Goal: Transaction & Acquisition: Purchase product/service

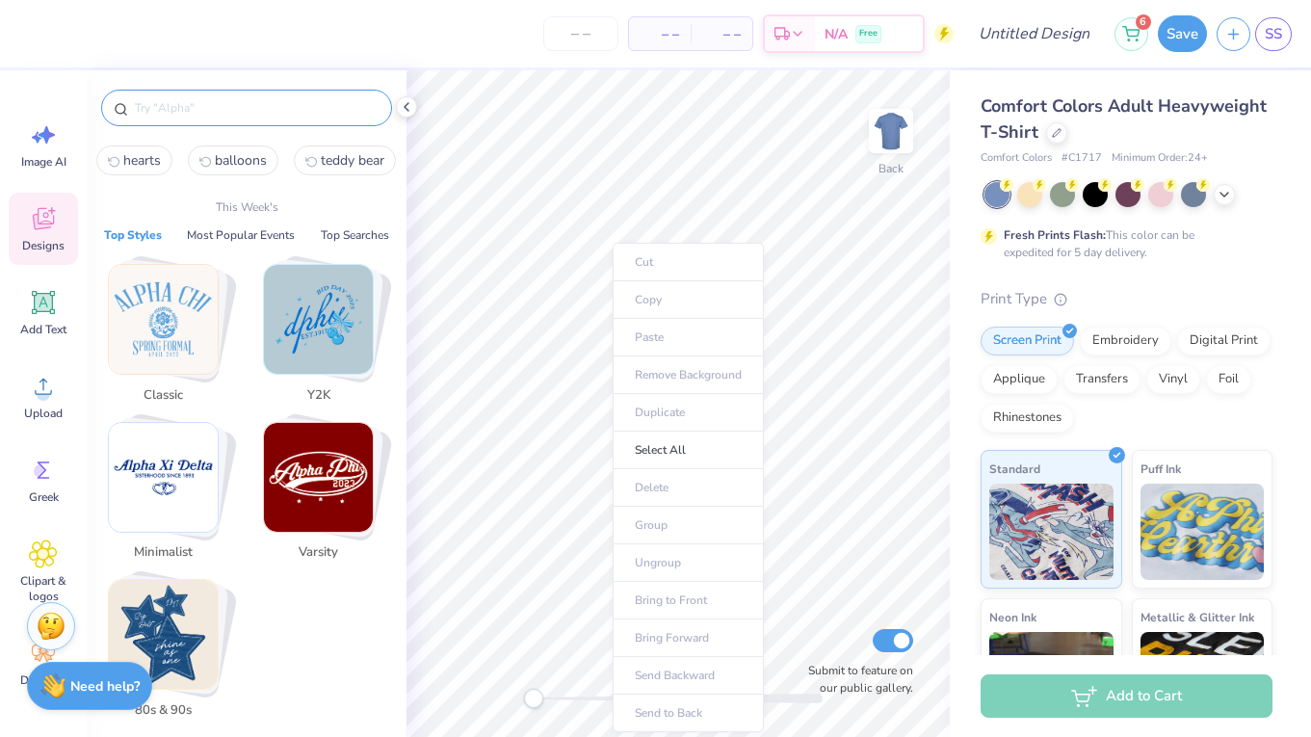
drag, startPoint x: 171, startPoint y: 106, endPoint x: 230, endPoint y: 330, distance: 232.0
click at [171, 119] on div at bounding box center [246, 108] width 291 height 37
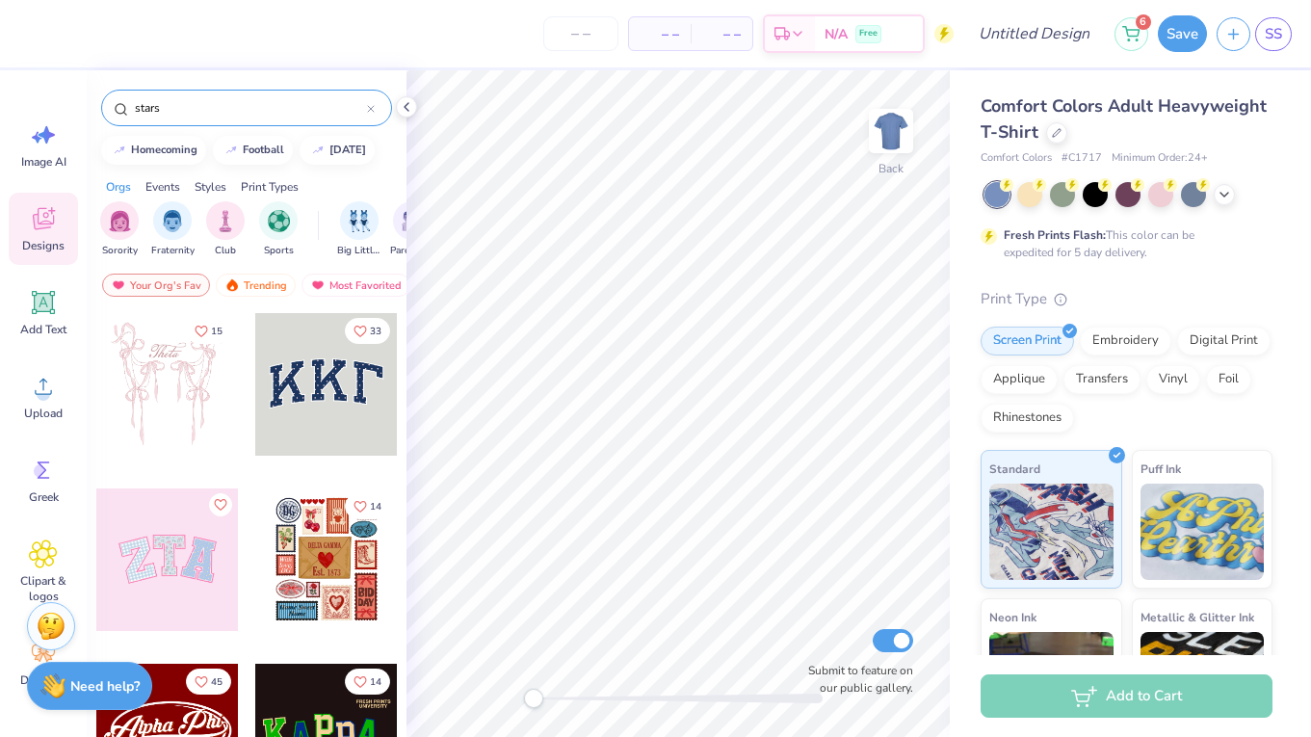
type input "stars"
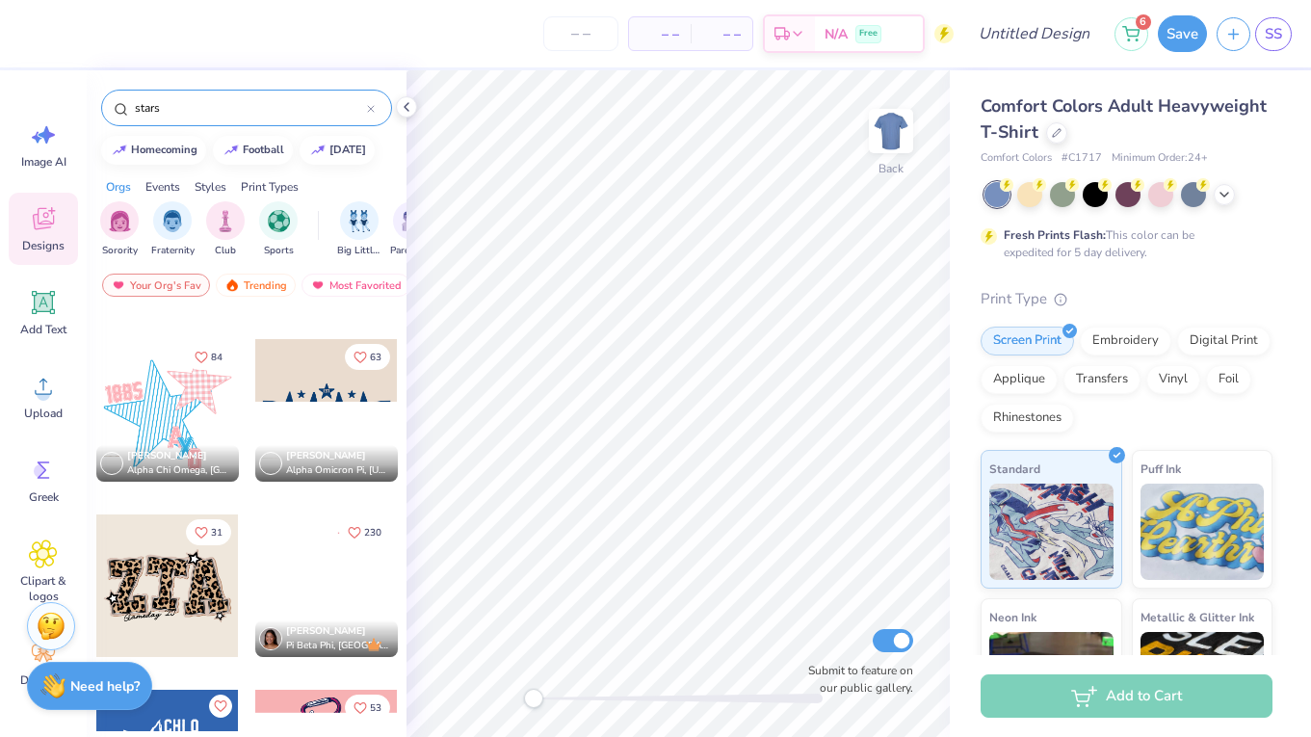
scroll to position [308, 0]
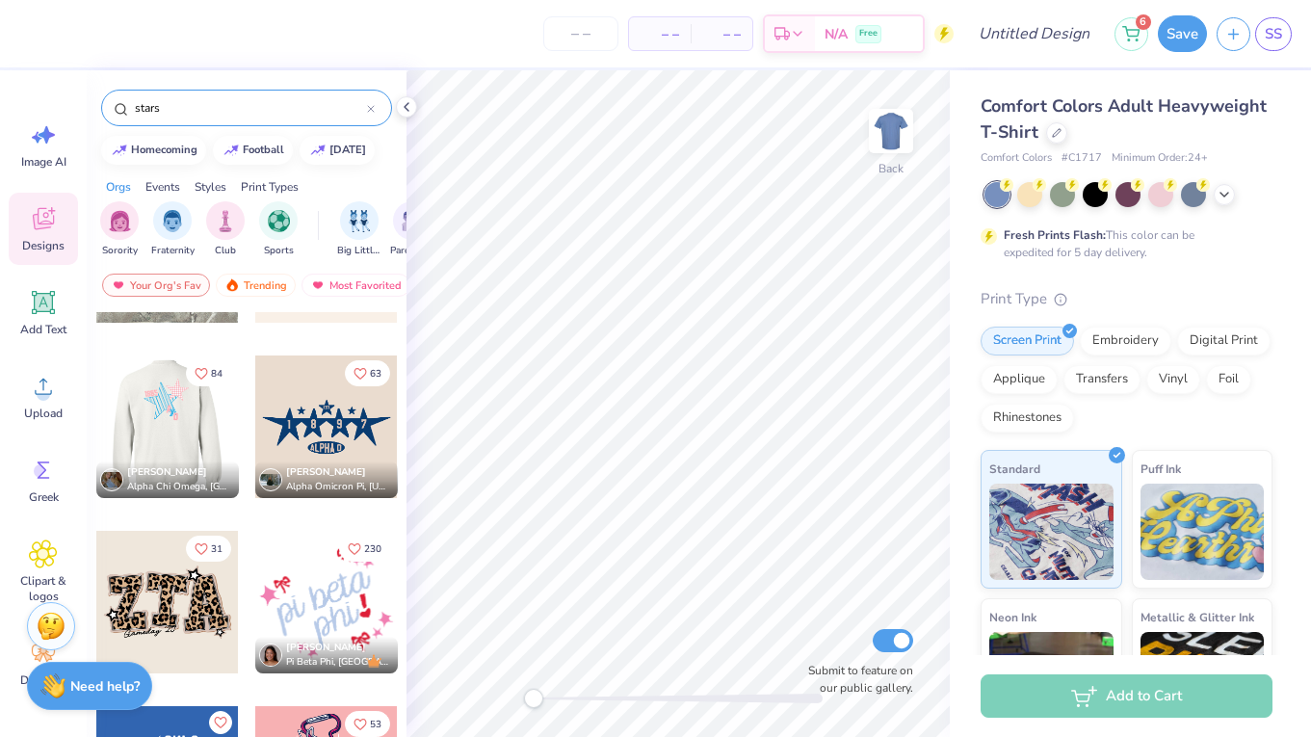
click at [140, 405] on div at bounding box center [166, 426] width 143 height 143
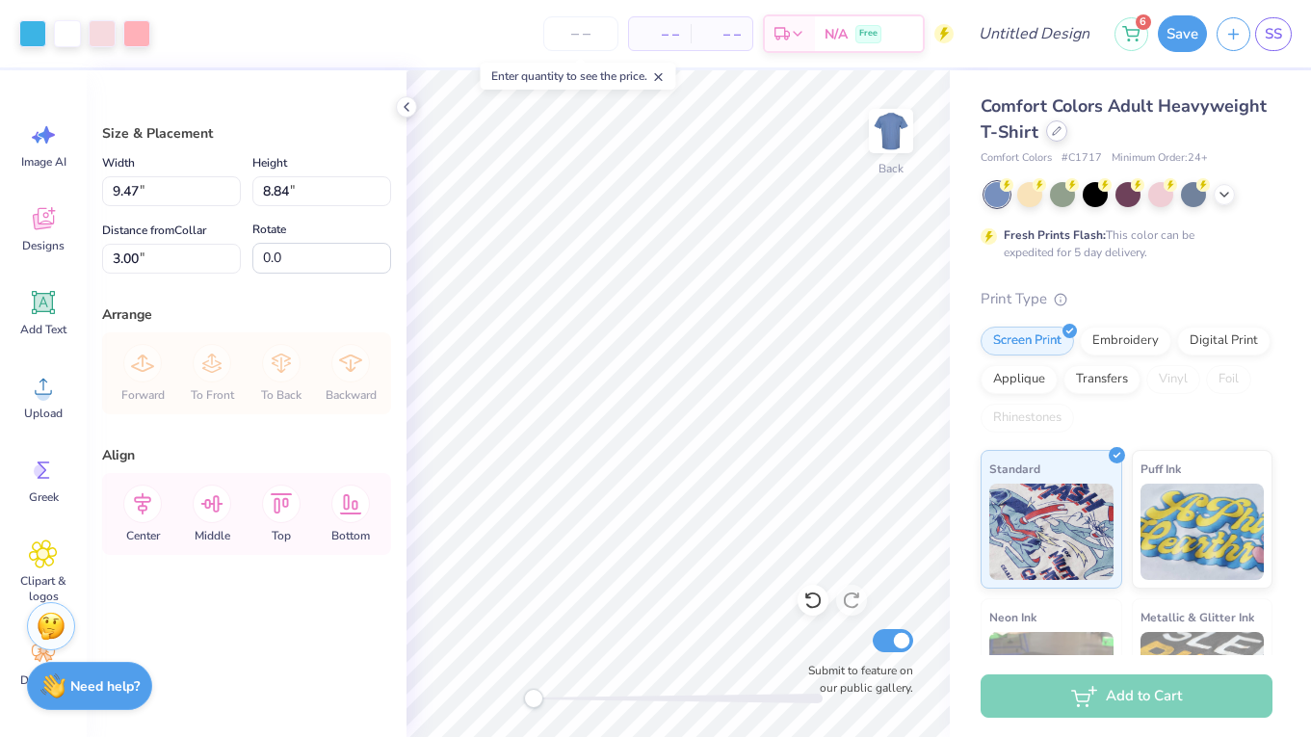
click at [1054, 131] on icon at bounding box center [1057, 131] width 8 height 8
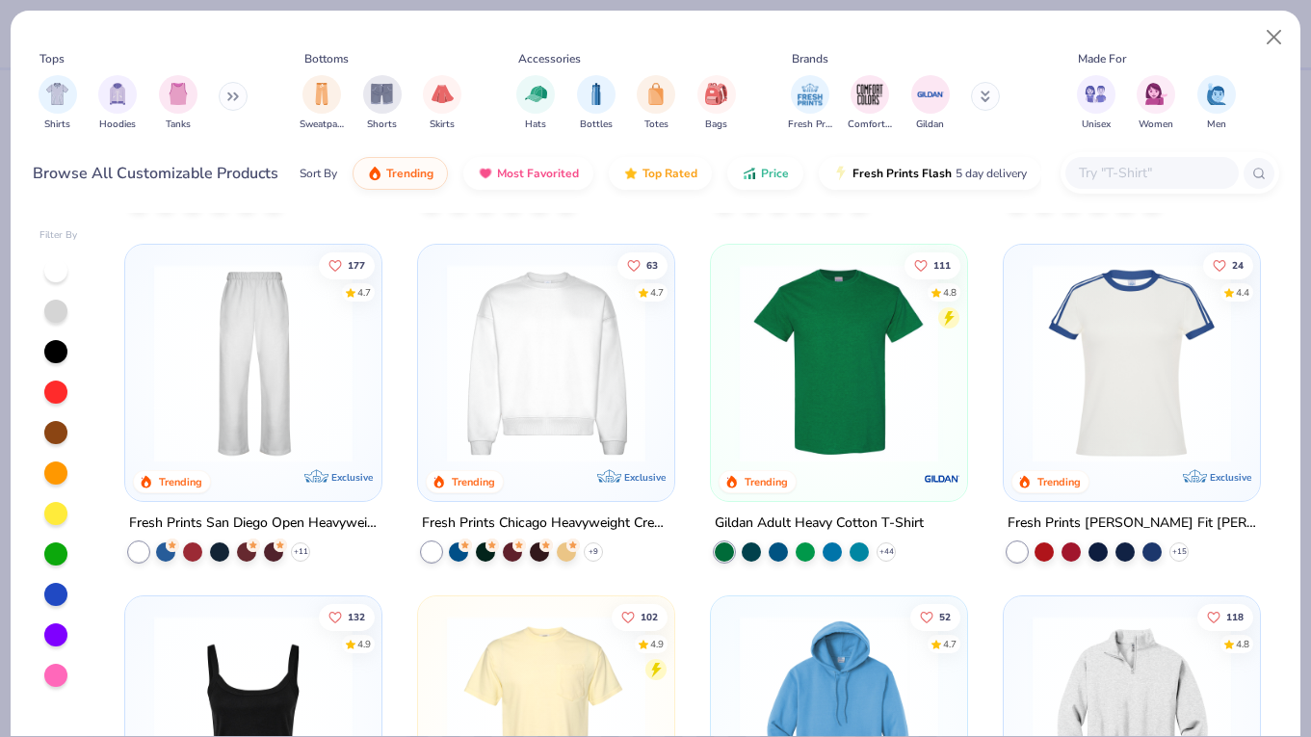
scroll to position [690, 0]
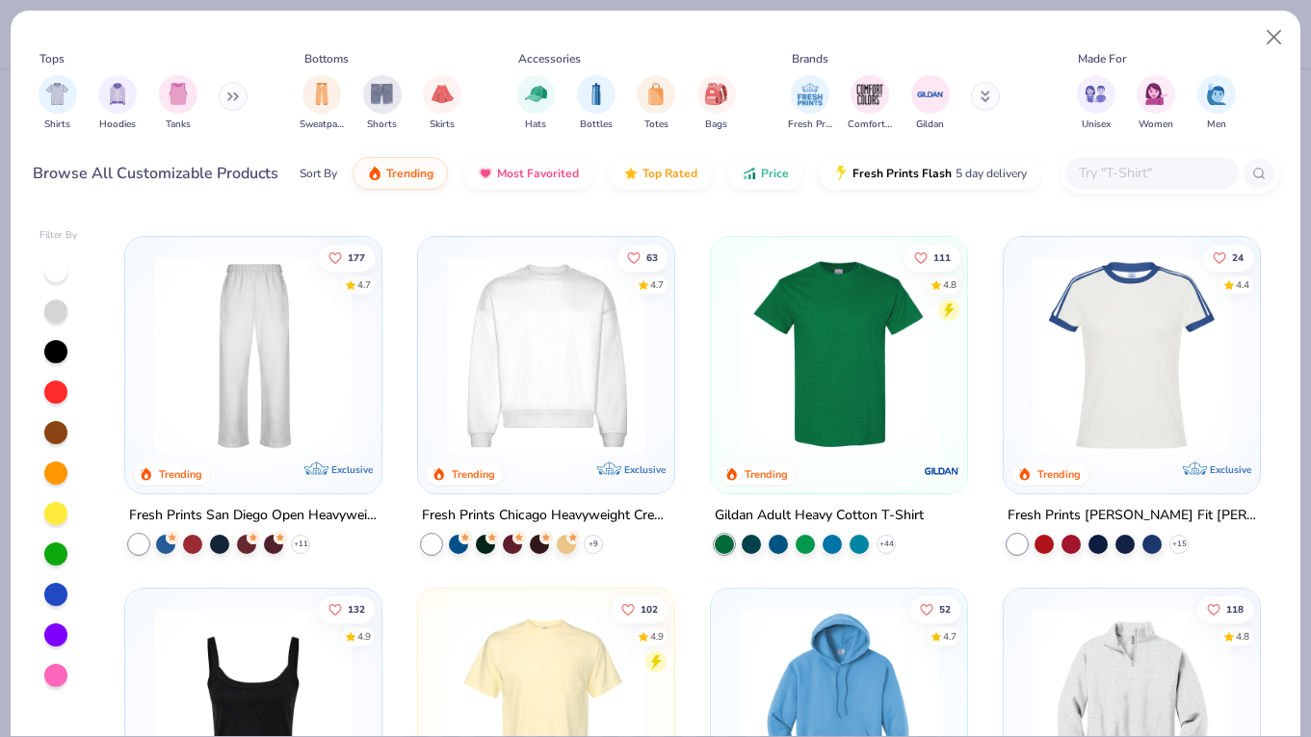
click at [572, 413] on img at bounding box center [546, 355] width 218 height 198
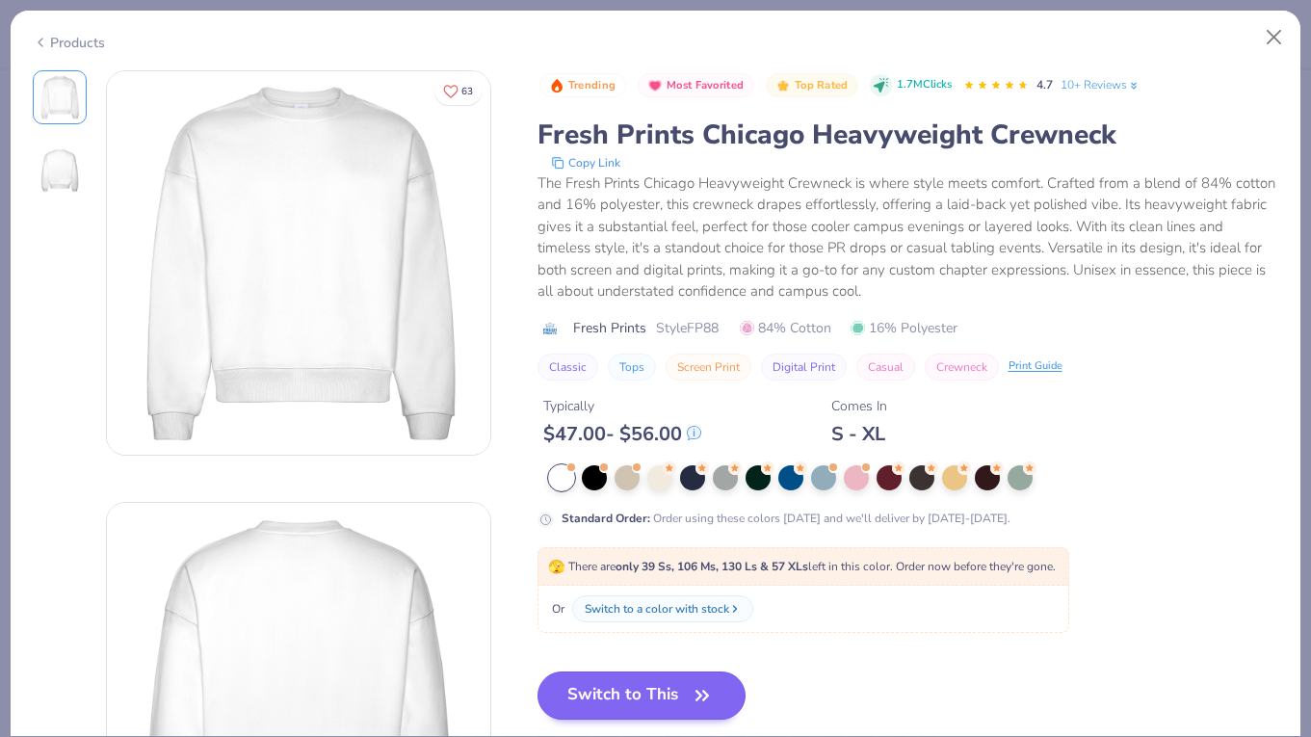
click at [652, 692] on button "Switch to This" at bounding box center [641, 695] width 209 height 48
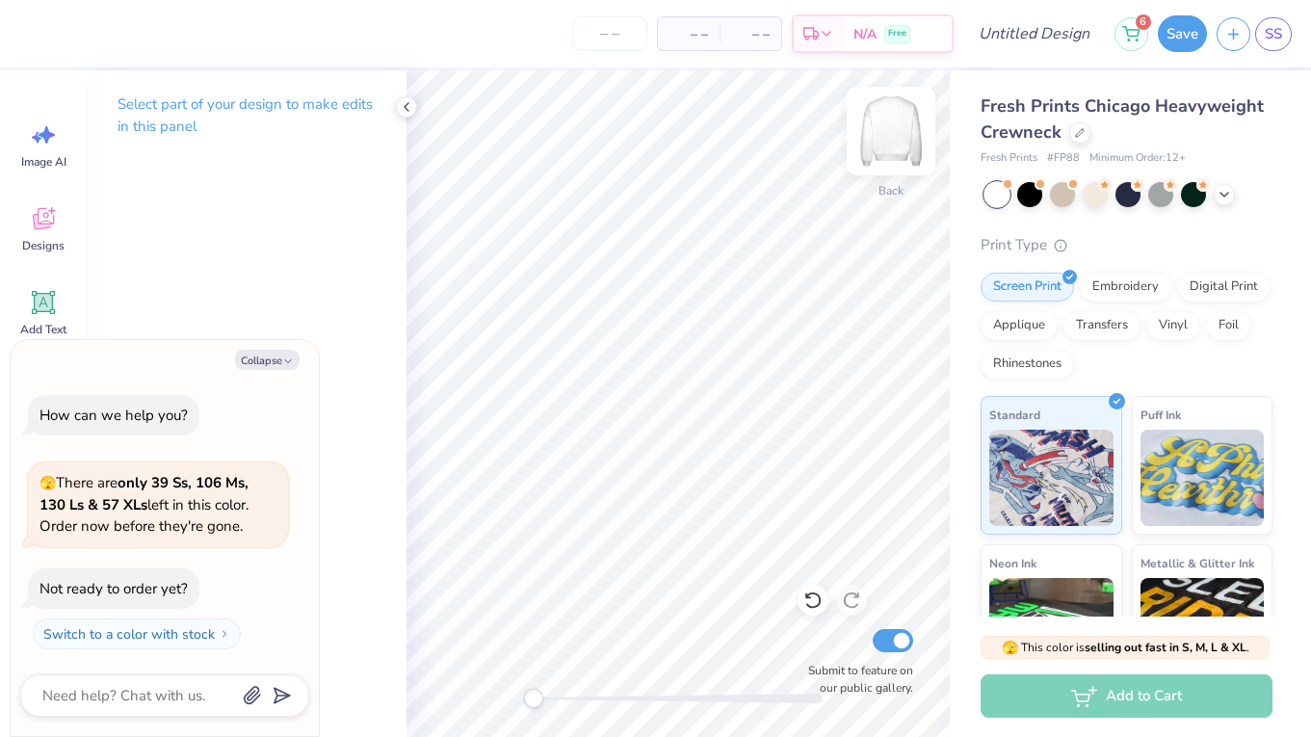
click at [877, 125] on img at bounding box center [890, 130] width 77 height 77
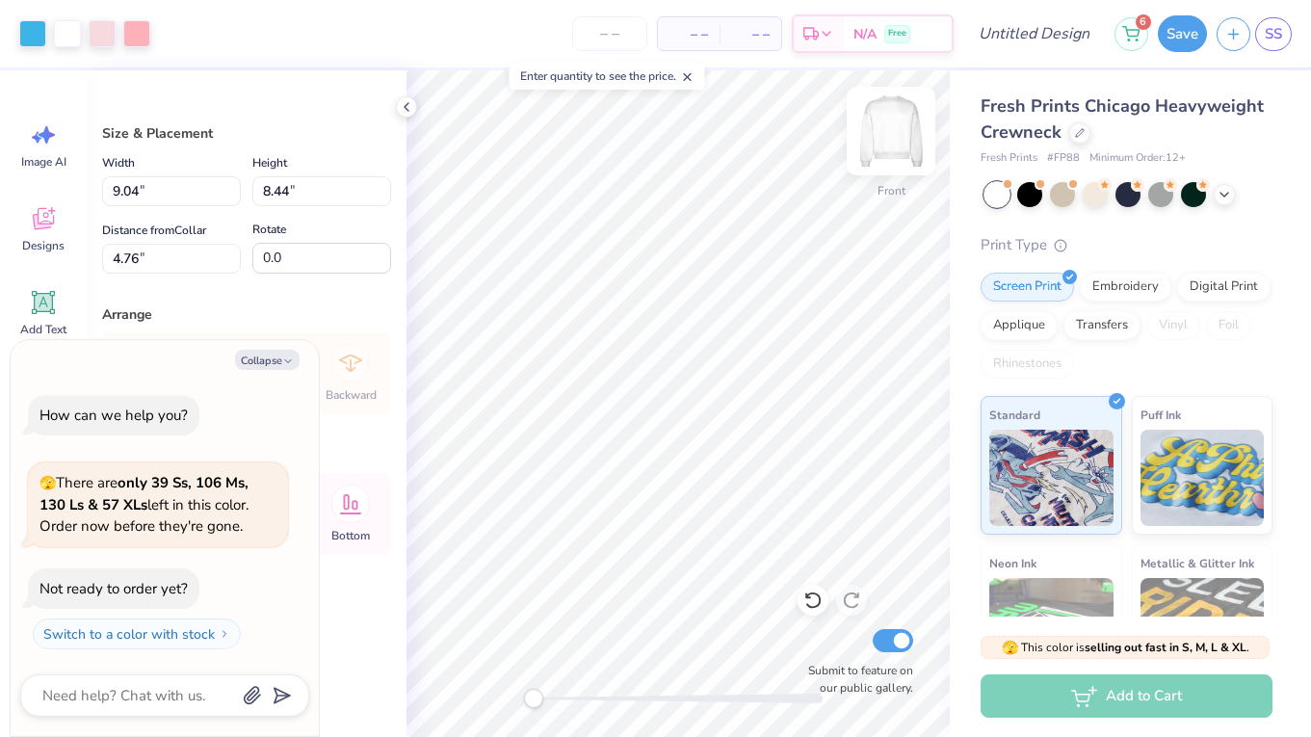
click at [894, 155] on div "Front Submit to feature on our public gallery." at bounding box center [677, 403] width 543 height 667
type textarea "x"
type input "11.94"
type input "11.14"
type input "2.06"
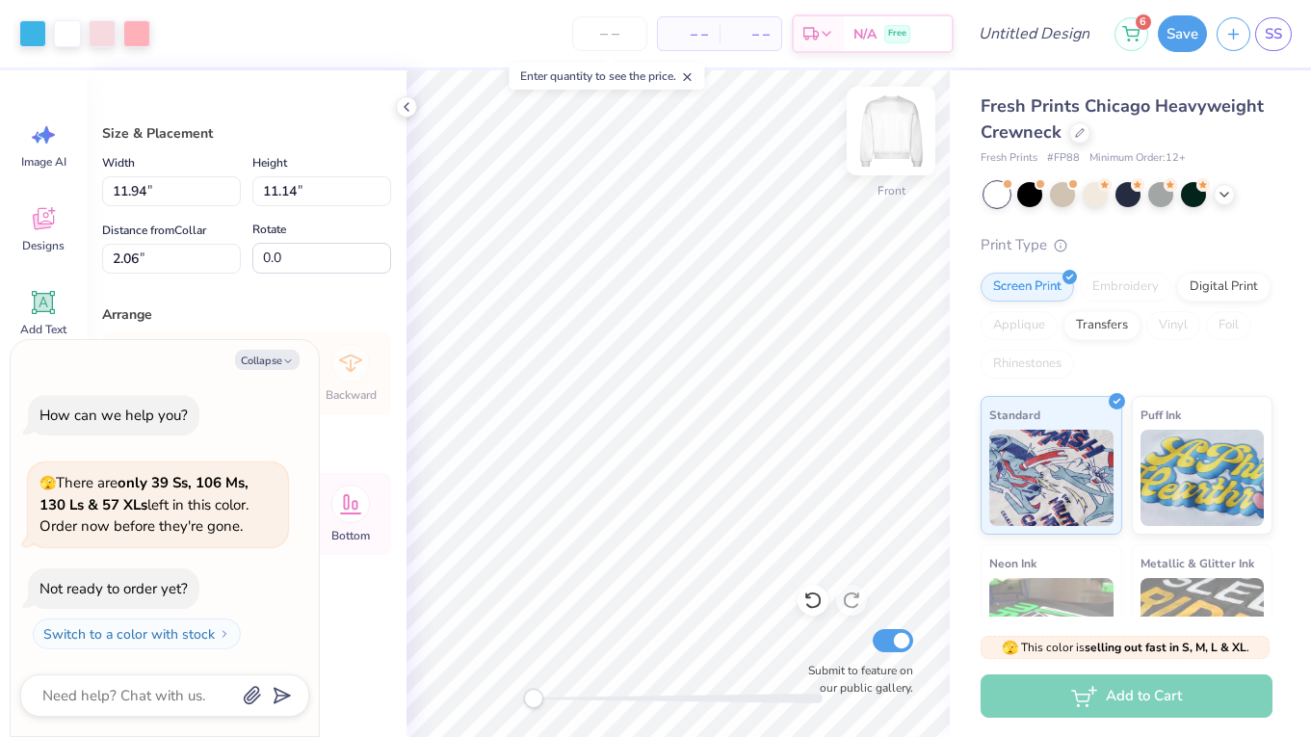
type textarea "x"
type input "14.69"
type input "13.71"
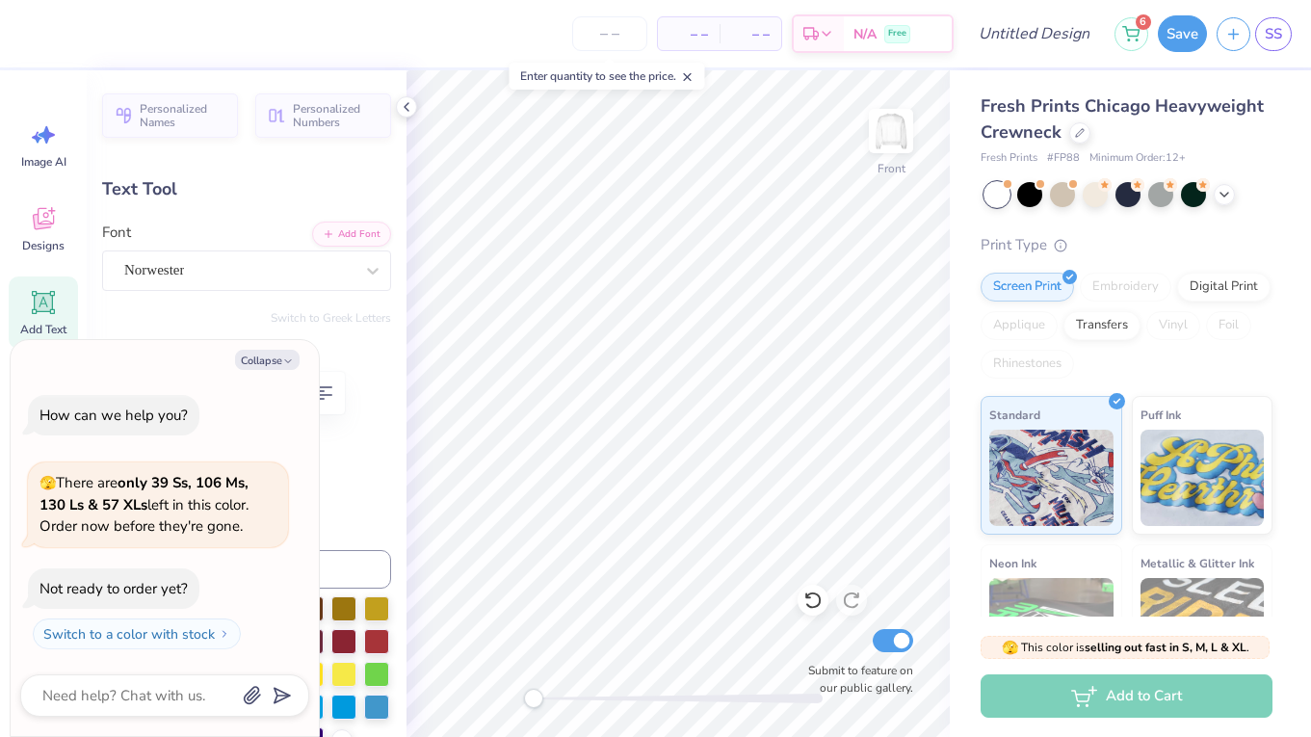
type textarea "x"
type textarea "E"
type textarea "x"
type textarea "EX"
type textarea "x"
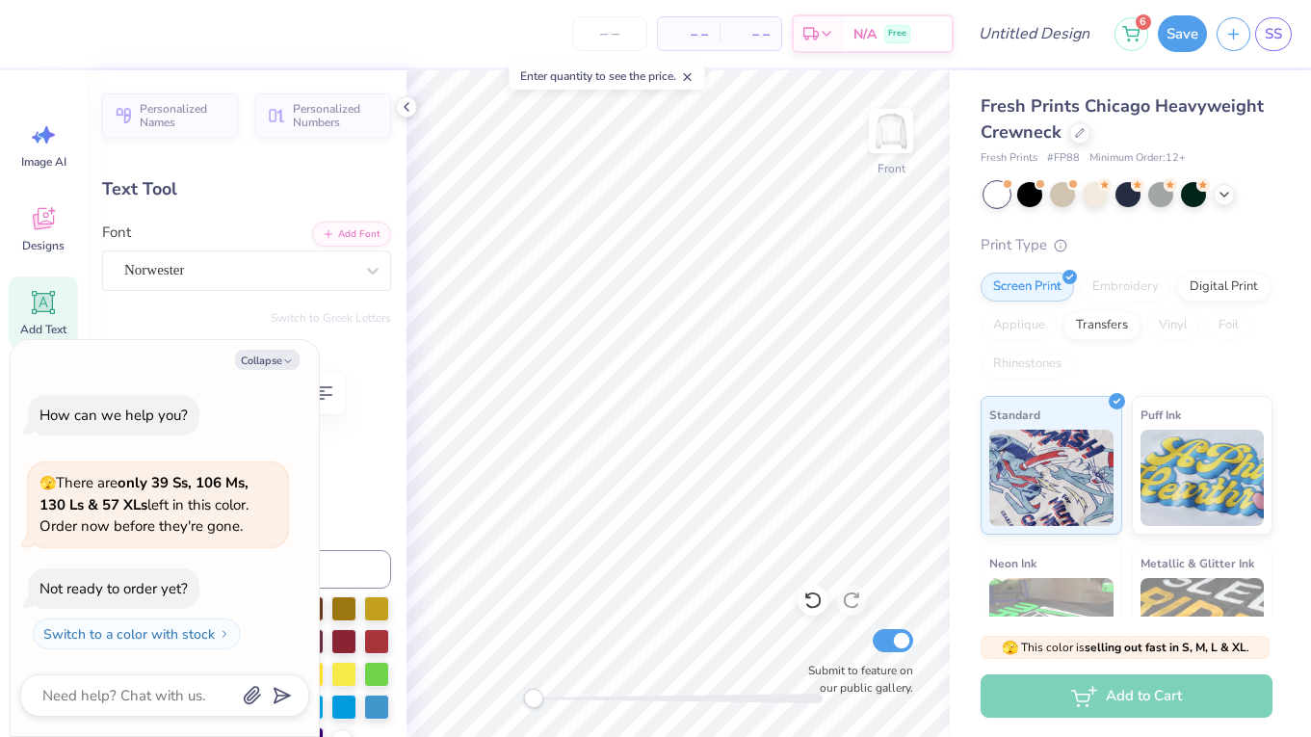
type textarea "EXE"
type textarea "x"
type textarea "EXEC"
type textarea "x"
type textarea "EXECS"
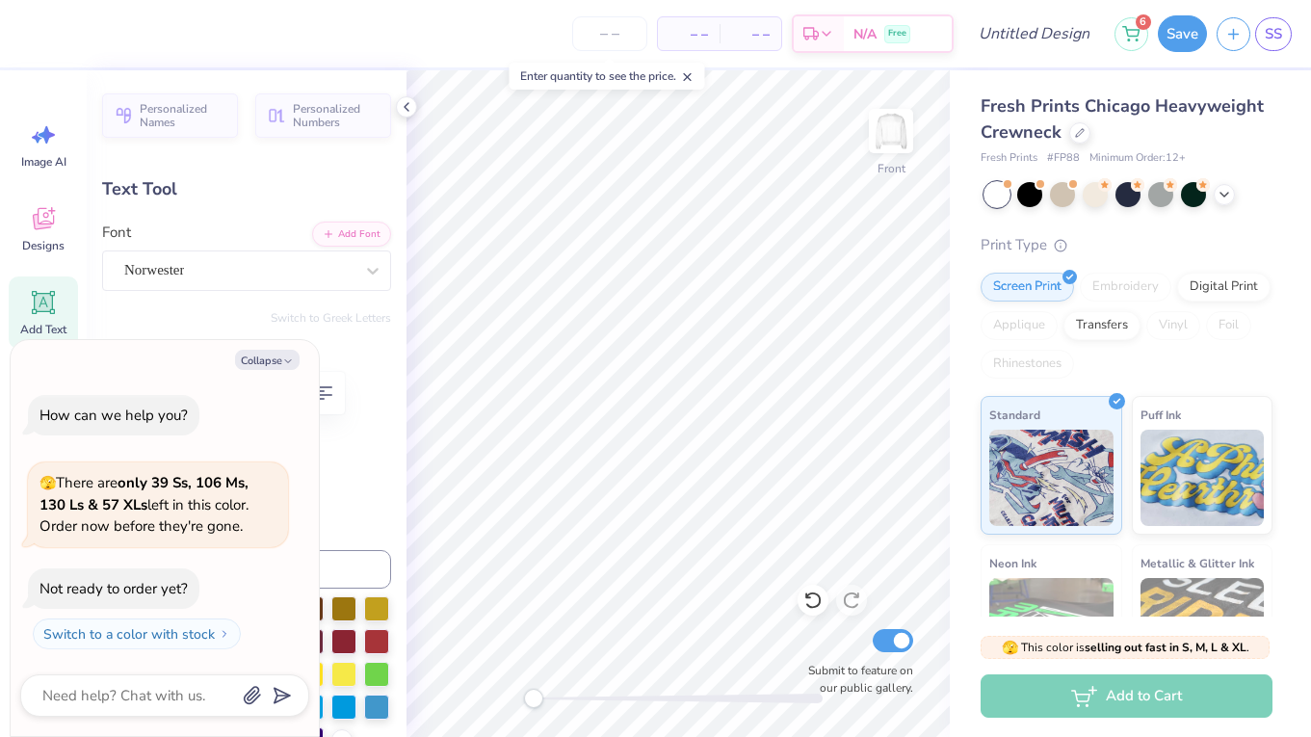
scroll to position [0, 1]
type textarea "x"
type input "0.0"
type textarea "x"
type input "6.04"
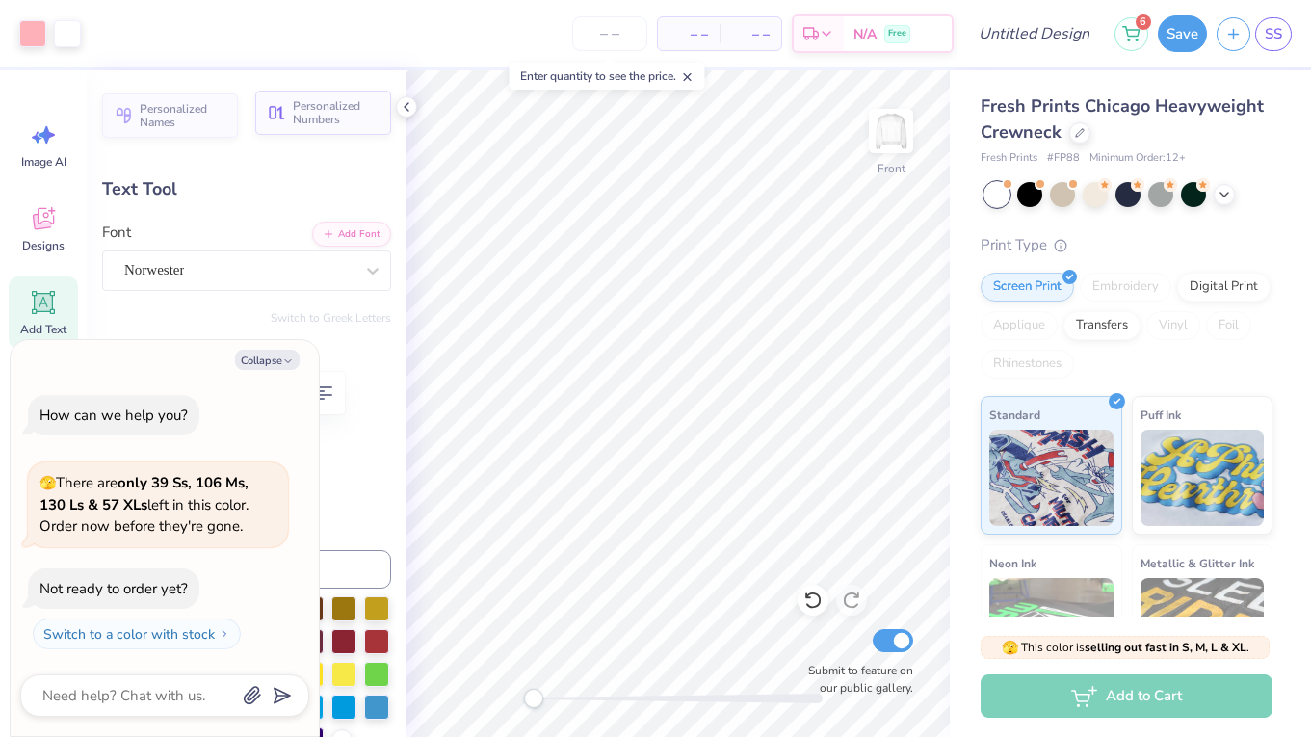
type input "2.74"
type input "7.29"
type input "-7.6"
type textarea "x"
type input "0.0"
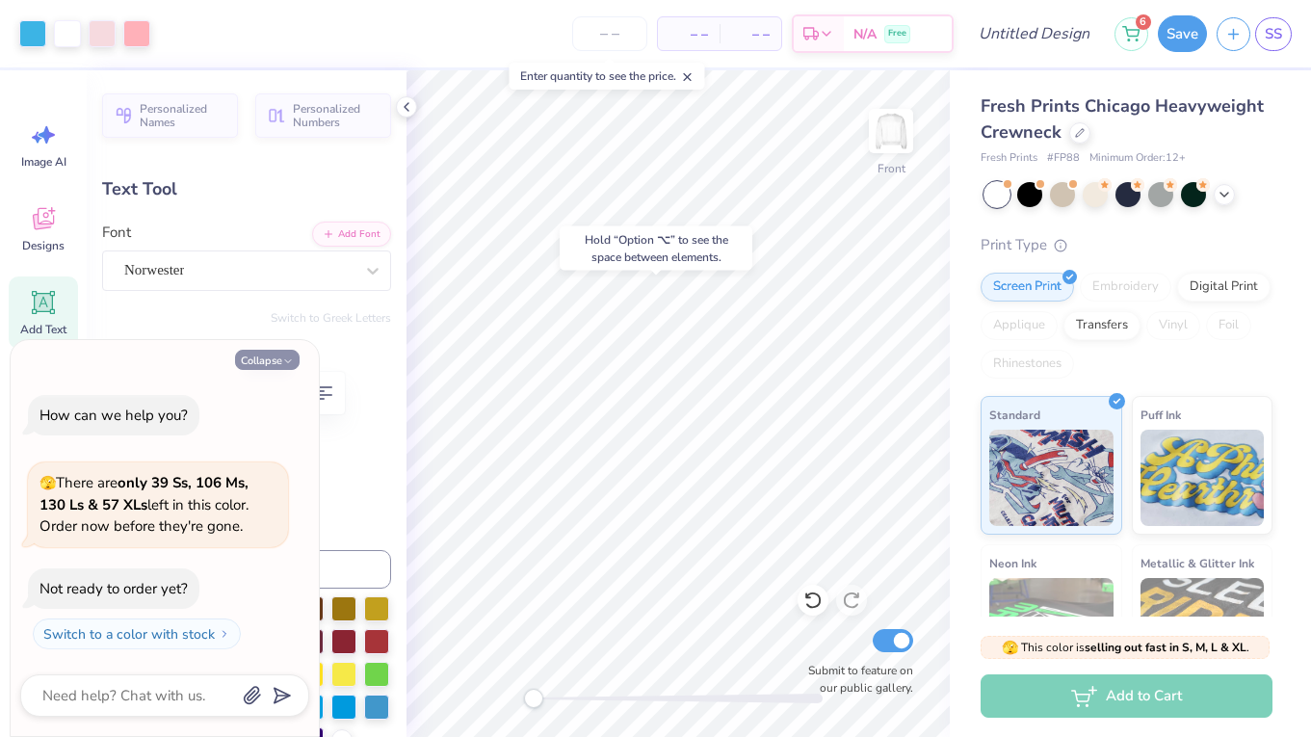
click at [272, 364] on button "Collapse" at bounding box center [267, 360] width 65 height 20
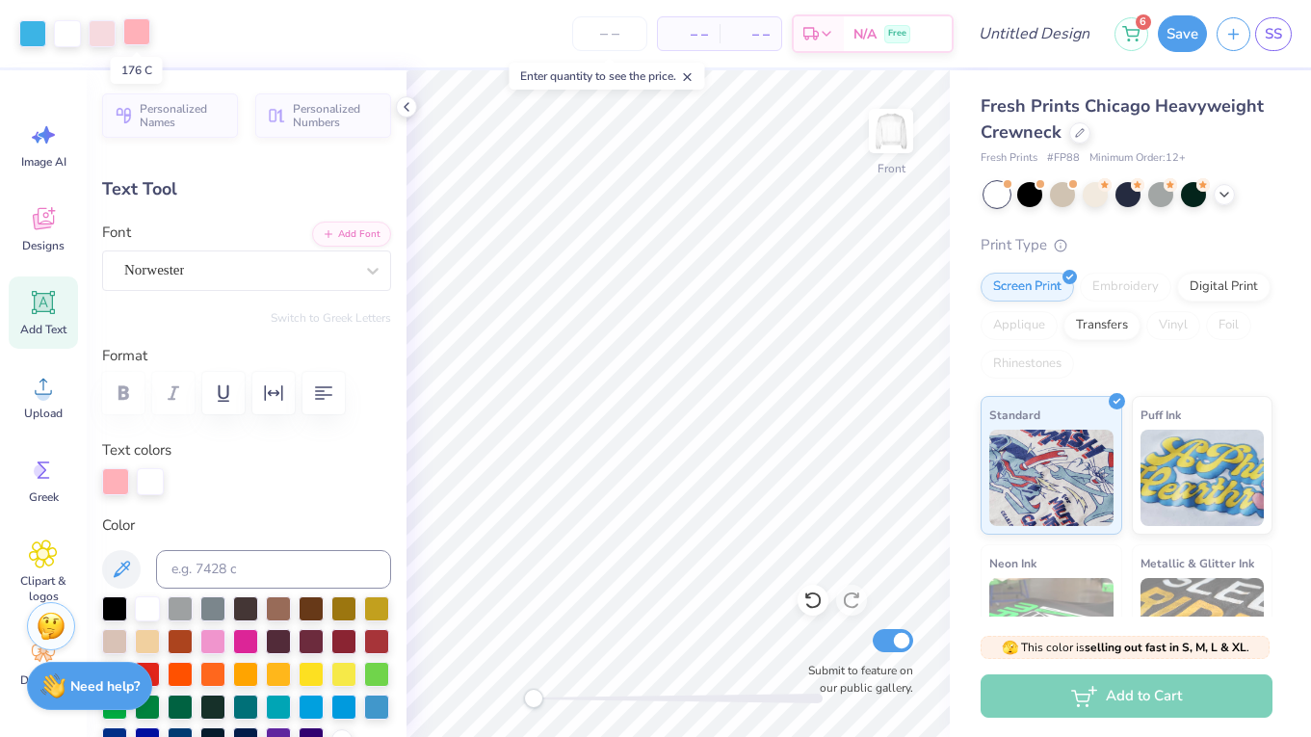
click at [132, 34] on div at bounding box center [136, 31] width 27 height 27
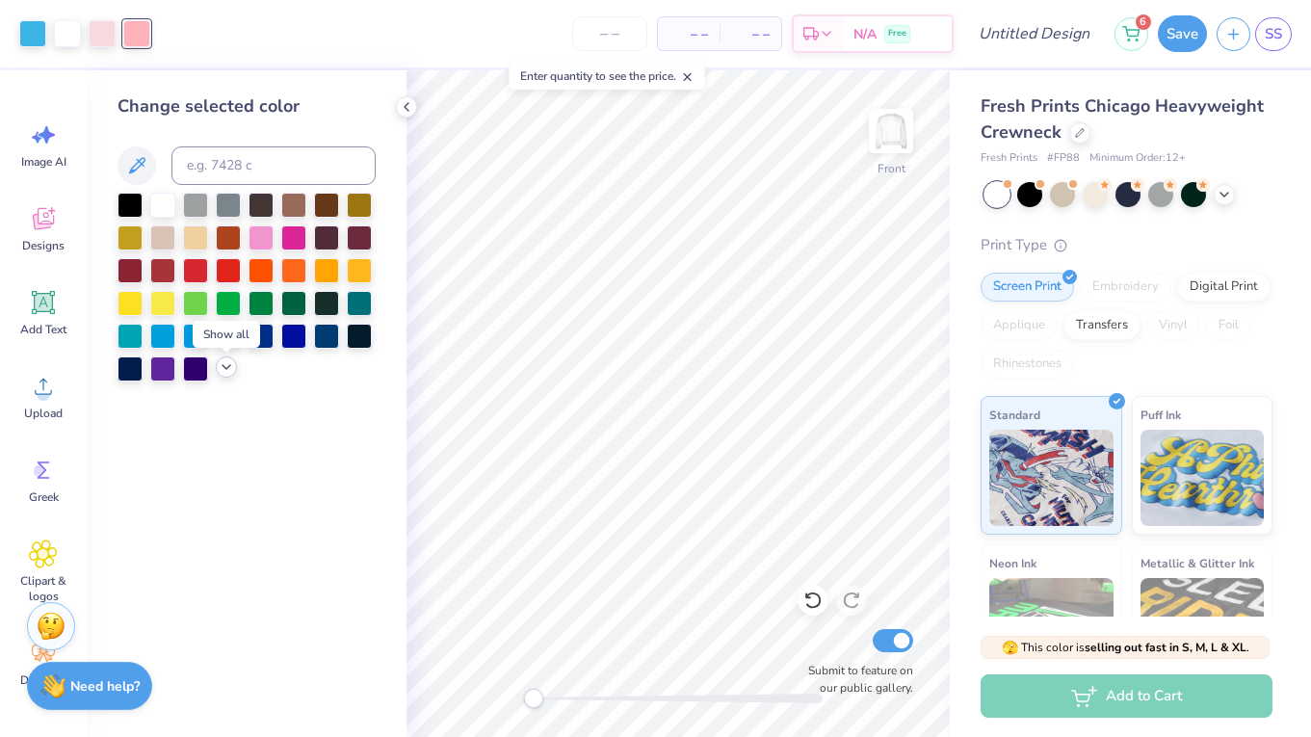
click at [221, 369] on icon at bounding box center [226, 366] width 15 height 15
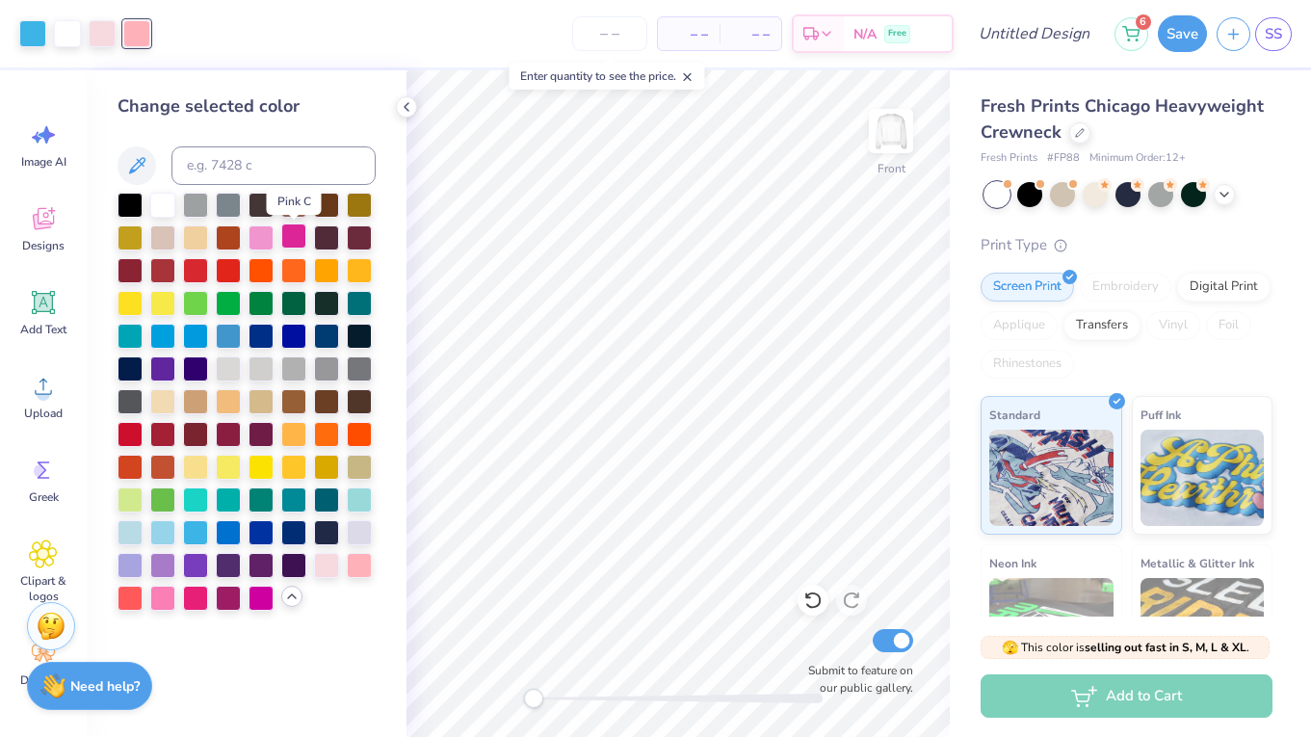
click at [294, 231] on div at bounding box center [293, 235] width 25 height 25
click at [267, 601] on div at bounding box center [261, 596] width 25 height 25
click at [190, 602] on div at bounding box center [195, 596] width 25 height 25
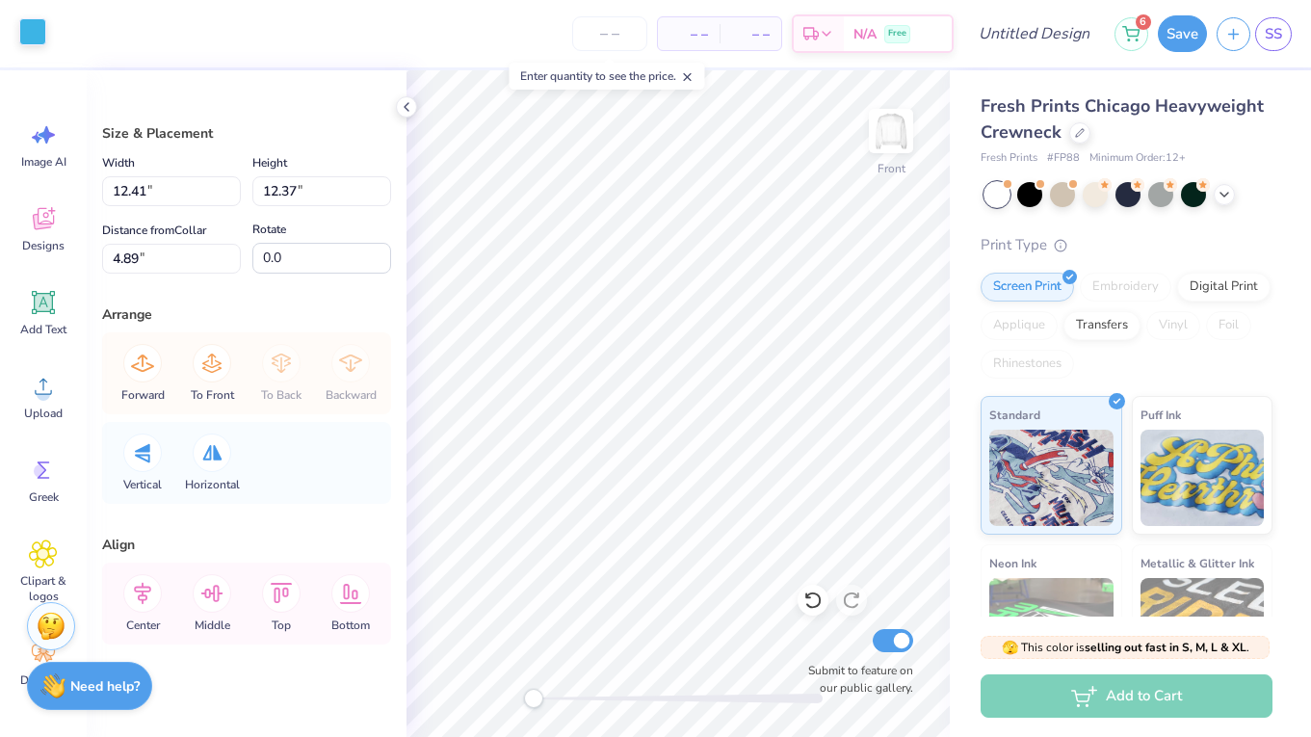
click at [30, 33] on div at bounding box center [32, 31] width 27 height 27
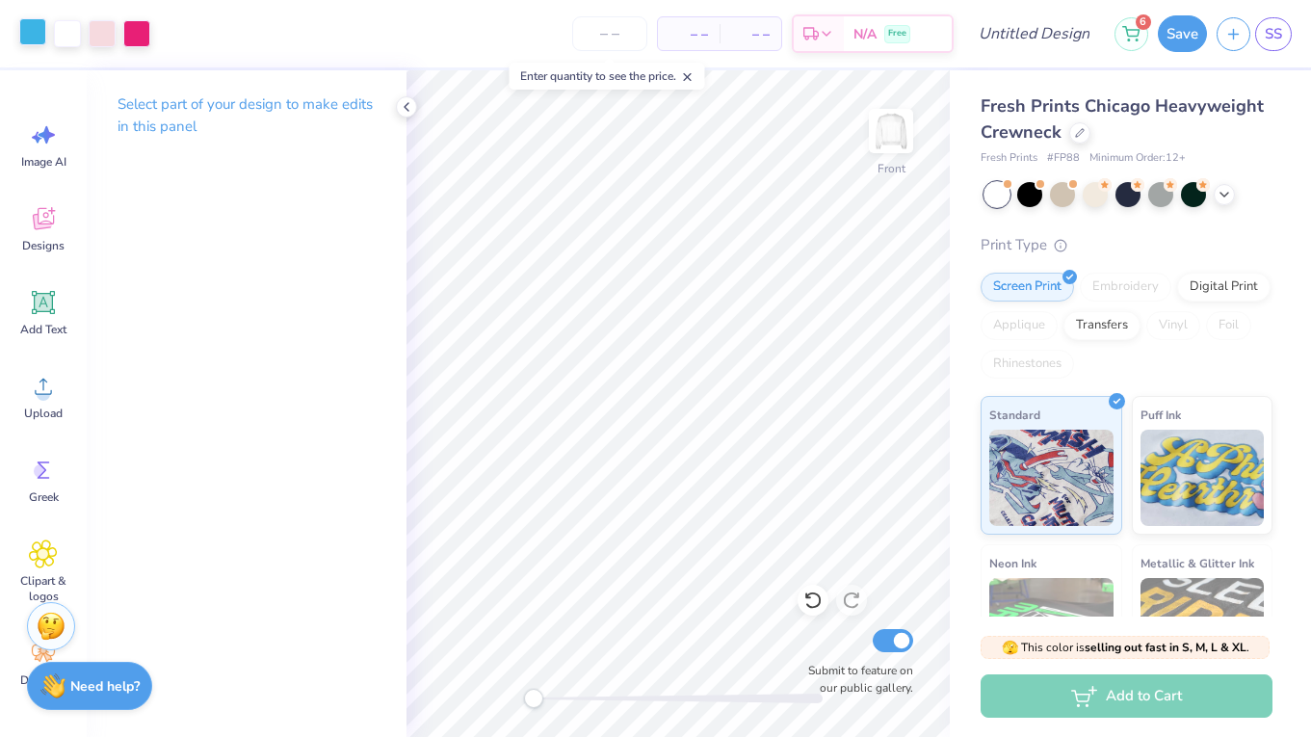
click at [37, 39] on div at bounding box center [32, 31] width 27 height 27
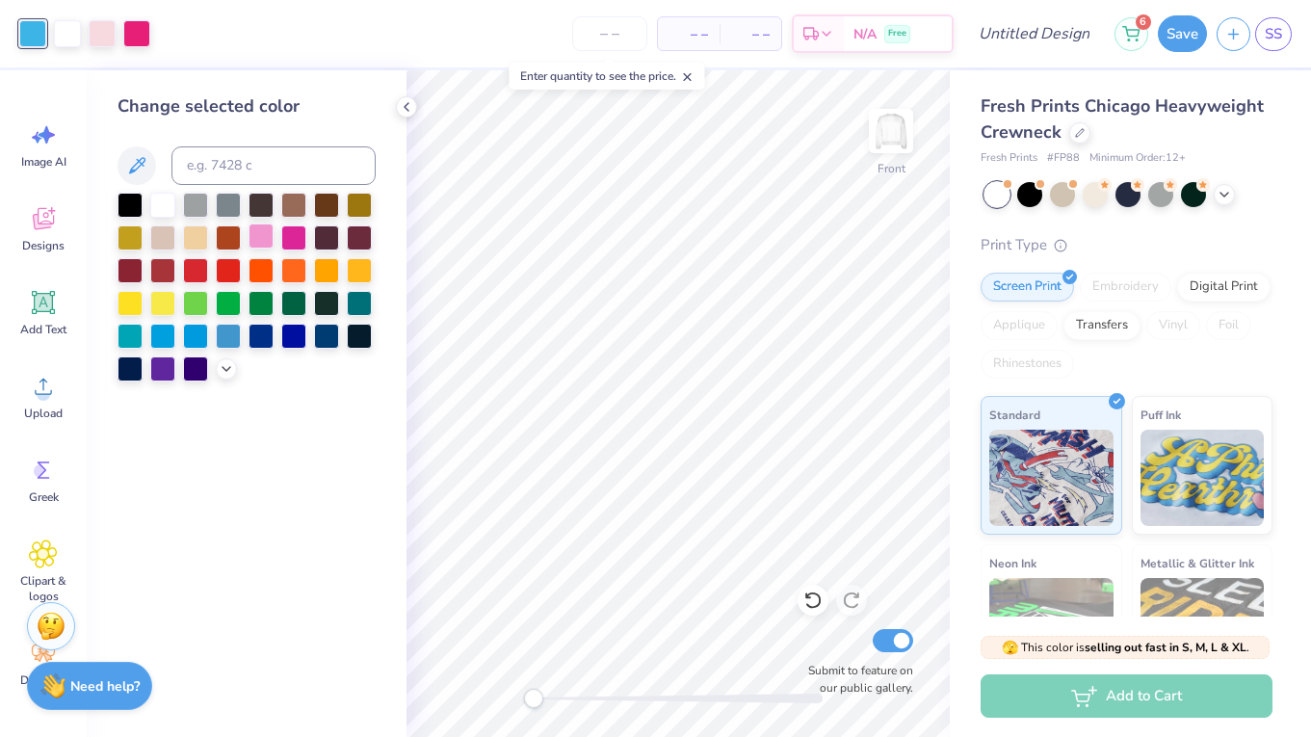
click at [264, 241] on div at bounding box center [261, 235] width 25 height 25
click at [223, 378] on div at bounding box center [226, 366] width 21 height 21
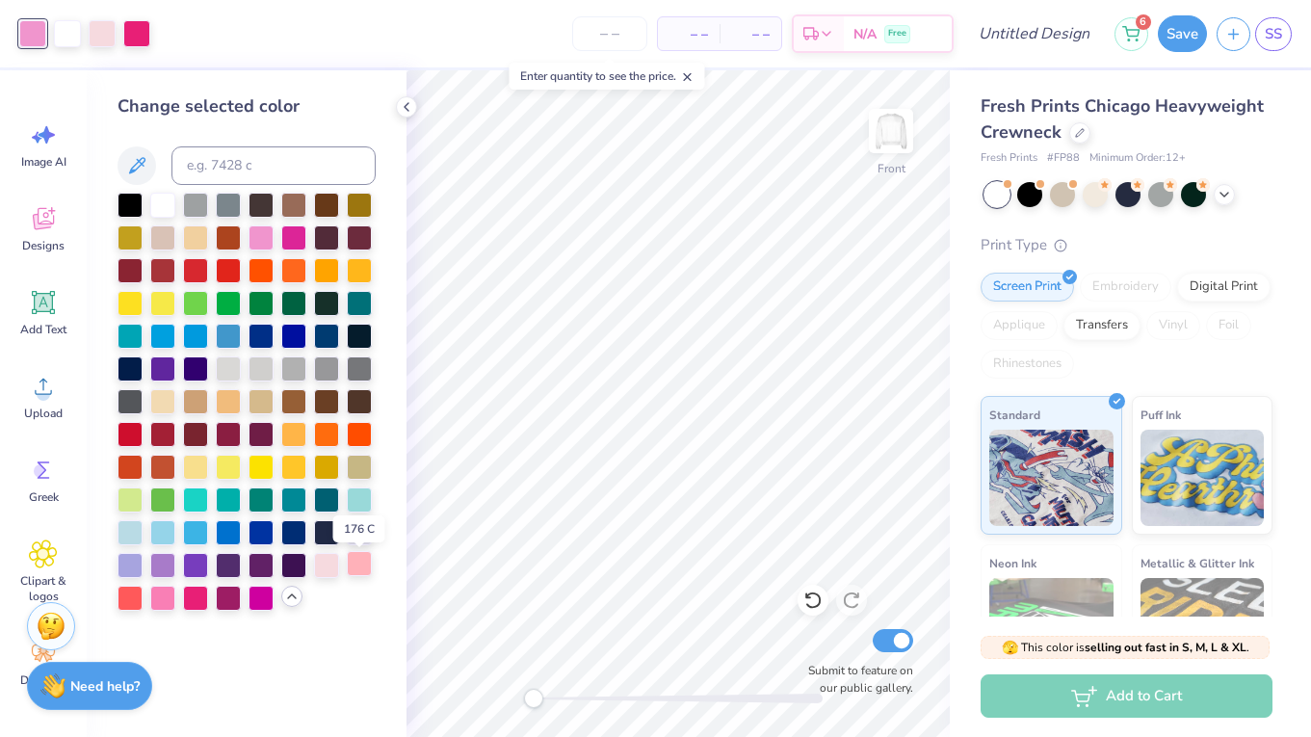
click at [359, 569] on div at bounding box center [359, 563] width 25 height 25
click at [159, 602] on div at bounding box center [162, 596] width 25 height 25
click at [1218, 193] on icon at bounding box center [1224, 192] width 15 height 15
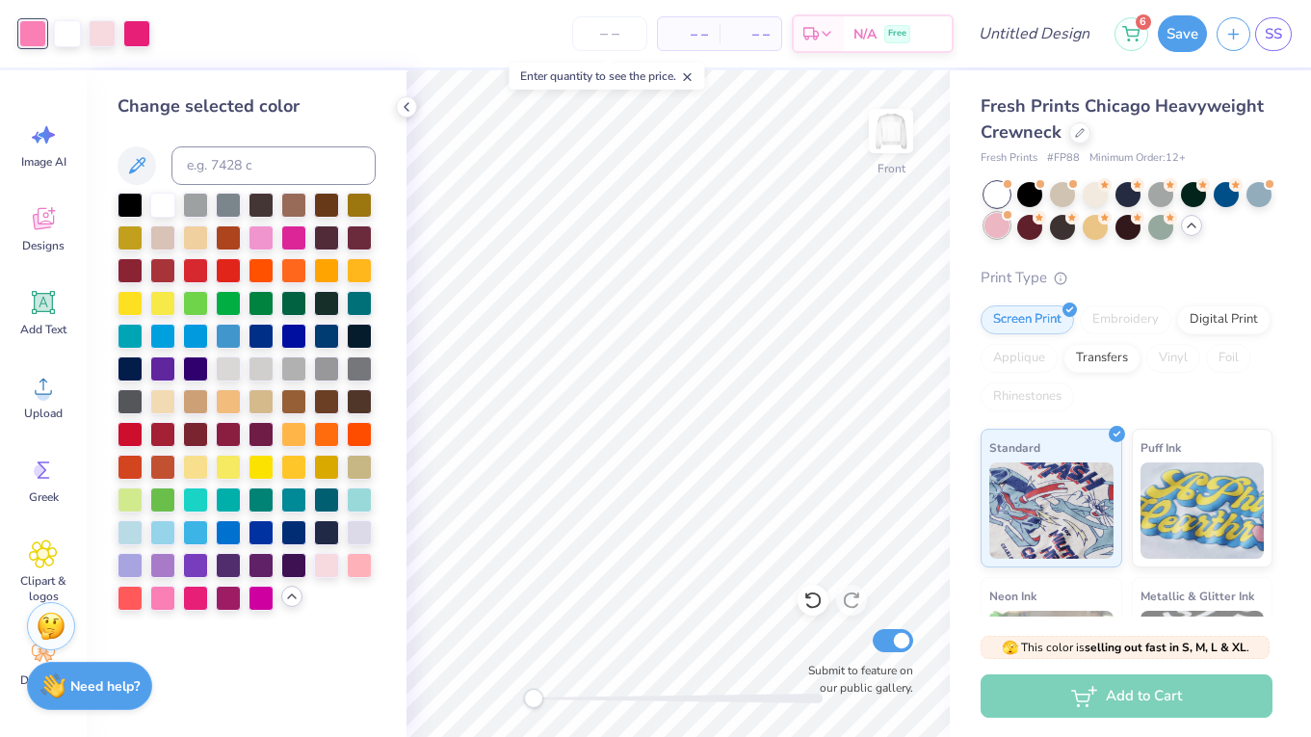
click at [999, 224] on div at bounding box center [996, 225] width 25 height 25
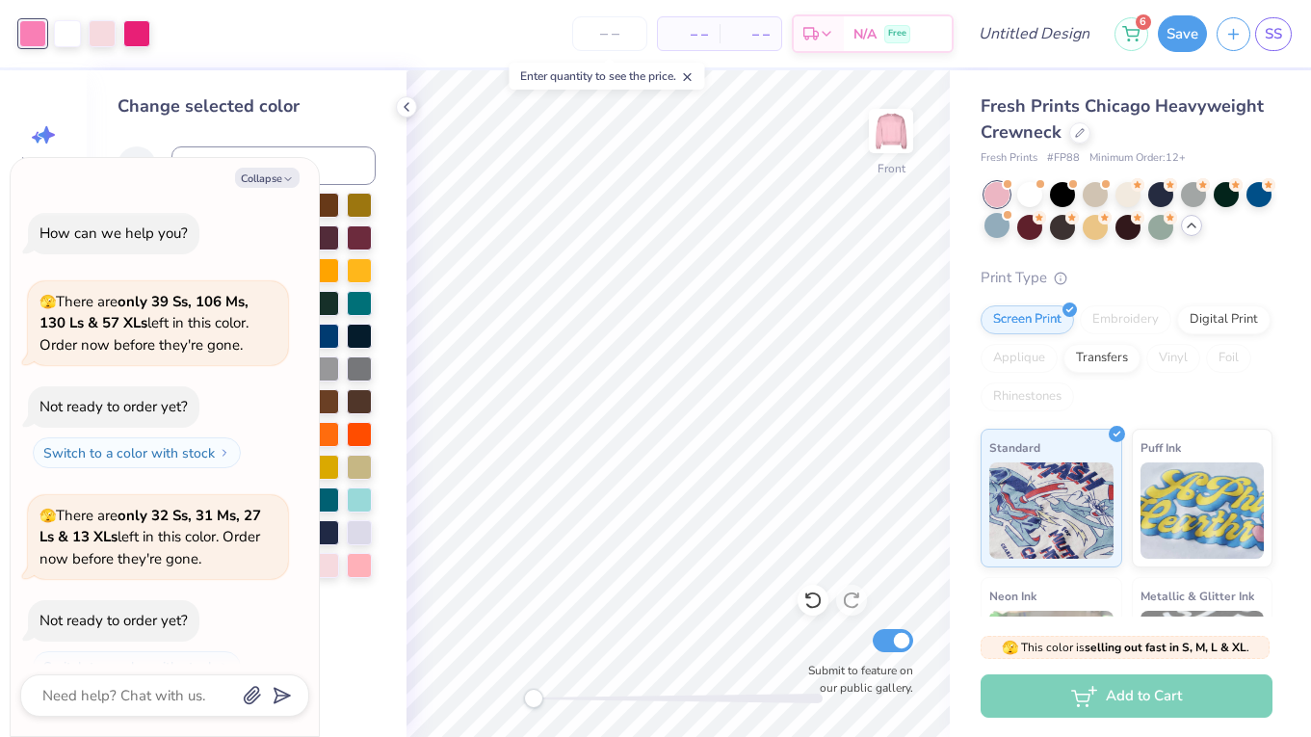
scroll to position [28, 0]
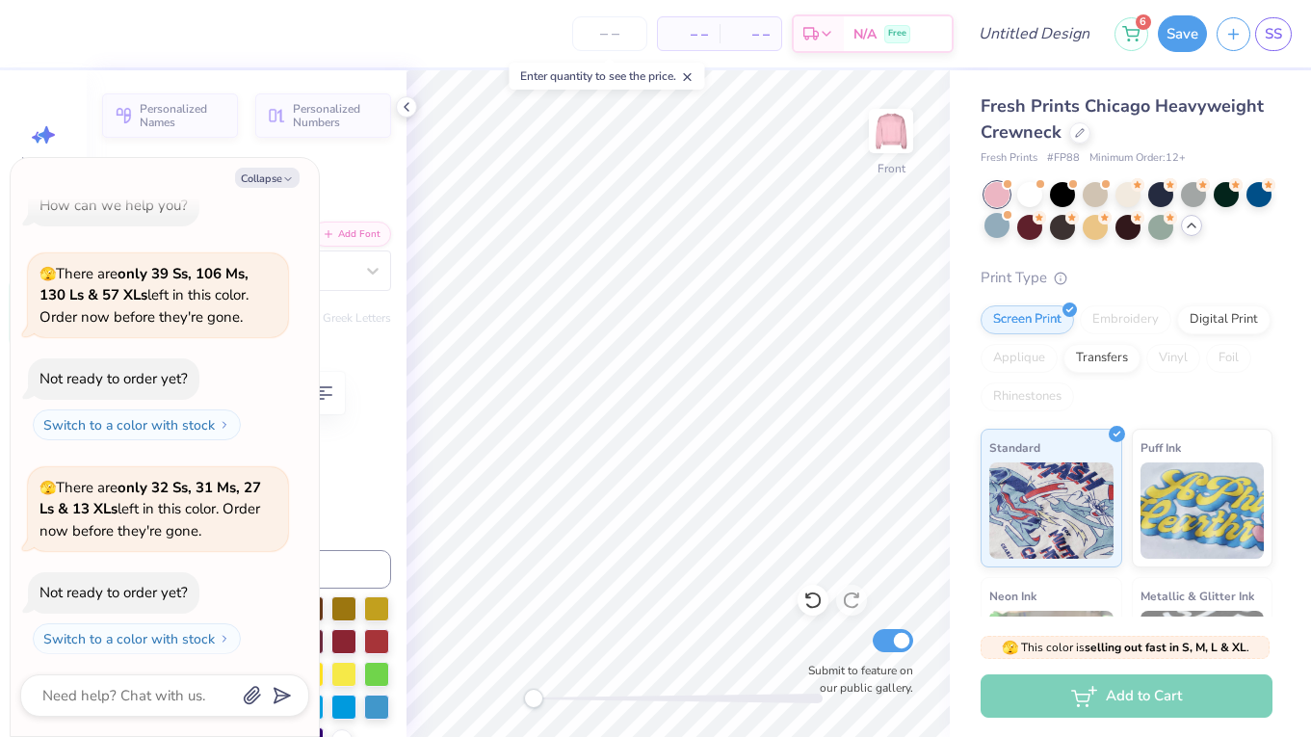
type textarea "x"
type textarea "F"
type textarea "x"
type input "1.85"
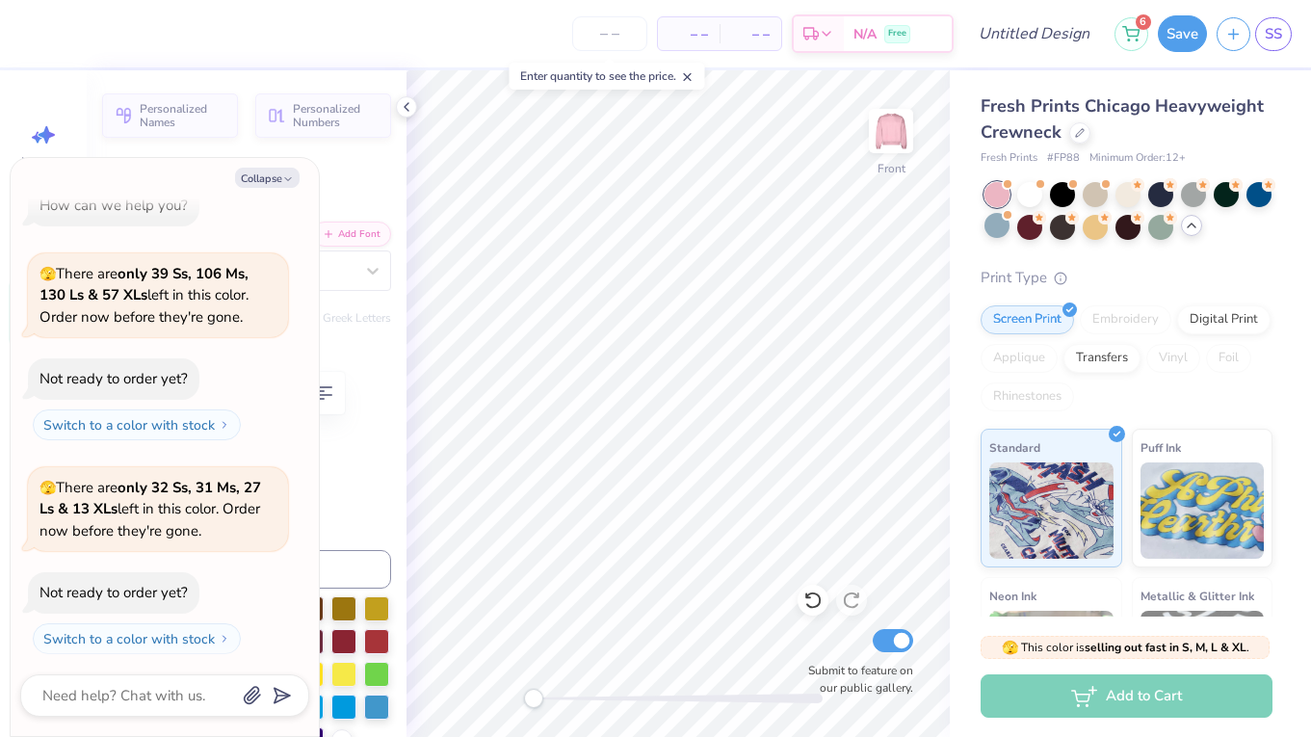
type input "13.79"
type textarea "x"
type textarea "T"
type textarea "x"
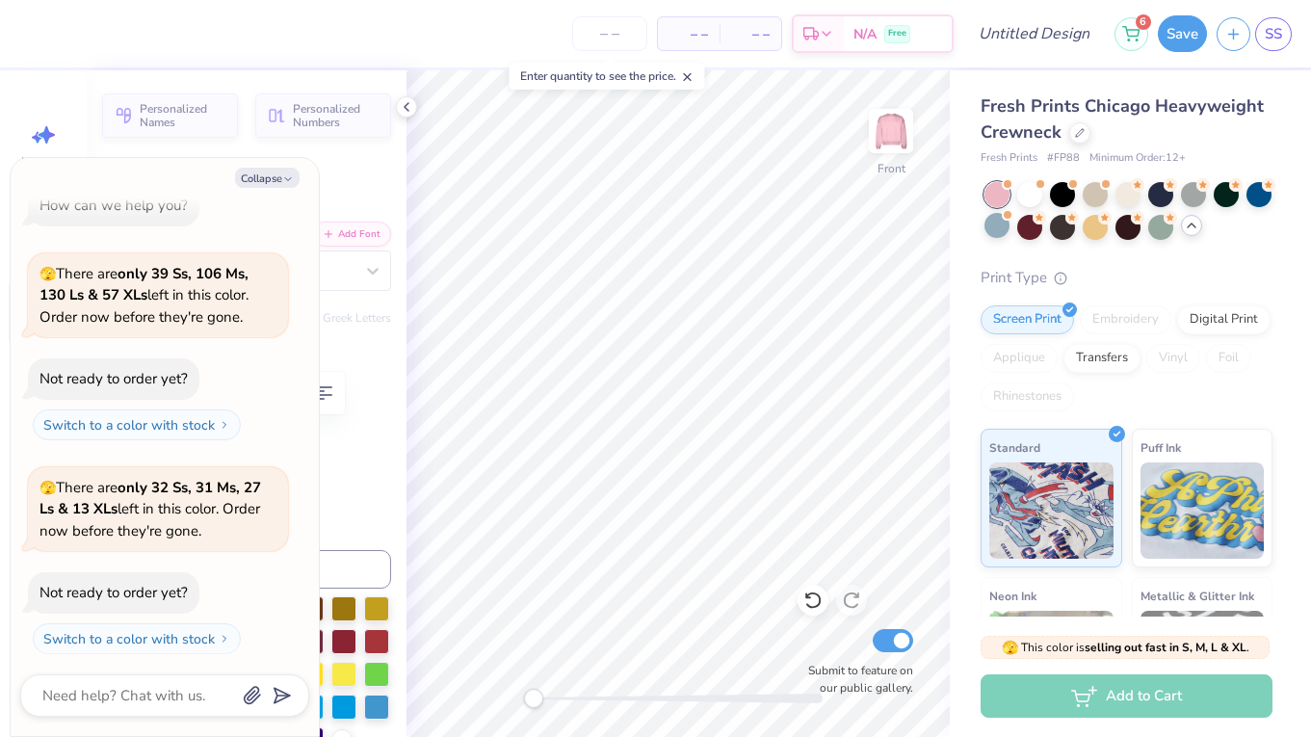
type input "1.53"
type input "15.04"
type textarea "x"
type textarea "K"
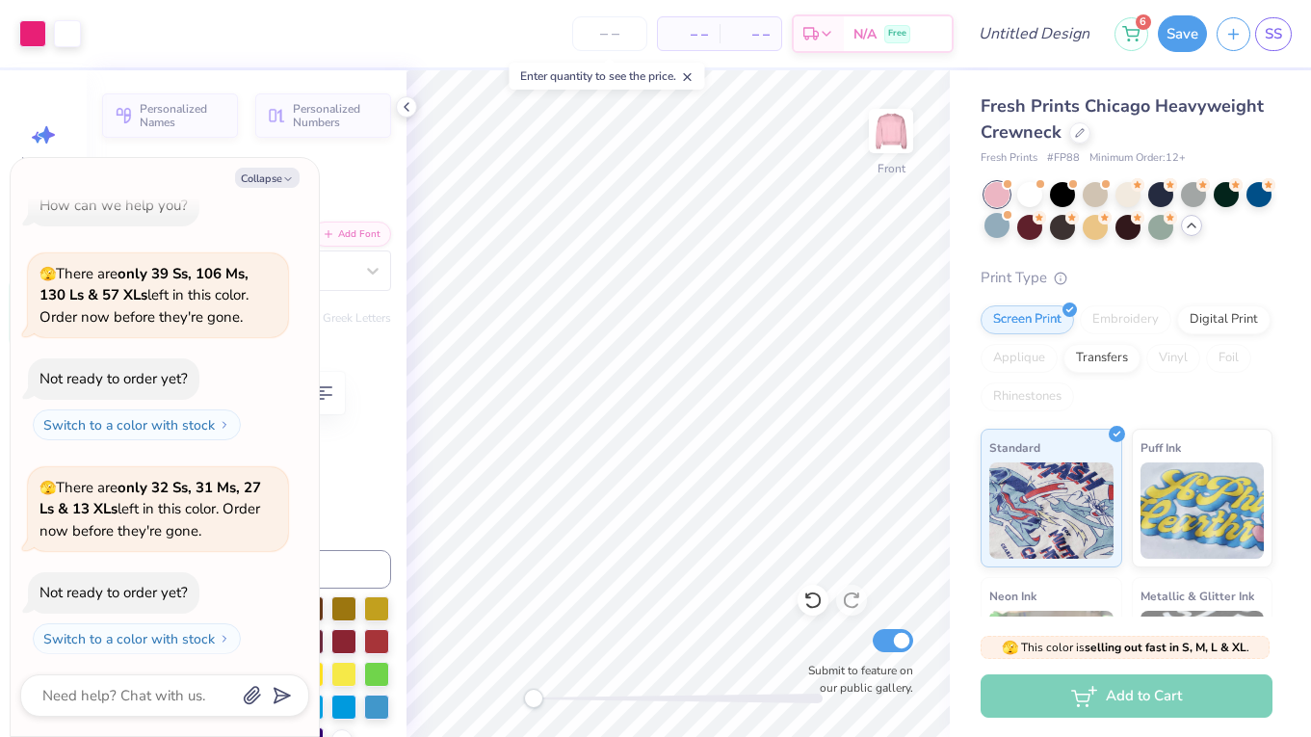
type textarea "x"
type input "6.04"
type input "2.74"
type input "7.87"
type input "-7.6"
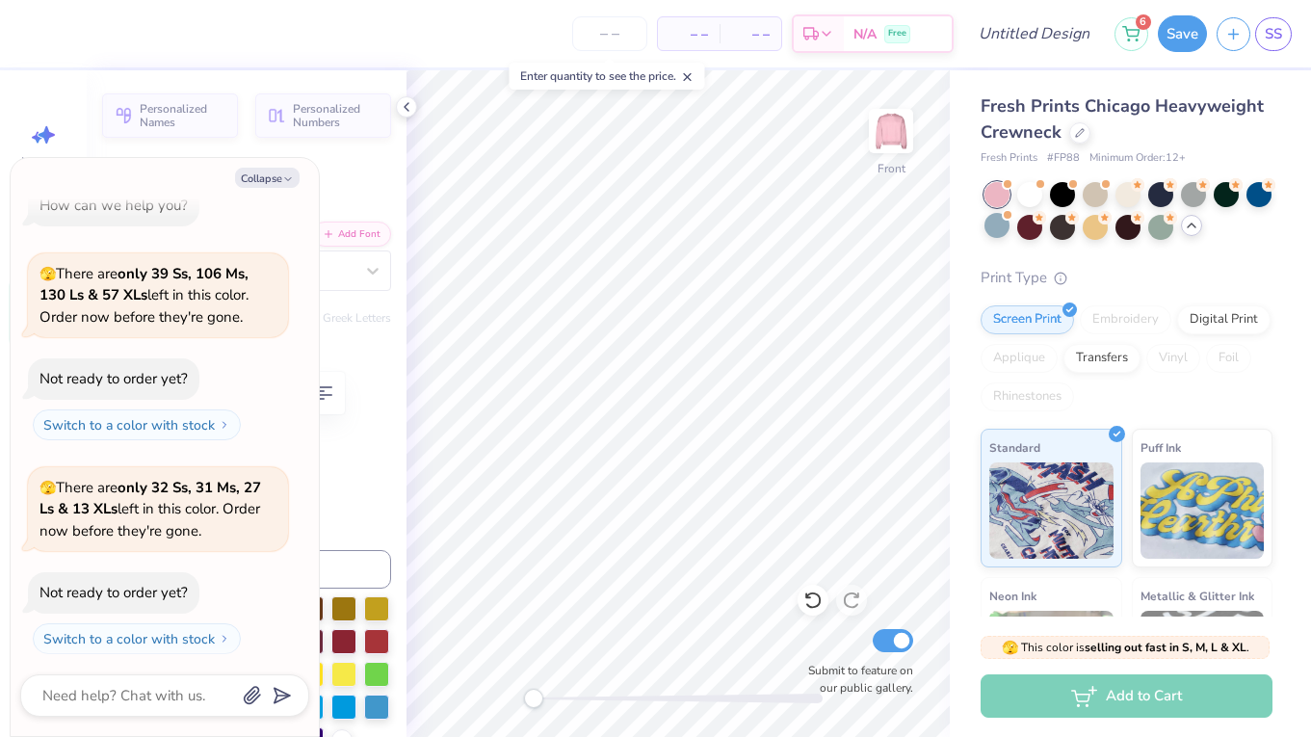
type textarea "x"
type input "8.41"
type input "3.81"
type input "6.78"
type textarea "x"
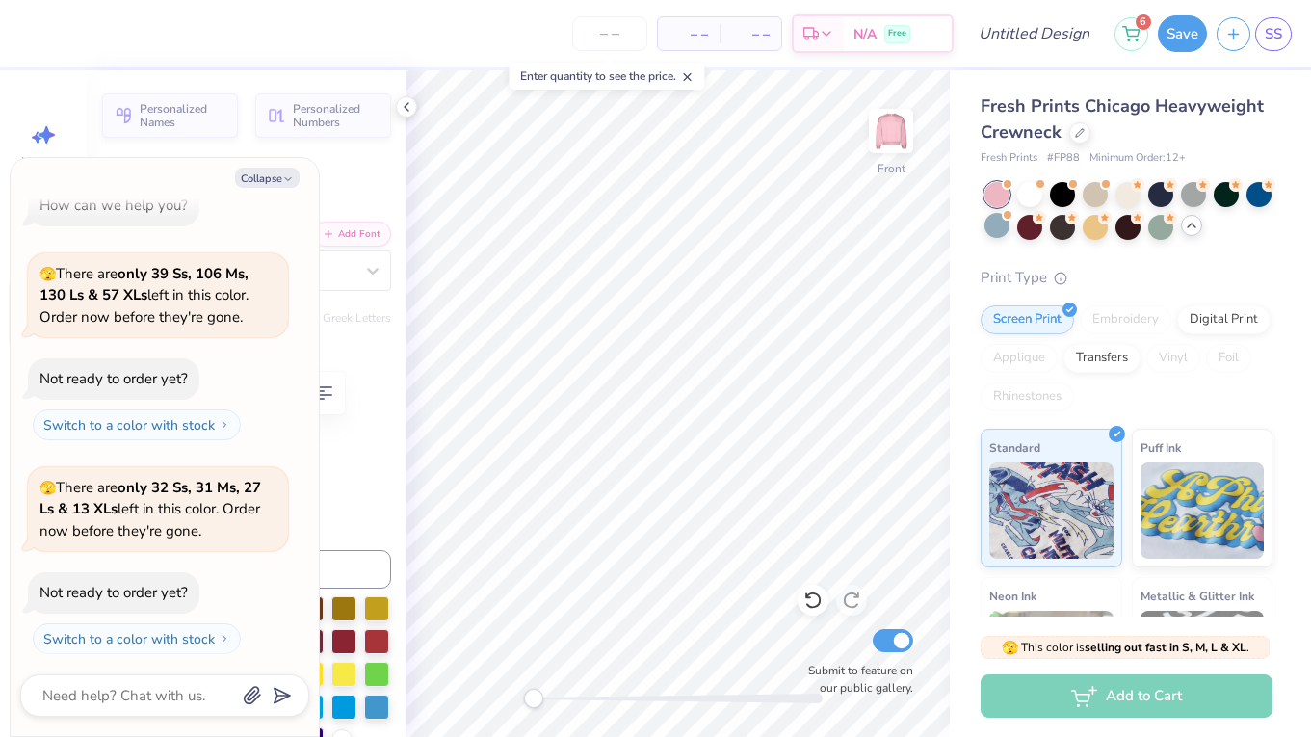
type input "0.0"
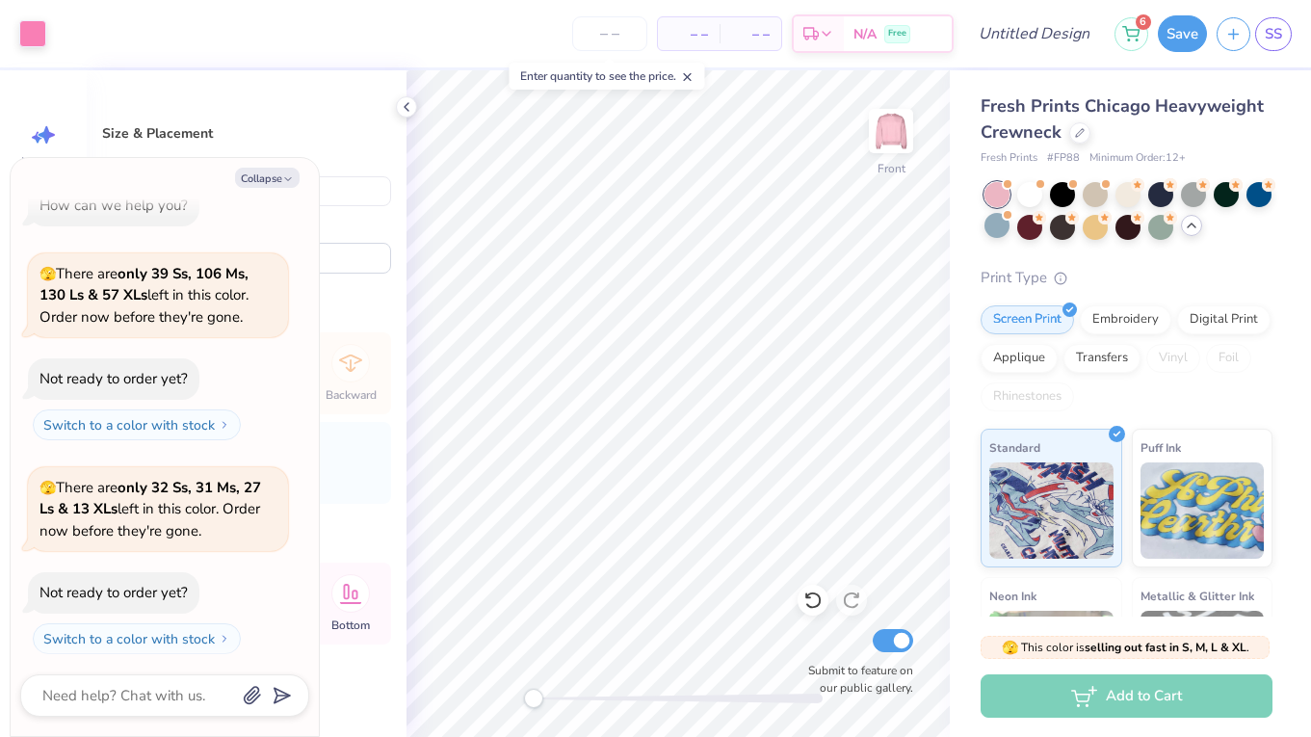
type textarea "x"
type input "11.60"
type input "11.56"
type textarea "x"
type input "11.73"
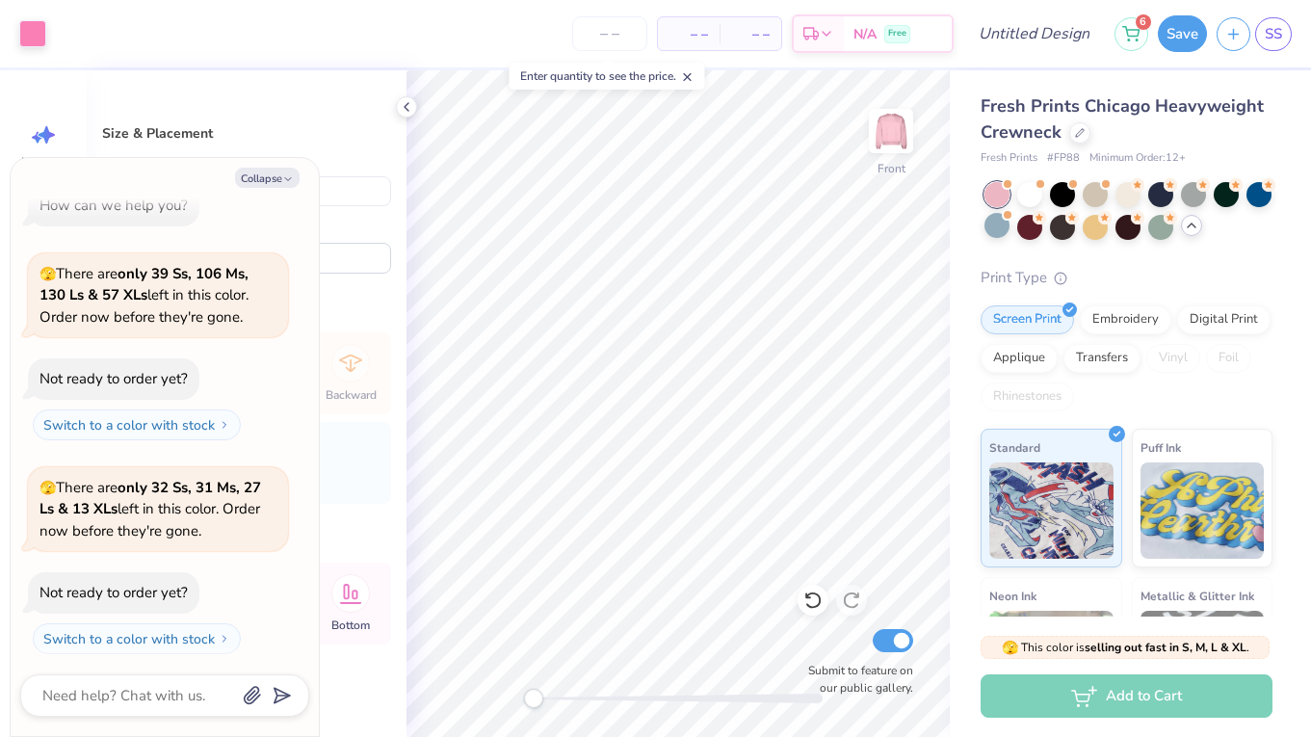
type input "11.69"
type textarea "x"
type input "4.11"
type textarea "x"
type input "14.39"
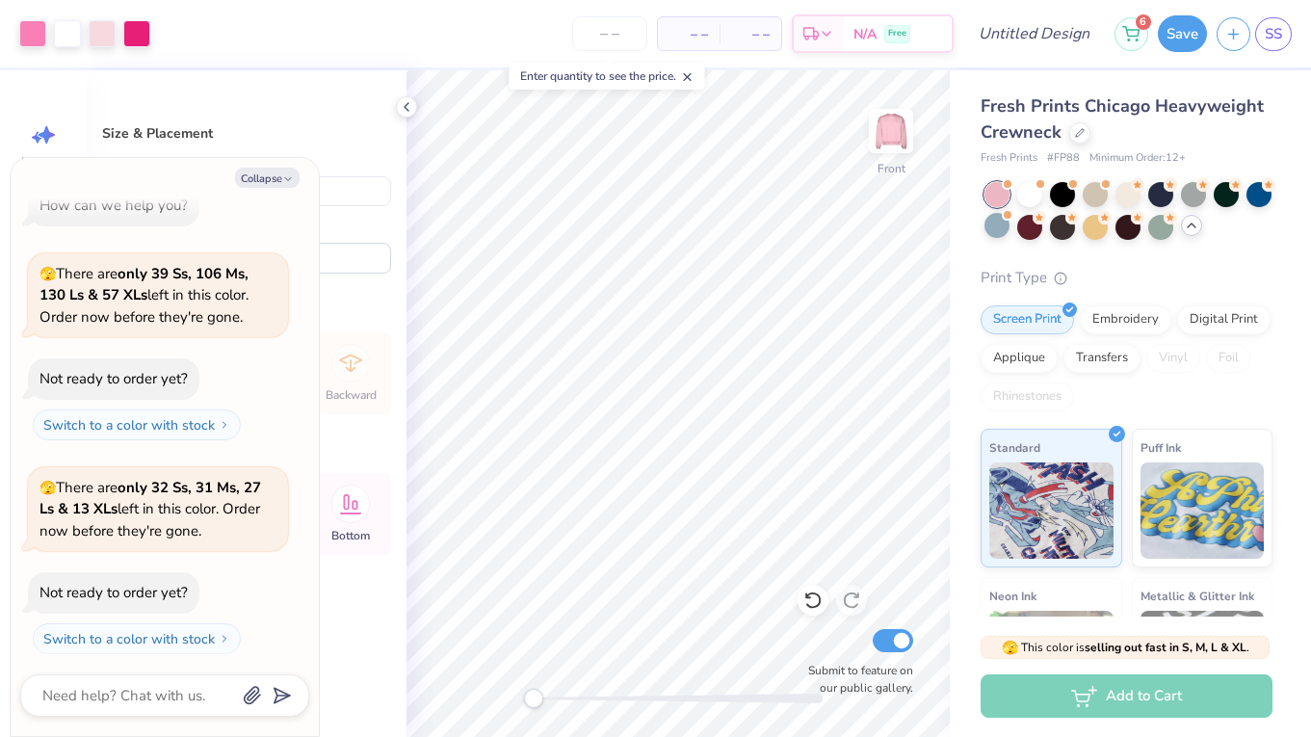
type input "13.47"
type input "4.51"
type textarea "x"
click at [606, 42] on input "number" at bounding box center [609, 33] width 75 height 35
type input "19"
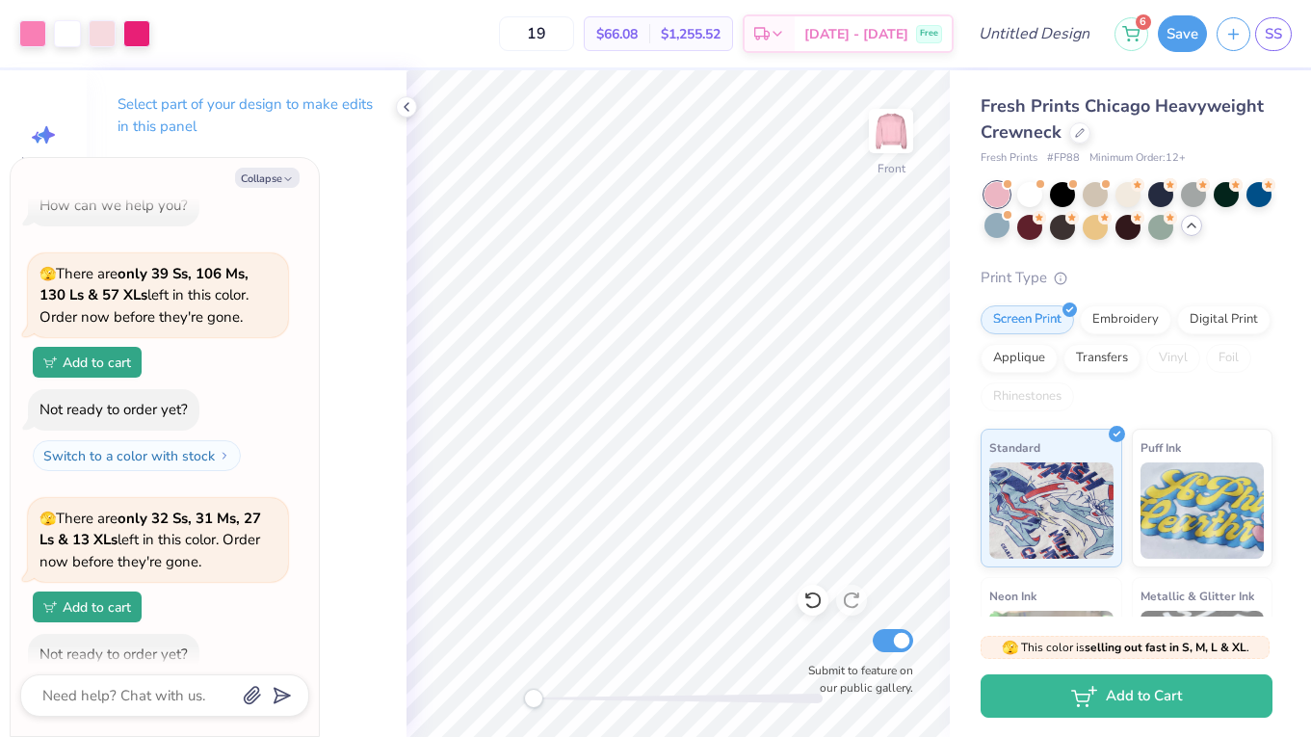
type textarea "x"
type input "19"
click at [65, 36] on div at bounding box center [67, 31] width 27 height 27
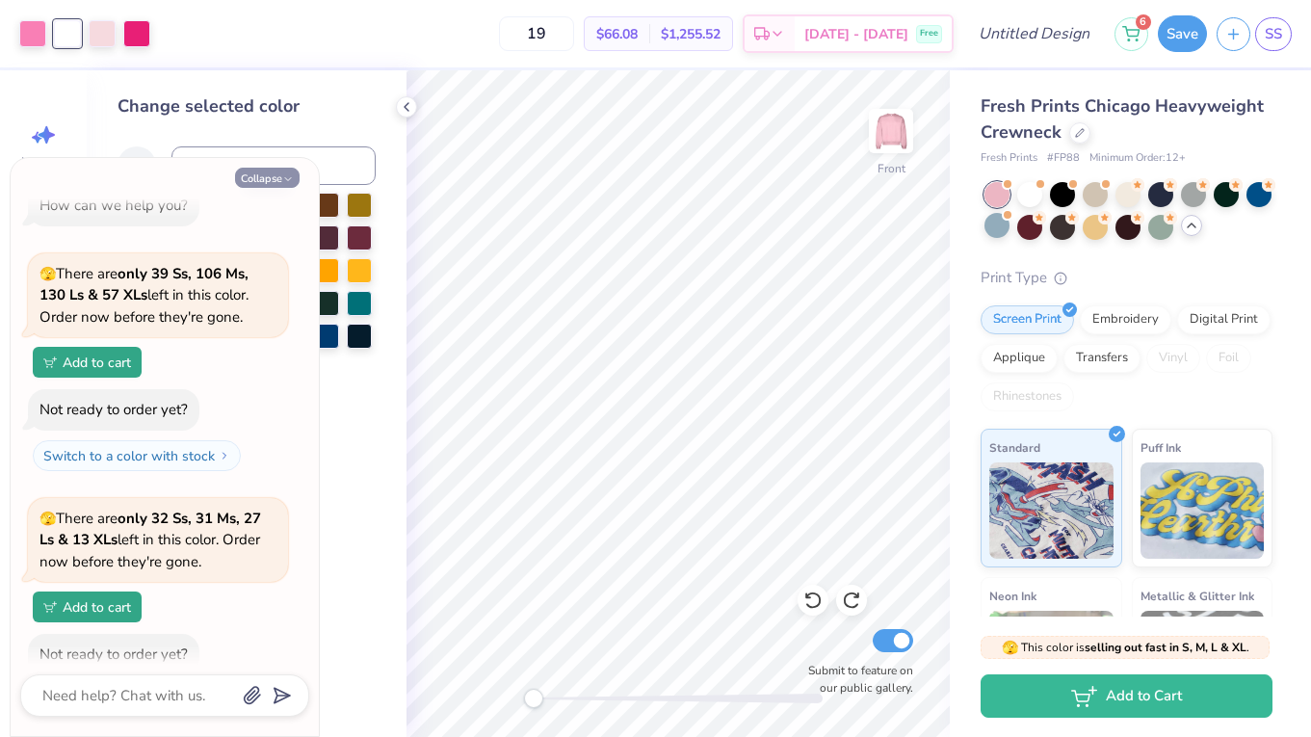
click at [266, 169] on button "Collapse" at bounding box center [267, 178] width 65 height 20
type textarea "x"
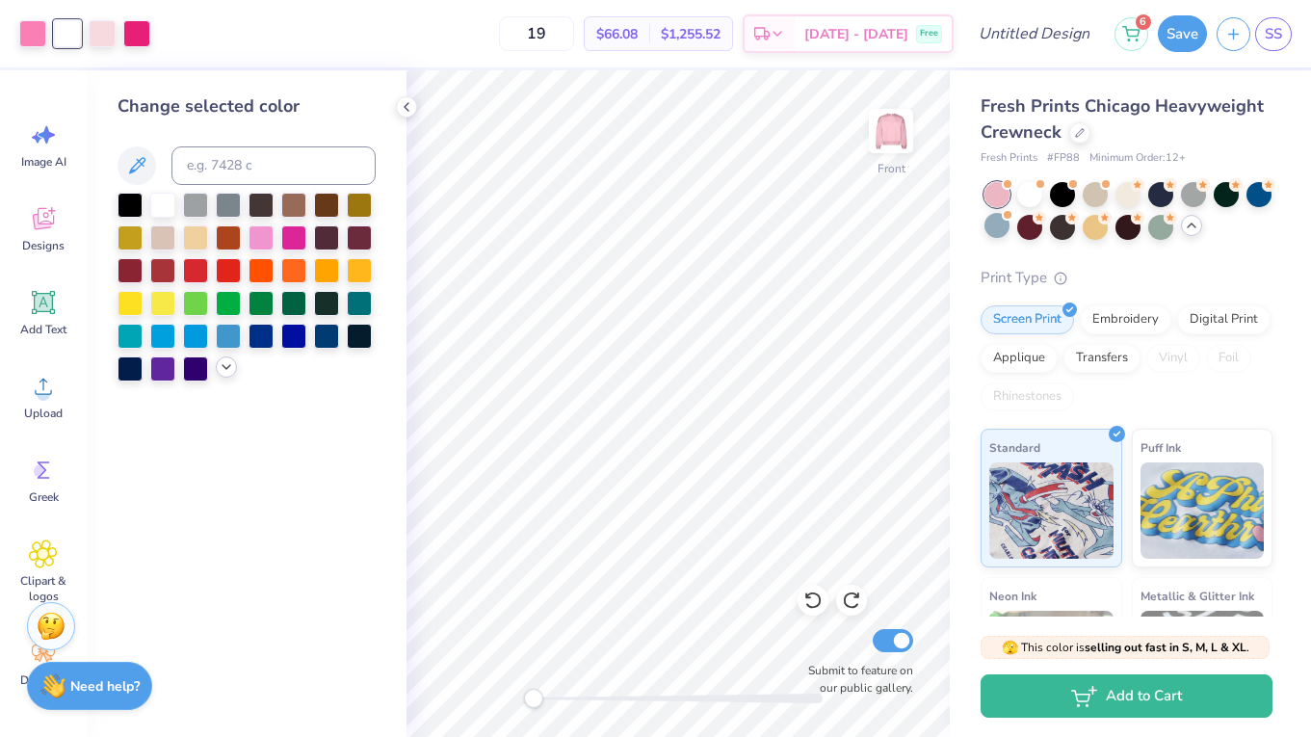
click at [219, 375] on icon at bounding box center [226, 366] width 15 height 15
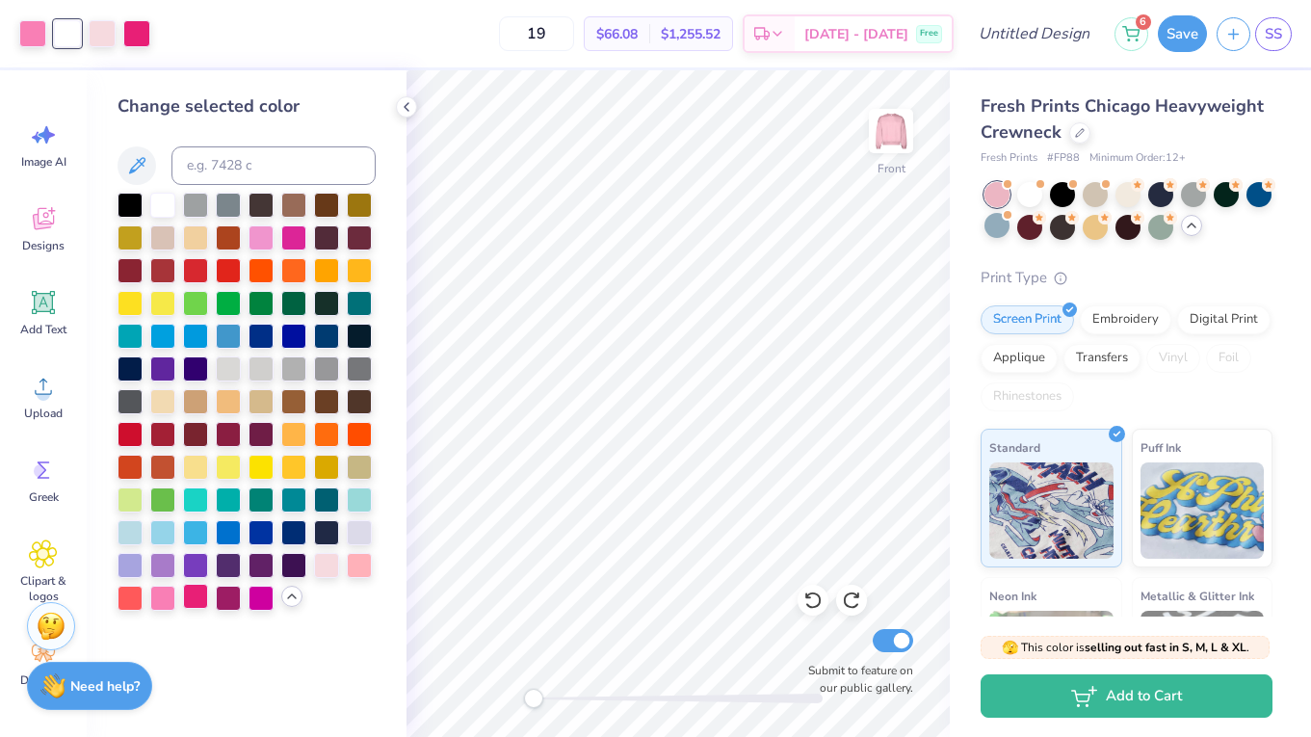
click at [196, 609] on div at bounding box center [195, 596] width 25 height 25
click at [61, 32] on div at bounding box center [67, 31] width 27 height 27
click at [357, 562] on div at bounding box center [359, 563] width 25 height 25
click at [154, 607] on div at bounding box center [162, 596] width 25 height 25
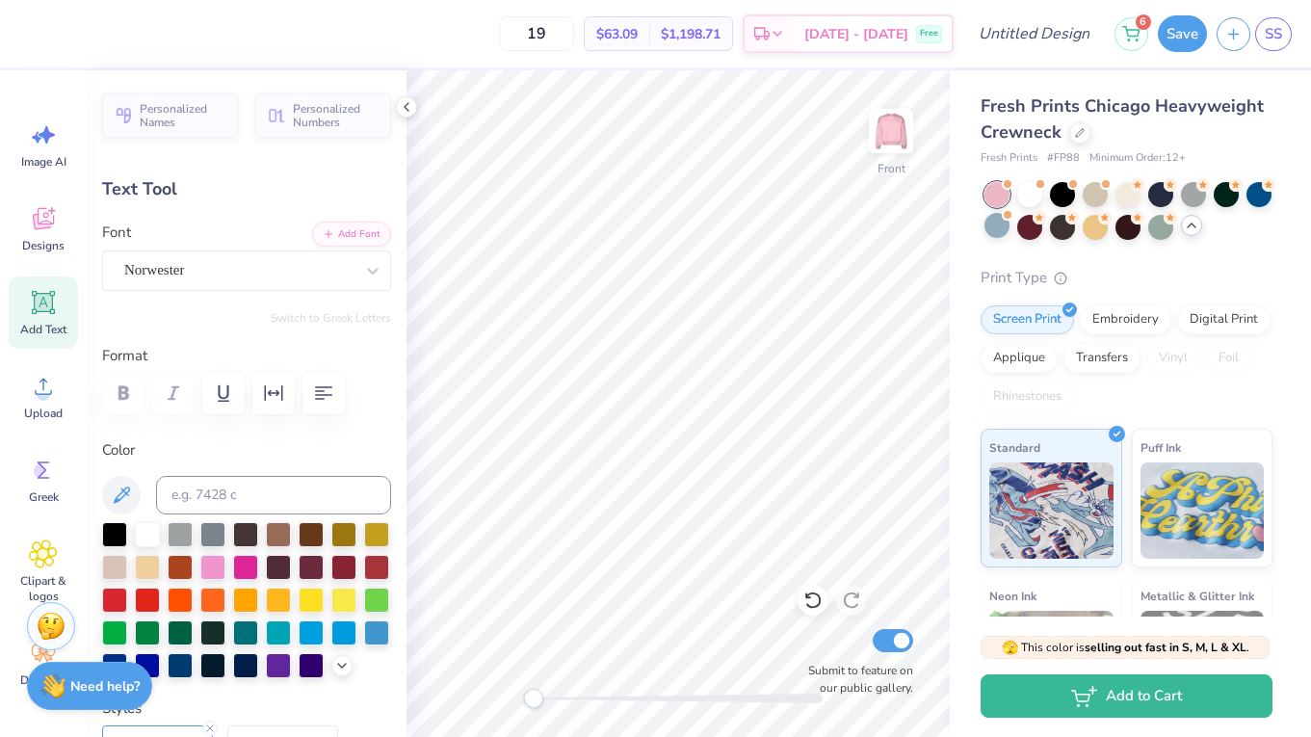
type input "0.0"
click at [63, 35] on div at bounding box center [67, 31] width 27 height 27
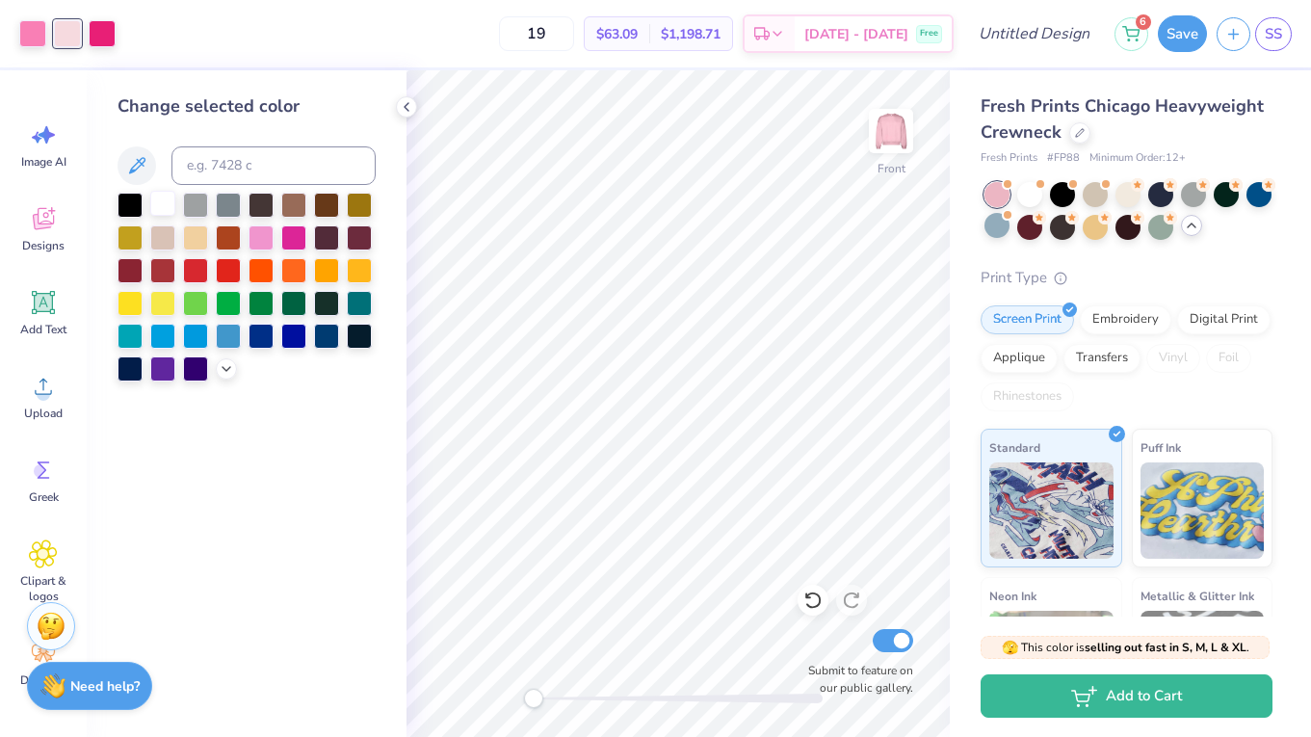
click at [168, 213] on div at bounding box center [162, 203] width 25 height 25
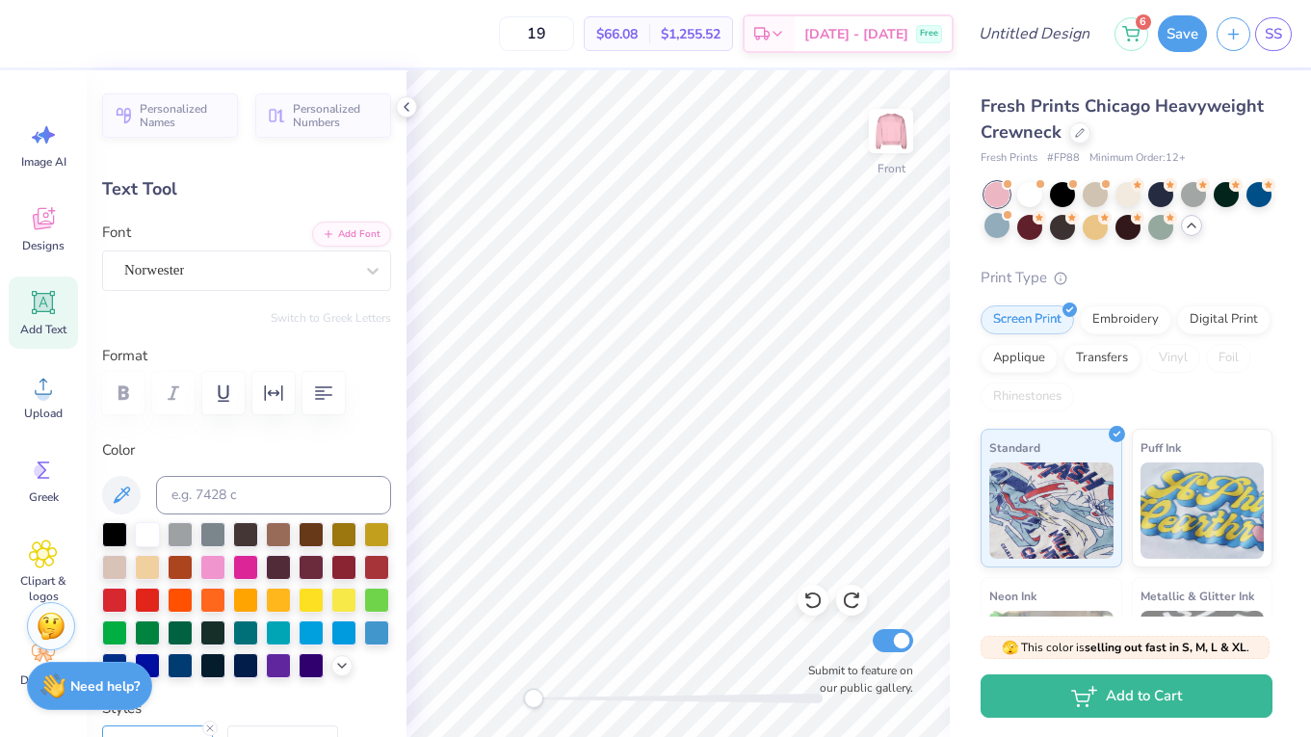
type input "6.92"
type input "0.0"
click at [65, 35] on div at bounding box center [67, 31] width 27 height 27
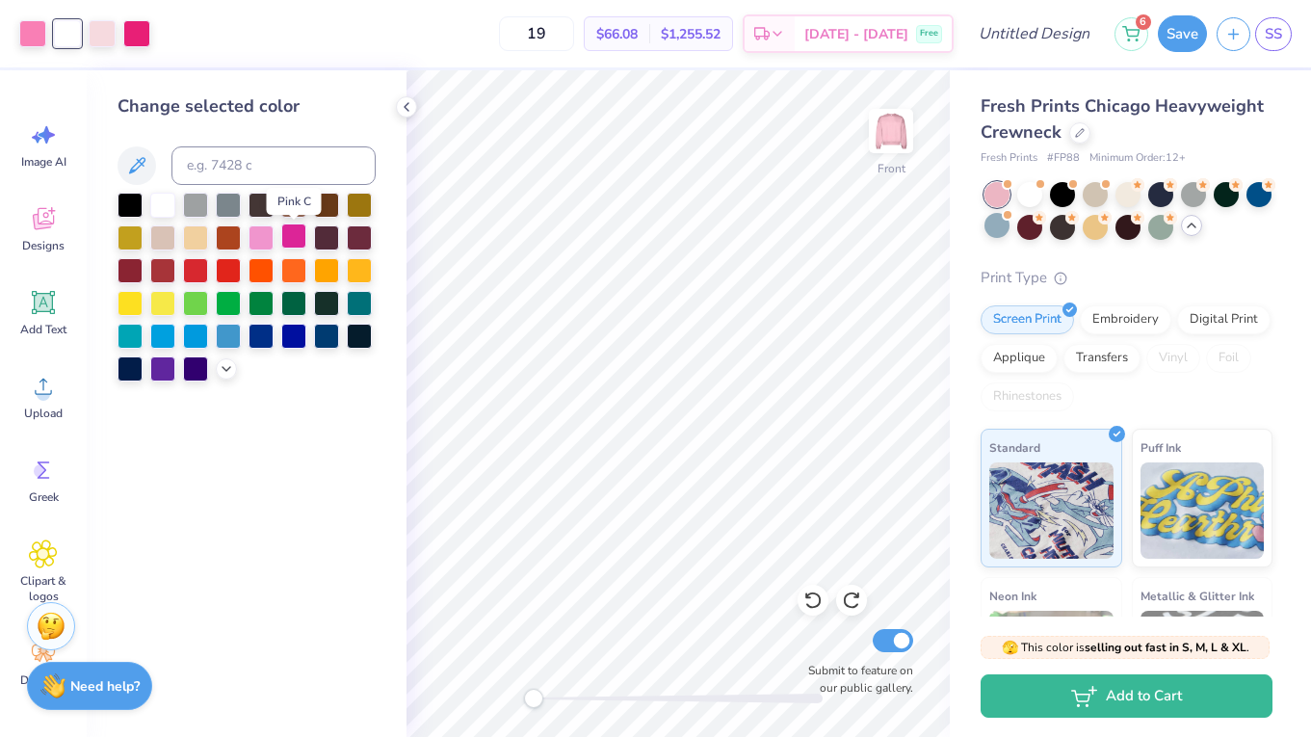
click at [283, 241] on div at bounding box center [293, 235] width 25 height 25
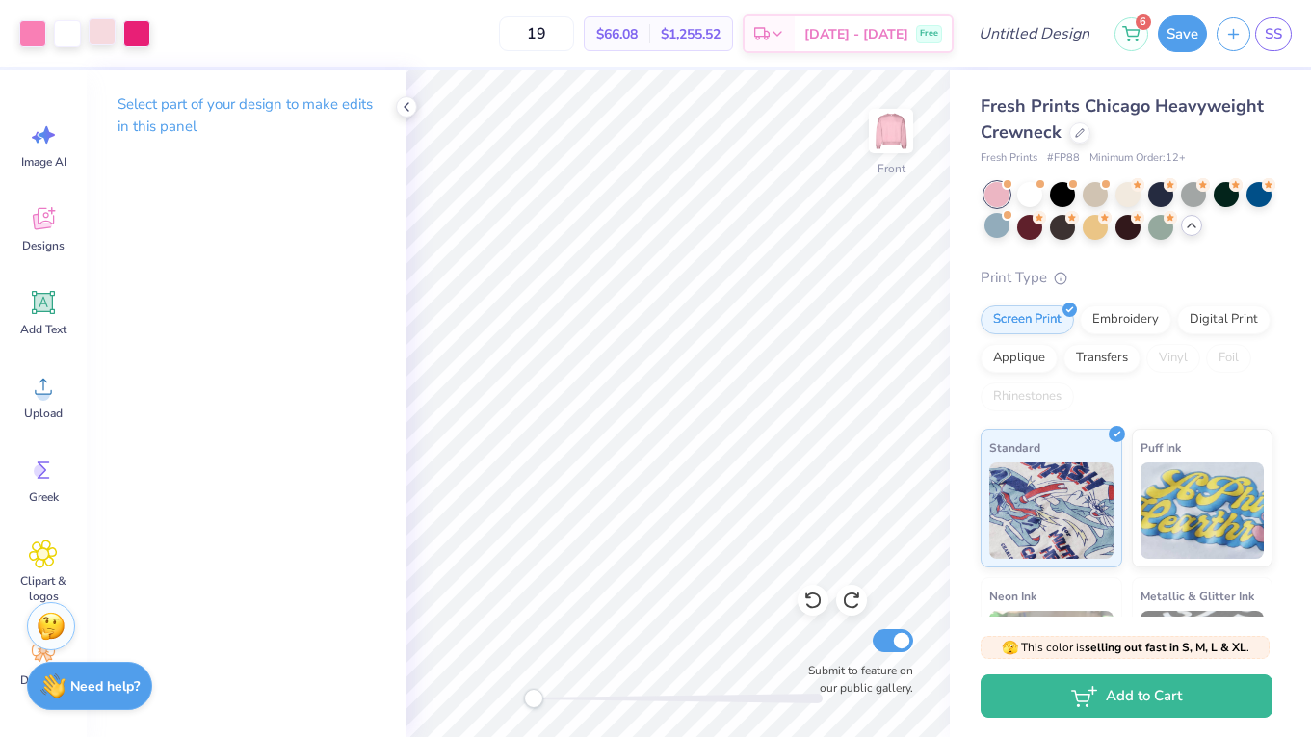
click at [89, 34] on div at bounding box center [102, 31] width 27 height 27
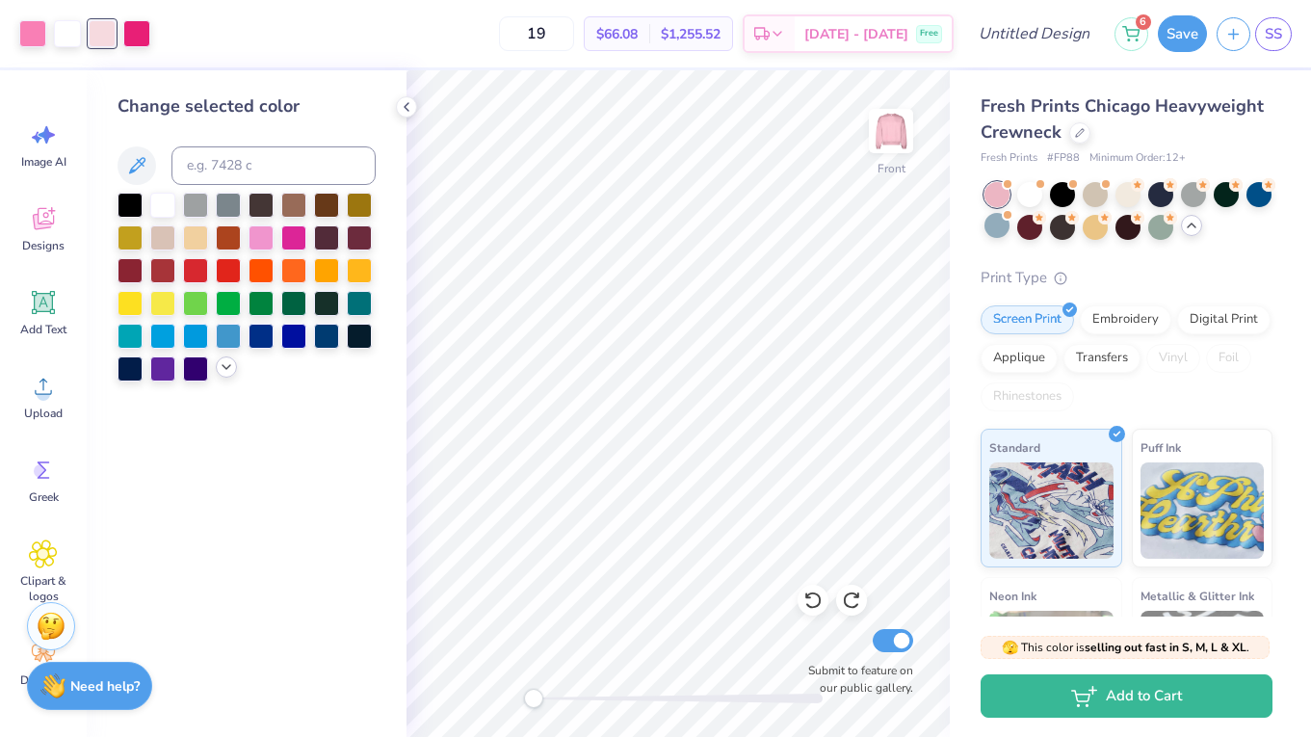
click at [219, 366] on icon at bounding box center [226, 366] width 15 height 15
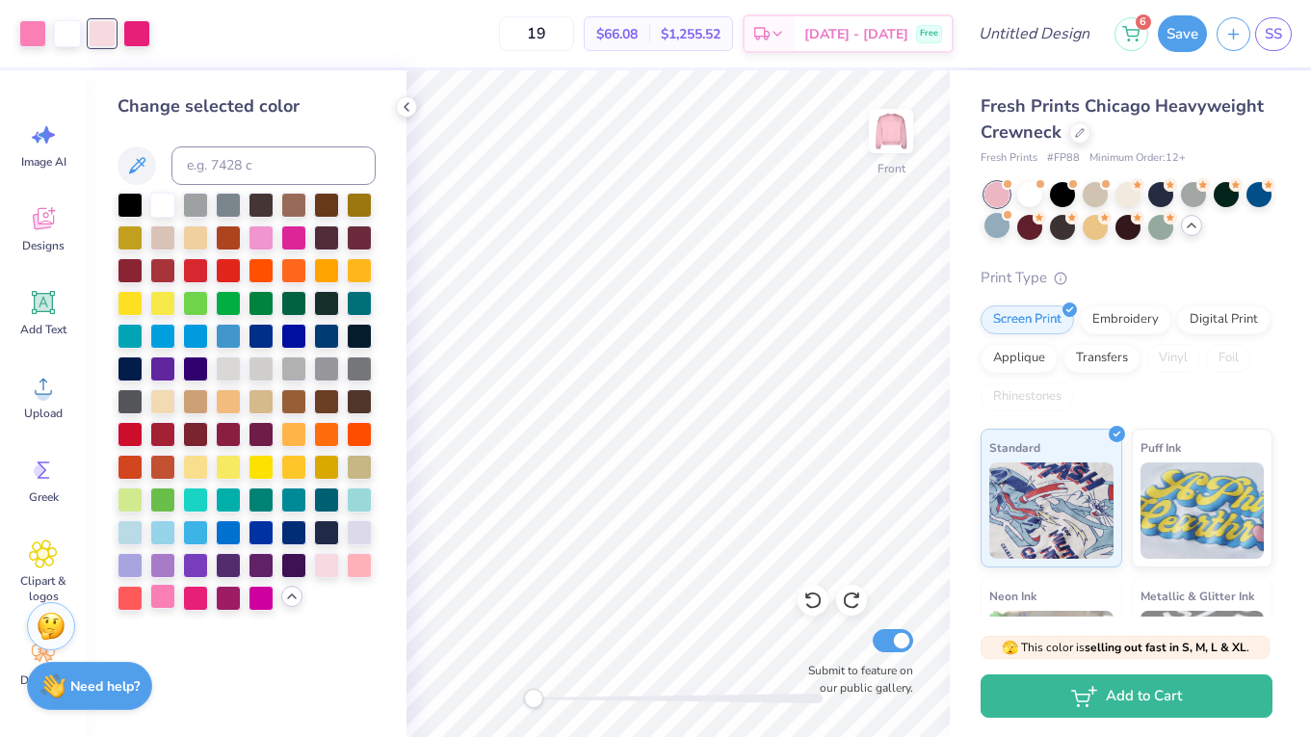
click at [162, 602] on div at bounding box center [162, 596] width 25 height 25
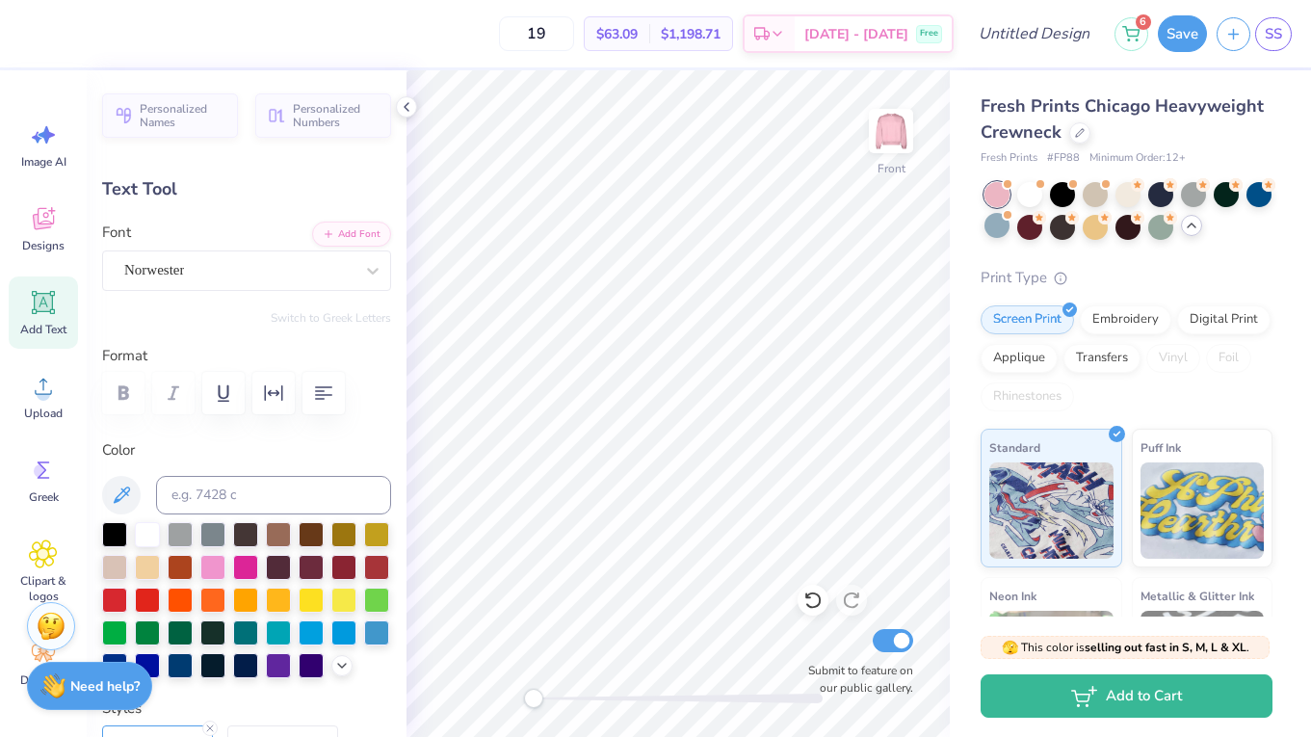
type input "0.0"
click at [58, 232] on div "Designs" at bounding box center [43, 229] width 69 height 72
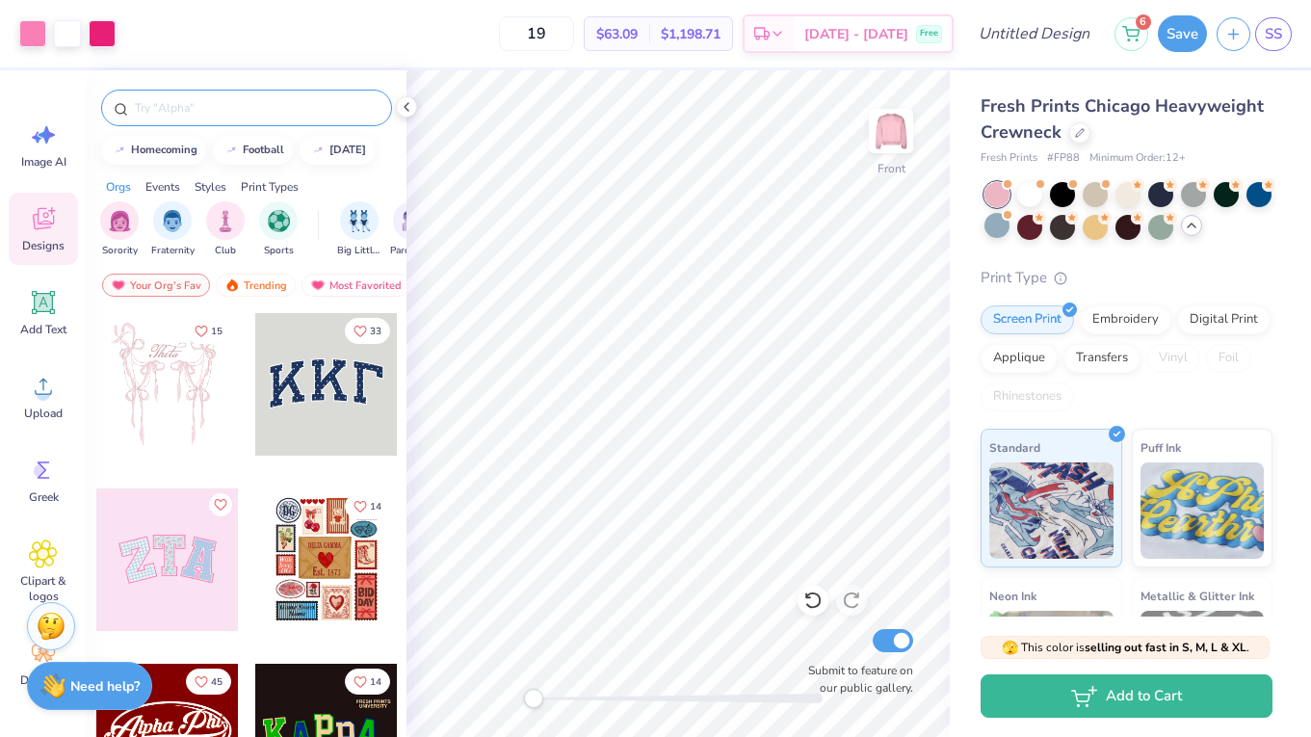
click at [210, 112] on input "text" at bounding box center [256, 107] width 247 height 19
type input "stars"
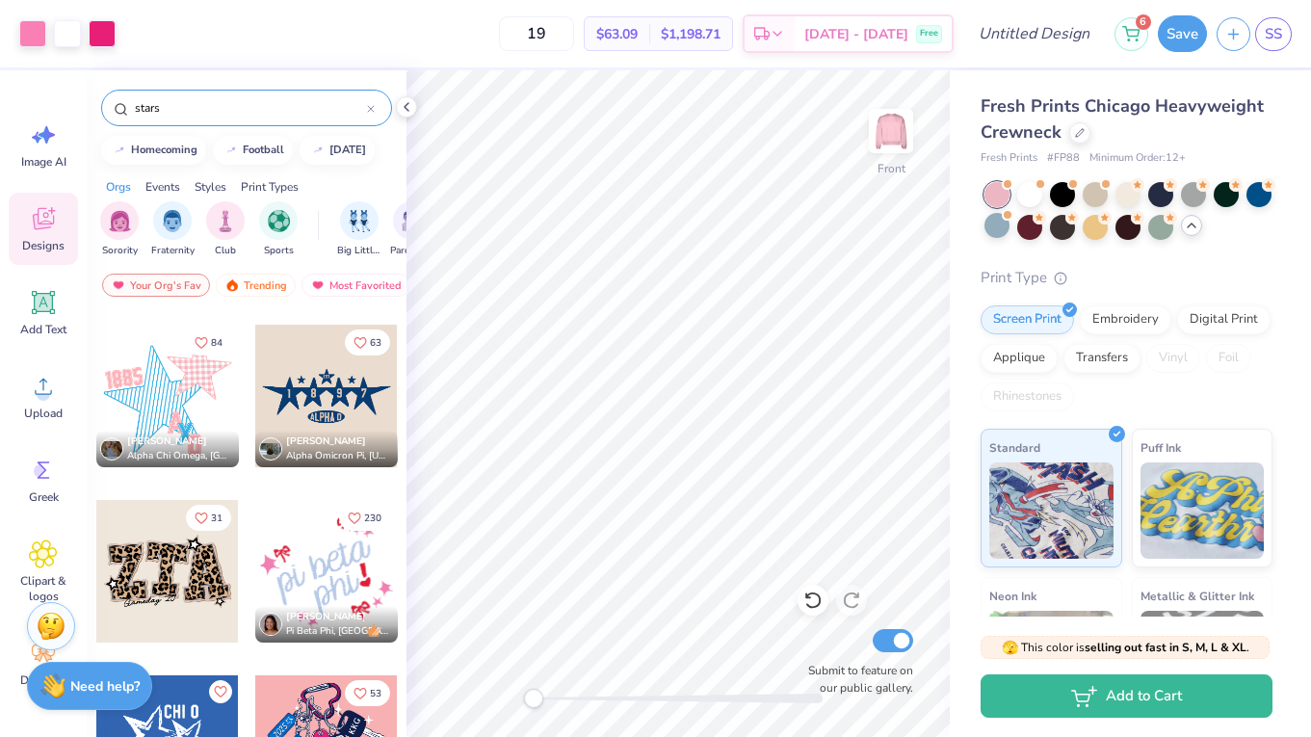
scroll to position [251, 0]
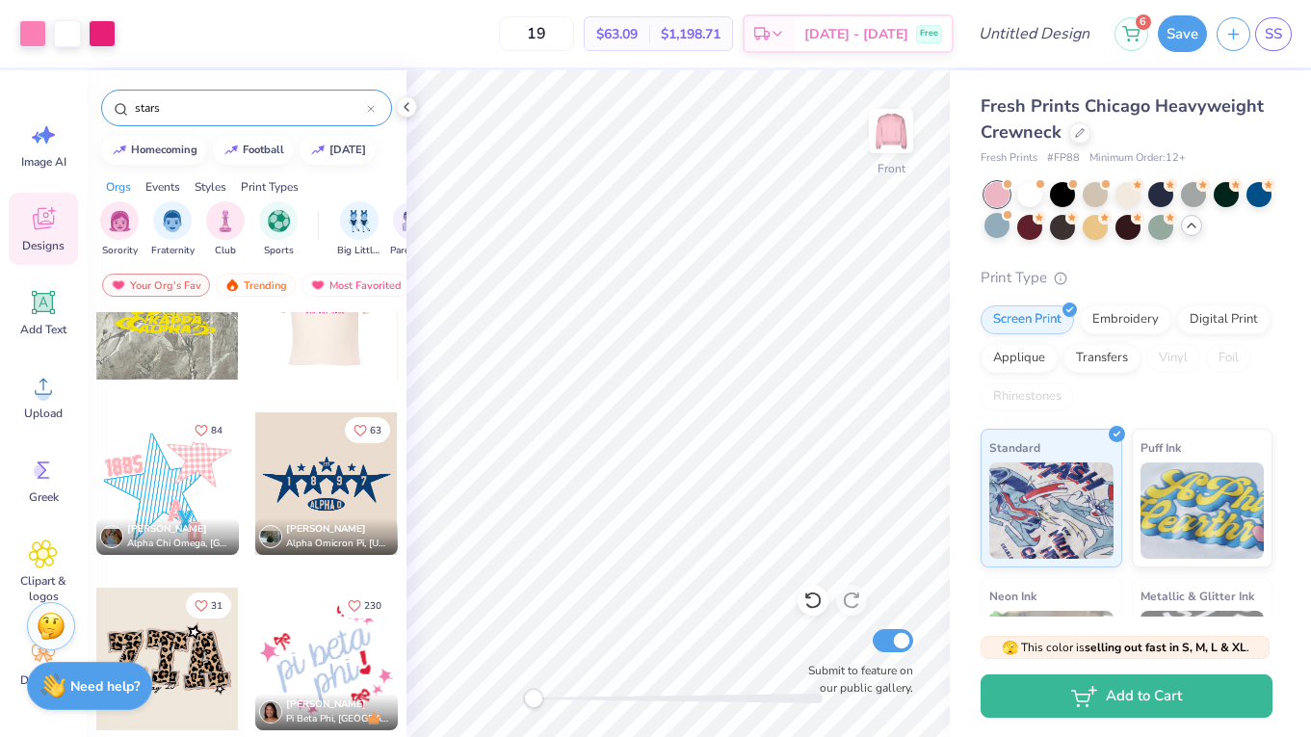
click at [168, 514] on div at bounding box center [167, 483] width 143 height 143
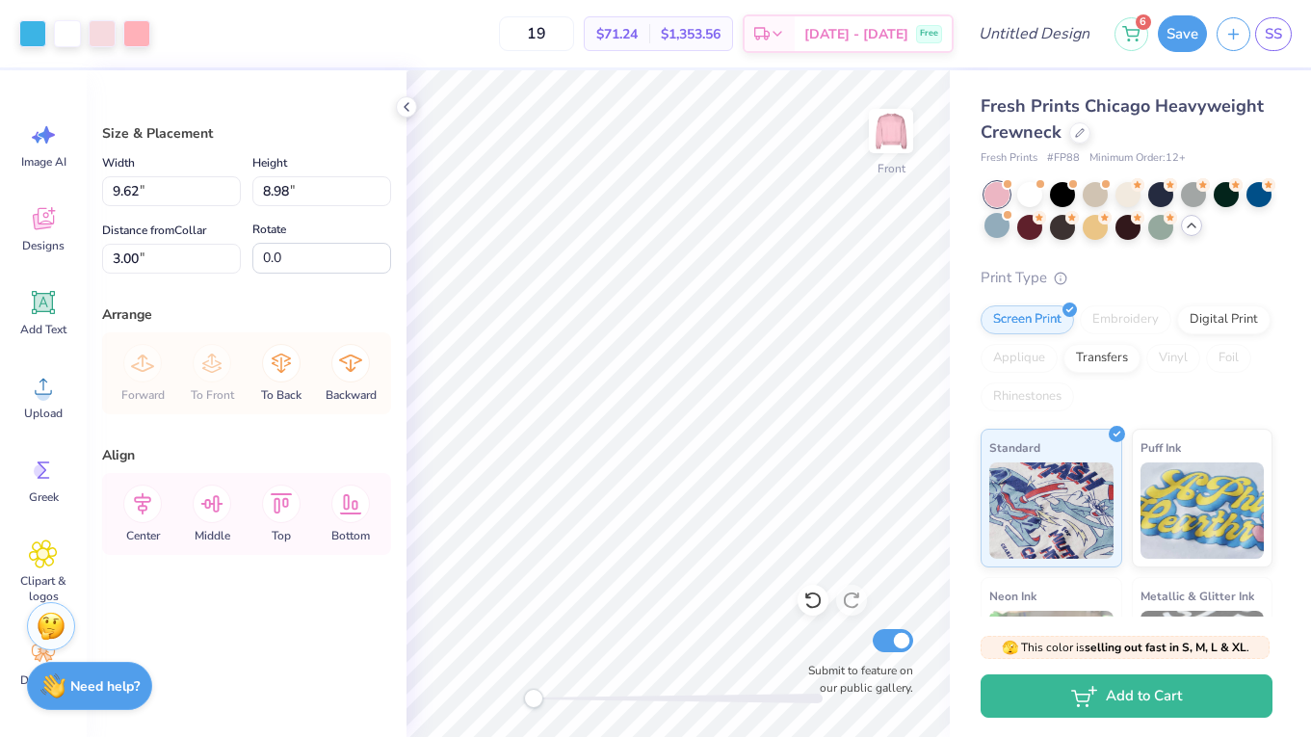
type input "13.22"
type input "12.34"
type input "9.87"
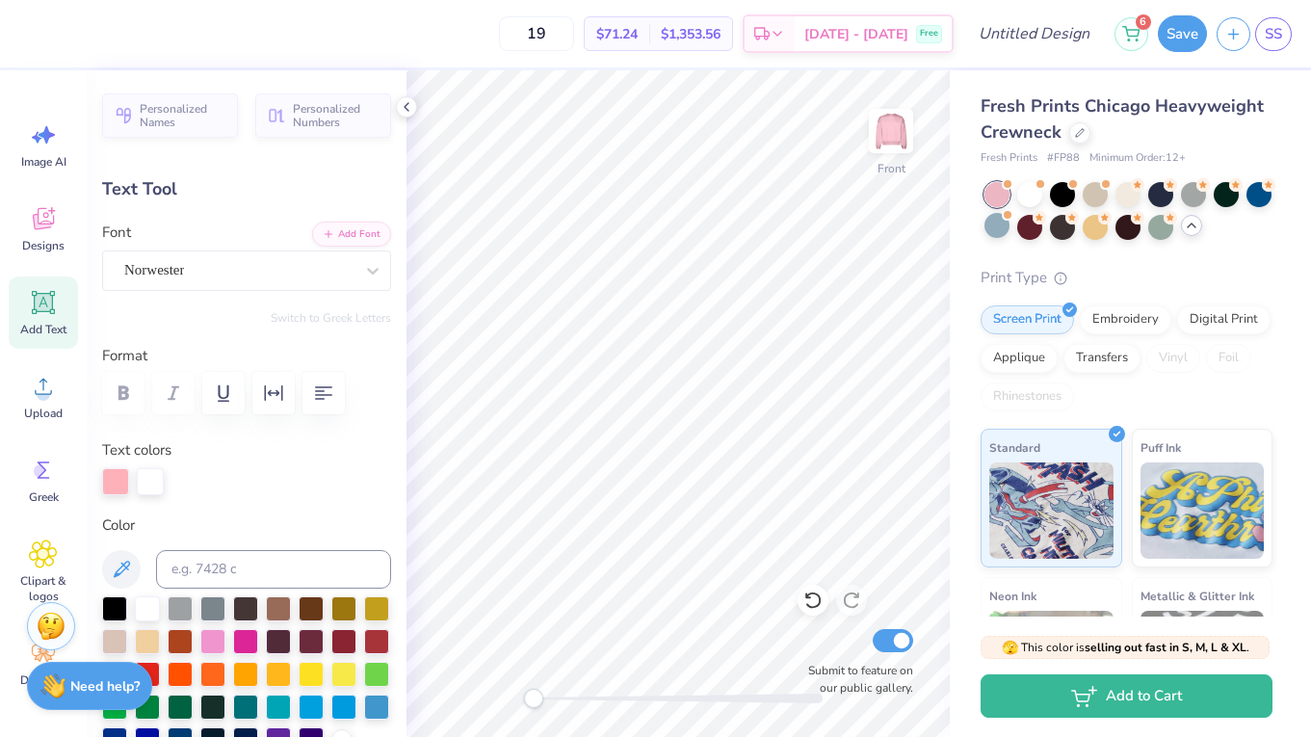
scroll to position [0, 1]
type textarea "EXECS"
type input "0.0"
type input "5.43"
type input "2.46"
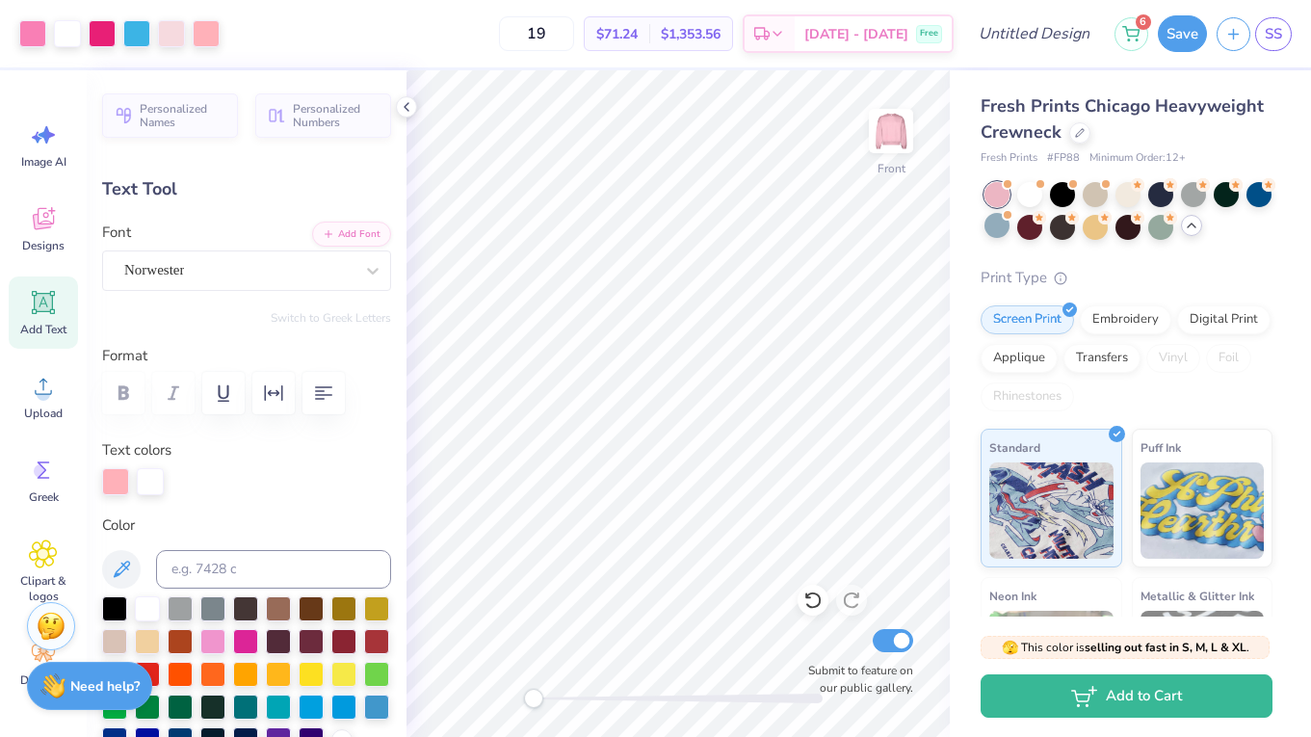
type input "12.96"
type input "0.0"
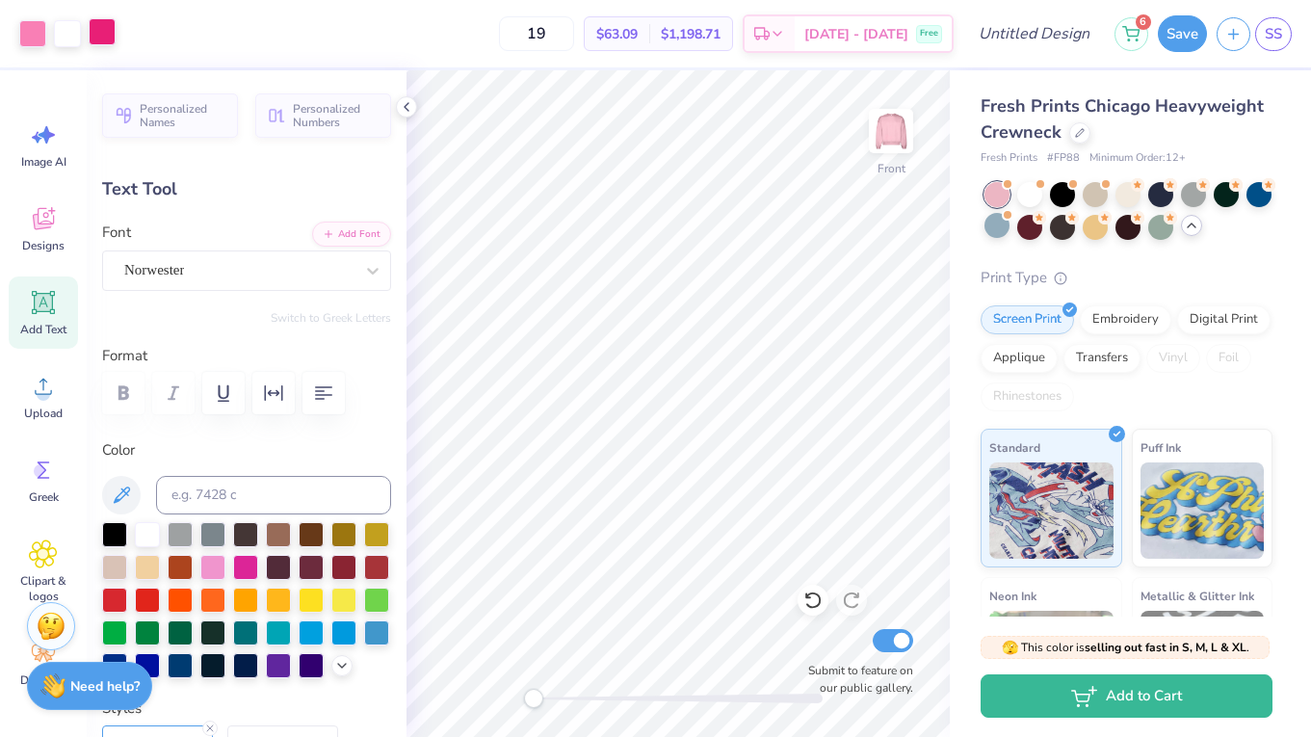
click at [103, 45] on div at bounding box center [102, 31] width 27 height 27
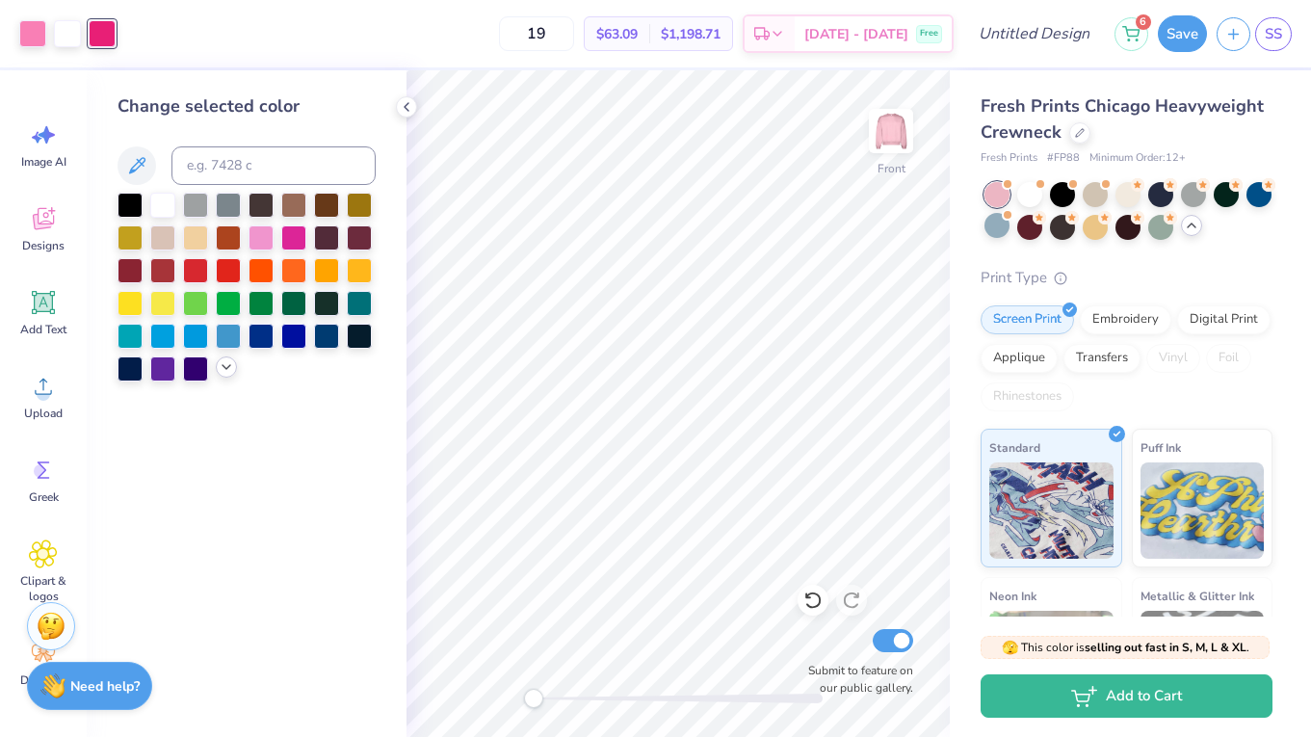
click at [231, 374] on icon at bounding box center [226, 366] width 15 height 15
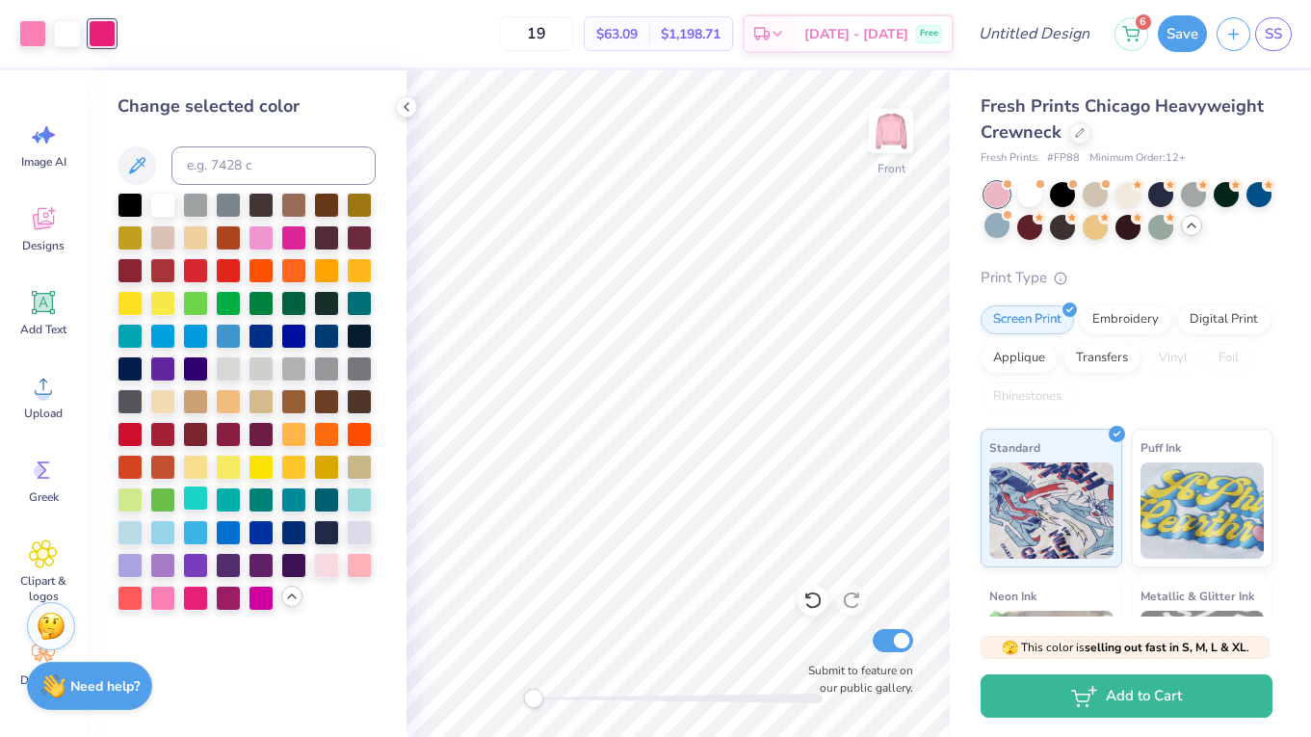
click at [192, 509] on div at bounding box center [195, 497] width 25 height 25
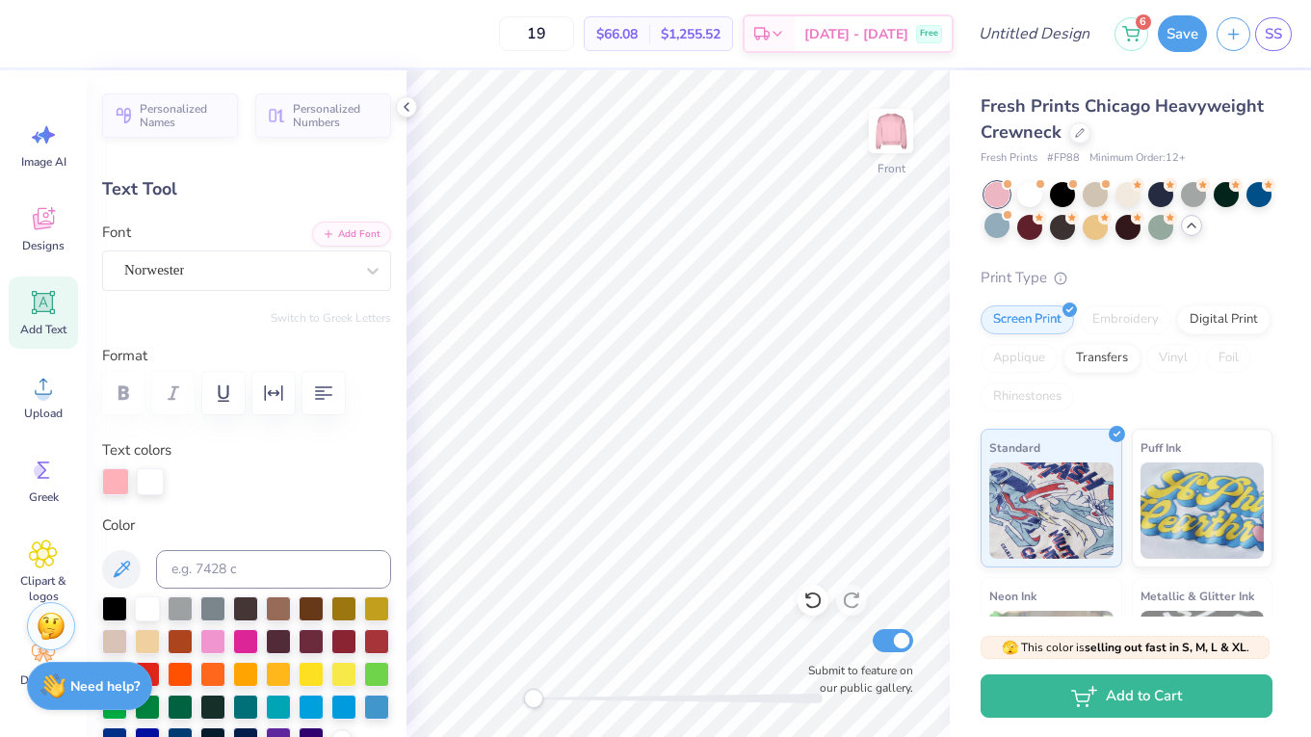
type textarea "EXECS"
type input "0.0"
type input "6.04"
type input "2.74"
type input "7.29"
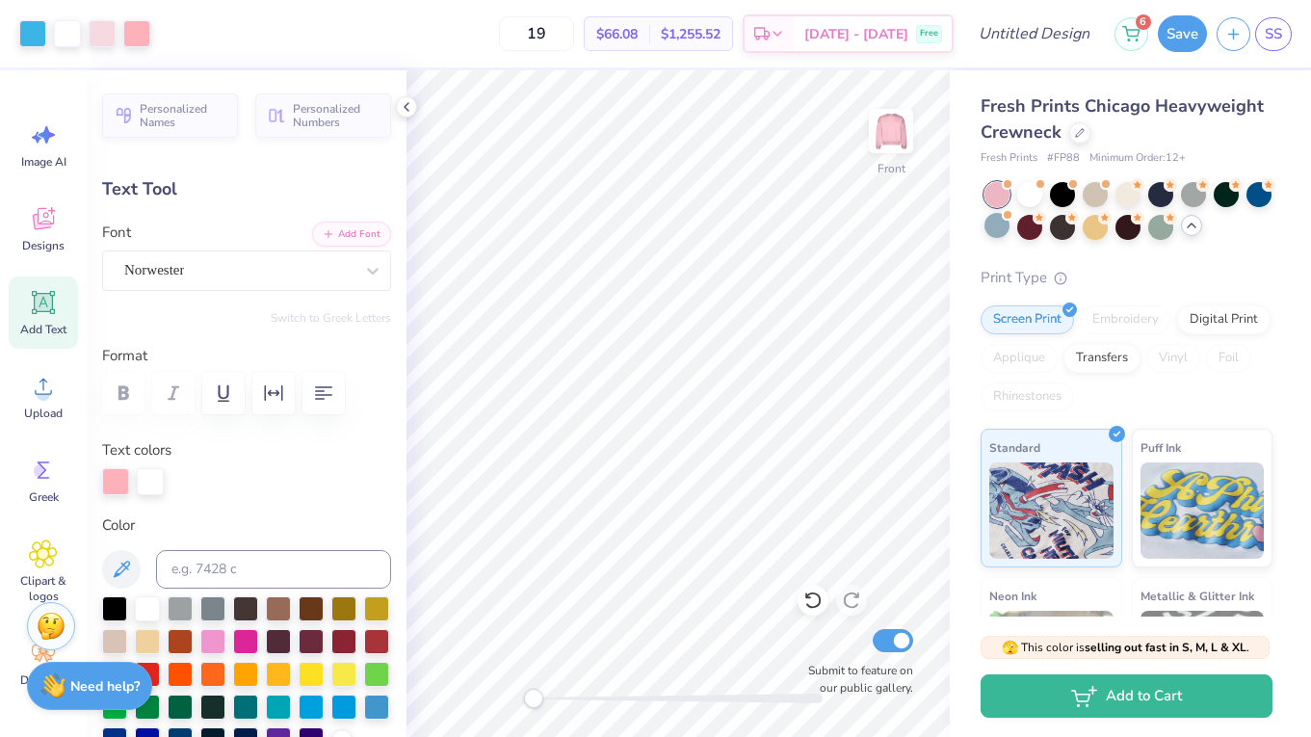
type input "-7.6"
type input "8.00"
type input "3.63"
type input "6.39"
type input "7.31"
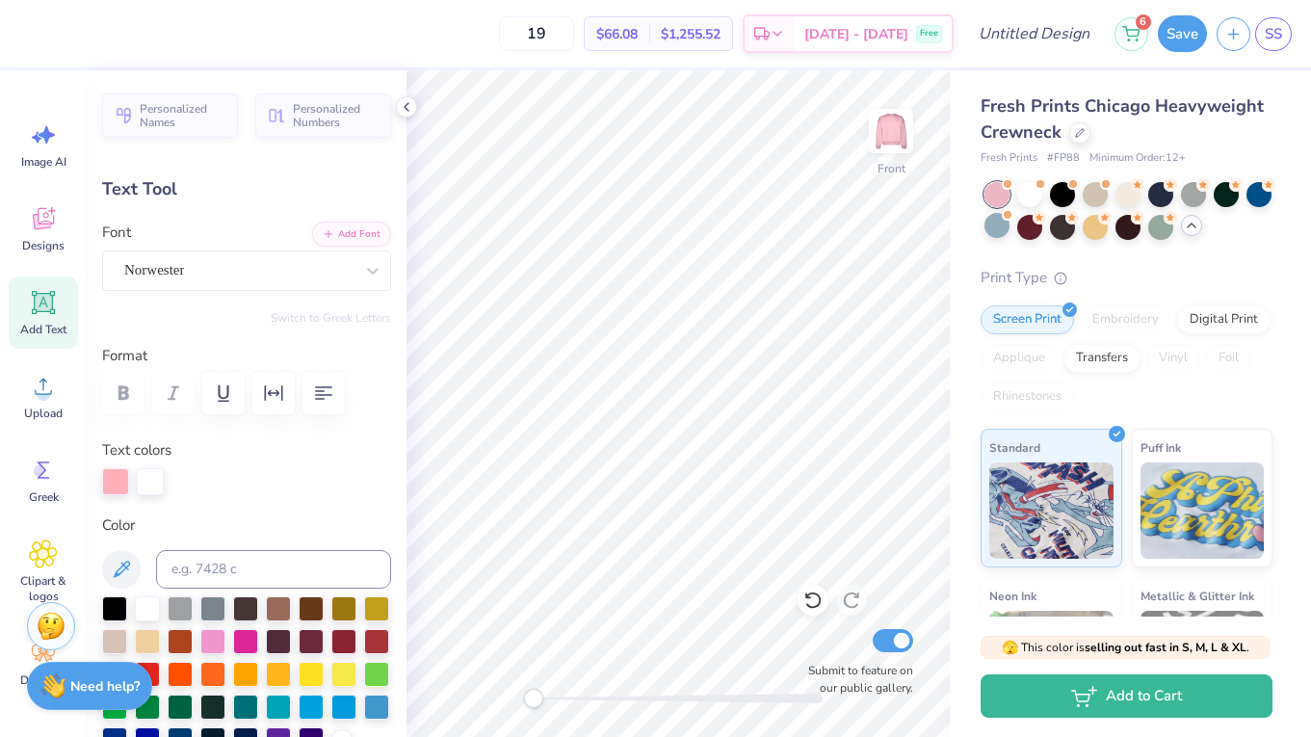
type input "3.32"
type input "6.71"
type input "7.77"
type input "3.53"
type input "6.99"
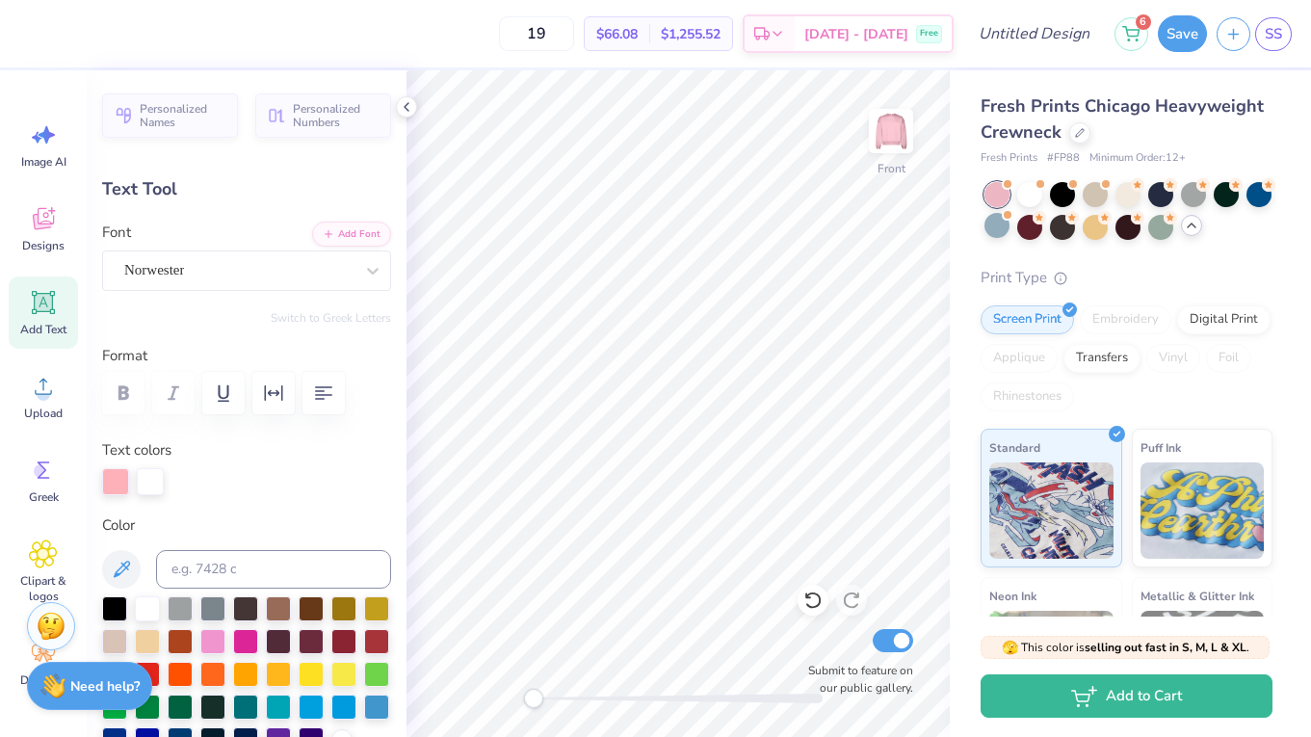
type input "0.0"
type input "7.03"
type input "0.0"
click at [145, 27] on div at bounding box center [136, 31] width 27 height 27
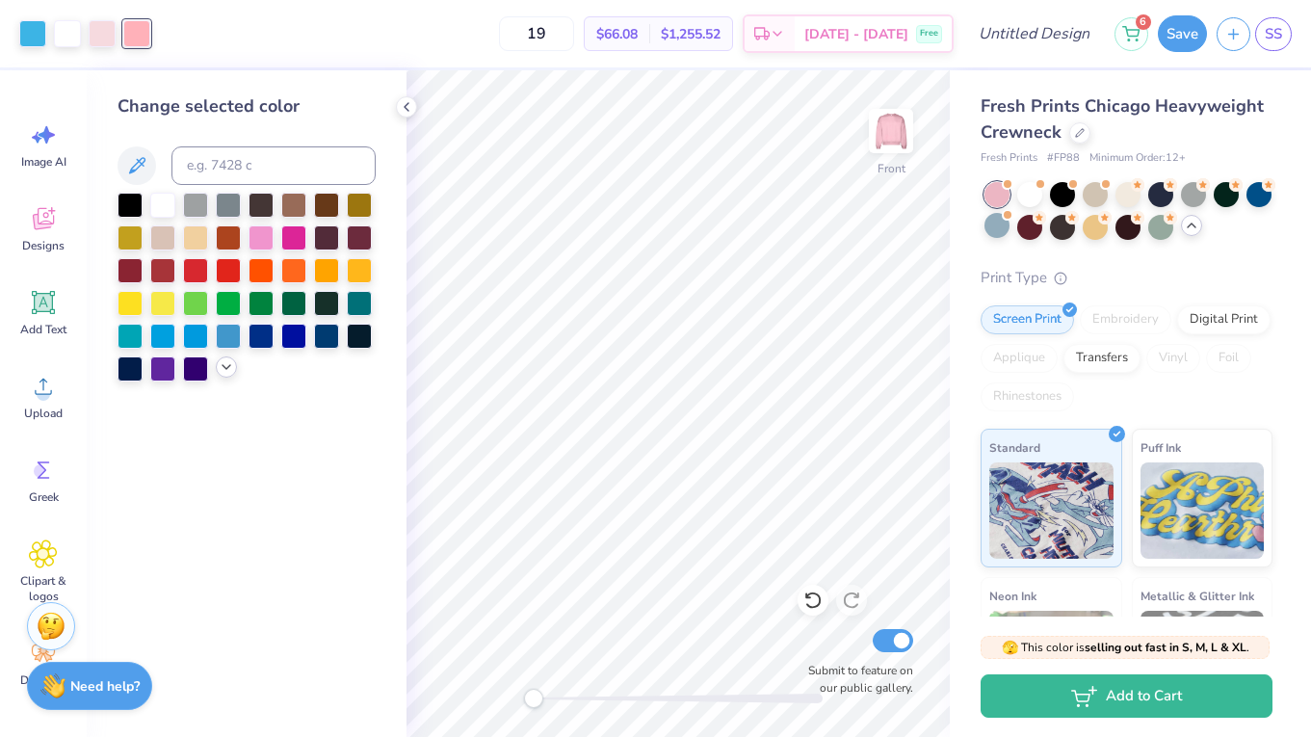
click at [225, 374] on icon at bounding box center [226, 366] width 15 height 15
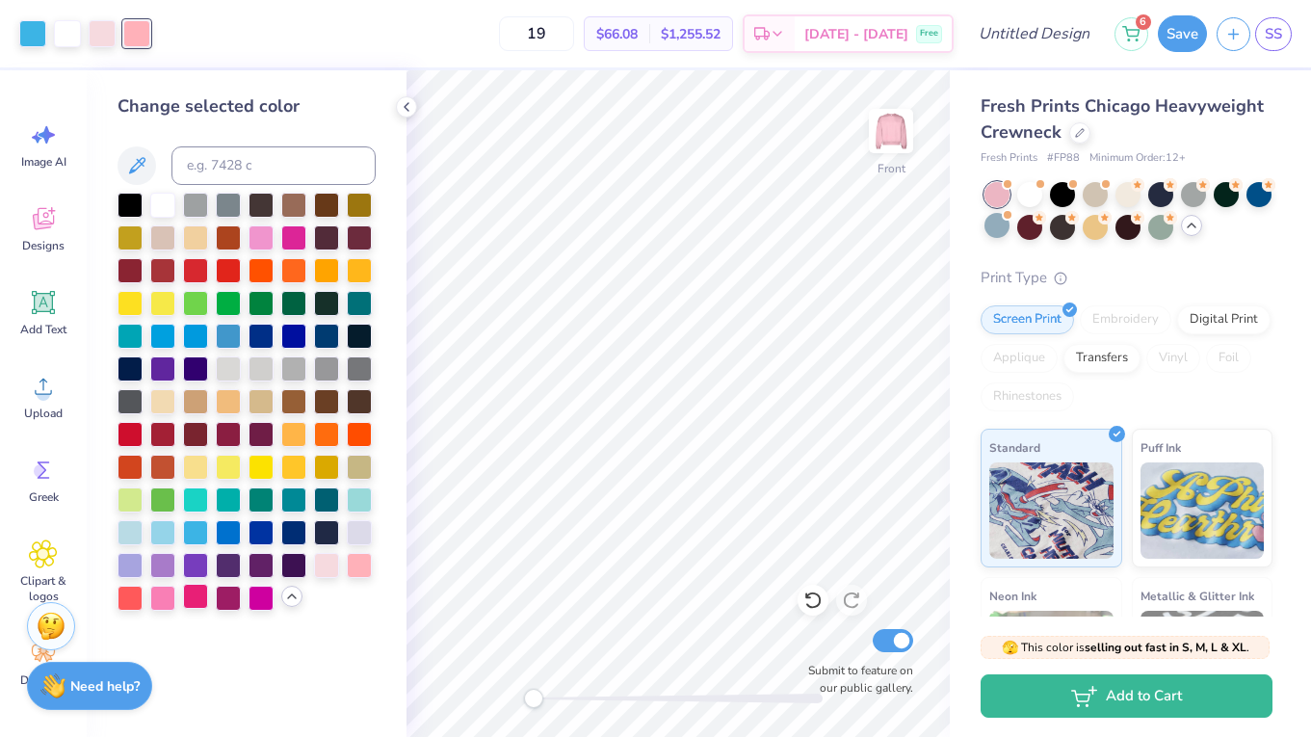
click at [200, 595] on div at bounding box center [195, 596] width 25 height 25
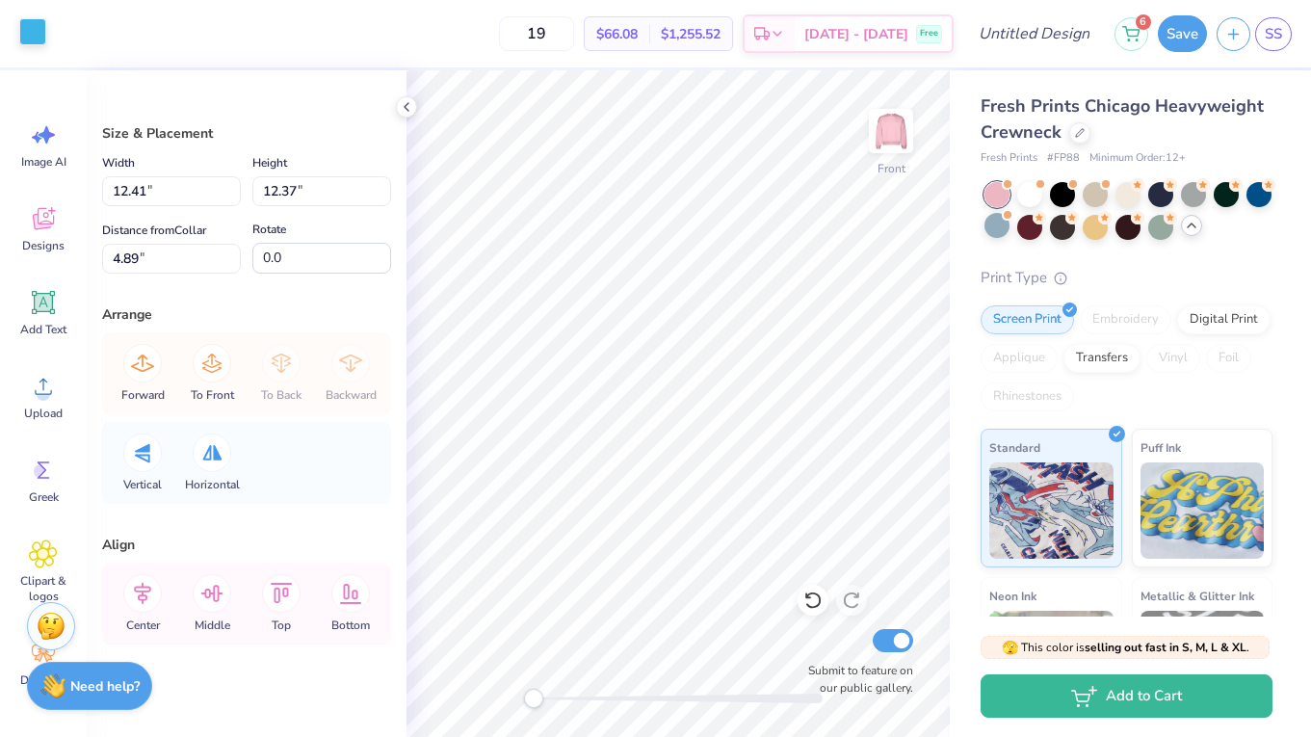
click at [39, 32] on div at bounding box center [32, 31] width 27 height 27
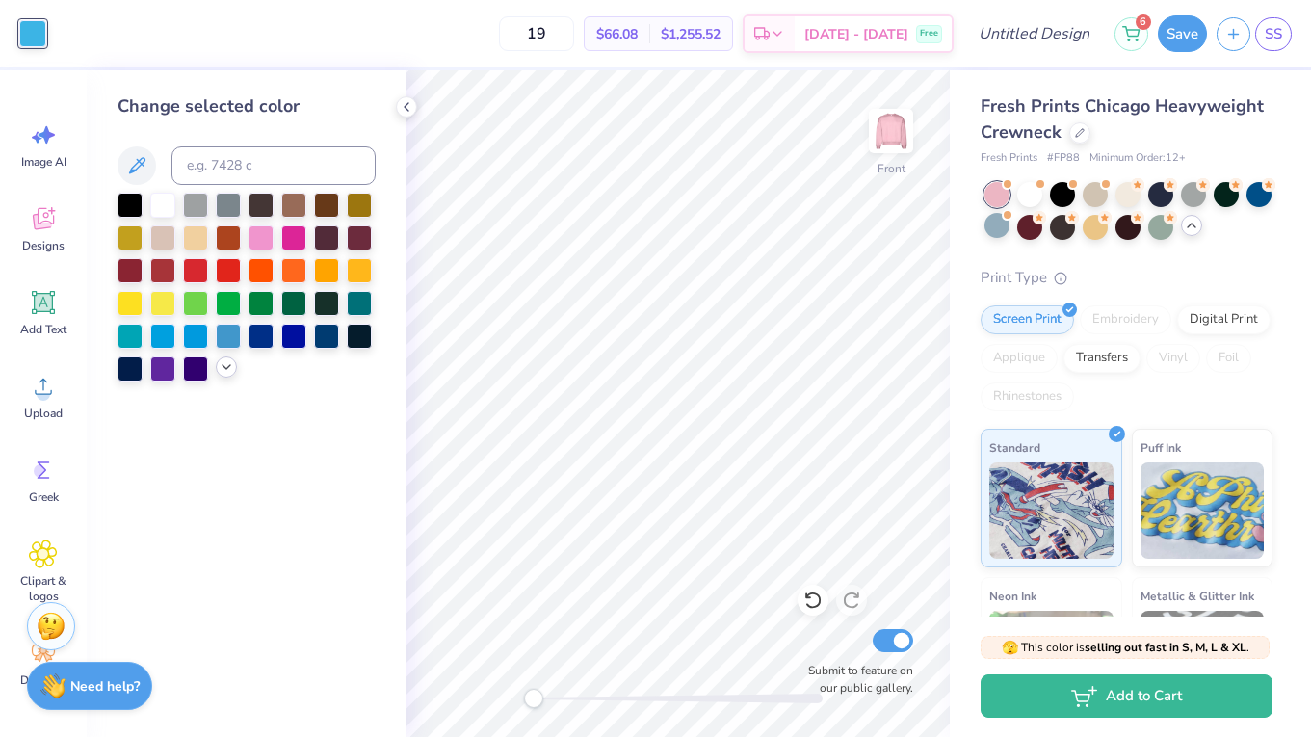
click at [217, 373] on div at bounding box center [226, 366] width 21 height 21
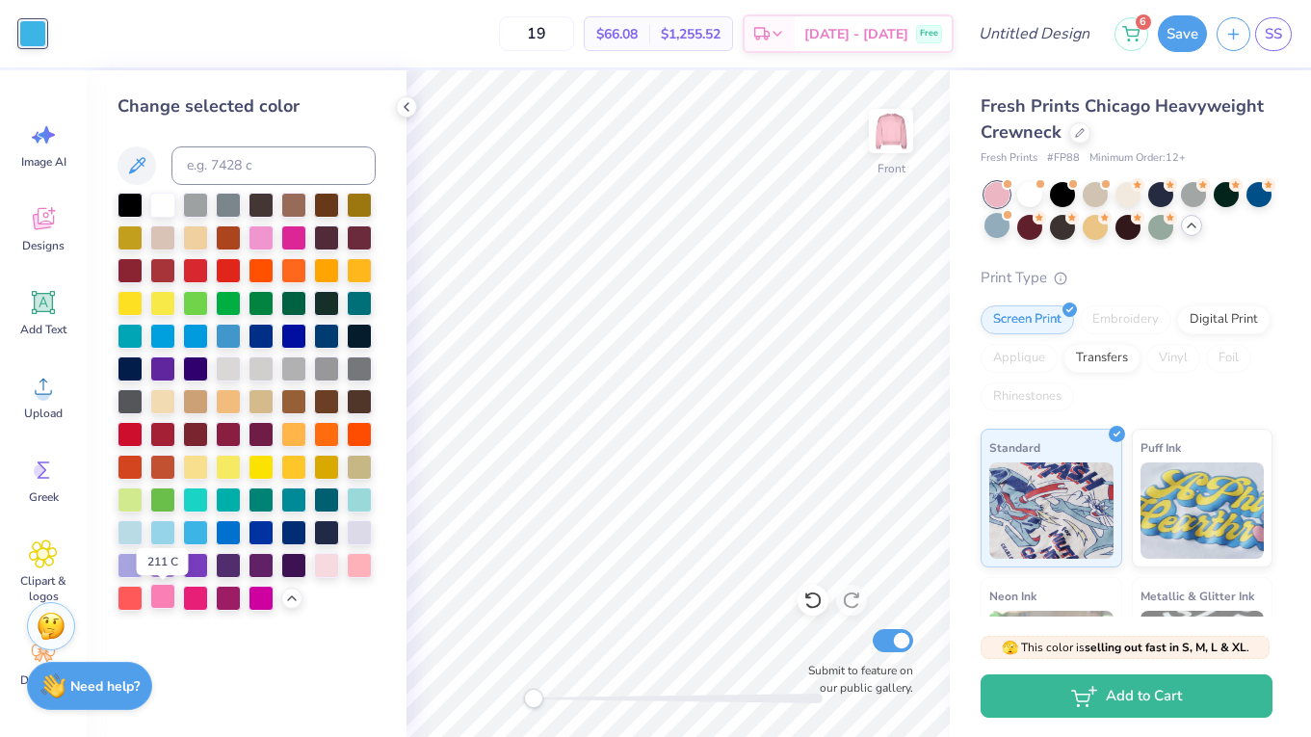
click at [159, 604] on div at bounding box center [162, 596] width 25 height 25
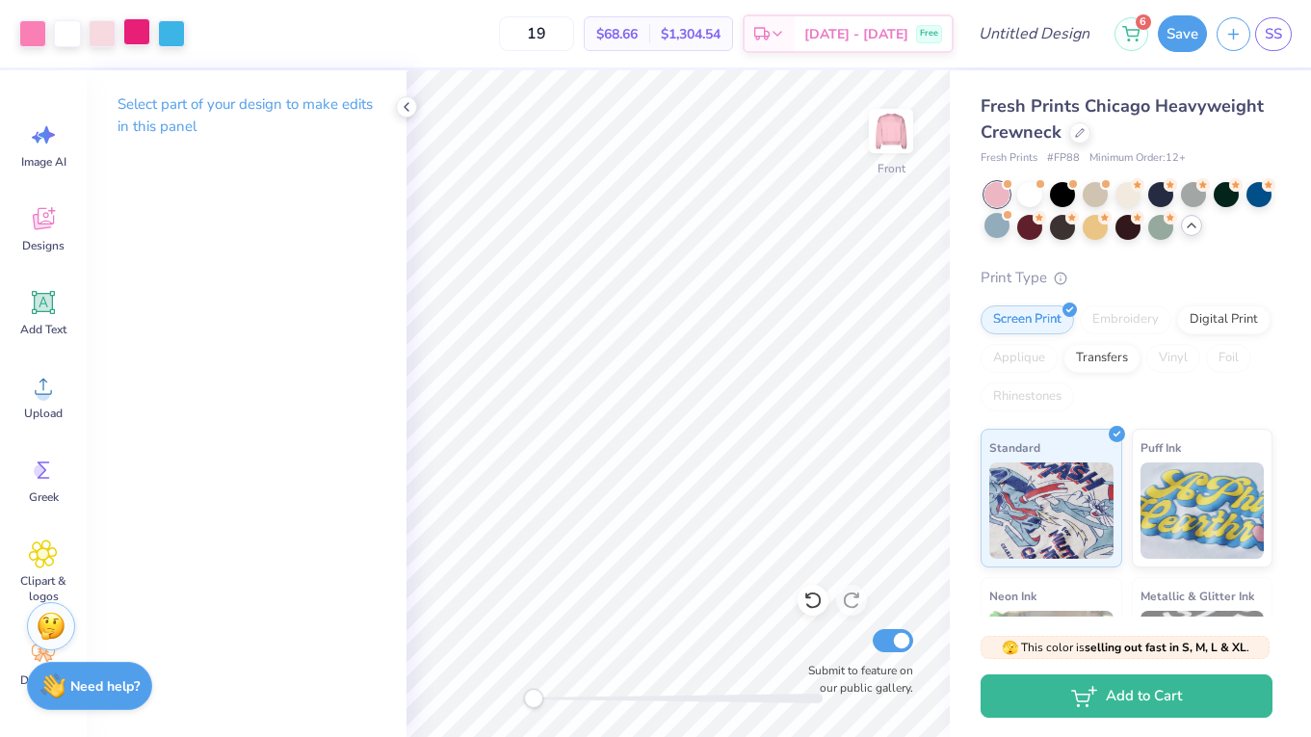
click at [130, 34] on div at bounding box center [136, 31] width 27 height 27
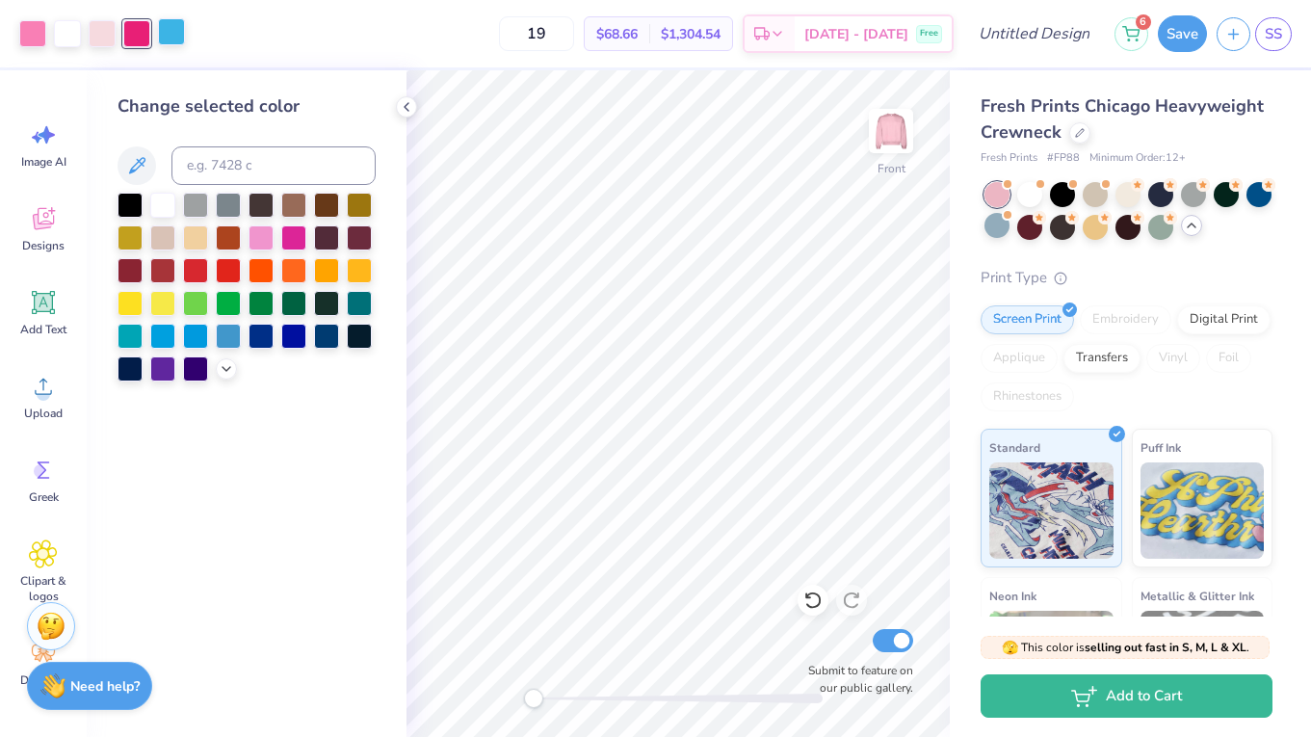
click at [163, 38] on div at bounding box center [171, 31] width 27 height 27
click at [225, 374] on icon at bounding box center [226, 366] width 15 height 15
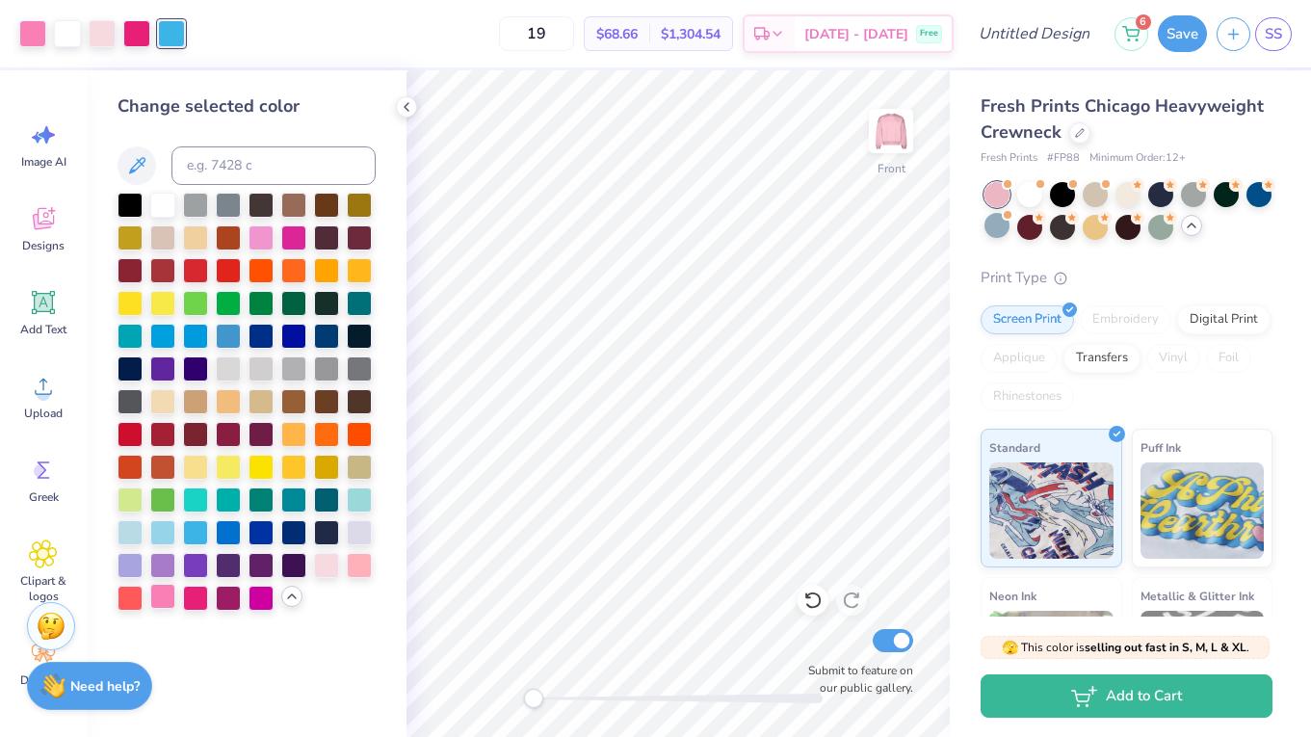
click at [170, 598] on div at bounding box center [162, 596] width 25 height 25
click at [113, 34] on div at bounding box center [102, 31] width 27 height 27
click at [162, 601] on div at bounding box center [162, 596] width 25 height 25
click at [261, 243] on div at bounding box center [261, 235] width 25 height 25
click at [163, 606] on div at bounding box center [162, 596] width 25 height 25
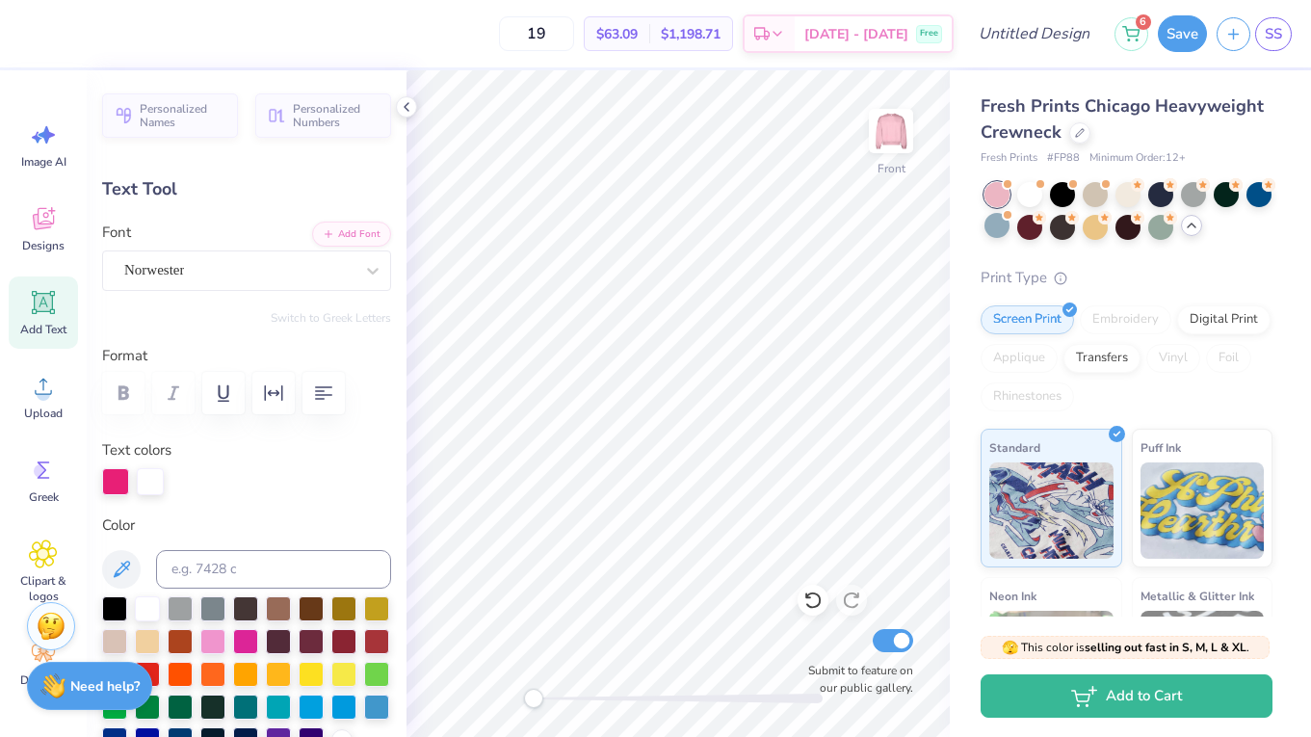
type textarea "F"
type input "1.85"
type input "13.79"
type textarea "T"
type input "1.53"
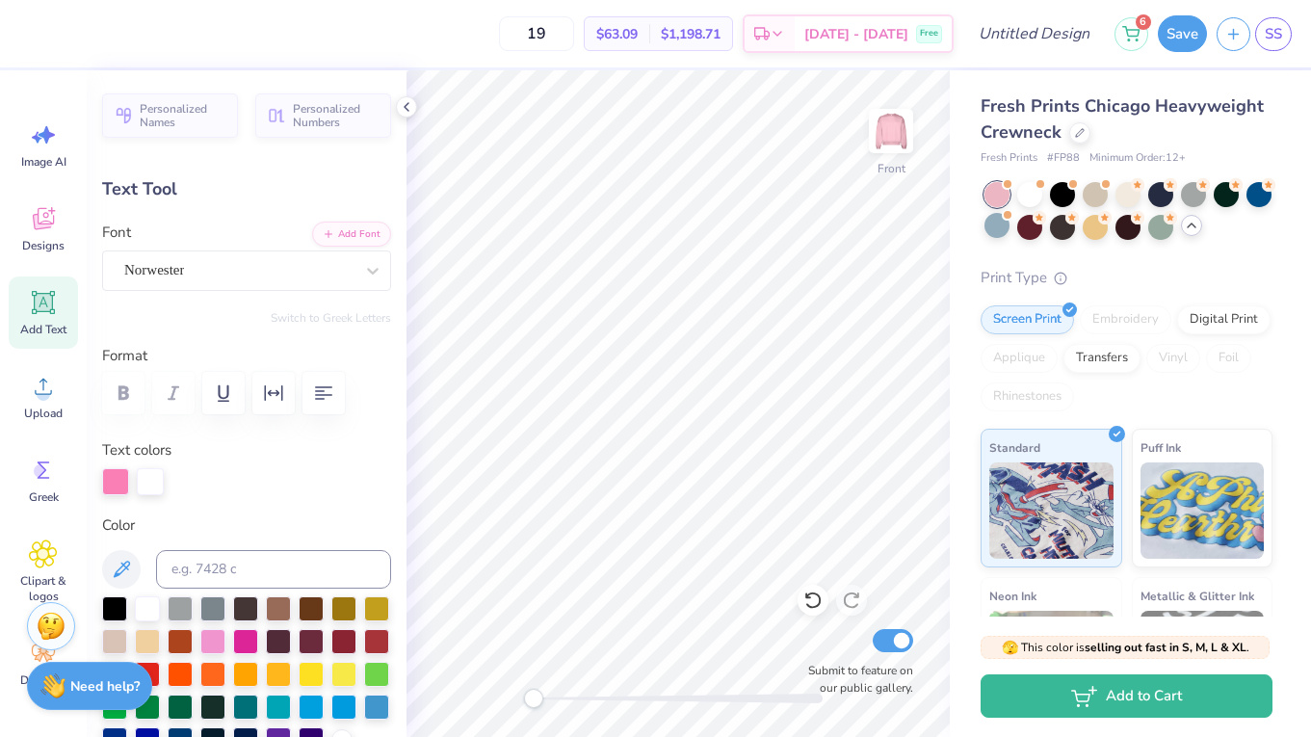
type input "15.04"
type textarea "K"
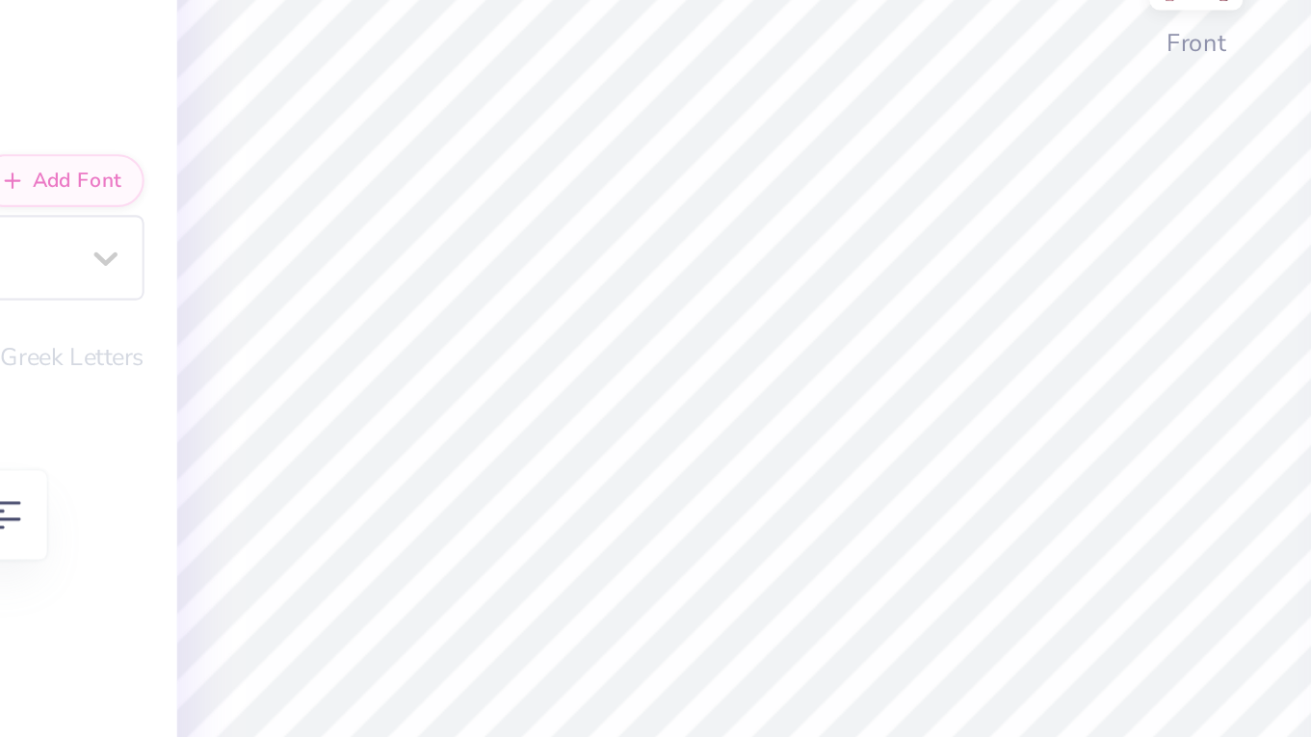
type input "7.77"
type input "3.53"
type input "7.03"
type input "-7.6"
type input "8.40"
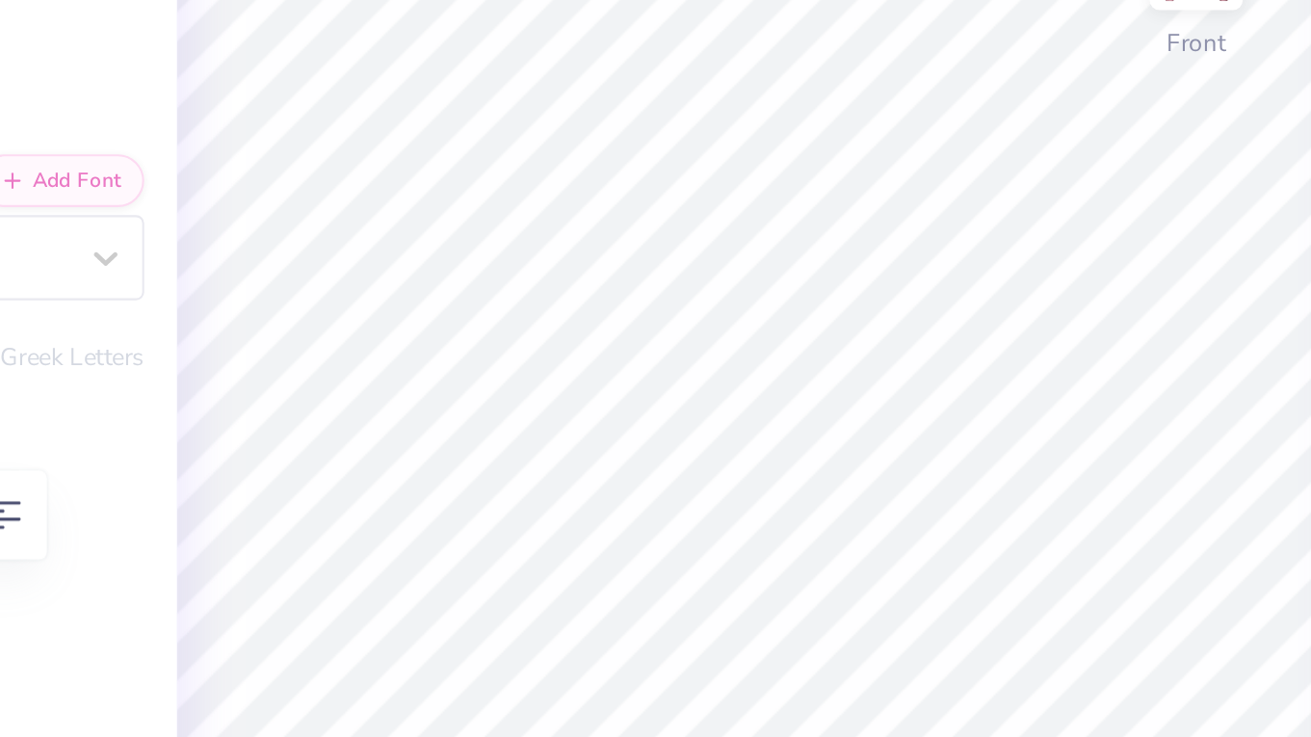
type input "3.81"
type input "6.75"
type input "0.0"
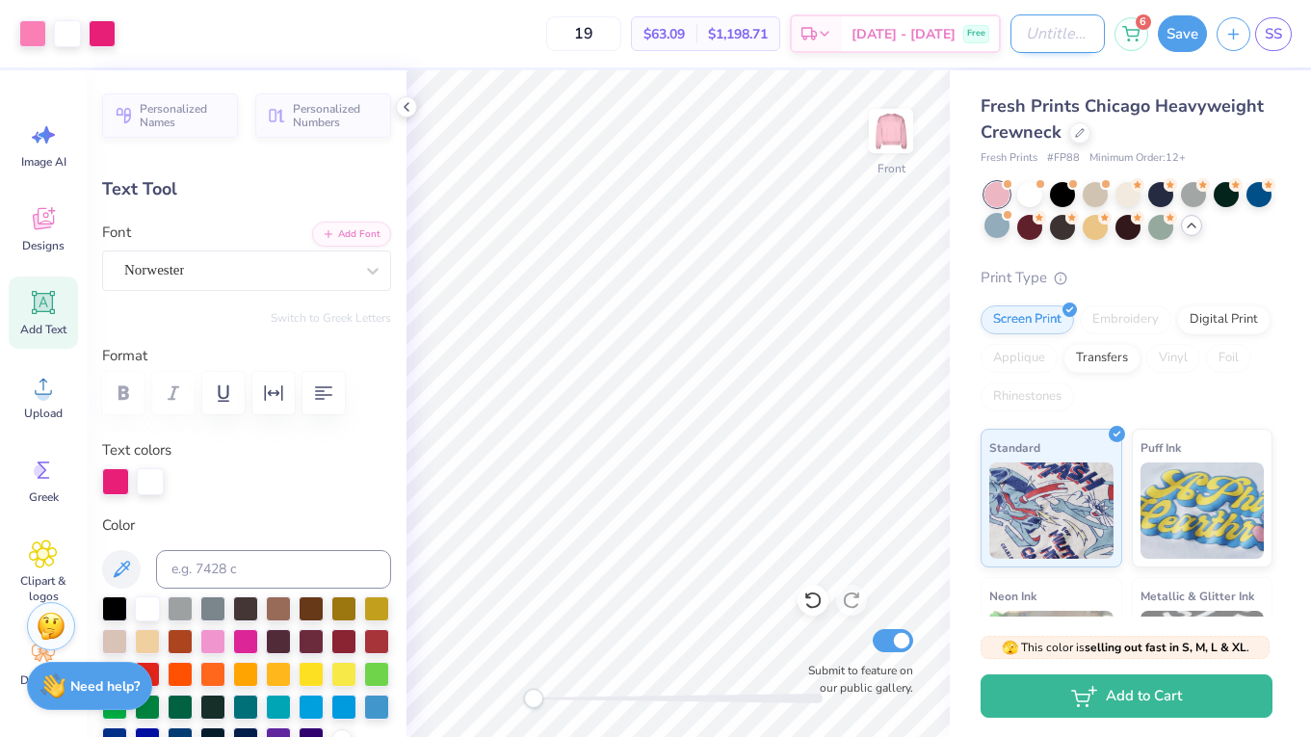
click at [1015, 35] on input "Design Title" at bounding box center [1057, 33] width 94 height 39
type input "S"
type input "stars pink crewneck"
click at [1180, 38] on button "Save" at bounding box center [1182, 31] width 49 height 37
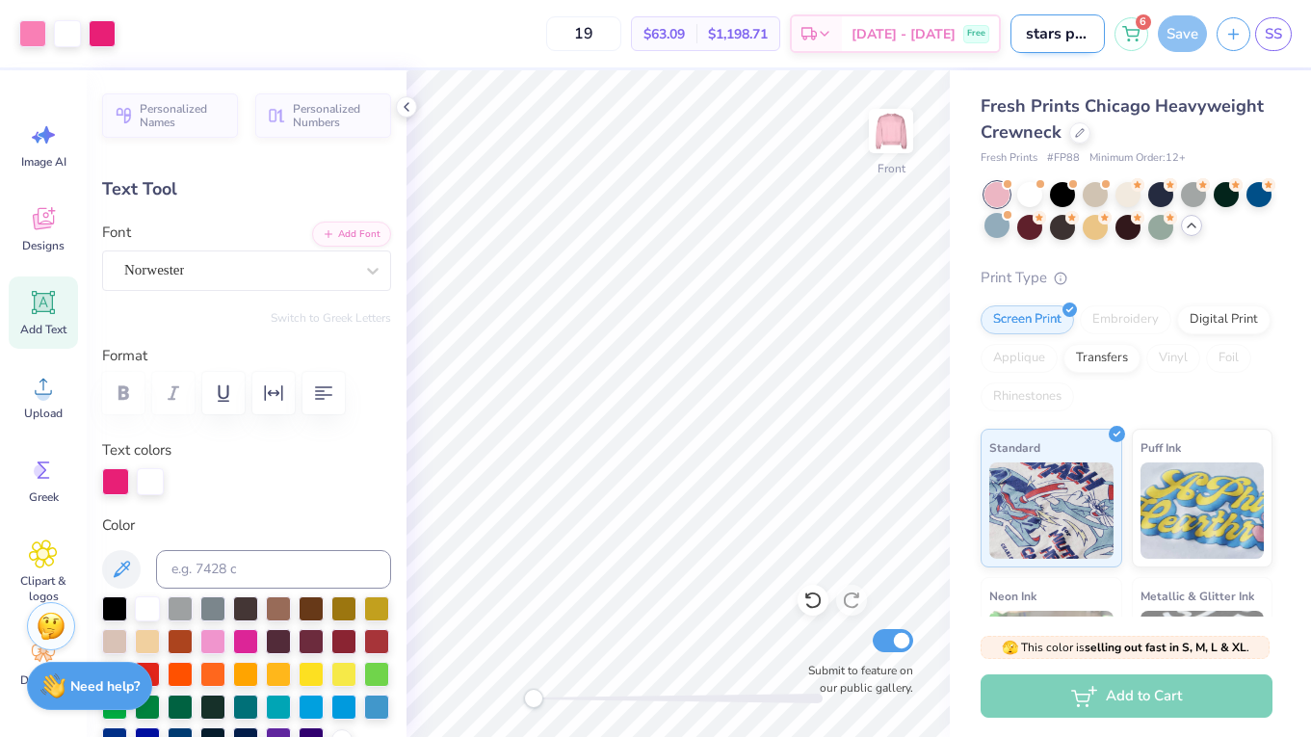
click at [1060, 49] on input "stars pink crewneck" at bounding box center [1057, 33] width 94 height 39
click at [1112, 693] on div "Add to Cart" at bounding box center [1127, 695] width 292 height 43
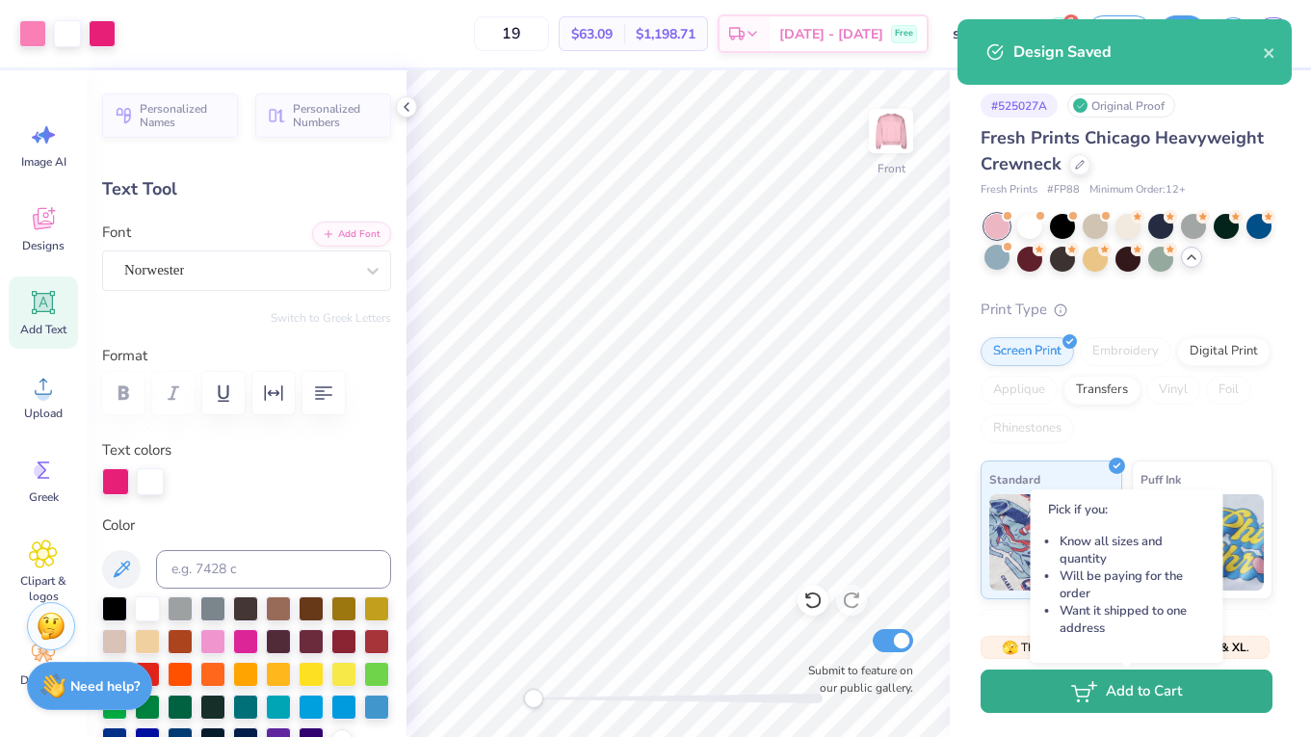
click at [1132, 688] on button "Add to Cart" at bounding box center [1127, 690] width 292 height 43
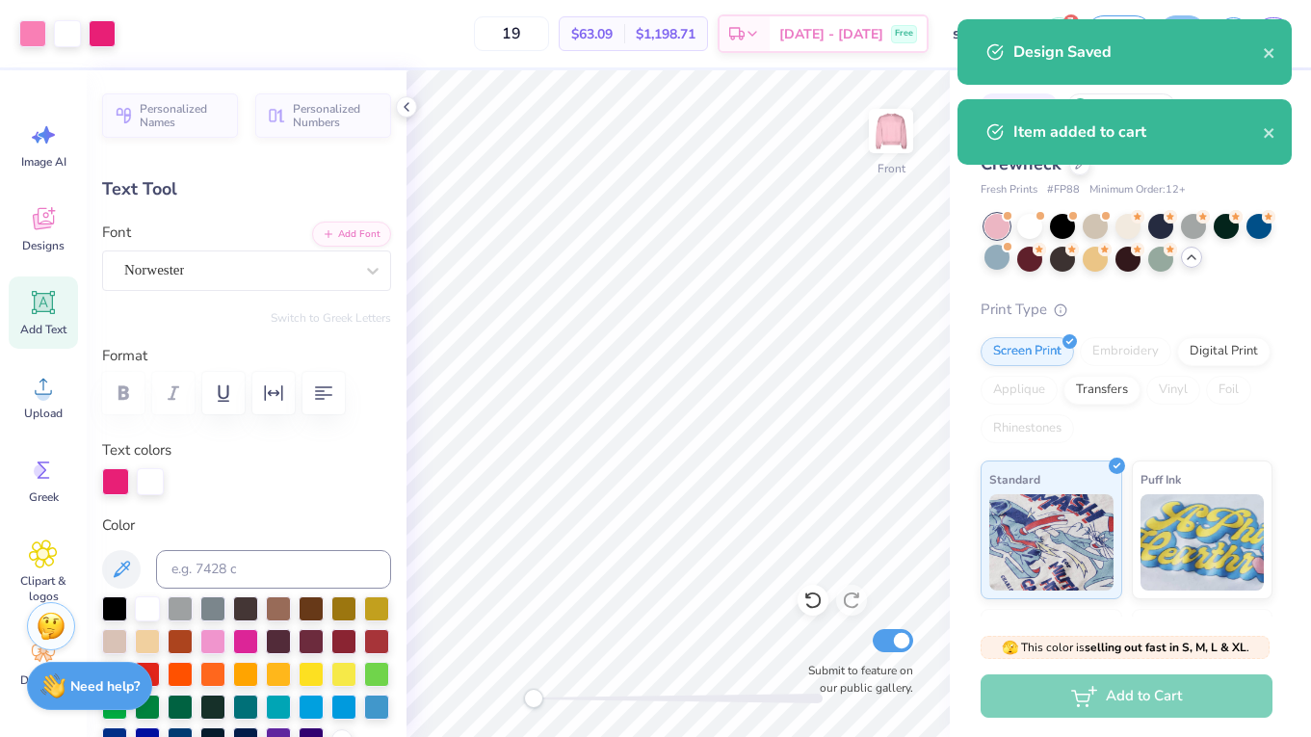
click at [1258, 53] on div "Design Saved" at bounding box center [1137, 51] width 249 height 23
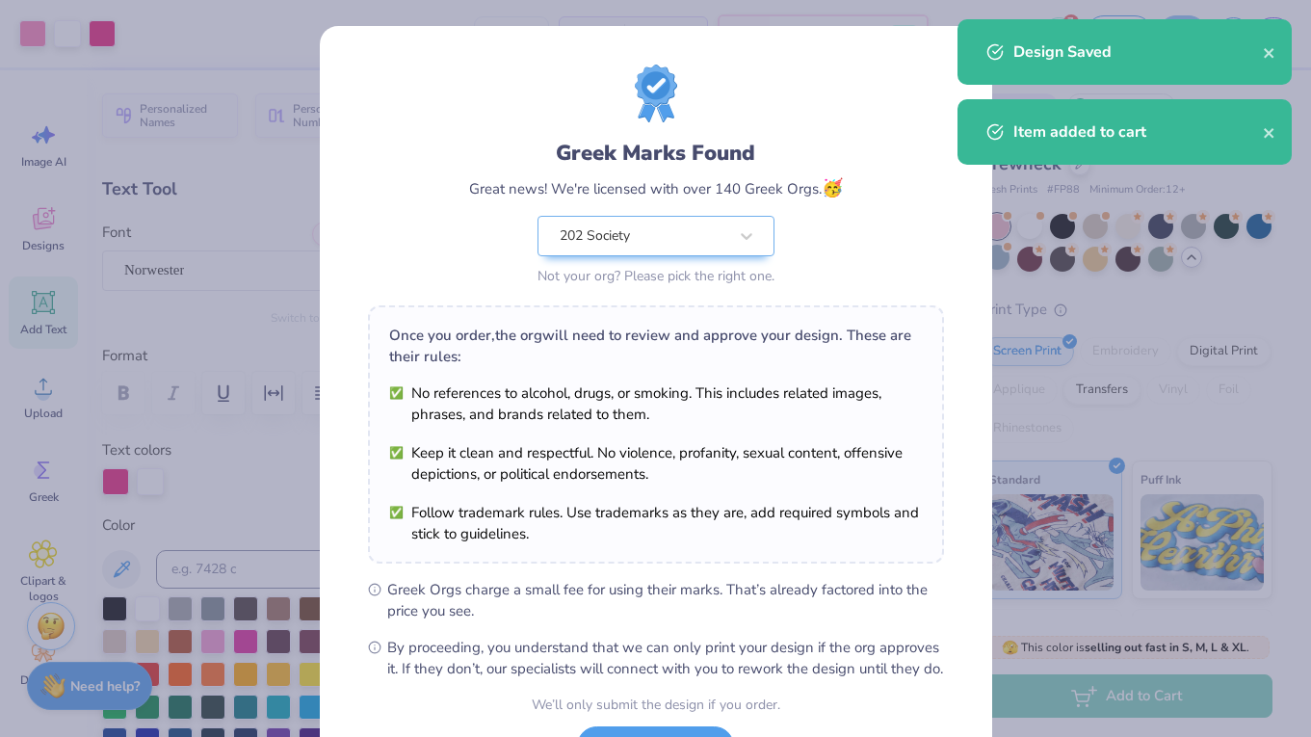
click at [1268, 53] on div "Design Saved Item added to cart" at bounding box center [1125, 99] width 342 height 168
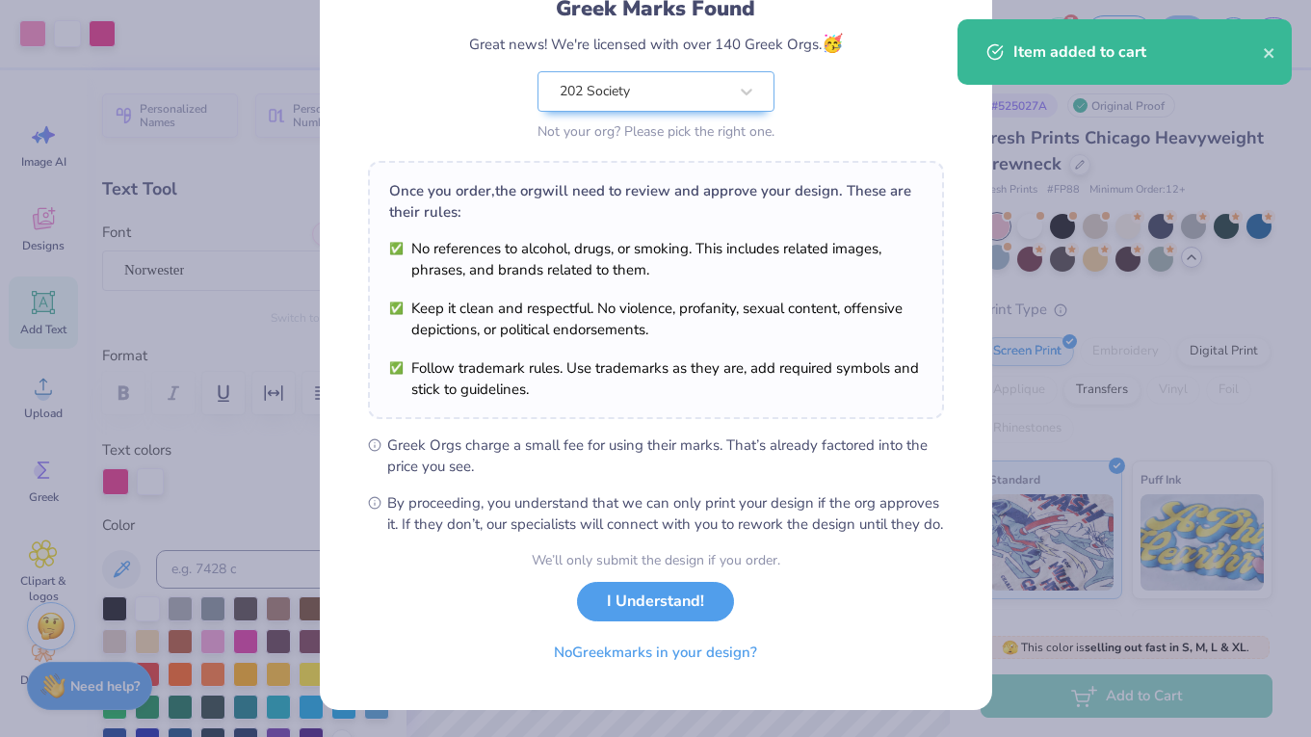
scroll to position [165, 0]
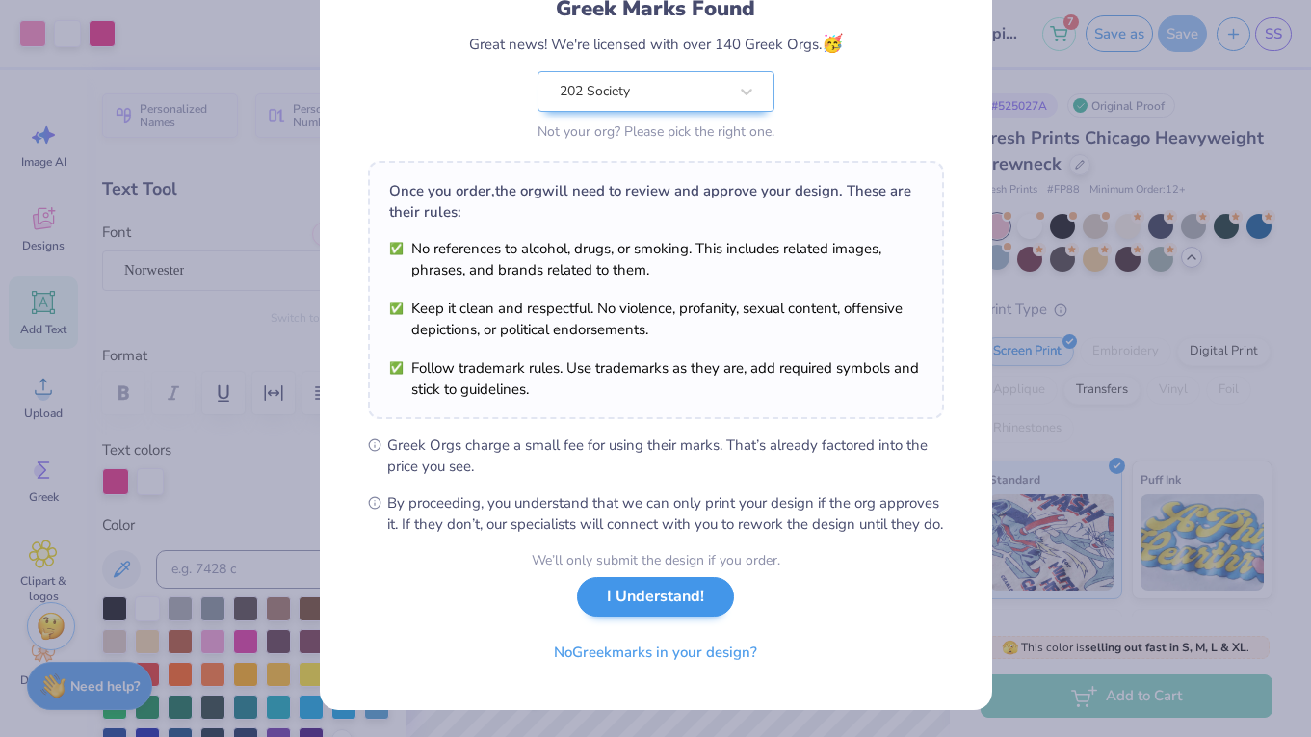
click at [675, 614] on button "I Understand!" at bounding box center [655, 596] width 157 height 39
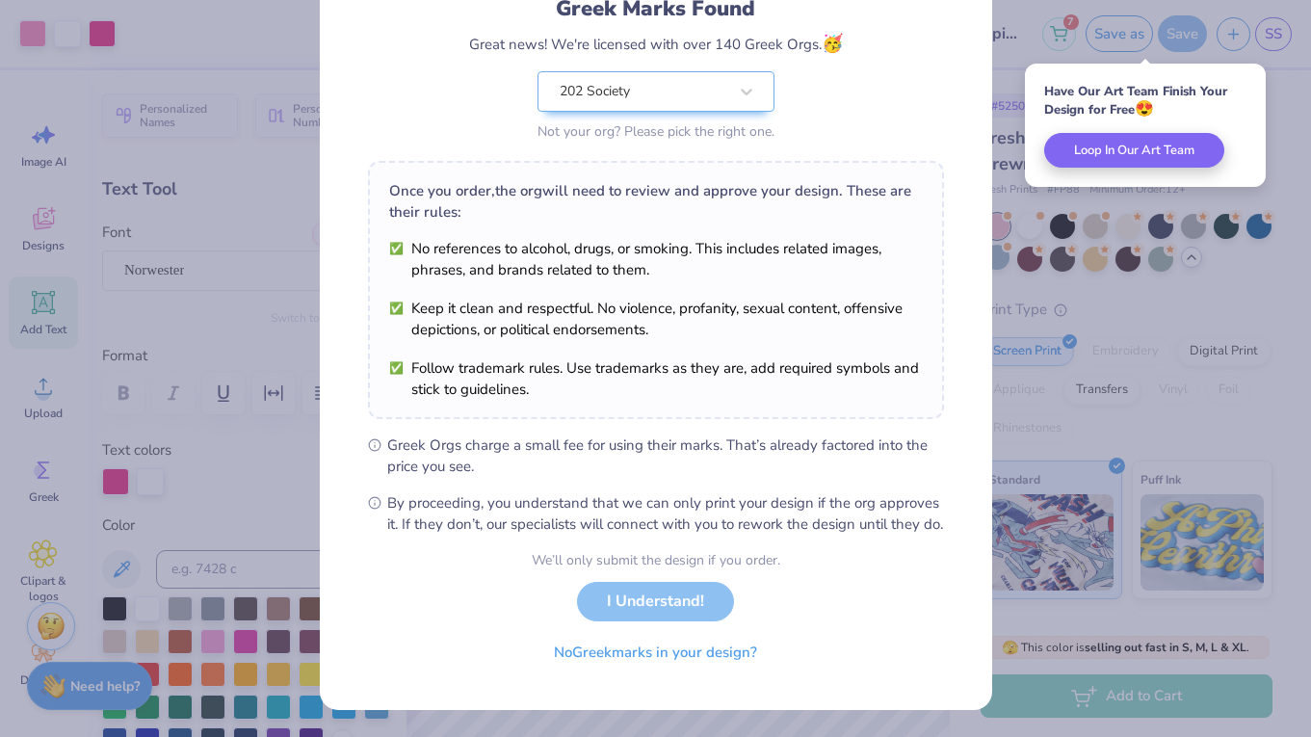
scroll to position [0, 0]
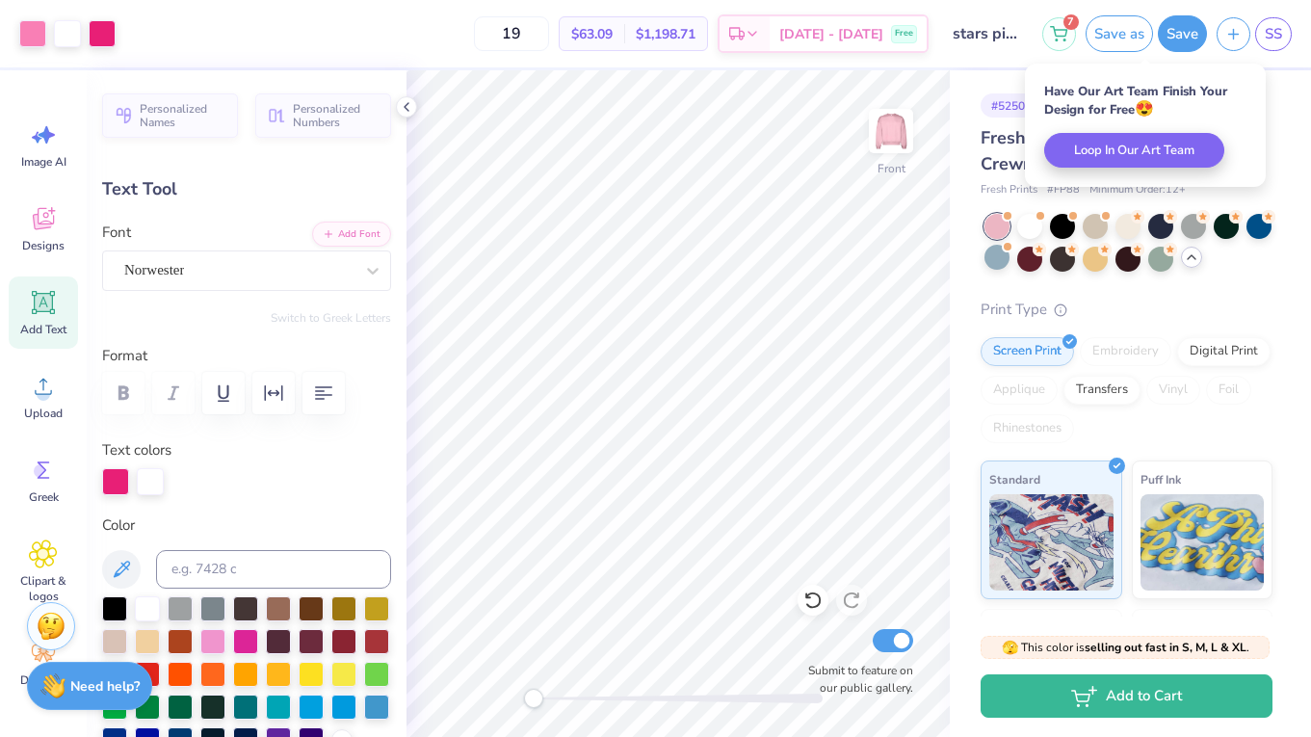
click at [956, 182] on div "# 525027A Original Proof Fresh Prints Chicago Heavyweight Crewneck Fresh Prints…" at bounding box center [1130, 482] width 361 height 825
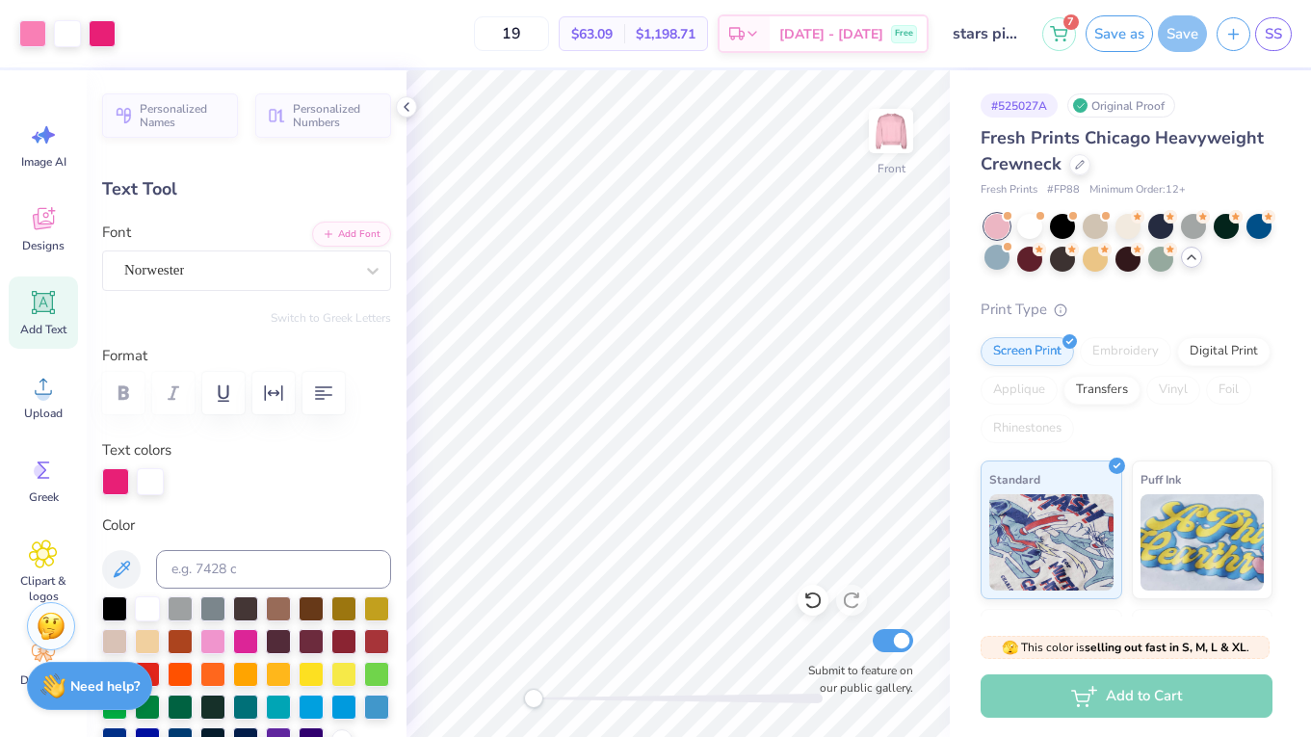
click at [1200, 260] on div at bounding box center [1191, 257] width 21 height 21
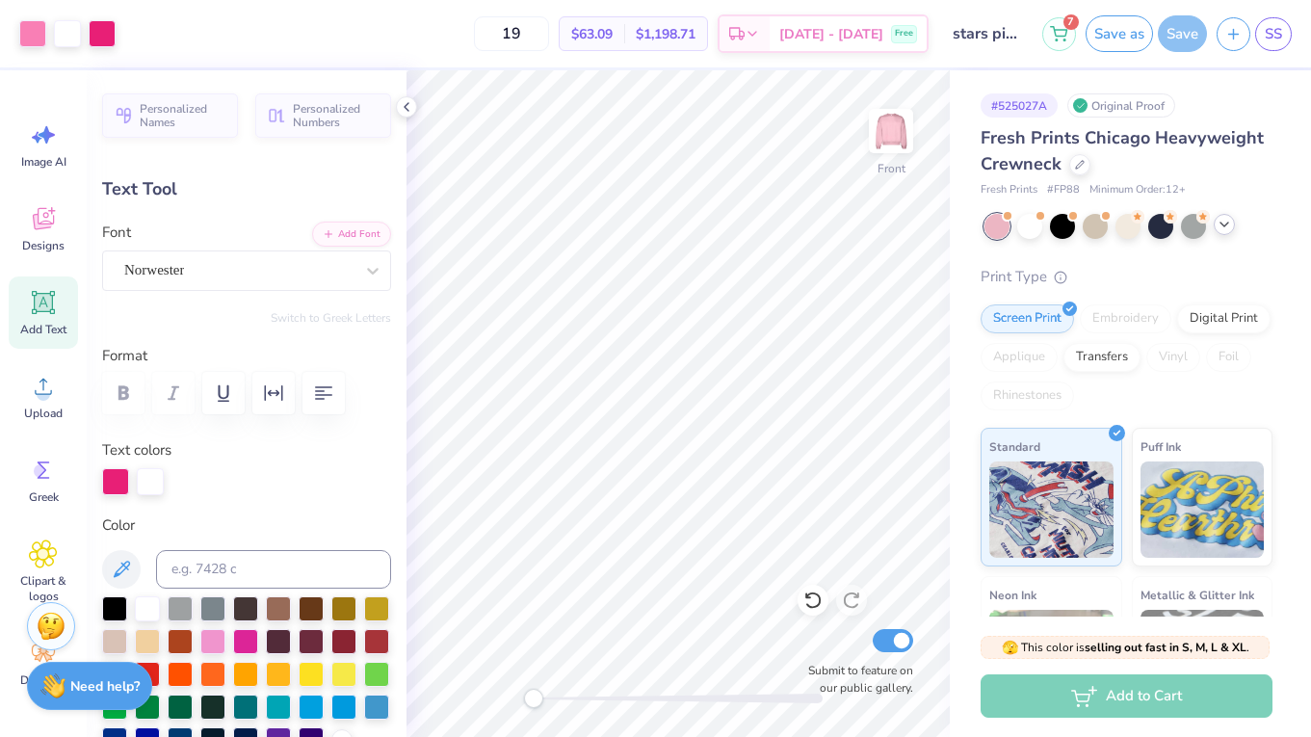
click at [1229, 227] on icon at bounding box center [1224, 224] width 15 height 15
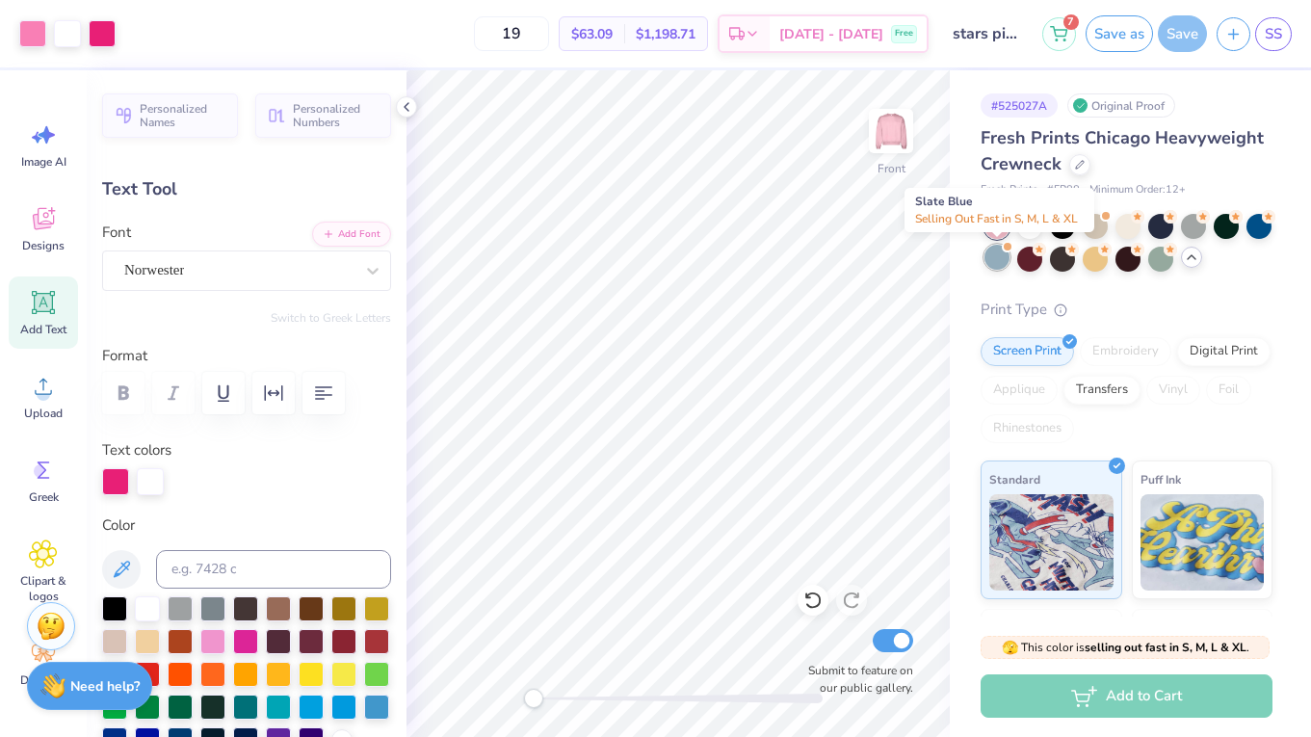
click at [999, 260] on div at bounding box center [996, 257] width 25 height 25
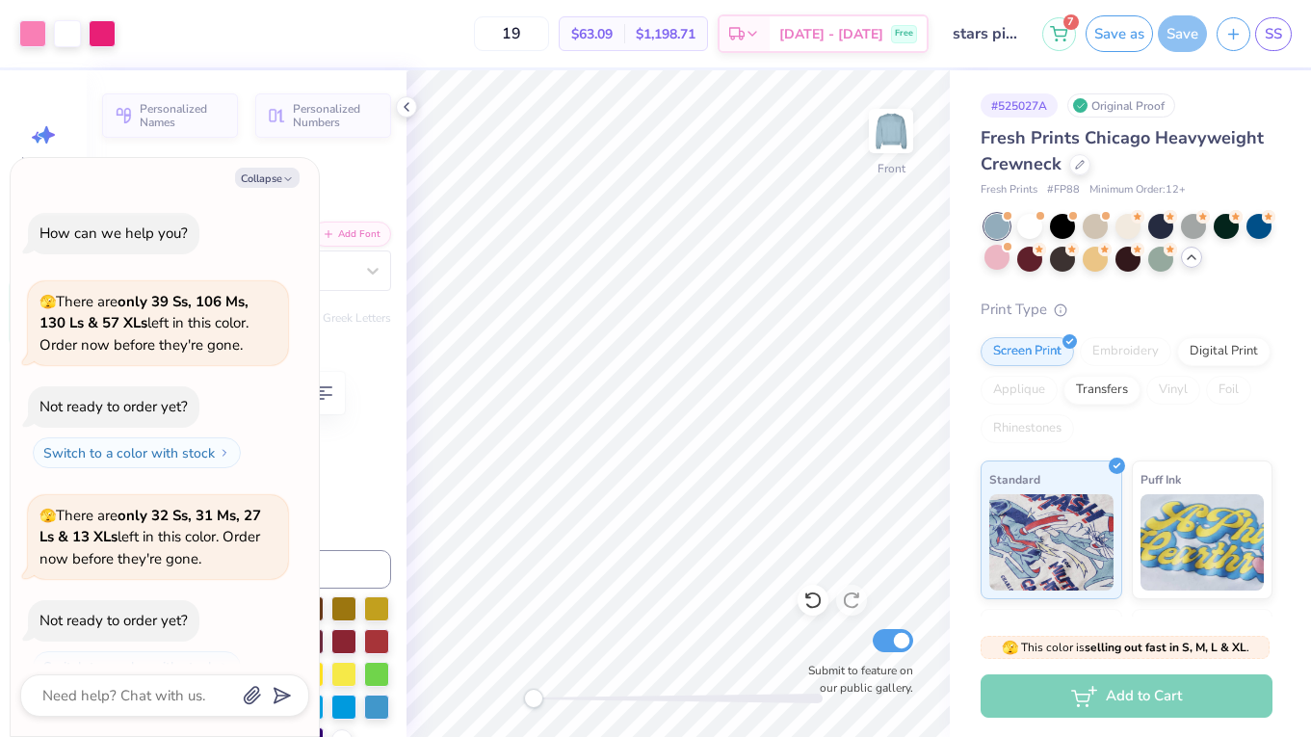
scroll to position [240, 0]
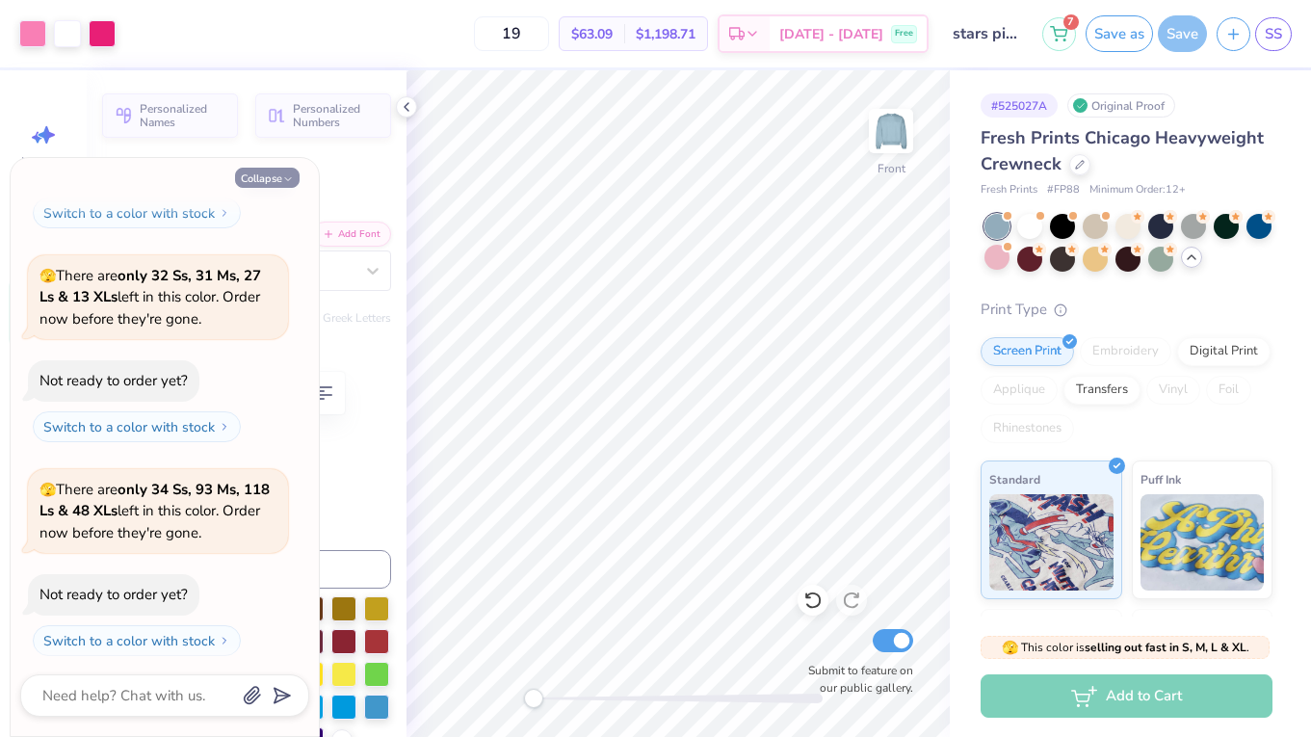
click at [270, 174] on button "Collapse" at bounding box center [267, 178] width 65 height 20
type textarea "x"
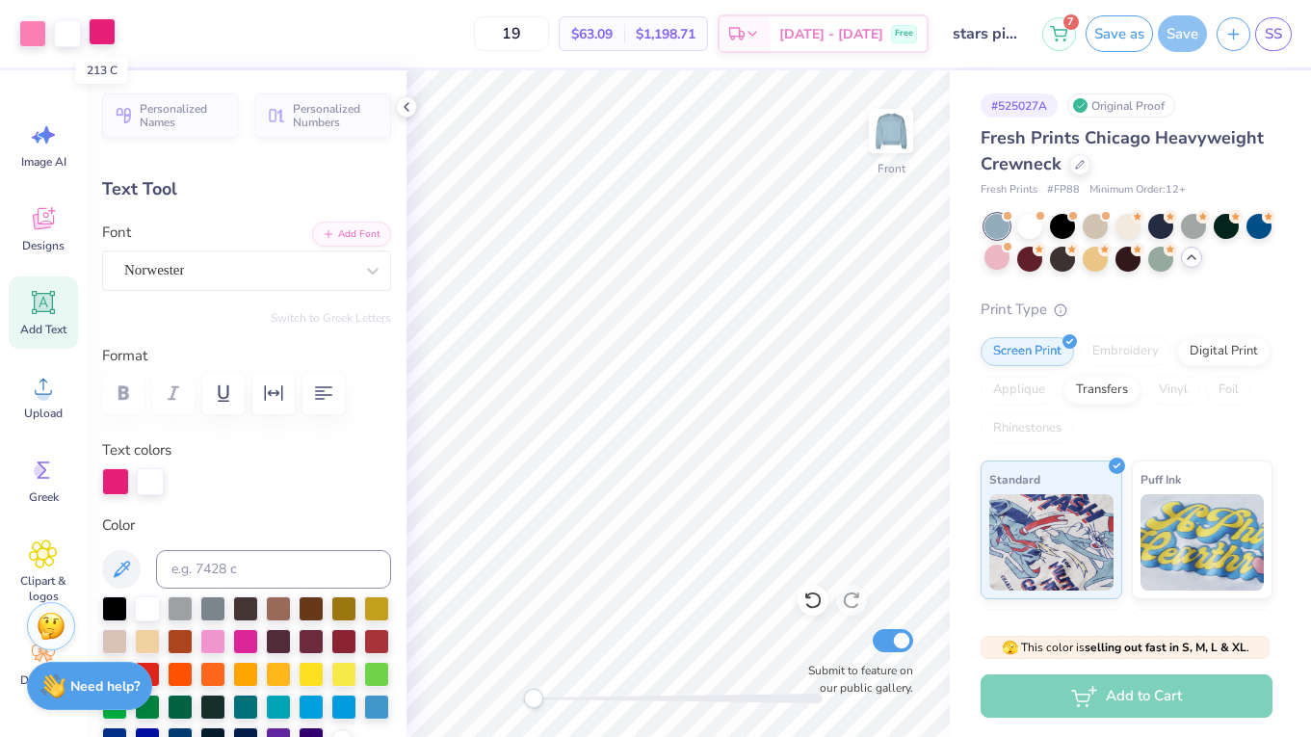
click at [103, 36] on div at bounding box center [102, 31] width 27 height 27
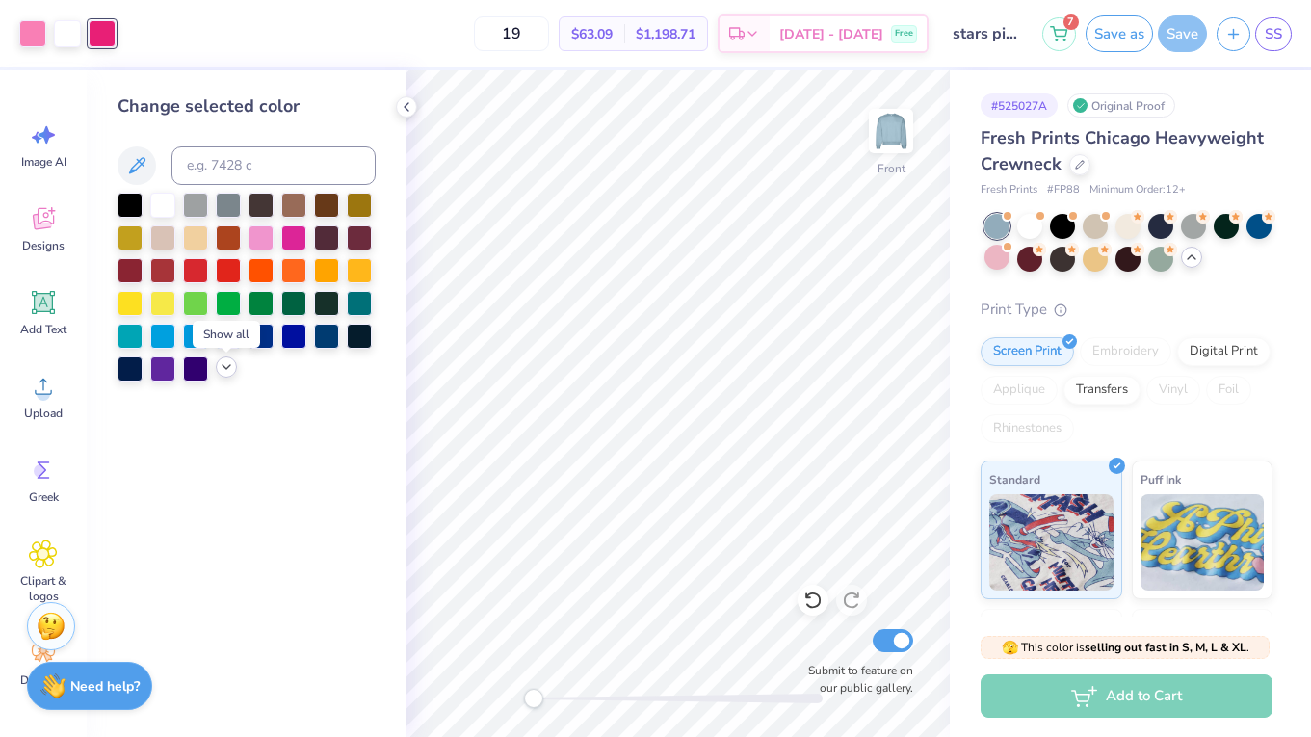
click at [227, 374] on icon at bounding box center [226, 366] width 15 height 15
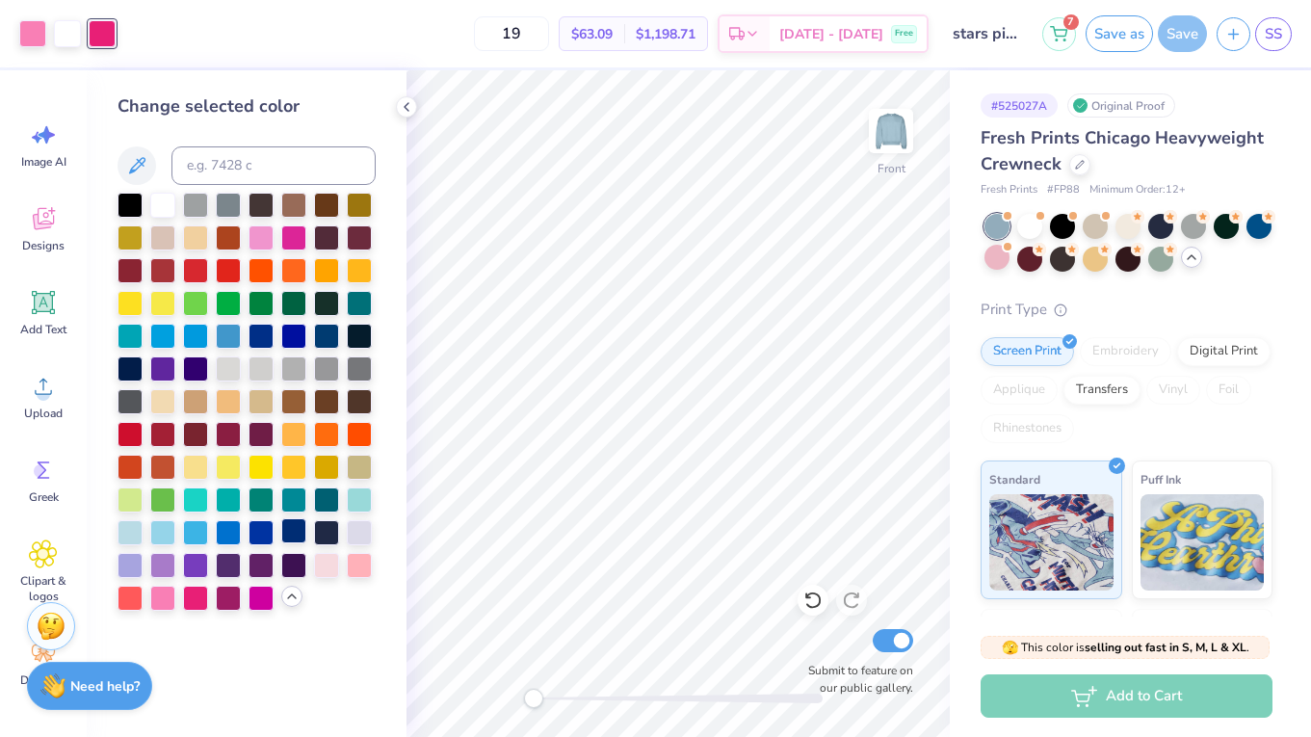
click at [287, 537] on div at bounding box center [293, 530] width 25 height 25
click at [264, 532] on div at bounding box center [261, 530] width 25 height 25
click at [299, 533] on div at bounding box center [293, 530] width 25 height 25
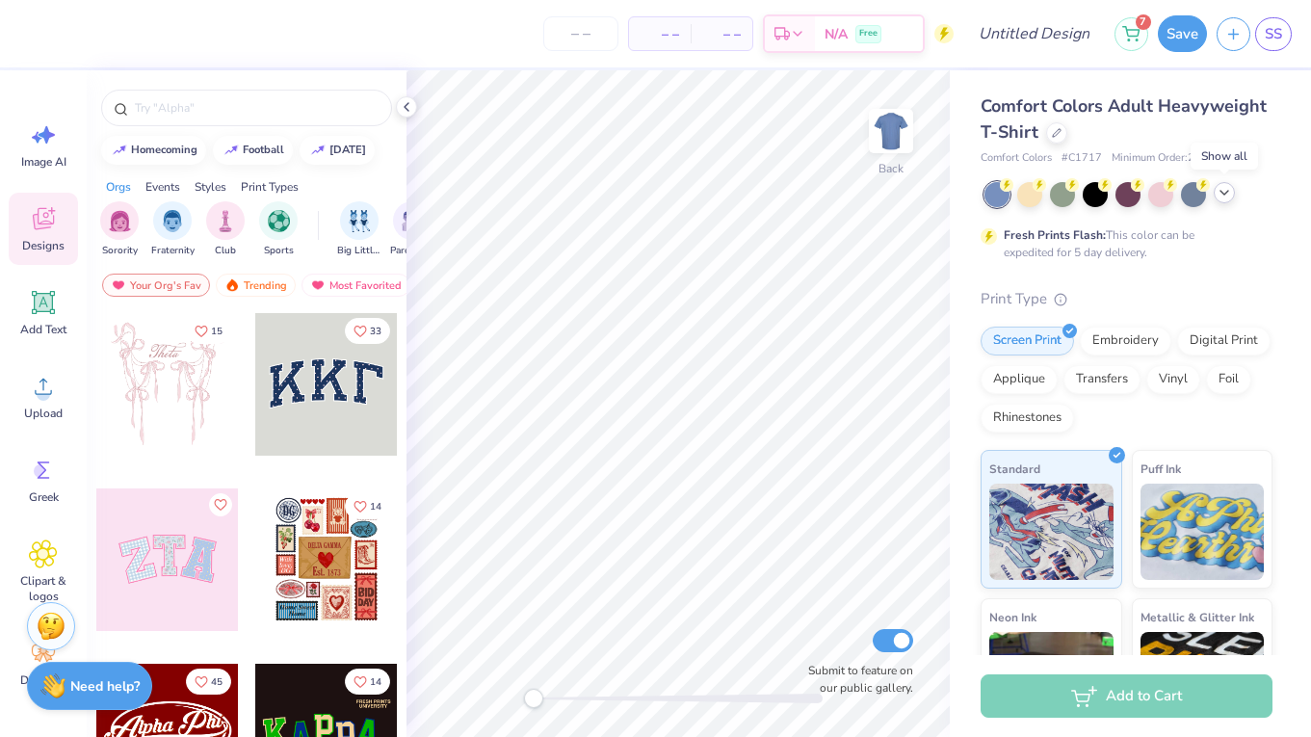
click at [1219, 196] on icon at bounding box center [1224, 192] width 15 height 15
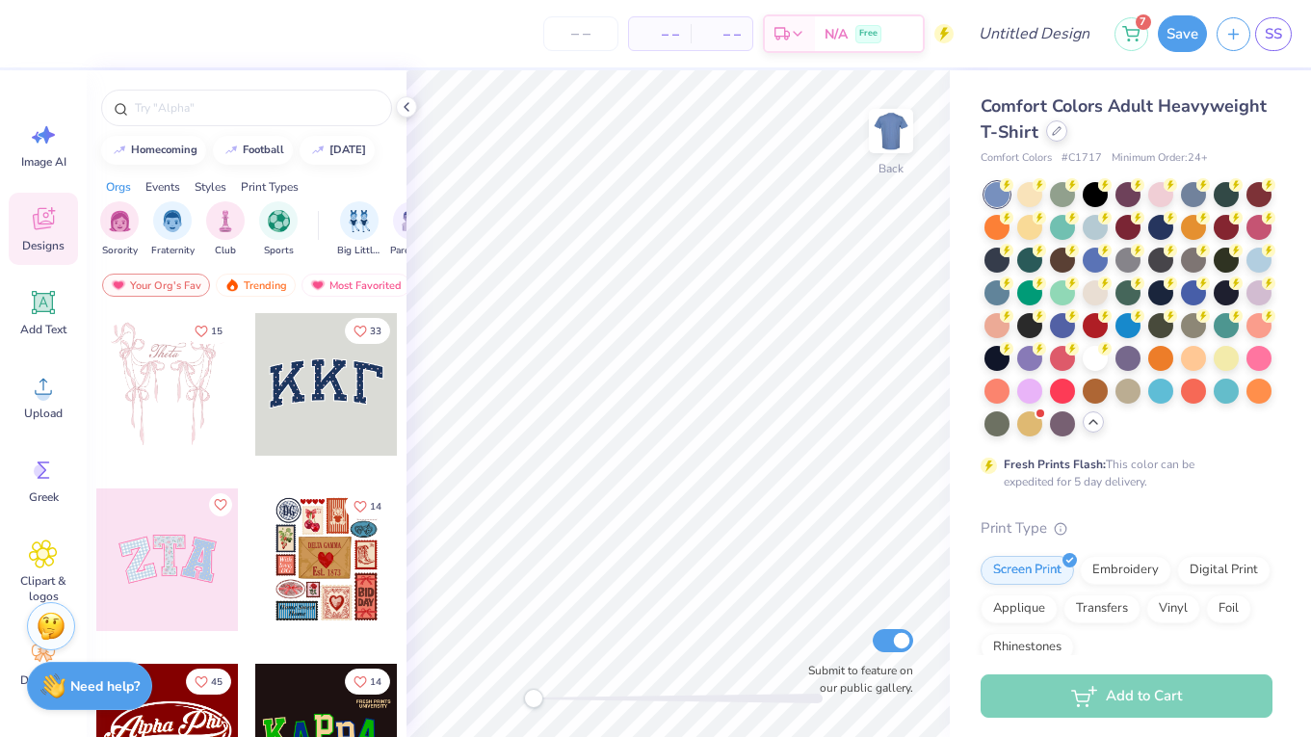
click at [1053, 130] on icon at bounding box center [1057, 131] width 10 height 10
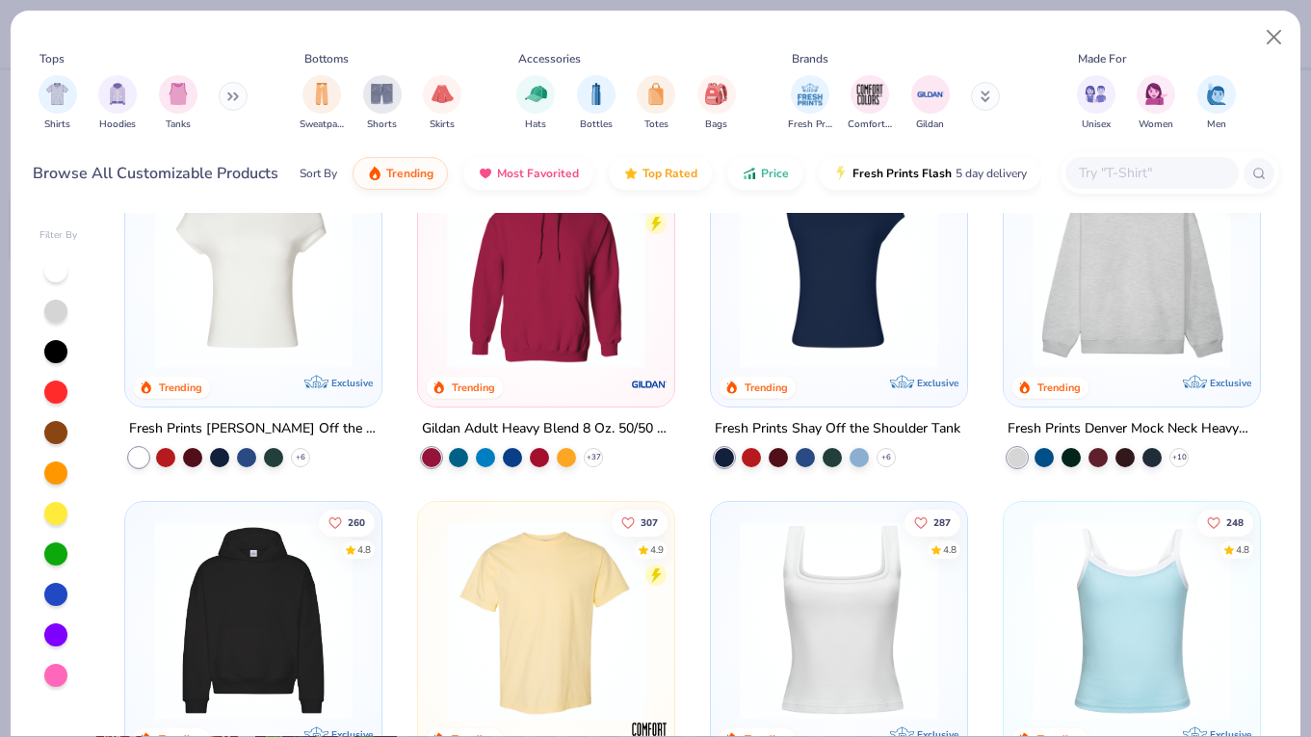
scroll to position [74, 0]
click at [1211, 310] on img at bounding box center [1132, 268] width 218 height 198
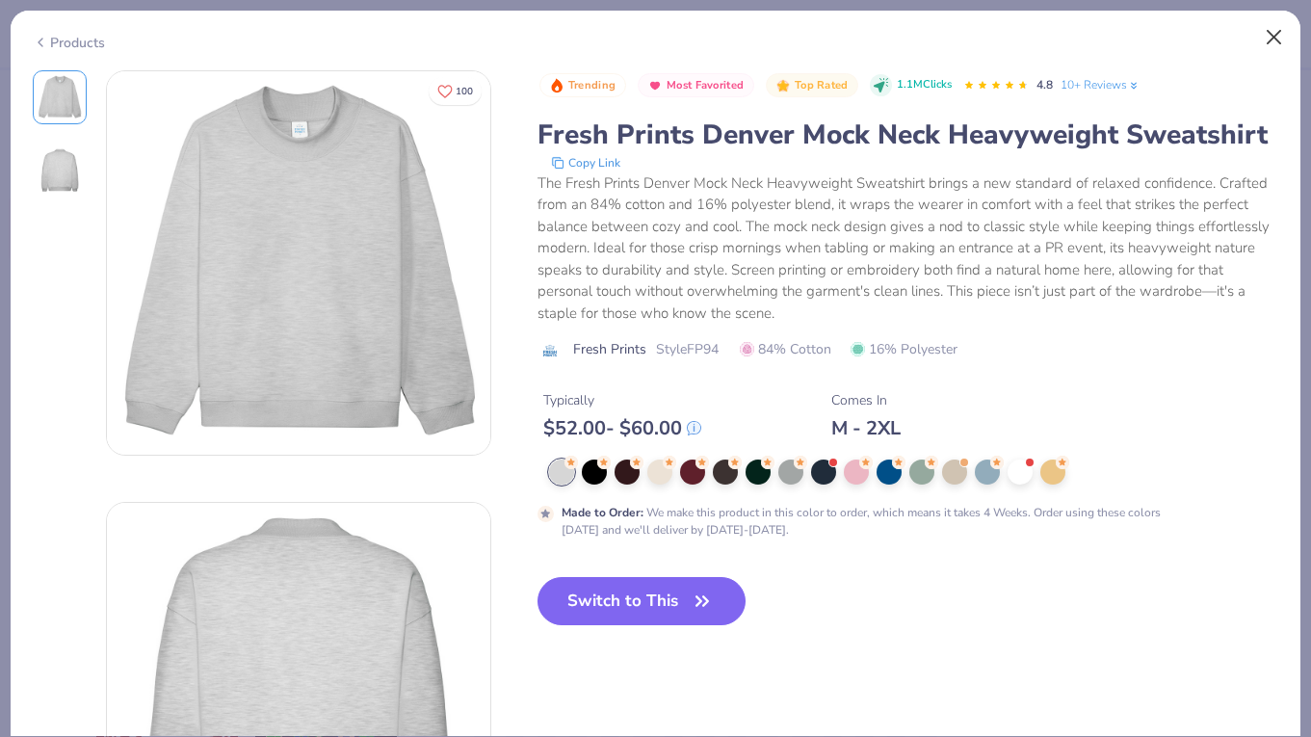
click at [1282, 46] on button "Close" at bounding box center [1274, 37] width 37 height 37
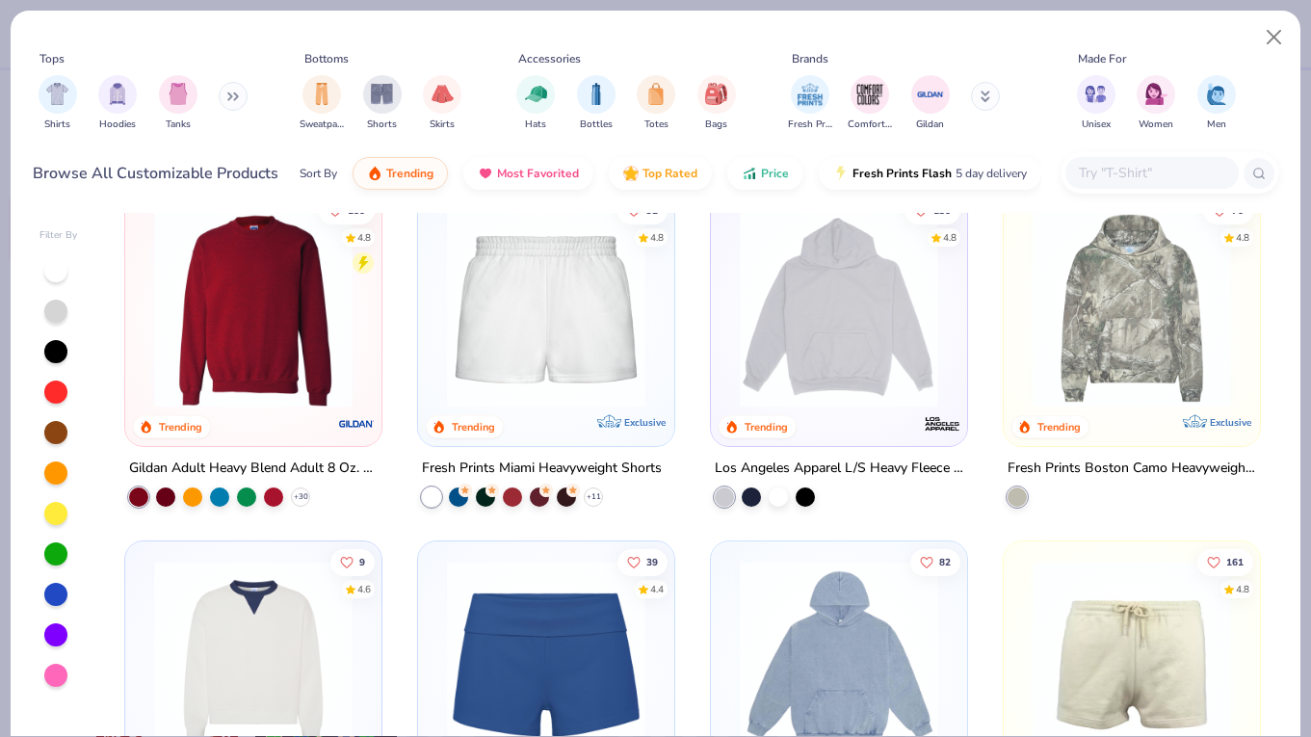
scroll to position [1439, 0]
click at [237, 370] on img at bounding box center [253, 309] width 218 height 198
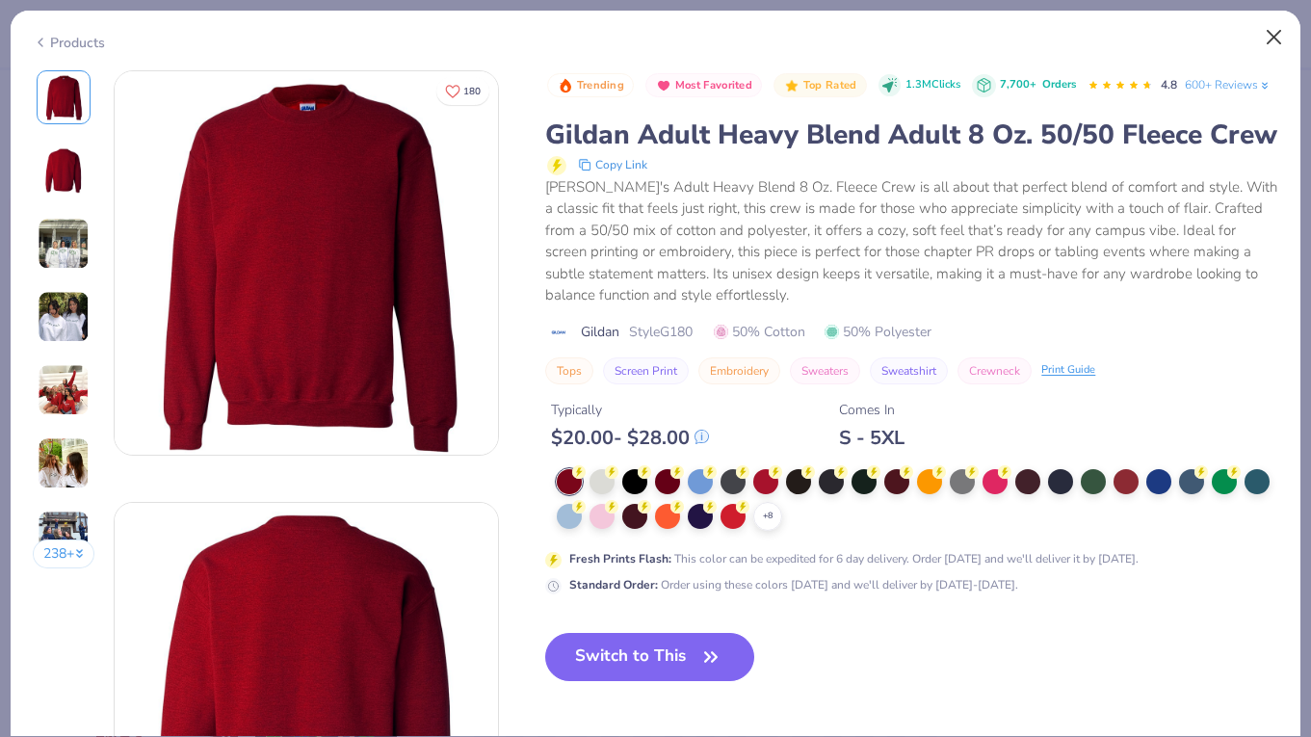
click at [1268, 38] on button "Close" at bounding box center [1274, 37] width 37 height 37
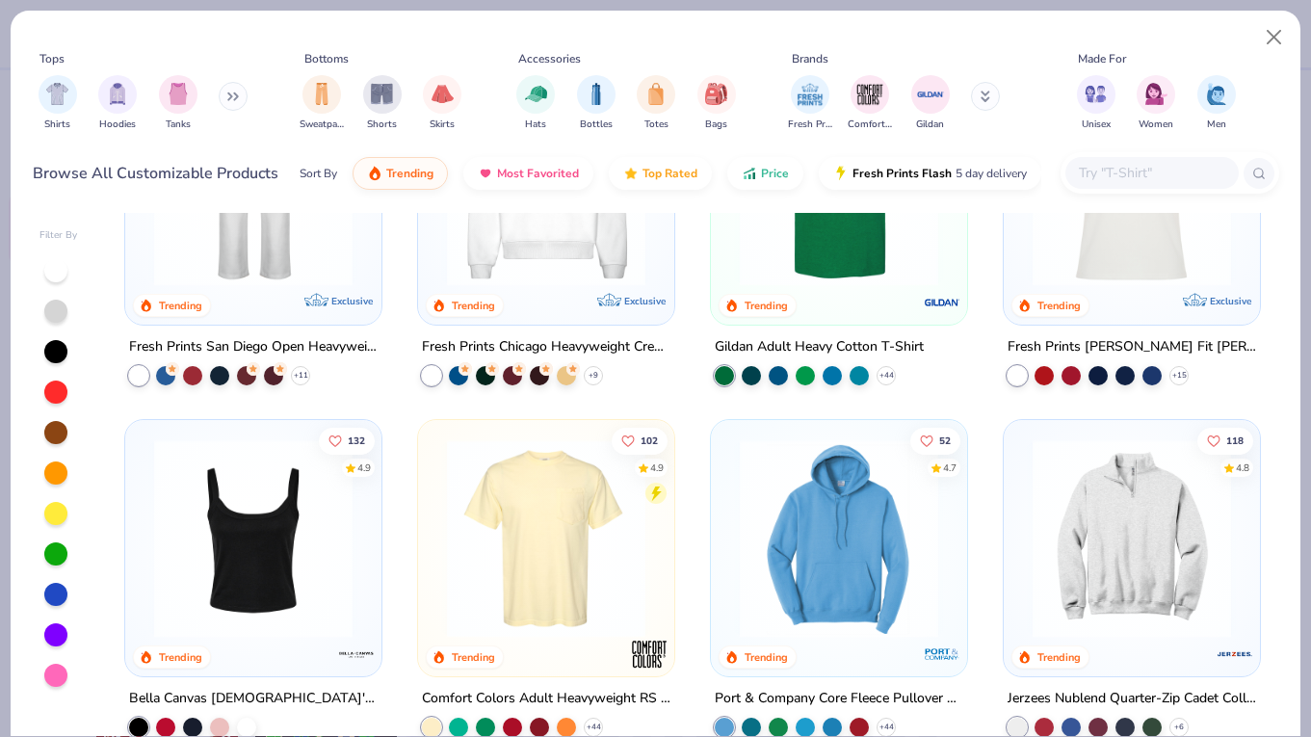
scroll to position [756, 0]
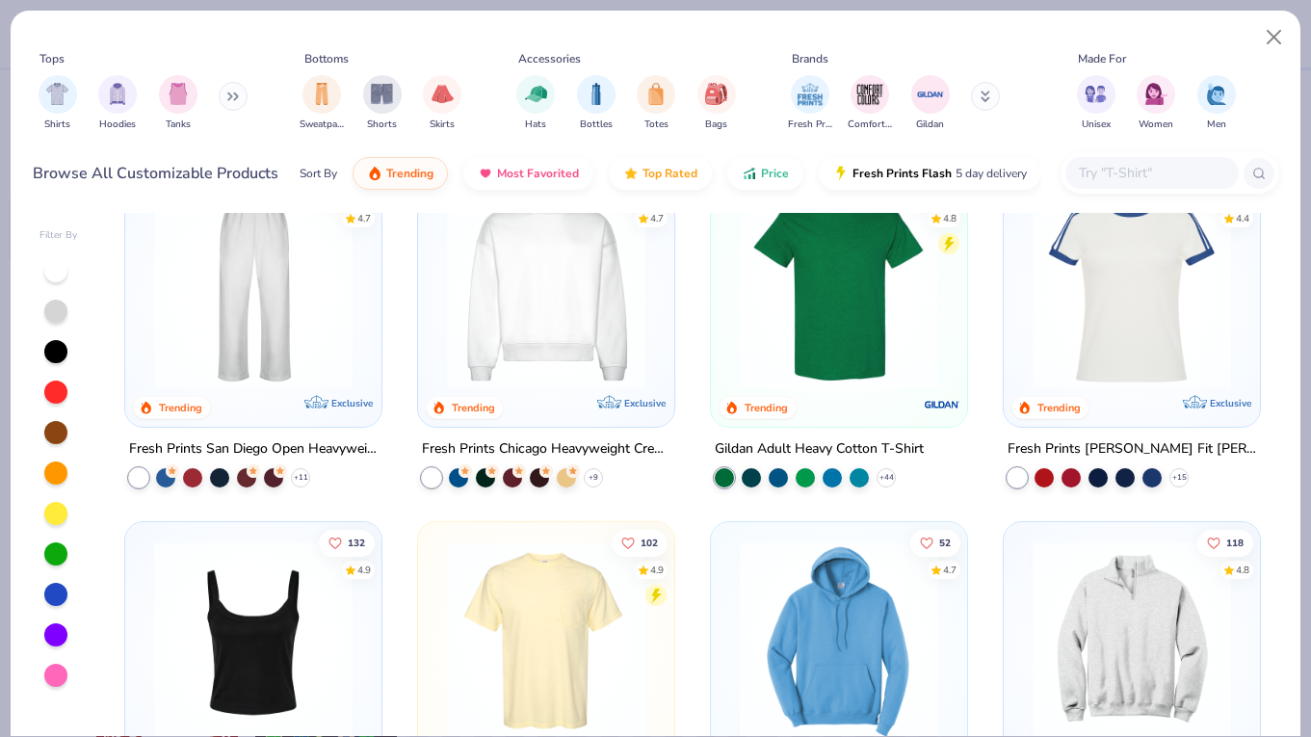
click at [572, 297] on img at bounding box center [546, 289] width 218 height 198
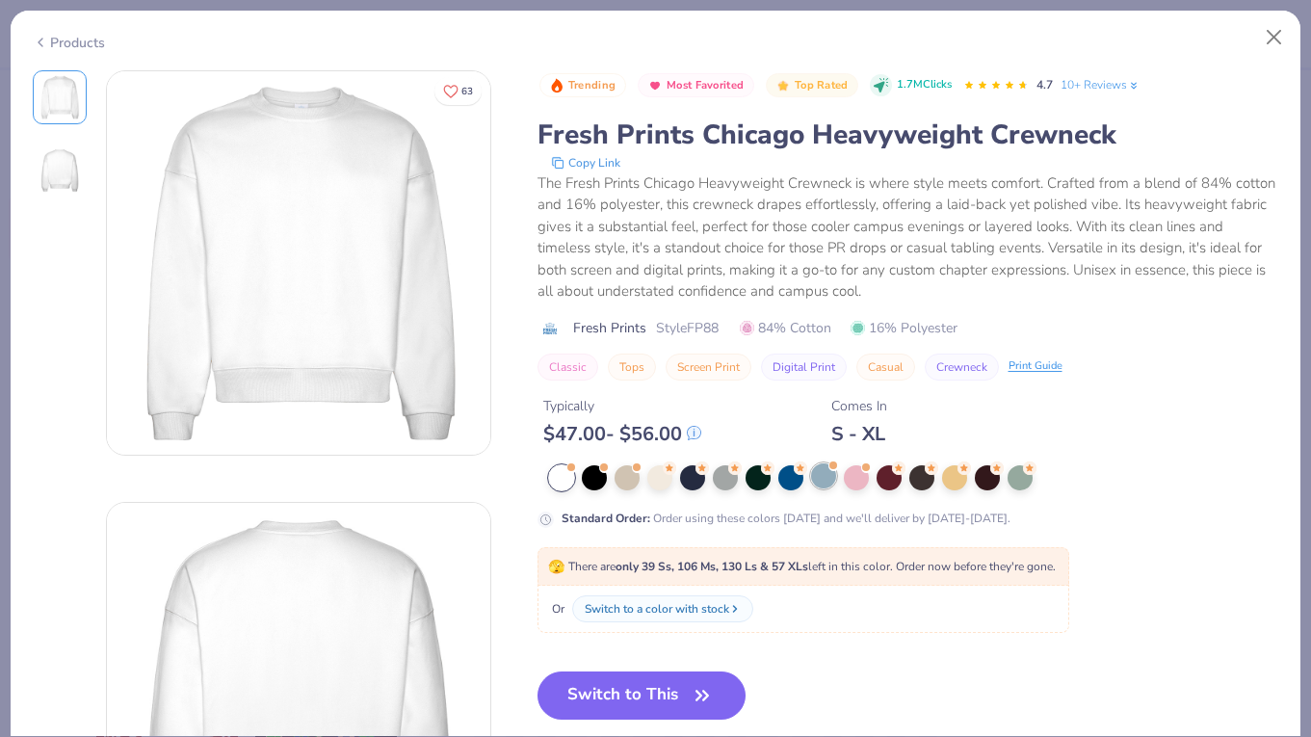
click at [814, 482] on div at bounding box center [823, 475] width 25 height 25
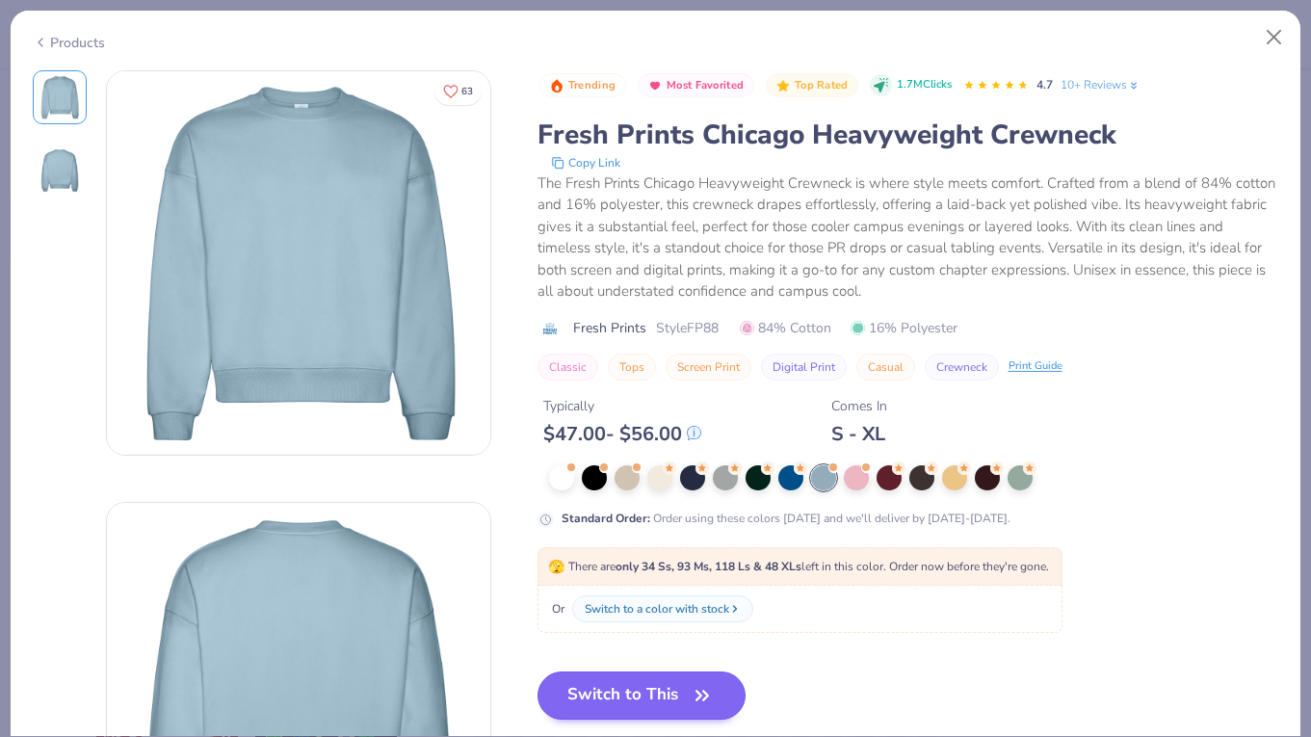
click at [648, 678] on button "Switch to This" at bounding box center [641, 695] width 209 height 48
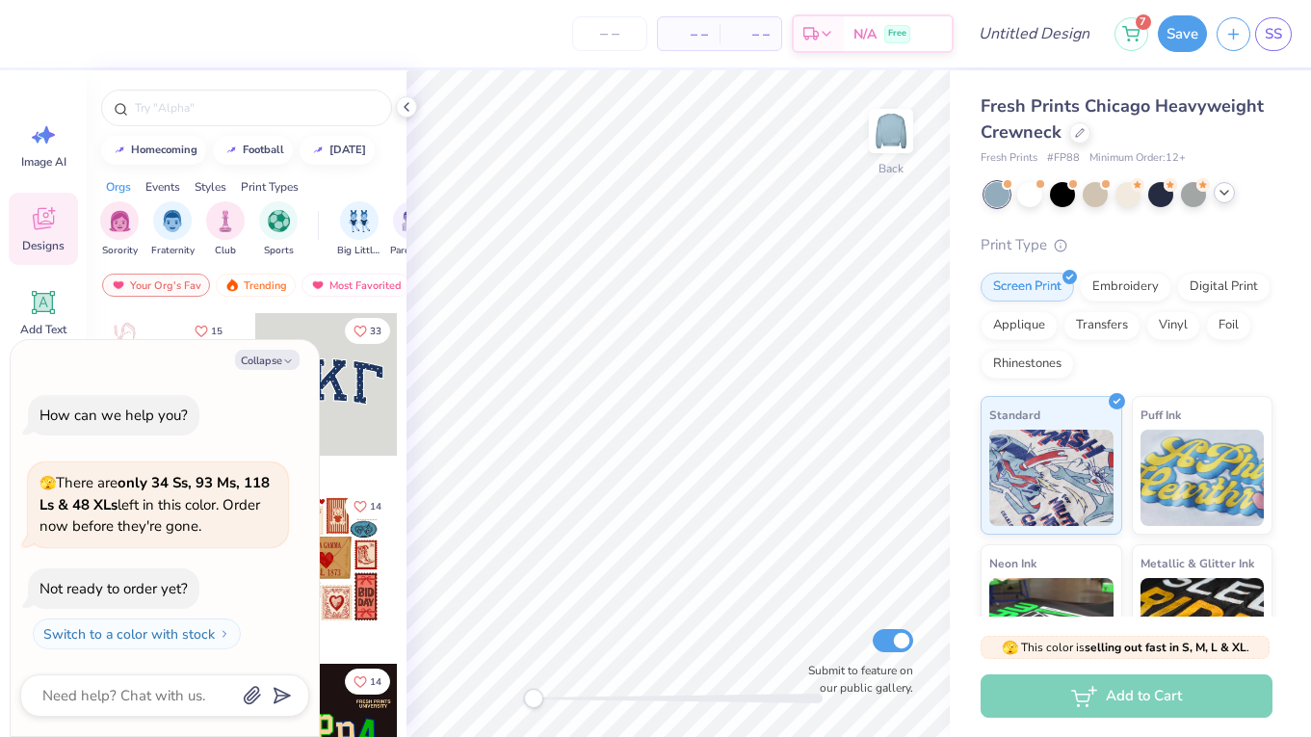
click at [1228, 193] on icon at bounding box center [1224, 192] width 15 height 15
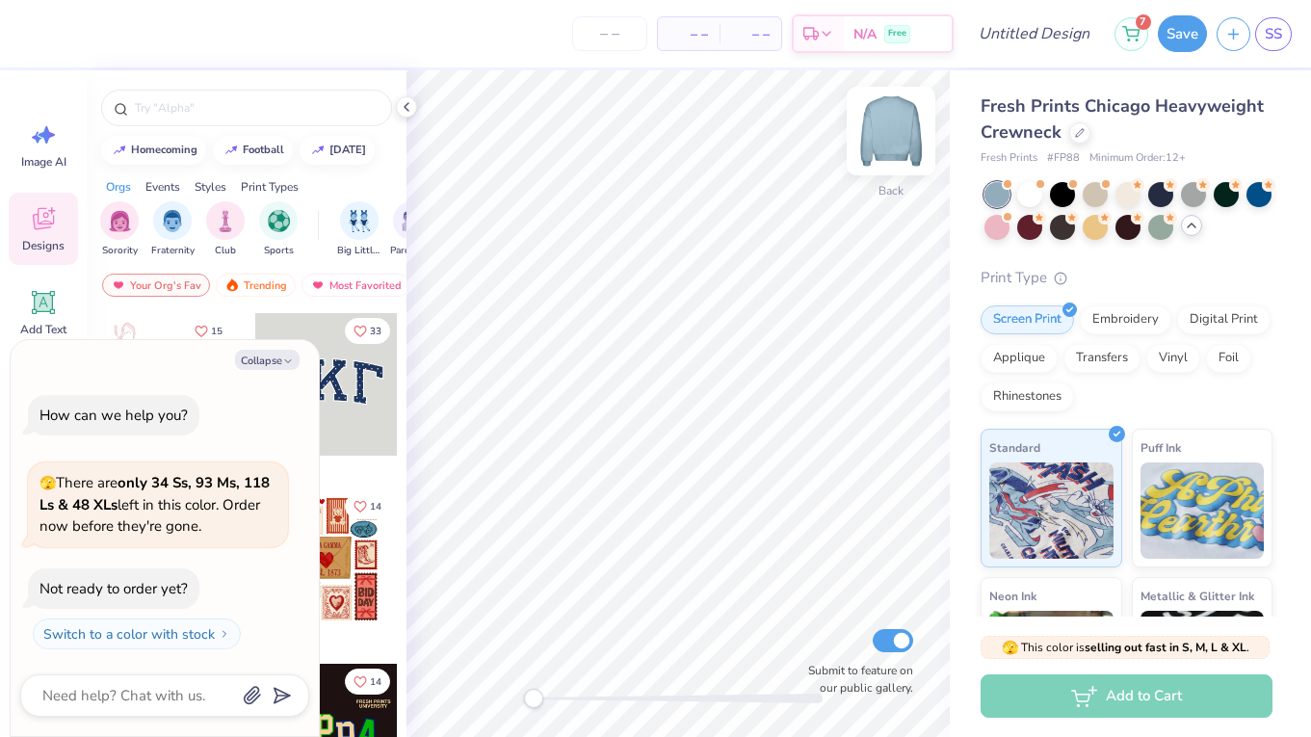
click at [889, 132] on img at bounding box center [890, 130] width 77 height 77
type textarea "x"
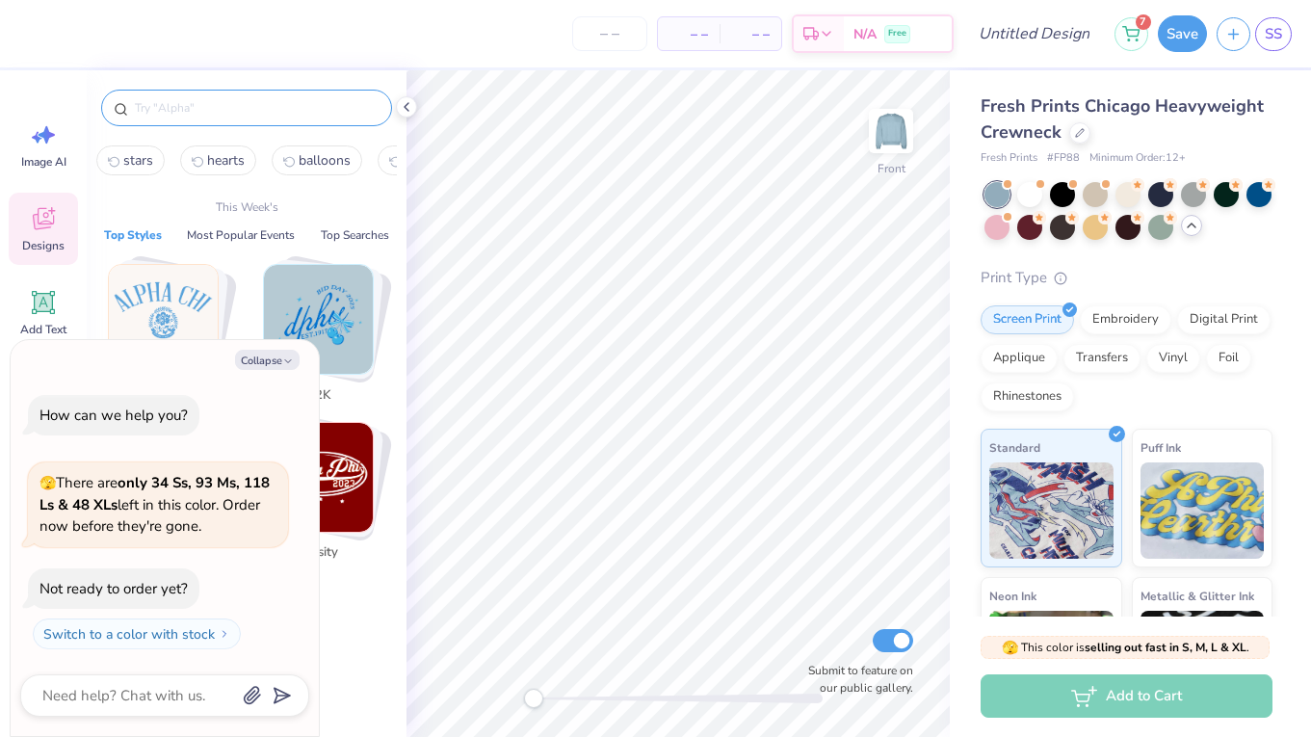
click at [213, 109] on input "text" at bounding box center [256, 107] width 247 height 19
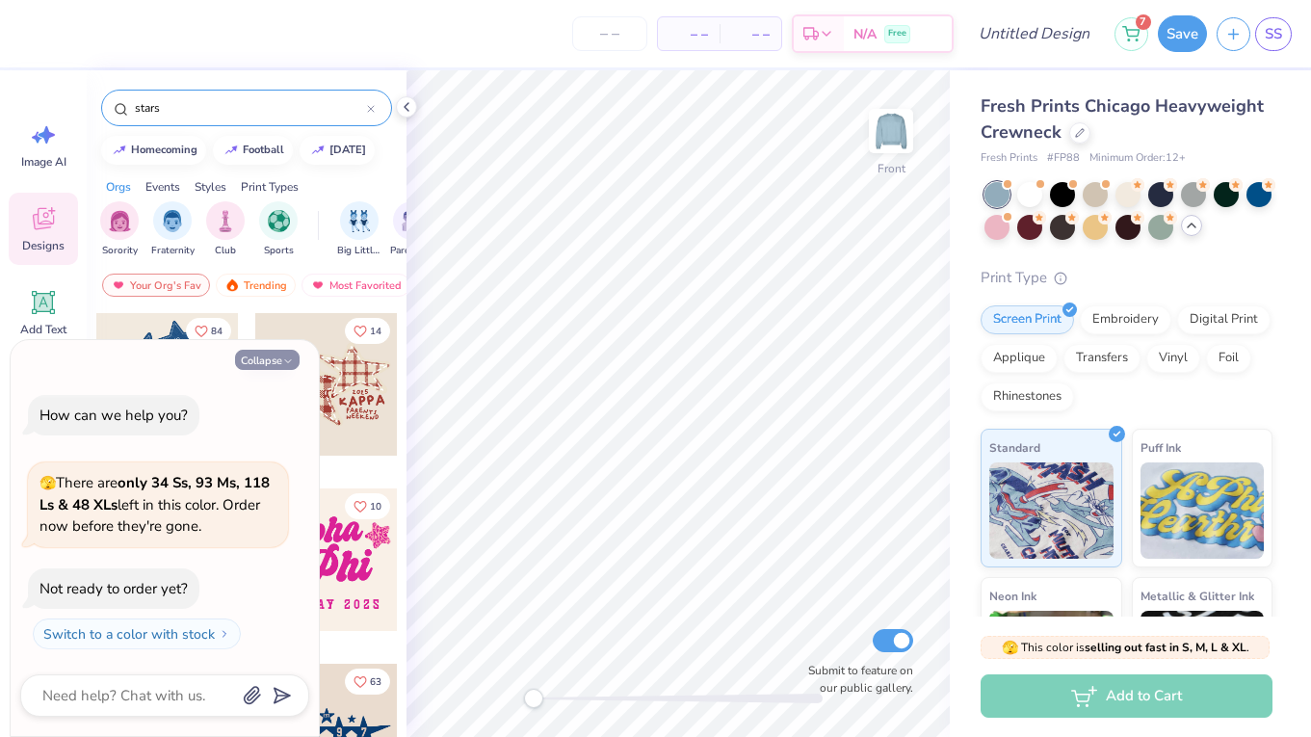
type input "stars"
click at [280, 353] on button "Collapse" at bounding box center [267, 360] width 65 height 20
type textarea "x"
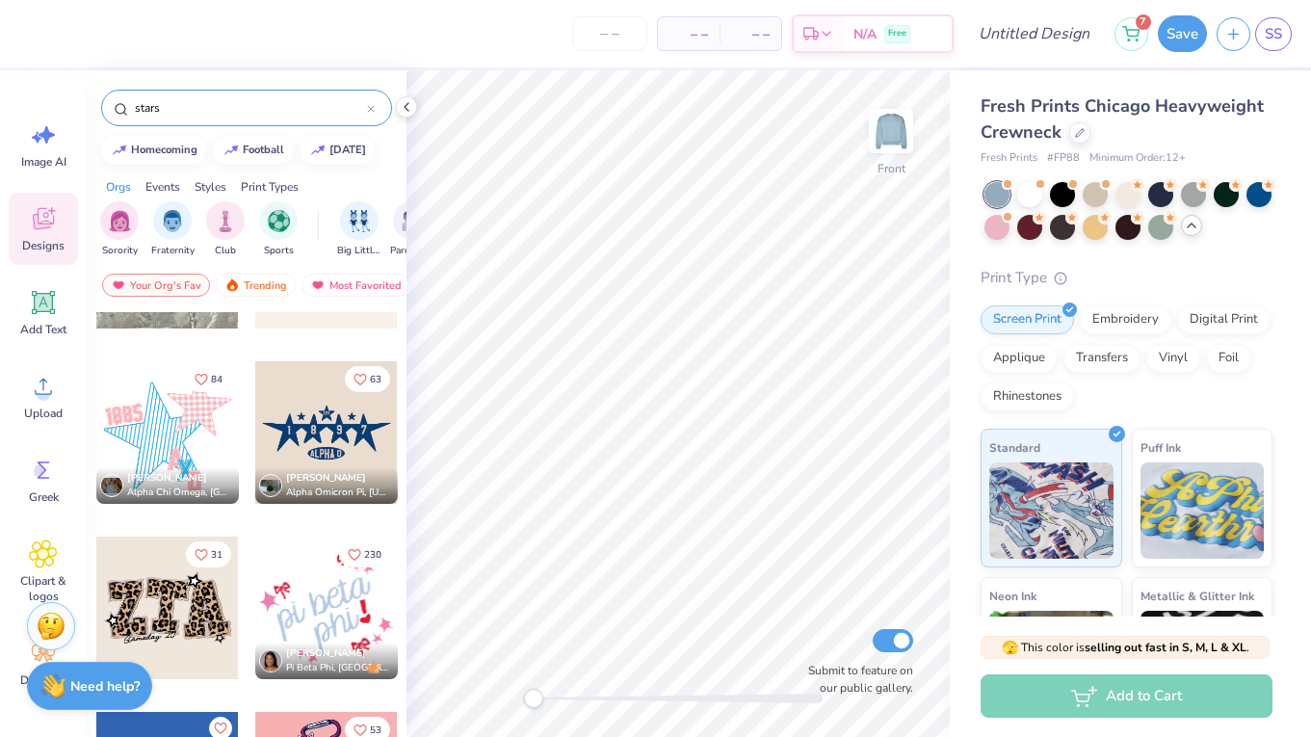
scroll to position [305, 0]
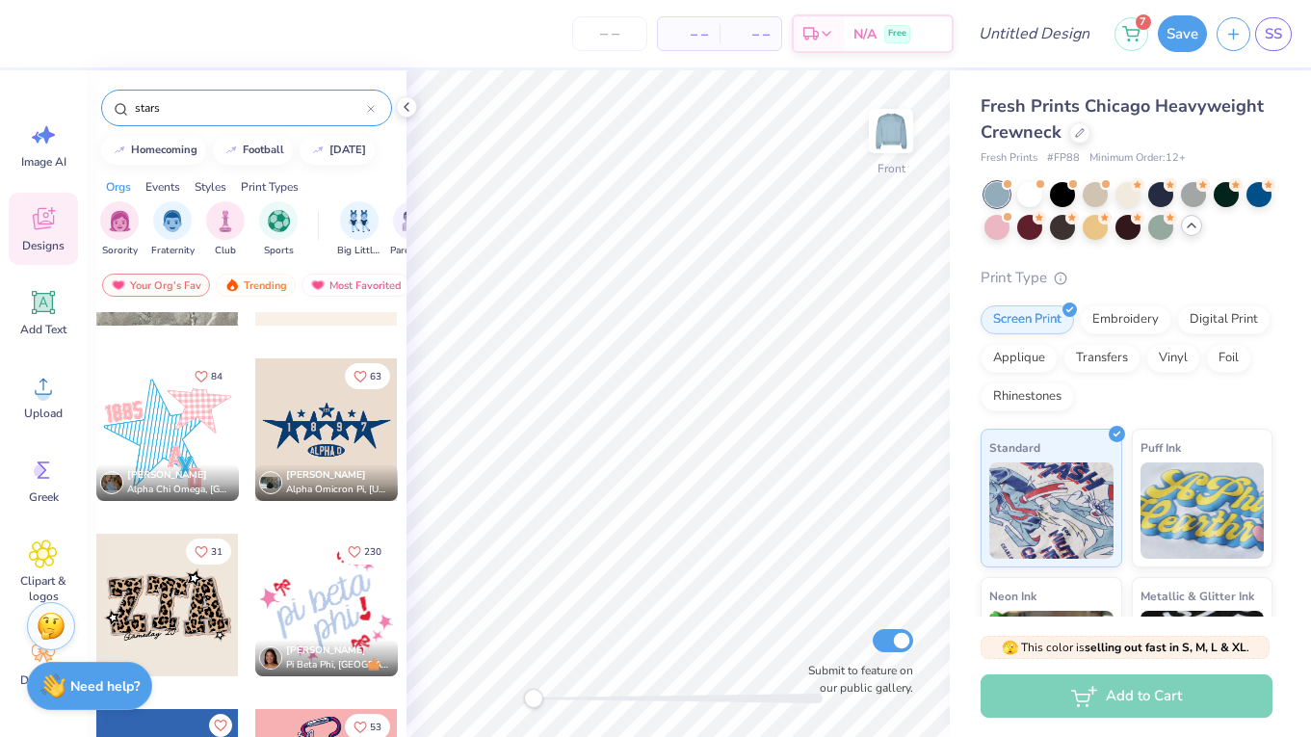
click at [125, 458] on div at bounding box center [167, 429] width 143 height 143
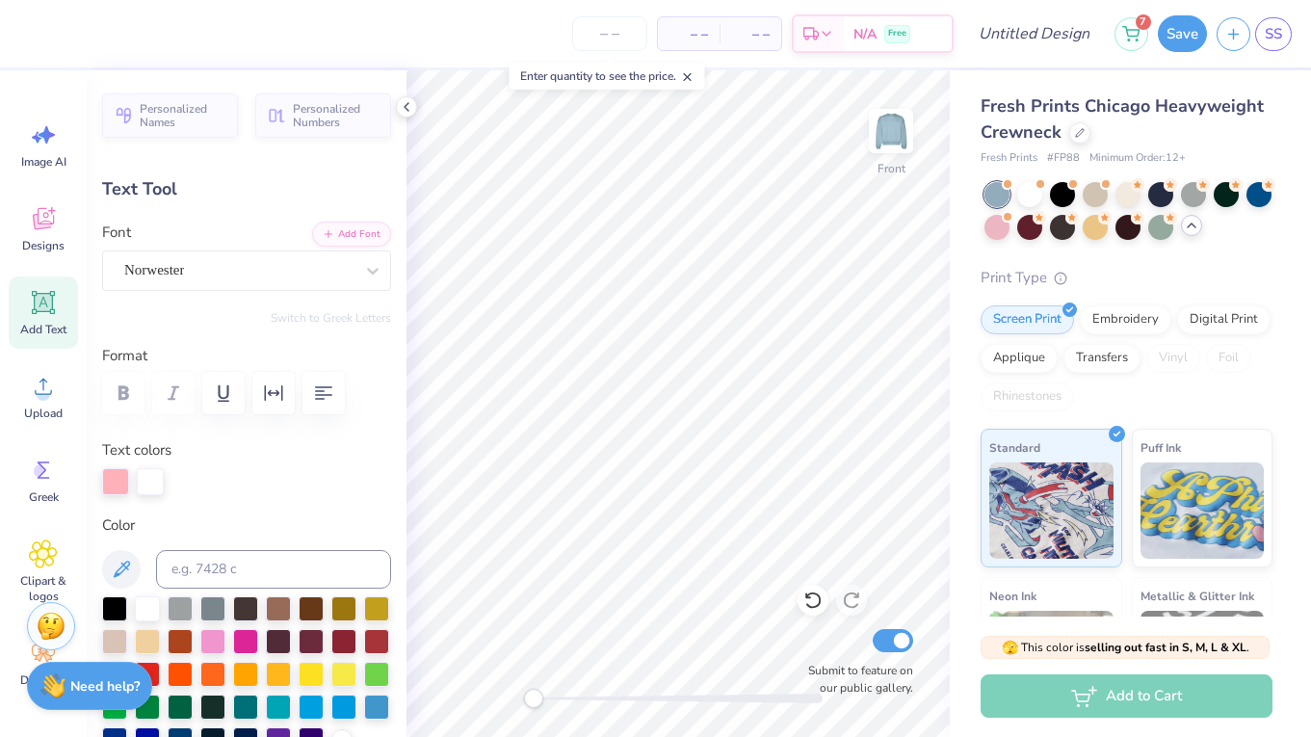
type textarea "EXECS"
type input "0.0"
type input "3.95"
type input "1.79"
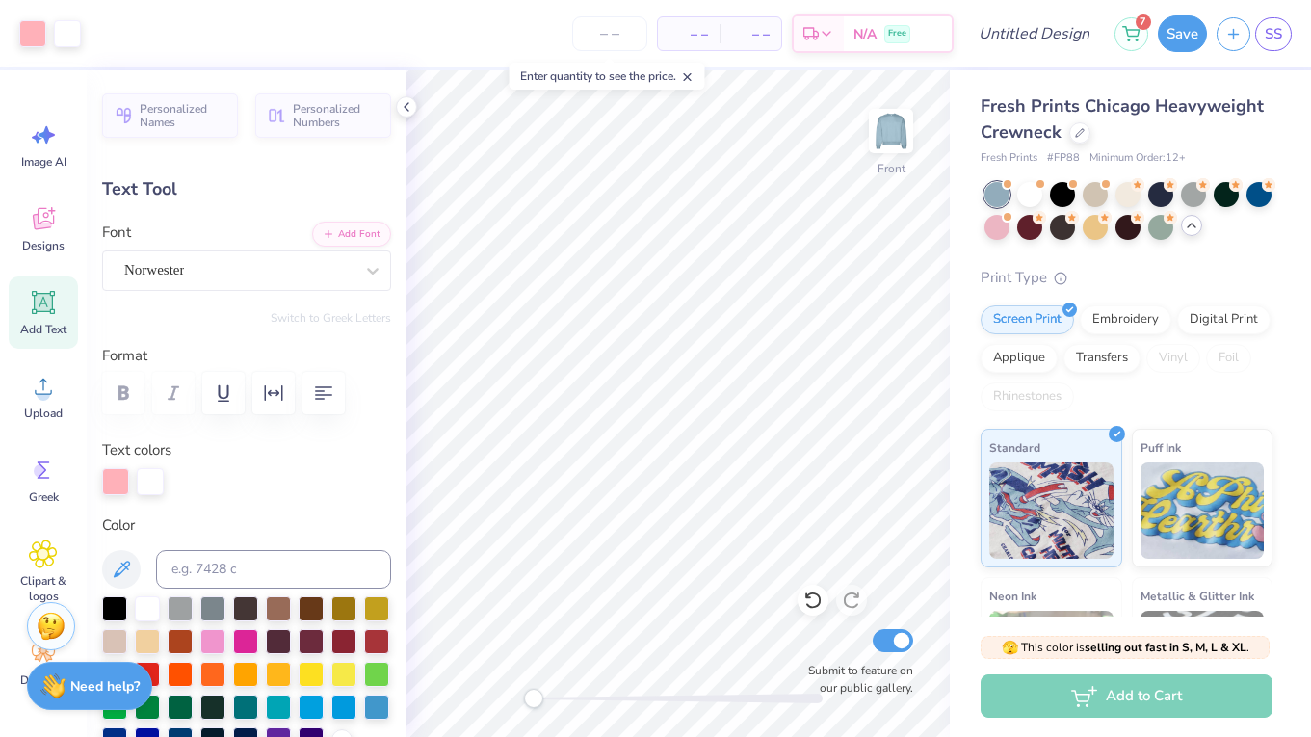
type input "5.25"
type input "-7.6"
type input "5.23"
type input "2.37"
type input "4.80"
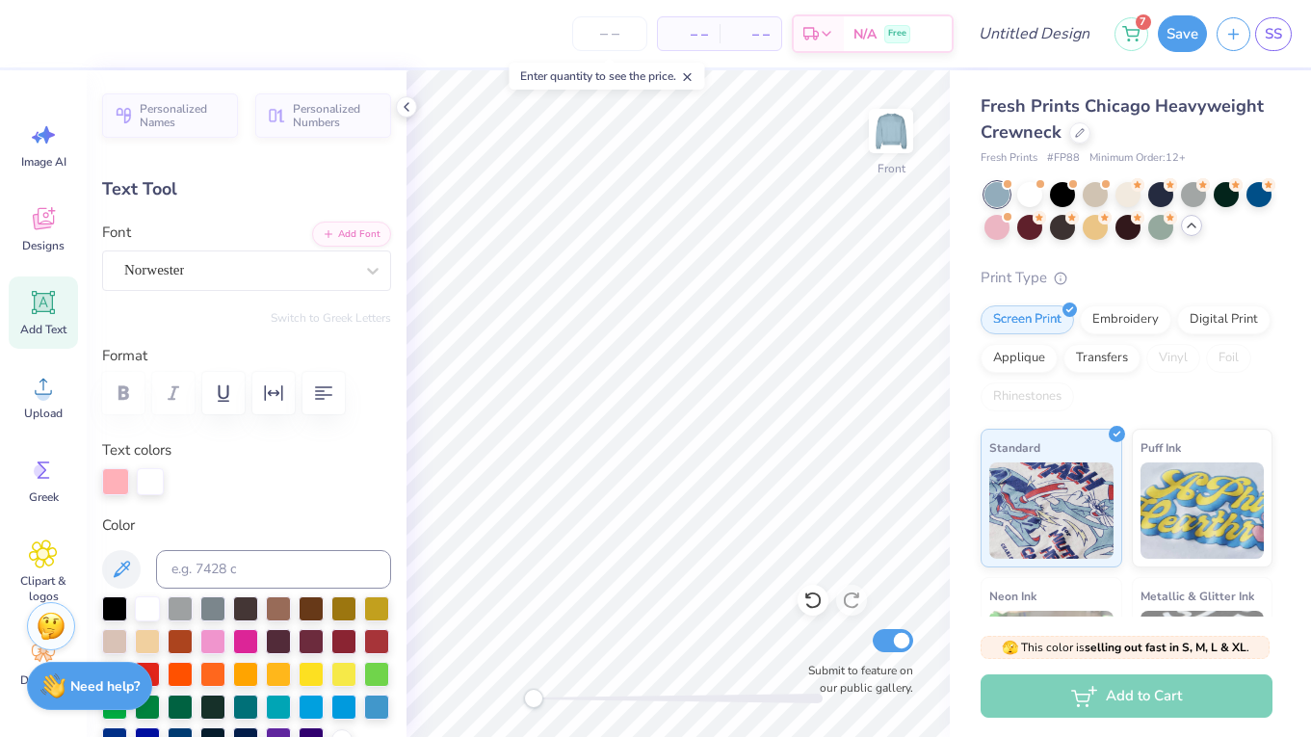
type input "0.0"
type textarea "F"
type input "1.21"
type input "9.52"
type textarea "T"
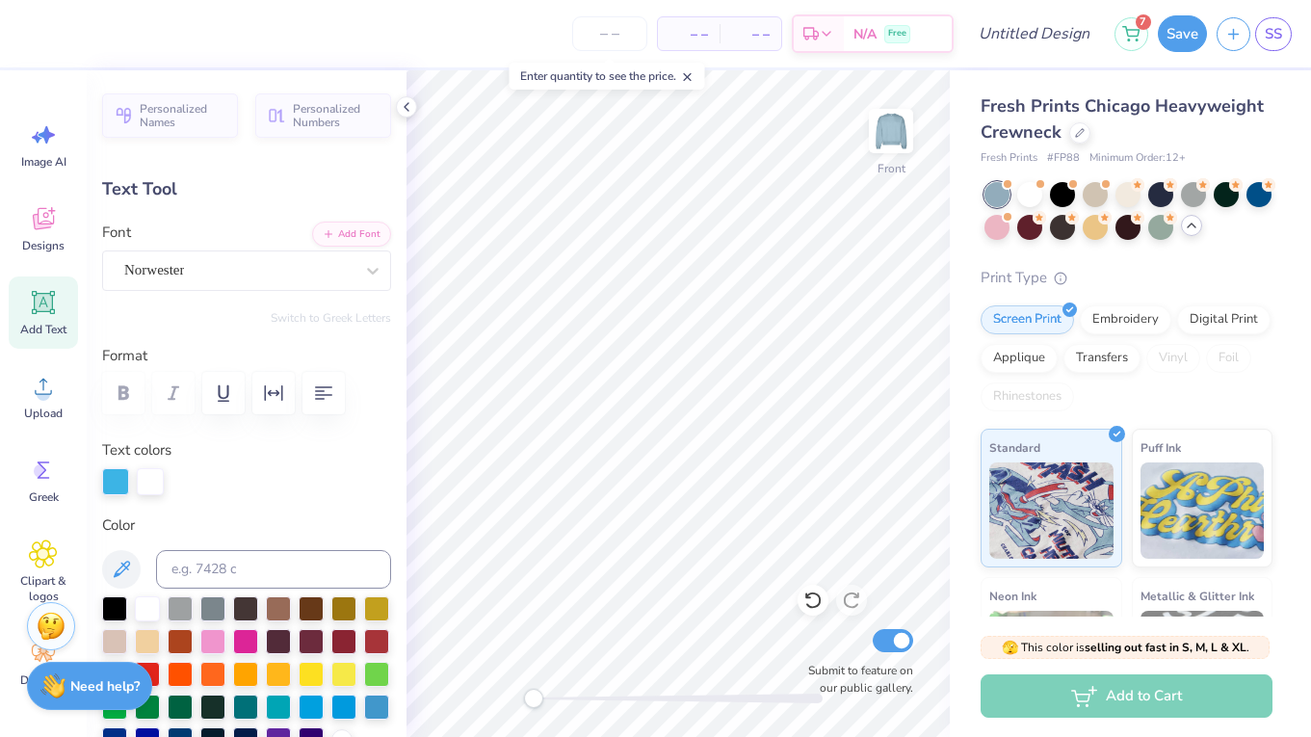
type input "1.00"
type input "10.34"
type textarea "K"
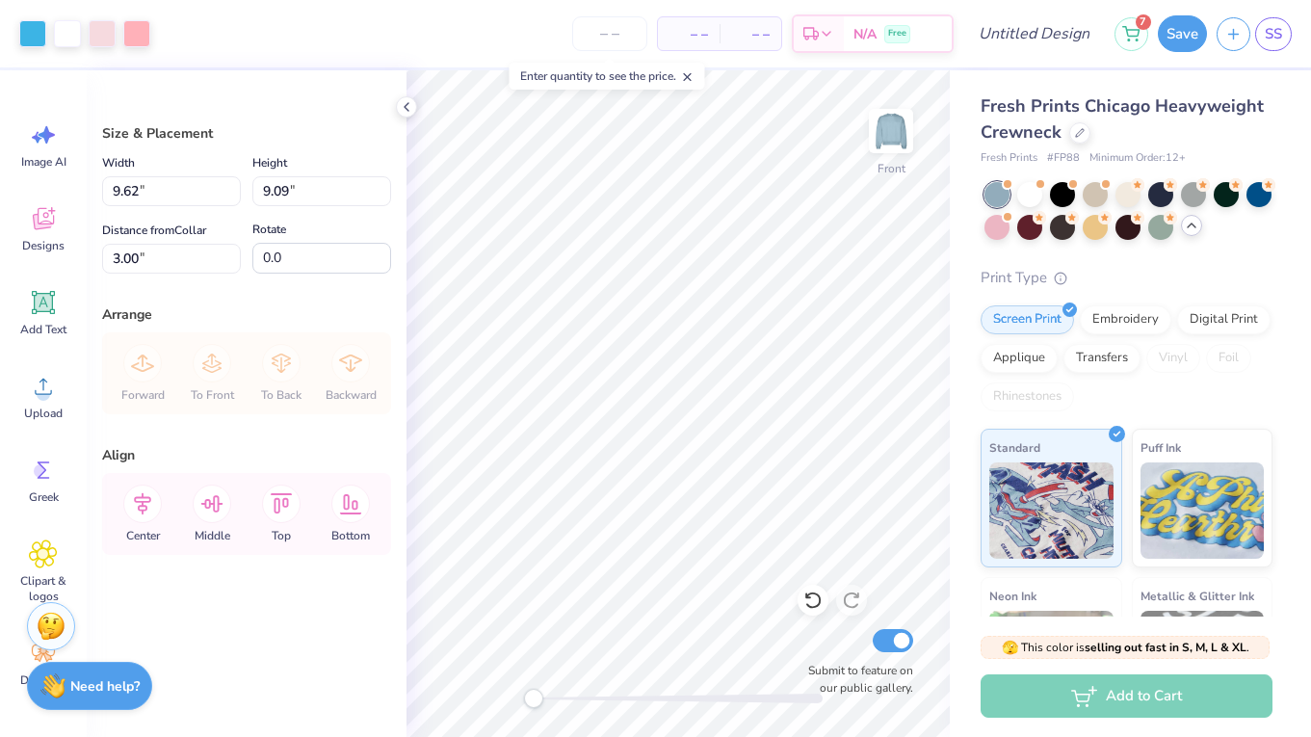
type input "12.97"
type input "12.25"
type input "4.79"
type input "14.99"
type input "14.15"
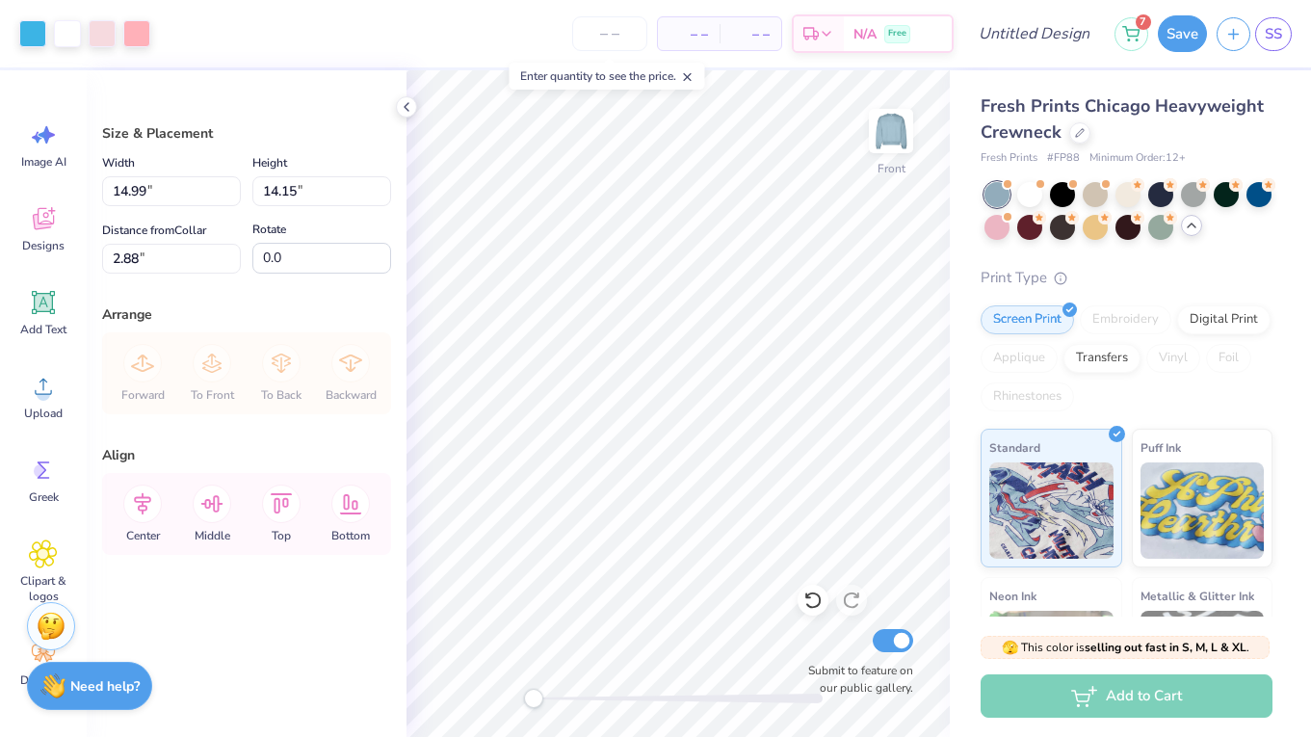
type input "3.68"
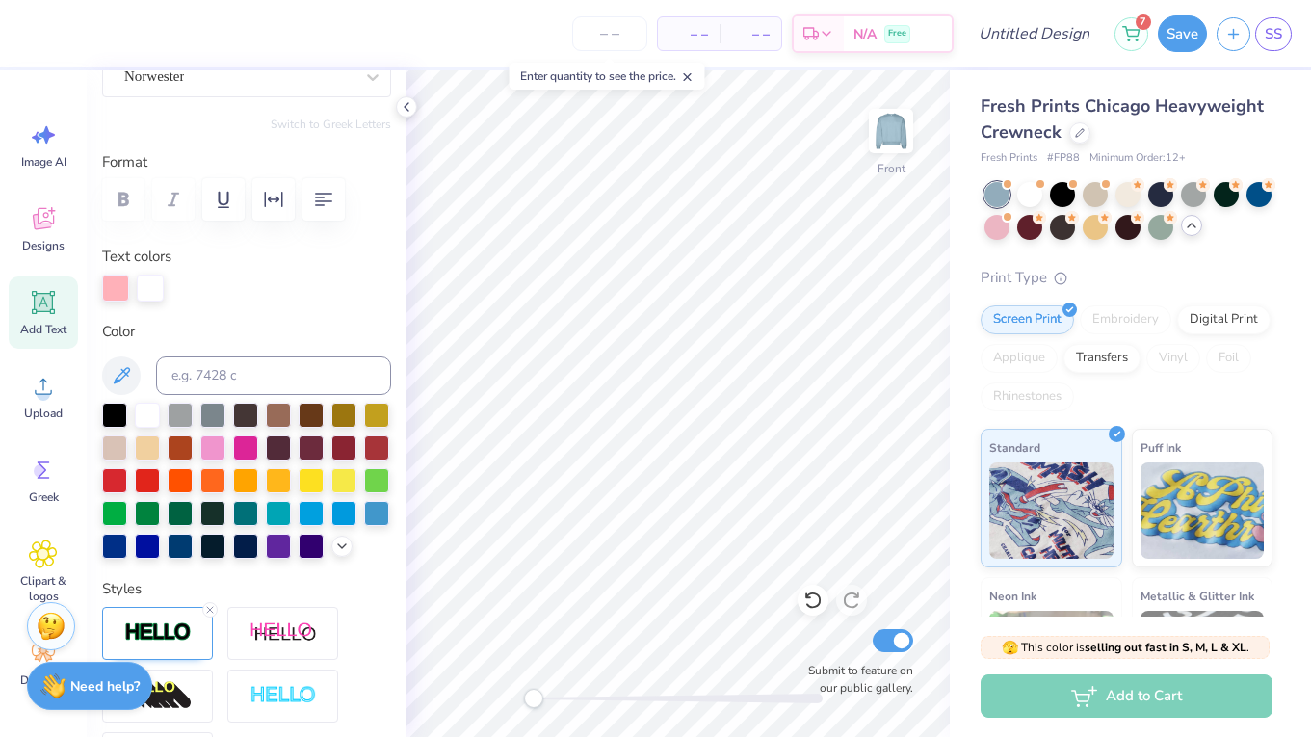
scroll to position [157, 0]
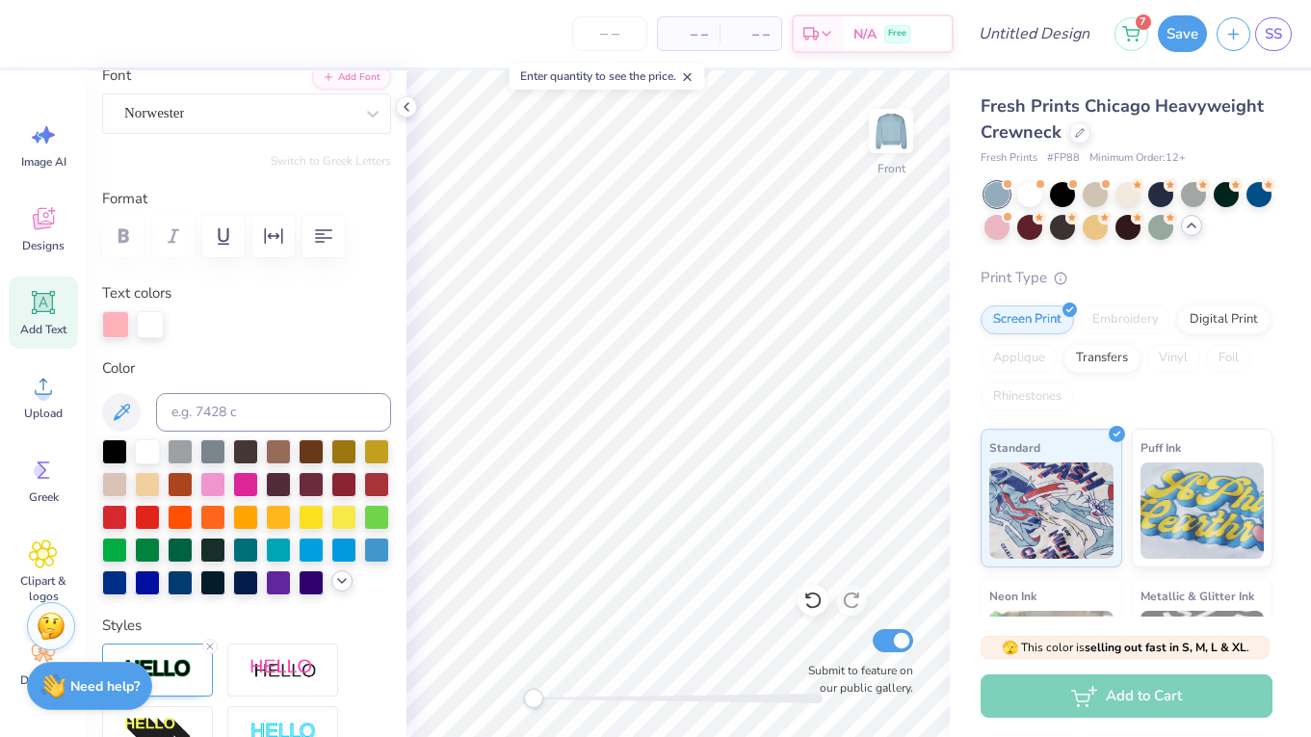
click at [344, 586] on icon at bounding box center [341, 580] width 15 height 15
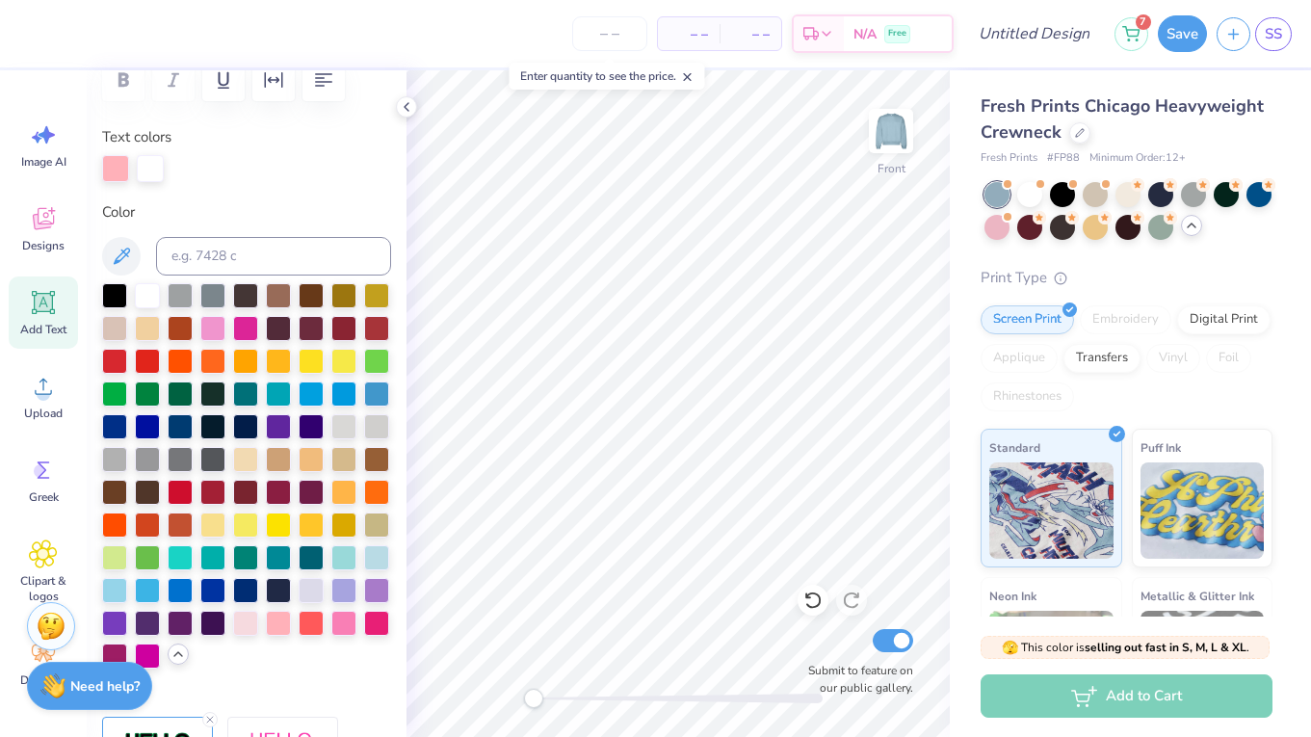
scroll to position [314, 0]
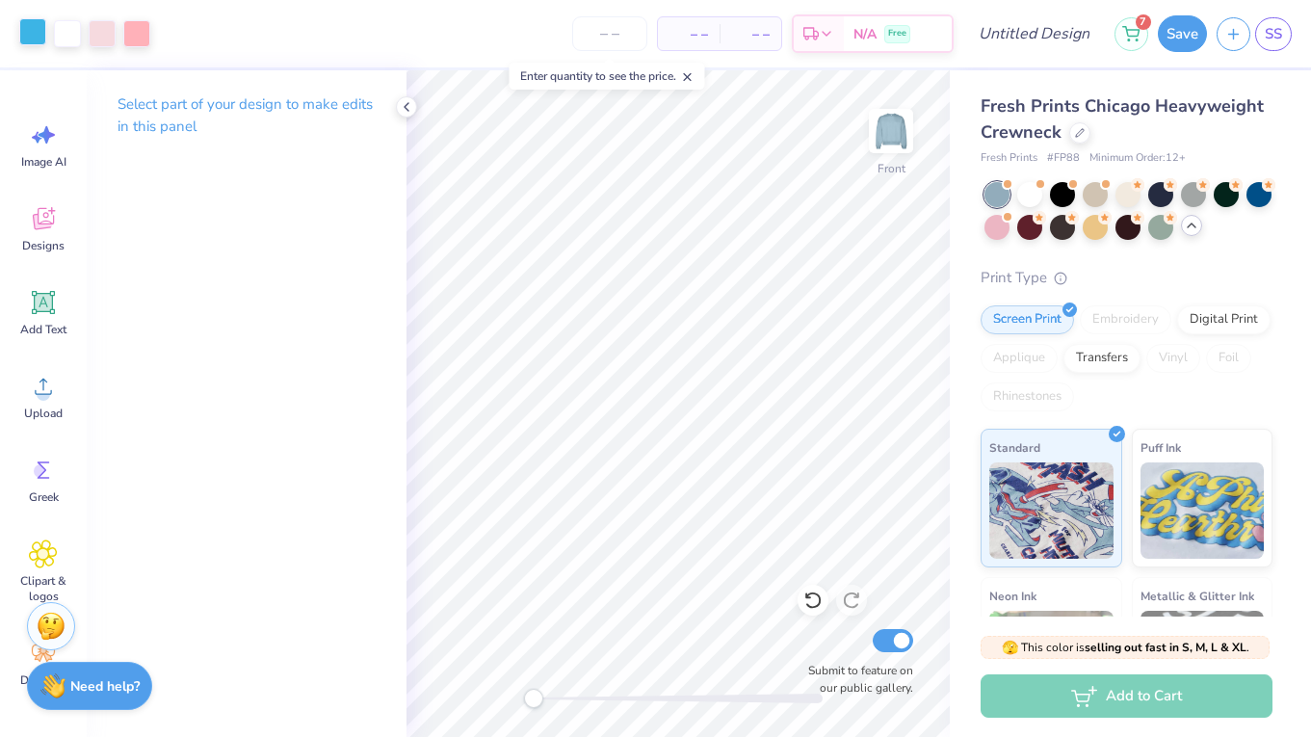
click at [41, 39] on div at bounding box center [32, 31] width 27 height 27
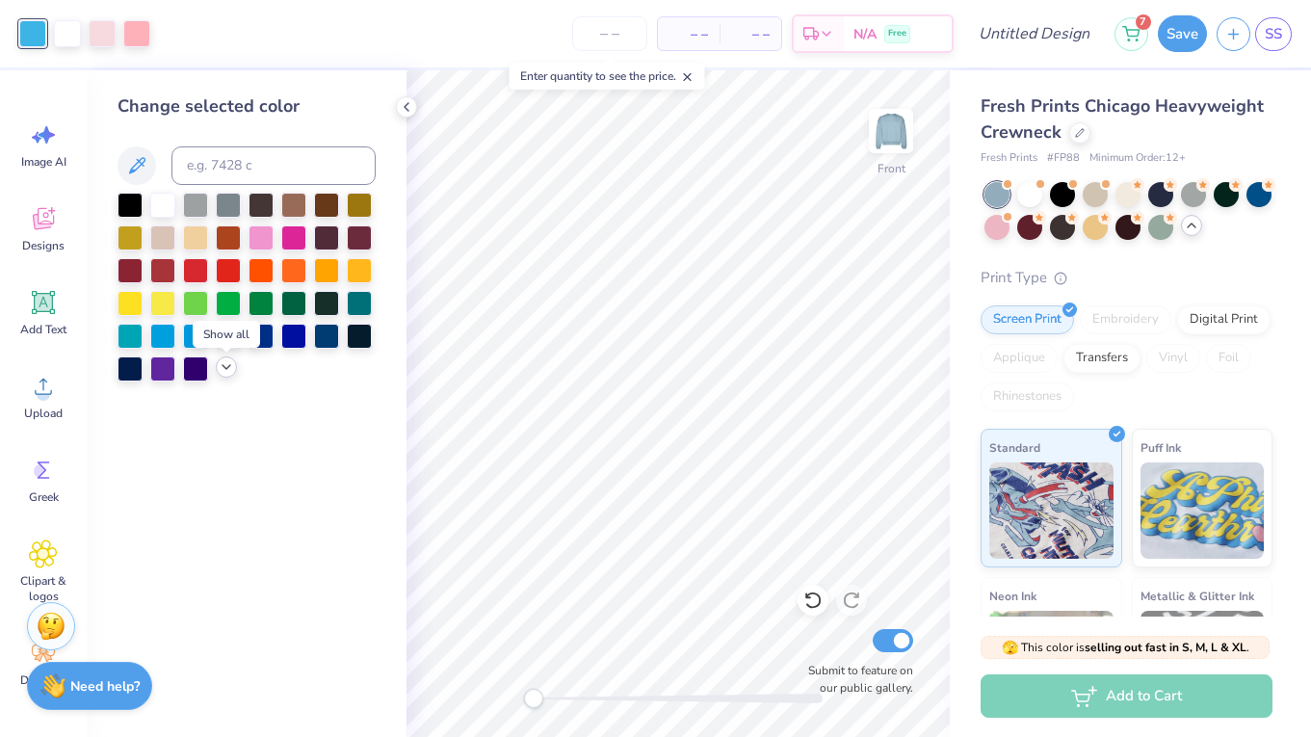
click at [229, 373] on icon at bounding box center [226, 366] width 15 height 15
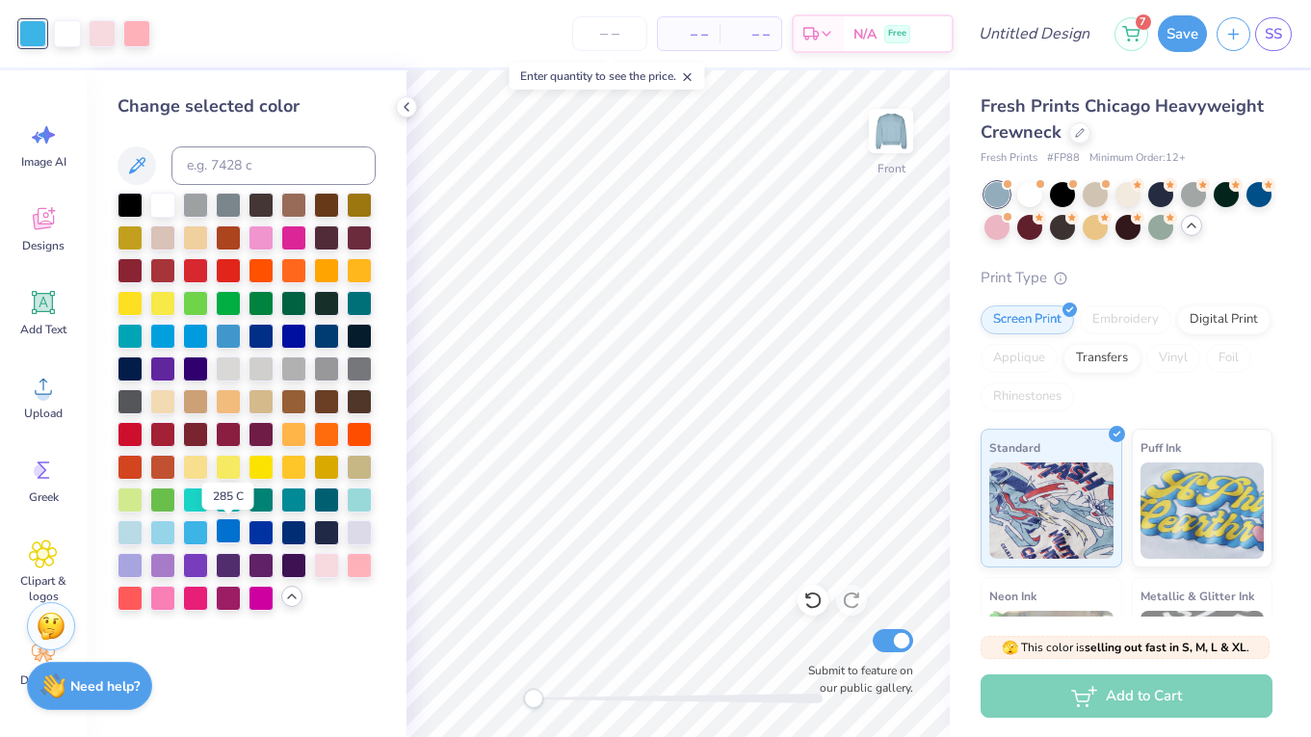
click at [226, 537] on div at bounding box center [228, 530] width 25 height 25
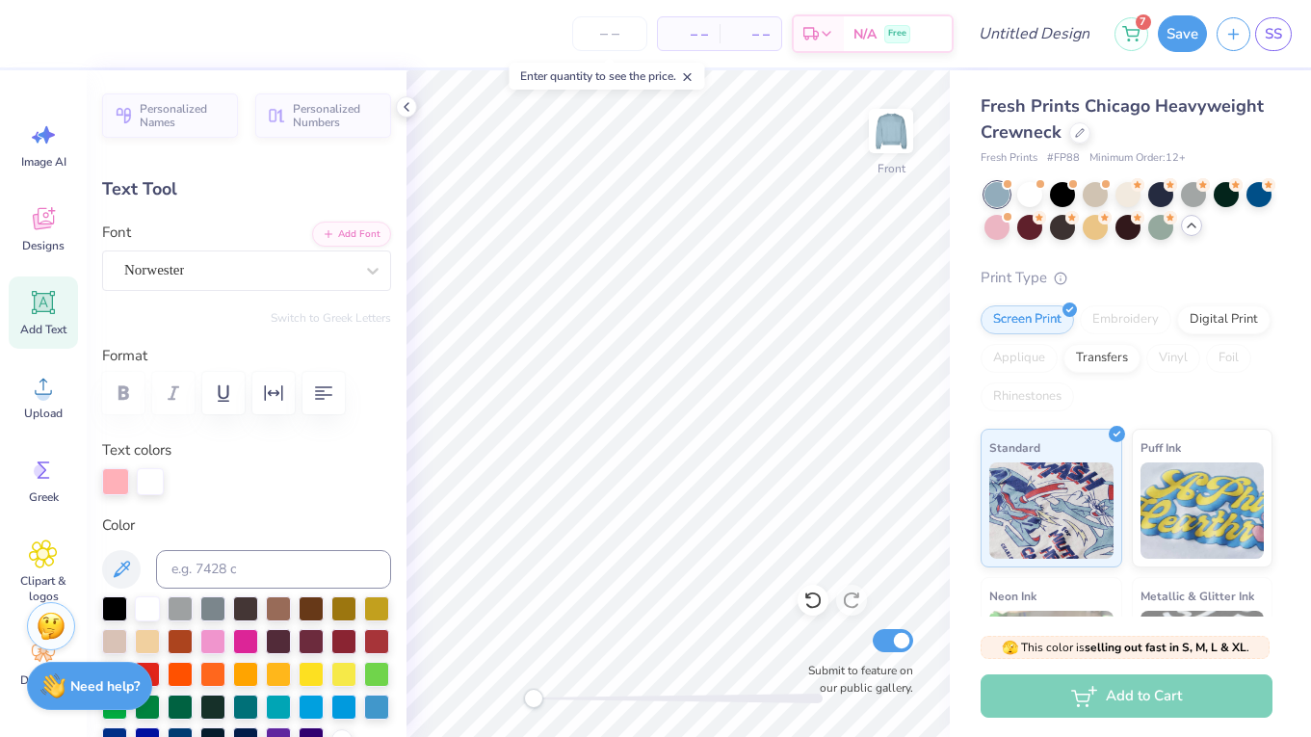
type input "0.0"
click at [26, 28] on div at bounding box center [32, 31] width 27 height 27
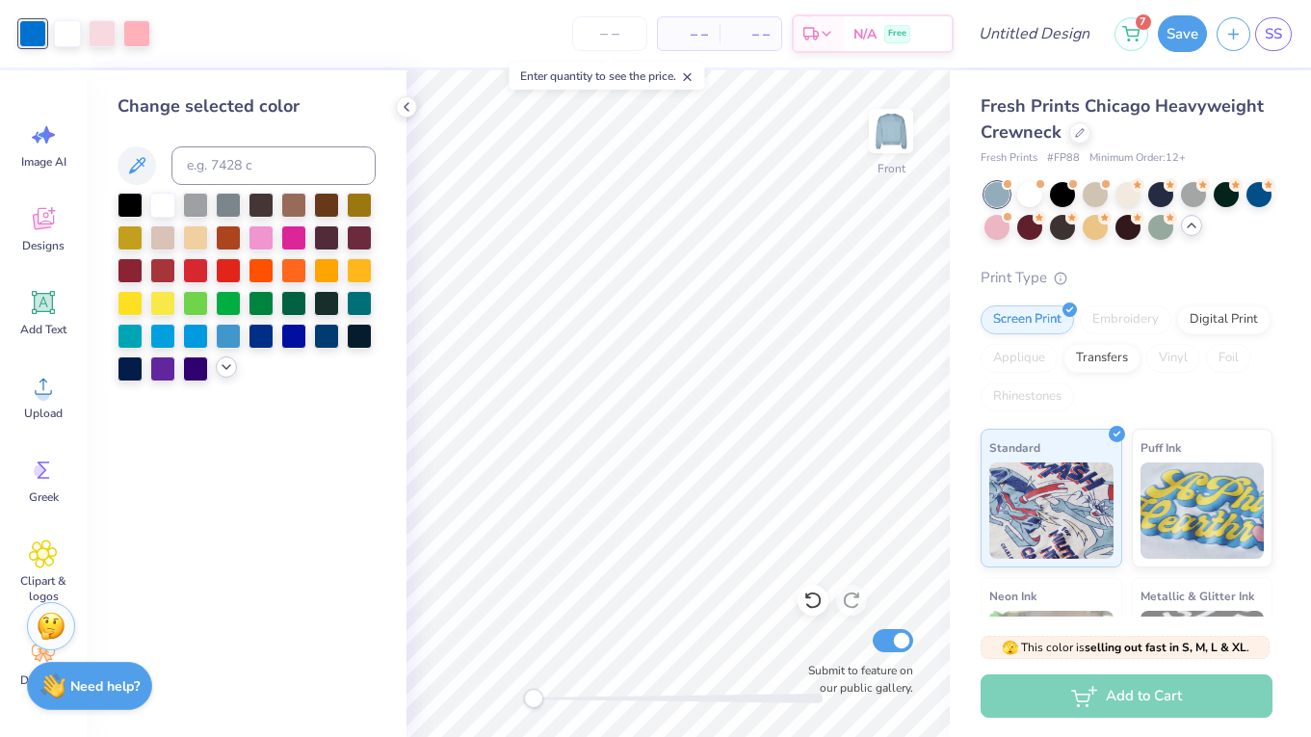
click at [227, 375] on icon at bounding box center [226, 366] width 15 height 15
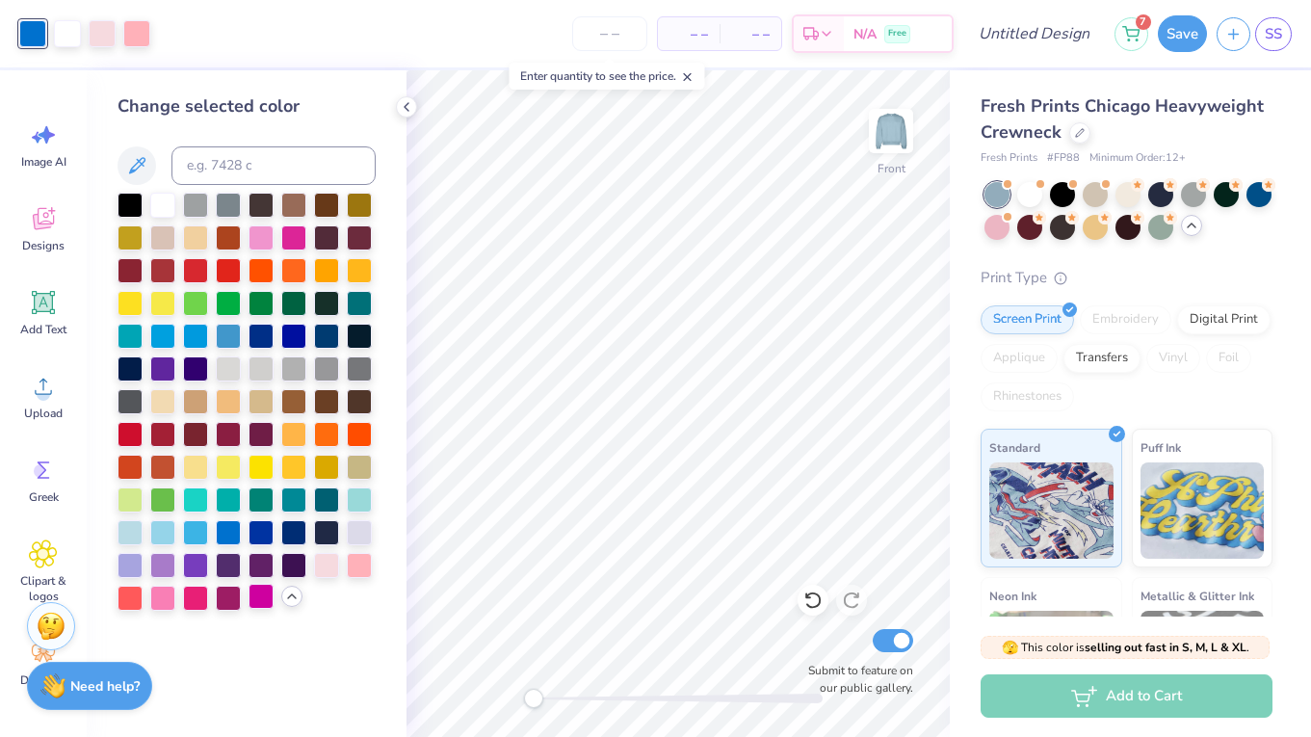
click at [257, 595] on div at bounding box center [261, 596] width 25 height 25
click at [229, 542] on div at bounding box center [228, 530] width 25 height 25
click at [227, 538] on div at bounding box center [228, 530] width 25 height 25
click at [139, 34] on div at bounding box center [136, 31] width 27 height 27
click at [260, 603] on div at bounding box center [261, 596] width 25 height 25
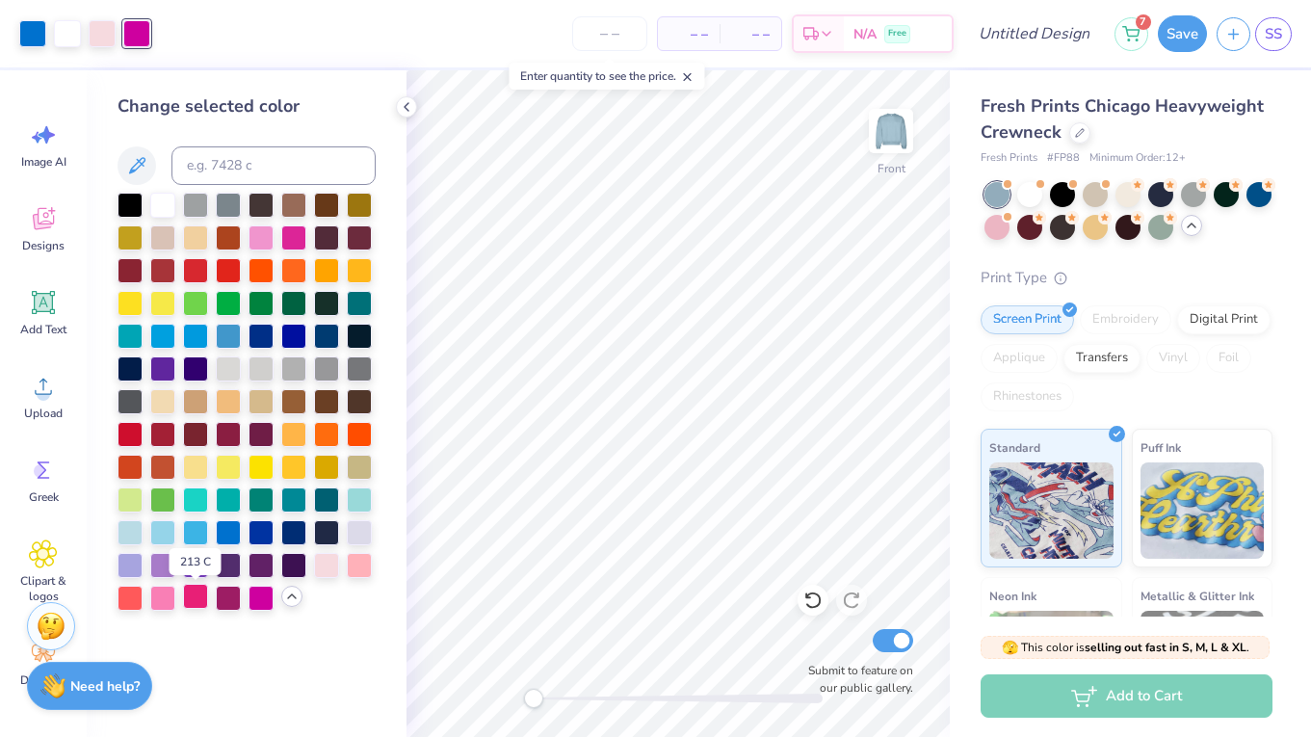
click at [204, 602] on div at bounding box center [195, 596] width 25 height 25
click at [267, 542] on div at bounding box center [261, 530] width 25 height 25
click at [91, 42] on div at bounding box center [102, 31] width 27 height 27
click at [199, 337] on div at bounding box center [195, 334] width 25 height 25
click at [233, 538] on div at bounding box center [228, 530] width 25 height 25
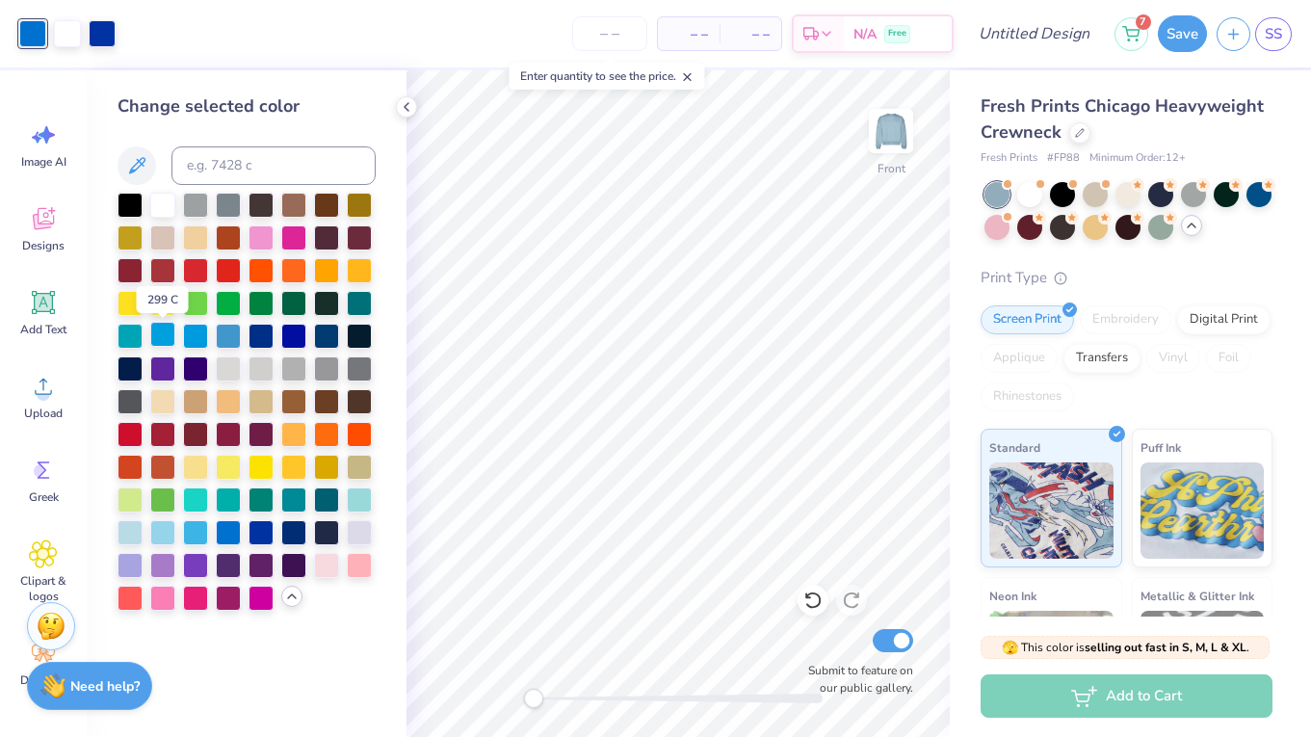
click at [174, 338] on div at bounding box center [162, 334] width 25 height 25
click at [187, 338] on div at bounding box center [195, 334] width 25 height 25
click at [229, 341] on div at bounding box center [228, 334] width 25 height 25
click at [190, 342] on div at bounding box center [195, 334] width 25 height 25
click at [225, 332] on div at bounding box center [228, 334] width 25 height 25
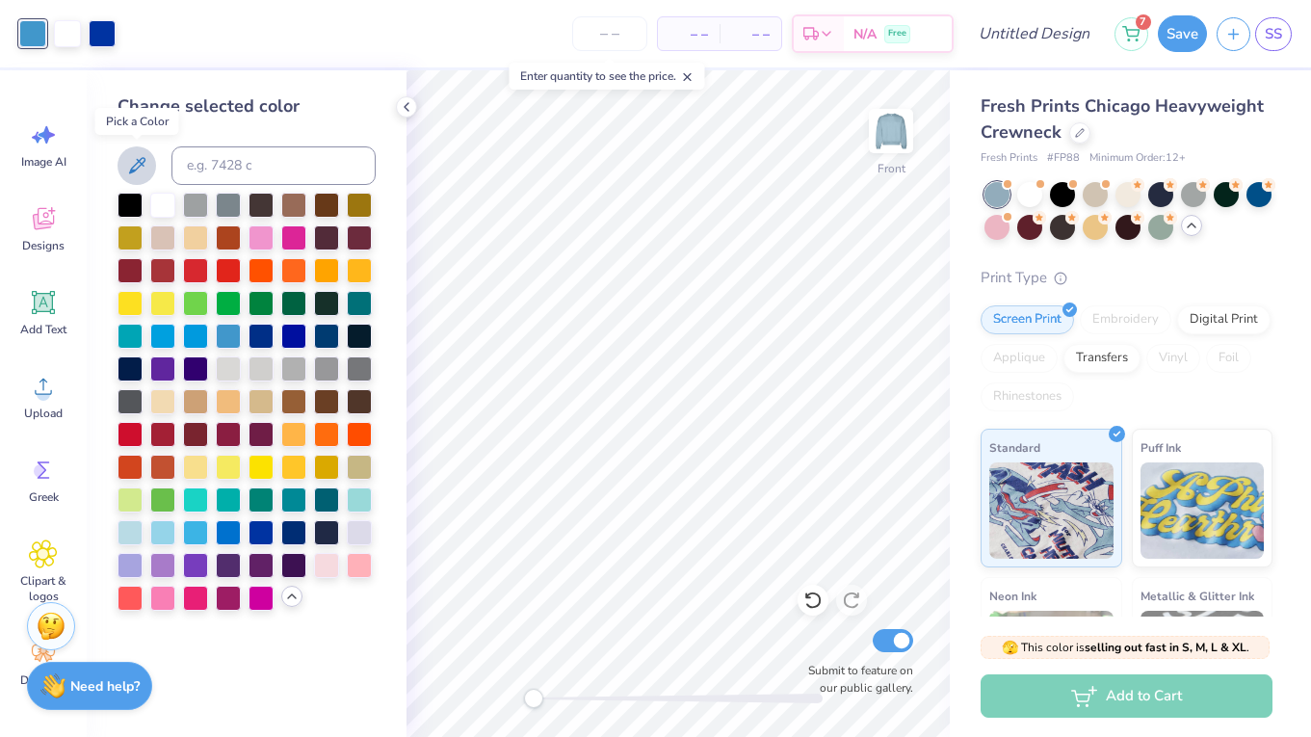
click at [138, 170] on icon at bounding box center [136, 165] width 23 height 23
click at [139, 160] on icon at bounding box center [137, 165] width 16 height 16
click at [113, 45] on div at bounding box center [102, 31] width 27 height 27
click at [231, 539] on div at bounding box center [228, 530] width 25 height 25
click at [27, 36] on div at bounding box center [32, 31] width 27 height 27
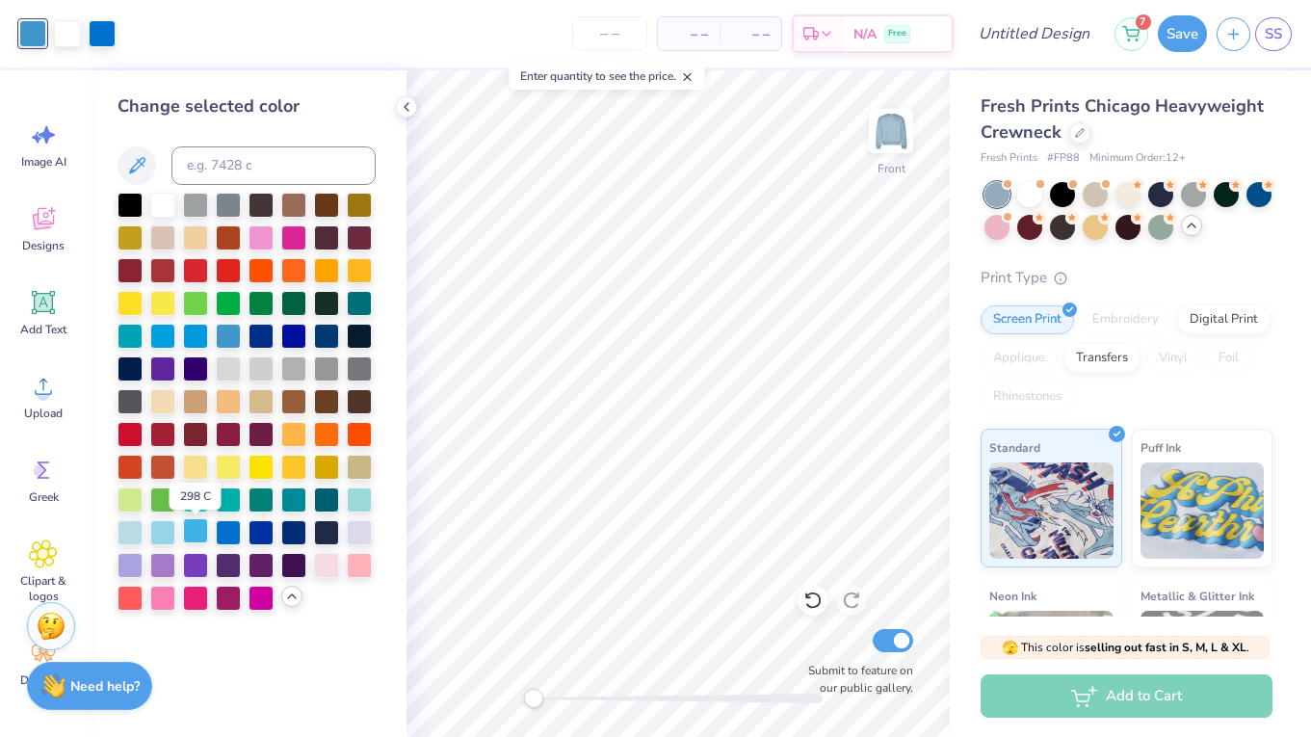
click at [184, 533] on div at bounding box center [195, 530] width 25 height 25
click at [226, 330] on div at bounding box center [228, 334] width 25 height 25
click at [106, 36] on div at bounding box center [102, 31] width 27 height 27
click at [285, 346] on div at bounding box center [293, 334] width 25 height 25
click at [267, 538] on div at bounding box center [261, 530] width 25 height 25
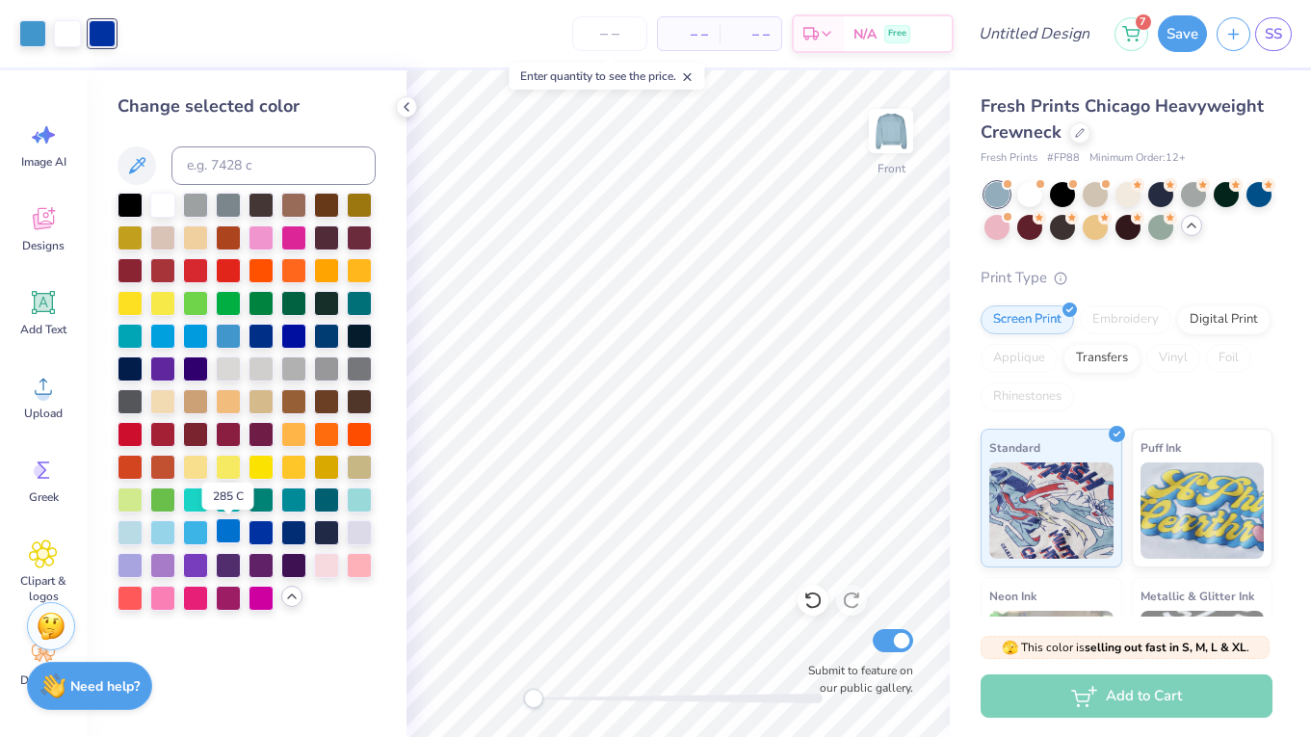
click at [228, 538] on div at bounding box center [228, 530] width 25 height 25
click at [264, 536] on div at bounding box center [261, 530] width 25 height 25
click at [238, 534] on div at bounding box center [228, 530] width 25 height 25
click at [1033, 201] on div at bounding box center [1029, 192] width 25 height 25
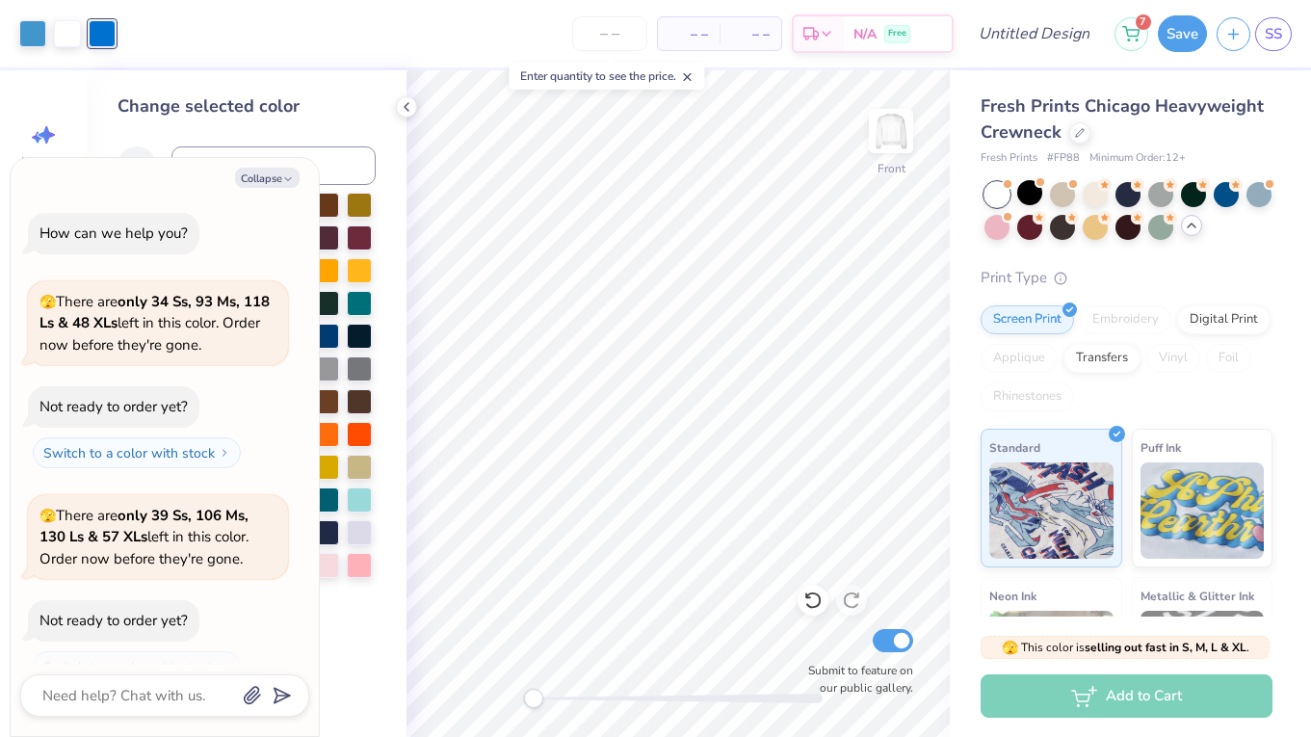
scroll to position [28, 0]
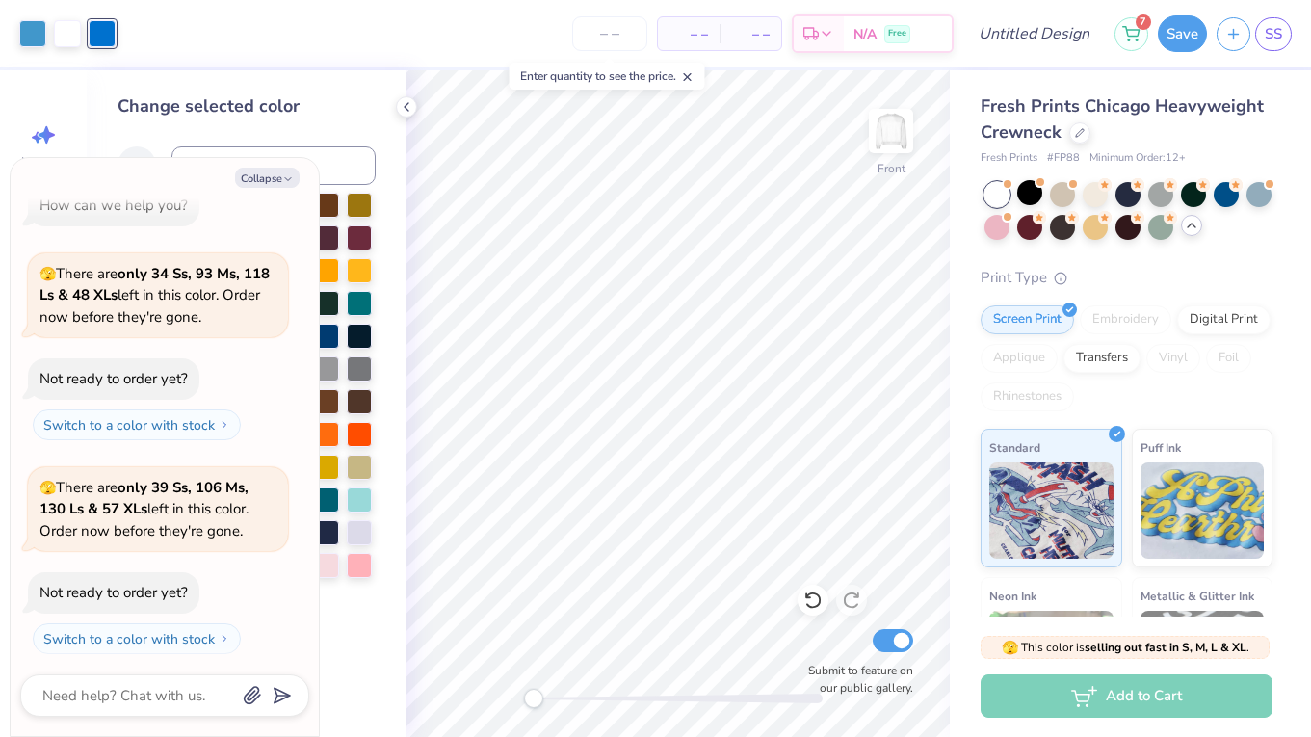
click at [375, 74] on div "Change selected color" at bounding box center [247, 403] width 320 height 667
click at [286, 176] on icon "button" at bounding box center [288, 179] width 12 height 12
type textarea "x"
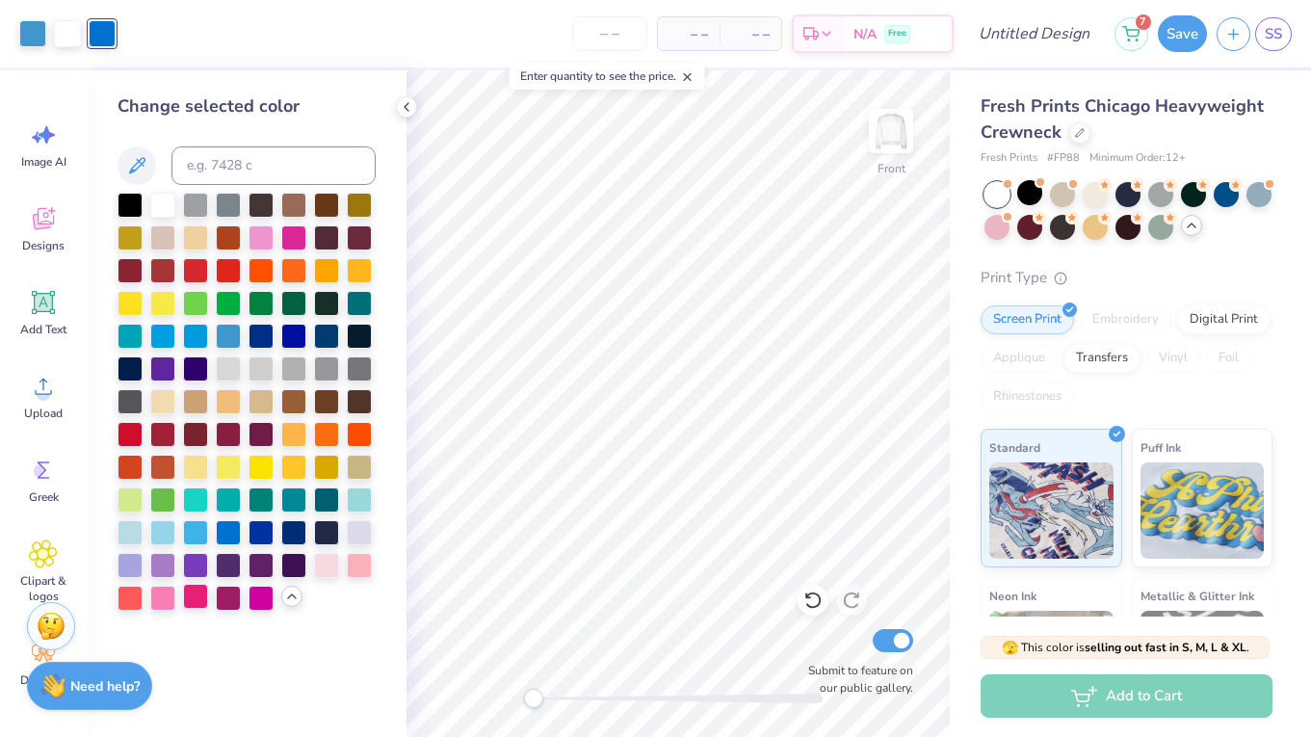
click at [202, 607] on div at bounding box center [195, 596] width 25 height 25
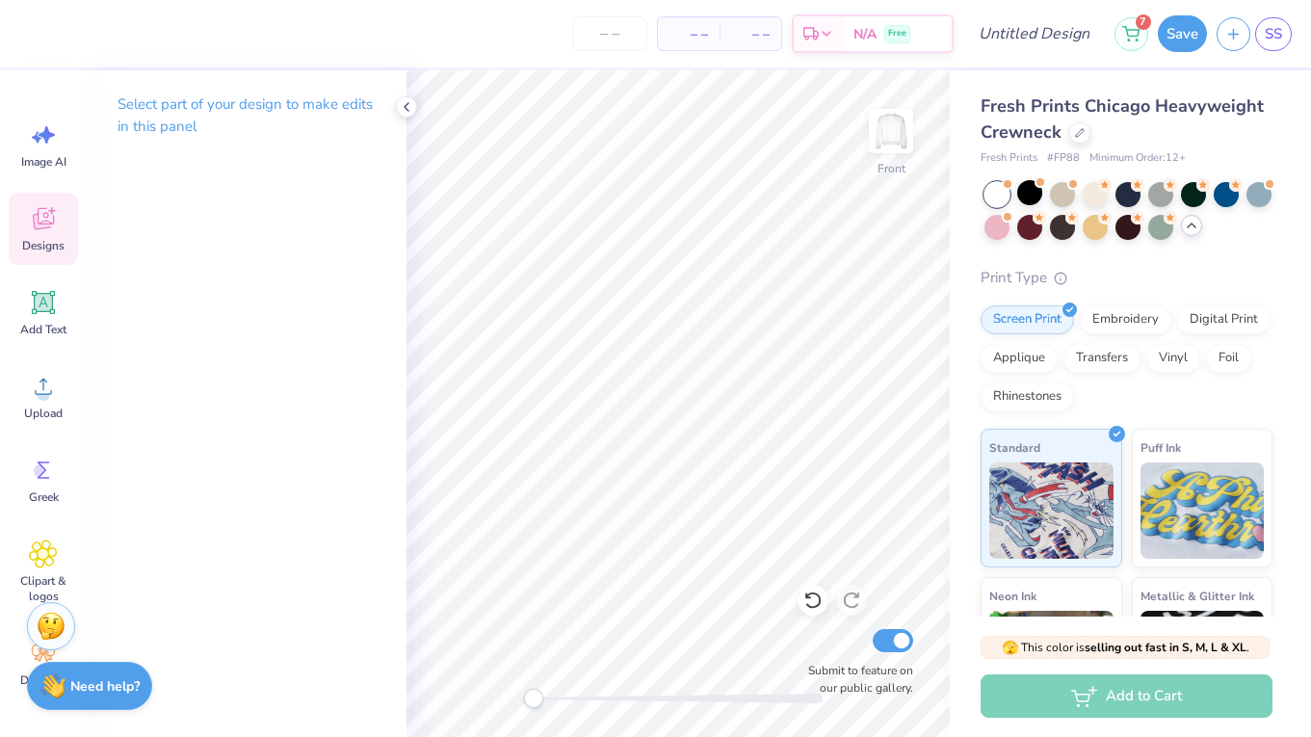
click at [31, 225] on icon at bounding box center [43, 218] width 29 height 29
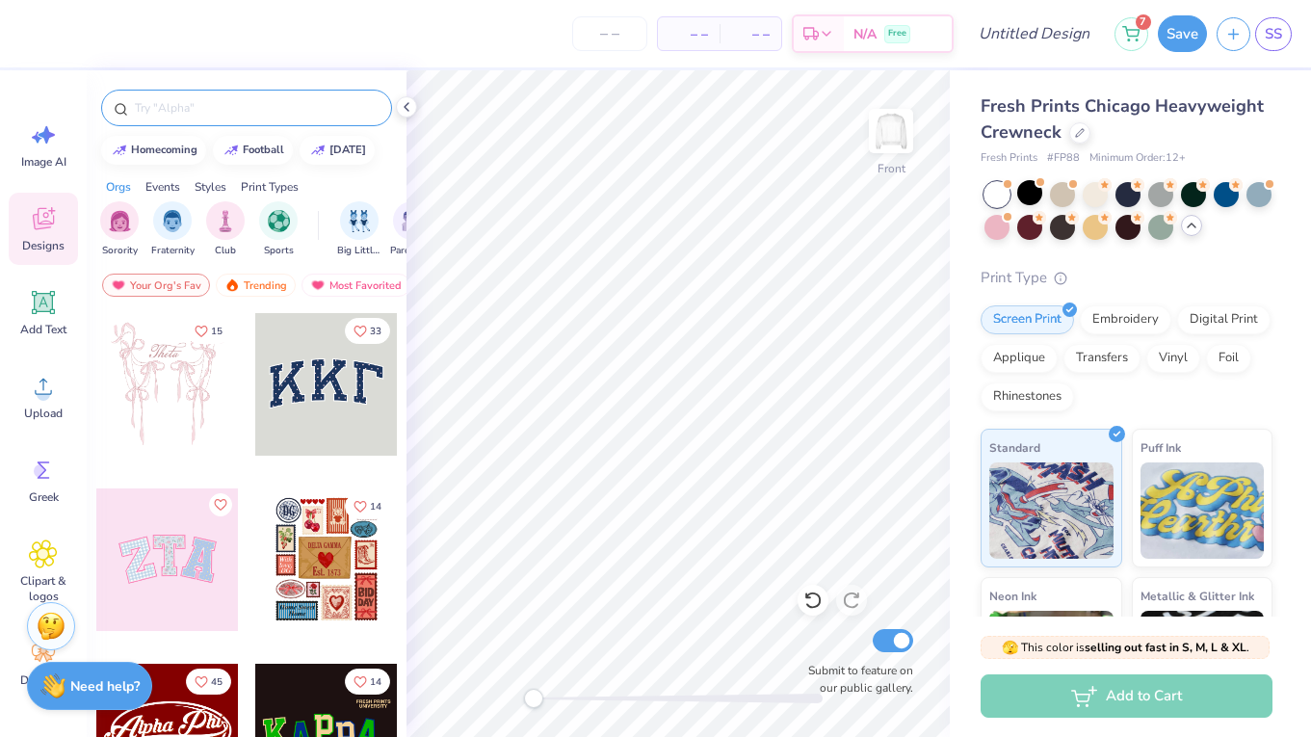
click at [195, 100] on input "text" at bounding box center [256, 107] width 247 height 19
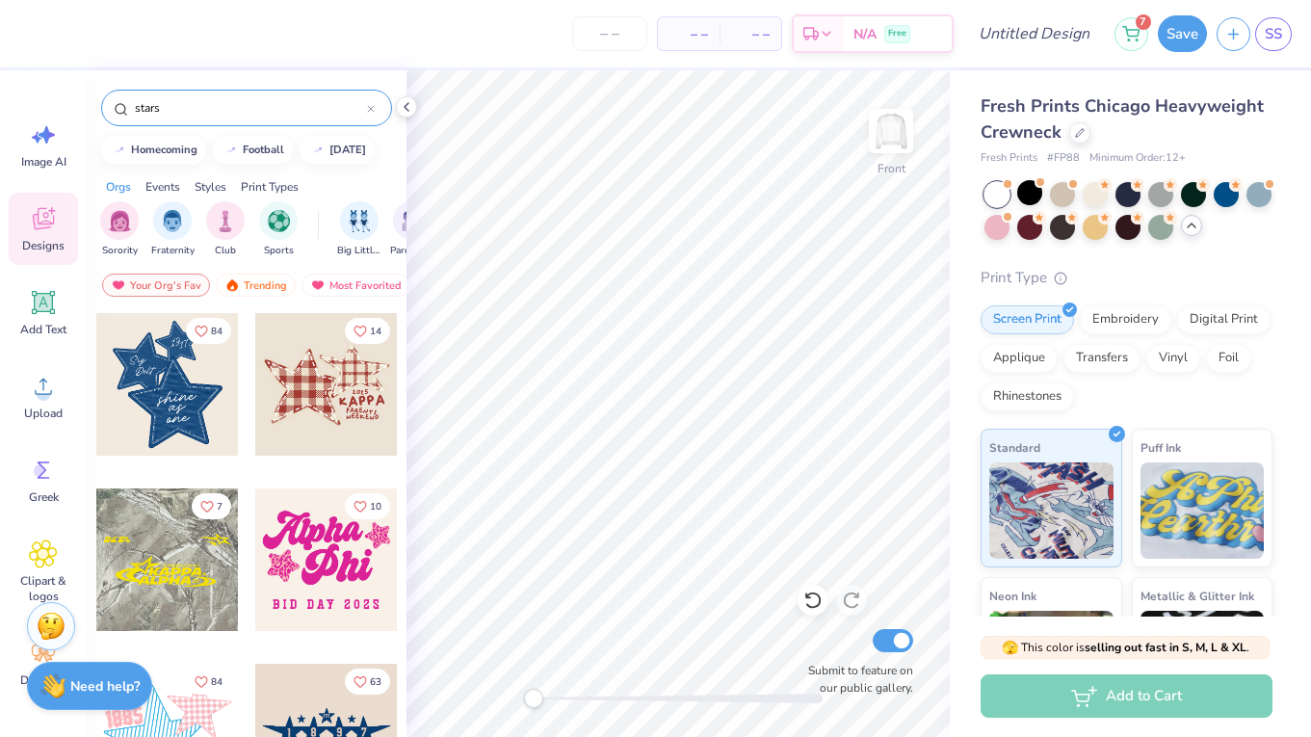
scroll to position [0, 0]
click at [217, 114] on input "stars" at bounding box center [250, 107] width 234 height 19
type input "stars"
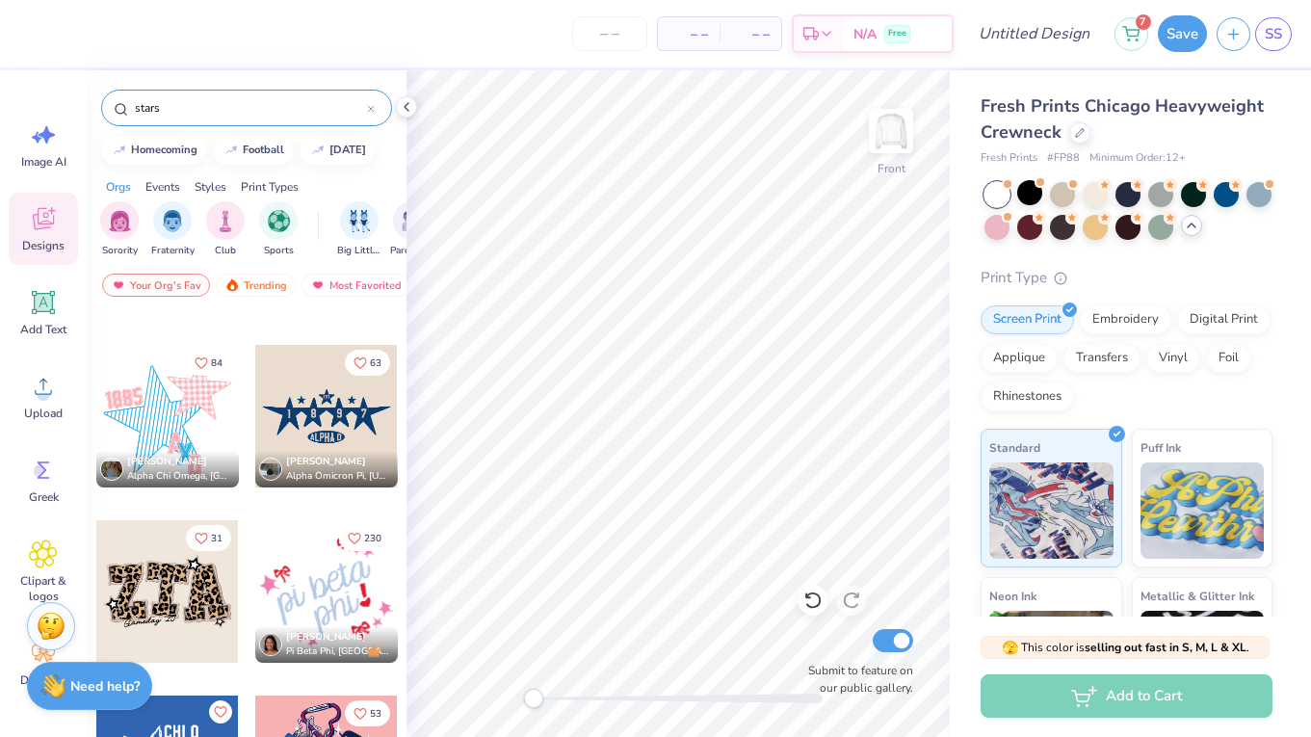
scroll to position [331, 0]
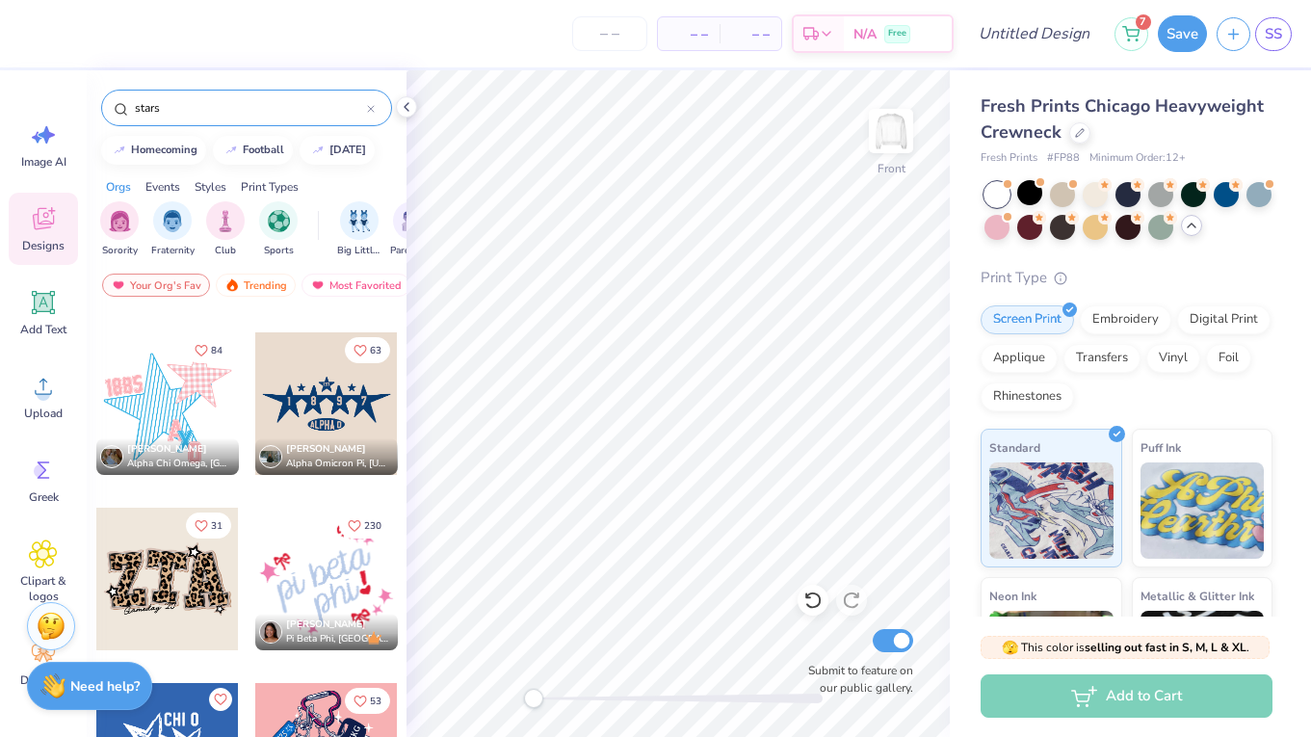
click at [147, 414] on div at bounding box center [167, 403] width 143 height 143
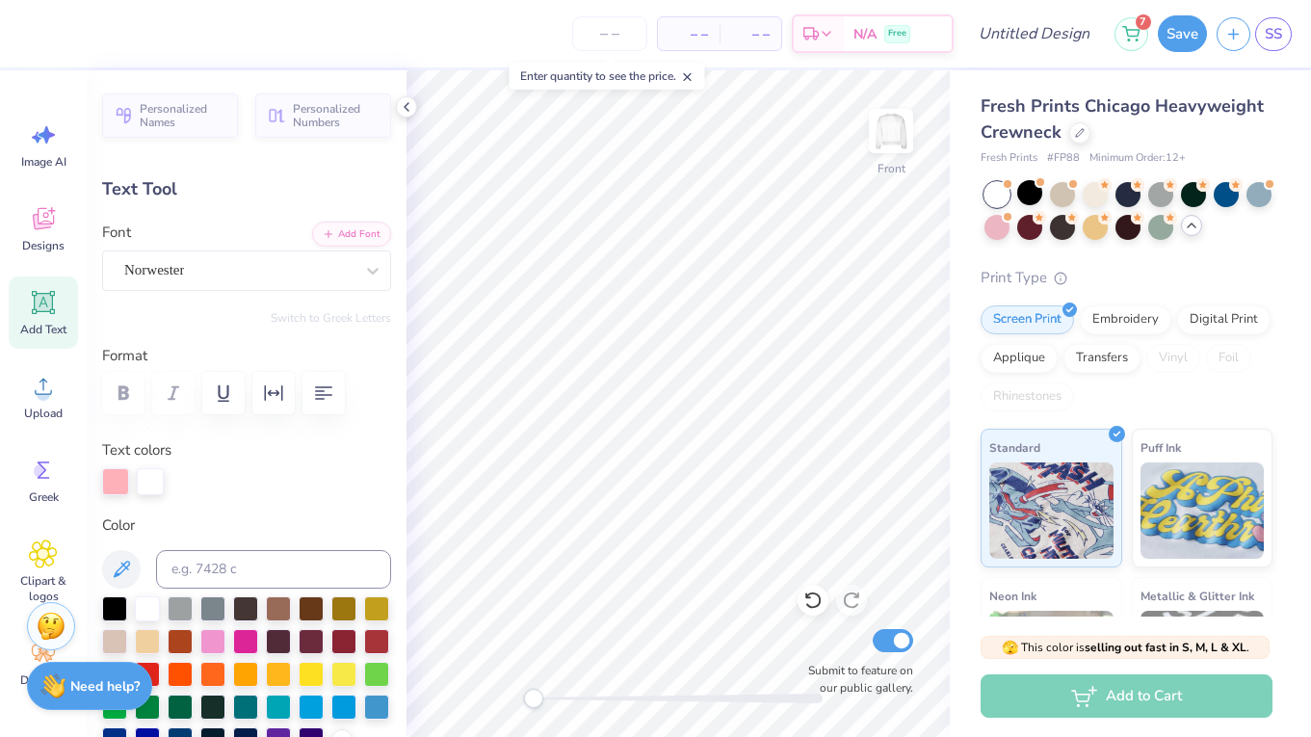
type textarea "EXECS"
type input "0.0"
type input "3.95"
type input "1.79"
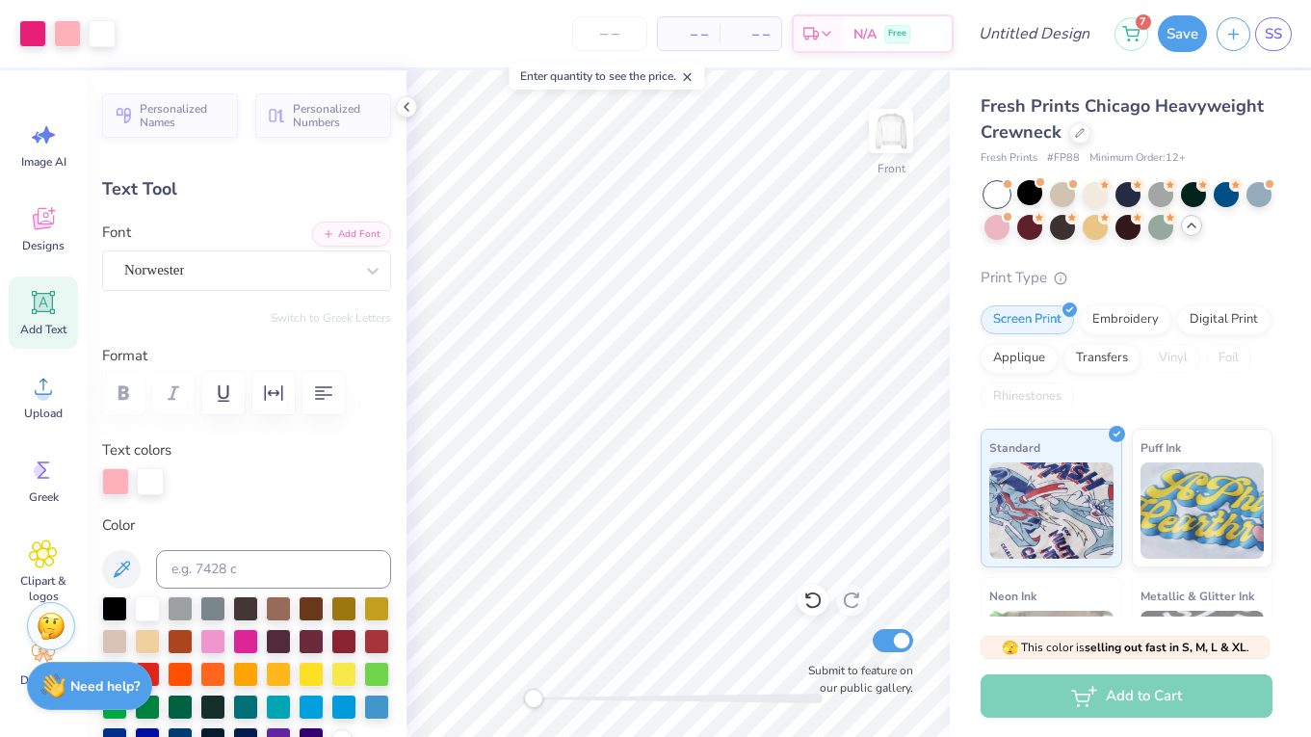
type input "5.25"
type input "-7.6"
type input "4.94"
type input "2.24"
type input "5.21"
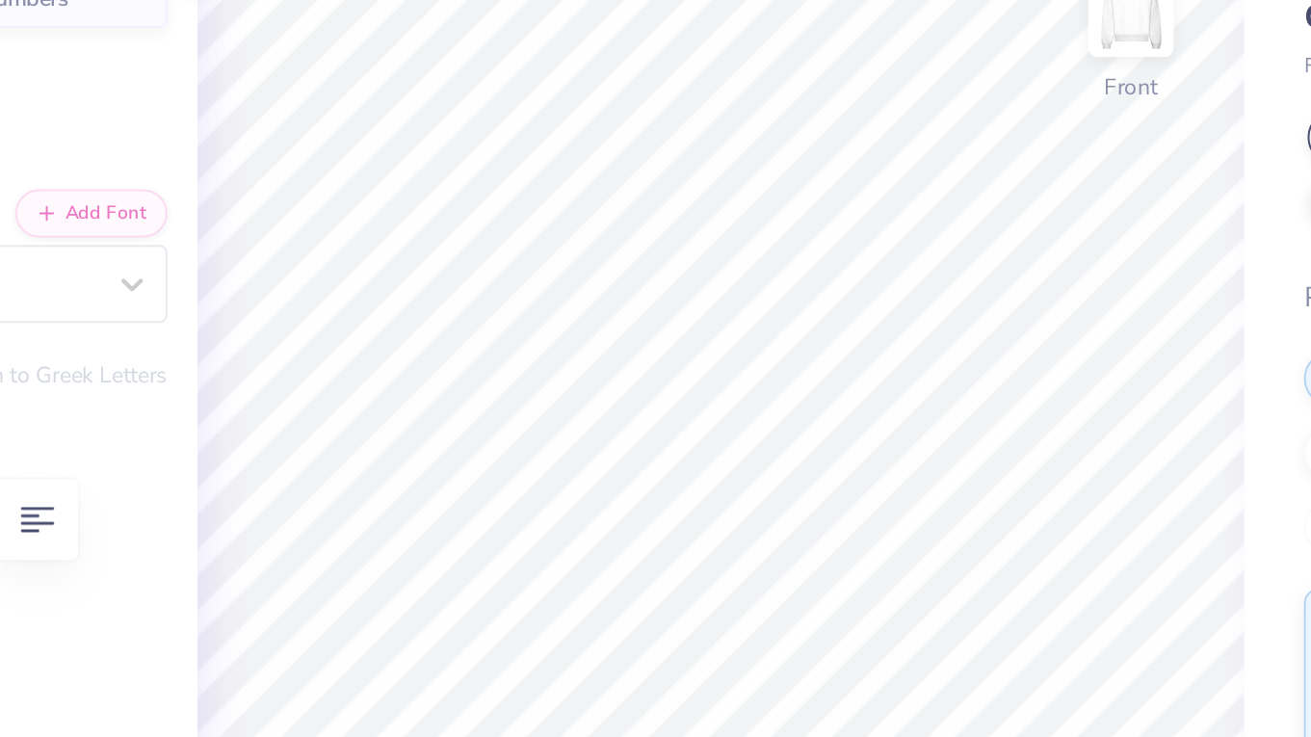
type input "0.0"
type input "5.12"
type input "-7.6"
type input "5.11"
type input "2.32"
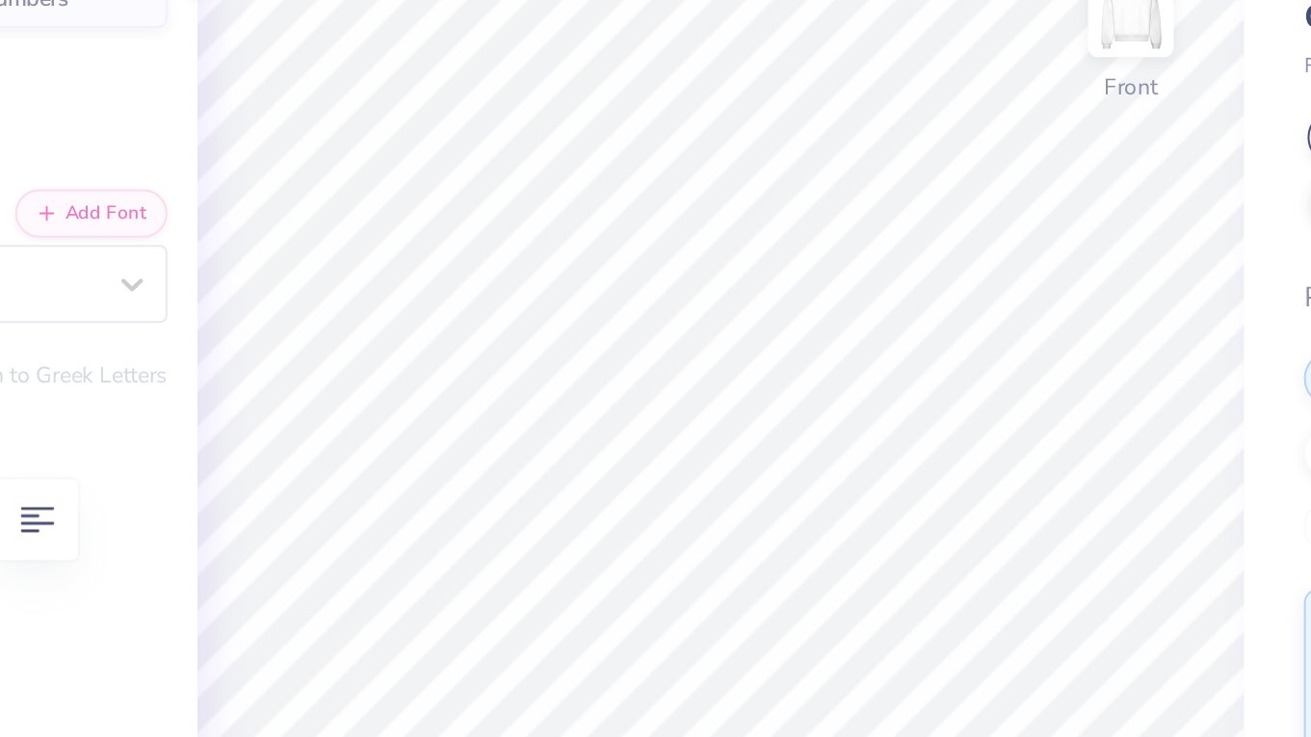
type input "5.06"
type input "0.0"
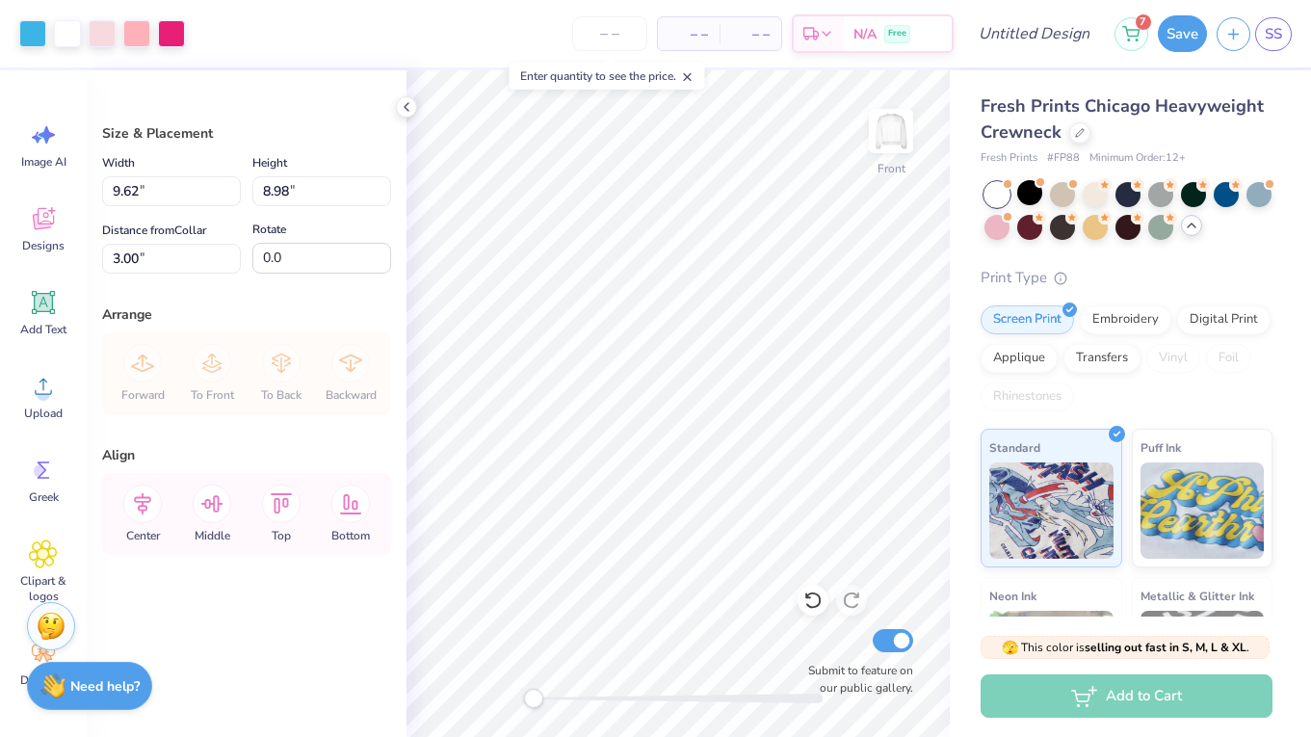
type input "12.89"
type input "12.03"
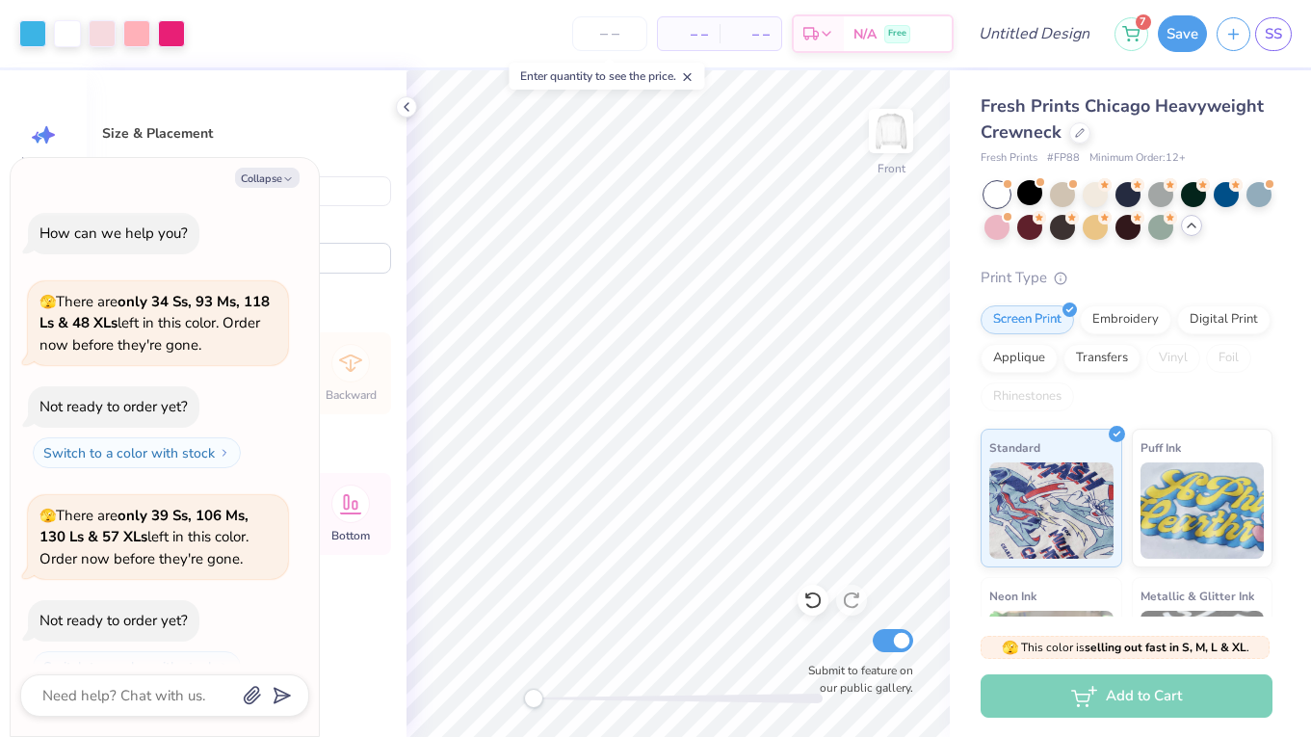
scroll to position [139, 0]
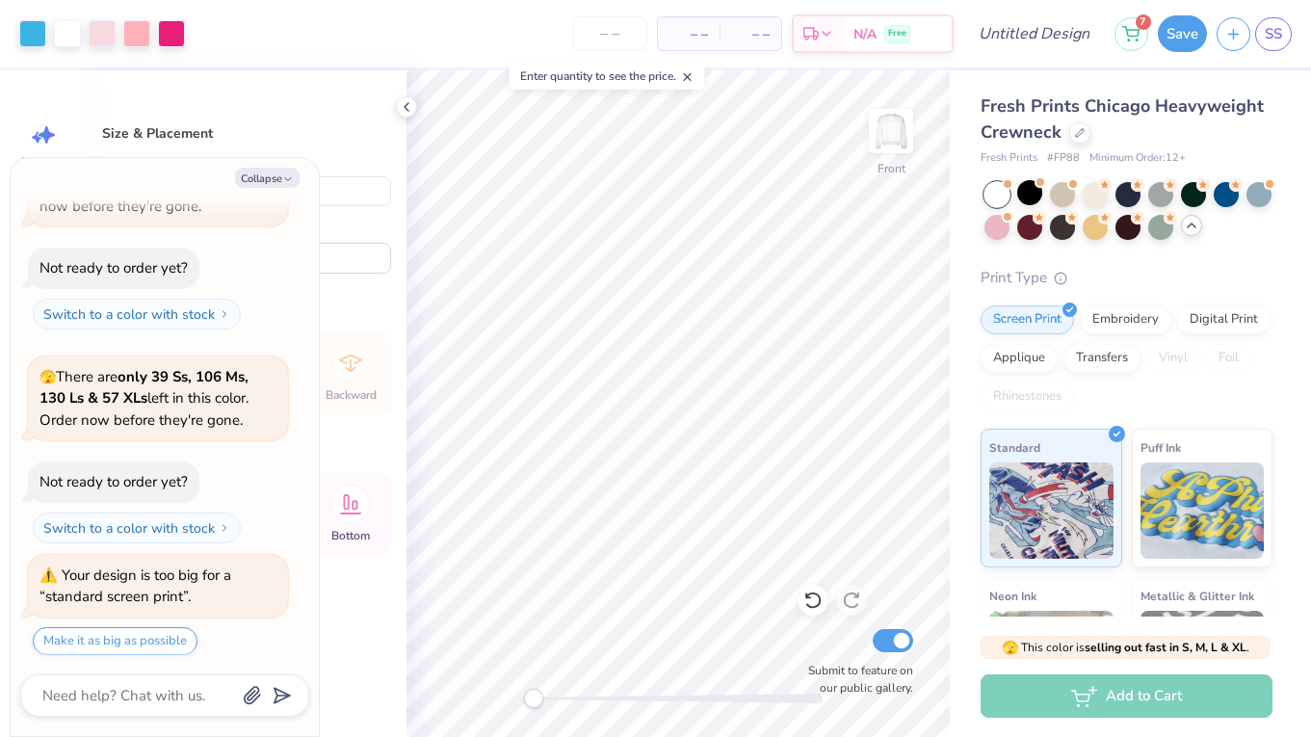
type textarea "x"
type input "3.63"
type textarea "x"
type input "14.18"
type input "13.23"
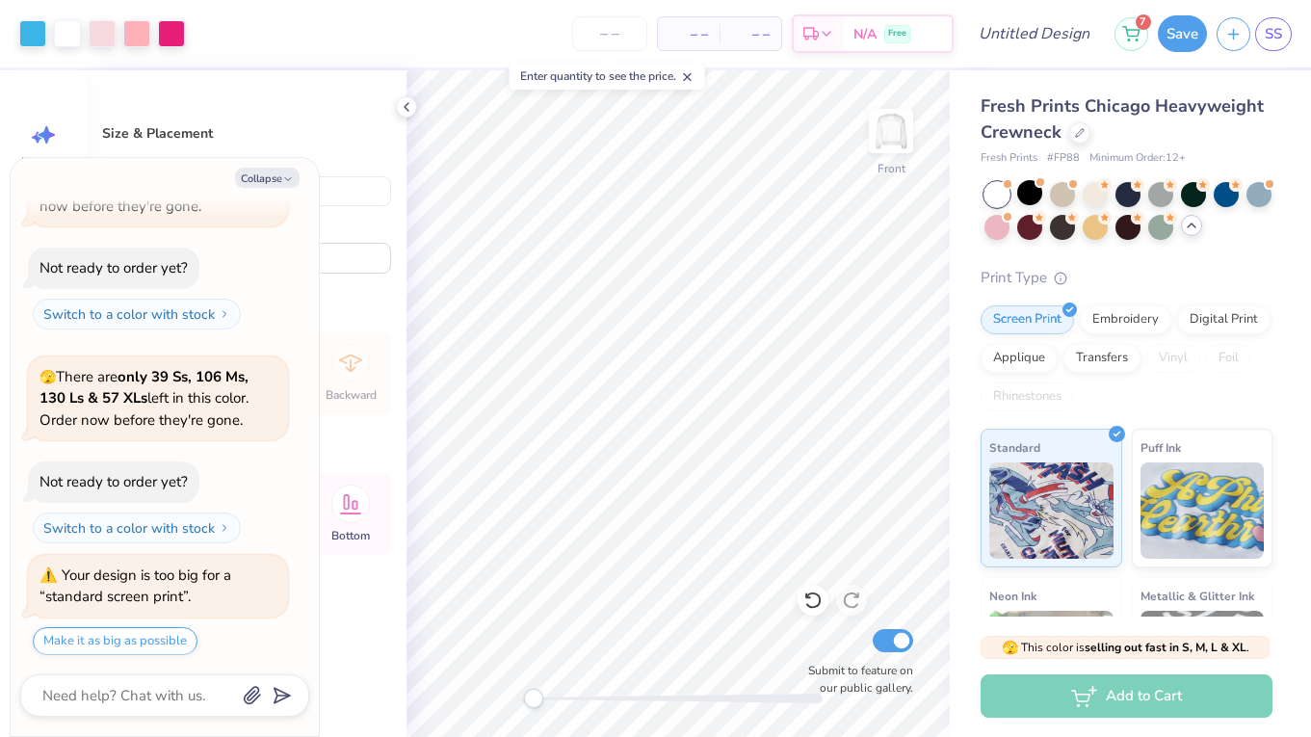
type input "2.42"
type textarea "x"
type input "14.99"
type input "13.99"
type textarea "x"
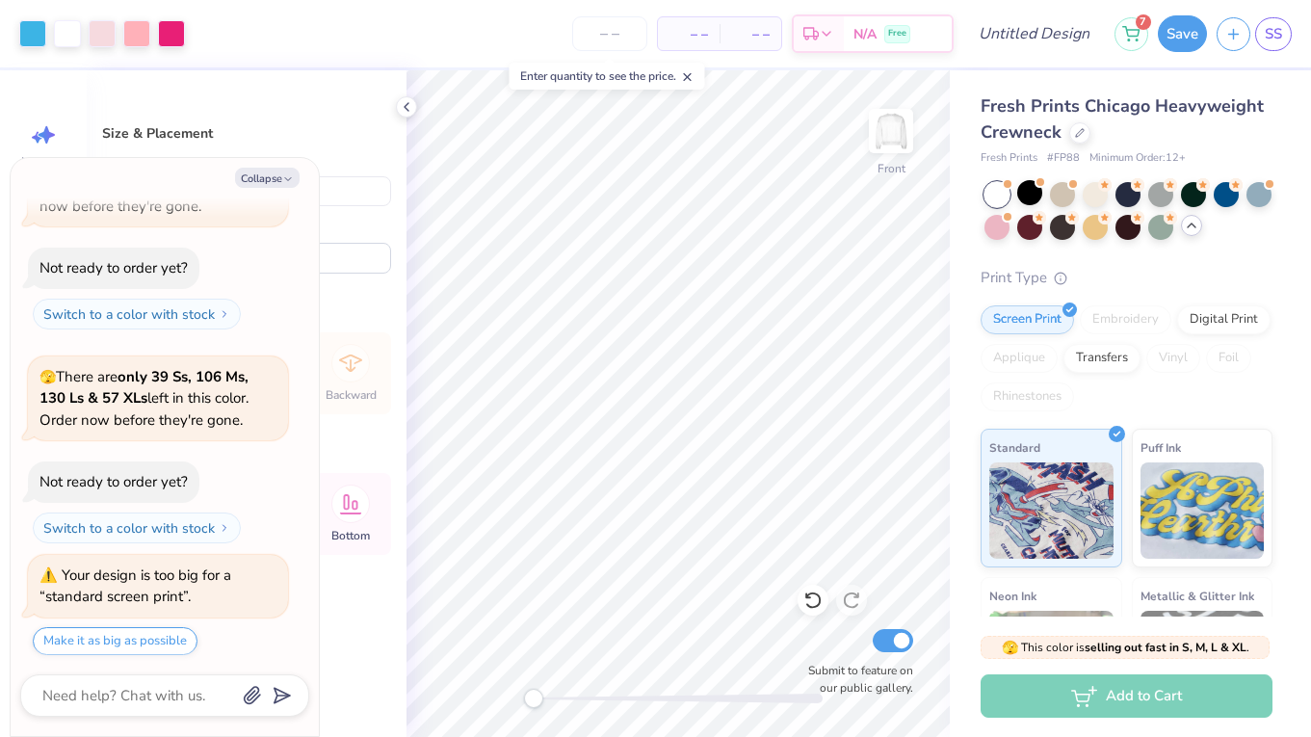
type input "3.54"
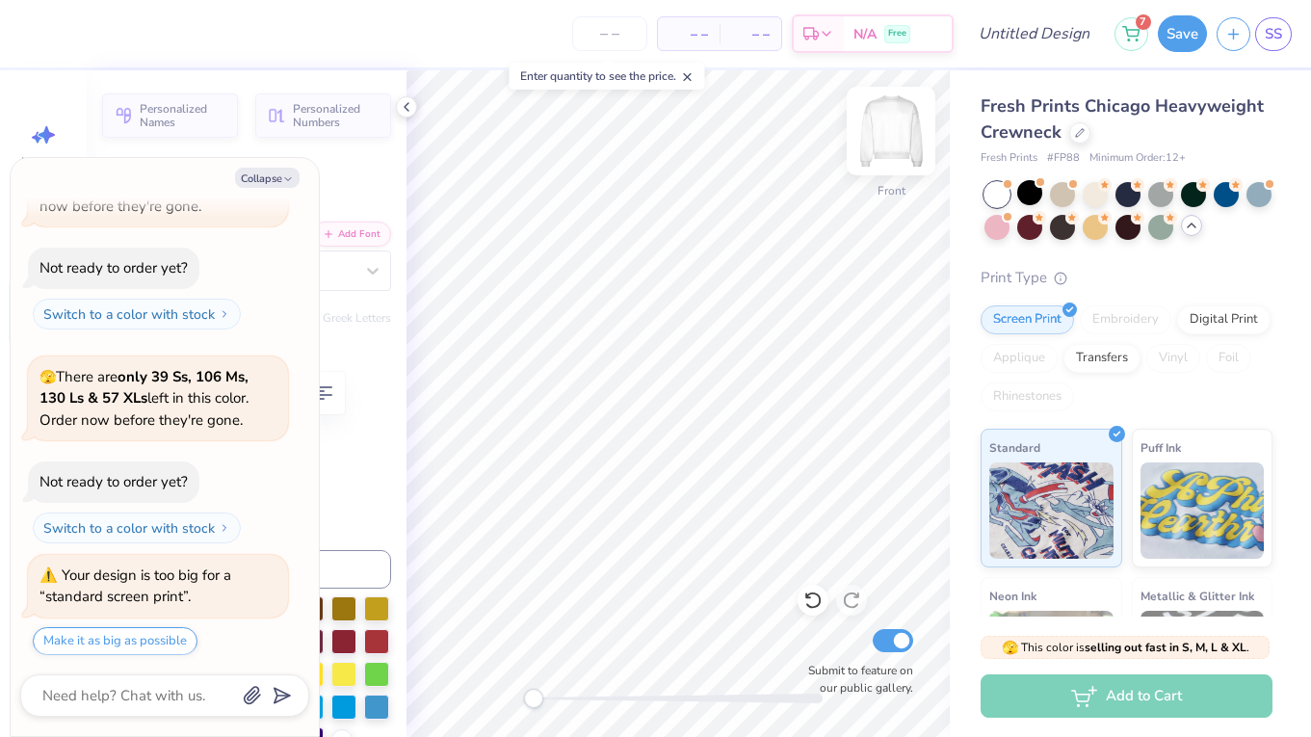
type textarea "x"
type input "8.42"
type input "3.82"
type input "6.60"
type textarea "x"
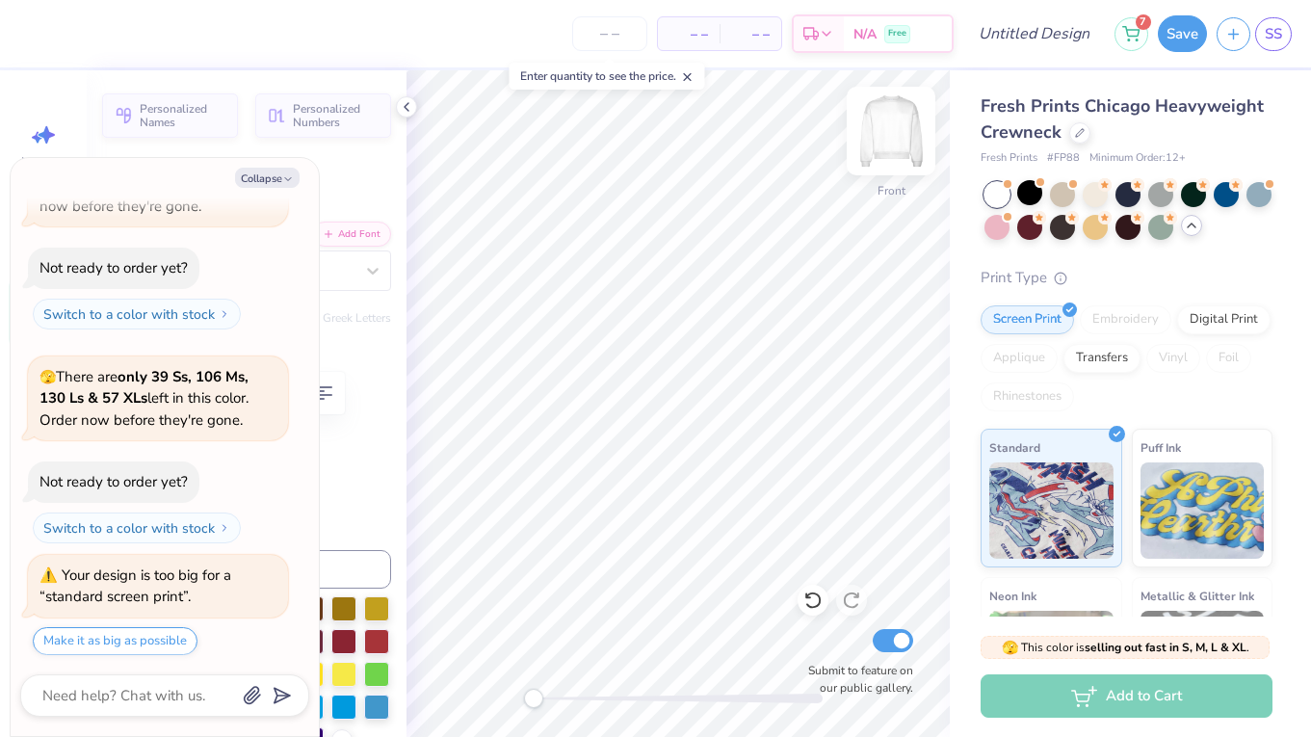
type input "0.0"
type textarea "x"
type input "6.79"
type input "-7.6"
type textarea "x"
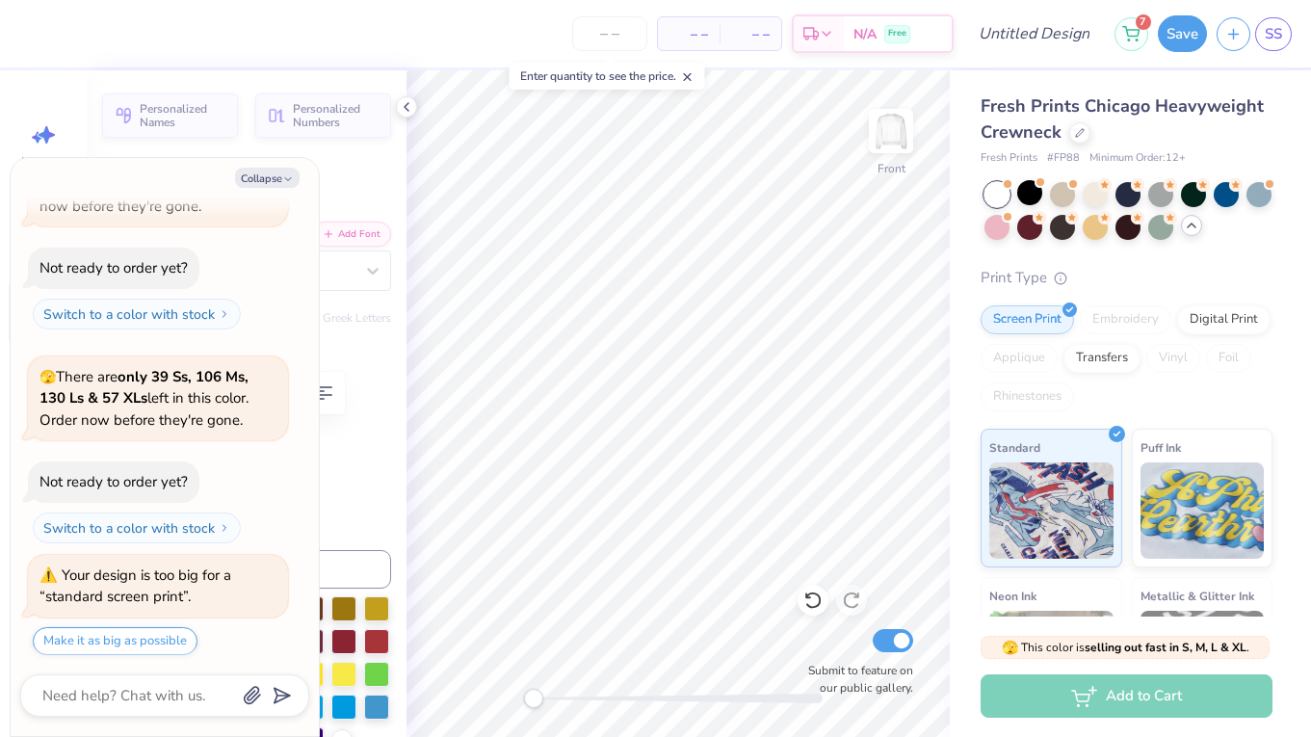
type input "0.0"
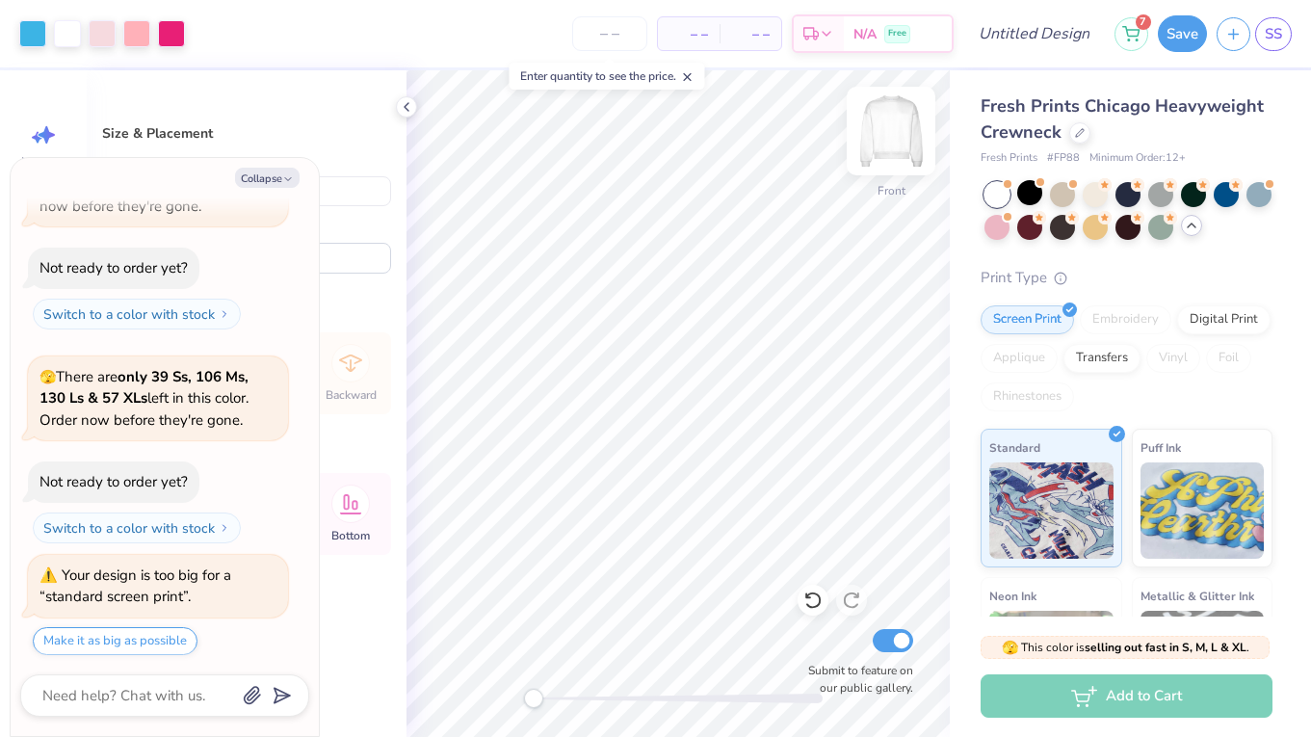
type textarea "x"
type input "3.58"
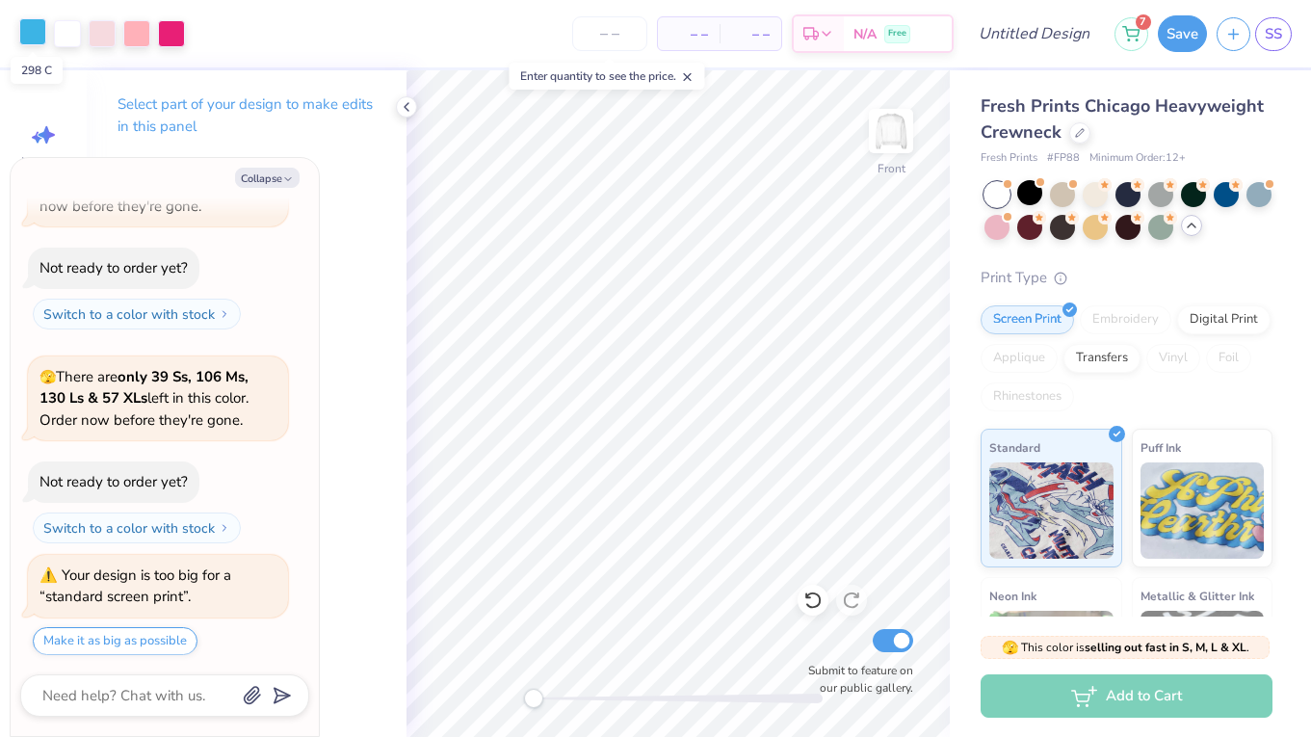
click at [31, 34] on div at bounding box center [32, 31] width 27 height 27
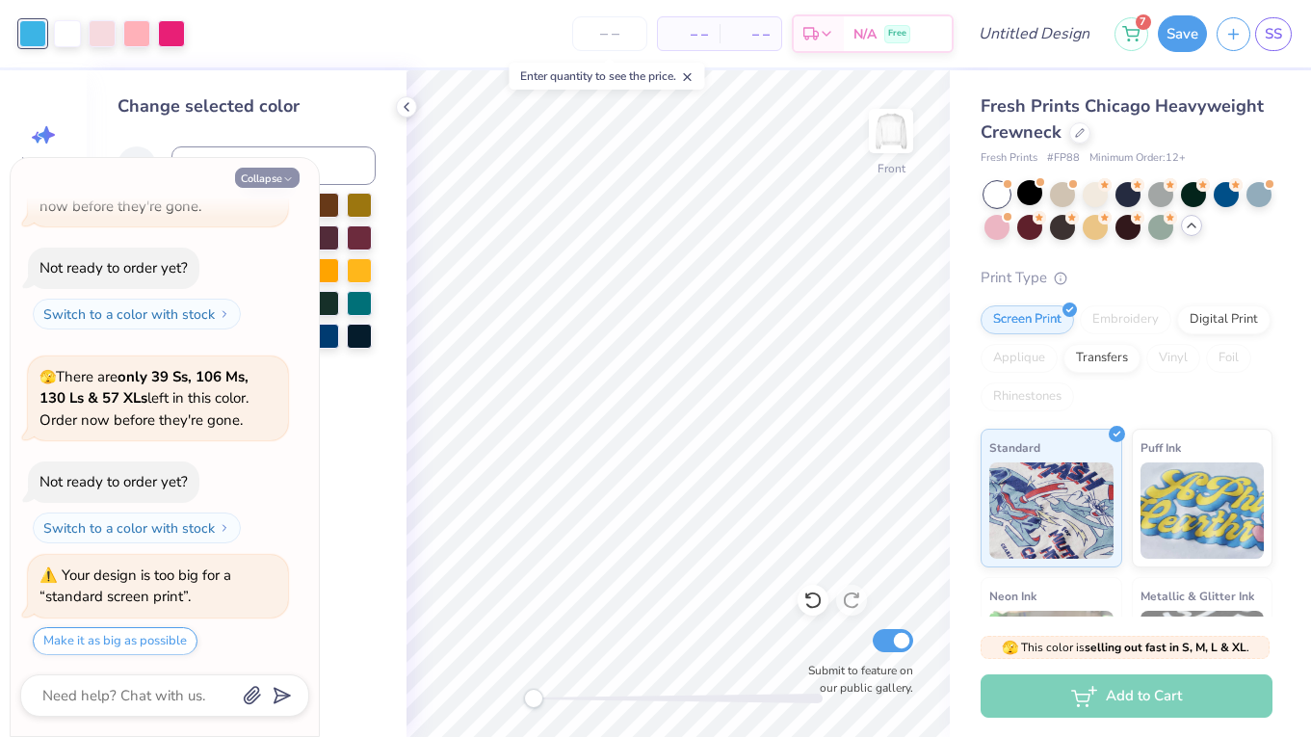
click at [270, 176] on button "Collapse" at bounding box center [267, 178] width 65 height 20
type textarea "x"
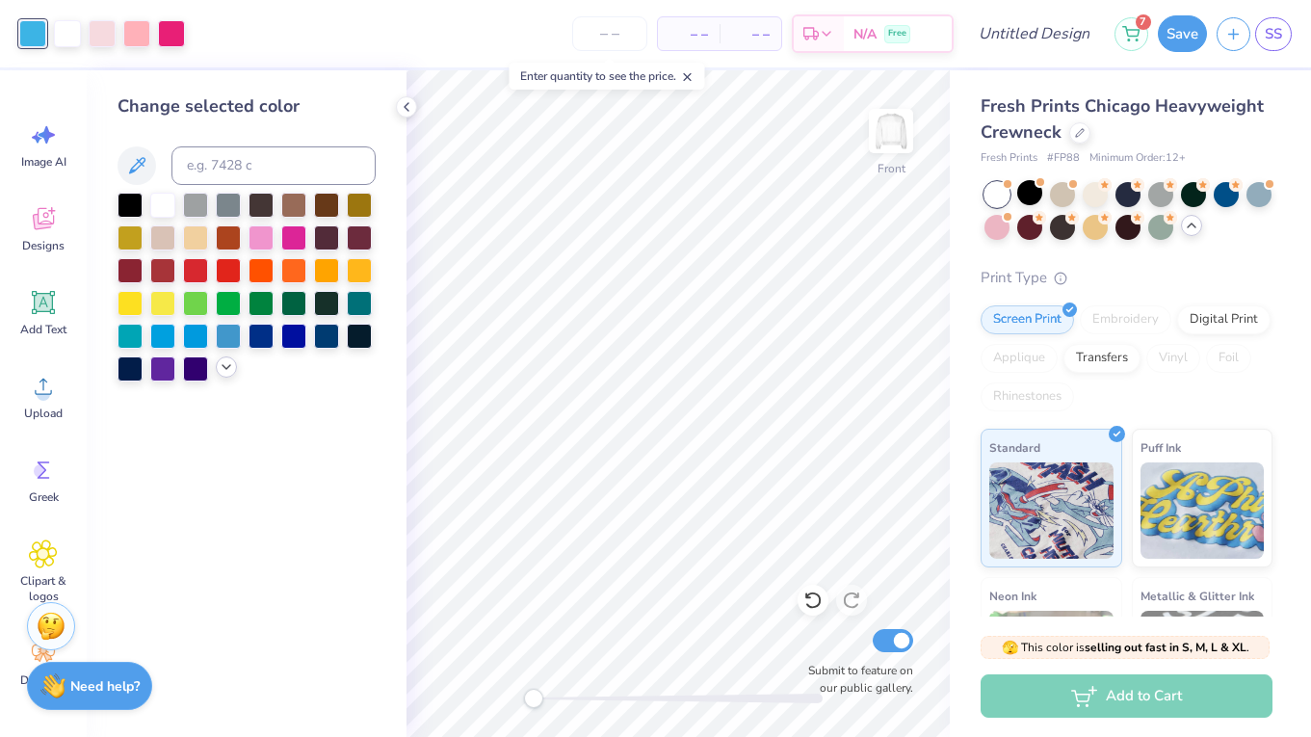
click at [231, 365] on icon at bounding box center [226, 366] width 15 height 15
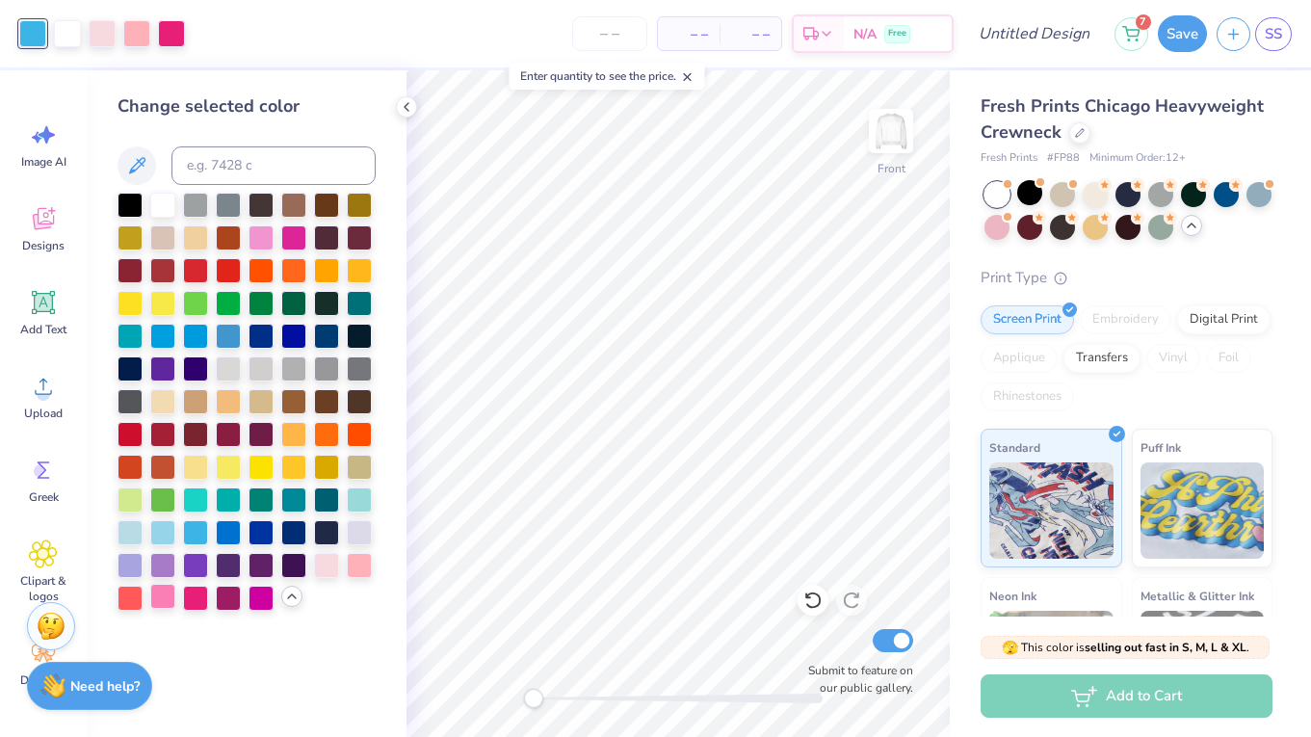
click at [168, 605] on div at bounding box center [162, 596] width 25 height 25
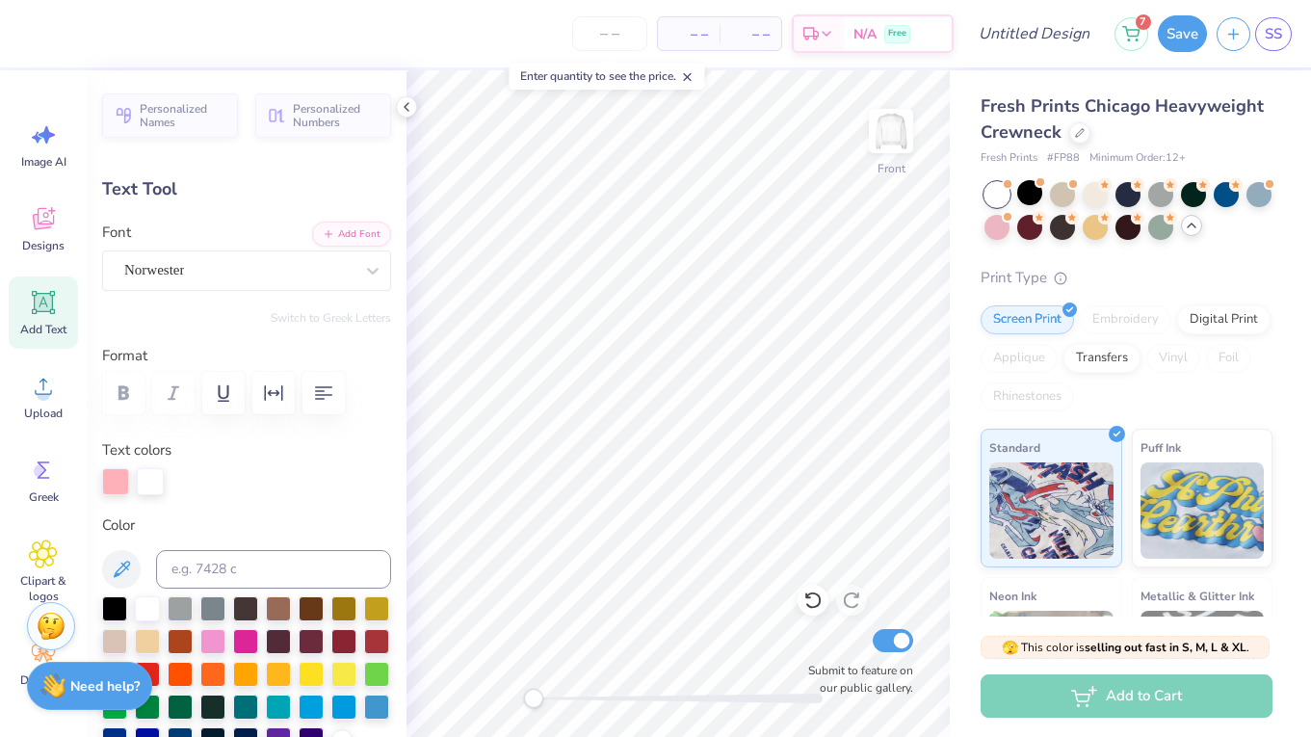
type textarea "F"
type input "1.89"
type input "13.73"
type textarea "T"
type input "1.56"
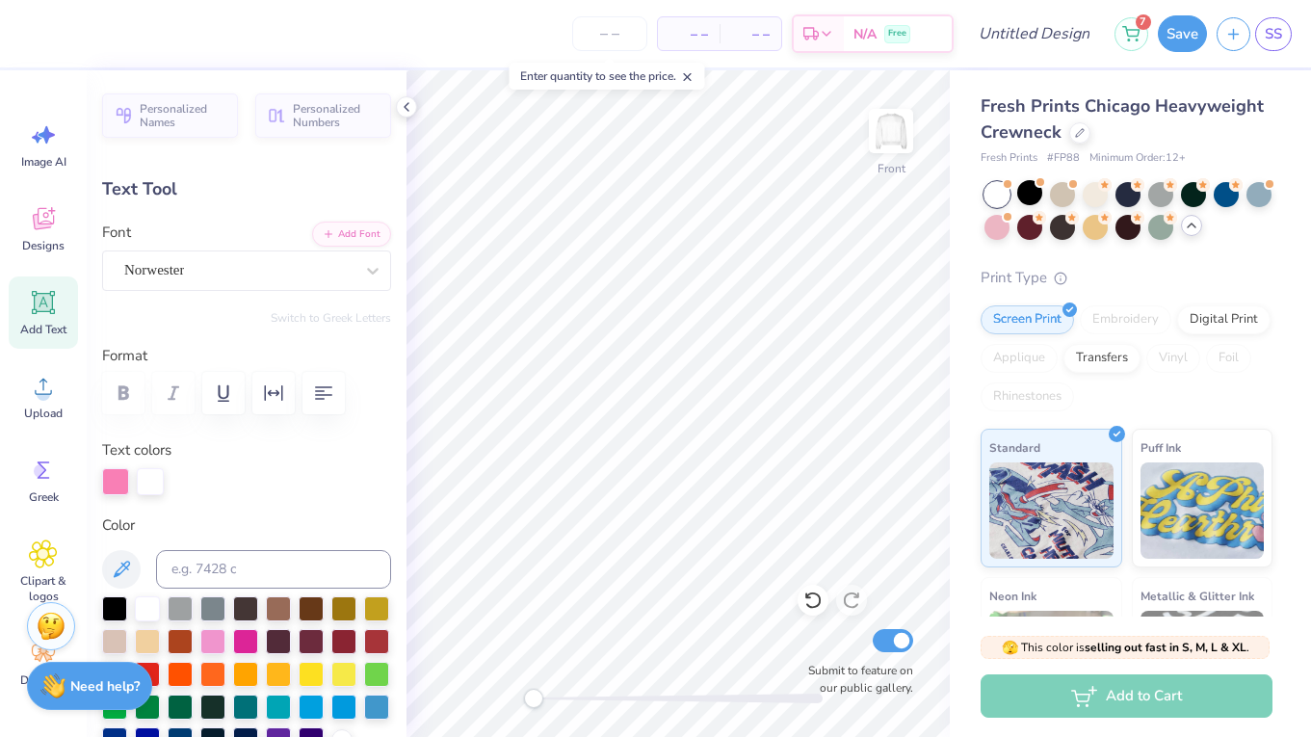
type input "15.01"
type textarea "K"
click at [108, 35] on div at bounding box center [102, 31] width 27 height 27
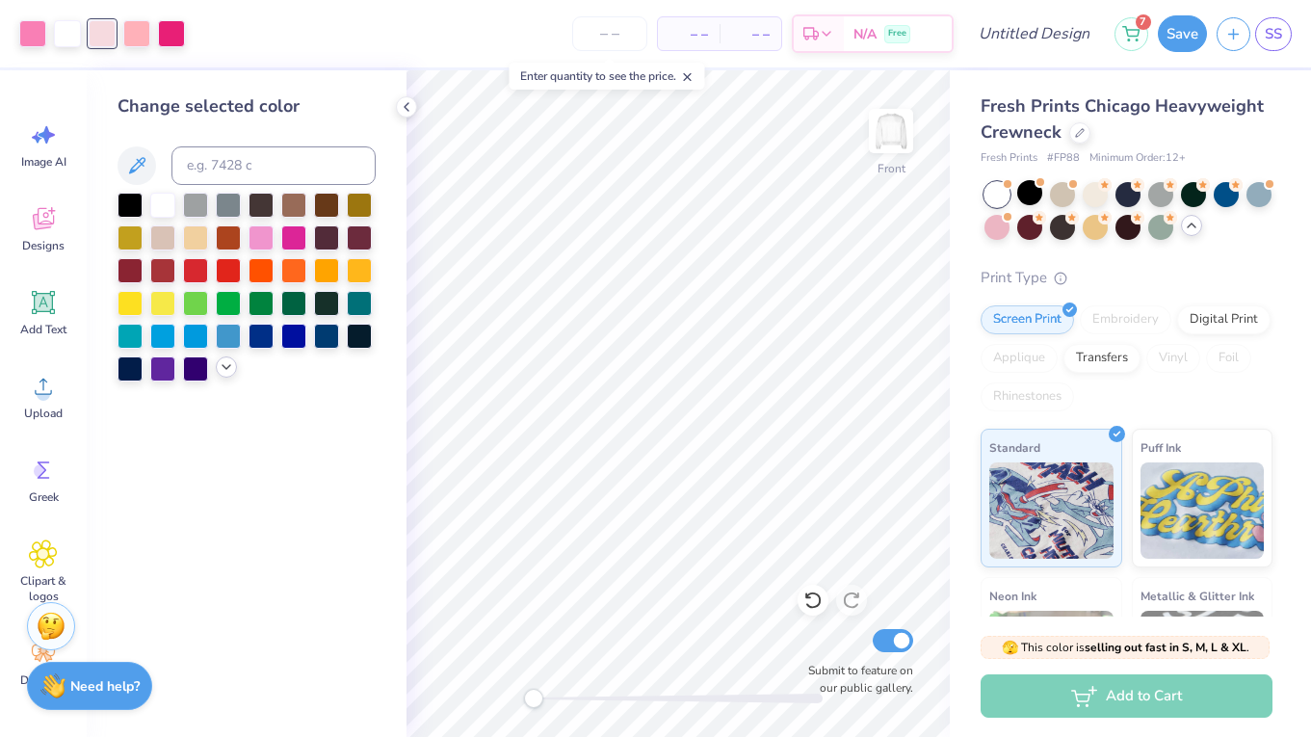
click at [222, 363] on div at bounding box center [226, 366] width 21 height 21
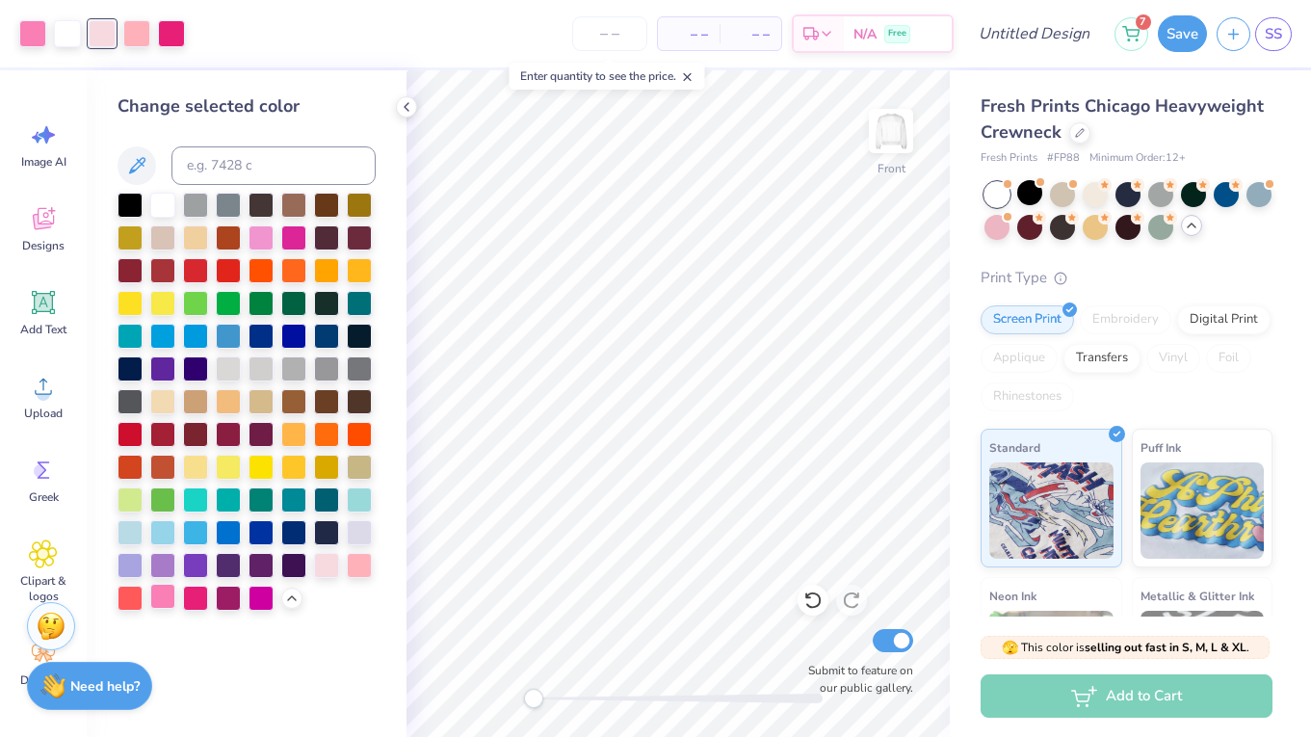
click at [168, 602] on div at bounding box center [162, 596] width 25 height 25
click at [99, 36] on div at bounding box center [102, 31] width 27 height 27
click at [202, 596] on div at bounding box center [195, 596] width 25 height 25
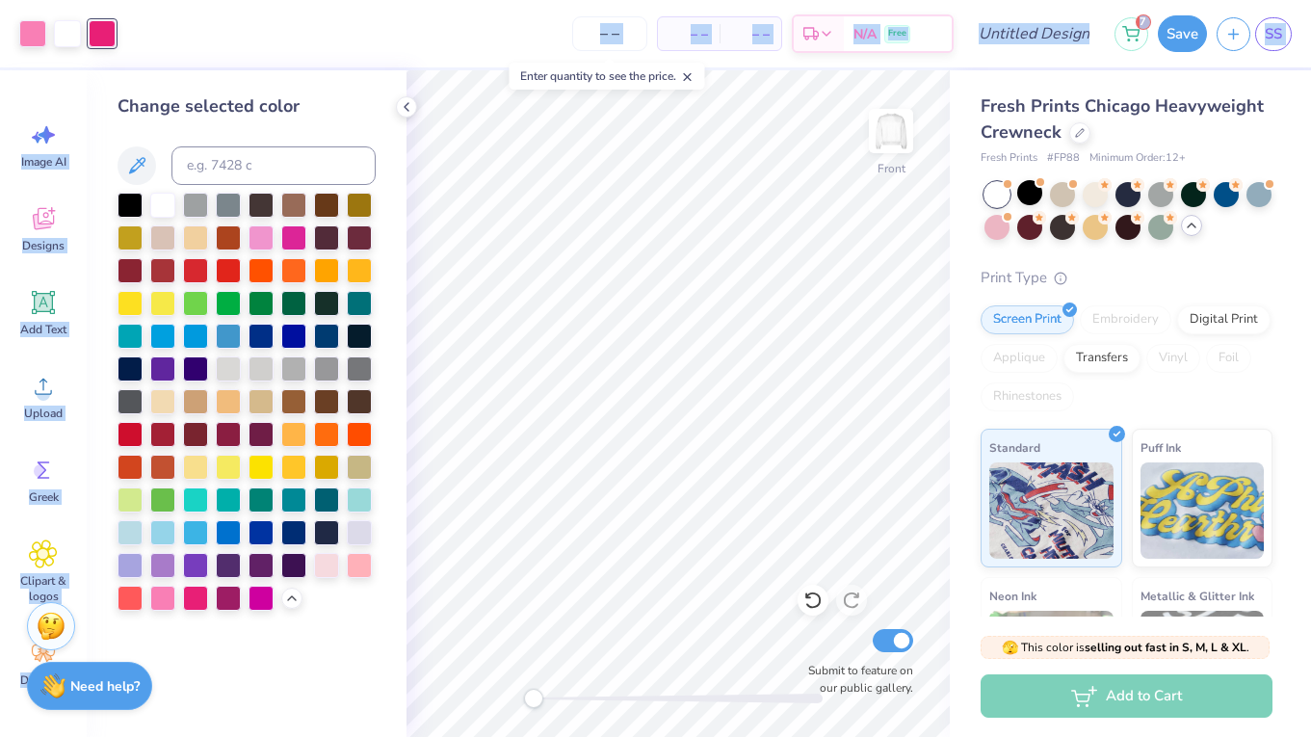
drag, startPoint x: 361, startPoint y: 73, endPoint x: 381, endPoint y: 65, distance: 22.0
click at [381, 65] on div "Art colors – – Per Item – – Total Est. Delivery N/A Free Design Title 7 Save SS…" at bounding box center [655, 368] width 1311 height 737
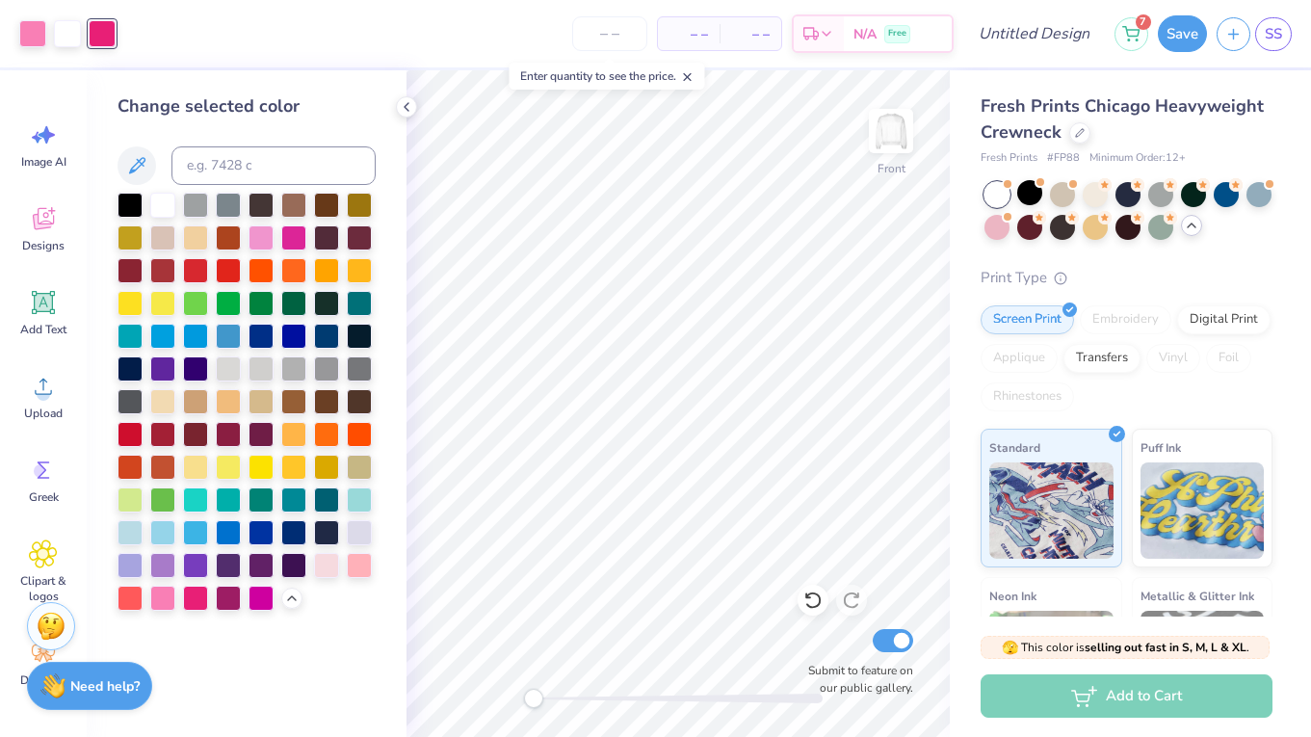
click at [324, 102] on div "Change selected color" at bounding box center [247, 106] width 258 height 26
click at [891, 130] on div "Front Submit to feature on our public gallery." at bounding box center [677, 403] width 543 height 667
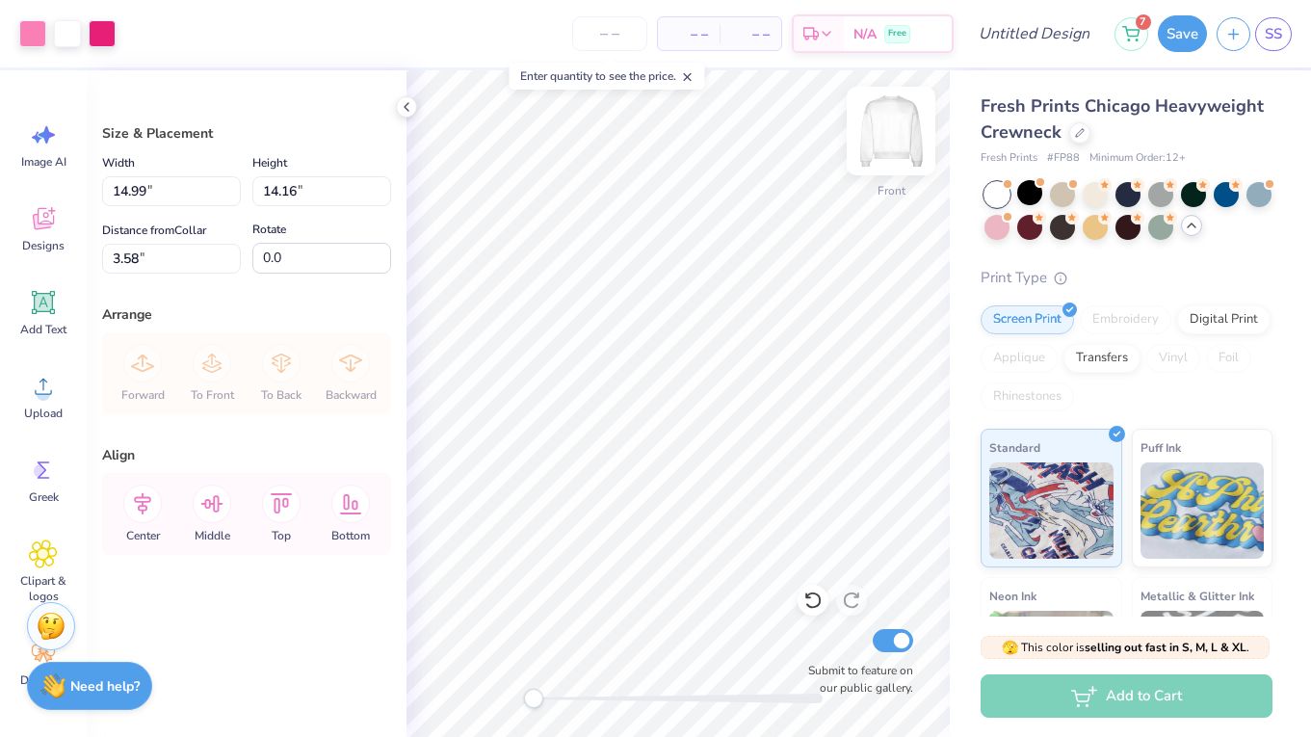
type input "3.81"
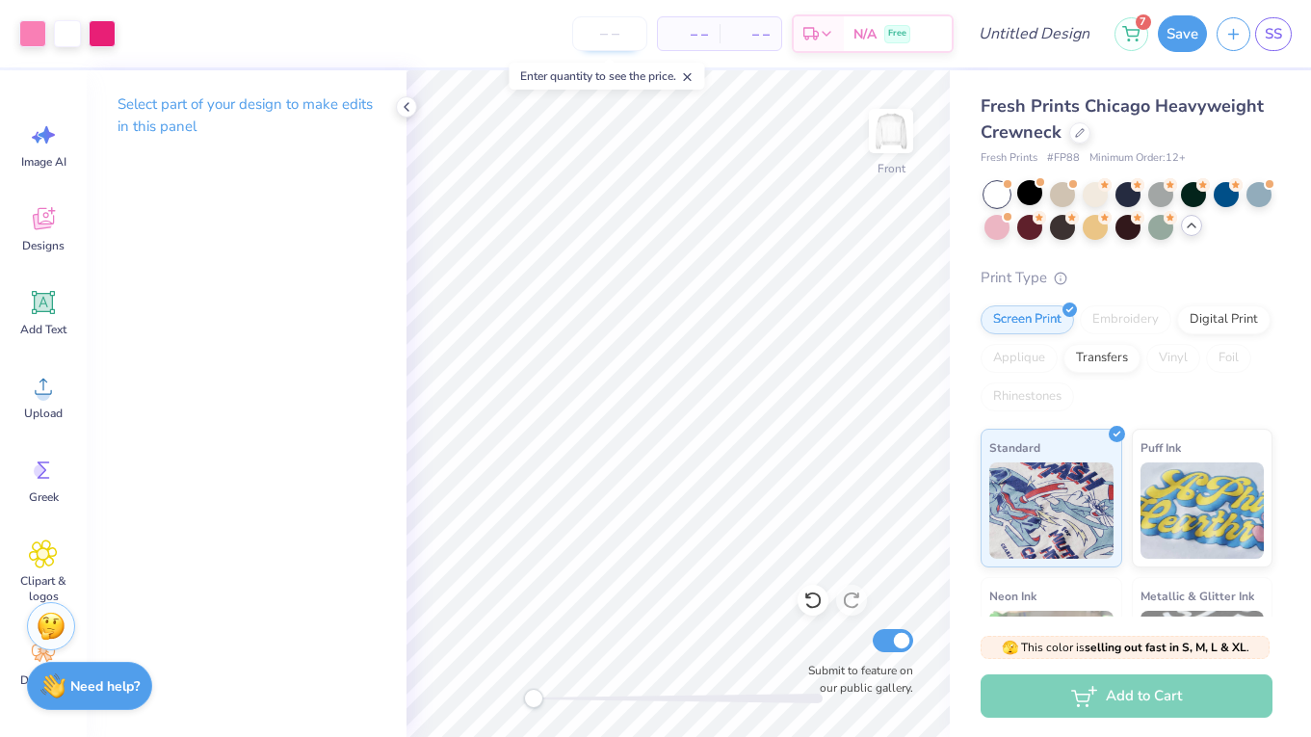
click at [614, 34] on input "number" at bounding box center [609, 33] width 75 height 35
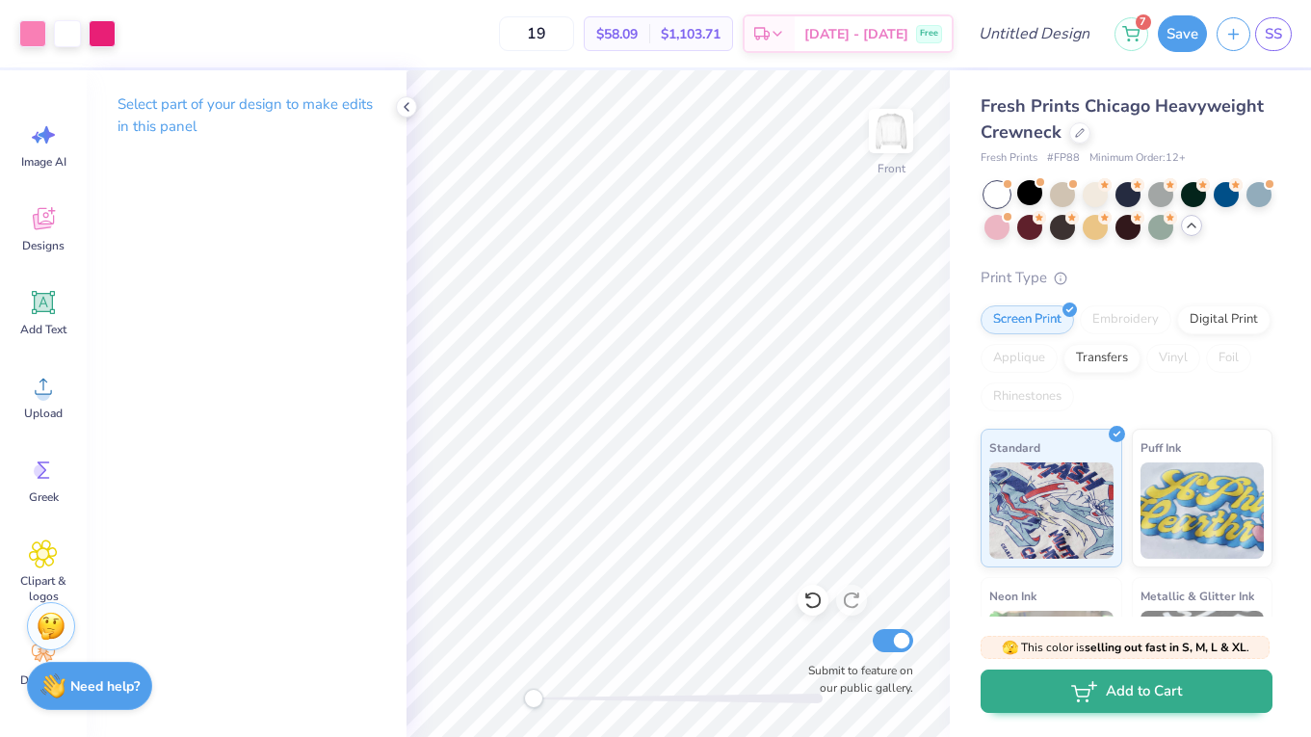
type input "19"
click at [1124, 693] on button "Add to Cart" at bounding box center [1127, 690] width 292 height 43
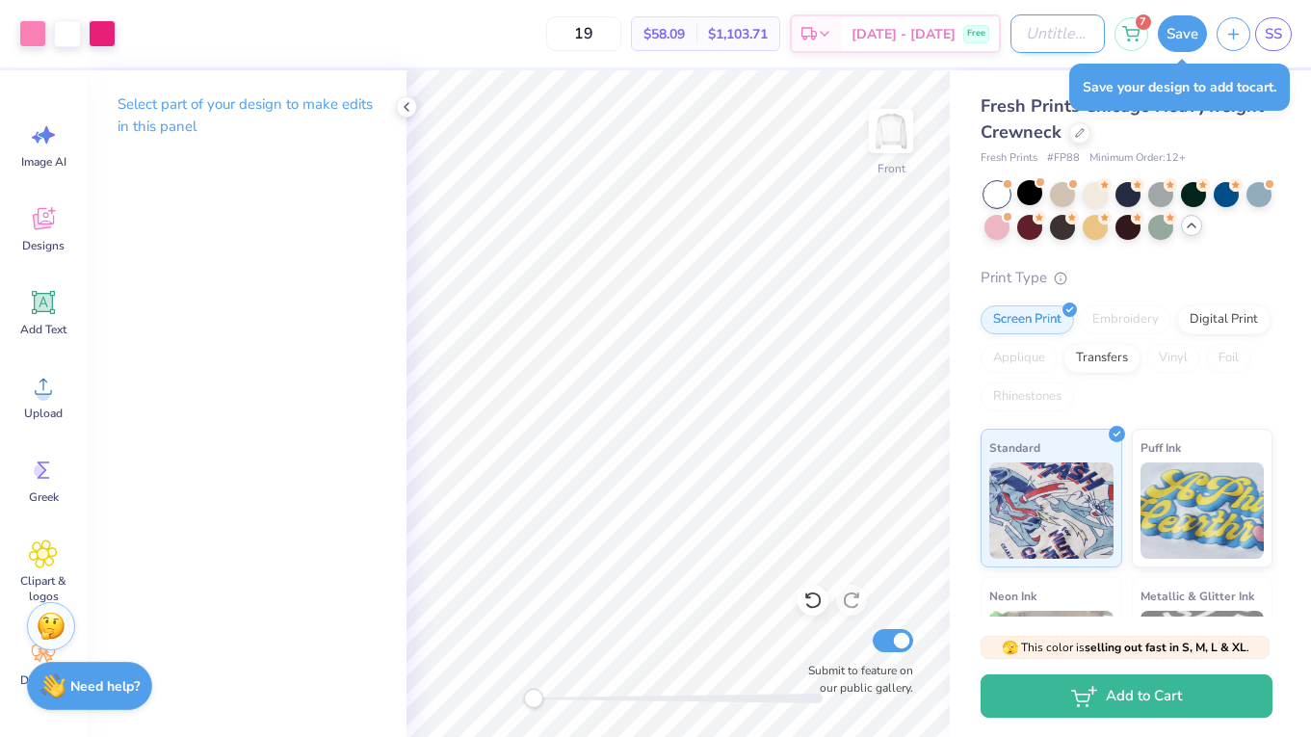
click at [1024, 34] on input "Design Title" at bounding box center [1057, 33] width 94 height 39
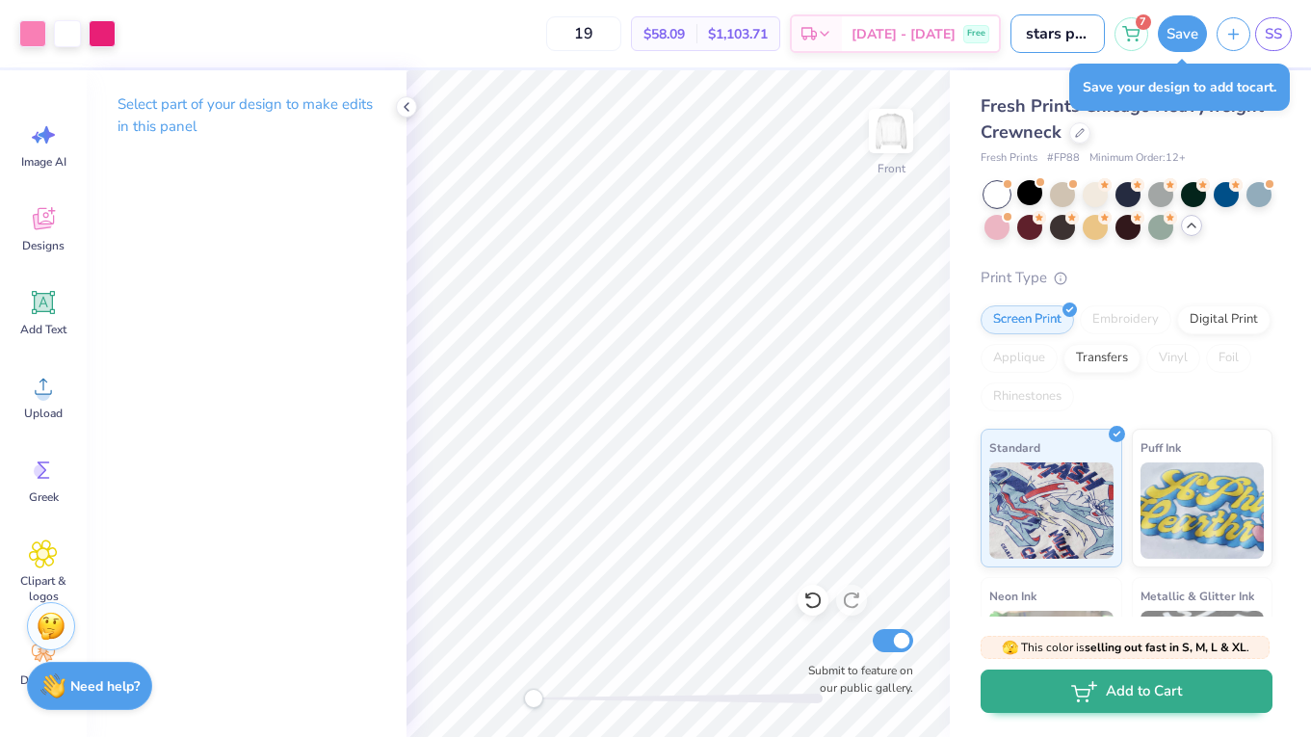
type input "stars pink on white"
click at [1085, 698] on icon "button" at bounding box center [1084, 691] width 26 height 21
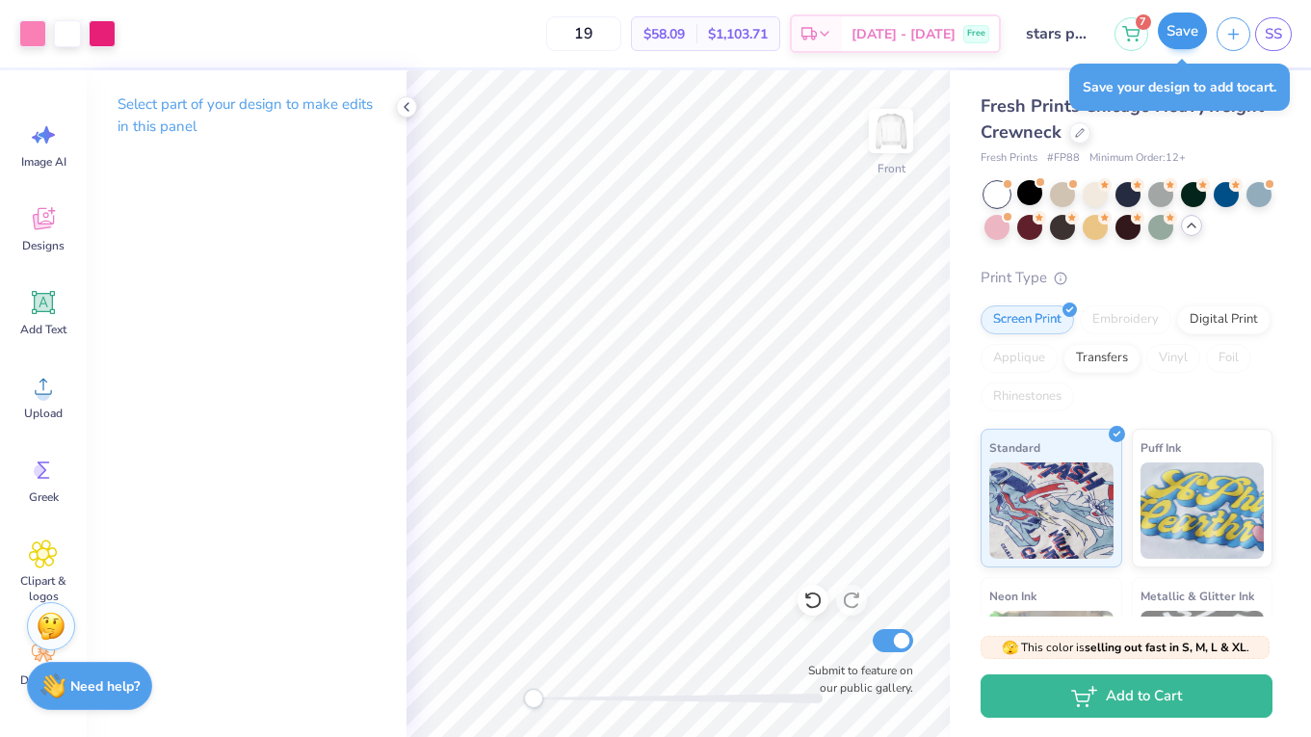
click at [1182, 29] on button "Save" at bounding box center [1182, 31] width 49 height 37
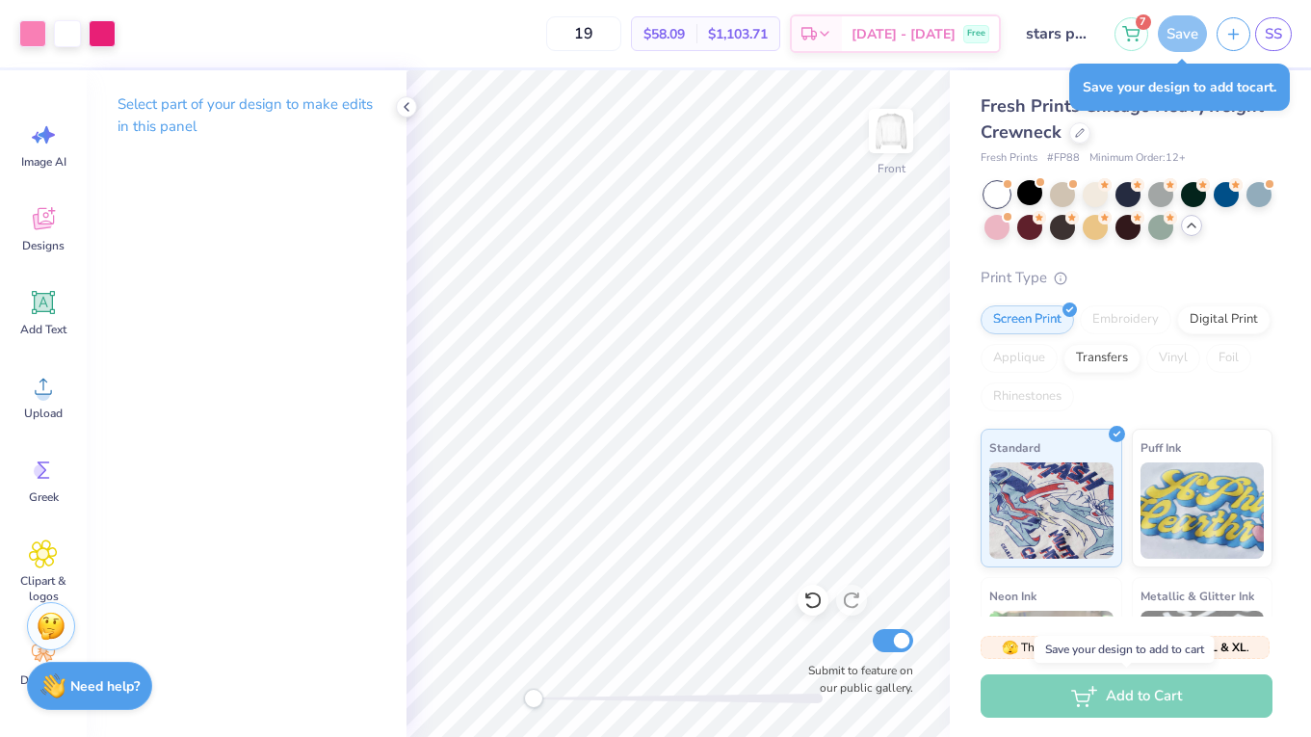
click at [1138, 702] on div "Add to Cart" at bounding box center [1127, 695] width 292 height 43
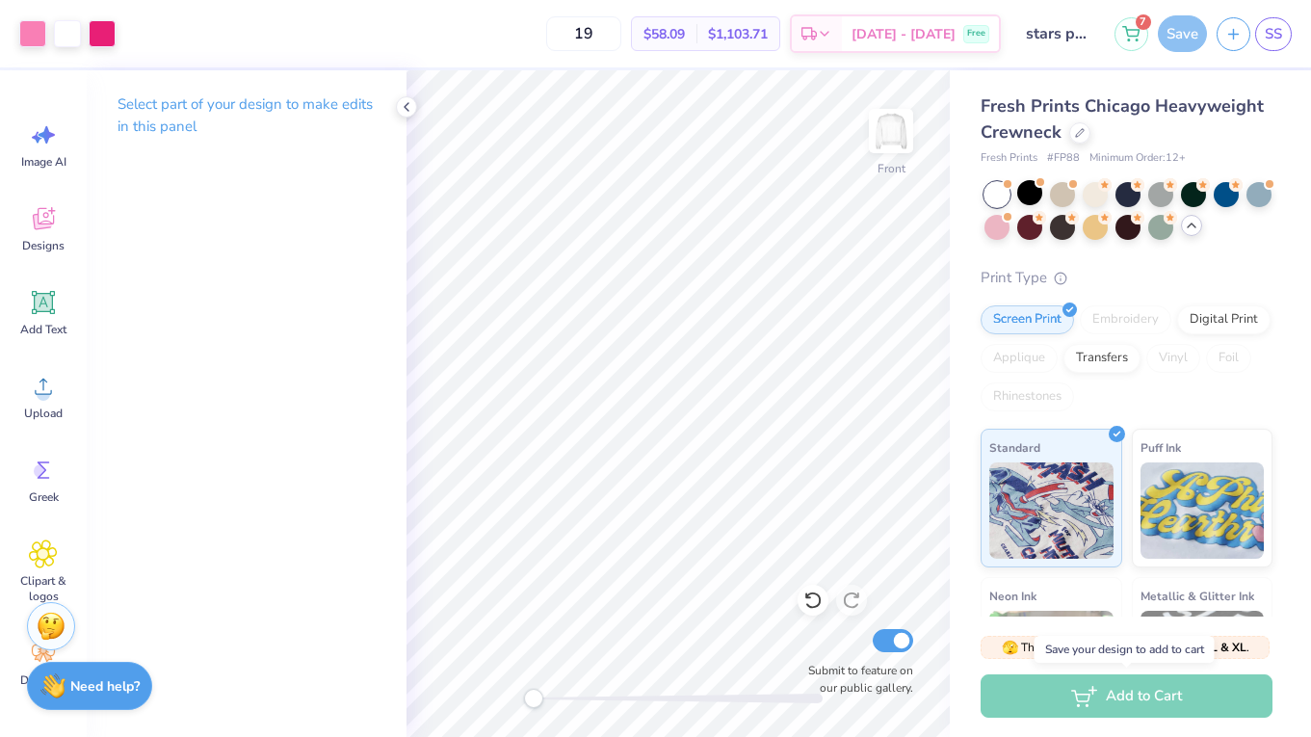
click at [1138, 702] on div "Add to Cart" at bounding box center [1127, 695] width 292 height 43
click at [1168, 699] on div "Add to Cart" at bounding box center [1127, 695] width 292 height 43
click at [1104, 692] on div "Add to Cart" at bounding box center [1127, 695] width 292 height 43
click at [1174, 705] on div "Add to Cart" at bounding box center [1127, 695] width 292 height 43
click at [1053, 699] on div "Add to Cart" at bounding box center [1127, 695] width 292 height 43
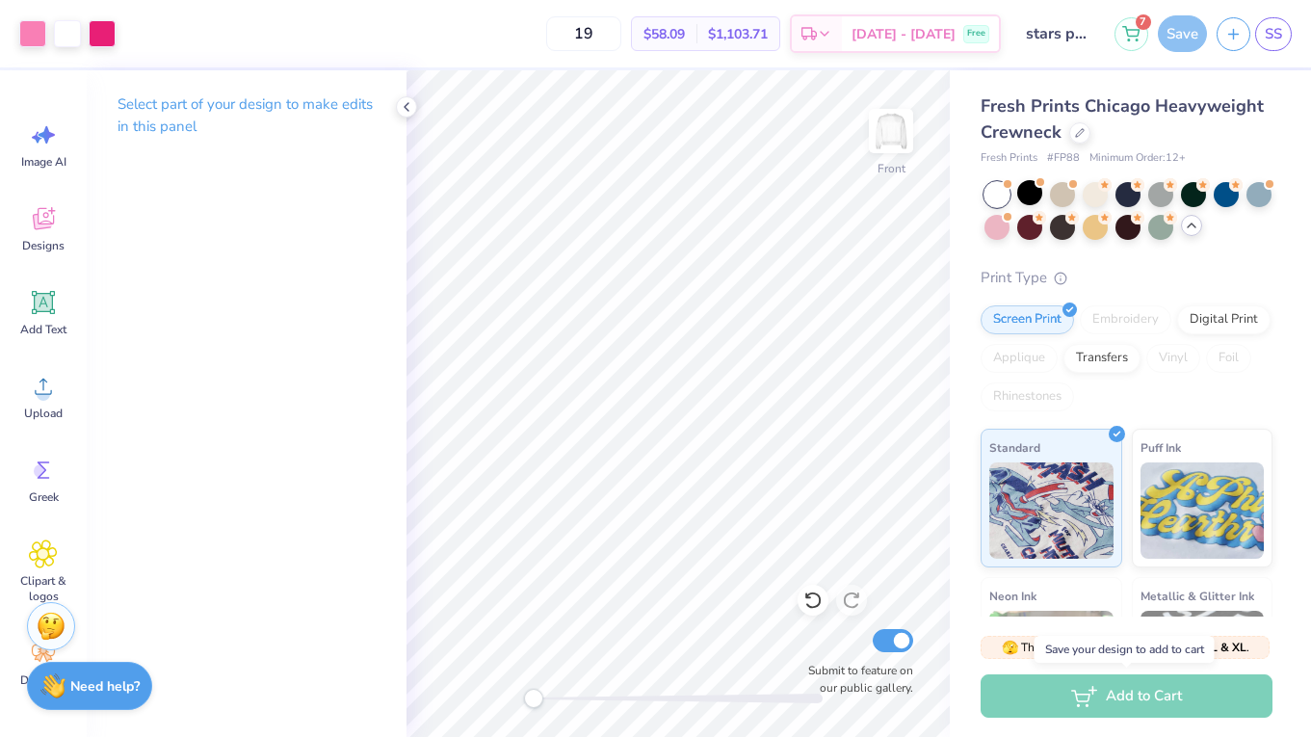
click at [1053, 699] on div "Add to Cart" at bounding box center [1127, 695] width 292 height 43
click at [1181, 712] on div "Add to Cart" at bounding box center [1127, 695] width 292 height 43
click at [1204, 703] on div "Add to Cart" at bounding box center [1127, 695] width 292 height 43
click at [1167, 30] on div "Save" at bounding box center [1182, 33] width 49 height 37
click at [1108, 696] on div "Add to Cart" at bounding box center [1127, 695] width 292 height 43
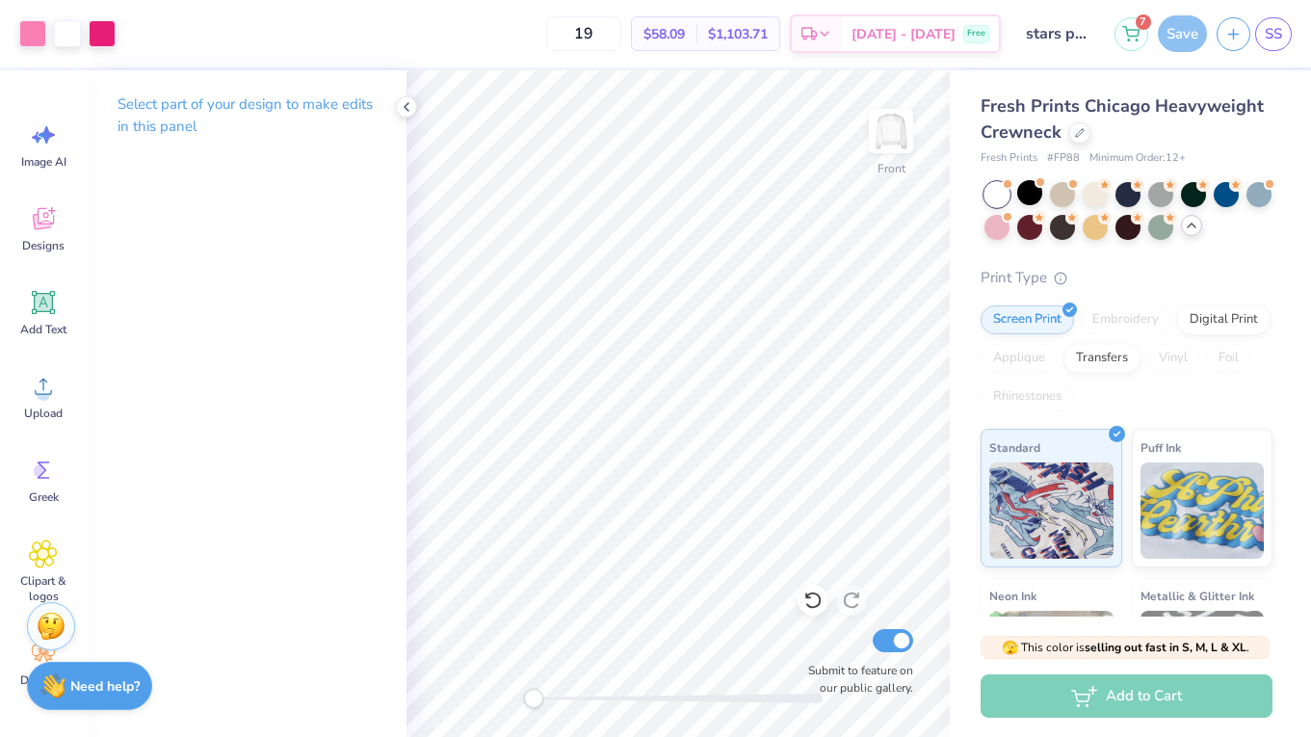
click at [1108, 696] on div "Add to Cart" at bounding box center [1127, 695] width 292 height 43
click at [1008, 693] on div "Add to Cart" at bounding box center [1127, 695] width 292 height 43
click at [1063, 688] on div "Add to Cart" at bounding box center [1127, 695] width 292 height 43
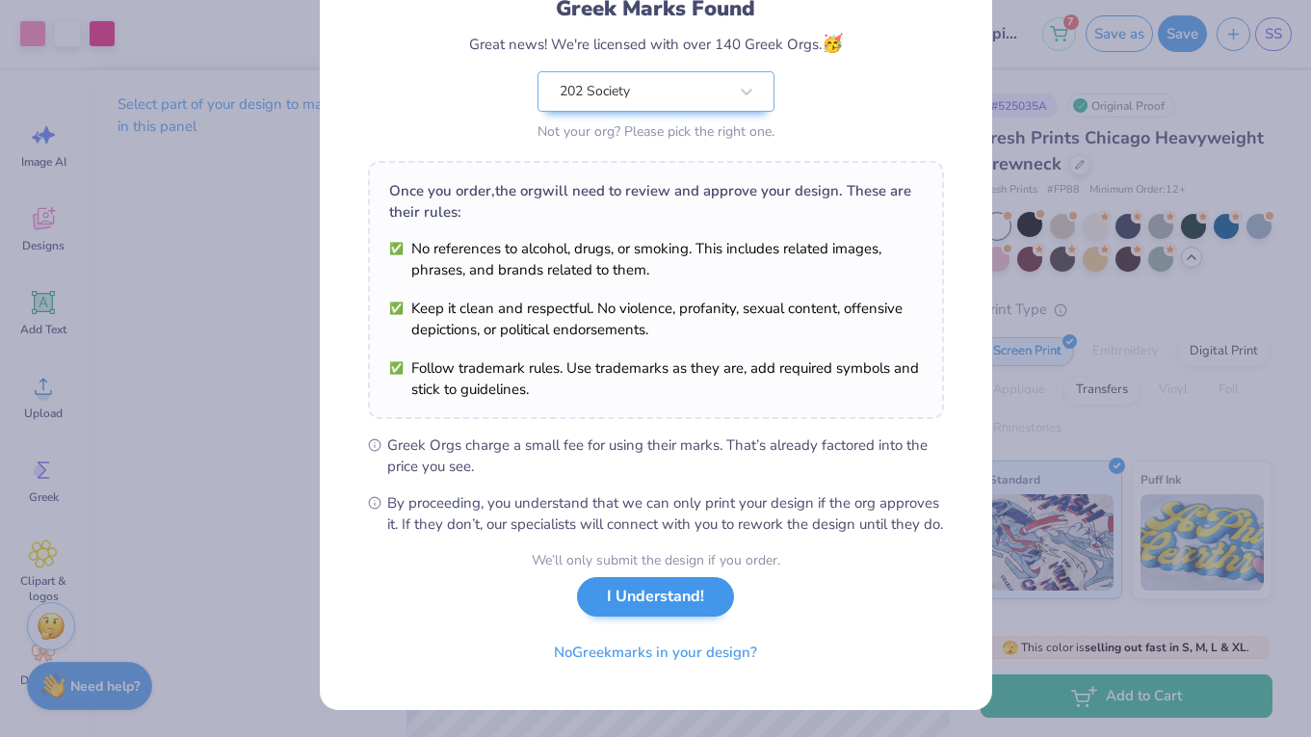
scroll to position [165, 0]
click at [656, 608] on button "I Understand!" at bounding box center [655, 596] width 157 height 39
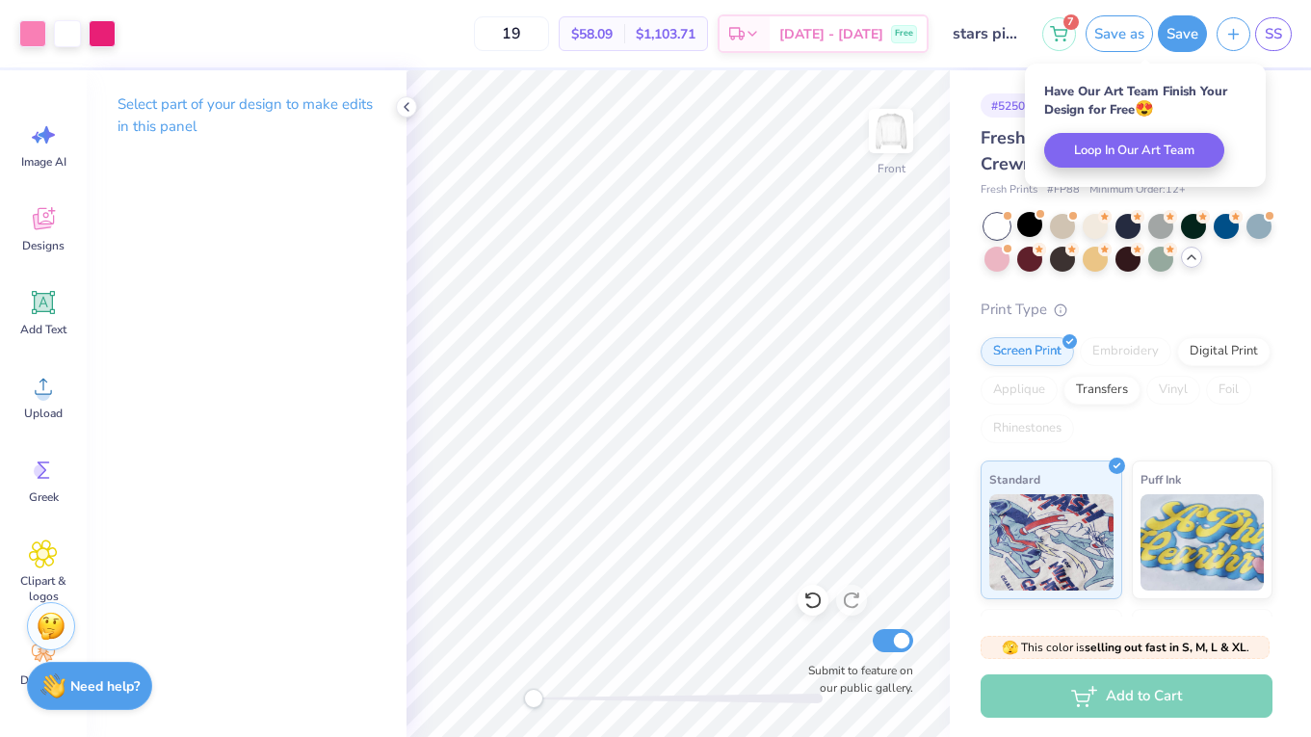
scroll to position [0, 0]
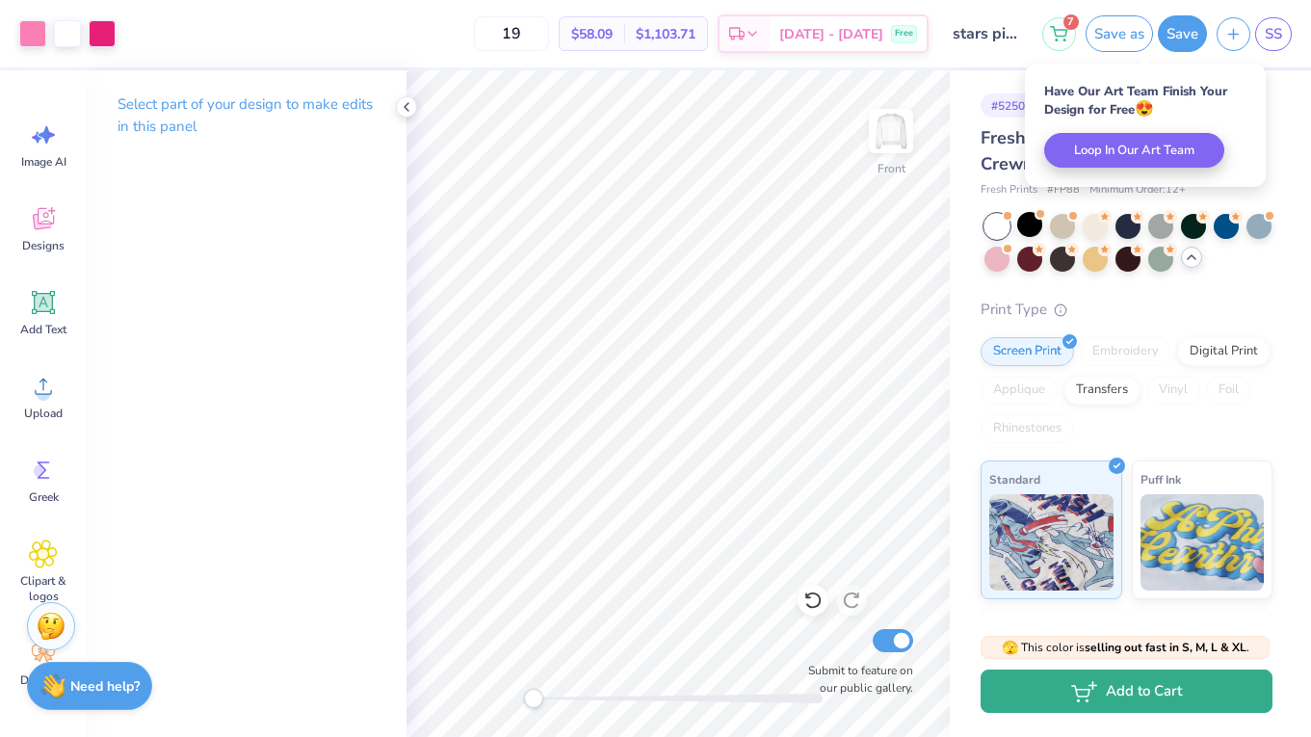
click at [1089, 704] on button "Add to Cart" at bounding box center [1127, 690] width 292 height 43
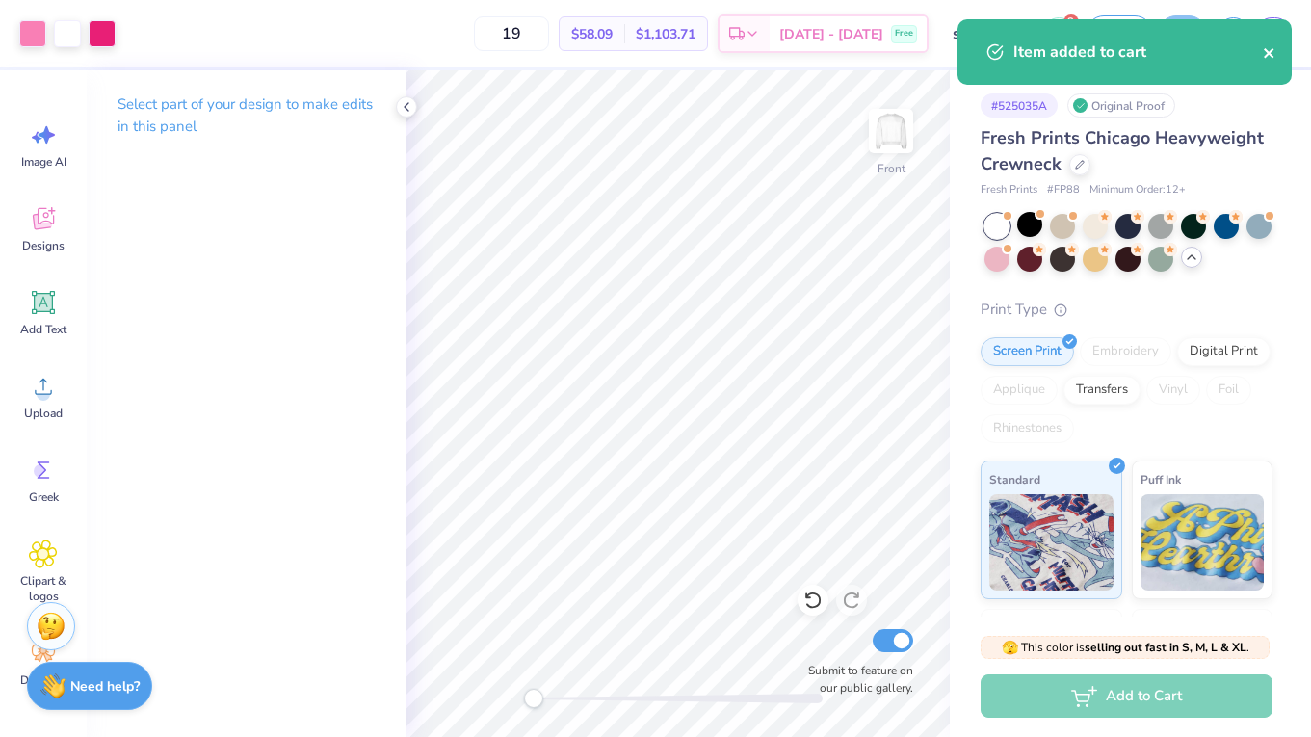
click at [1272, 59] on icon "close" at bounding box center [1269, 52] width 13 height 15
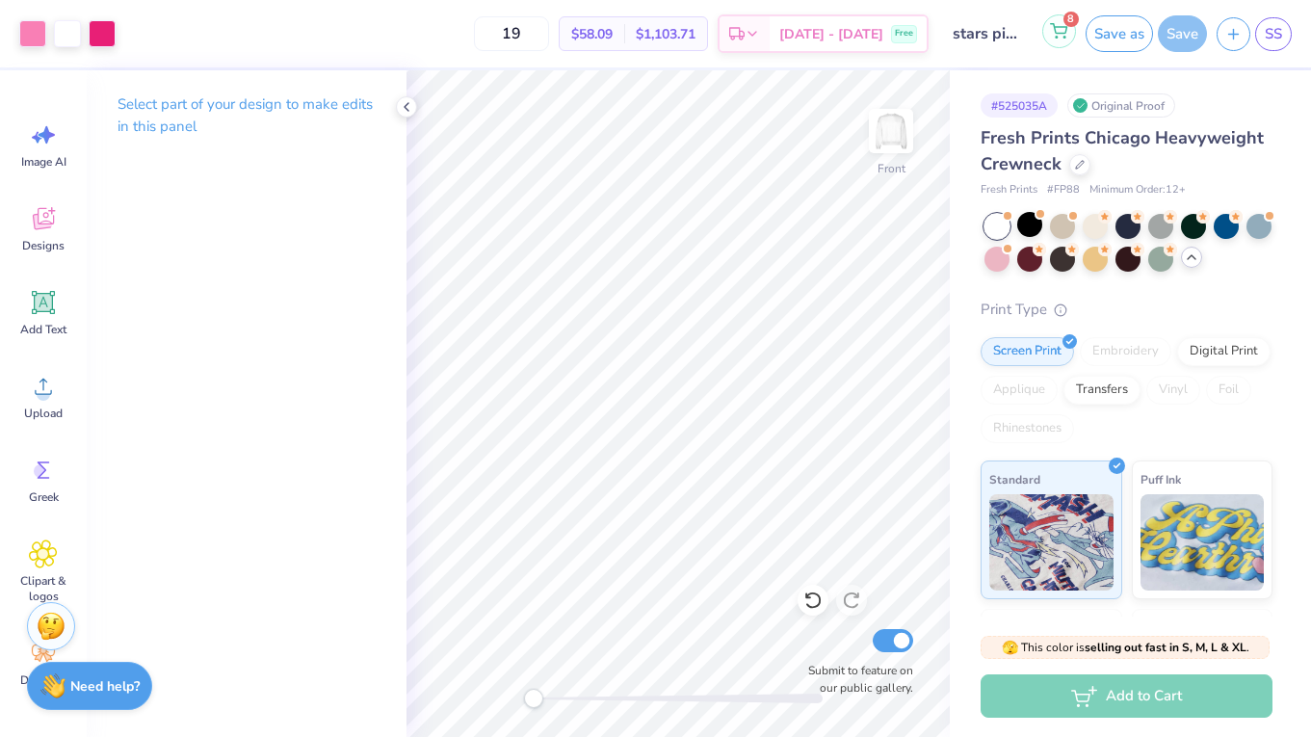
click at [1058, 30] on icon at bounding box center [1058, 30] width 17 height 15
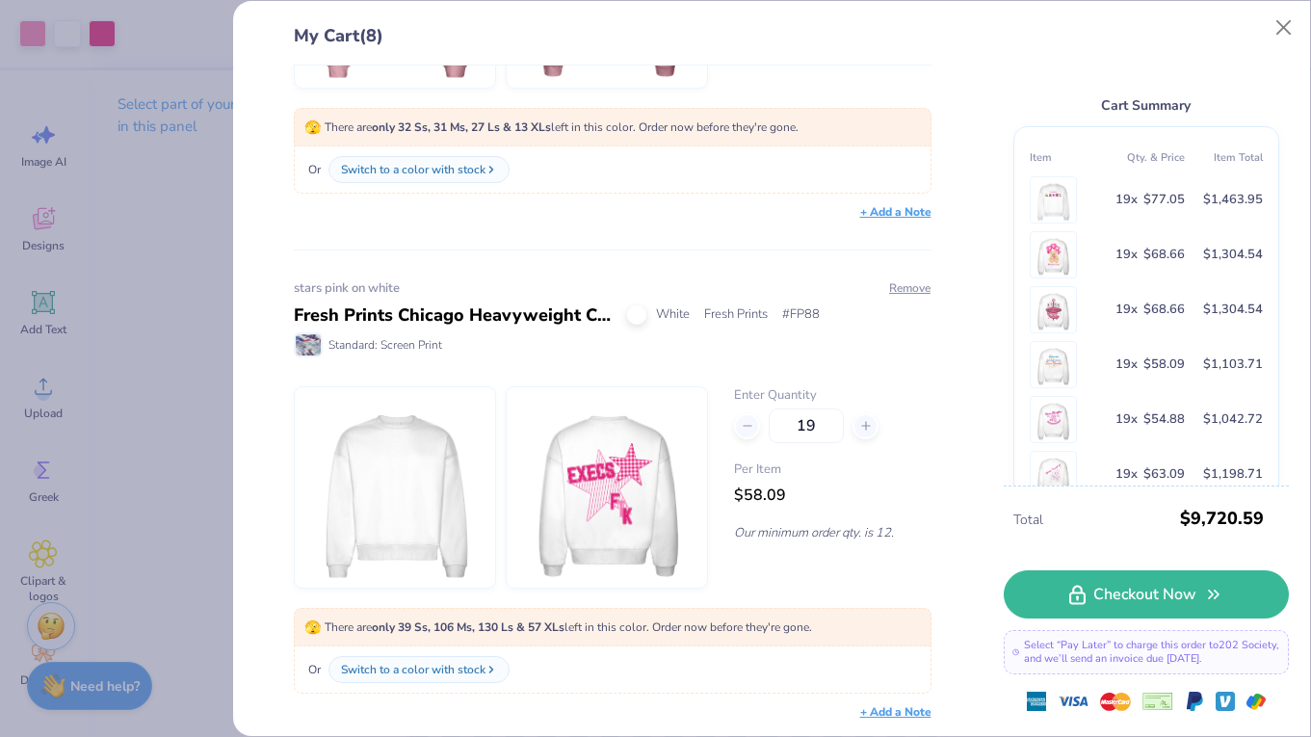
scroll to position [3310, 0]
click at [1294, 31] on button "Close" at bounding box center [1284, 28] width 37 height 37
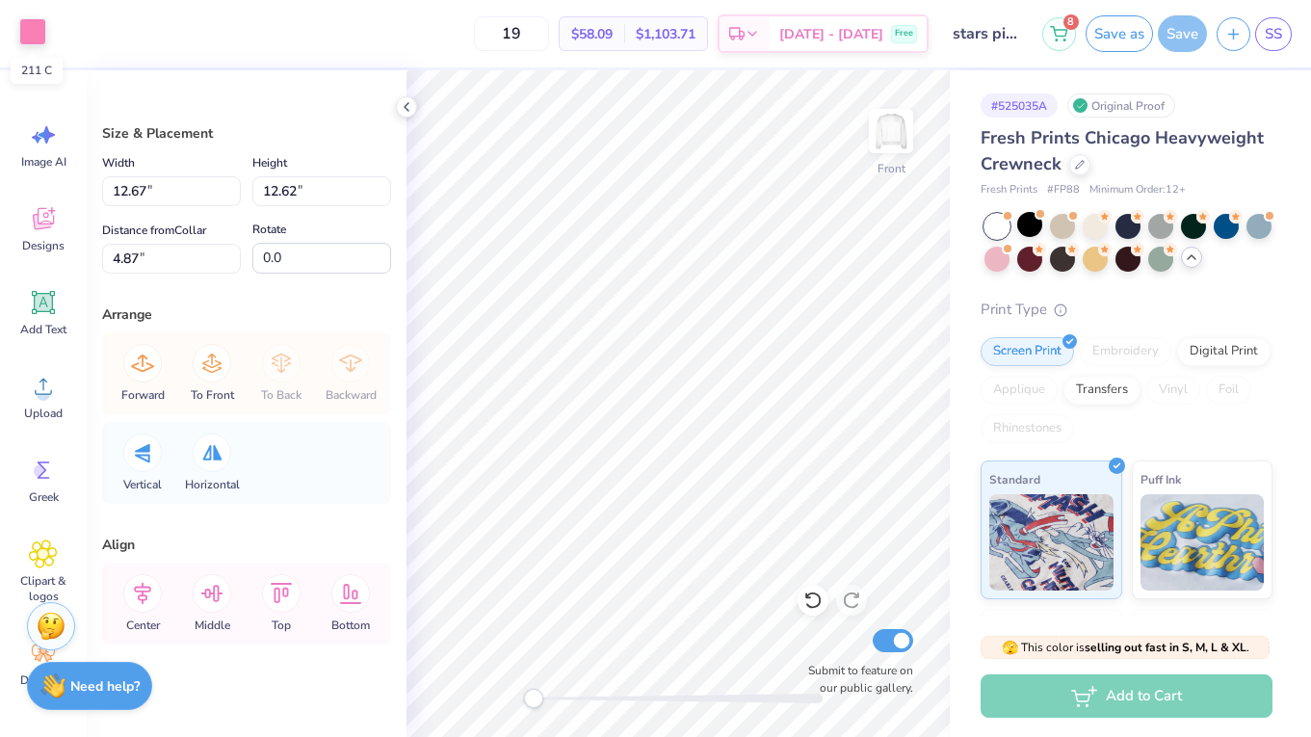
click at [25, 26] on div at bounding box center [32, 31] width 27 height 27
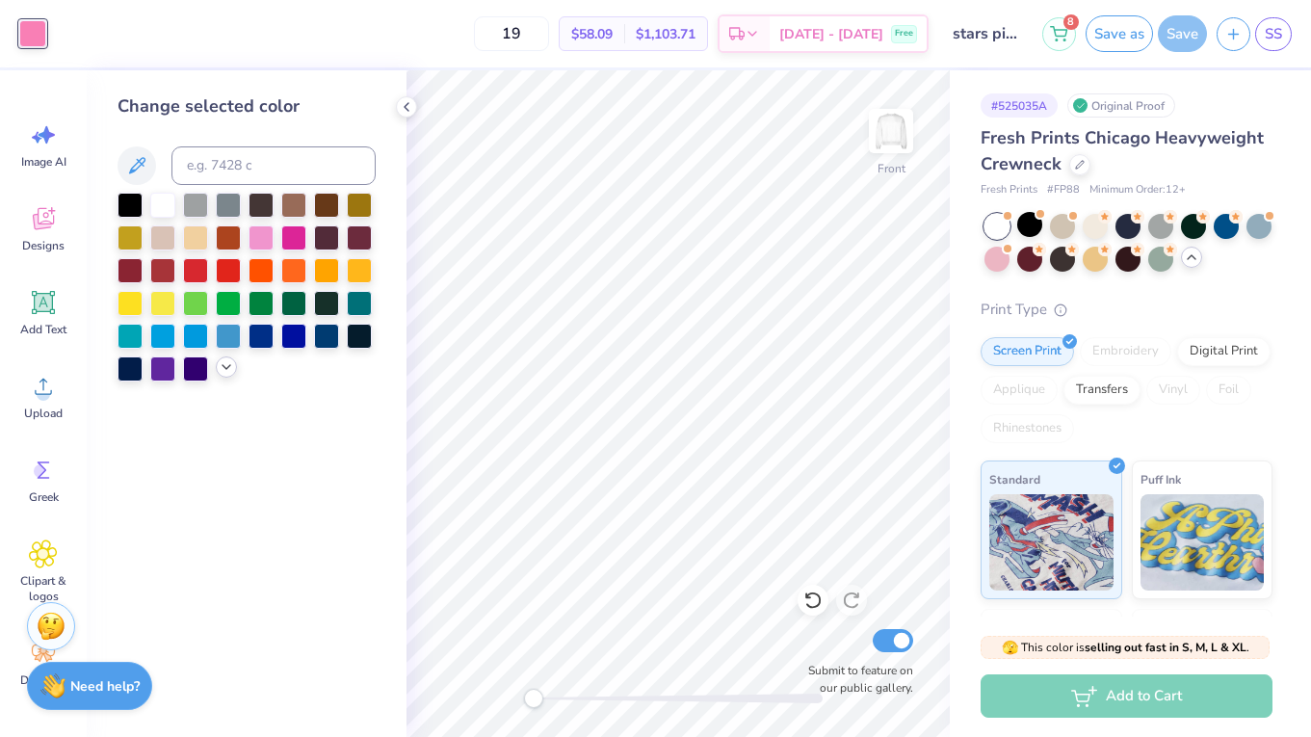
click at [230, 375] on icon at bounding box center [226, 366] width 15 height 15
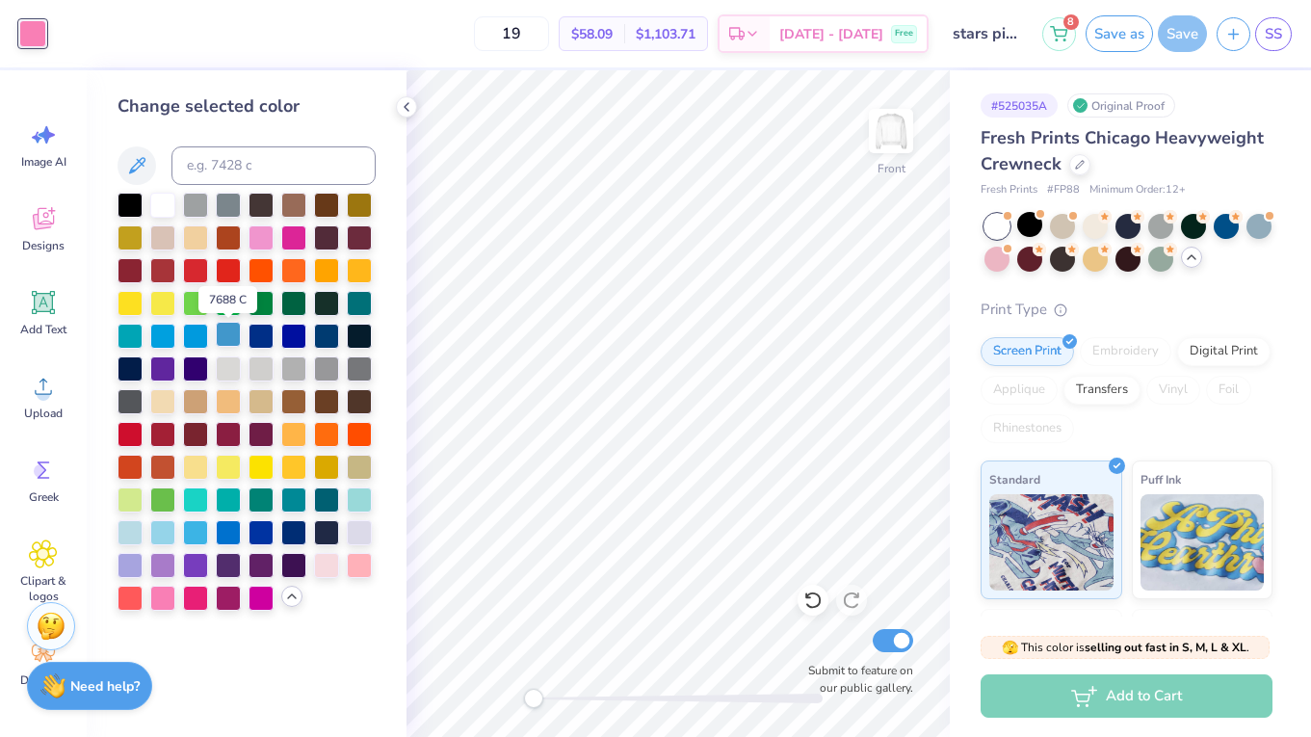
click at [230, 338] on div at bounding box center [228, 334] width 25 height 25
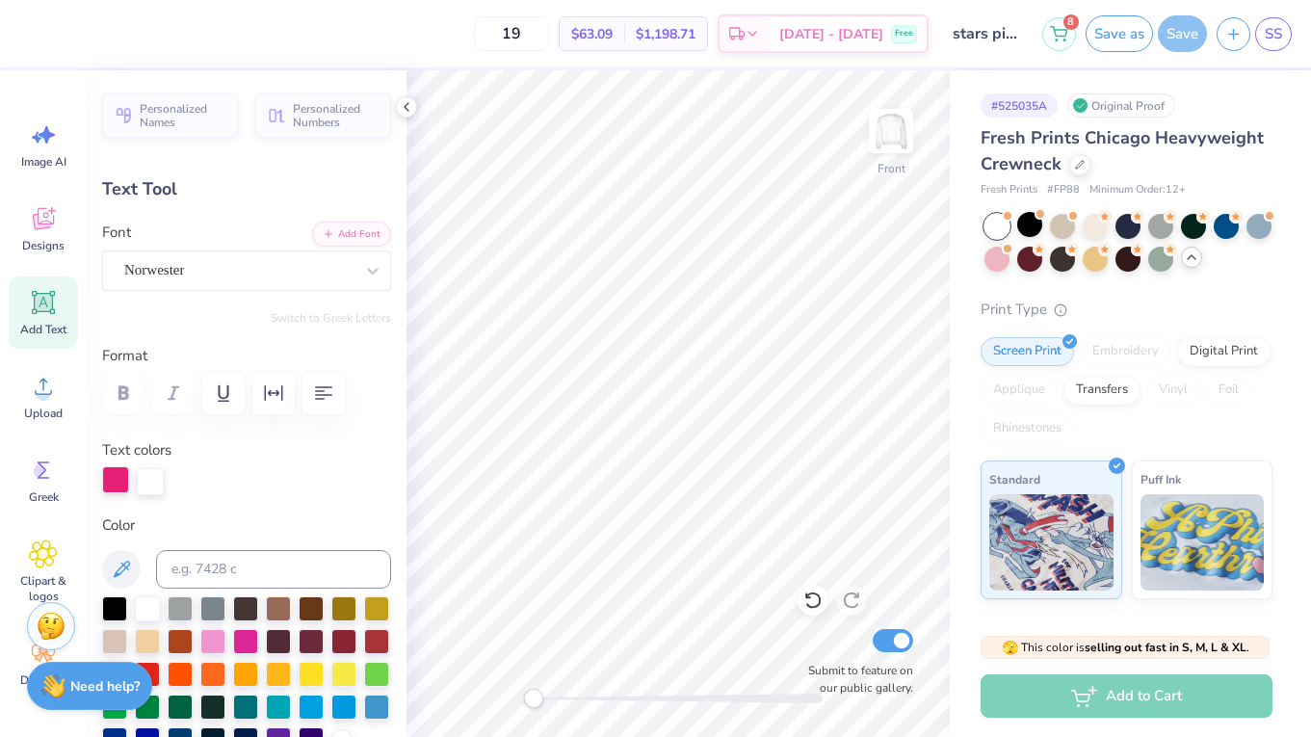
click at [118, 491] on div at bounding box center [115, 479] width 27 height 27
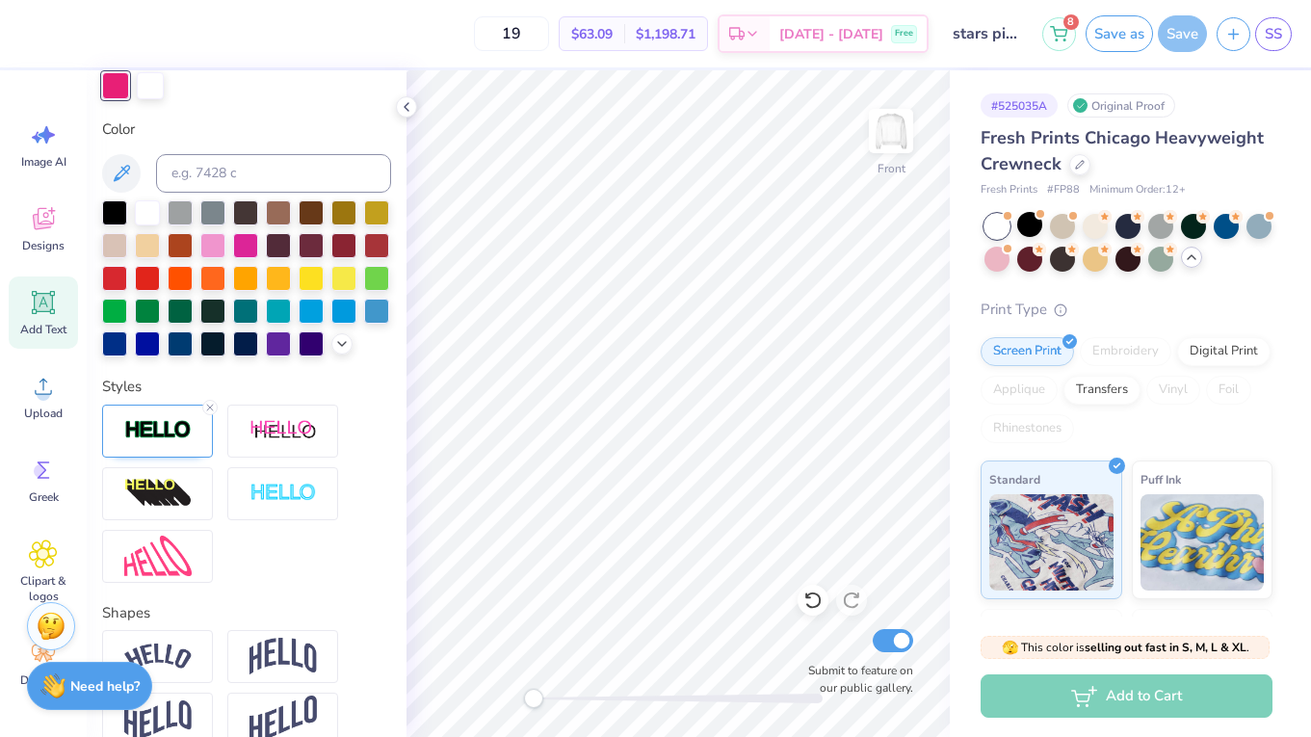
scroll to position [352, 0]
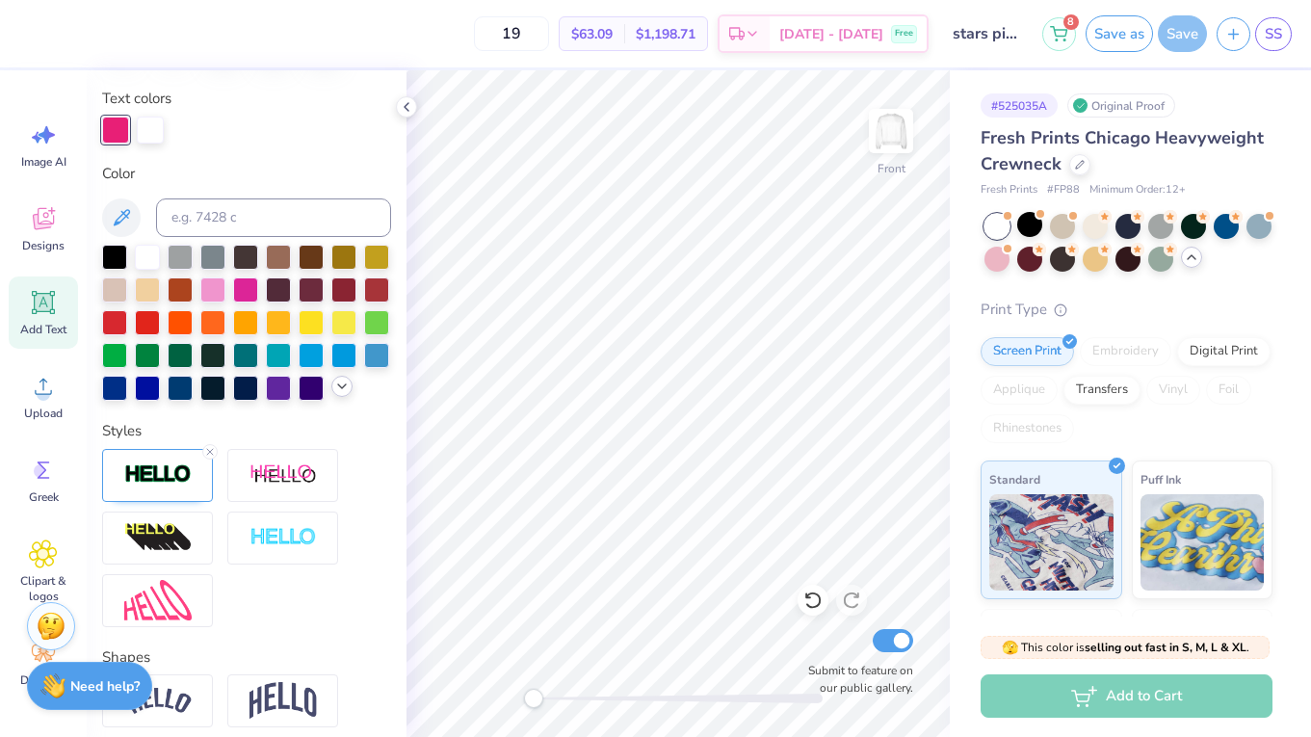
click at [345, 388] on icon at bounding box center [341, 386] width 15 height 15
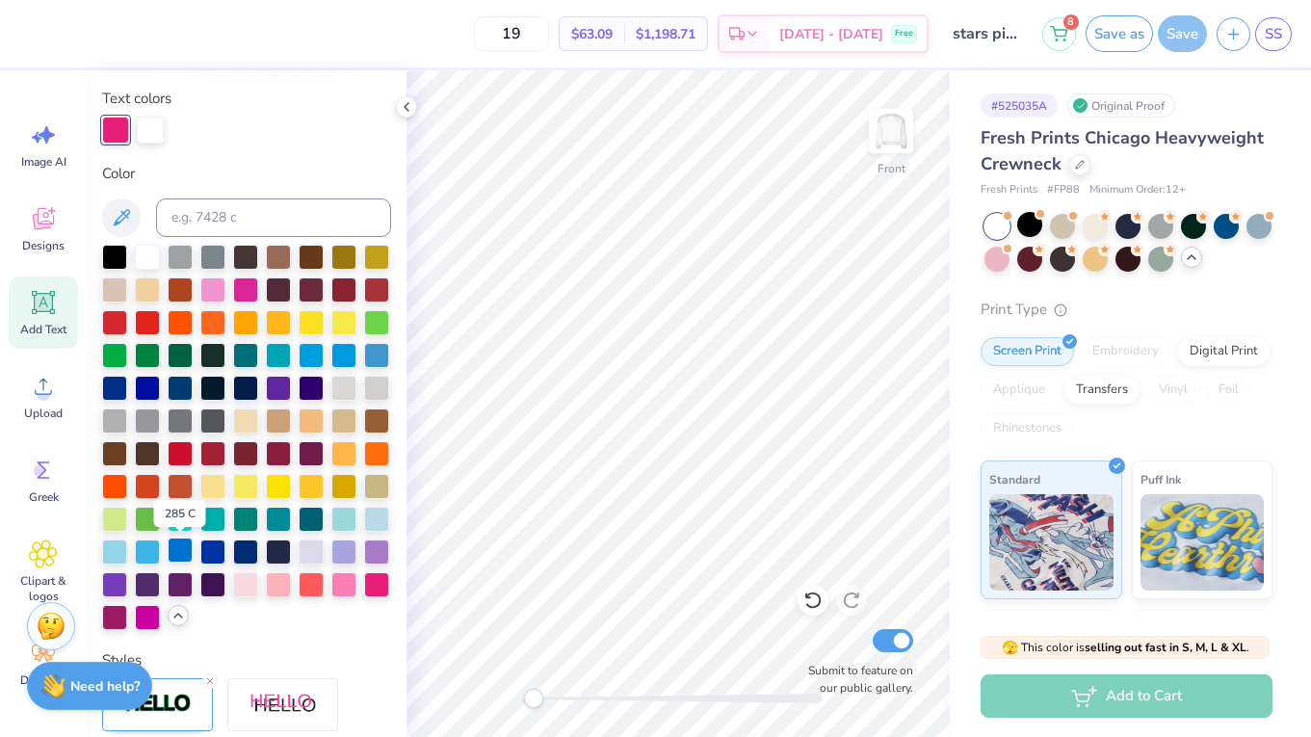
click at [173, 555] on div at bounding box center [180, 549] width 25 height 25
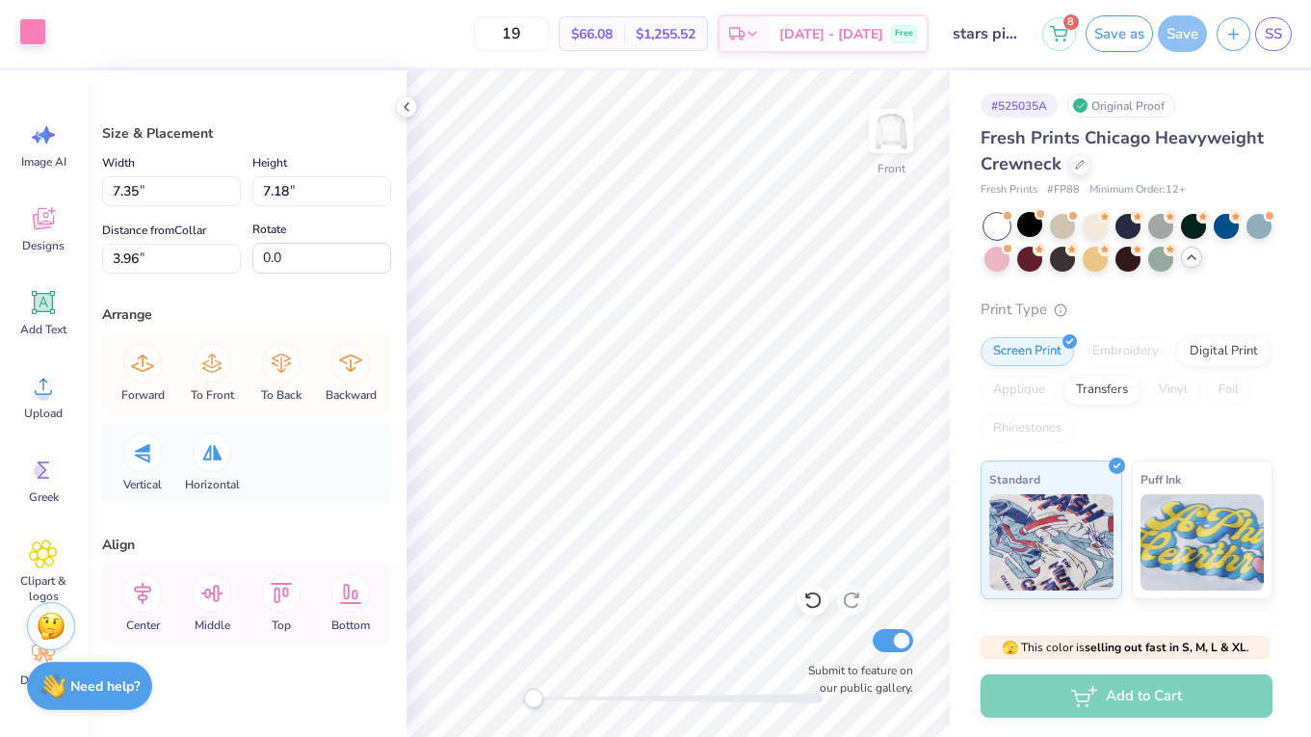
click at [23, 35] on div at bounding box center [32, 31] width 27 height 27
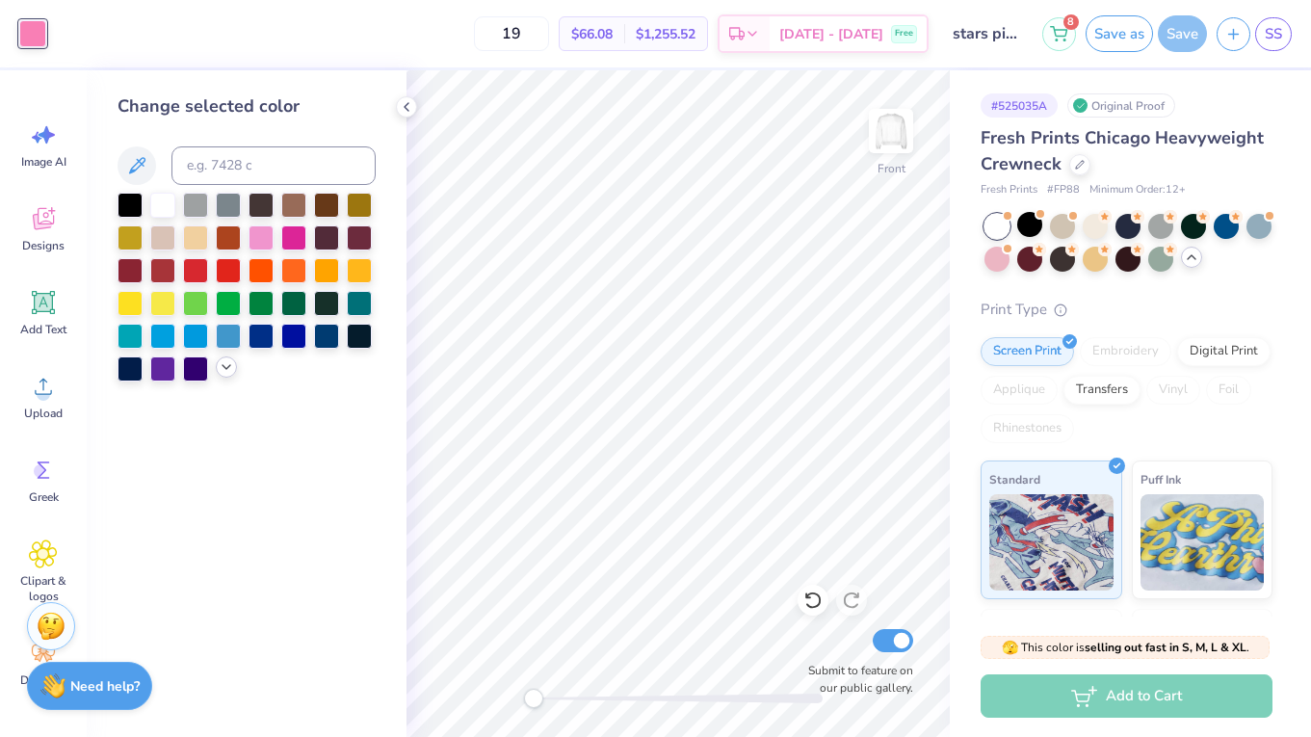
click at [226, 370] on icon at bounding box center [226, 366] width 15 height 15
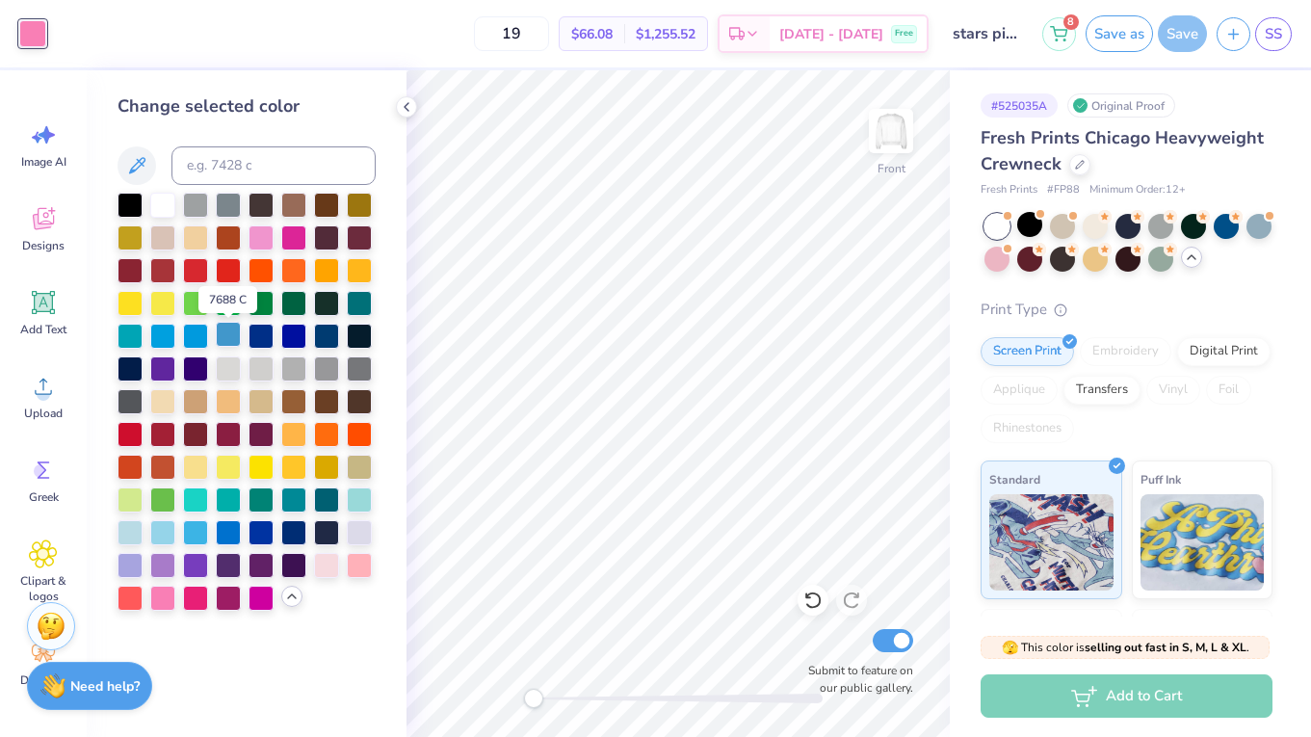
click at [238, 341] on div at bounding box center [228, 334] width 25 height 25
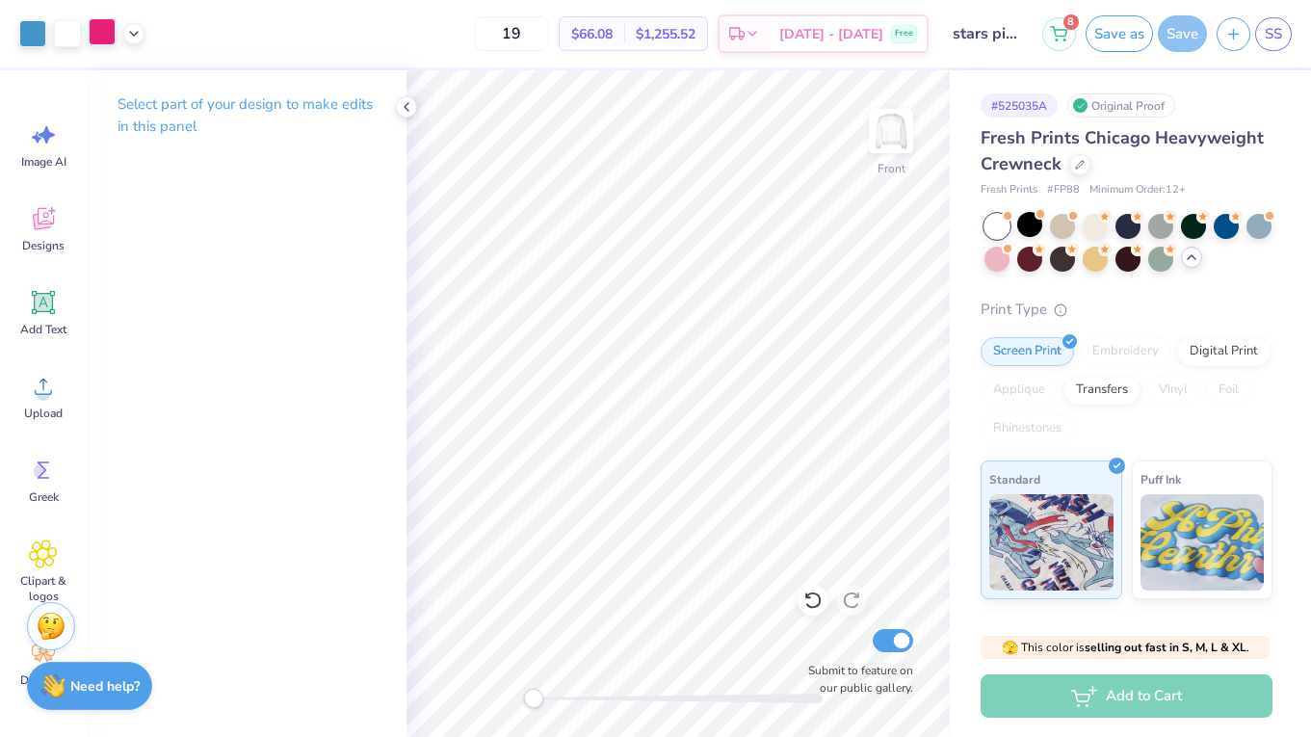
click at [102, 43] on div at bounding box center [102, 31] width 27 height 27
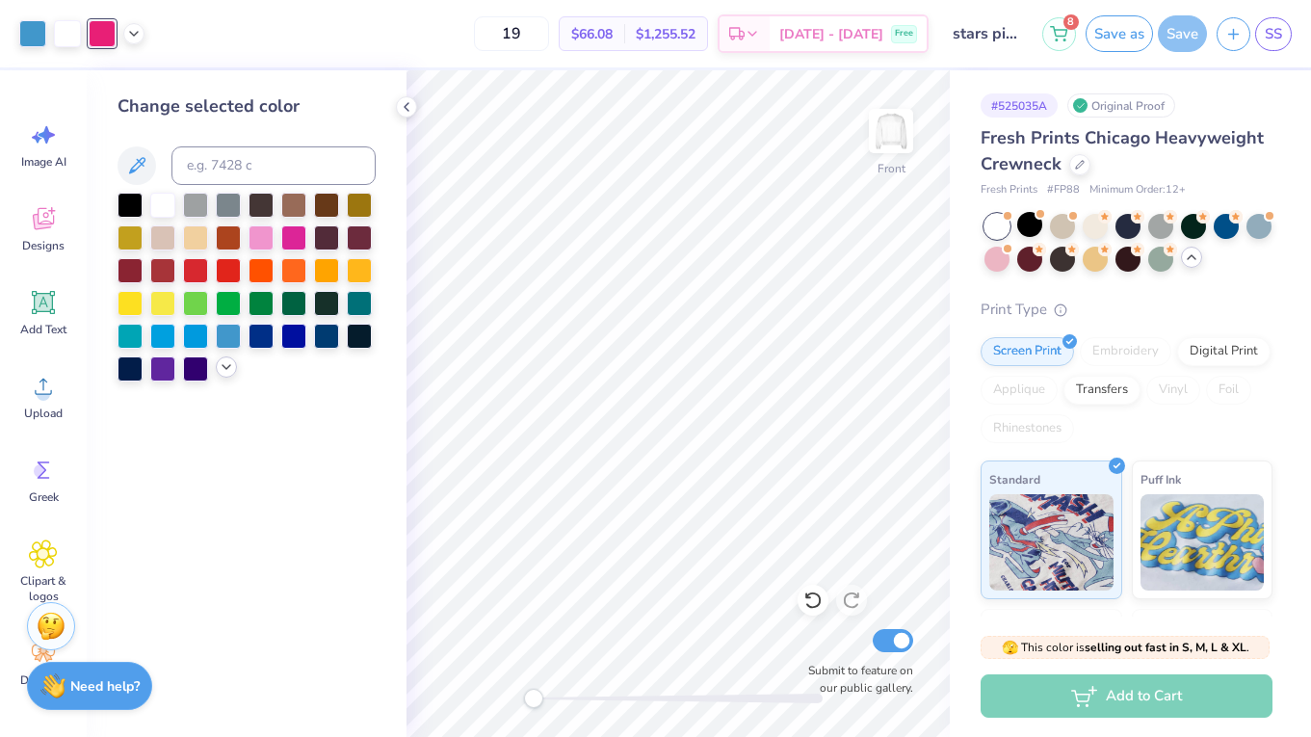
click at [236, 371] on div at bounding box center [226, 366] width 21 height 21
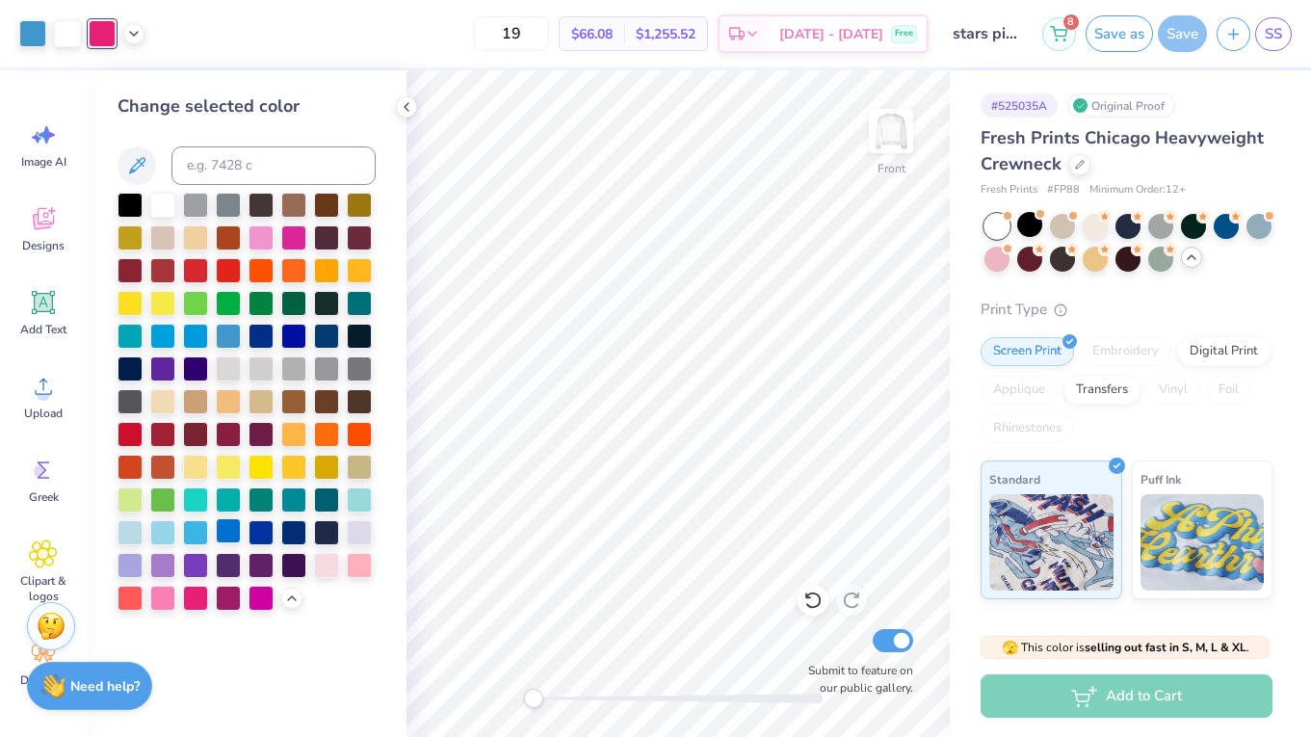
click at [233, 540] on div at bounding box center [228, 530] width 25 height 25
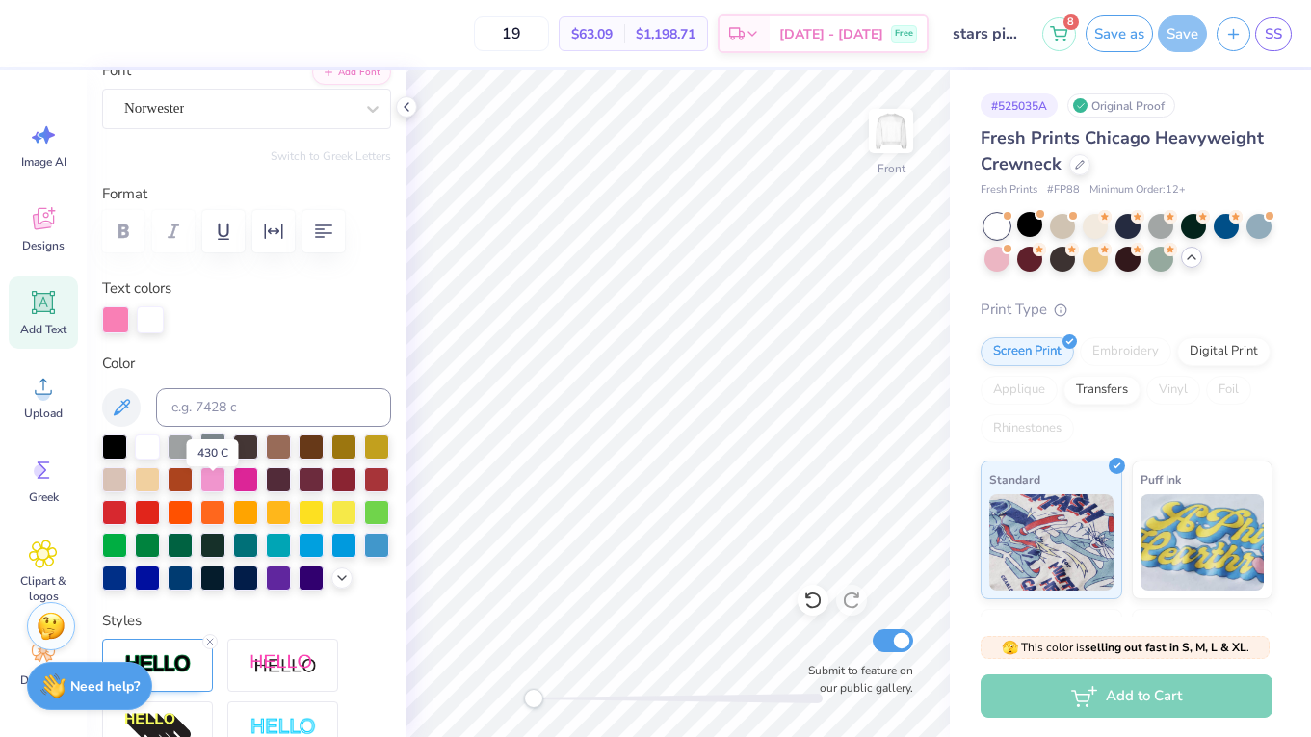
scroll to position [166, 0]
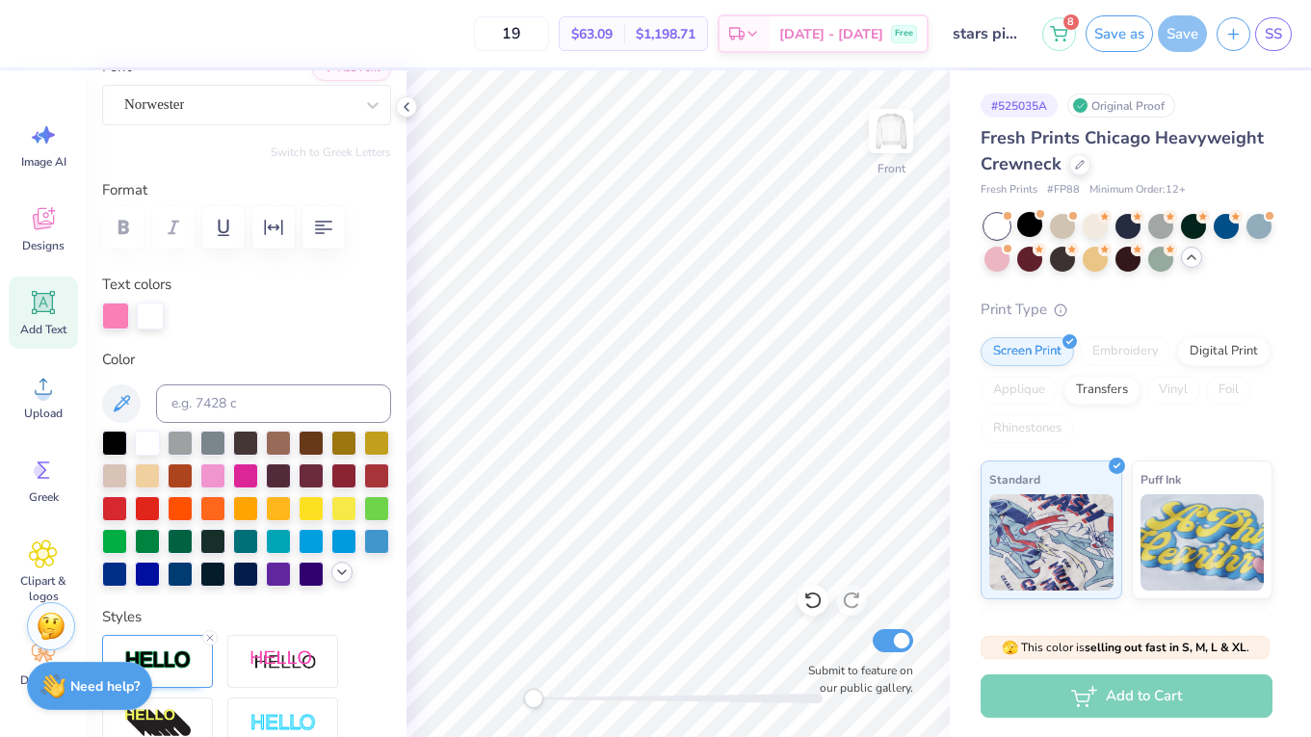
click at [338, 573] on icon at bounding box center [341, 571] width 15 height 15
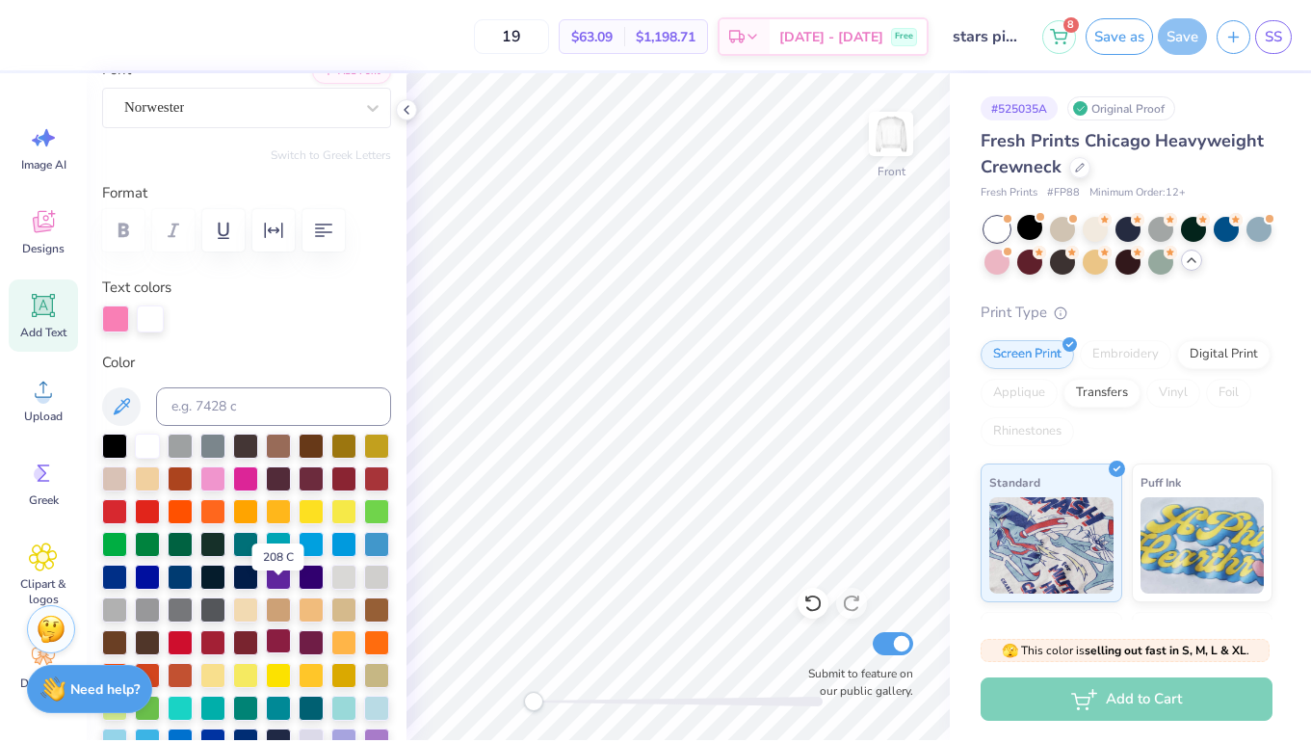
scroll to position [276, 0]
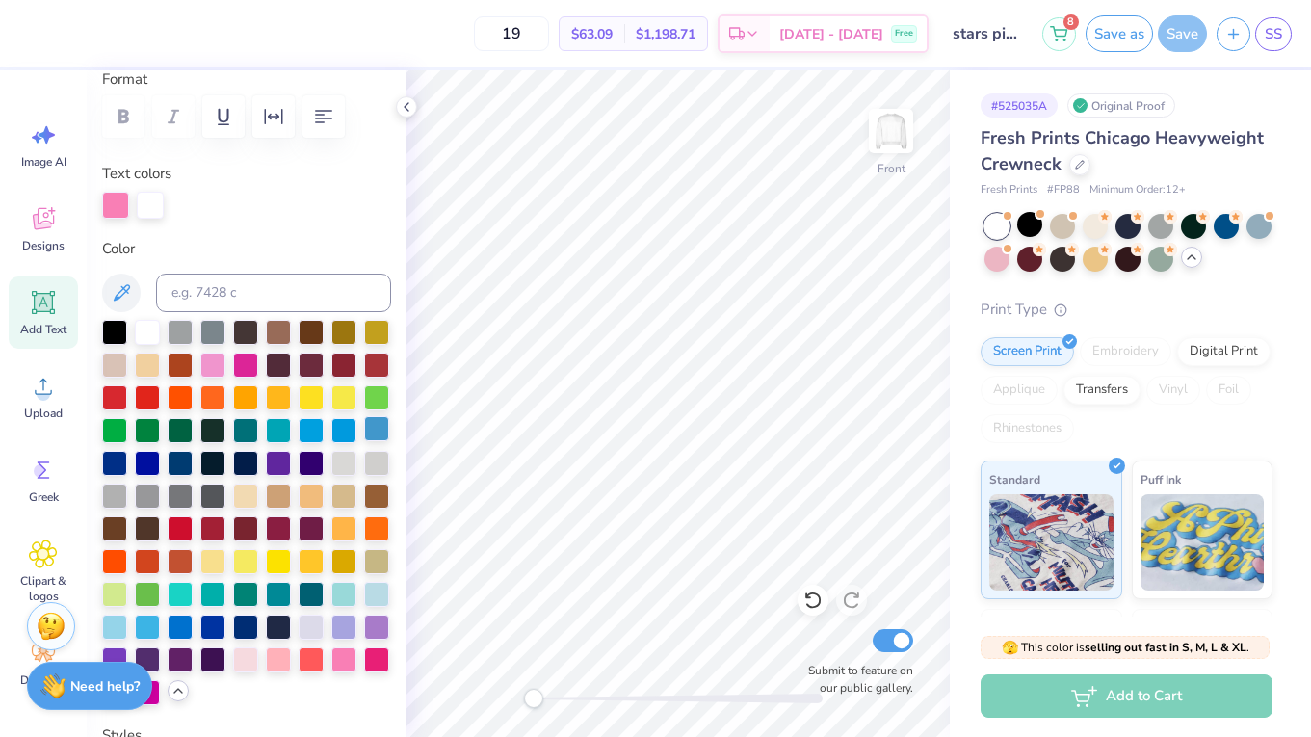
click at [377, 435] on div at bounding box center [376, 428] width 25 height 25
click at [155, 202] on div at bounding box center [150, 203] width 27 height 27
click at [375, 435] on div at bounding box center [376, 428] width 25 height 25
type input "8.42"
type input "3.82"
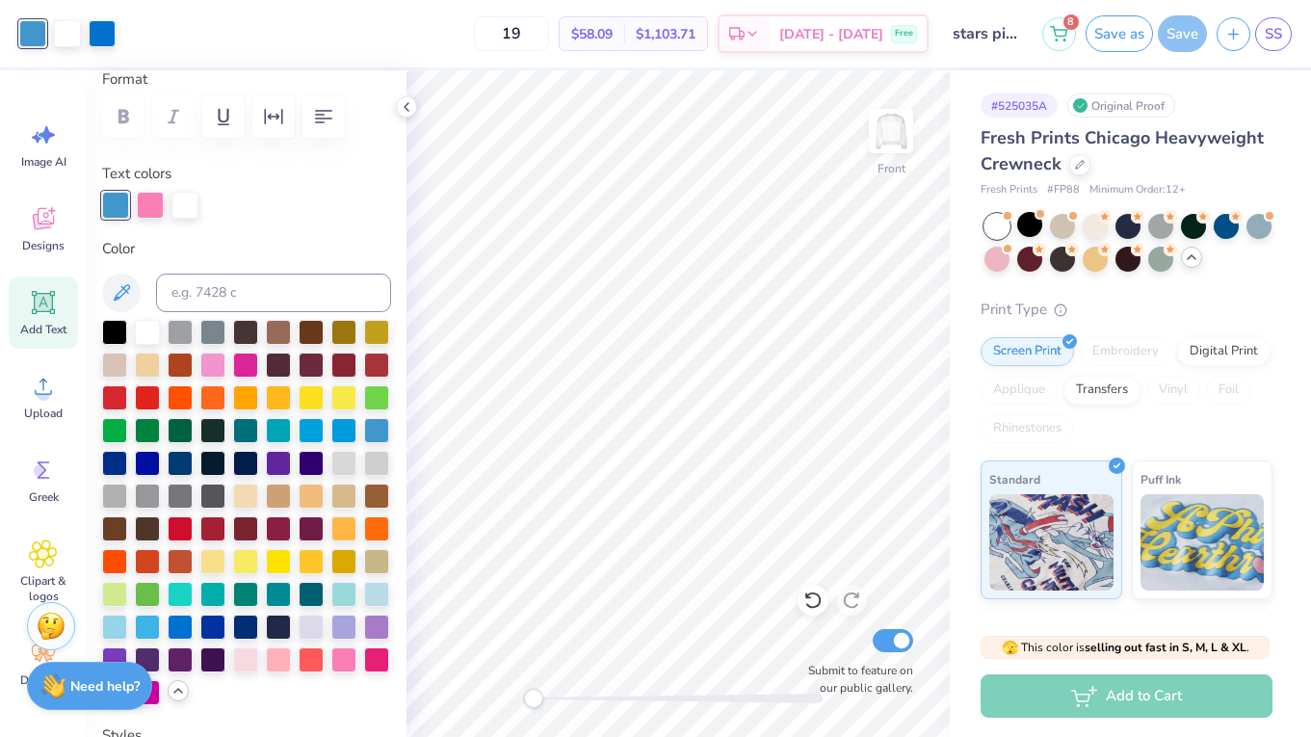
type input "7.06"
type input "0.0"
click at [1147, 707] on div "Add to Cart" at bounding box center [1127, 695] width 292 height 43
click at [988, 39] on input "stars pink on white" at bounding box center [985, 33] width 94 height 39
click at [1000, 24] on input "stars pink on white" at bounding box center [985, 33] width 94 height 39
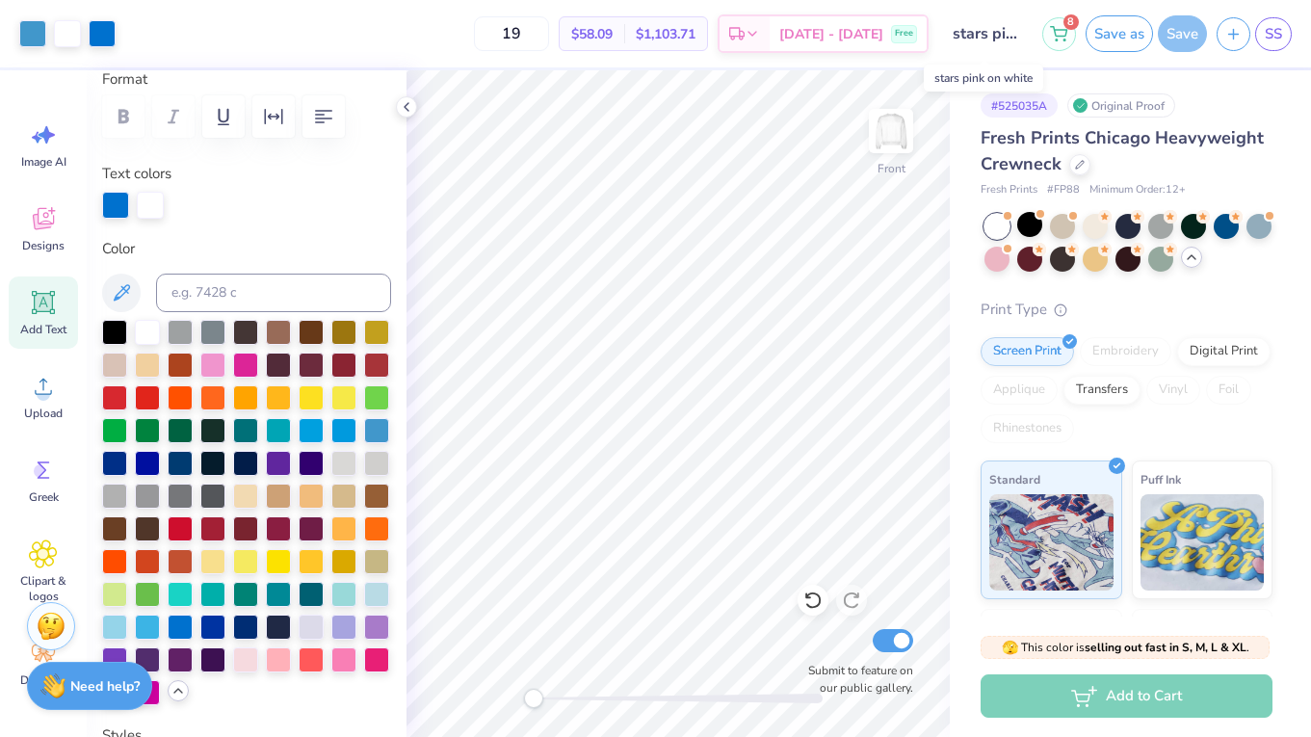
click at [1000, 32] on input "stars pink on white" at bounding box center [985, 33] width 94 height 39
click at [719, 5] on div "19 $58.09 Per Item $1,103.71 Total Est. Delivery Oct 7 - 10 Free" at bounding box center [526, 33] width 803 height 67
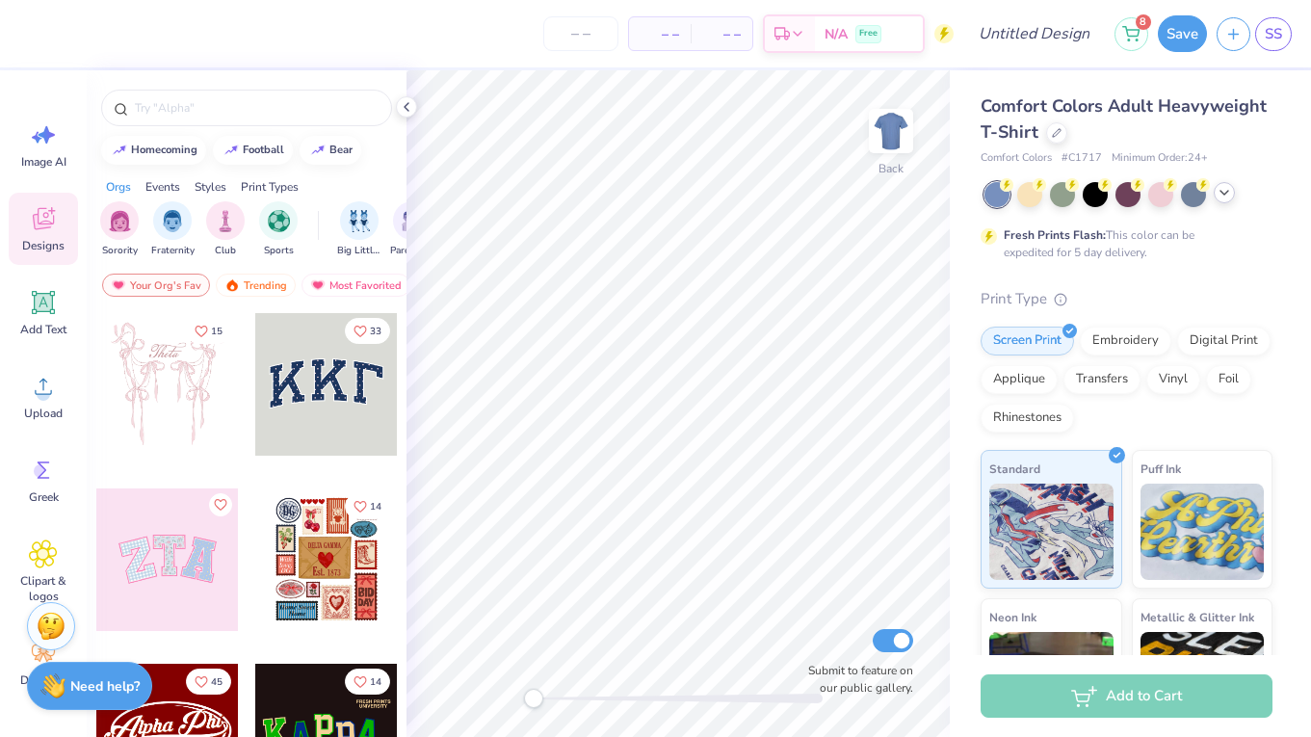
click at [1225, 196] on icon at bounding box center [1224, 192] width 15 height 15
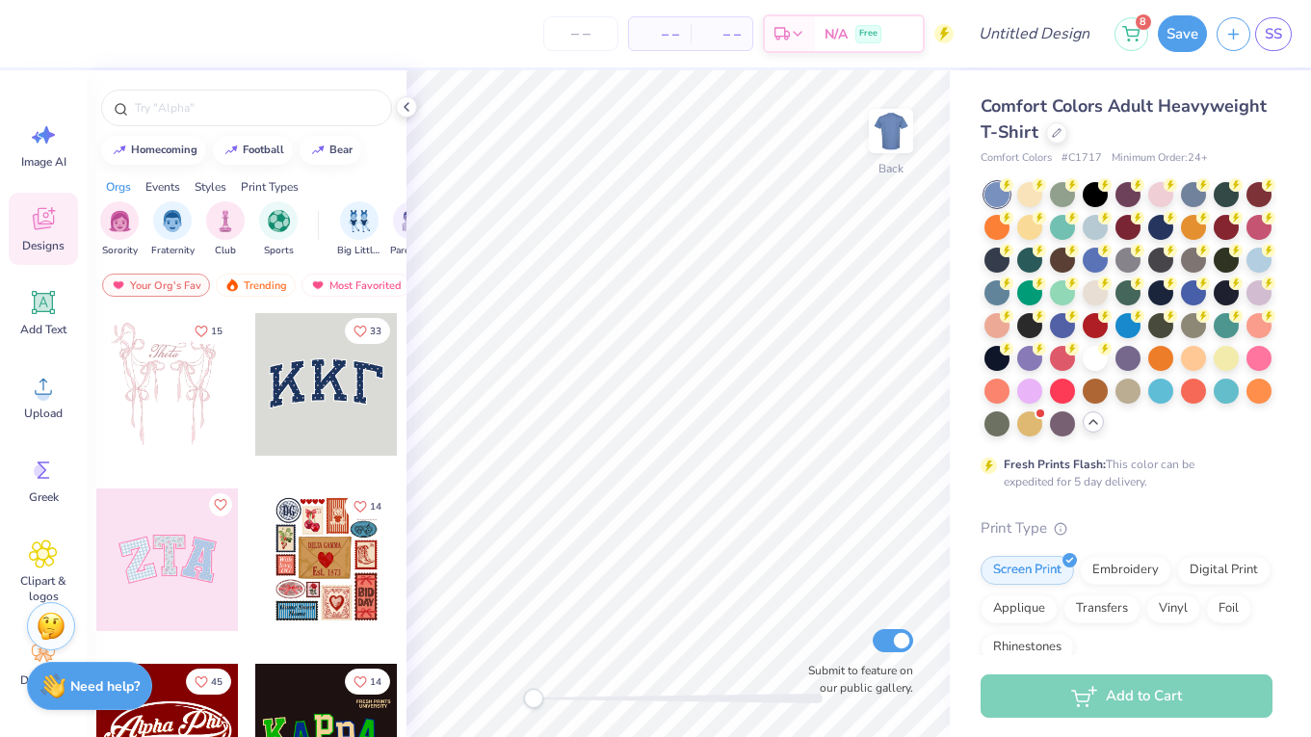
click at [1086, 213] on div at bounding box center [1128, 309] width 288 height 254
click at [1253, 263] on div at bounding box center [1258, 258] width 25 height 25
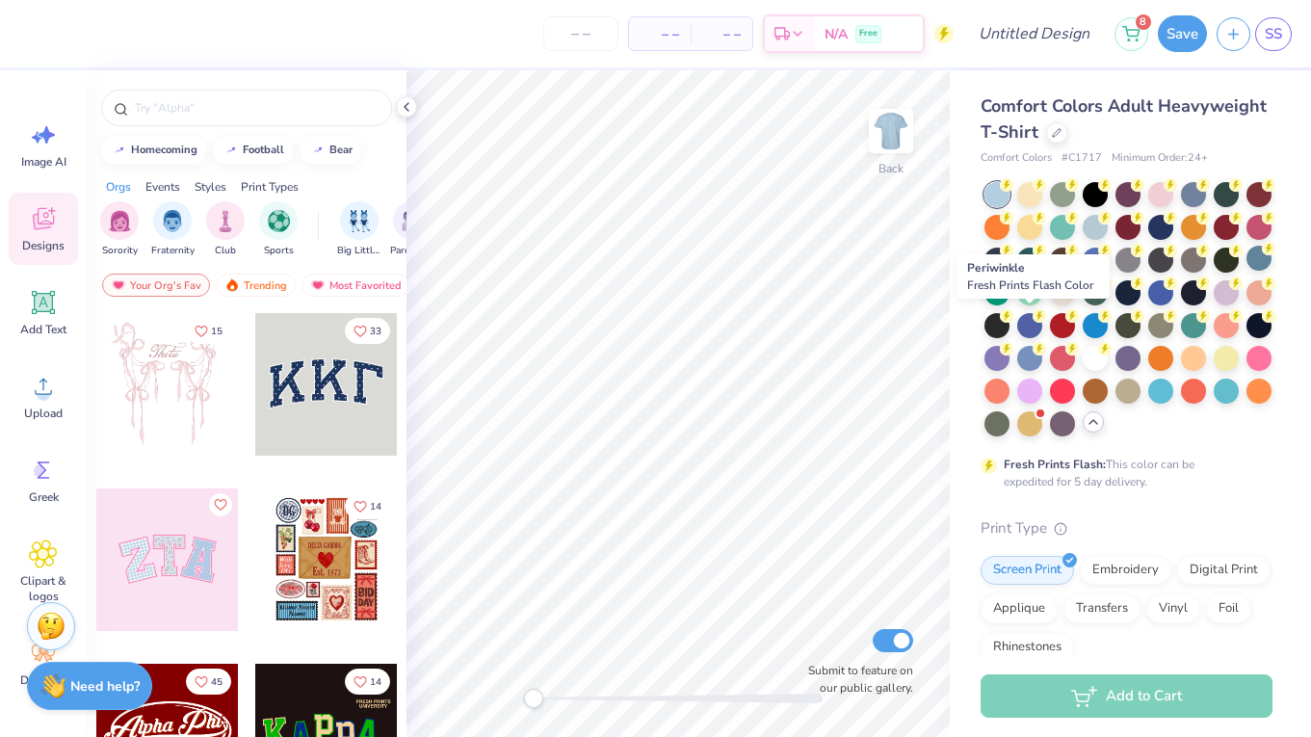
click at [1045, 322] on div at bounding box center [1128, 309] width 288 height 254
click at [1166, 188] on icon at bounding box center [1170, 182] width 13 height 13
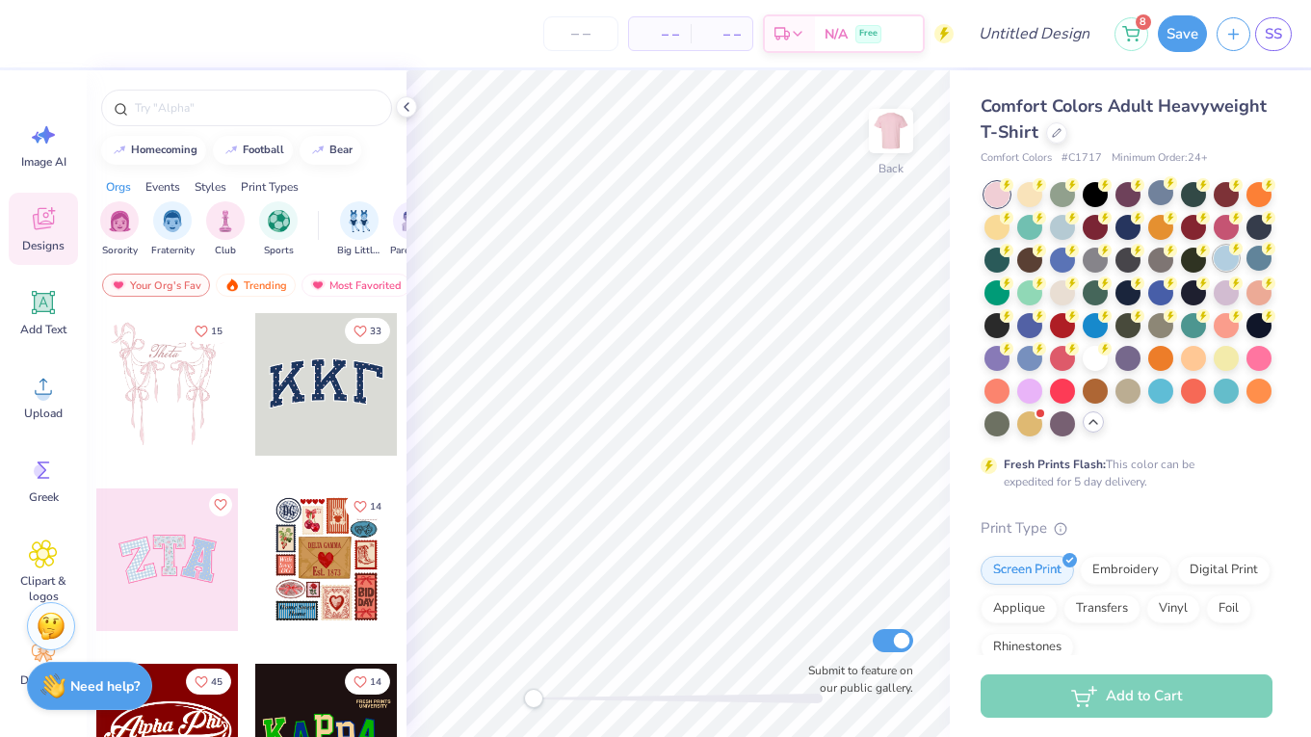
click at [1235, 257] on div at bounding box center [1226, 258] width 25 height 25
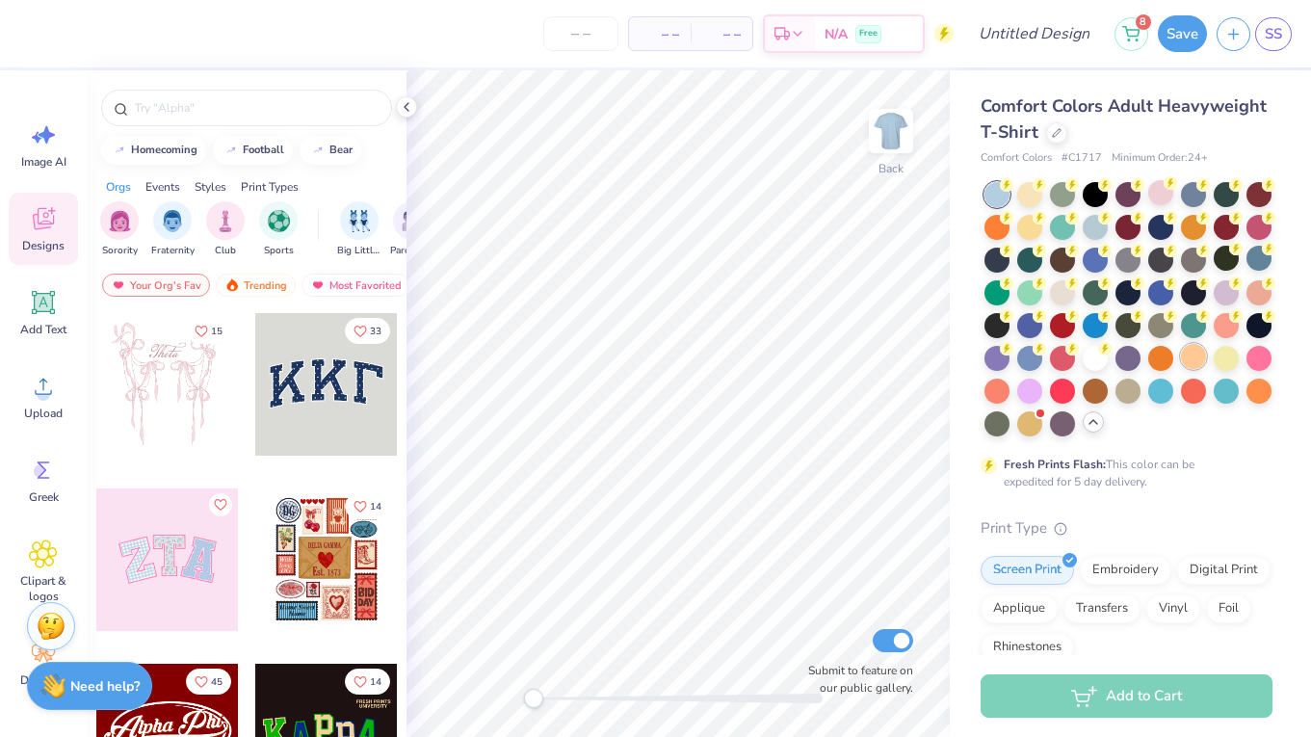
click at [1195, 355] on div at bounding box center [1193, 356] width 25 height 25
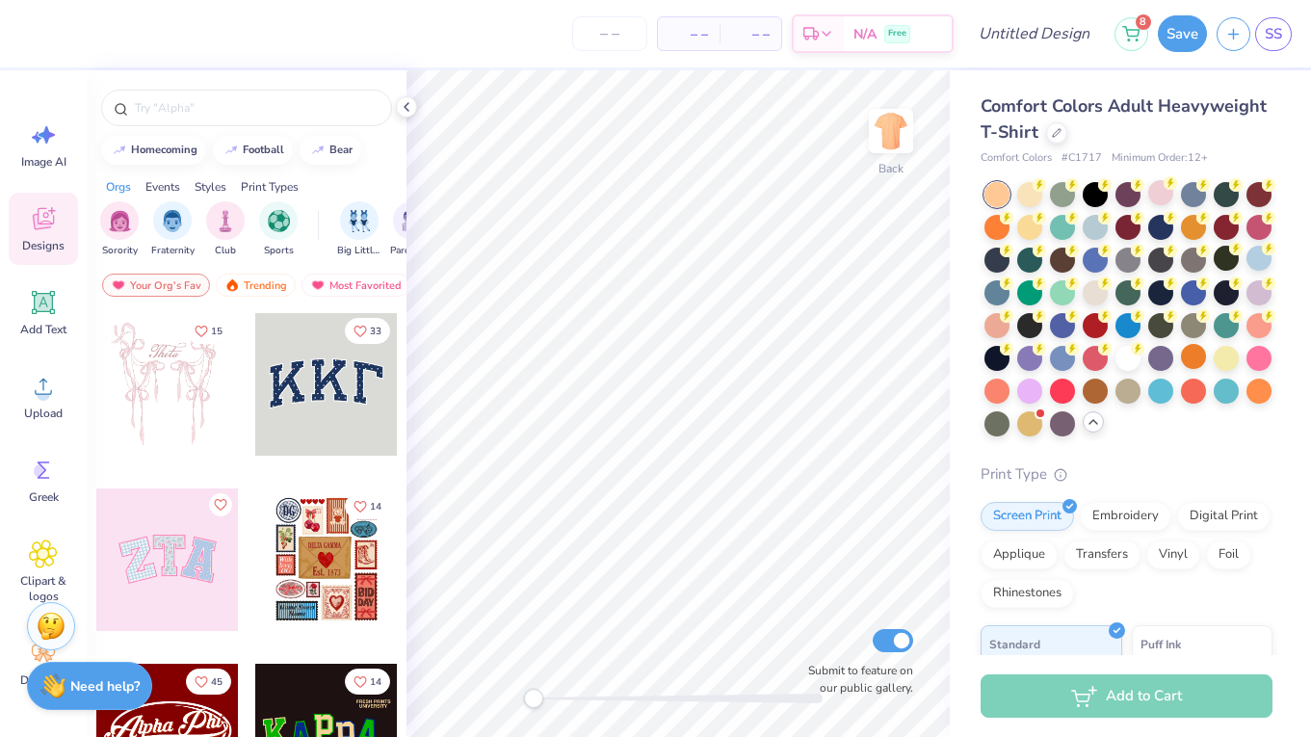
click at [745, 370] on div "– – Per Item – – Total Est. Delivery N/A Free Design Title 8 Save SS Image AI D…" at bounding box center [655, 368] width 1311 height 737
click at [1072, 293] on div at bounding box center [1062, 290] width 25 height 25
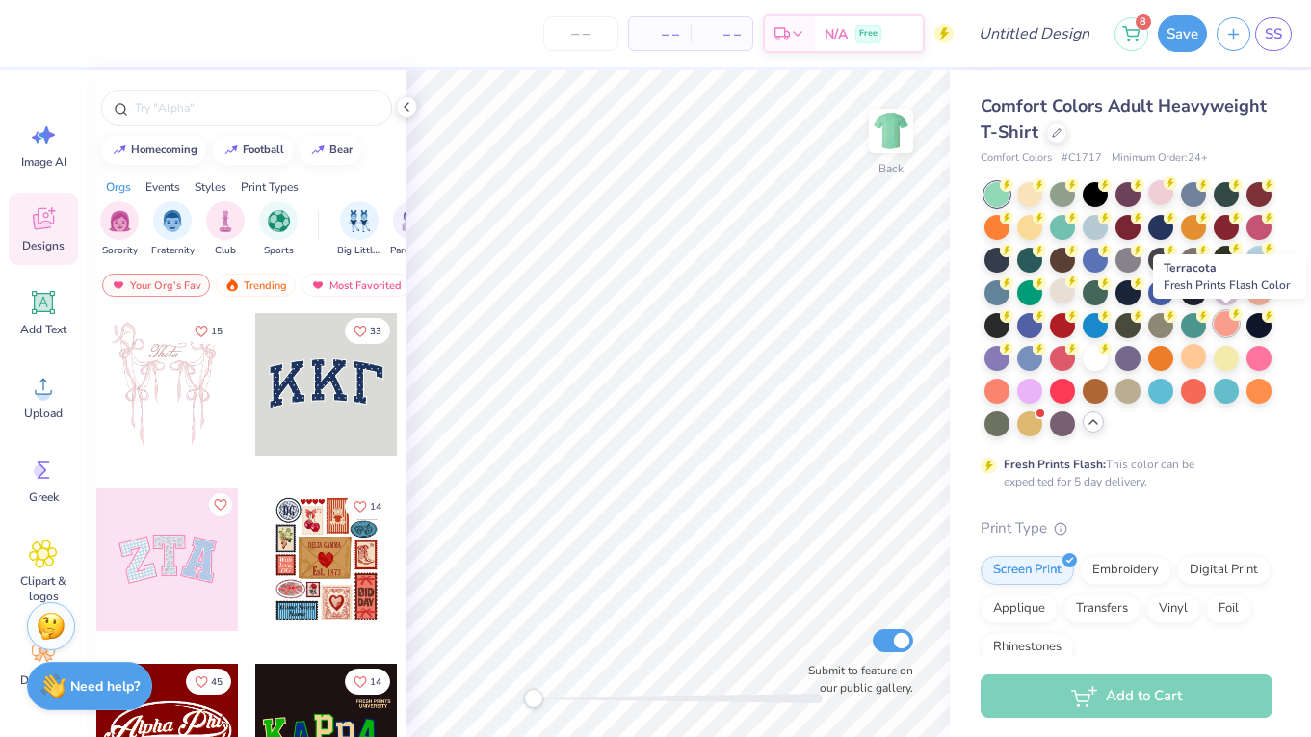
click at [1218, 333] on div at bounding box center [1226, 323] width 25 height 25
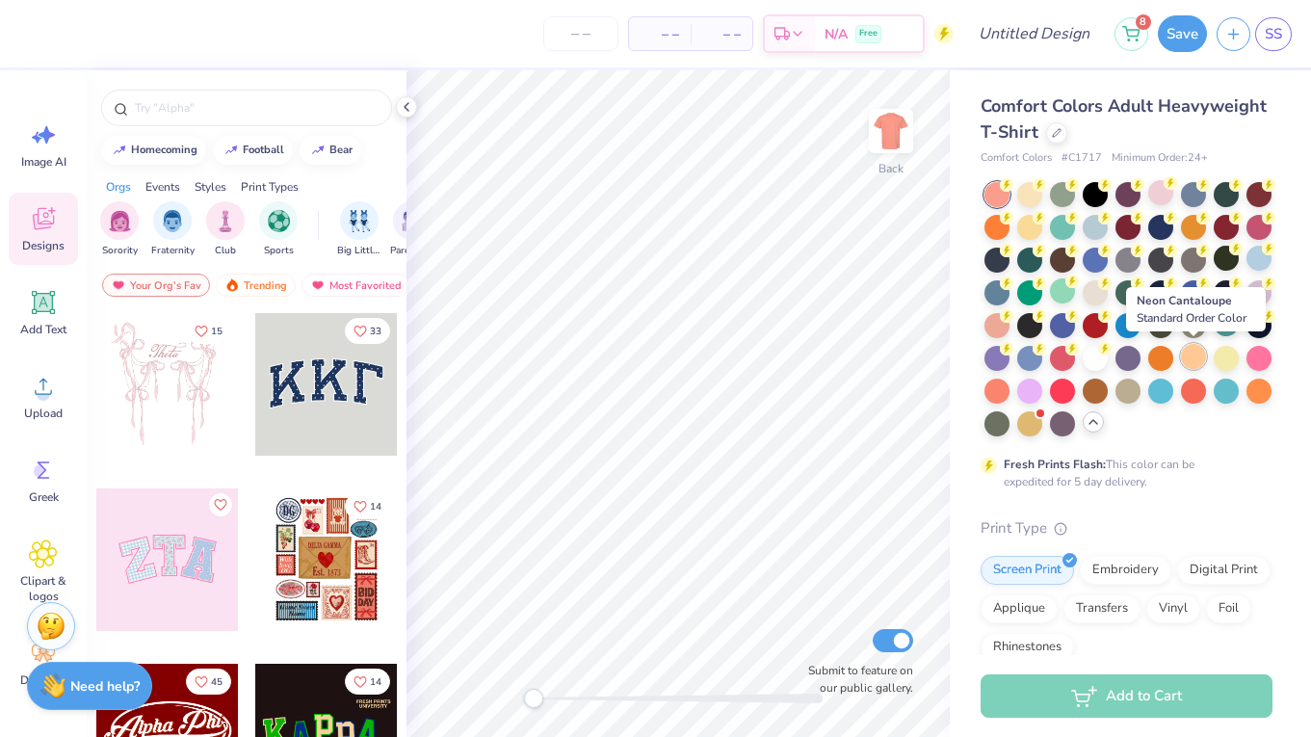
click at [1187, 357] on div at bounding box center [1193, 356] width 25 height 25
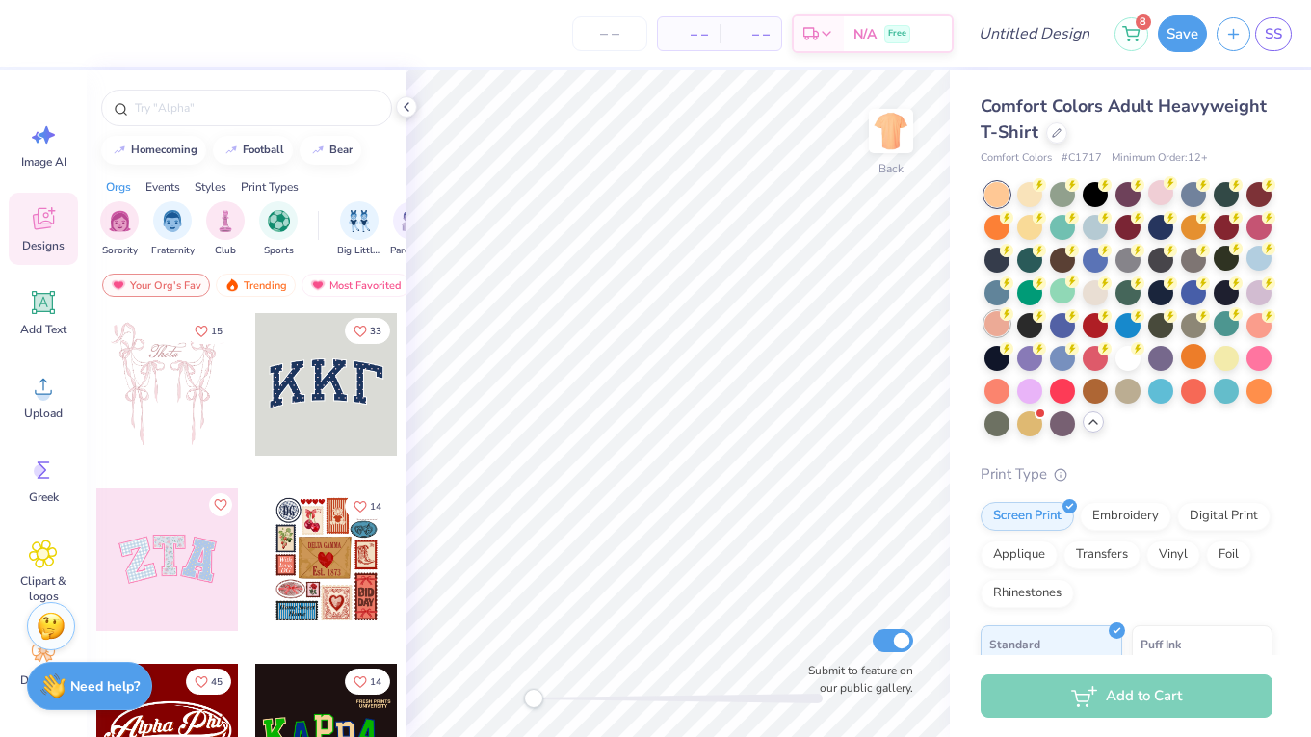
click at [1008, 331] on div at bounding box center [996, 323] width 25 height 25
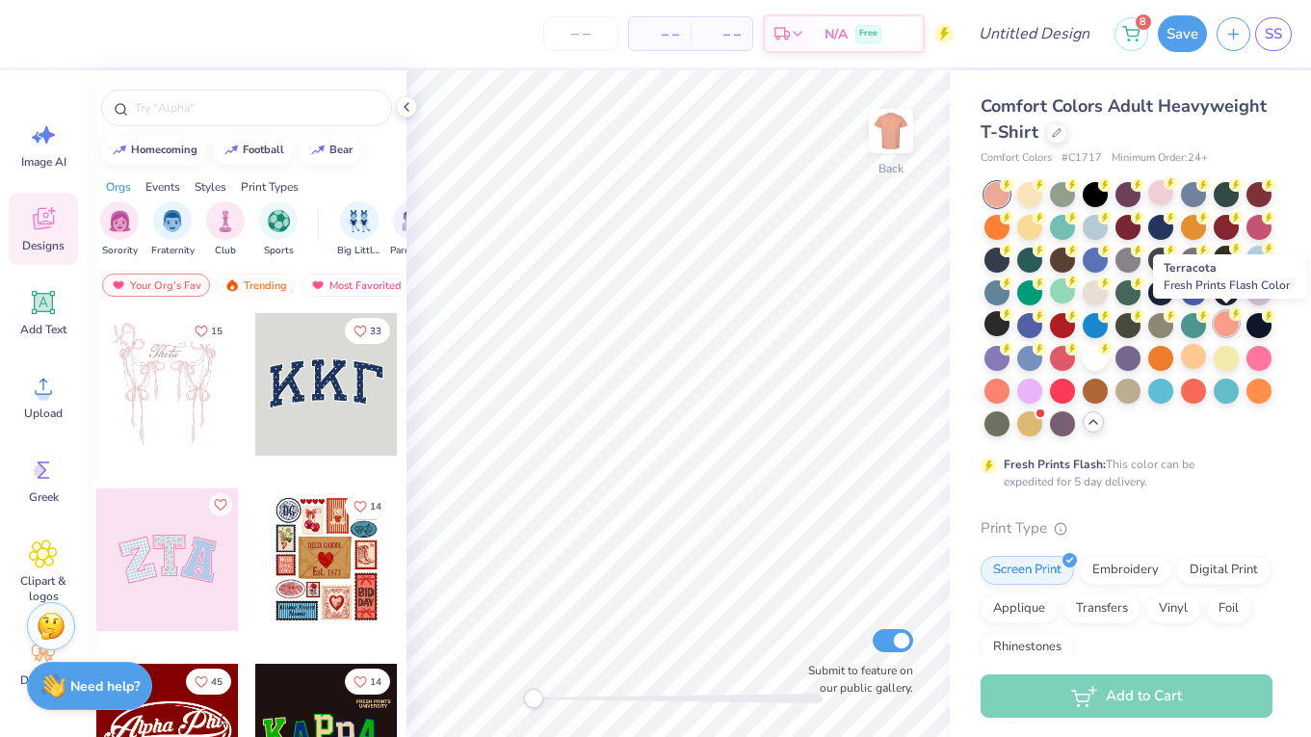
click at [1236, 322] on div at bounding box center [1226, 323] width 25 height 25
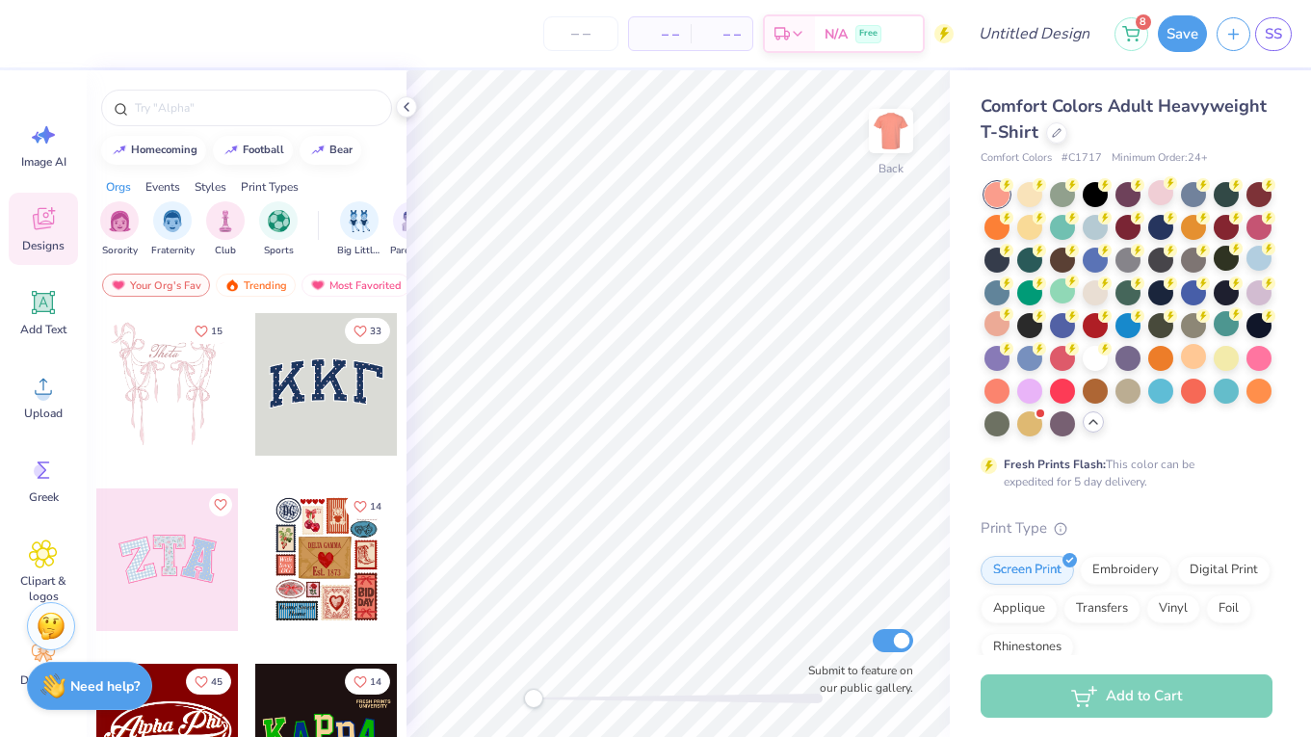
click at [479, 1] on div "– – Per Item – – Total Est. Delivery N/A Free" at bounding box center [491, 33] width 925 height 67
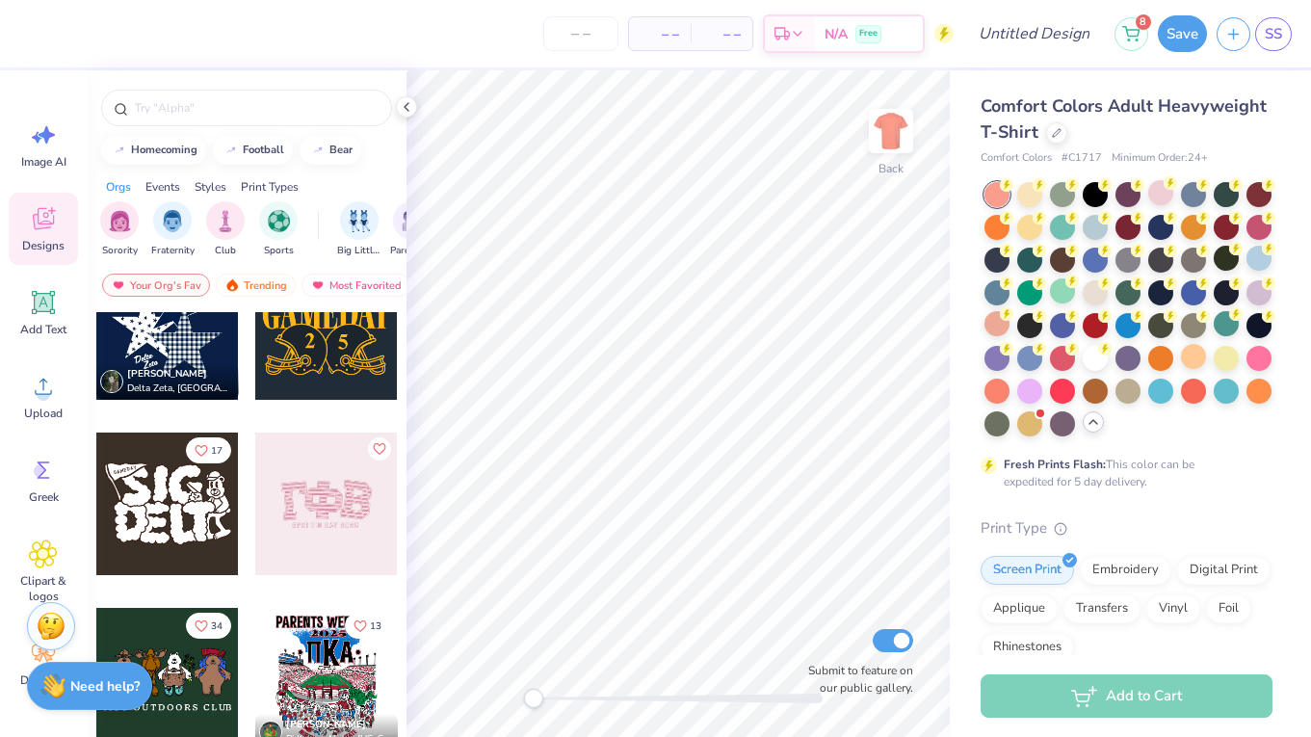
scroll to position [1125, 0]
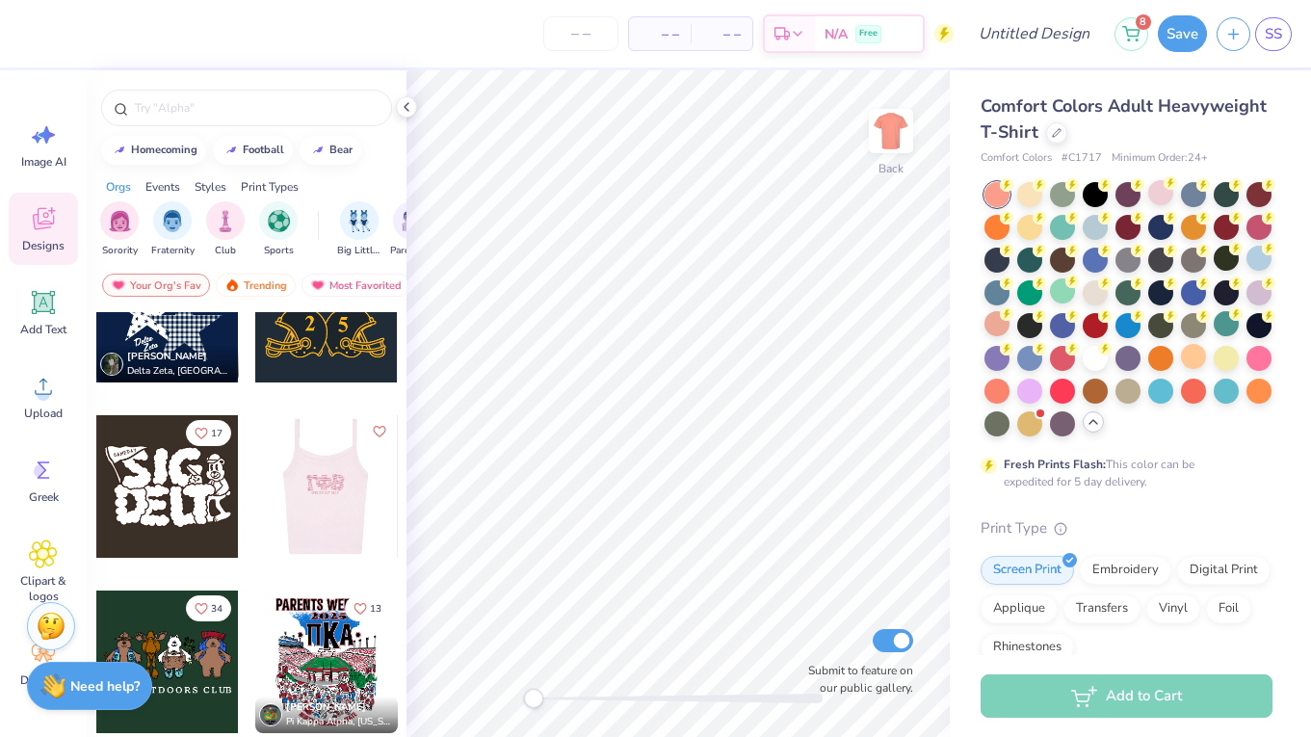
click at [333, 510] on div at bounding box center [325, 486] width 143 height 143
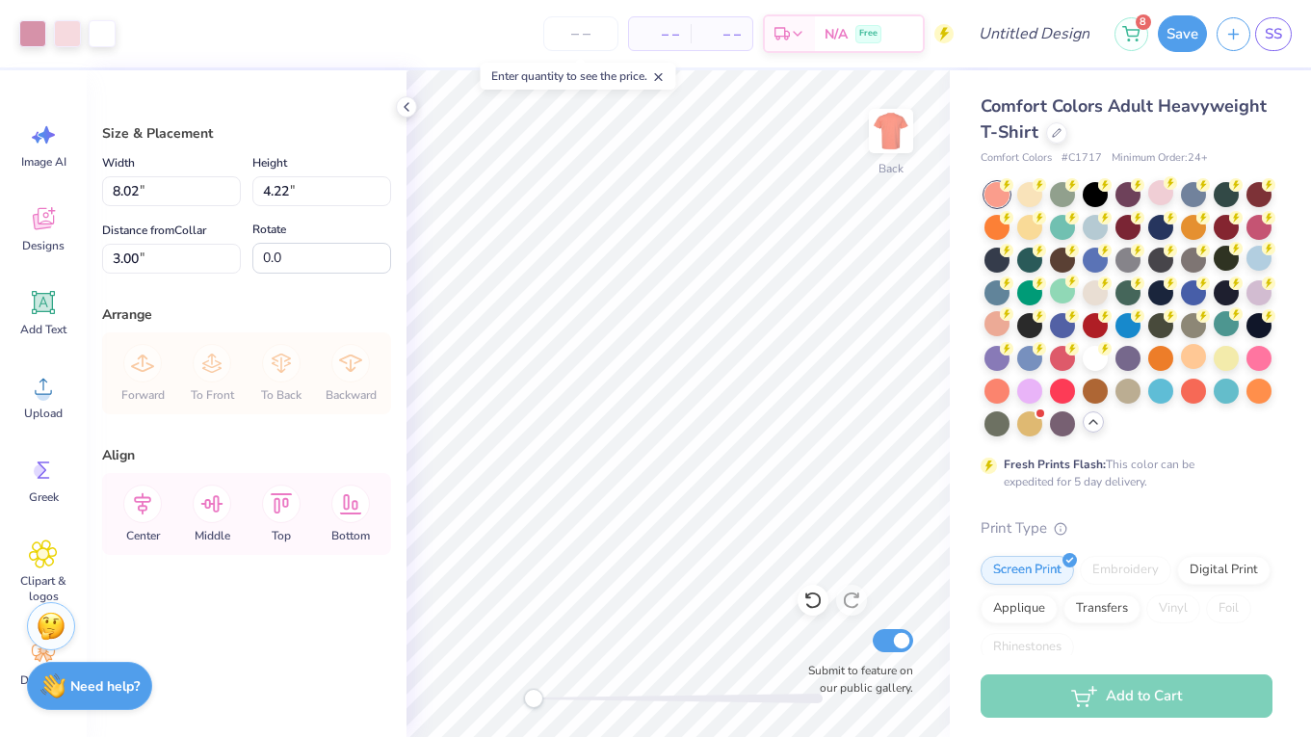
type input "10.49"
type input "5.53"
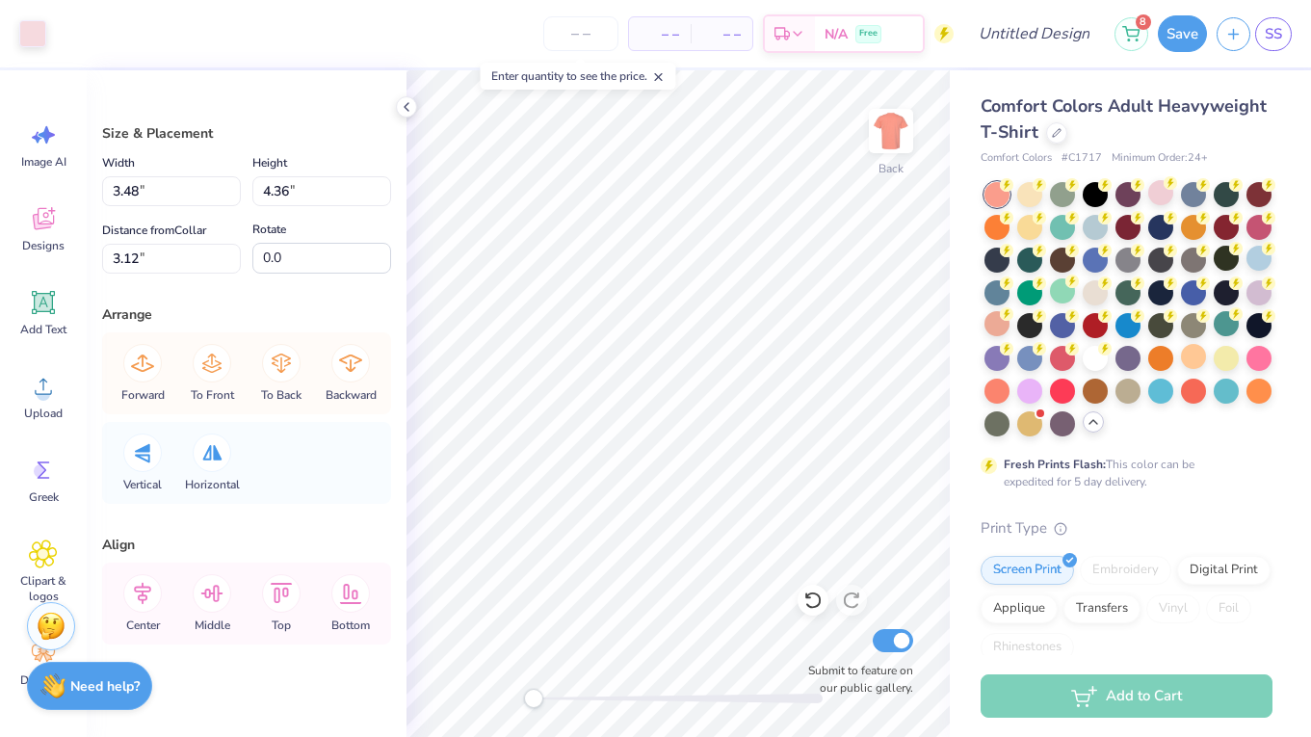
type input "3.42"
type input "4.30"
type input "3.15"
type input "3.42"
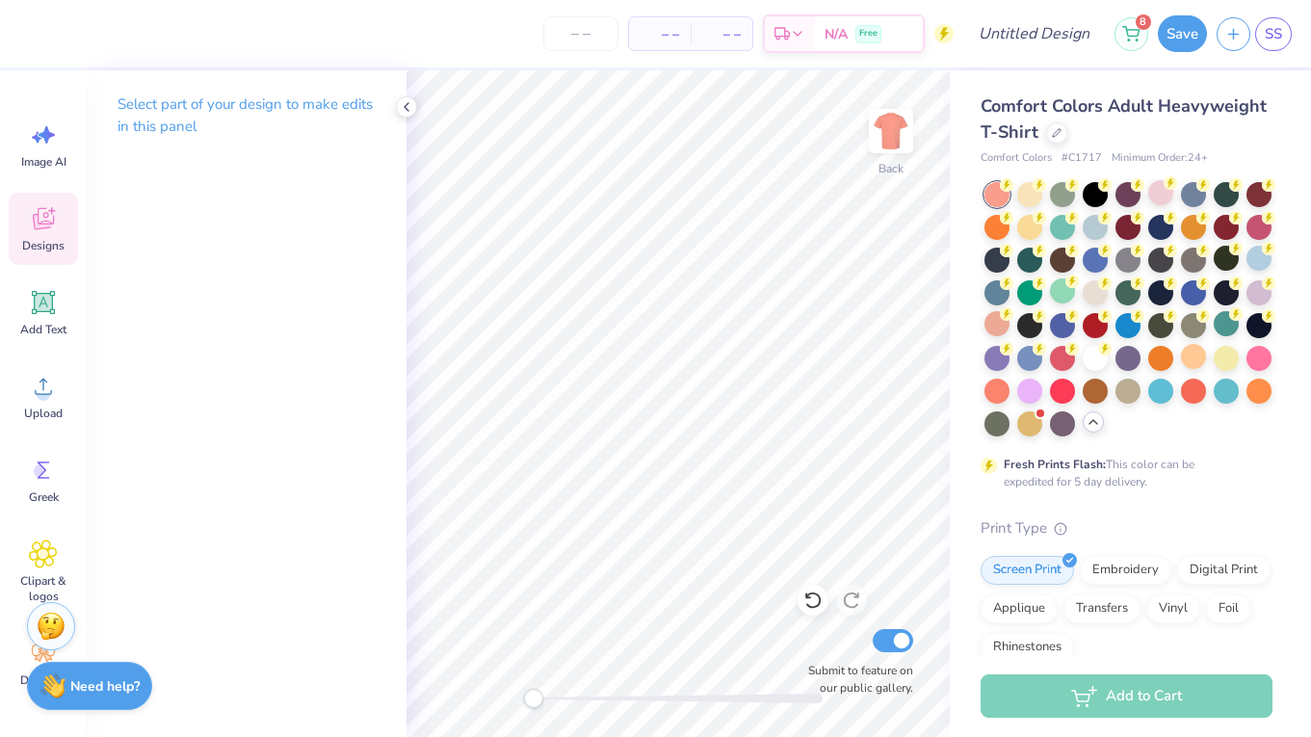
click at [24, 246] on span "Designs" at bounding box center [43, 245] width 42 height 15
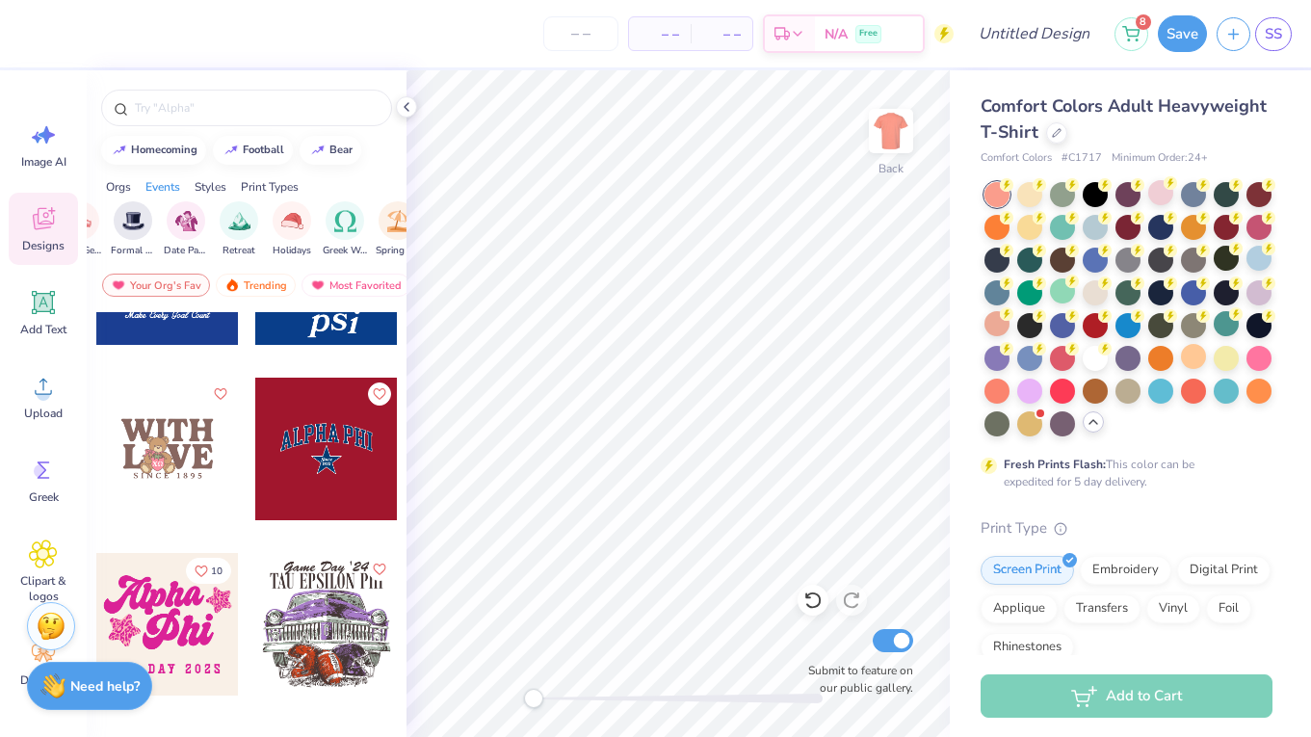
scroll to position [3442, 0]
click at [140, 465] on div at bounding box center [167, 448] width 143 height 143
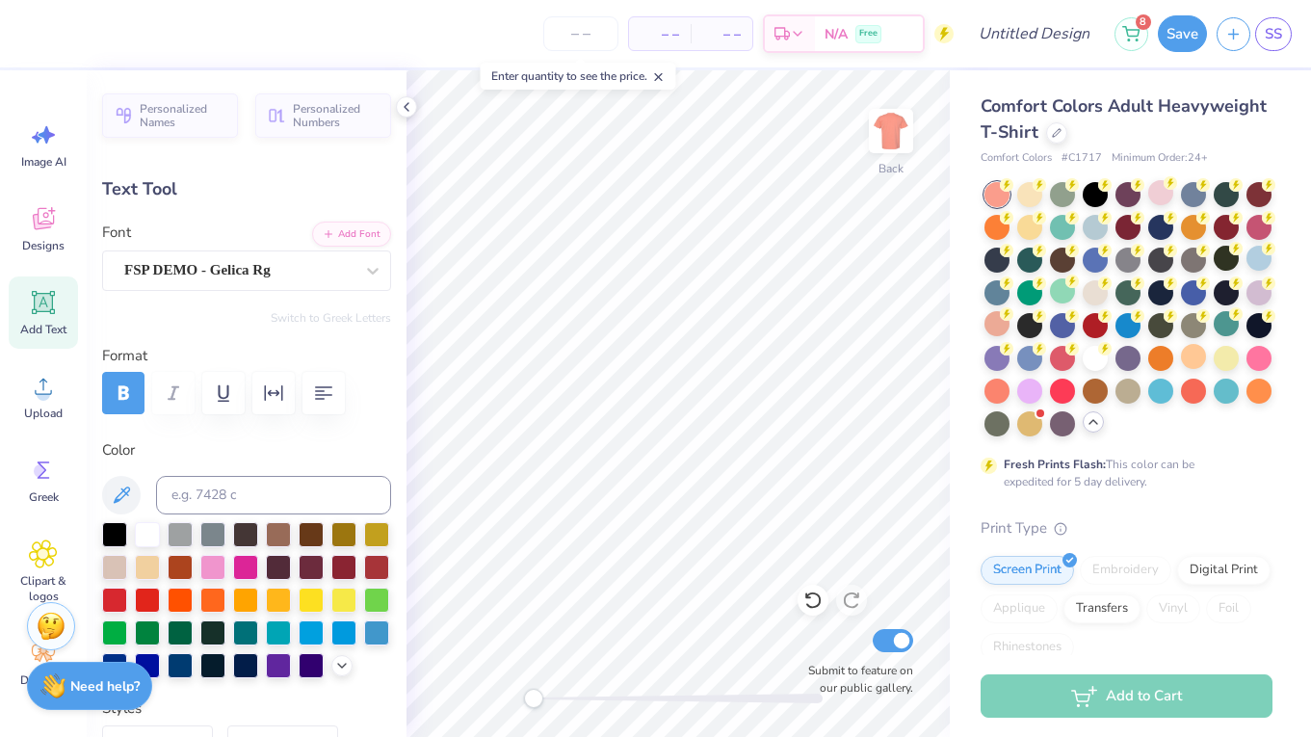
scroll to position [0, 0]
type textarea "DM"
type input "3.31"
type input "1.77"
type input "4.85"
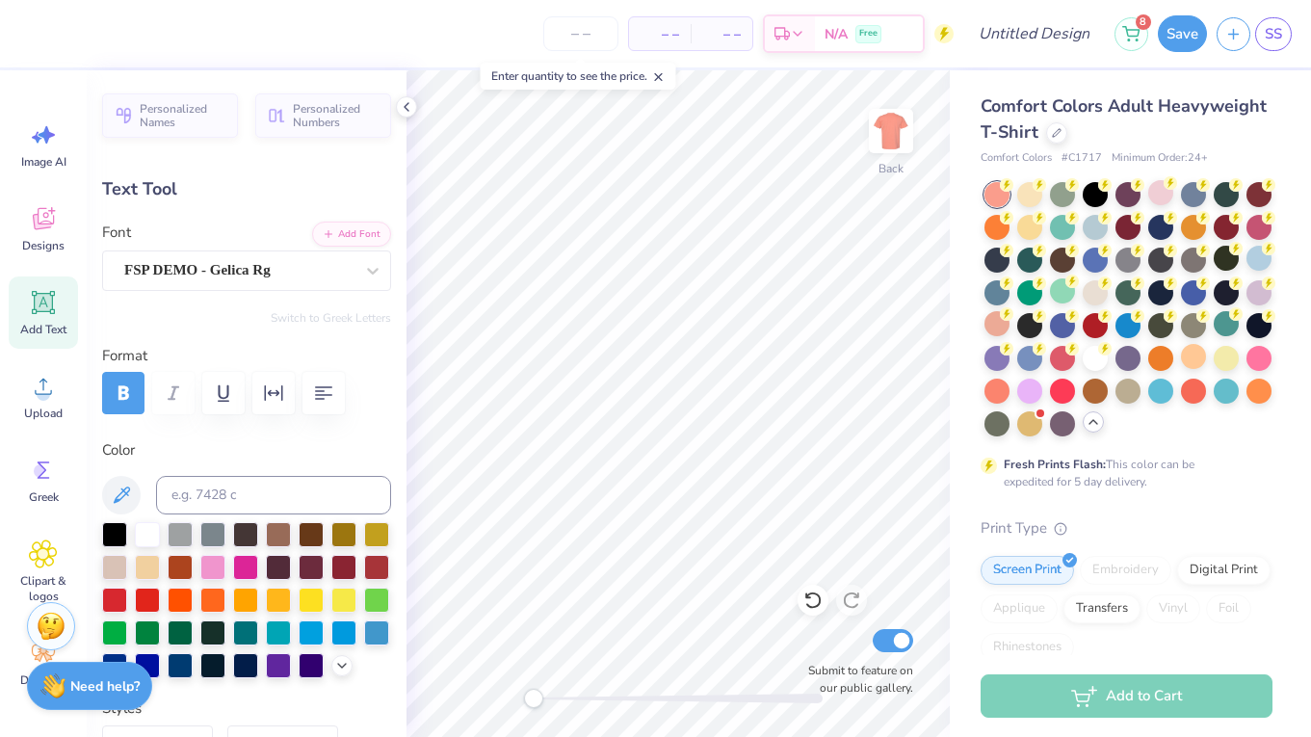
type input "1.47"
type input "1.73"
type textarea "Ex"
type input "3.31"
type input "1.77"
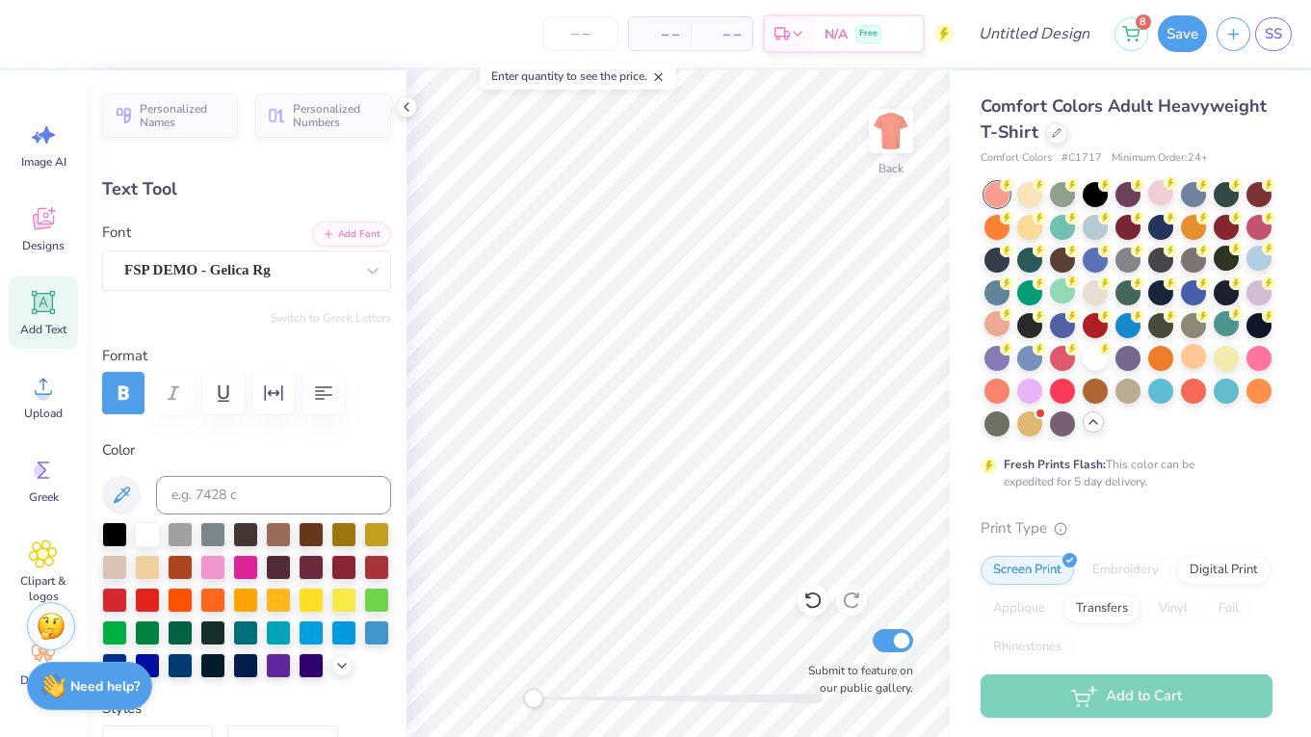
type textarea "cs"
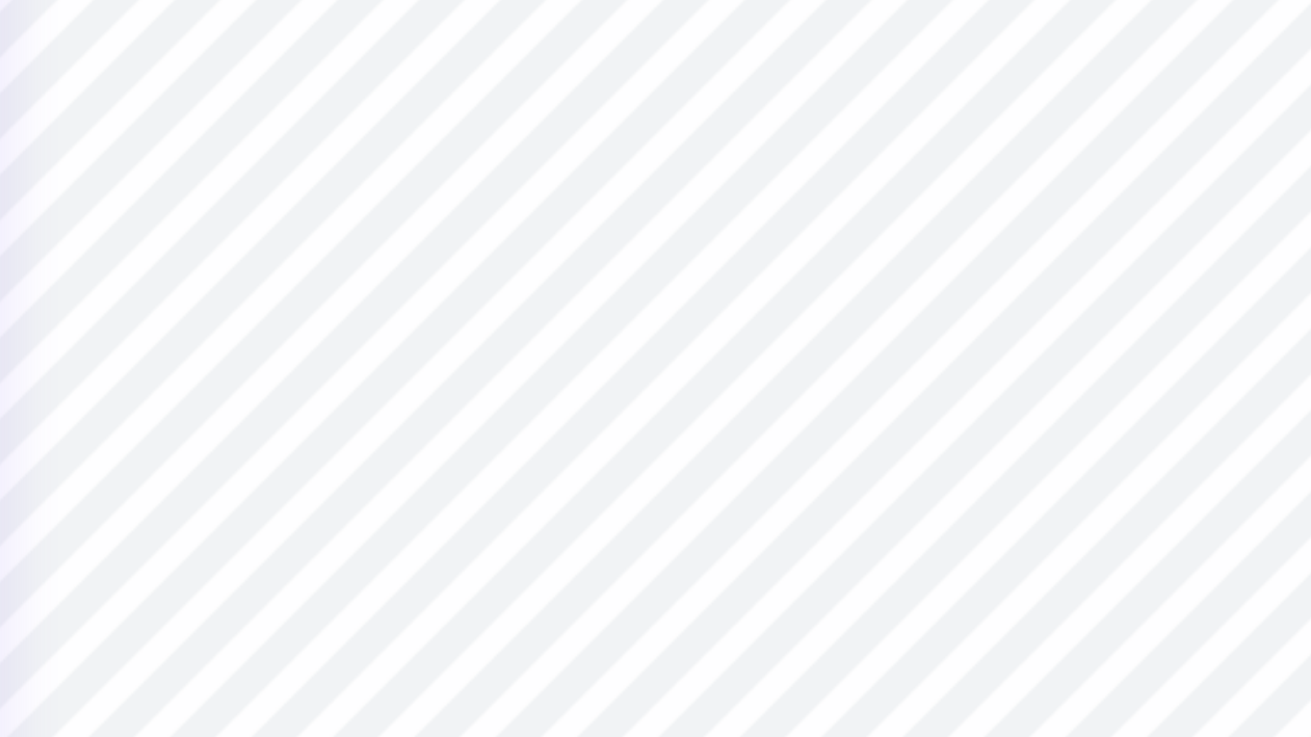
type input "2.57"
type input "2.70"
type input "4.27"
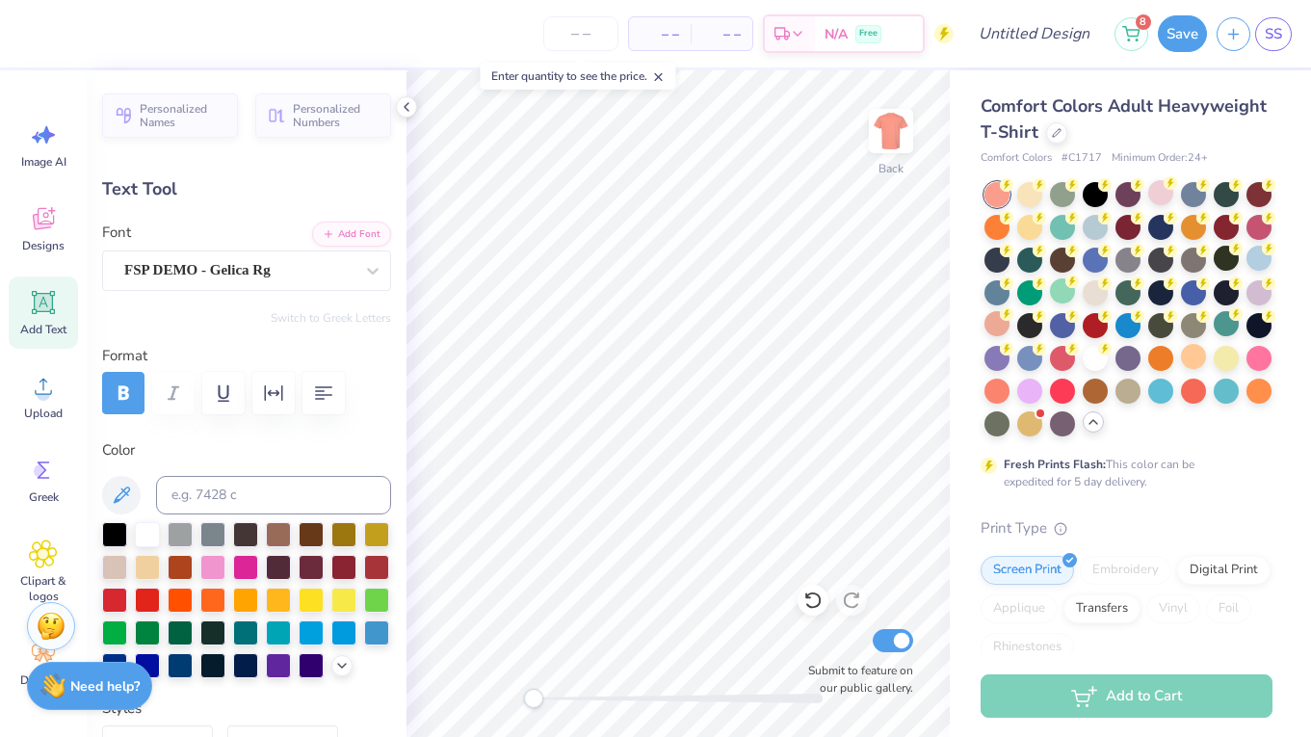
type textarea "EX"
type input "2.47"
type input "1.38"
type input "5.18"
type textarea "CS"
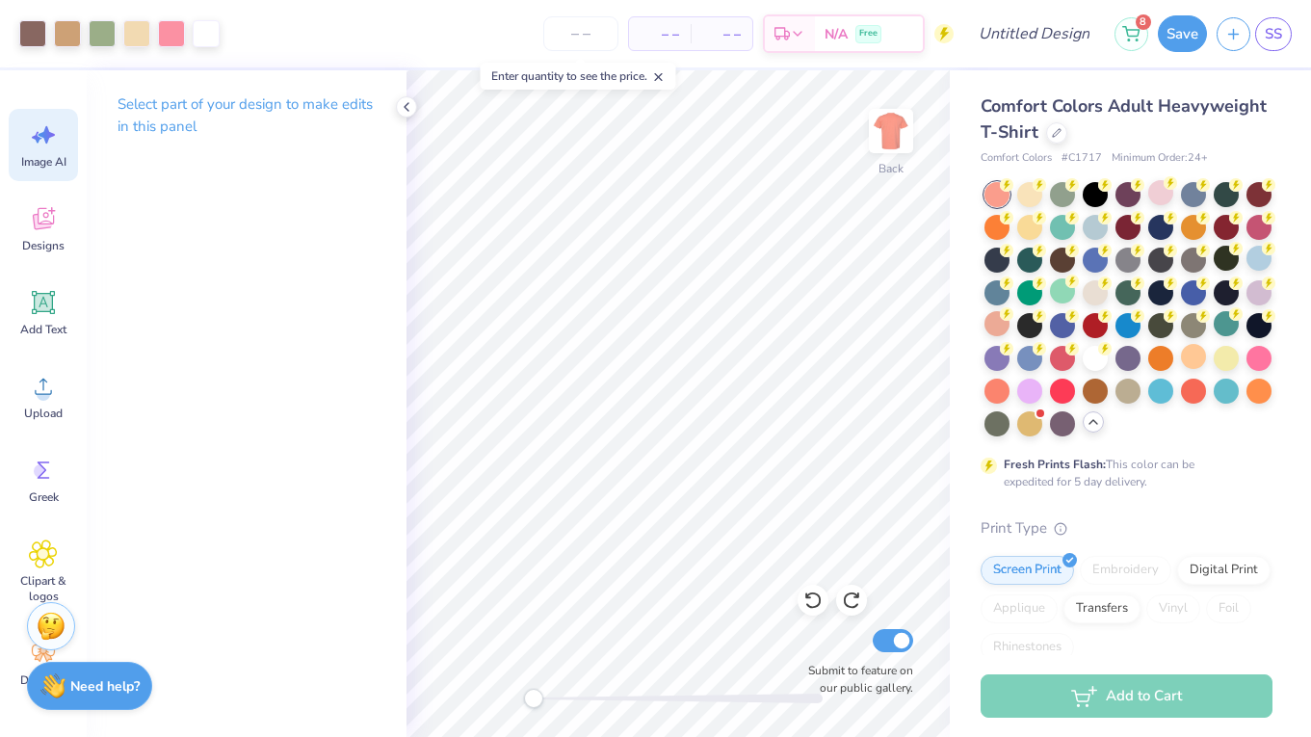
click at [33, 115] on div "Image AI" at bounding box center [43, 145] width 69 height 72
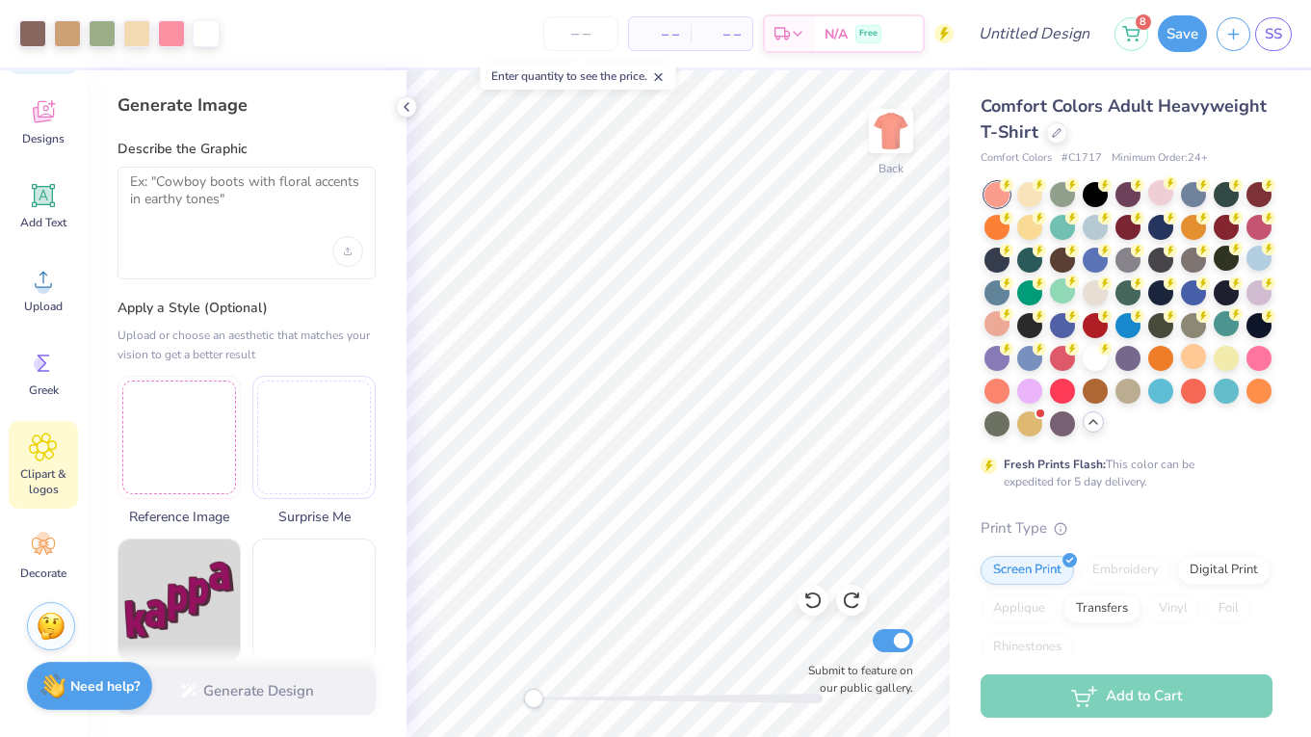
scroll to position [107, 0]
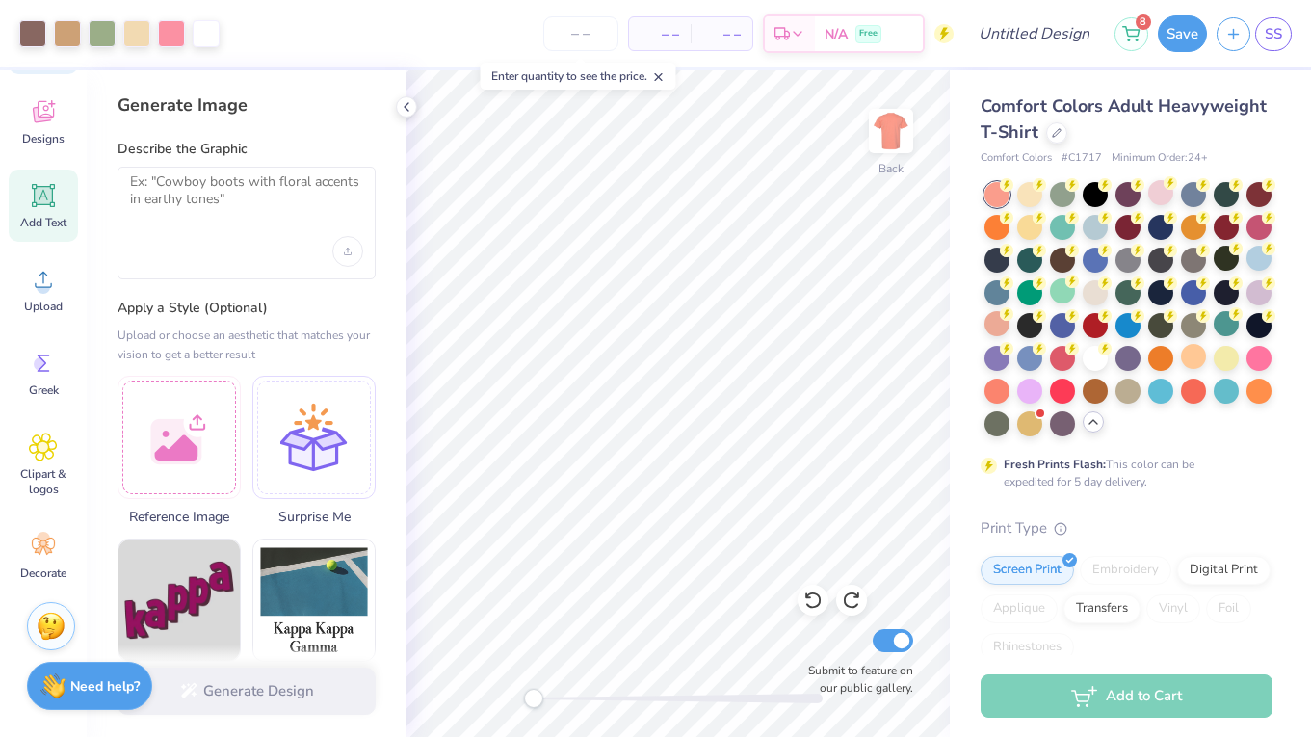
click at [48, 217] on span "Add Text" at bounding box center [43, 222] width 46 height 15
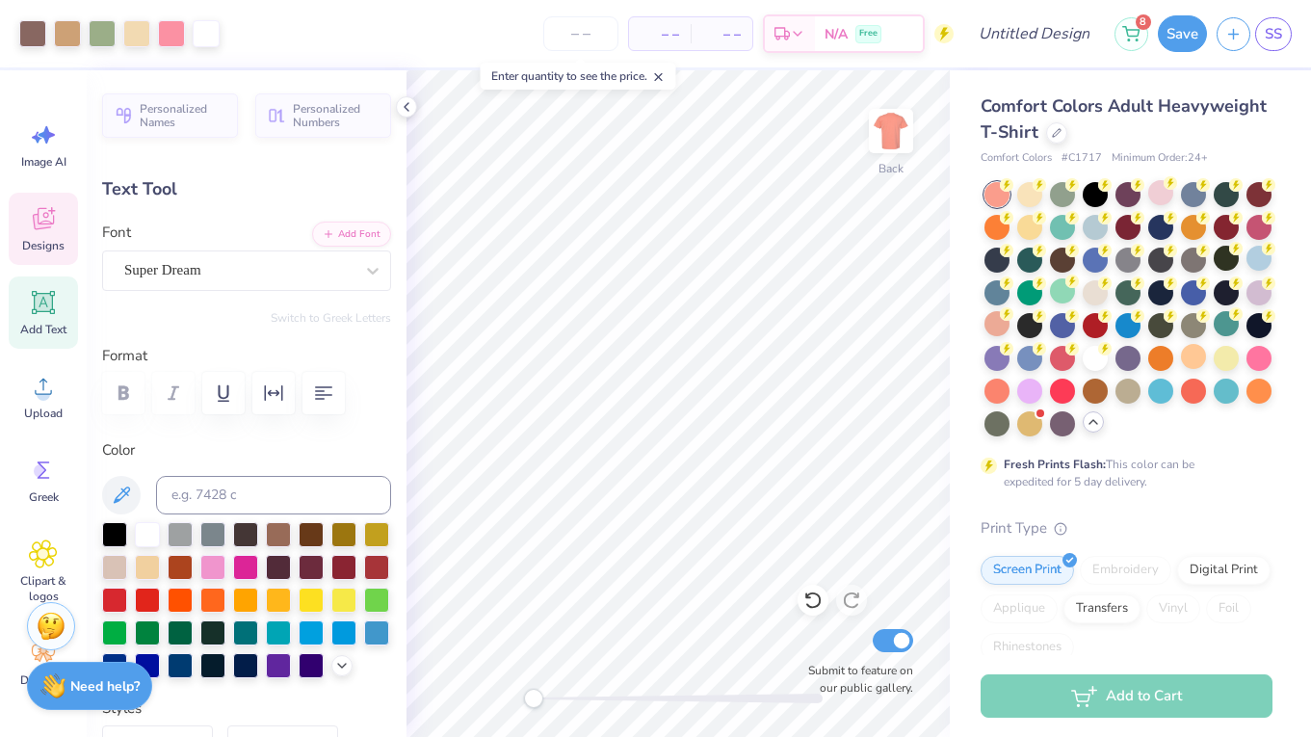
scroll to position [0, 0]
click at [38, 208] on icon at bounding box center [43, 218] width 29 height 29
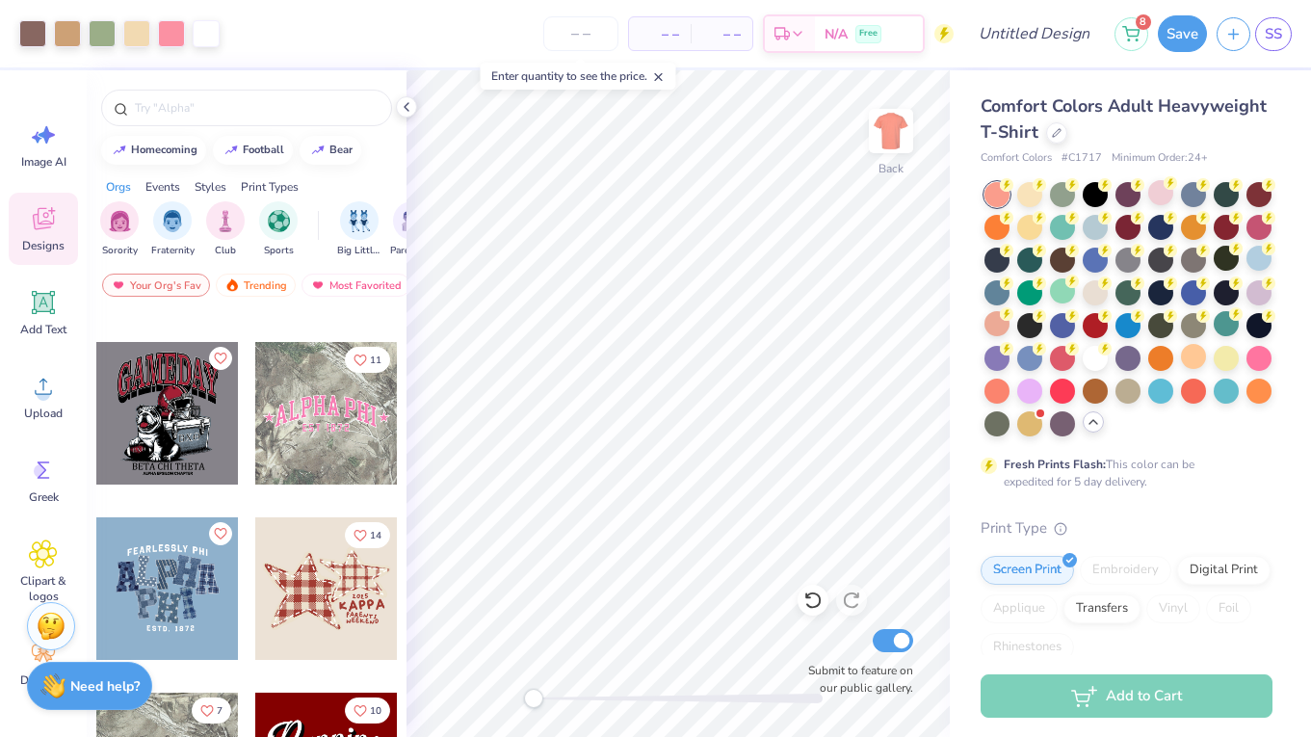
scroll to position [1694, 0]
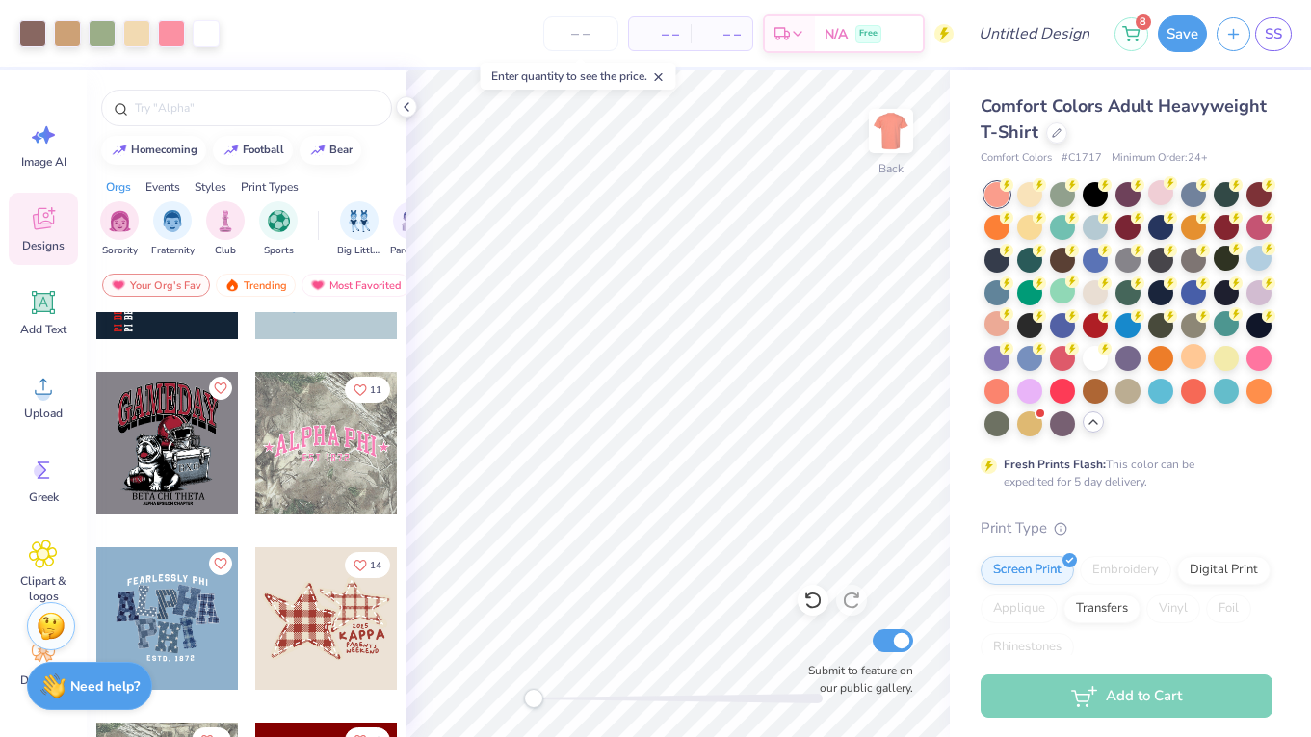
click at [295, 459] on div at bounding box center [326, 443] width 143 height 143
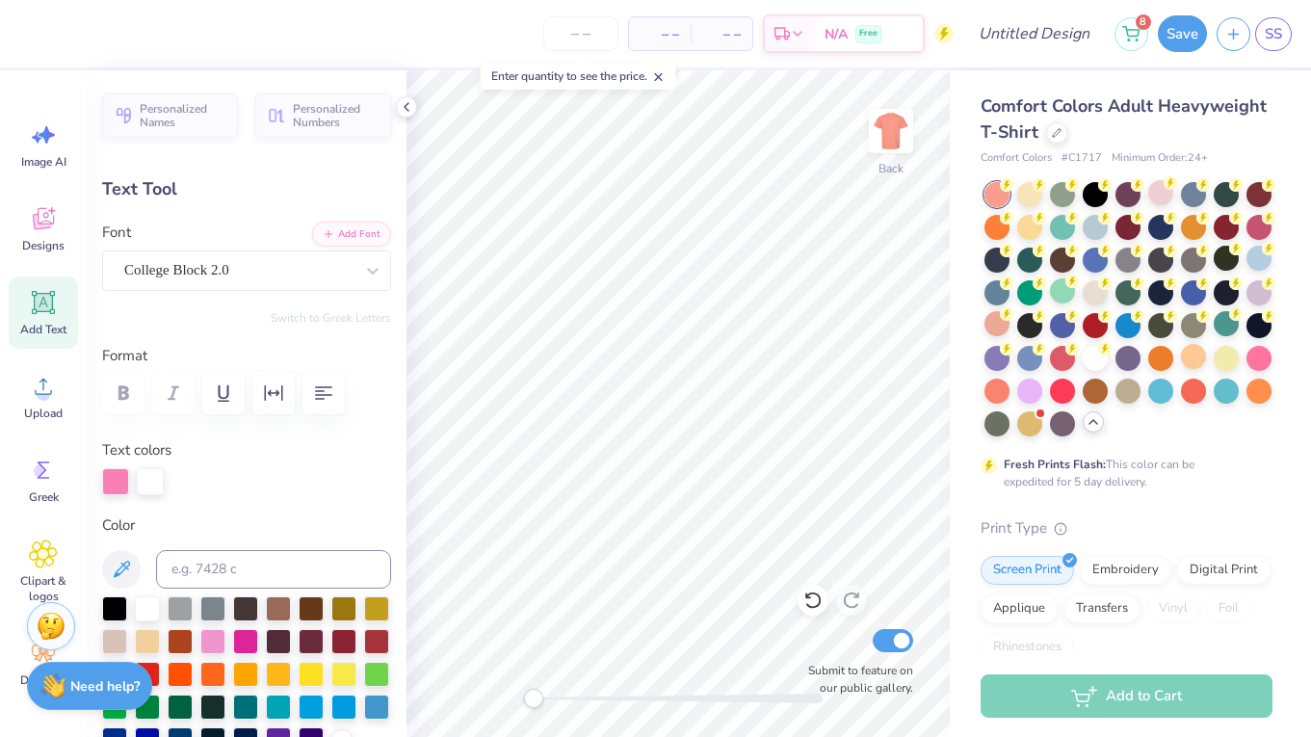
scroll to position [0, 0]
type textarea "DM EXECS"
type input "8.82"
type input "3.05"
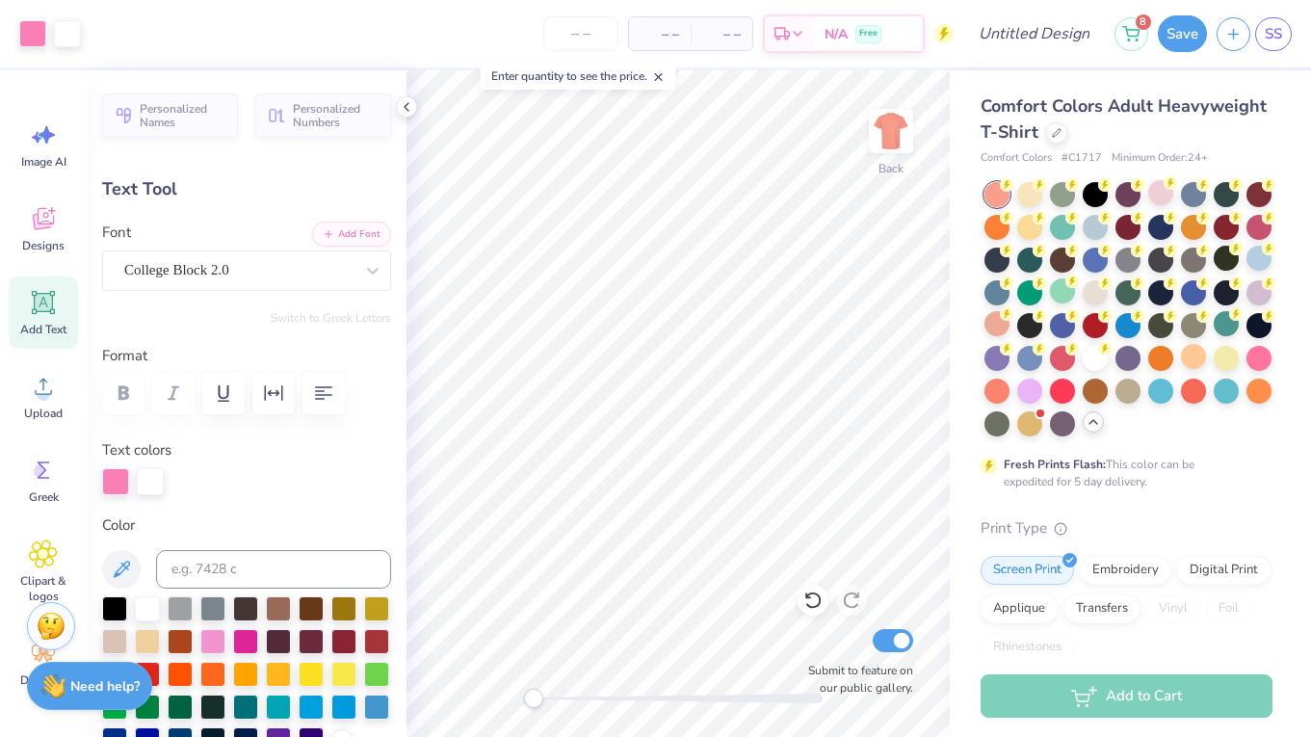
type input "3.05"
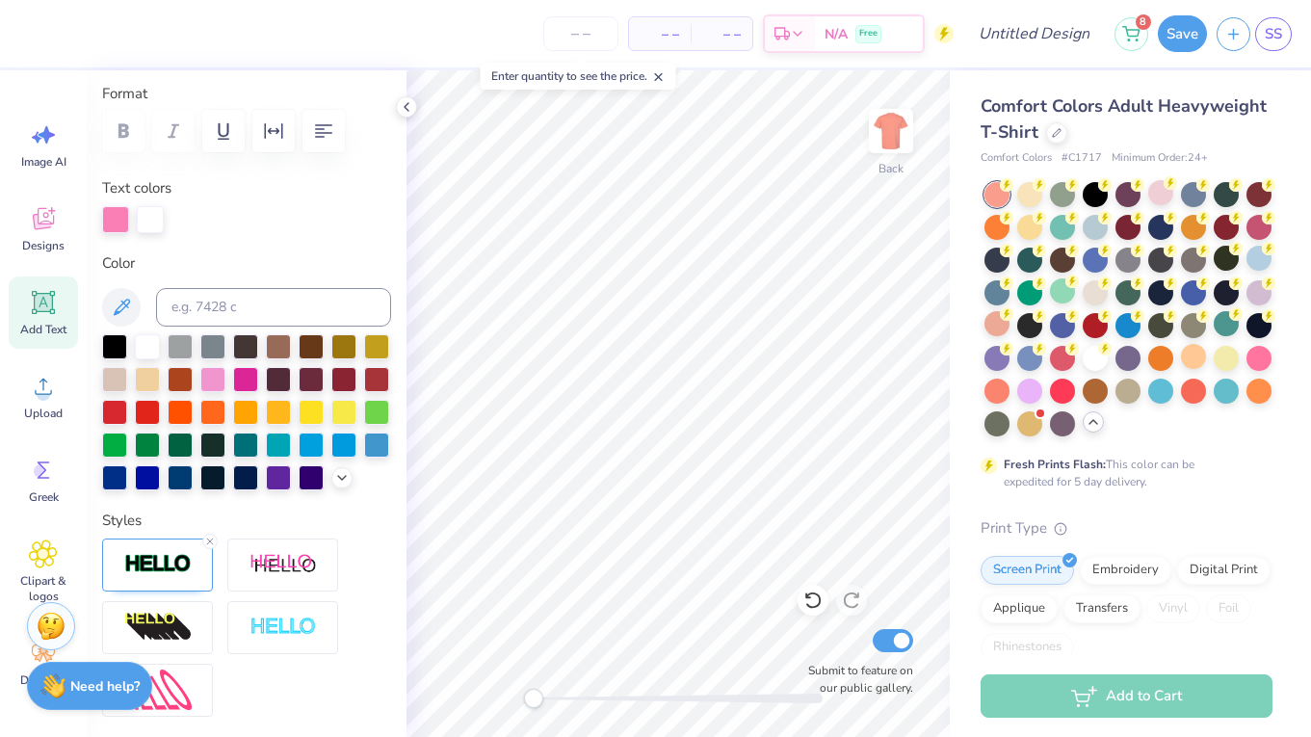
scroll to position [265, 0]
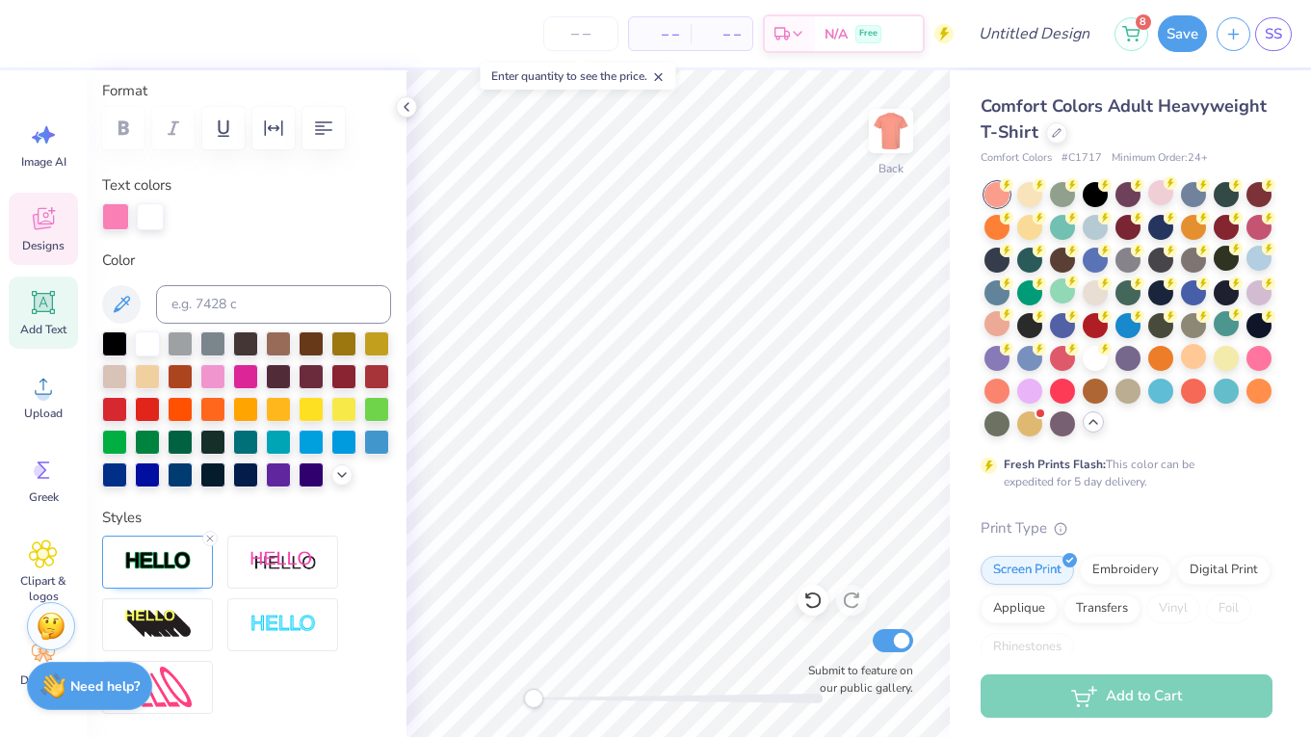
click at [69, 228] on div "Designs" at bounding box center [43, 229] width 69 height 72
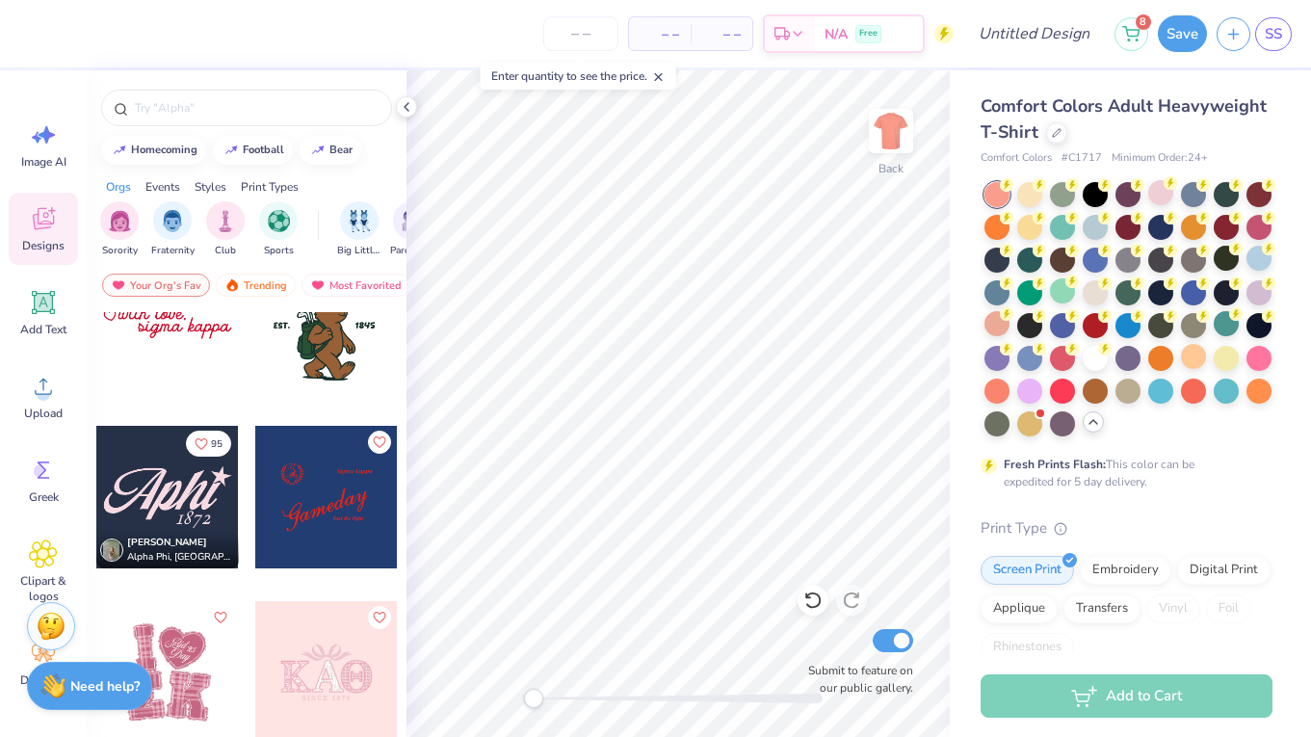
scroll to position [6630, 0]
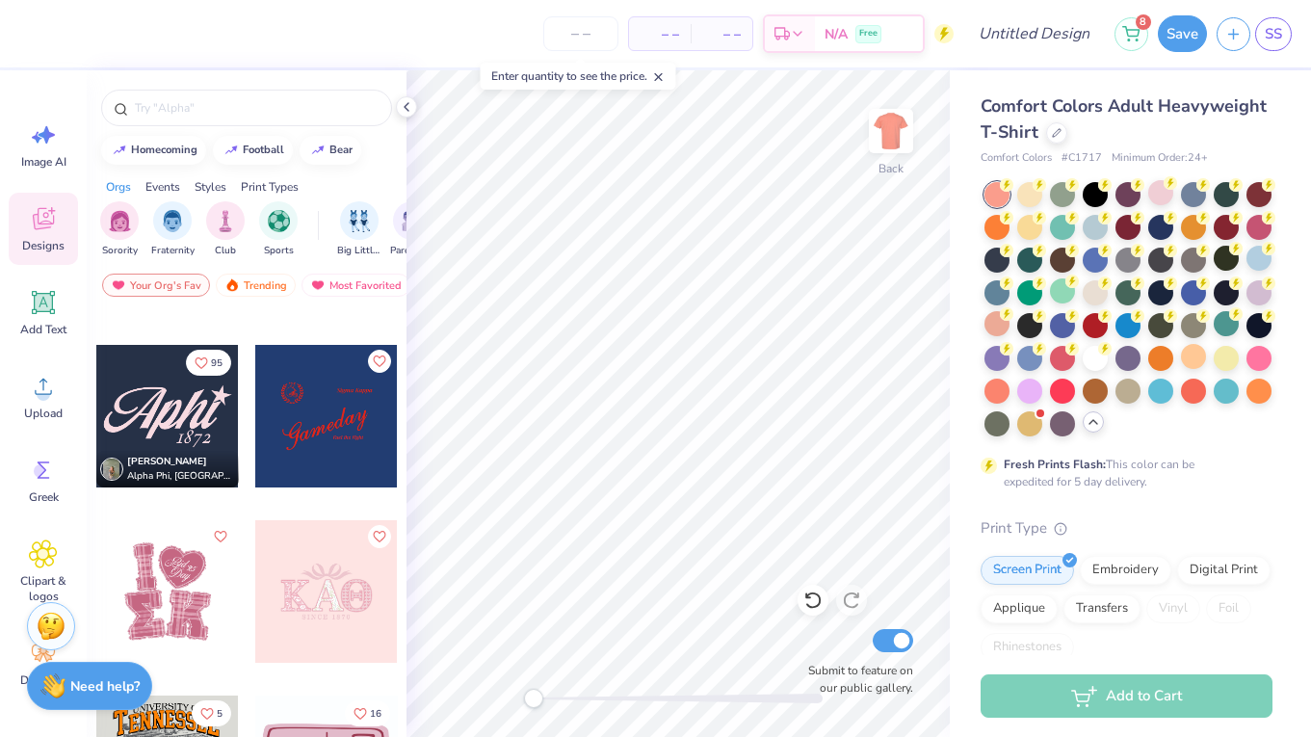
click at [153, 420] on div at bounding box center [167, 416] width 143 height 143
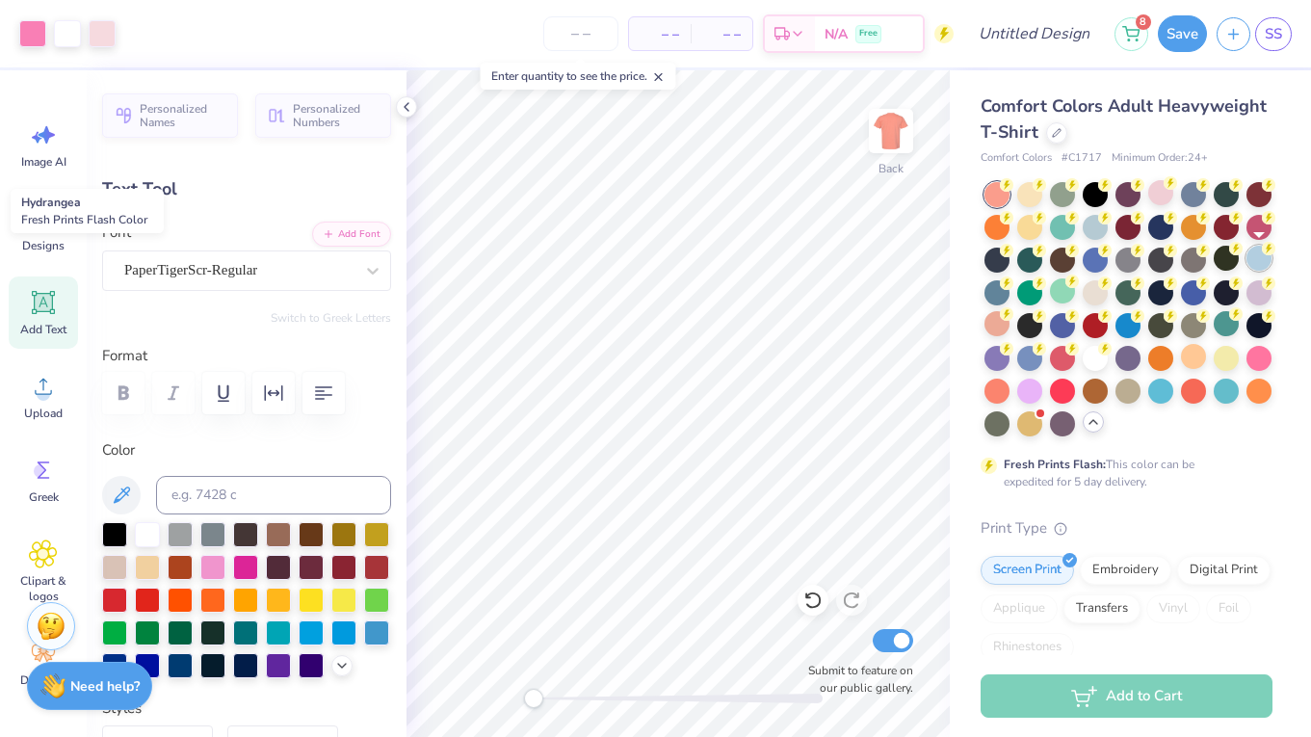
click at [1255, 256] on div at bounding box center [1258, 258] width 25 height 25
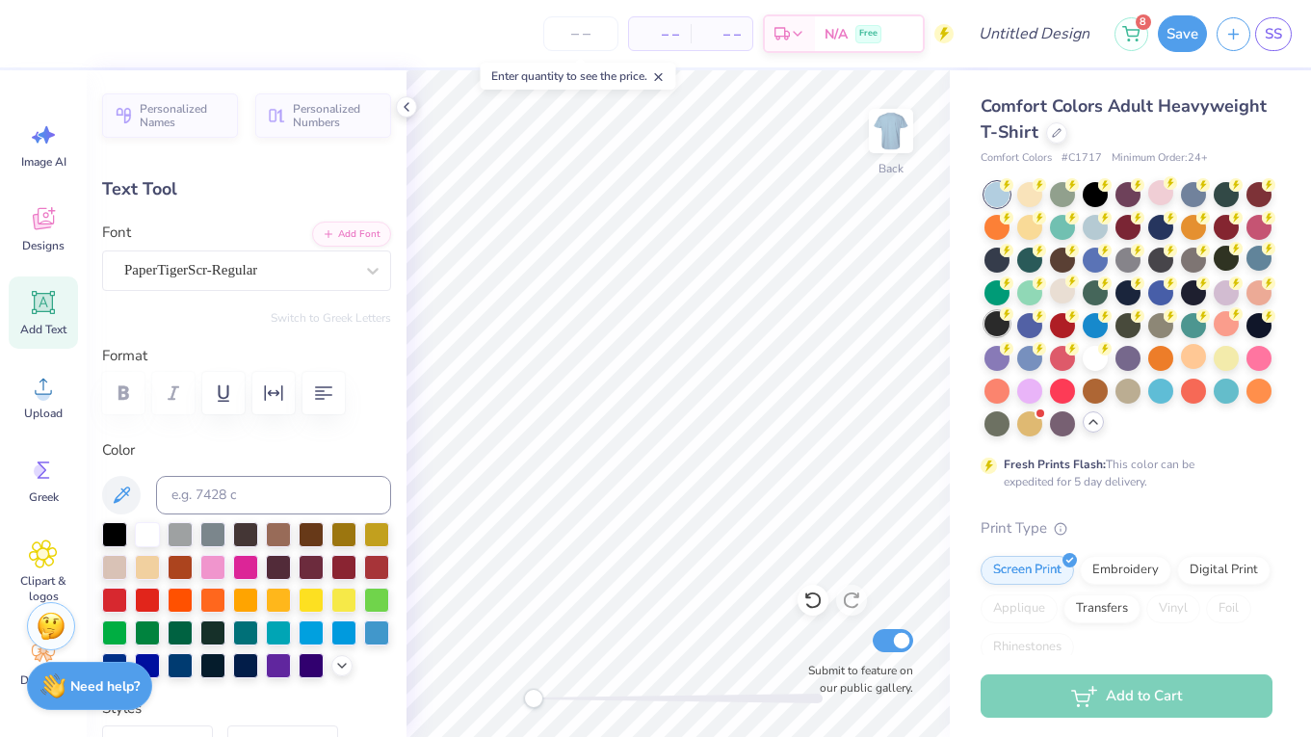
type textarea "Executives"
drag, startPoint x: 538, startPoint y: 700, endPoint x: 631, endPoint y: 698, distance: 92.5
click at [631, 698] on div "Accessibility label" at bounding box center [621, 698] width 19 height 19
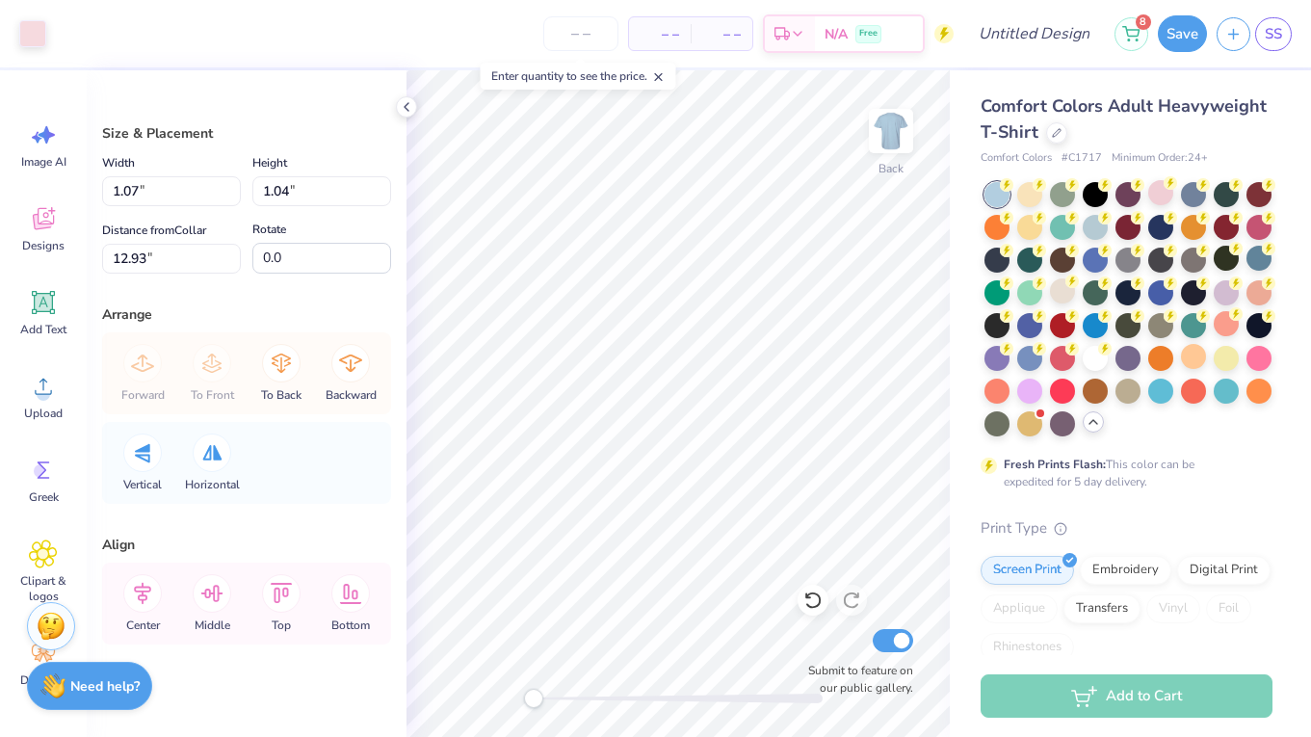
drag, startPoint x: 623, startPoint y: 695, endPoint x: 530, endPoint y: 696, distance: 93.4
click at [530, 696] on div "Accessibility label" at bounding box center [533, 698] width 19 height 19
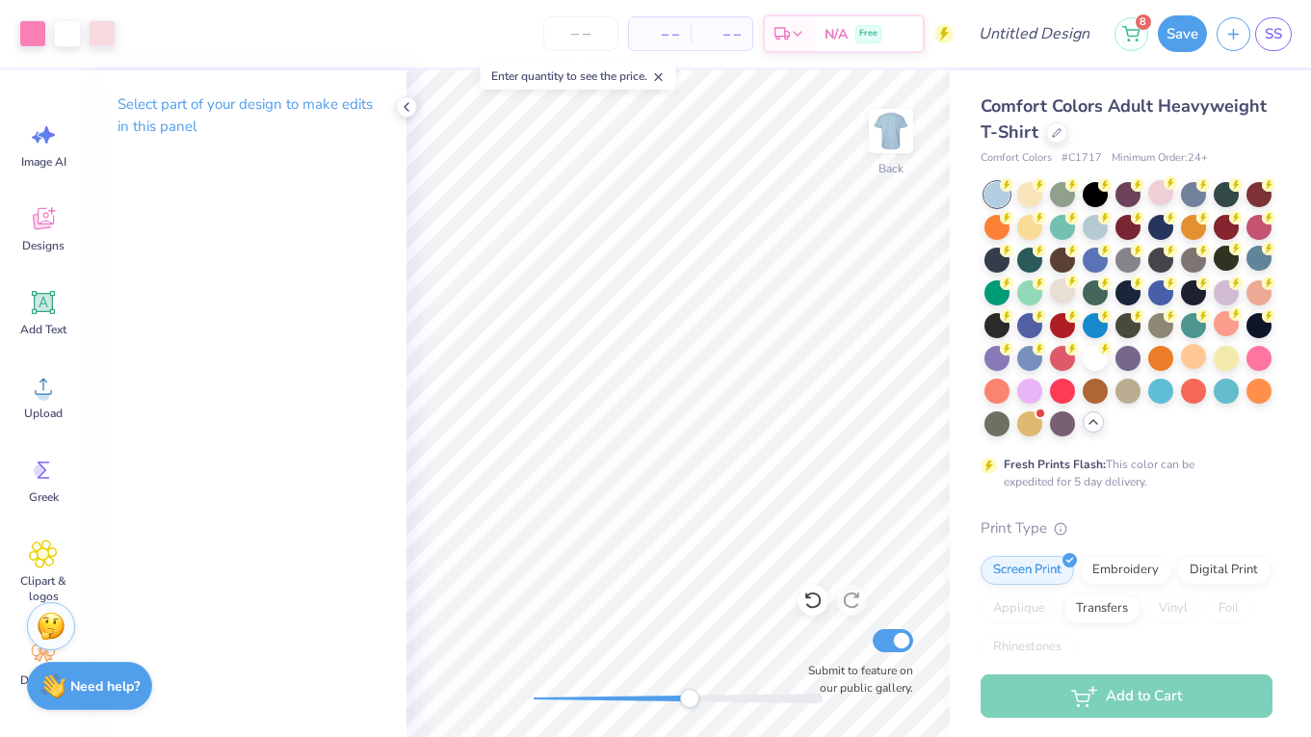
drag, startPoint x: 538, startPoint y: 702, endPoint x: 690, endPoint y: 700, distance: 151.2
click at [690, 700] on div "Accessibility label" at bounding box center [689, 698] width 19 height 19
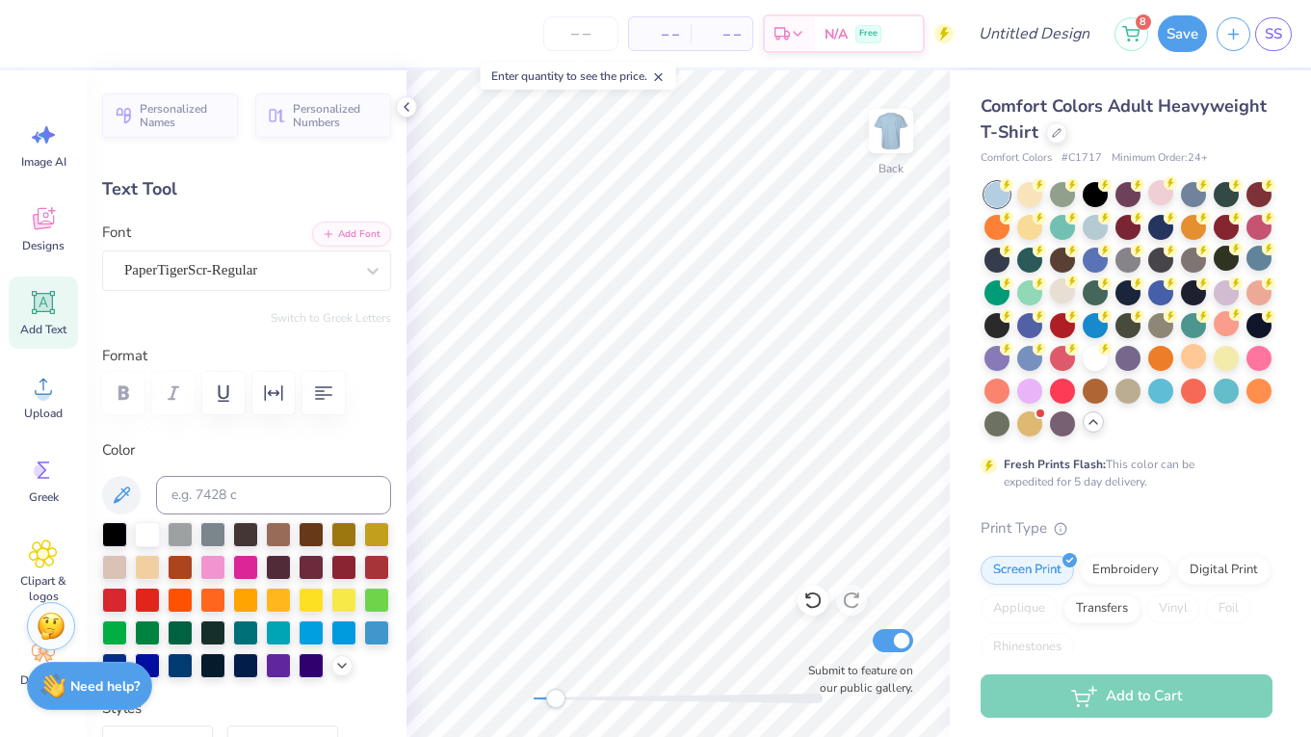
drag, startPoint x: 690, startPoint y: 700, endPoint x: 556, endPoint y: 701, distance: 133.9
click at [556, 701] on div "Accessibility label" at bounding box center [555, 698] width 19 height 19
type input "1.81"
type input "0.94"
type input "15.36"
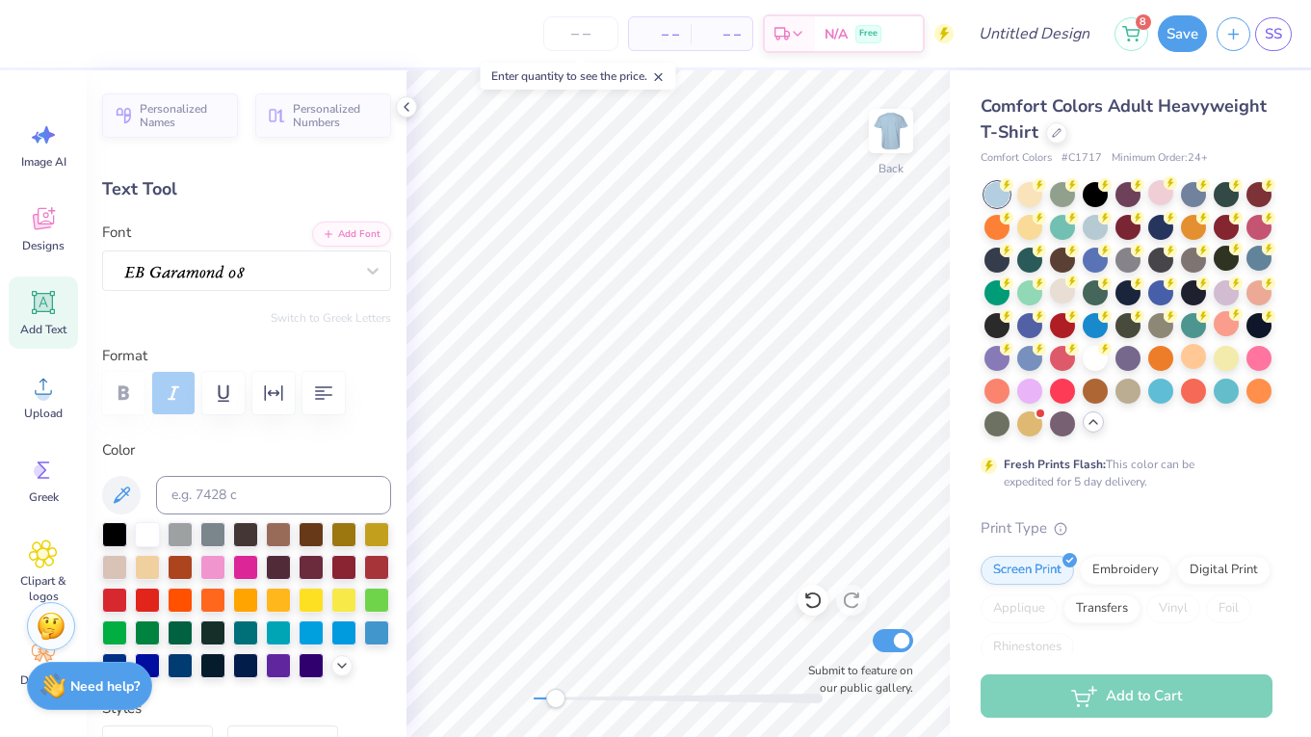
type textarea "2"
type textarea "25-26"
click at [467, 706] on div "Back Submit to feature on our public gallery." at bounding box center [677, 403] width 543 height 667
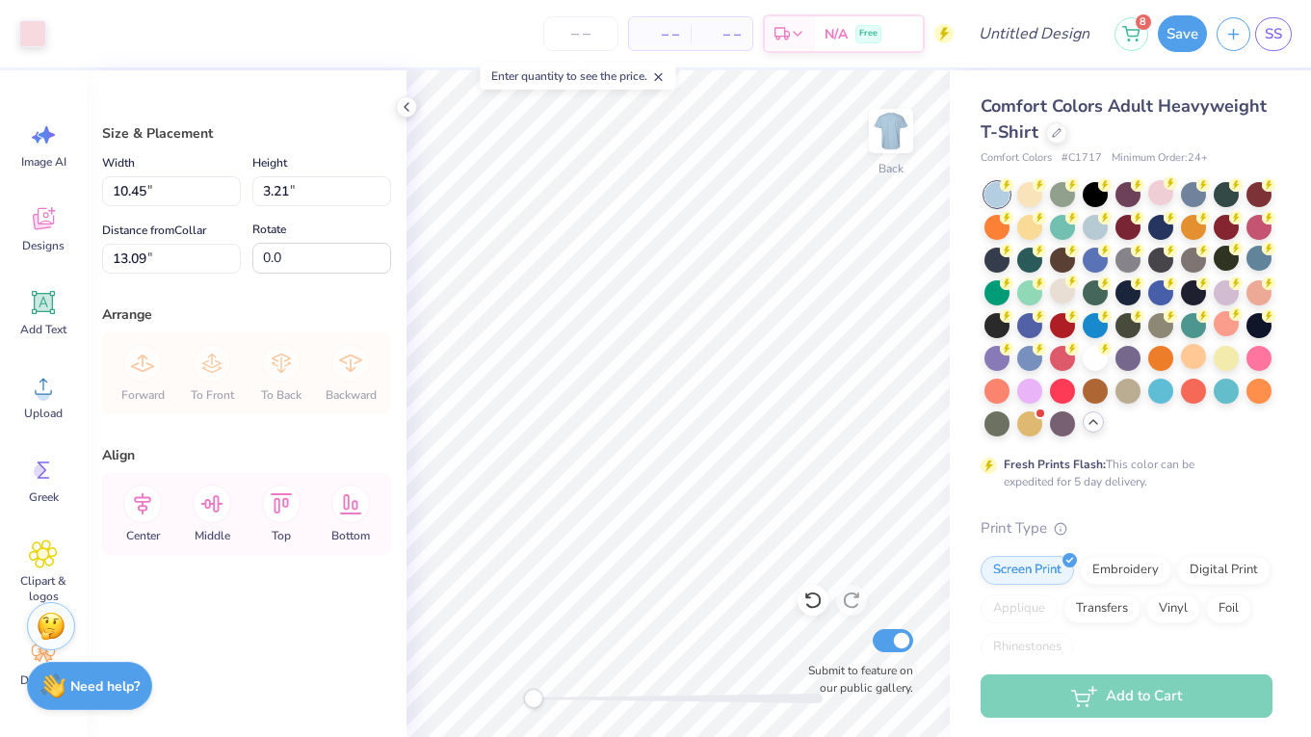
type input "3.90"
type input "11.81"
type input "3.63"
type input "3.49"
type input "13.21"
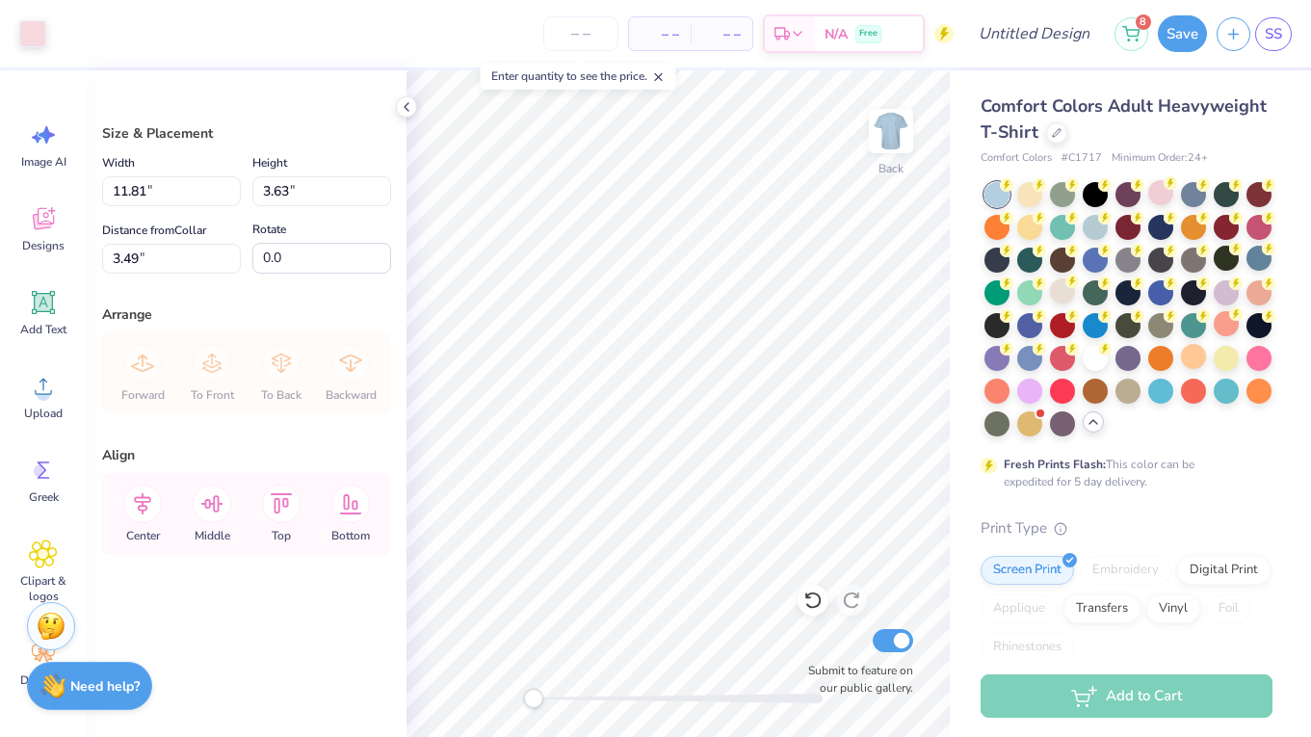
type input "4.06"
type input "3.00"
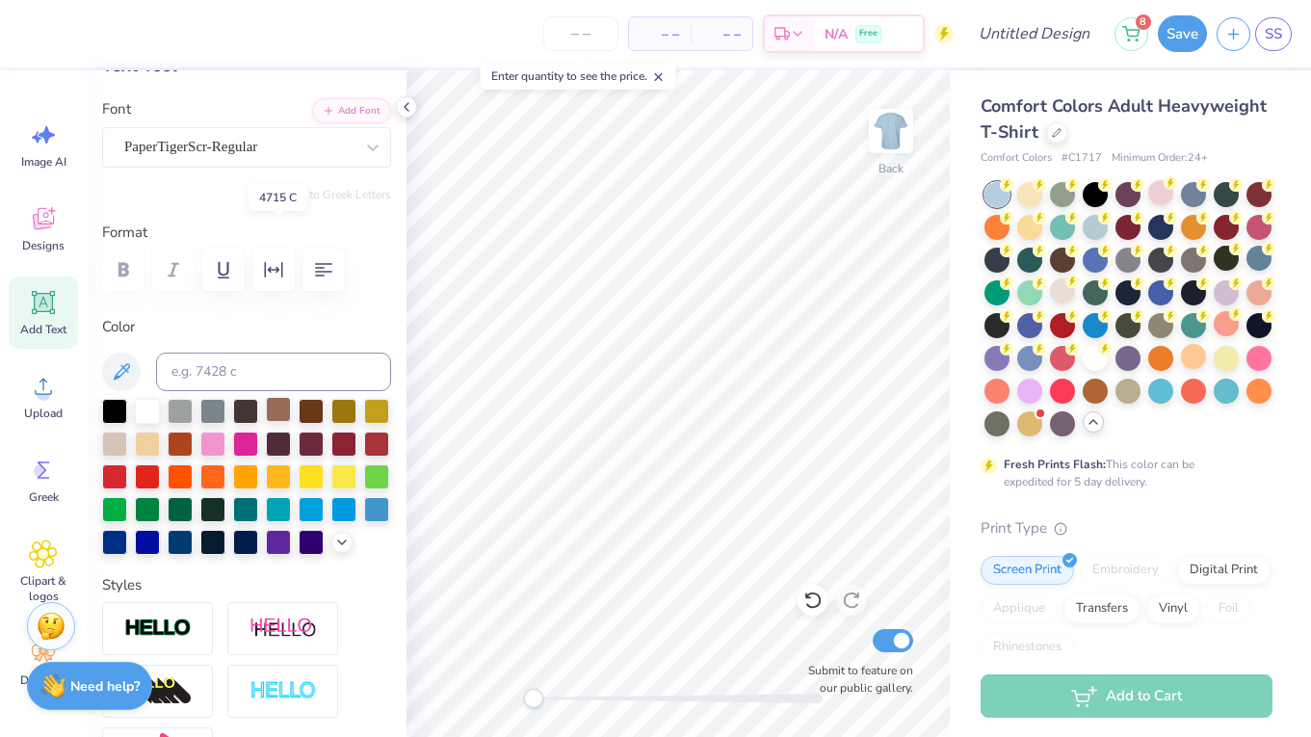
scroll to position [410, 0]
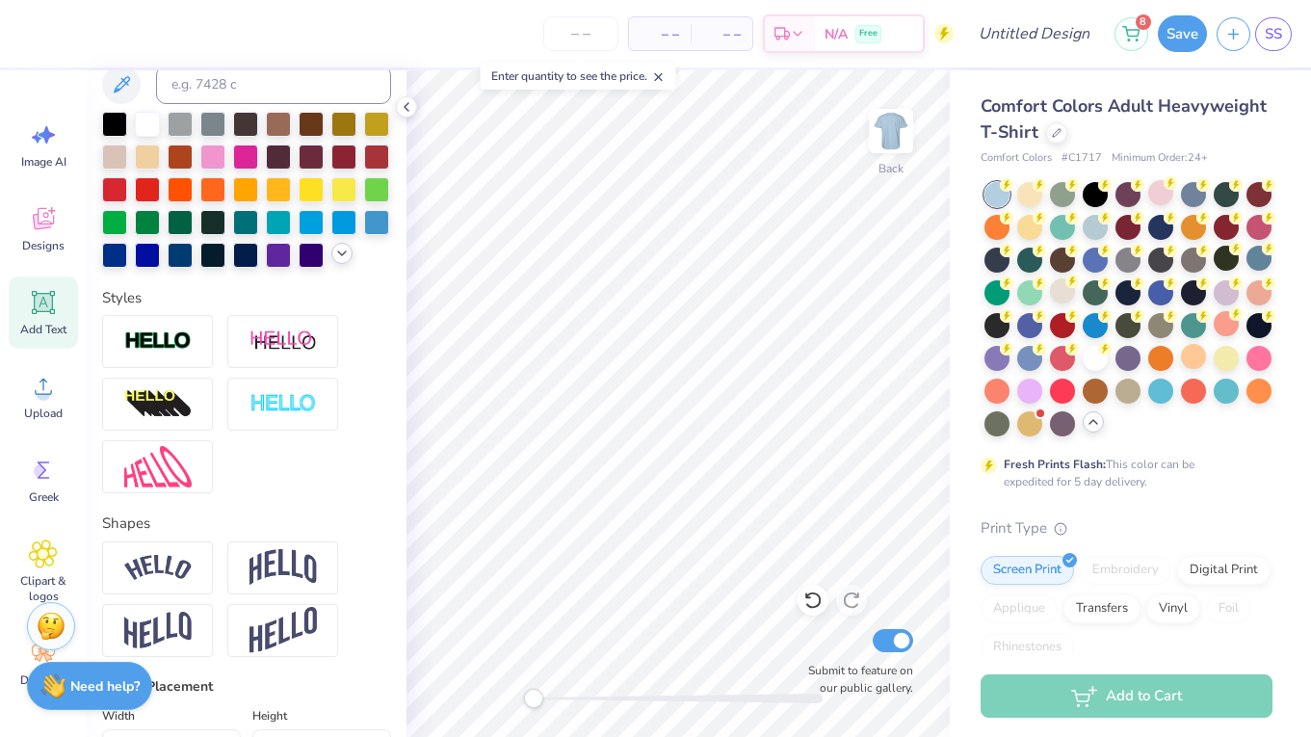
click at [336, 264] on div at bounding box center [341, 253] width 21 height 21
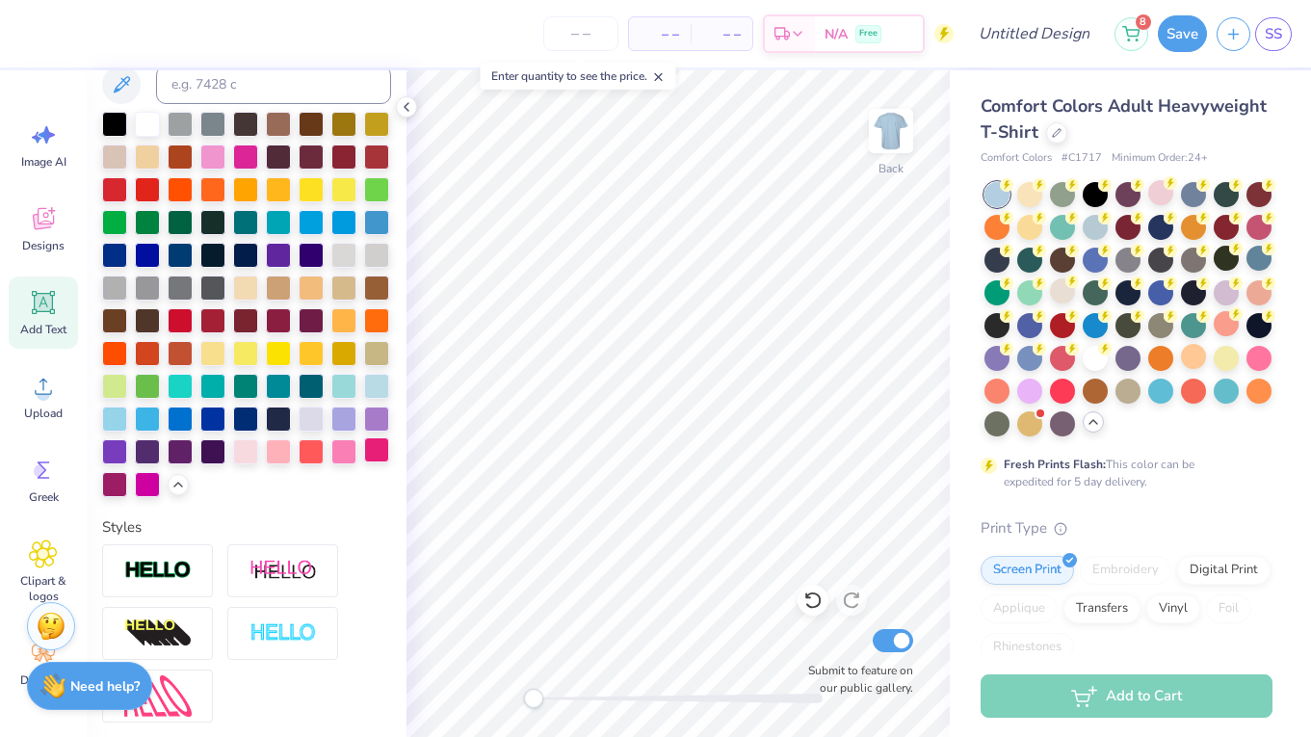
click at [374, 451] on div at bounding box center [376, 449] width 25 height 25
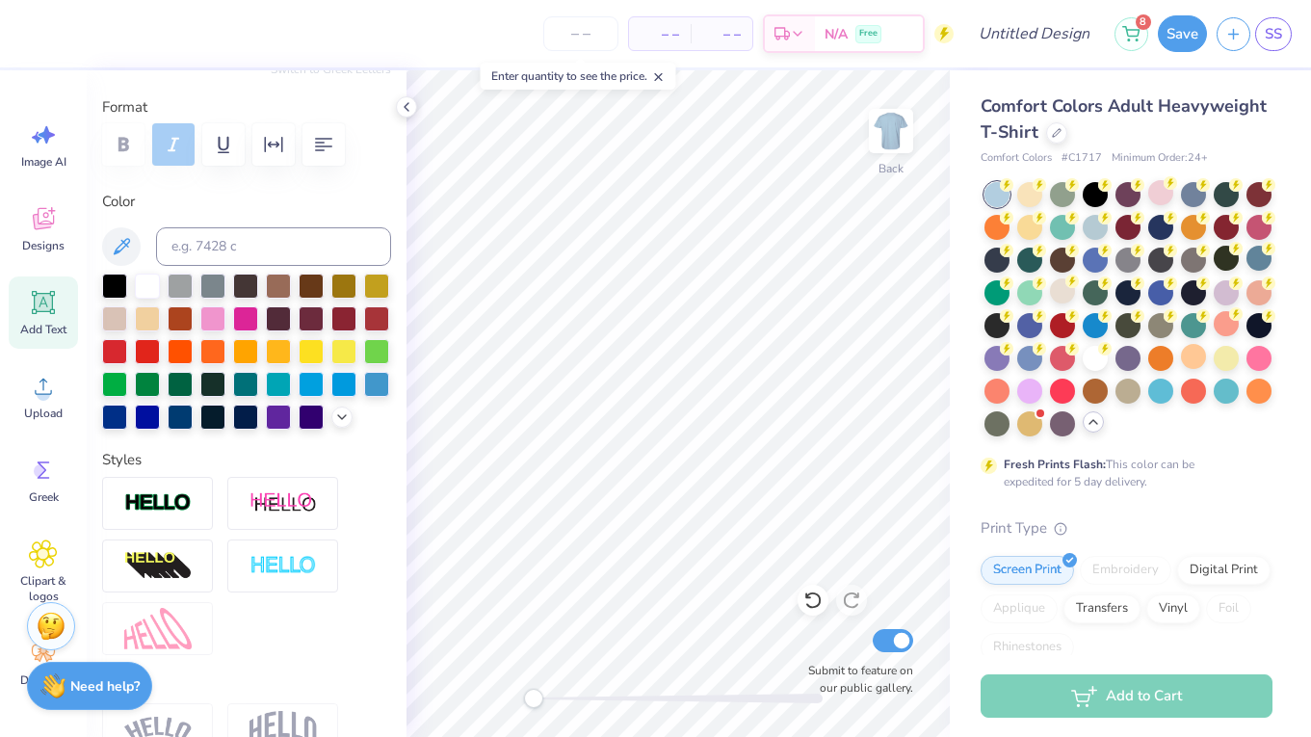
scroll to position [381, 0]
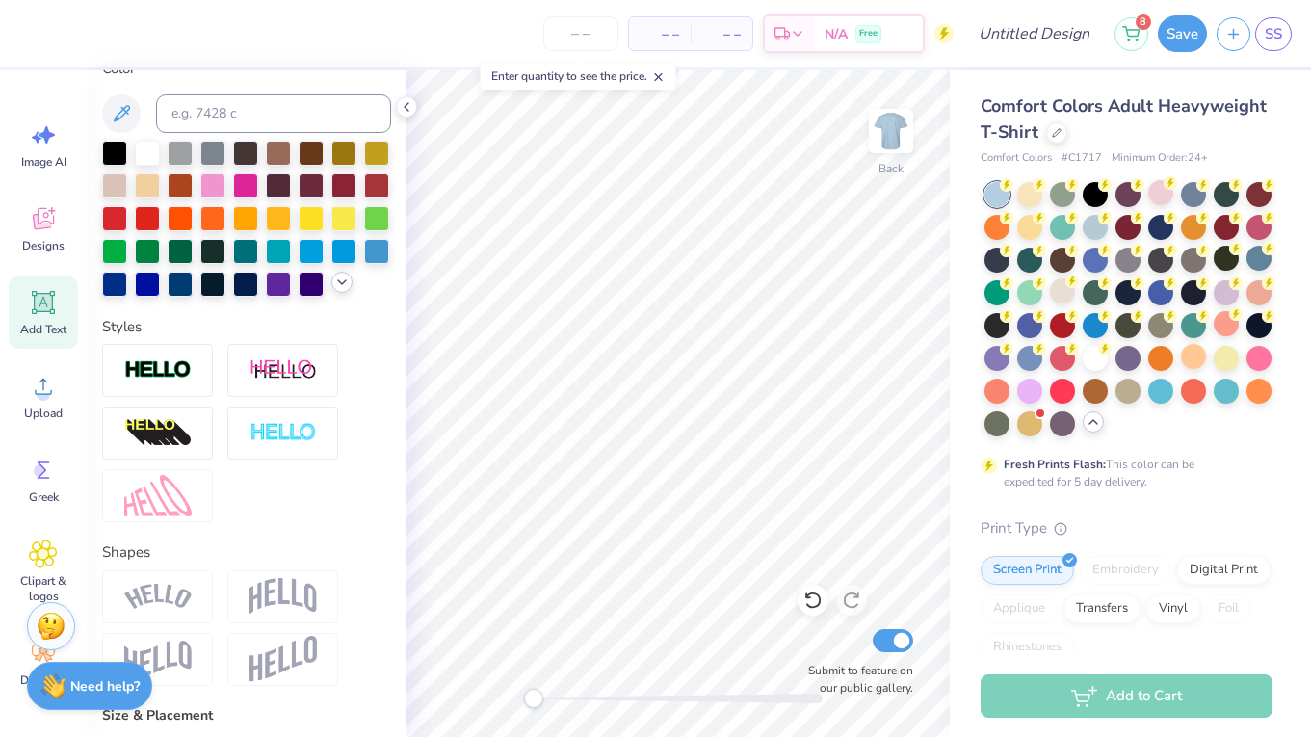
click at [340, 283] on polyline at bounding box center [342, 282] width 8 height 4
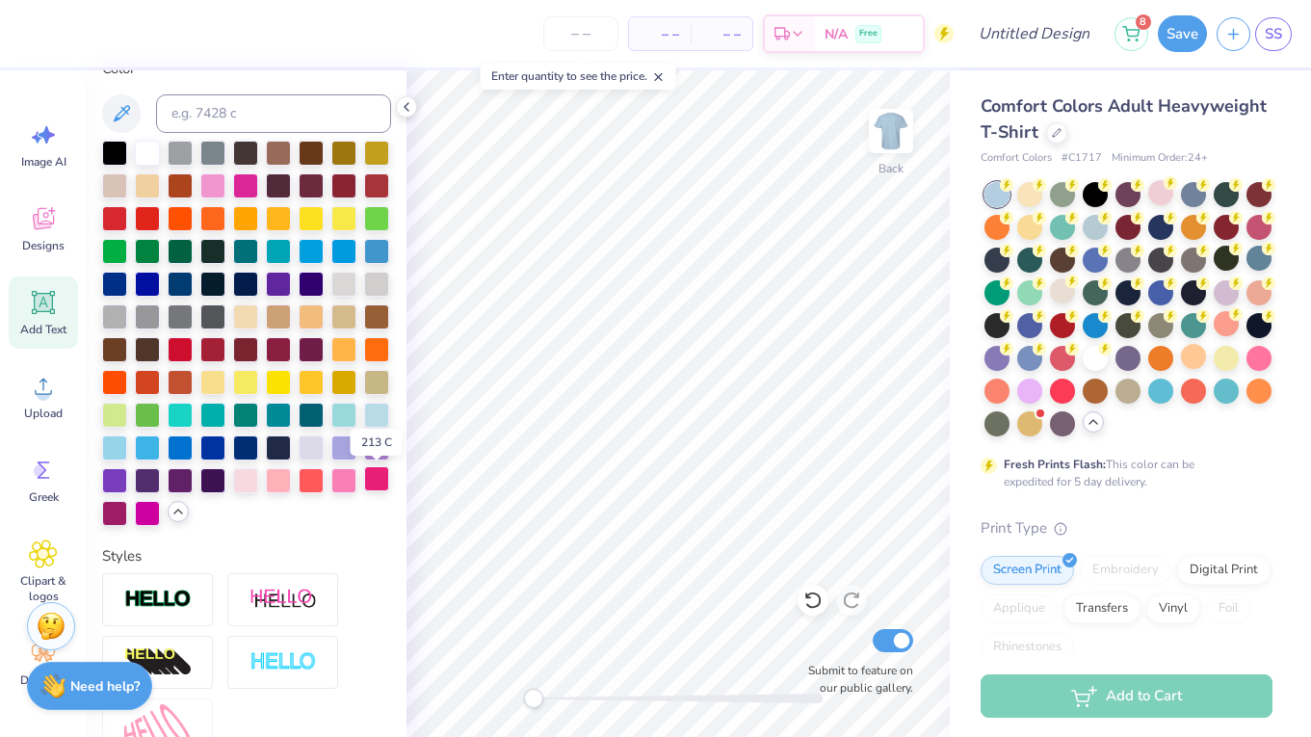
click at [380, 483] on div at bounding box center [376, 478] width 25 height 25
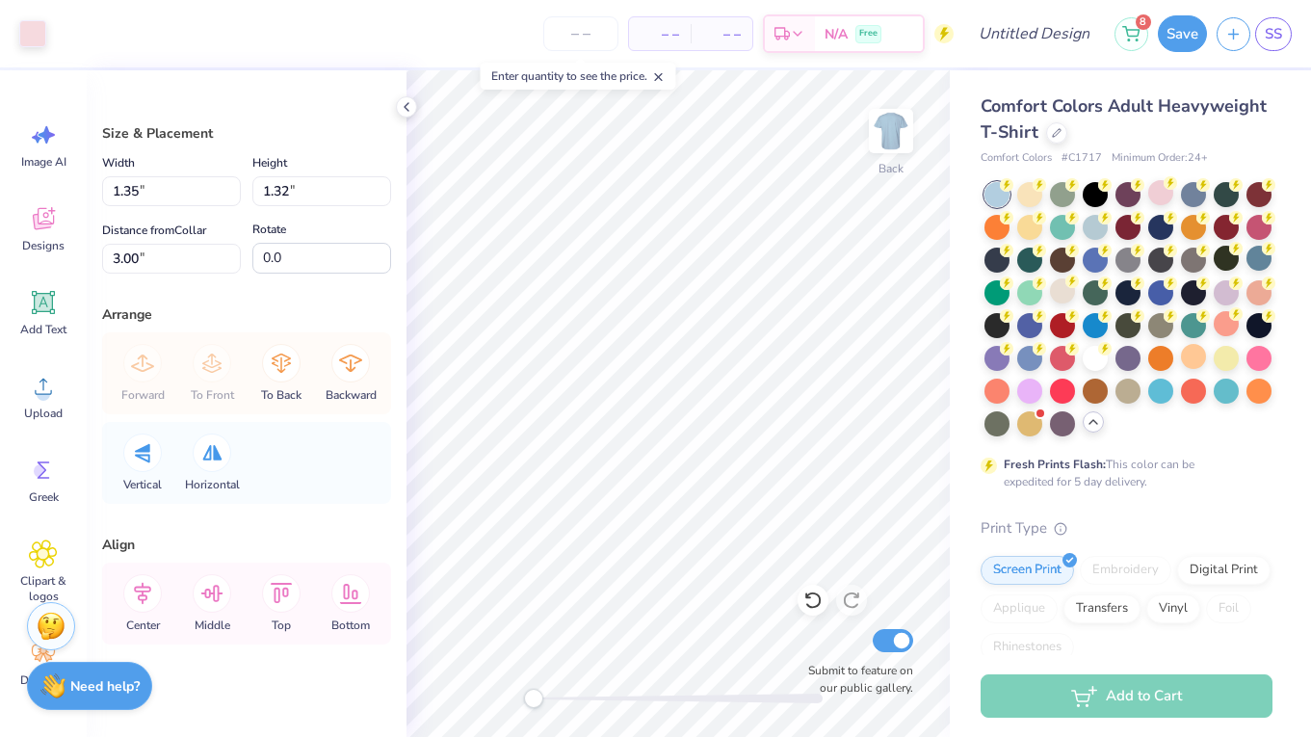
scroll to position [0, 0]
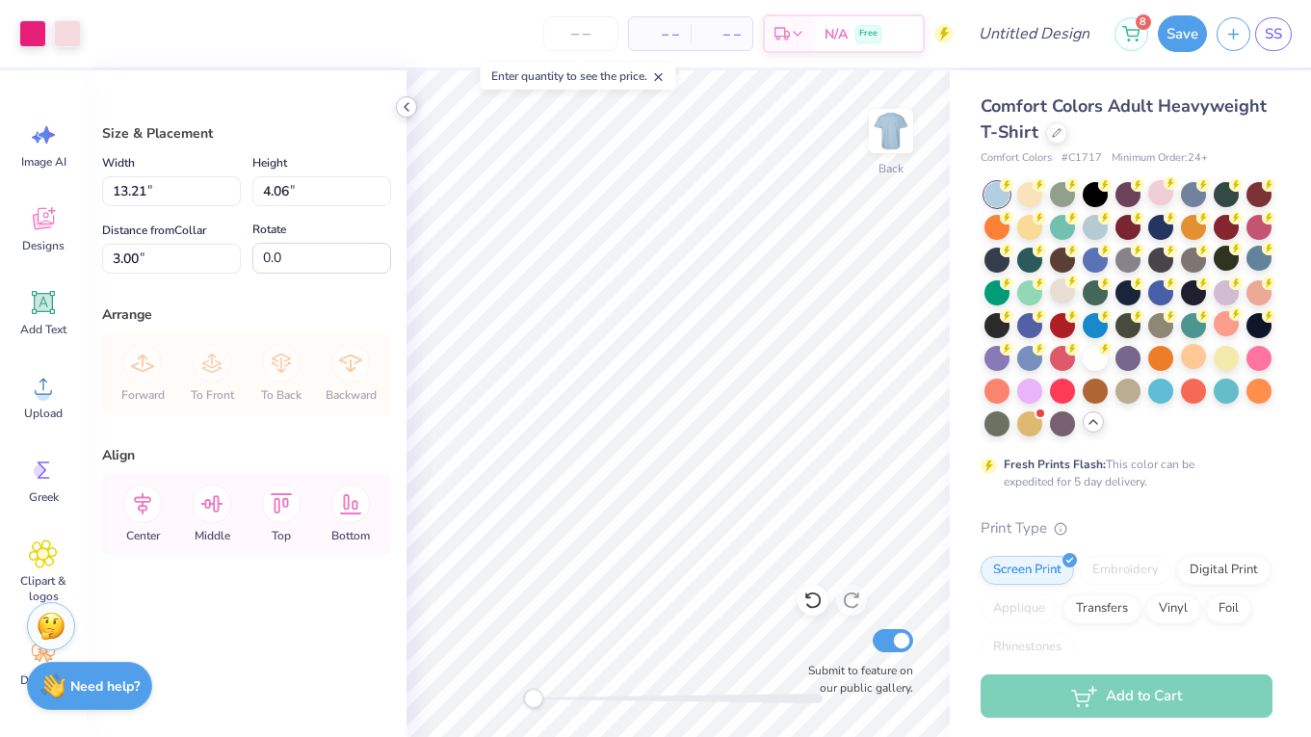
type input "12.36"
type input "3.80"
type input "4.06"
type input "3.66"
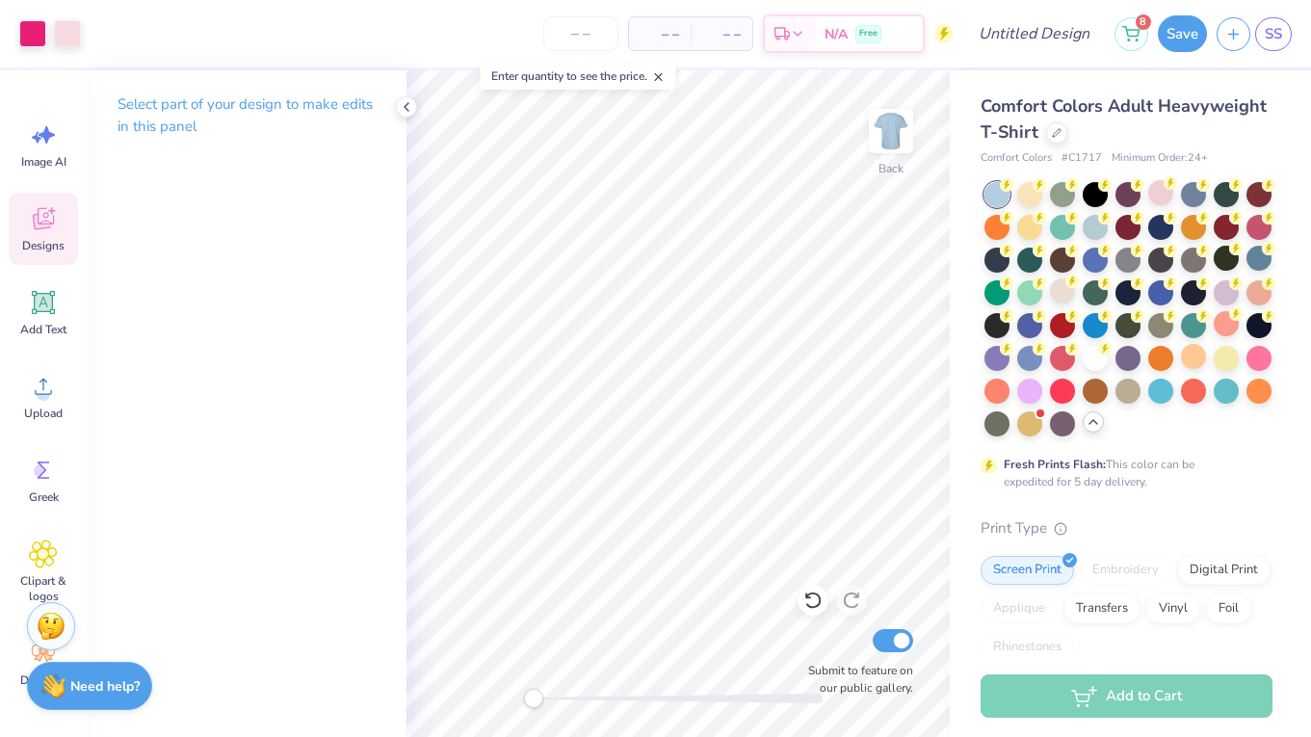
click at [25, 246] on span "Designs" at bounding box center [43, 245] width 42 height 15
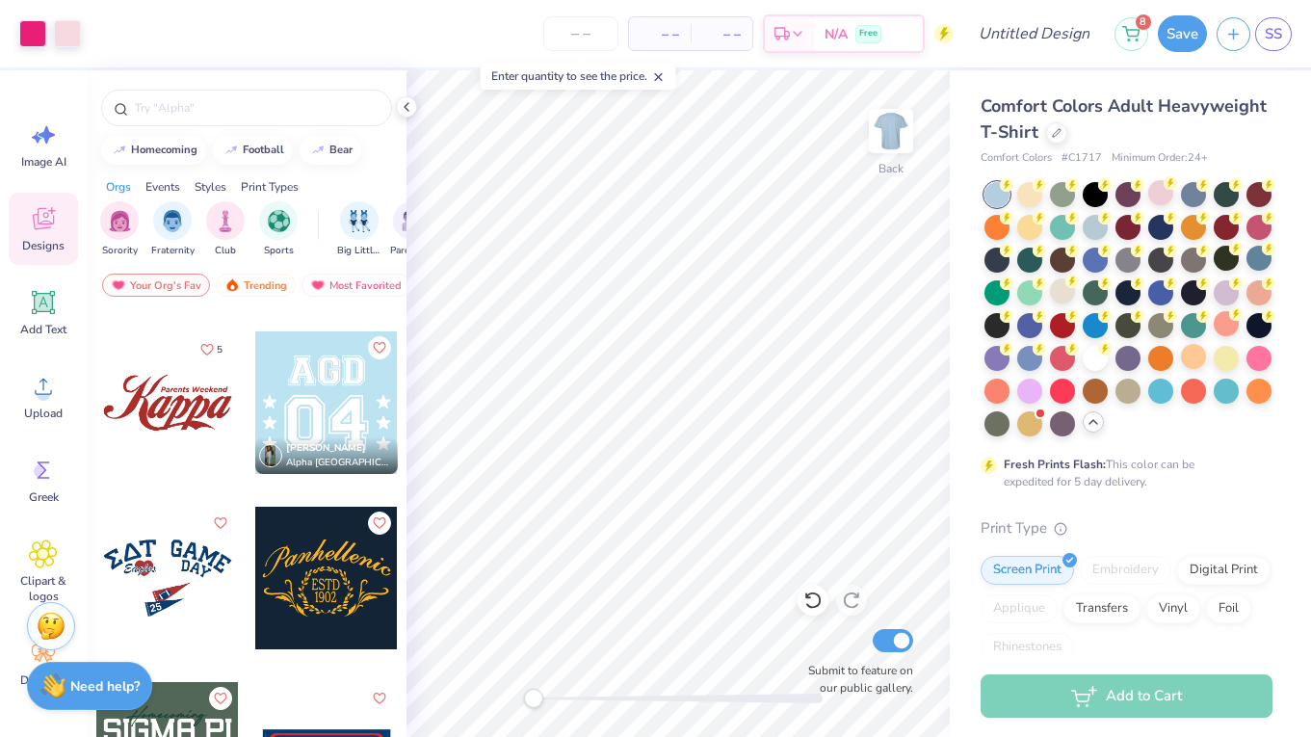
scroll to position [24542, 0]
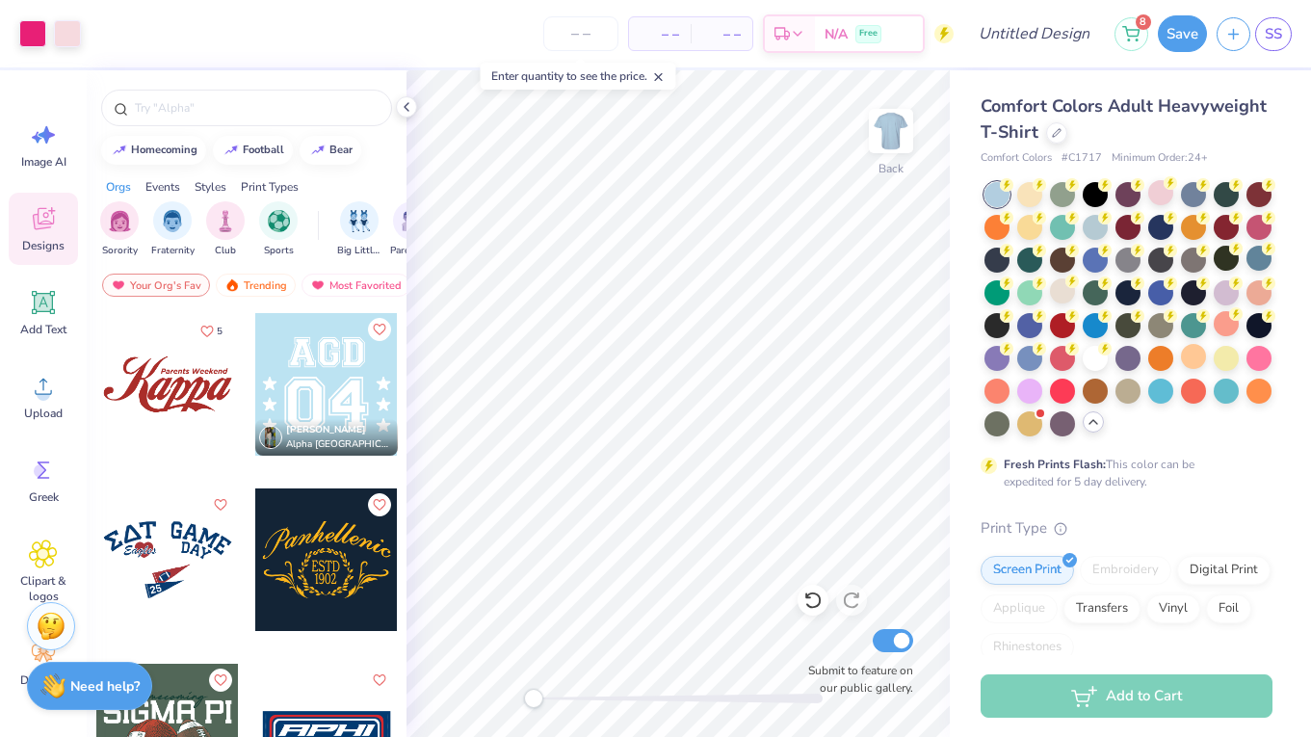
click at [962, 323] on div "Art colors – – Per Item – – Total Est. Delivery N/A Free Design Title 8 Save SS…" at bounding box center [655, 368] width 1311 height 737
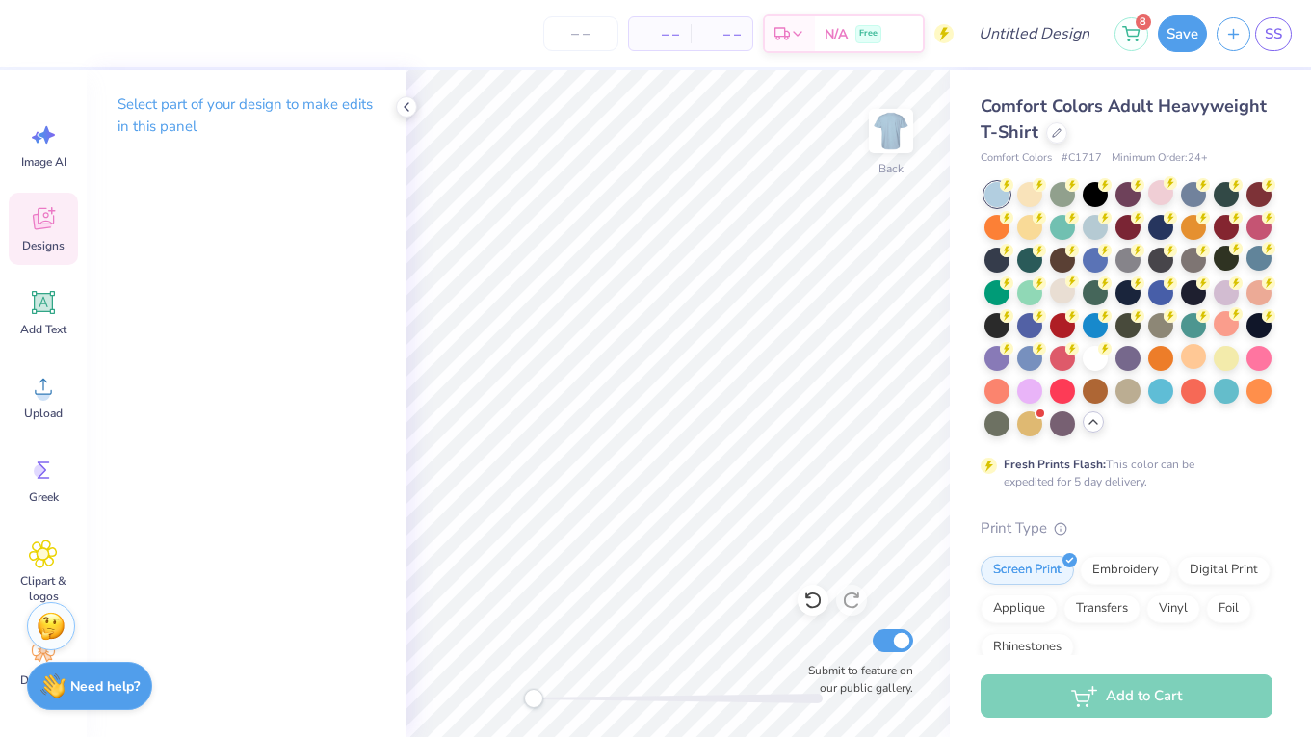
click at [42, 211] on icon at bounding box center [43, 218] width 29 height 29
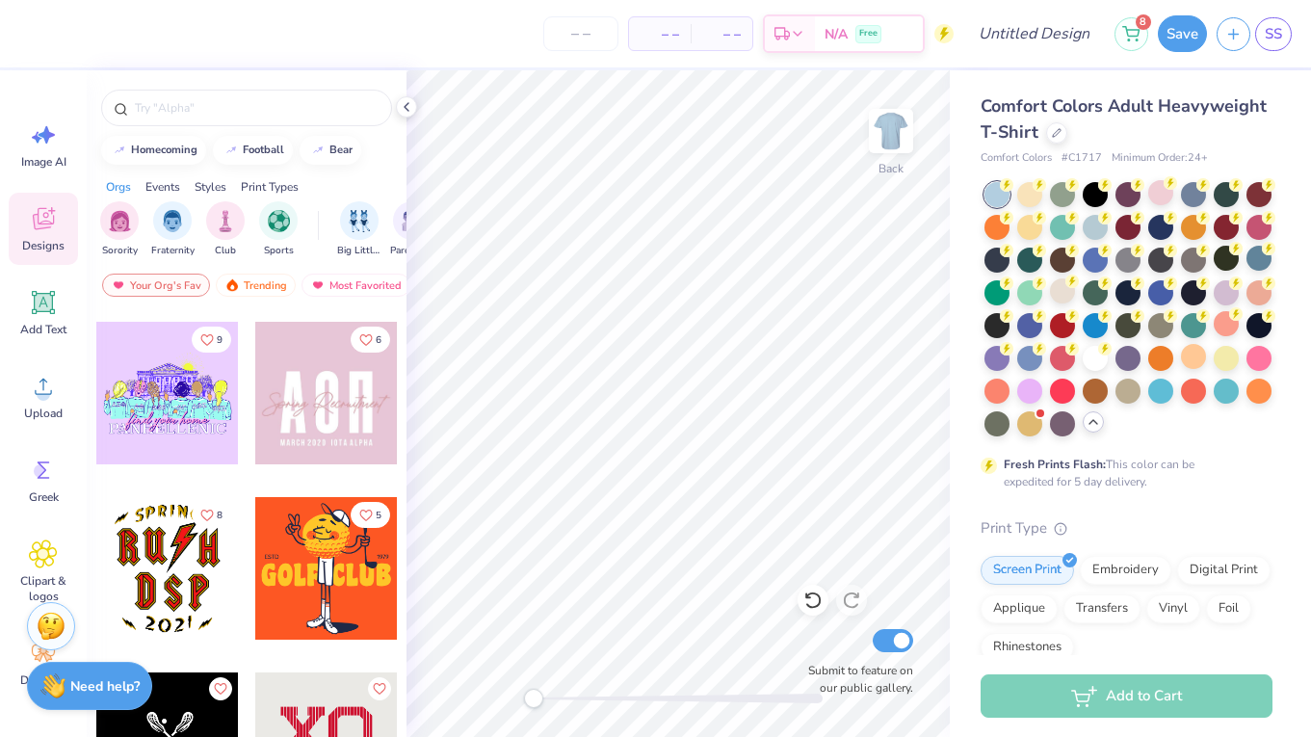
scroll to position [31032, 0]
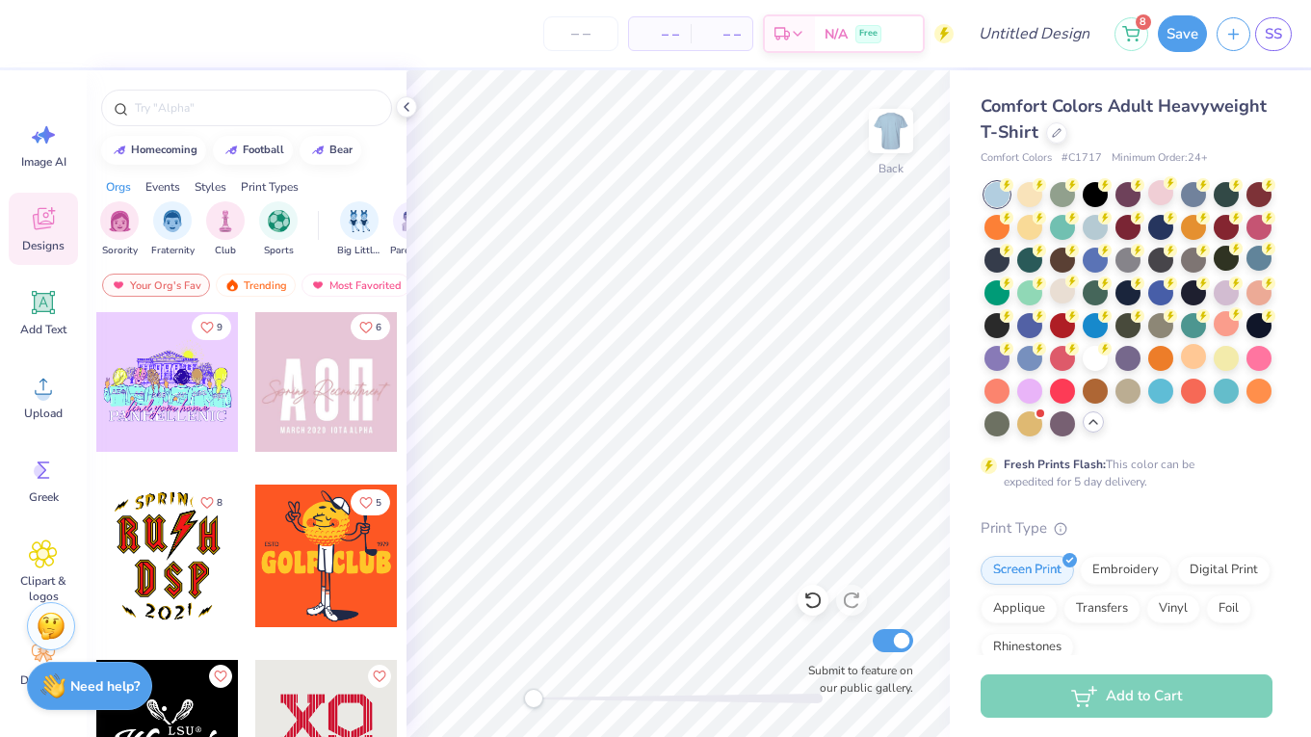
click at [327, 432] on div at bounding box center [326, 380] width 143 height 143
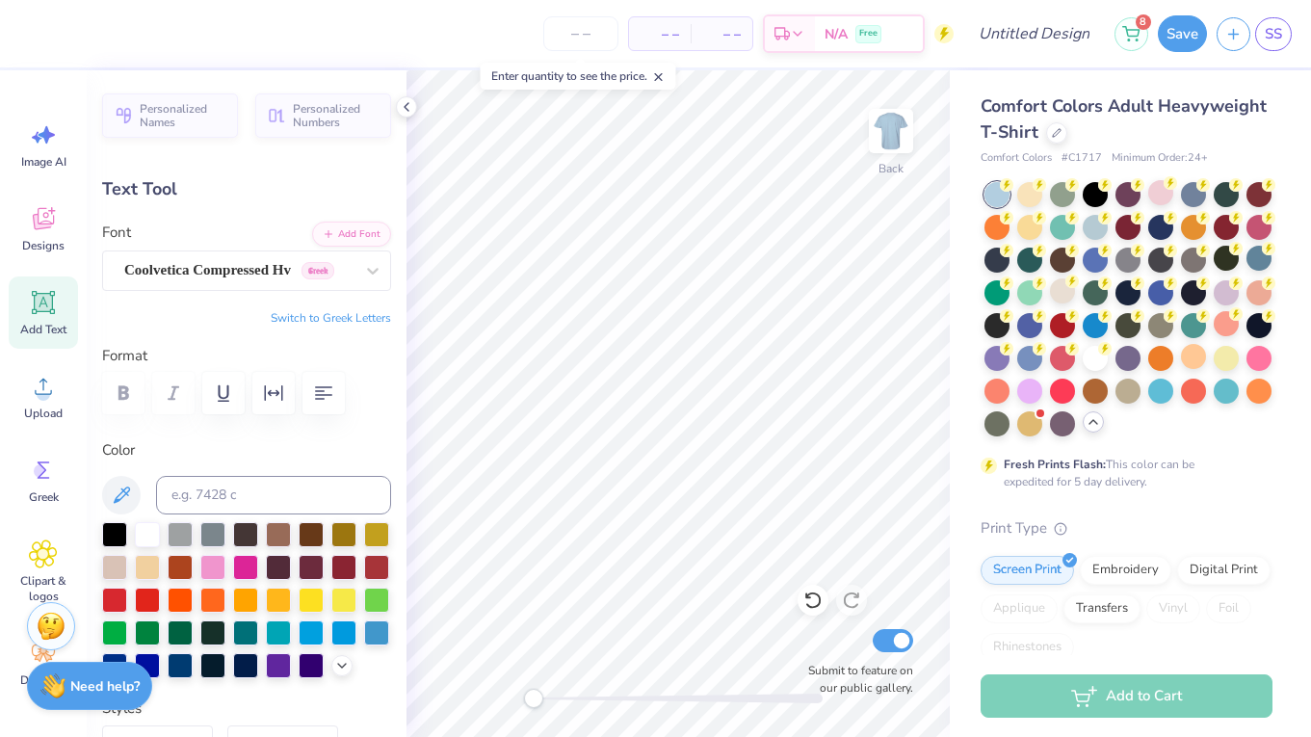
type input "10.34"
type input "2.03"
type input "4.63"
type input "7.37"
type input "5.01"
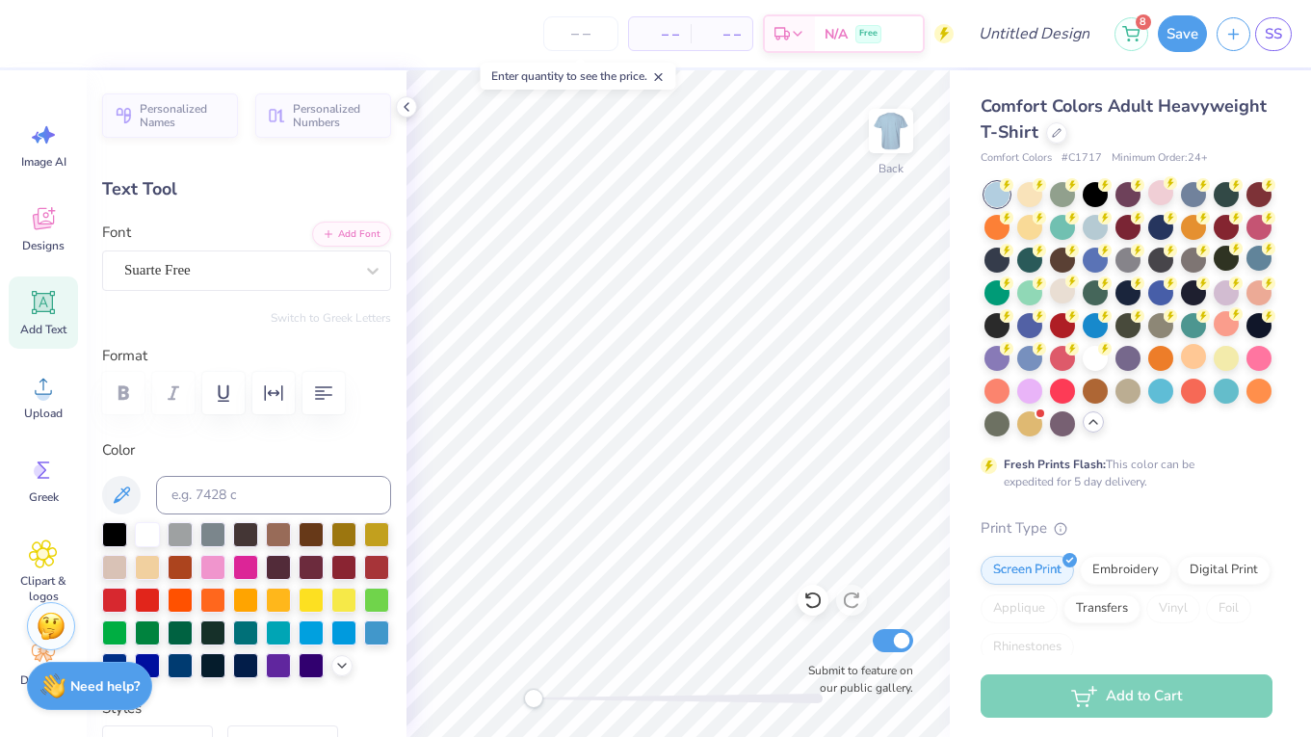
type input "3.00"
type textarea "P"
type textarea "[PERSON_NAME]"
type input "10.34"
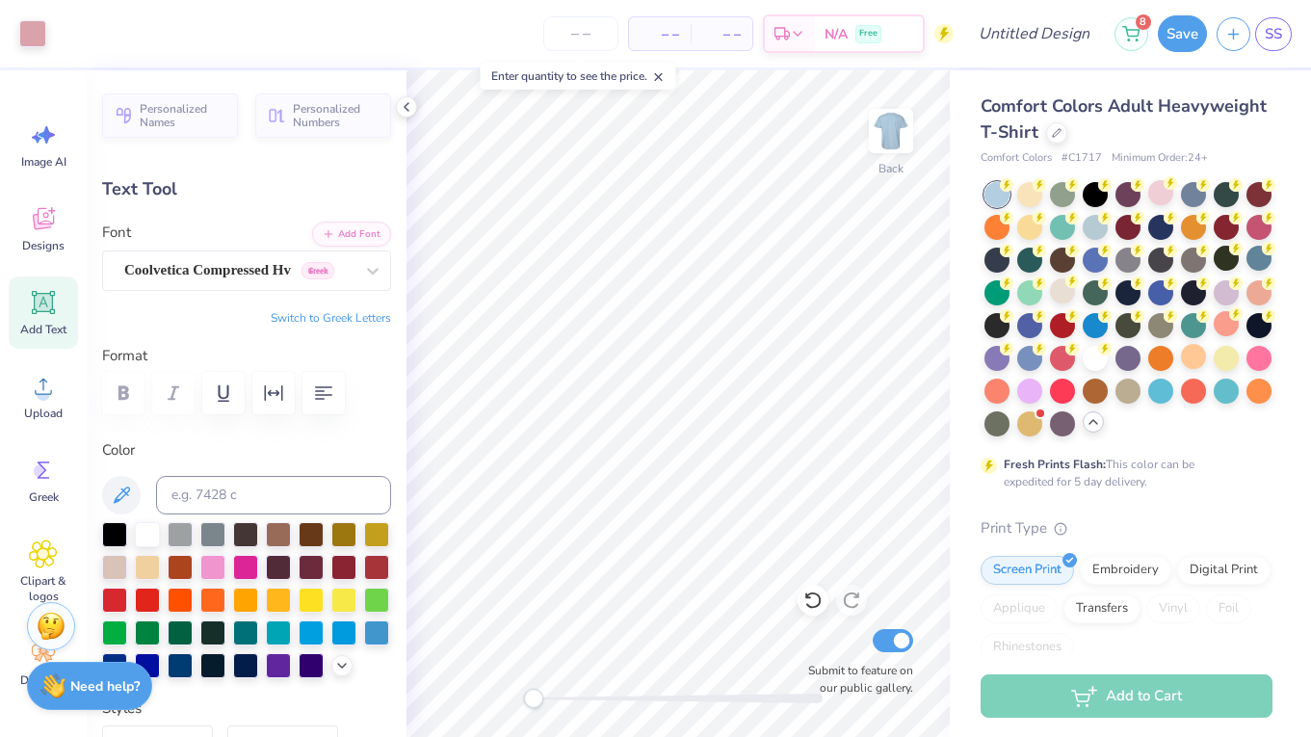
type input "2.03"
type input "4.63"
type textarea "Executive Board"
drag, startPoint x: 536, startPoint y: 701, endPoint x: 582, endPoint y: 702, distance: 45.3
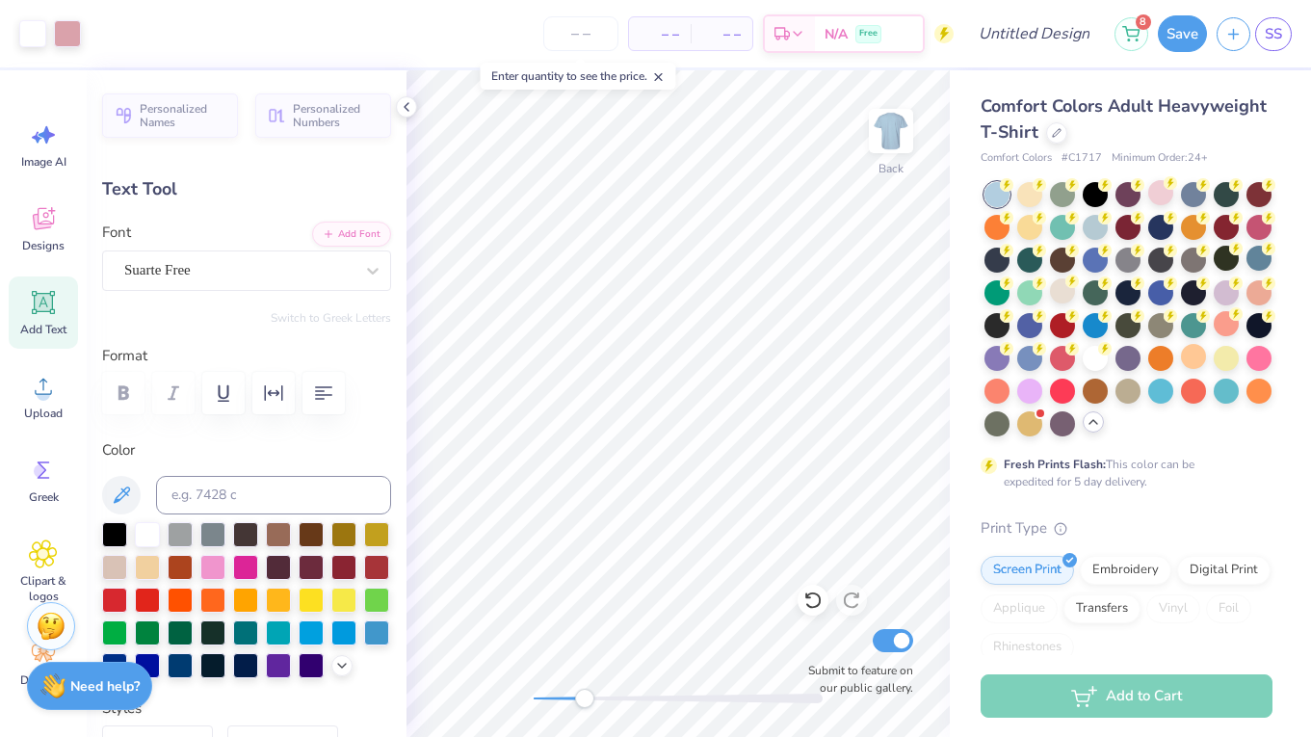
click at [584, 702] on div "Accessibility label" at bounding box center [584, 698] width 19 height 19
type input "7.40"
type input "0.51"
type input "8.50"
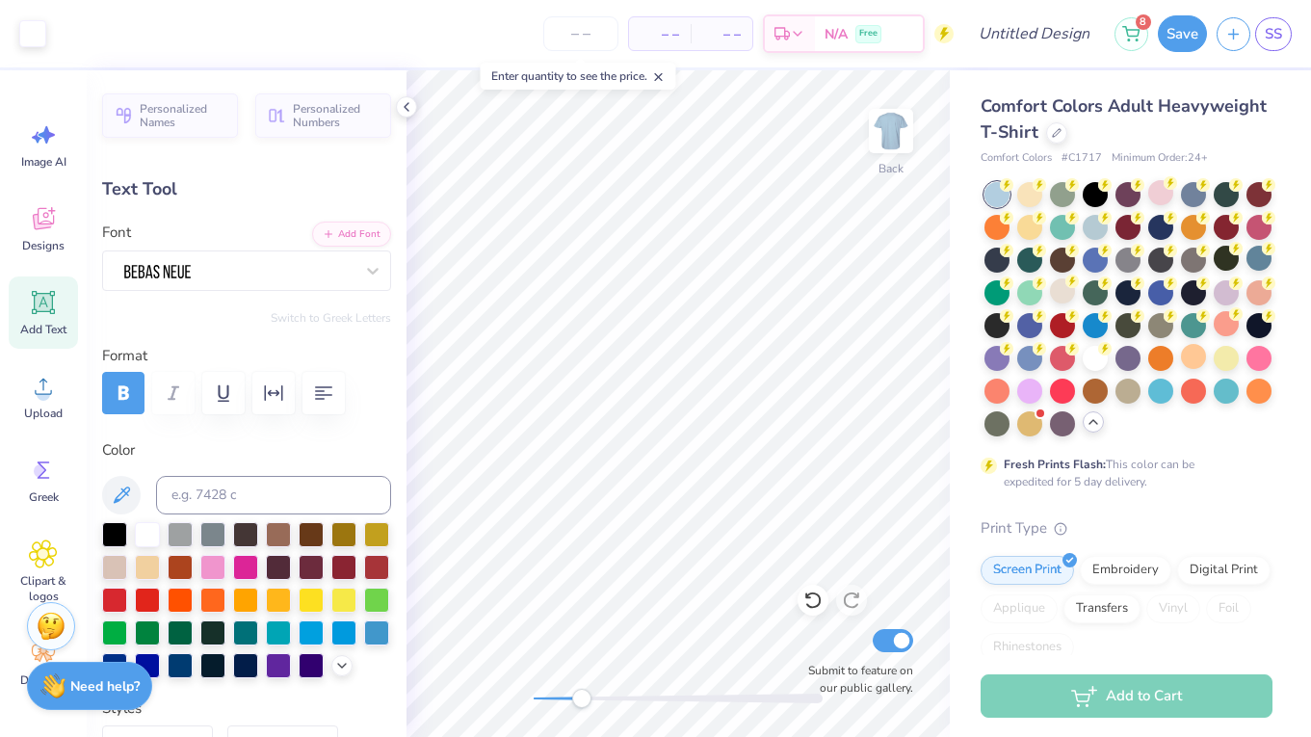
type input "5.47"
type input "4.94"
type input "3.05"
type textarea "D"
type textarea "F T K"
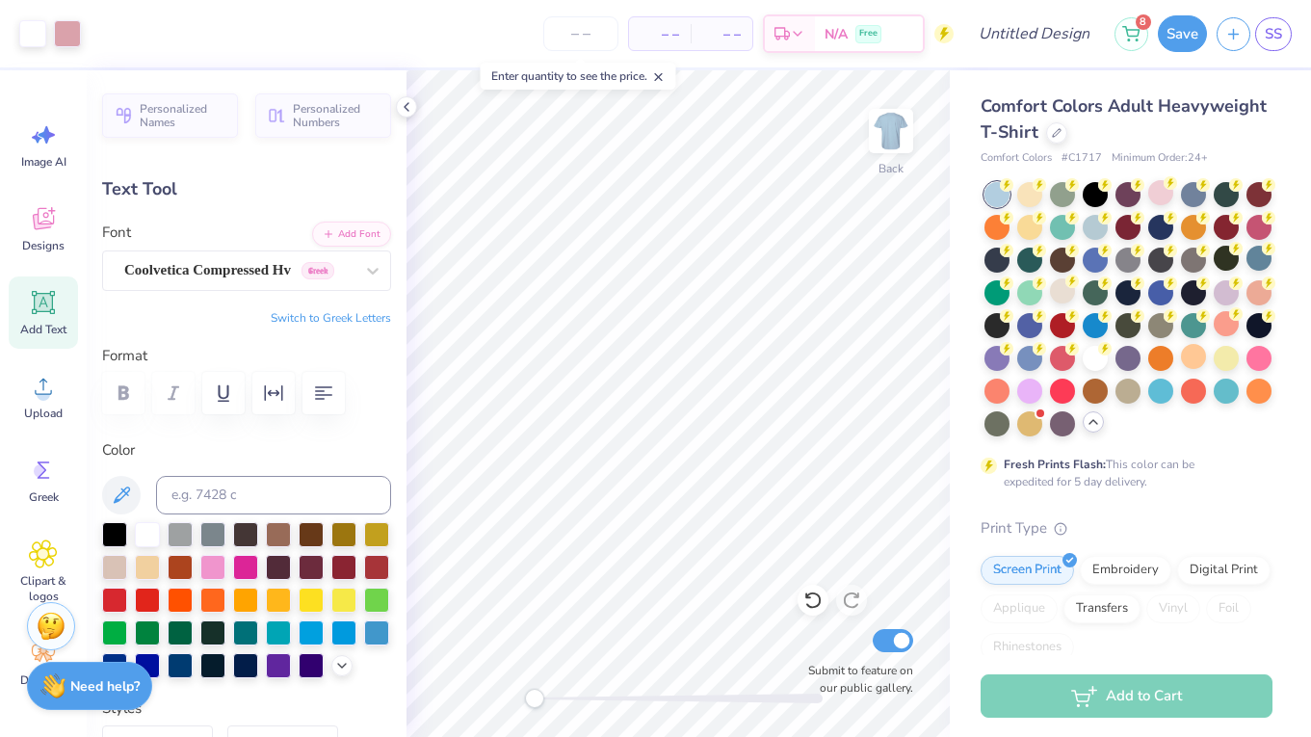
drag, startPoint x: 580, startPoint y: 693, endPoint x: 535, endPoint y: 693, distance: 45.3
click at [535, 693] on div "Accessibility label" at bounding box center [534, 698] width 19 height 19
type input "8.98"
type input "2.04"
type input "4.62"
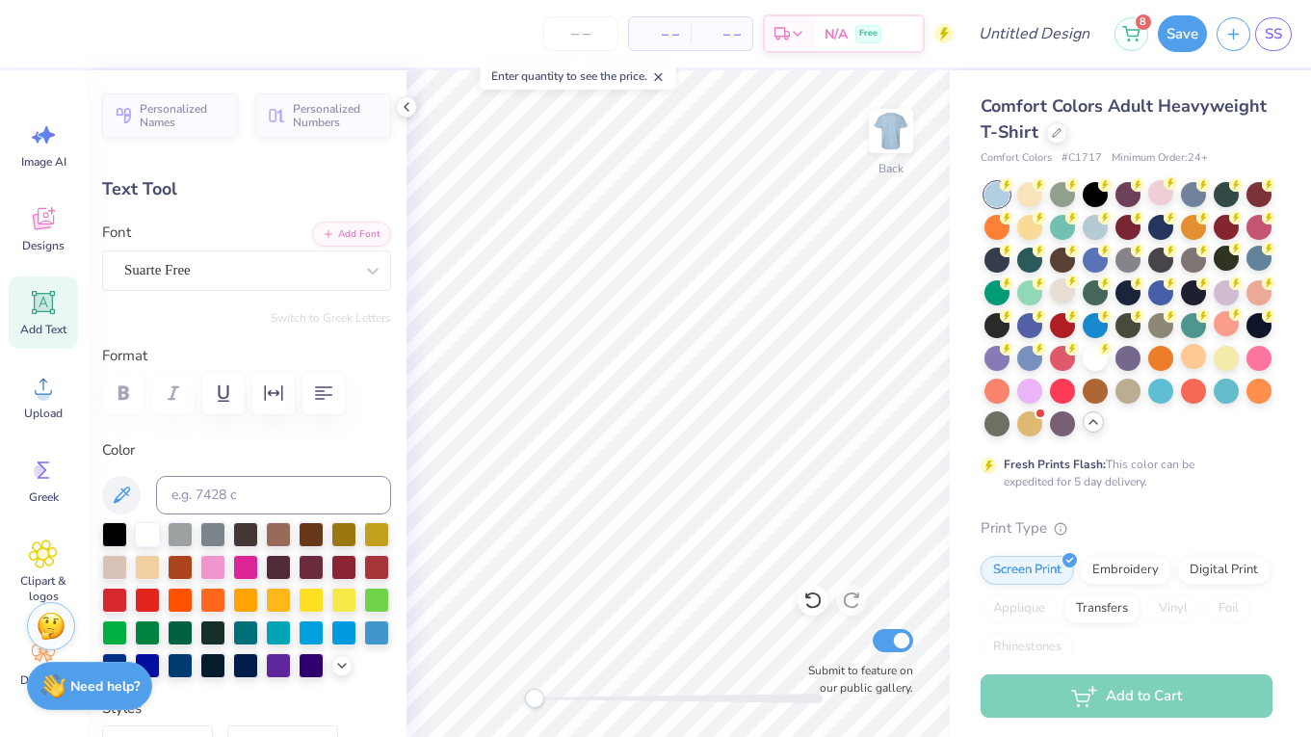
type input "10.81"
type input "2.46"
type input "4.21"
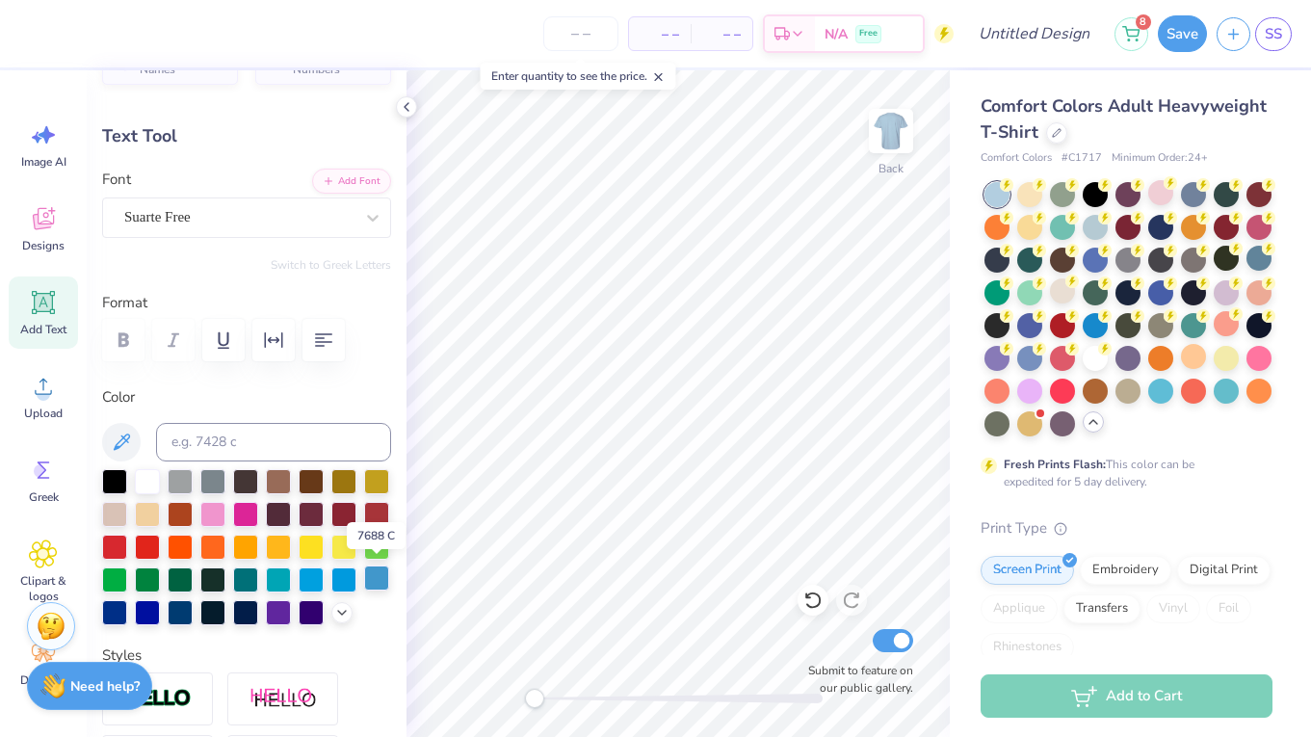
scroll to position [59, 0]
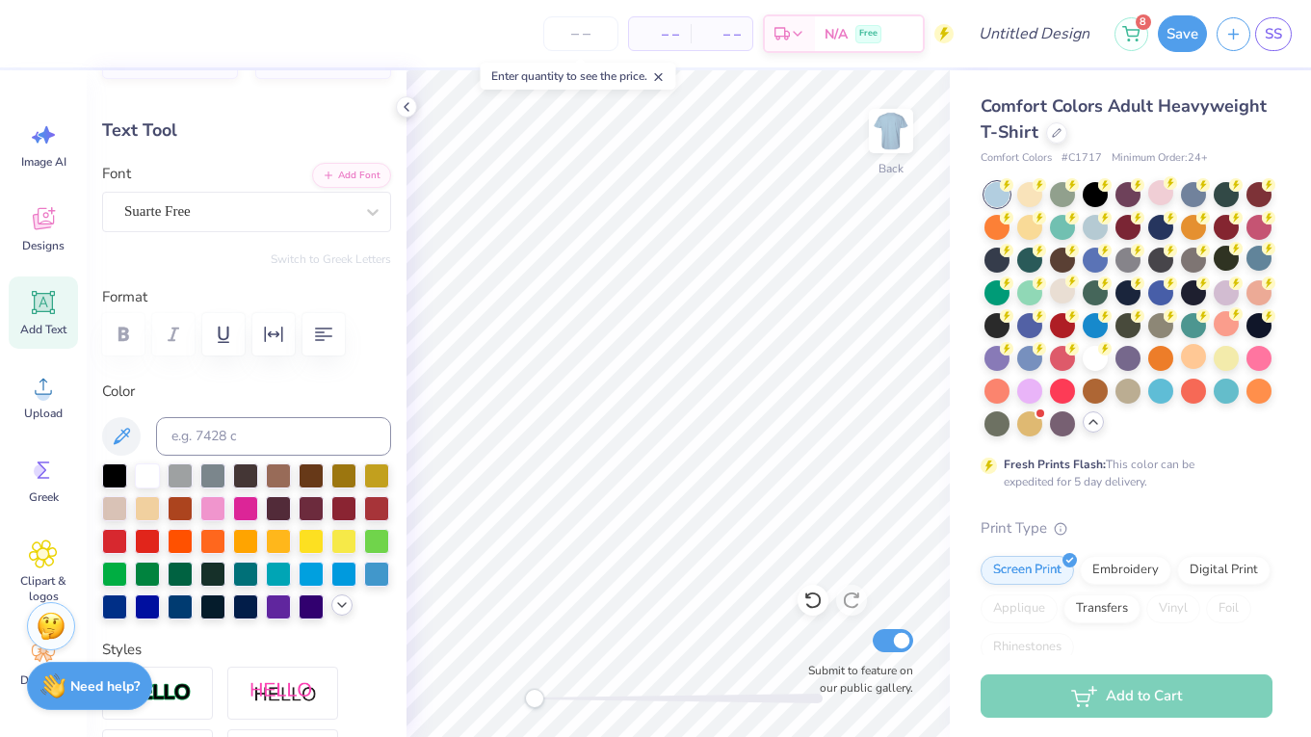
click at [341, 609] on icon at bounding box center [341, 604] width 15 height 15
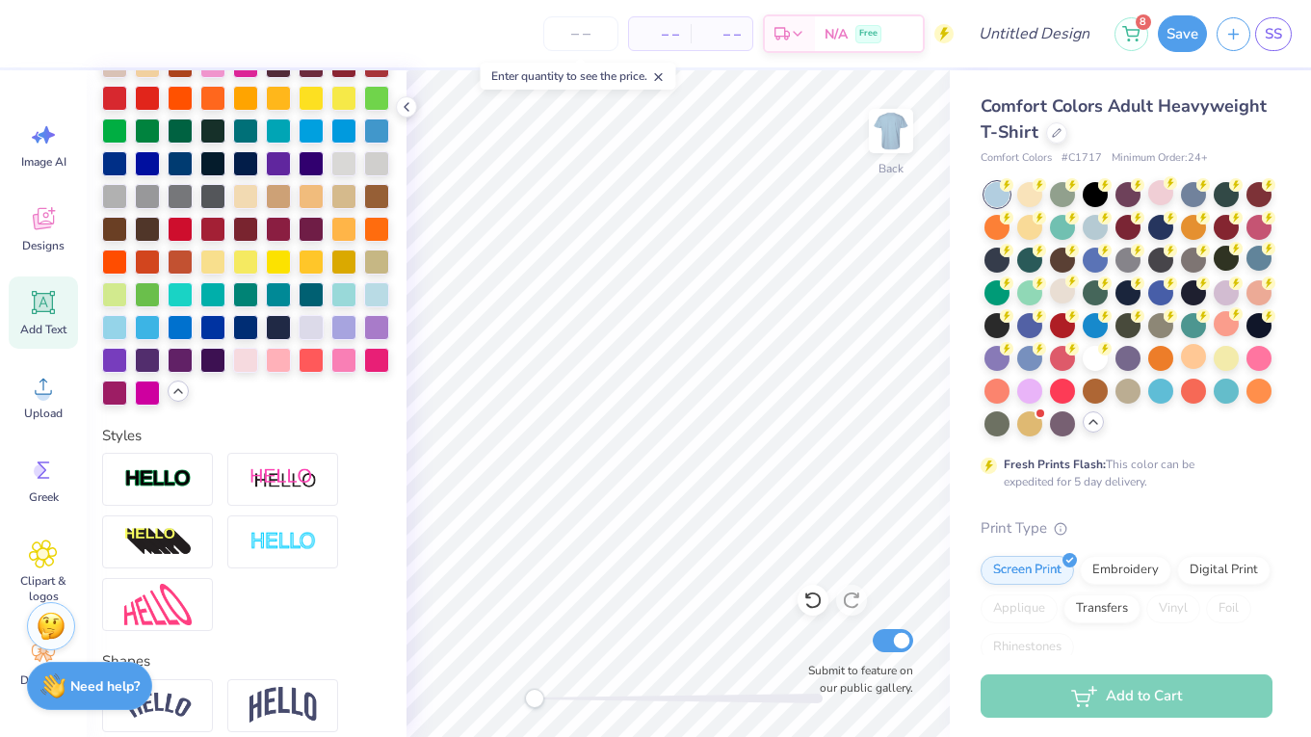
scroll to position [450, 0]
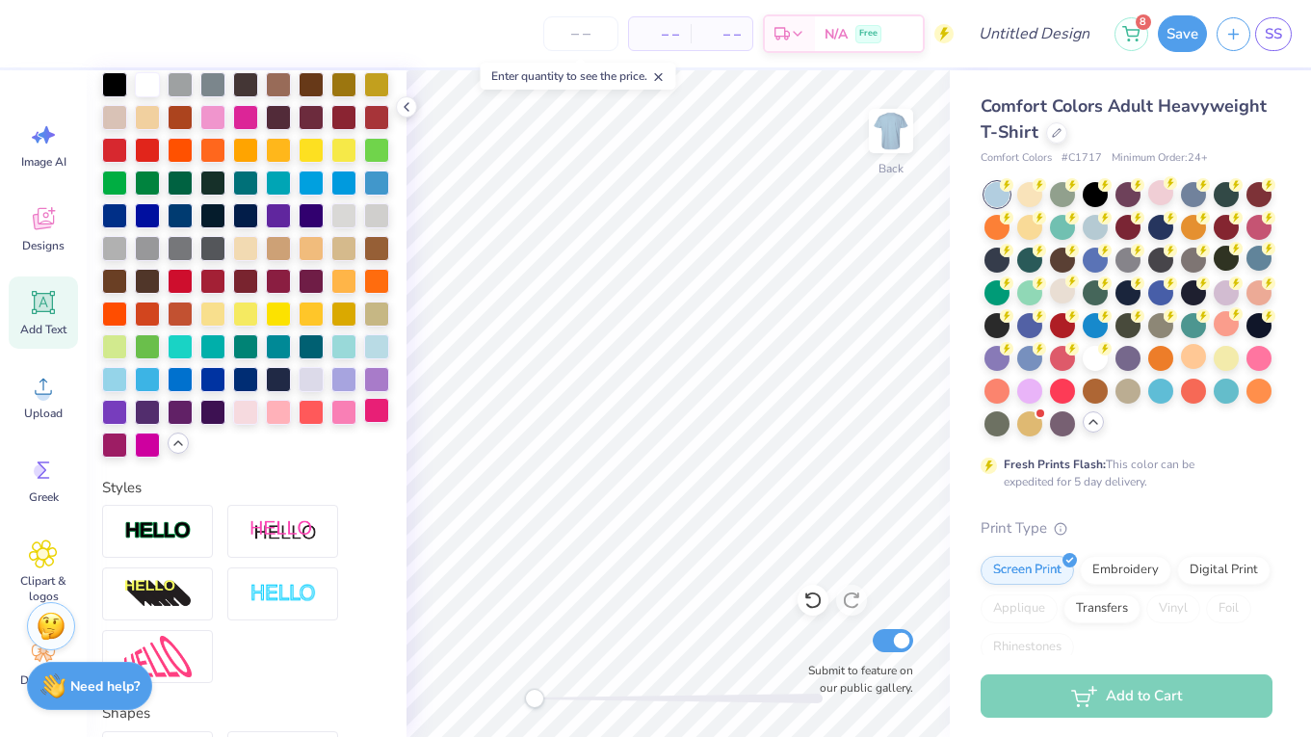
click at [376, 412] on div at bounding box center [376, 410] width 25 height 25
type input "6.85"
type input "4.94"
type input "3.05"
type input "7.40"
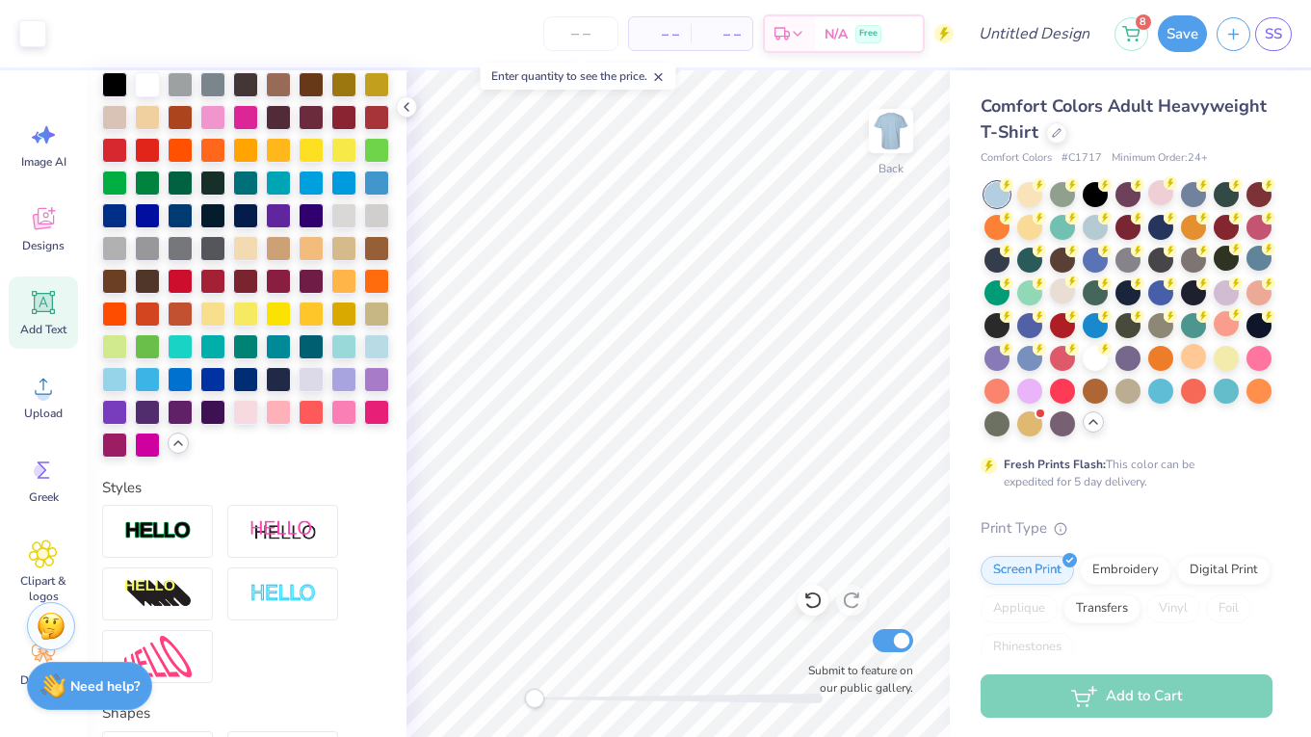
type input "0.51"
type input "8.50"
type textarea "[DATE] - [DATE]"
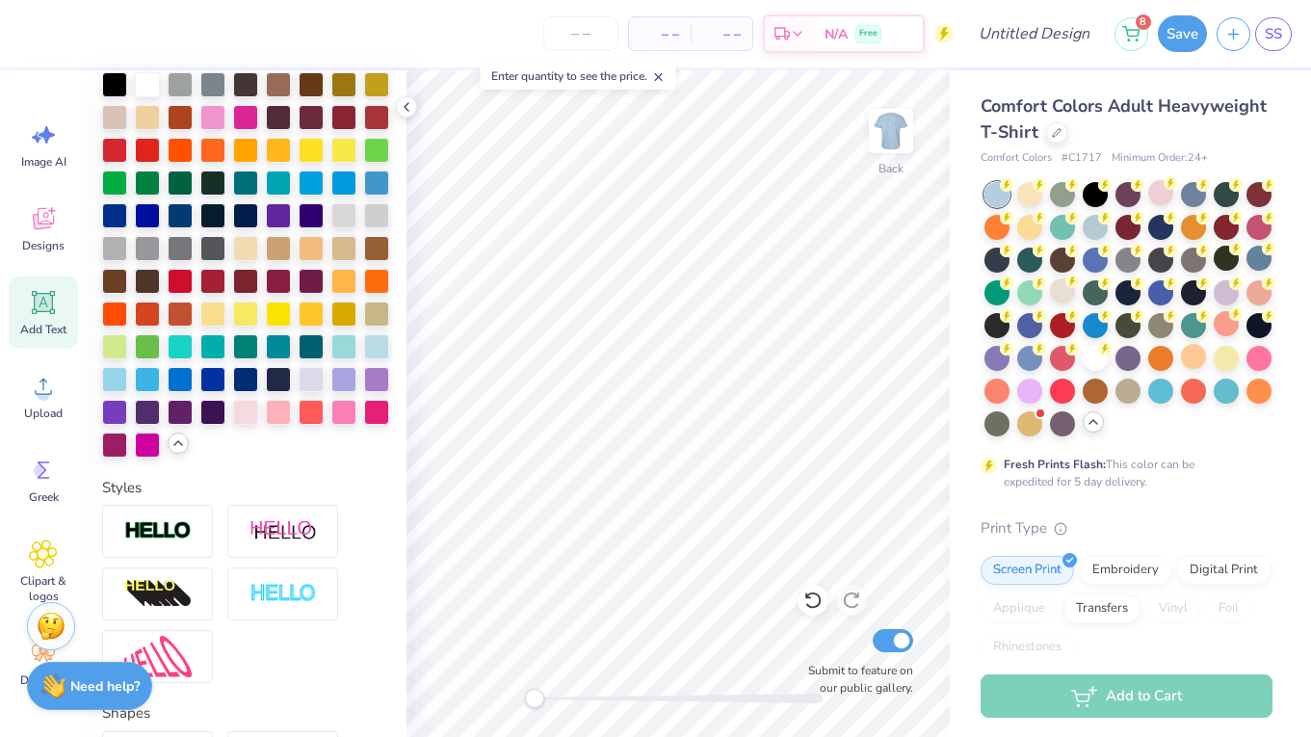
type input "3.55"
type input "0.69"
type input "8.57"
click at [1096, 237] on div at bounding box center [1095, 225] width 25 height 25
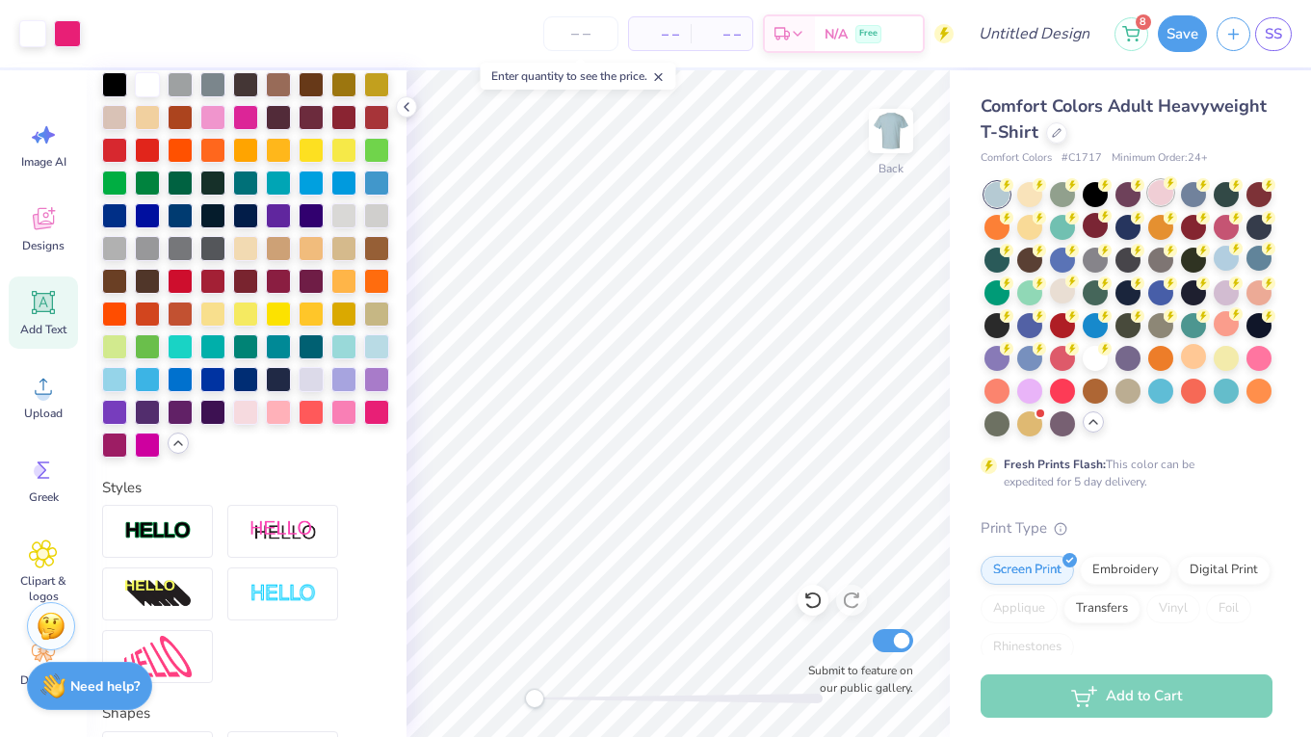
click at [1154, 202] on div at bounding box center [1160, 192] width 25 height 25
click at [46, 224] on icon at bounding box center [43, 221] width 18 height 15
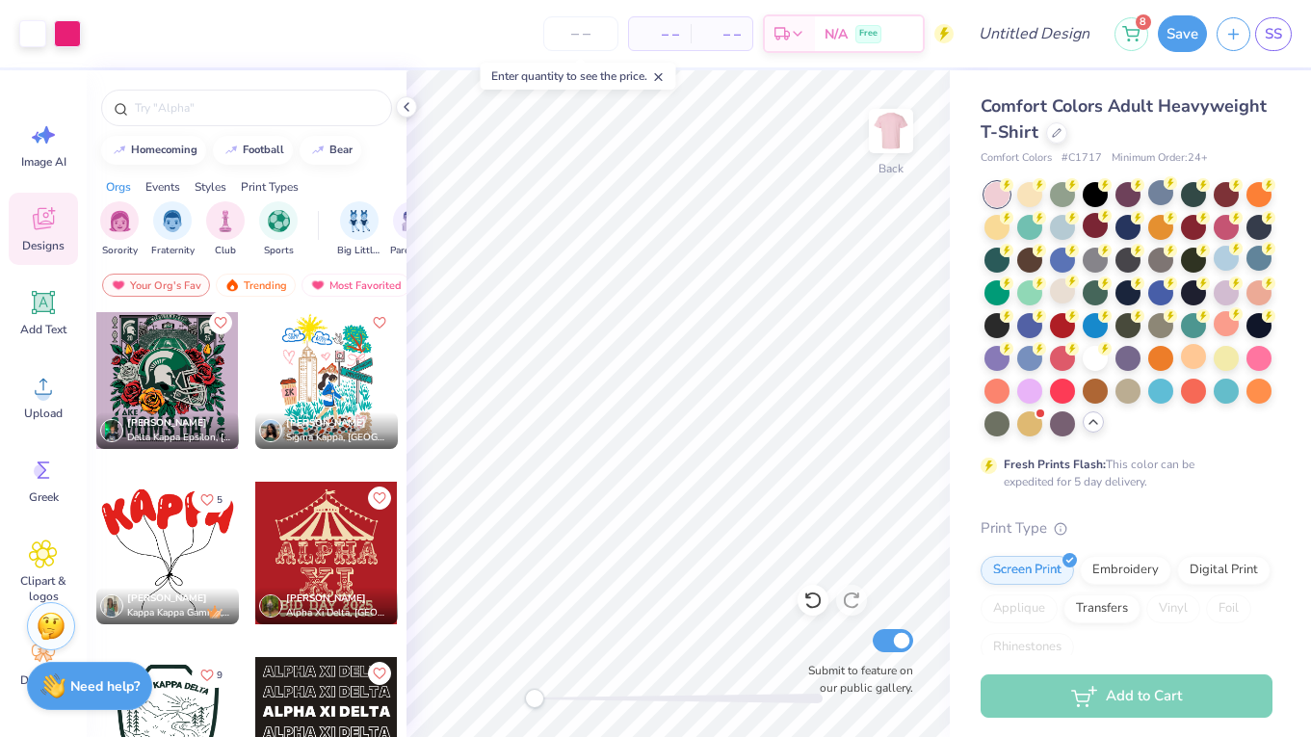
scroll to position [27747, 0]
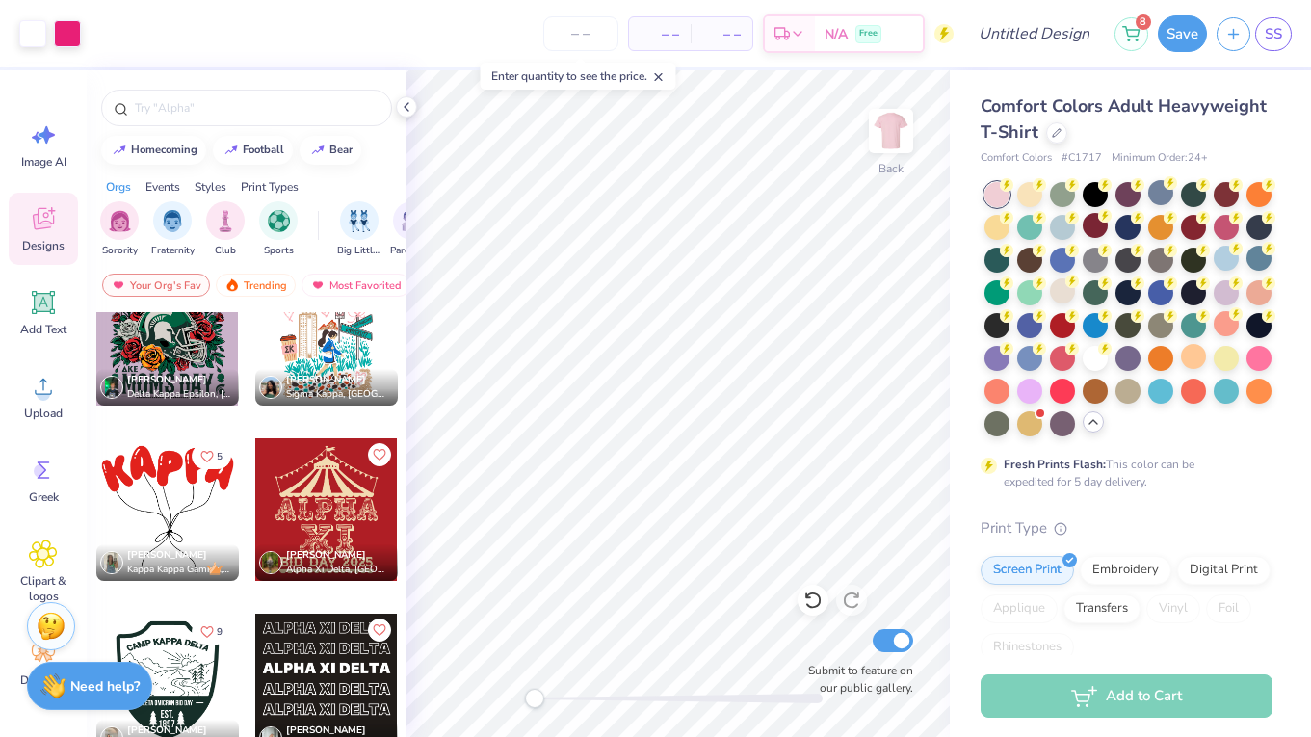
click at [173, 510] on div at bounding box center [167, 509] width 143 height 143
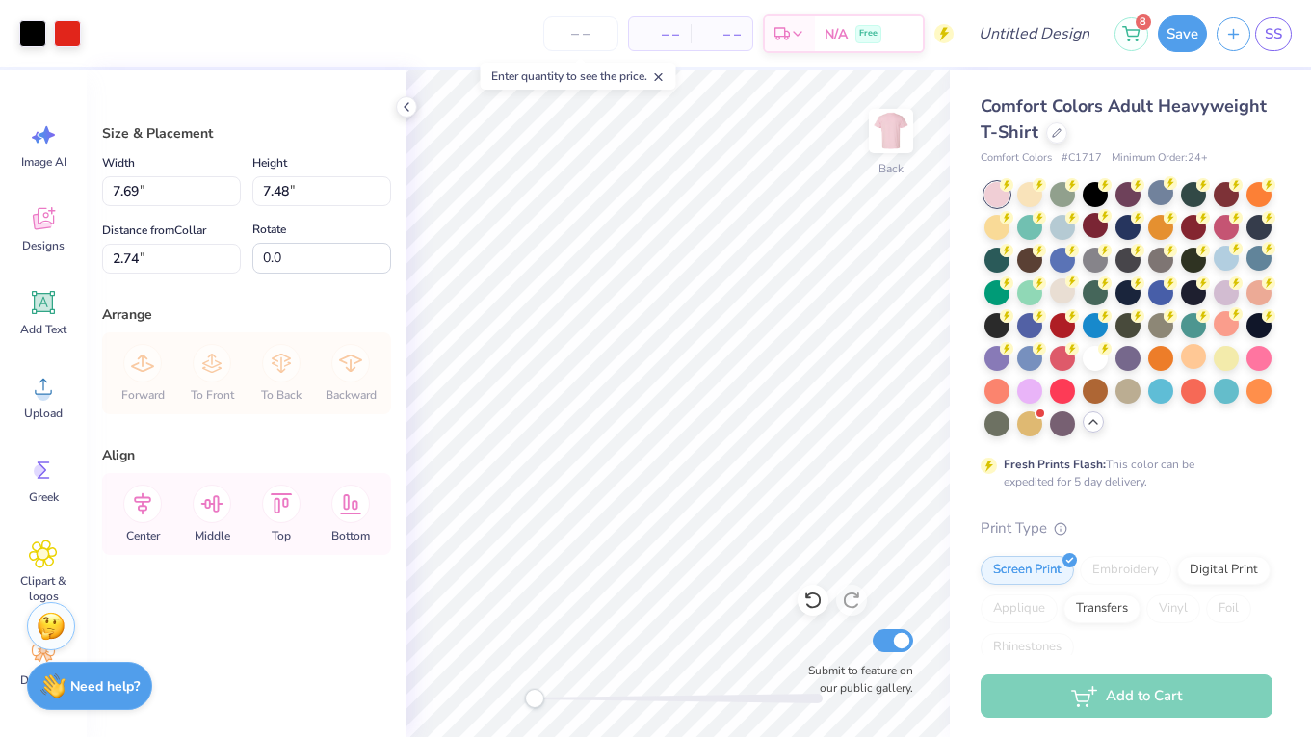
type input "9.04"
type input "8.80"
type input "2.76"
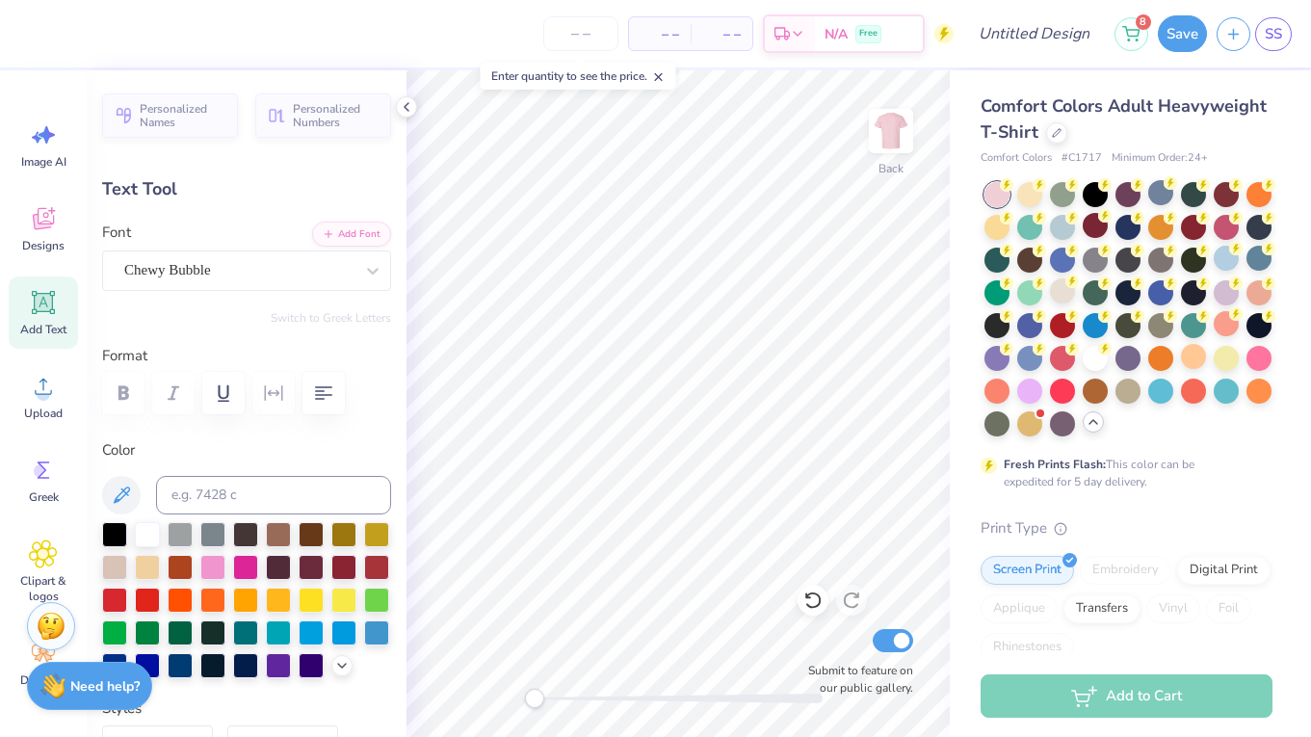
type textarea "E"
type textarea "e"
type textarea "E"
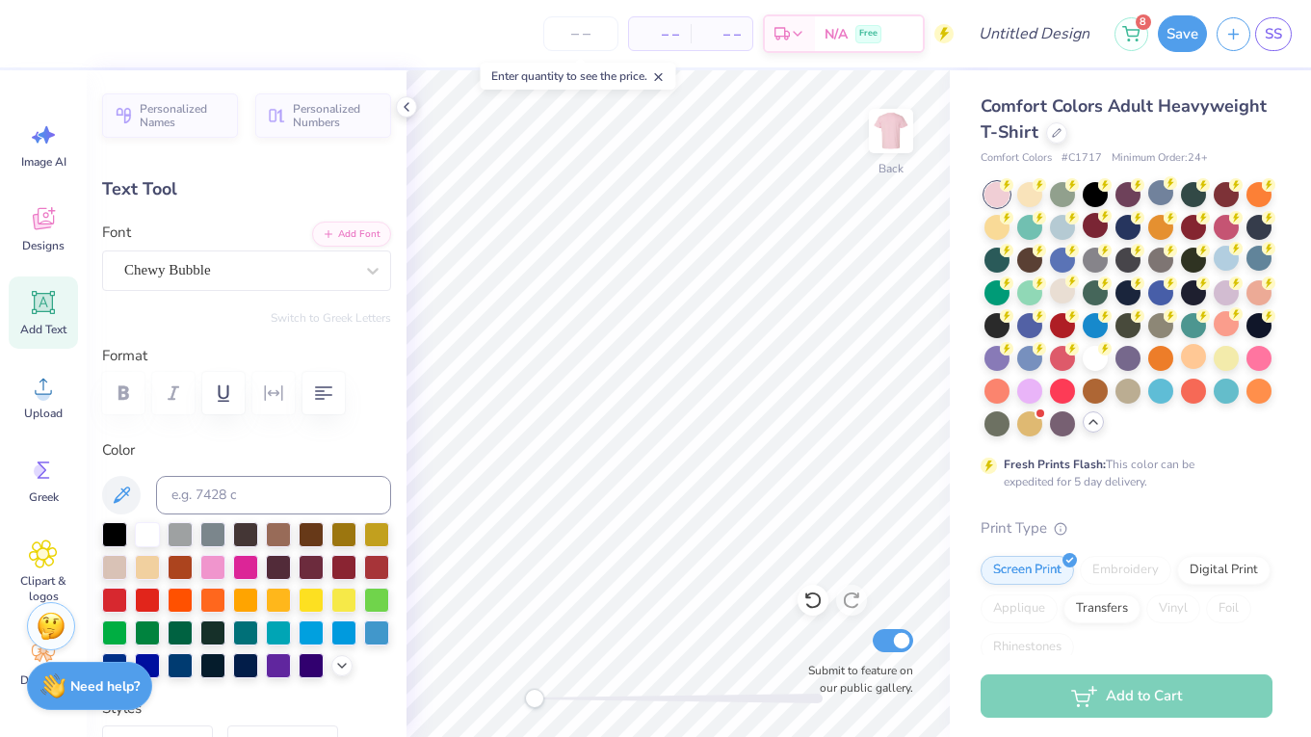
type input "1.80"
type input "2.34"
type input "3.70"
type input "-7.2"
type input "2.14"
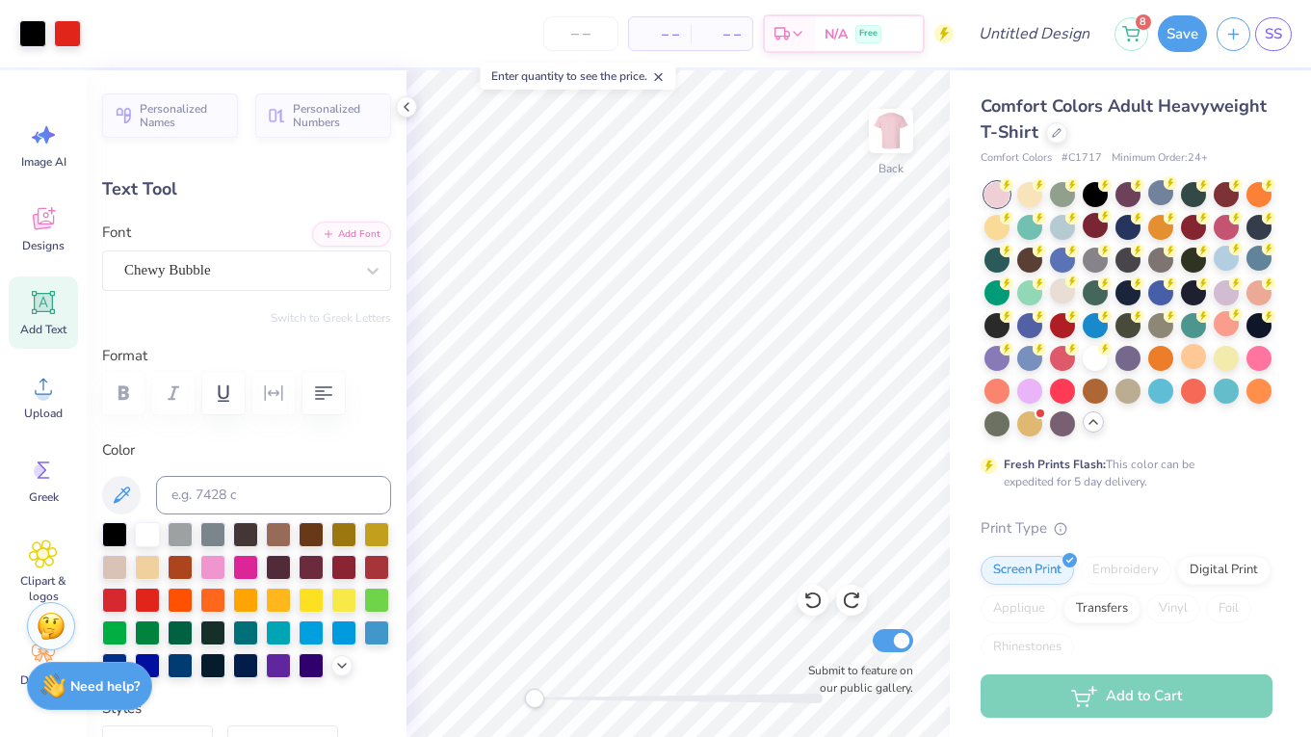
type input "2.52"
type input "4.34"
type input "-18.6"
type textarea "a"
type textarea "x"
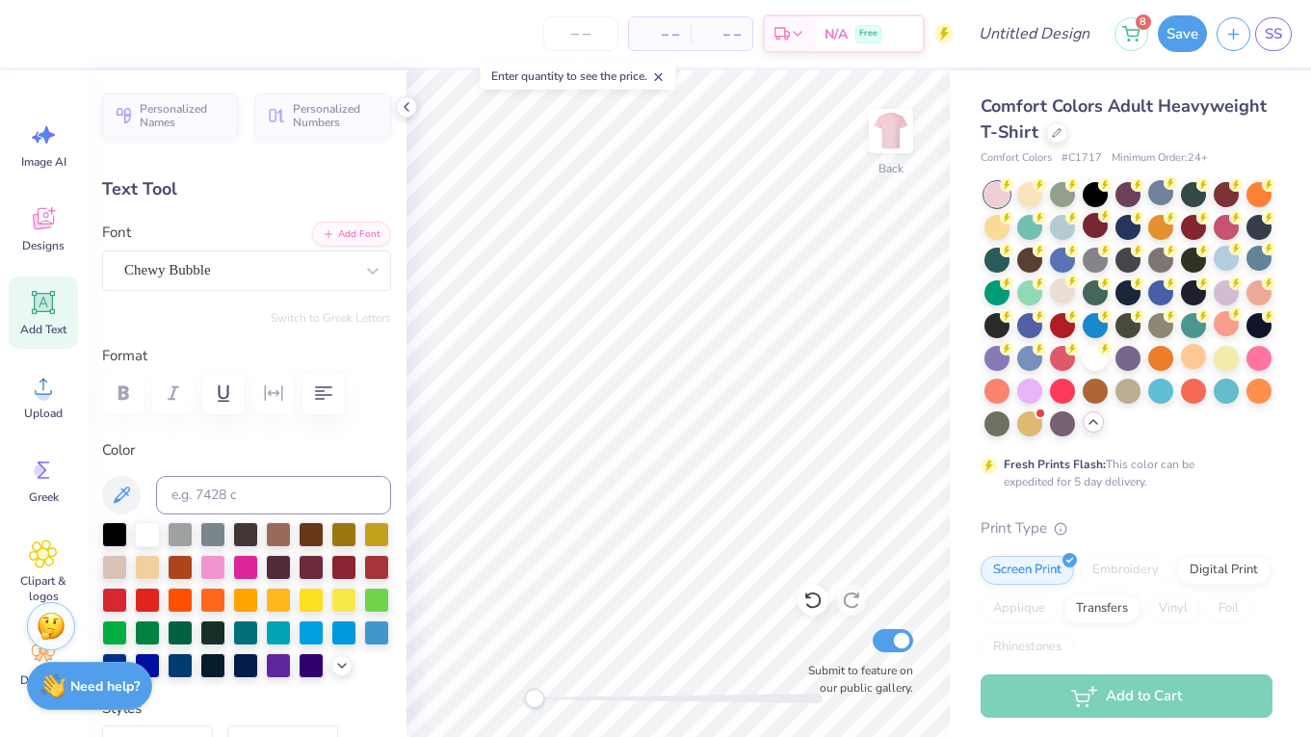
type input "2.14"
type input "2.52"
type input "4.34"
type input "-18.6"
type textarea "e"
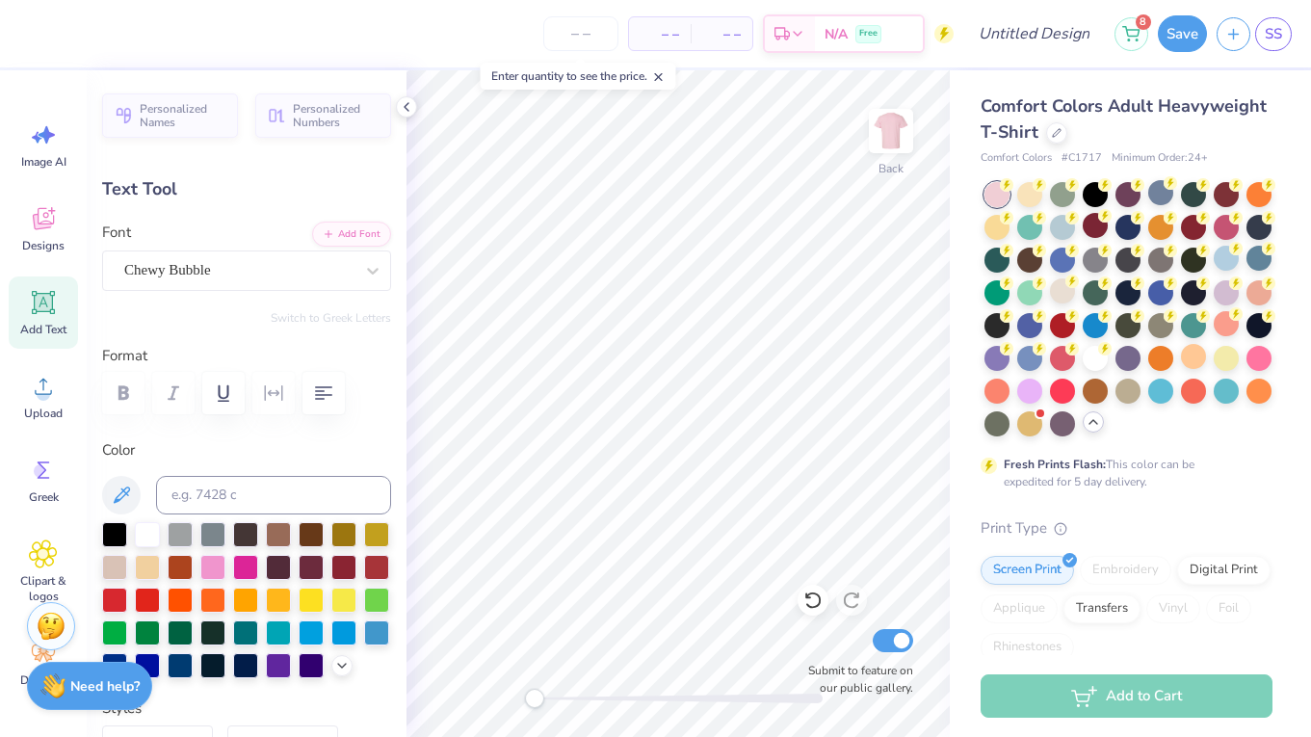
type input "1.78"
type input "2.43"
type input "4.05"
type input "3.2"
type textarea "e"
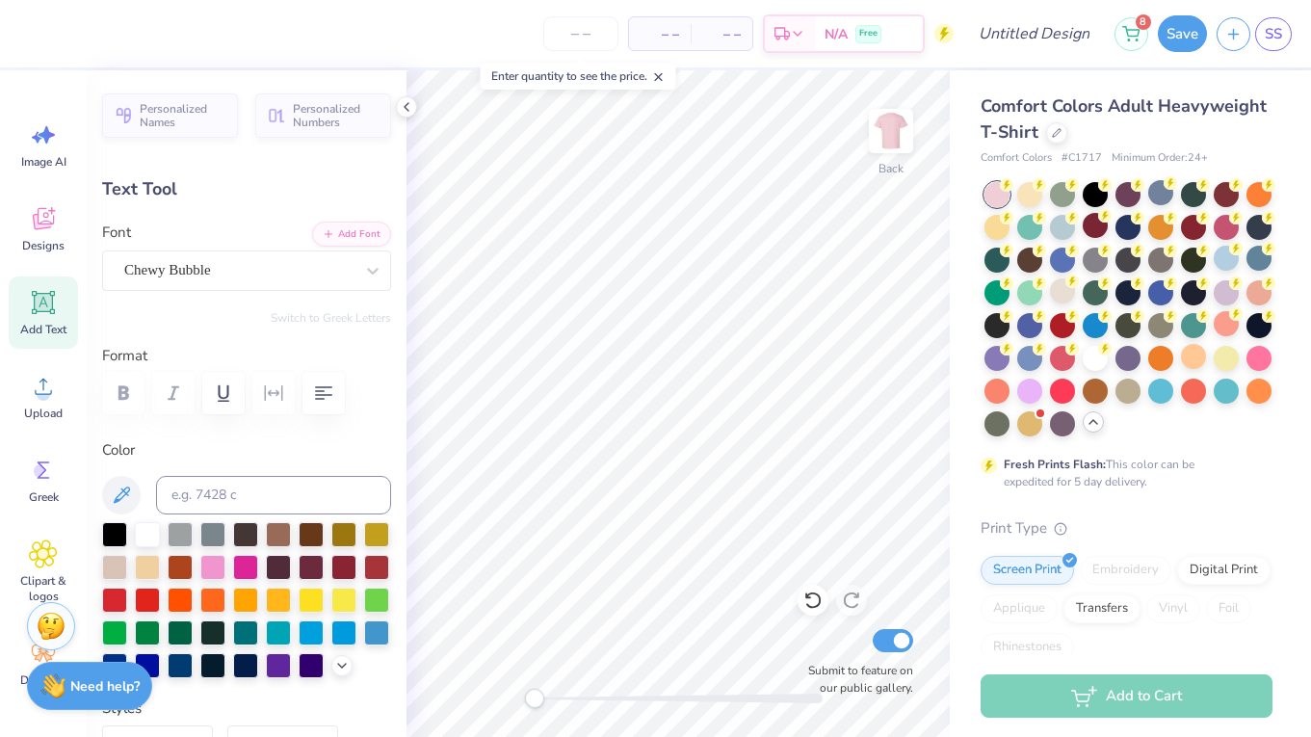
type input "1.70"
type input "2.49"
type input "3.84"
type input "-5.1"
type textarea "x"
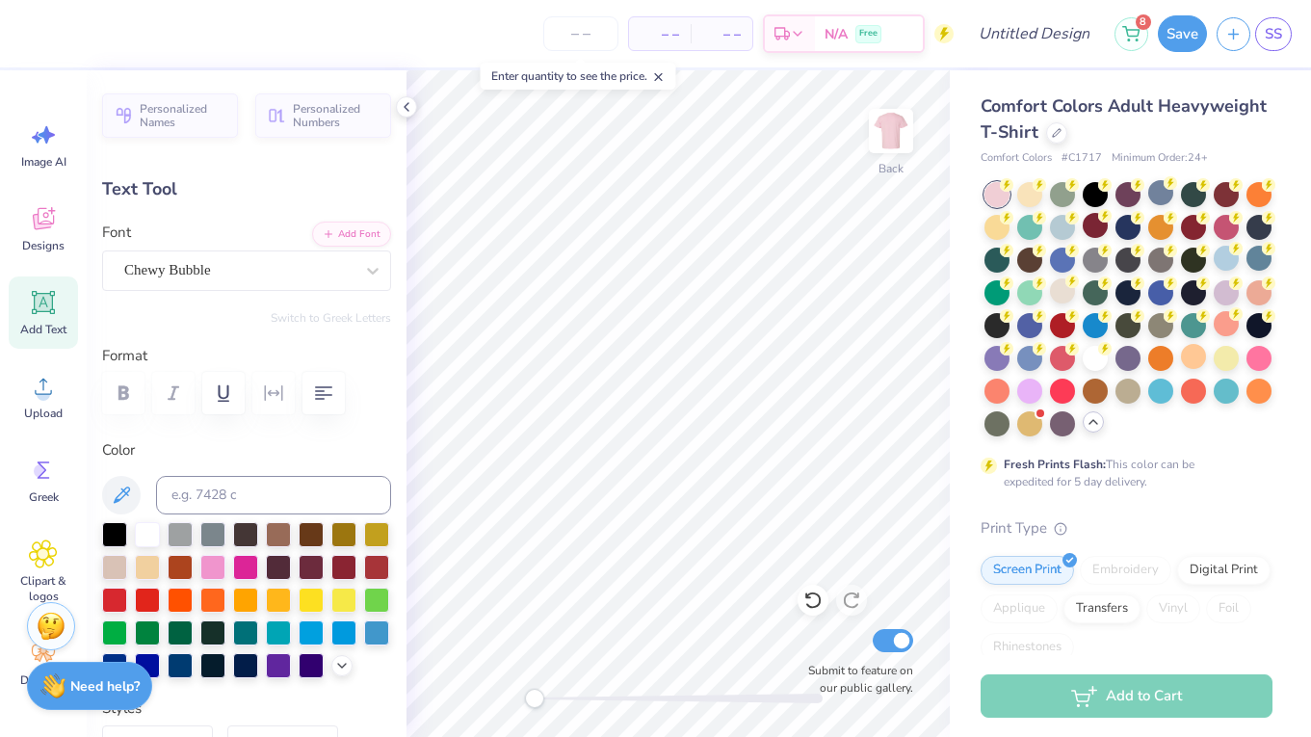
type input "1.94"
type input "2.38"
type input "4.37"
type input "26.8"
type input "1.89"
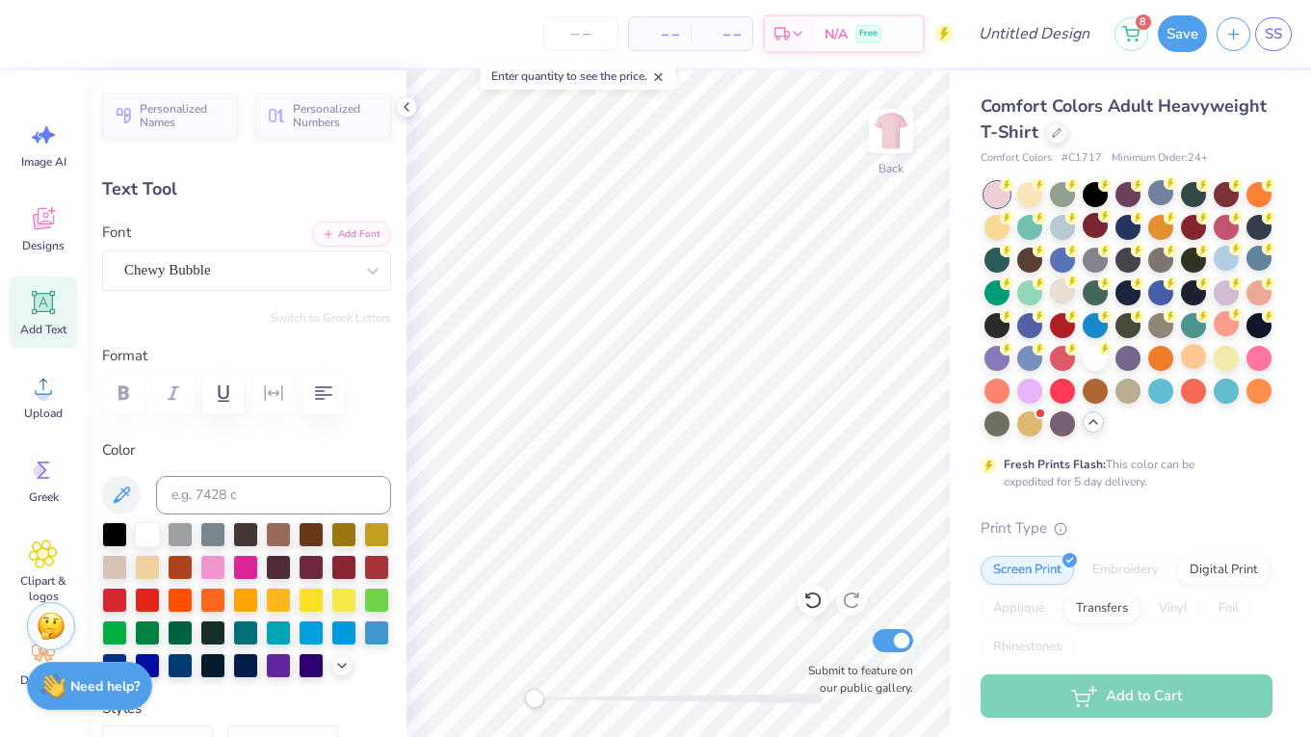
type input "2.45"
type input "3.80"
type input "-5.1"
type textarea "c"
type input "1.94"
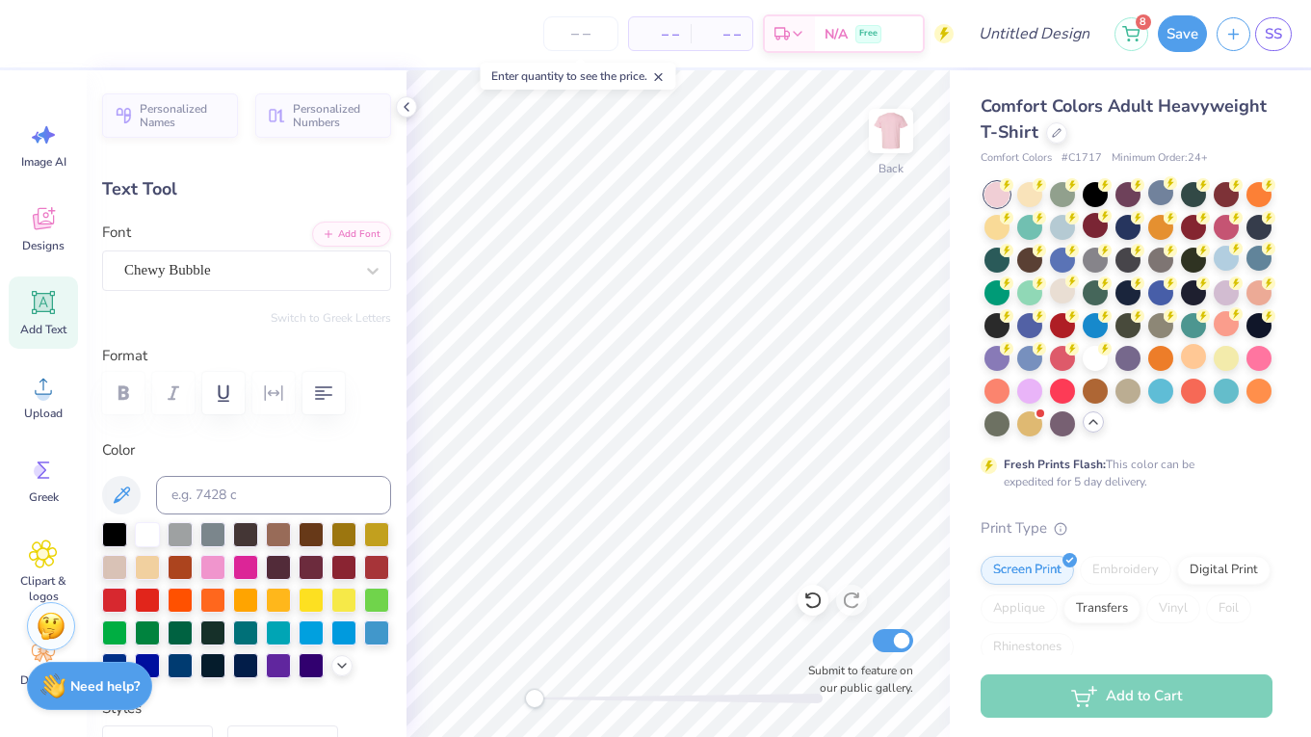
type input "2.38"
type input "4.37"
type input "26.8"
type textarea "s"
type input "0.0"
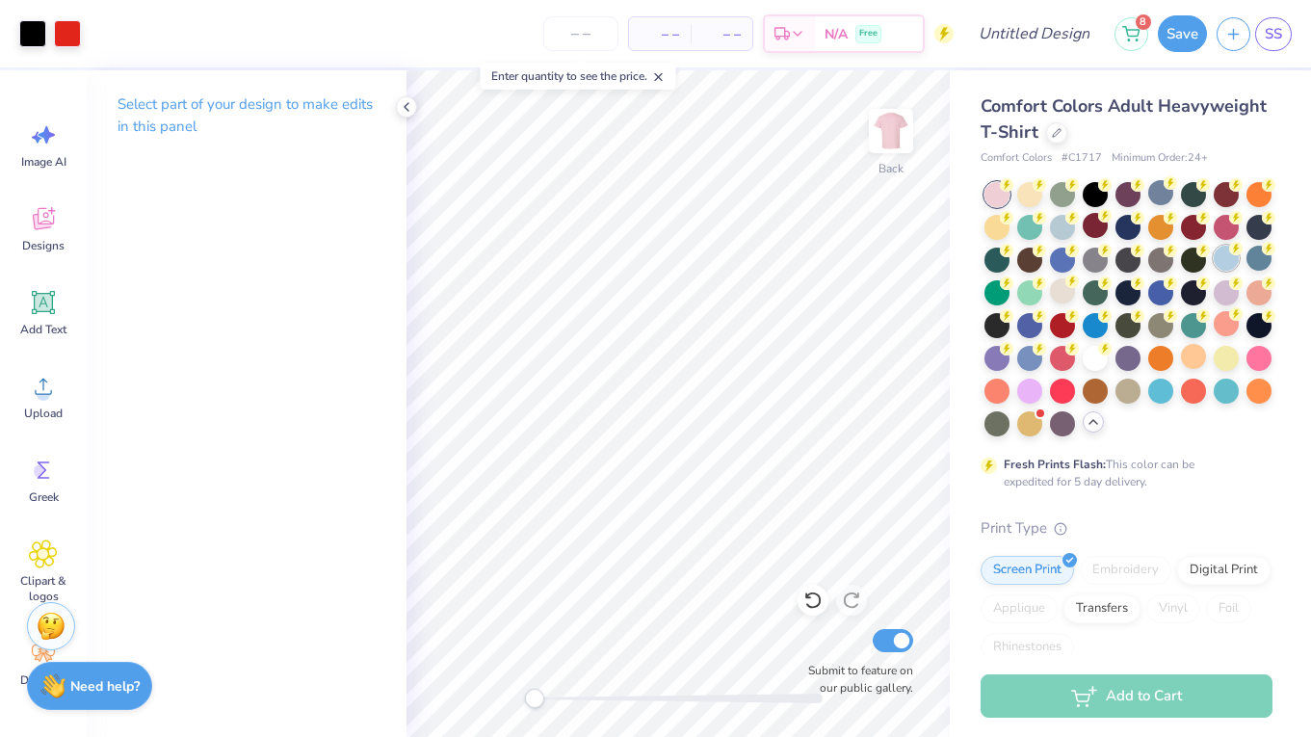
click at [1229, 265] on div at bounding box center [1226, 258] width 25 height 25
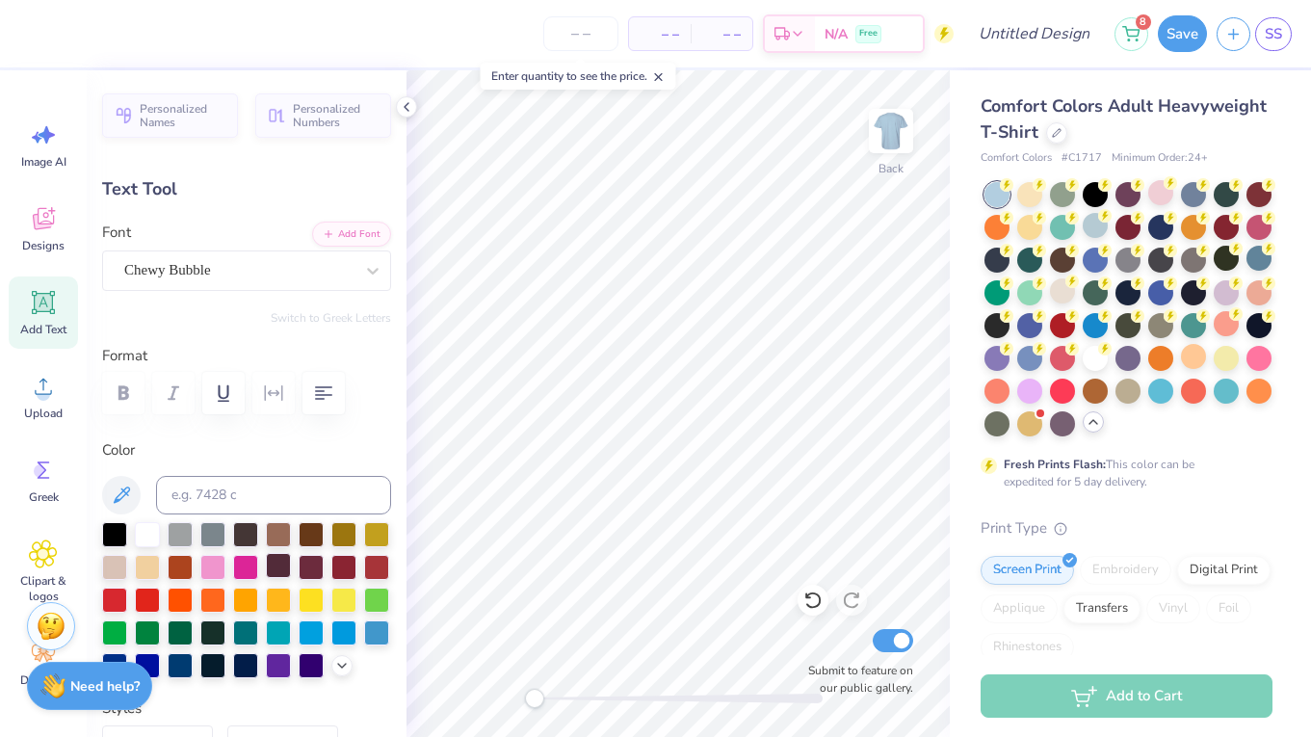
scroll to position [99, 0]
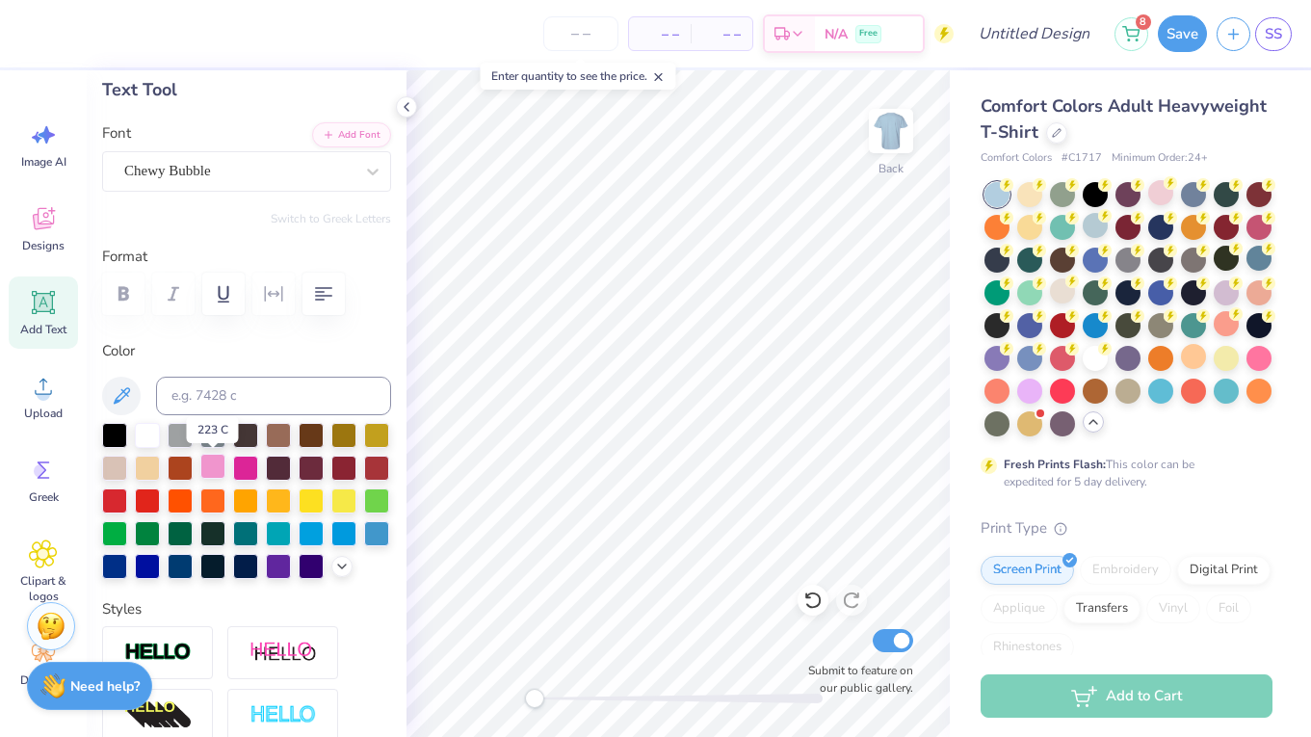
click at [213, 457] on div at bounding box center [212, 466] width 25 height 25
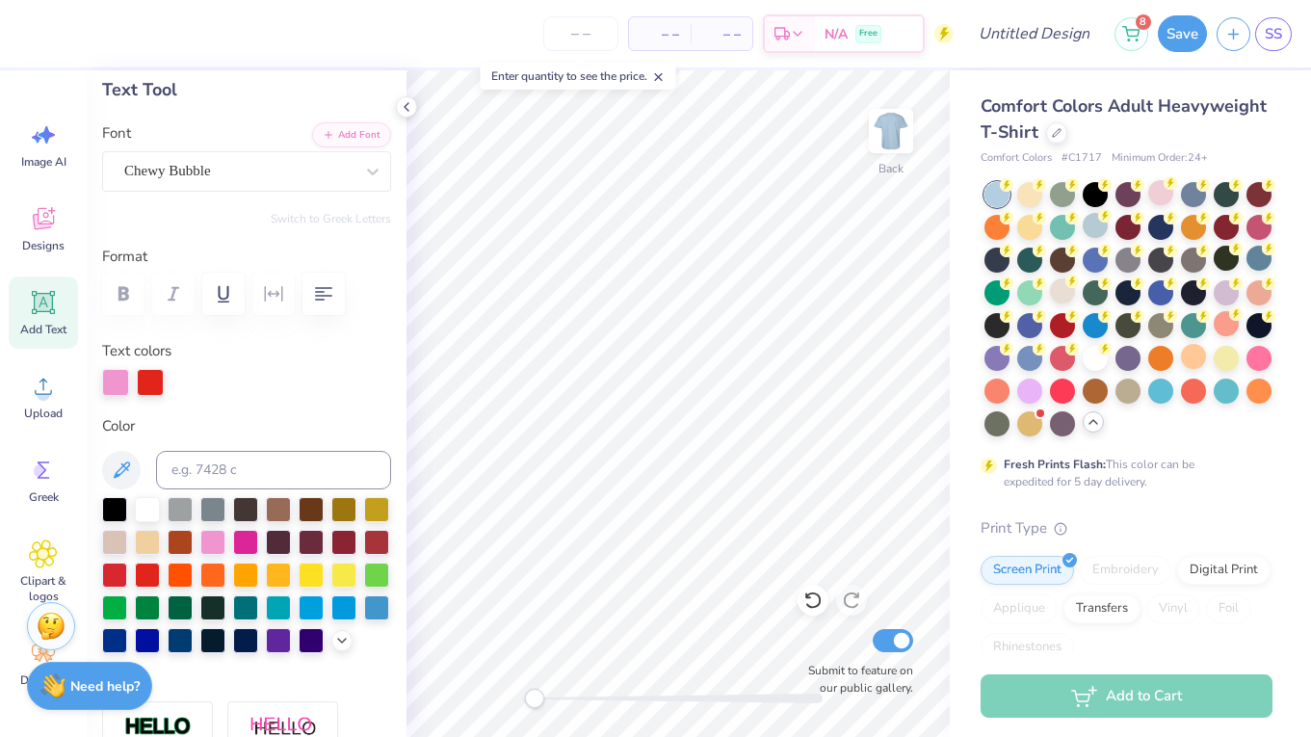
click at [332, 633] on div at bounding box center [246, 575] width 289 height 156
click at [339, 638] on icon at bounding box center [341, 638] width 15 height 15
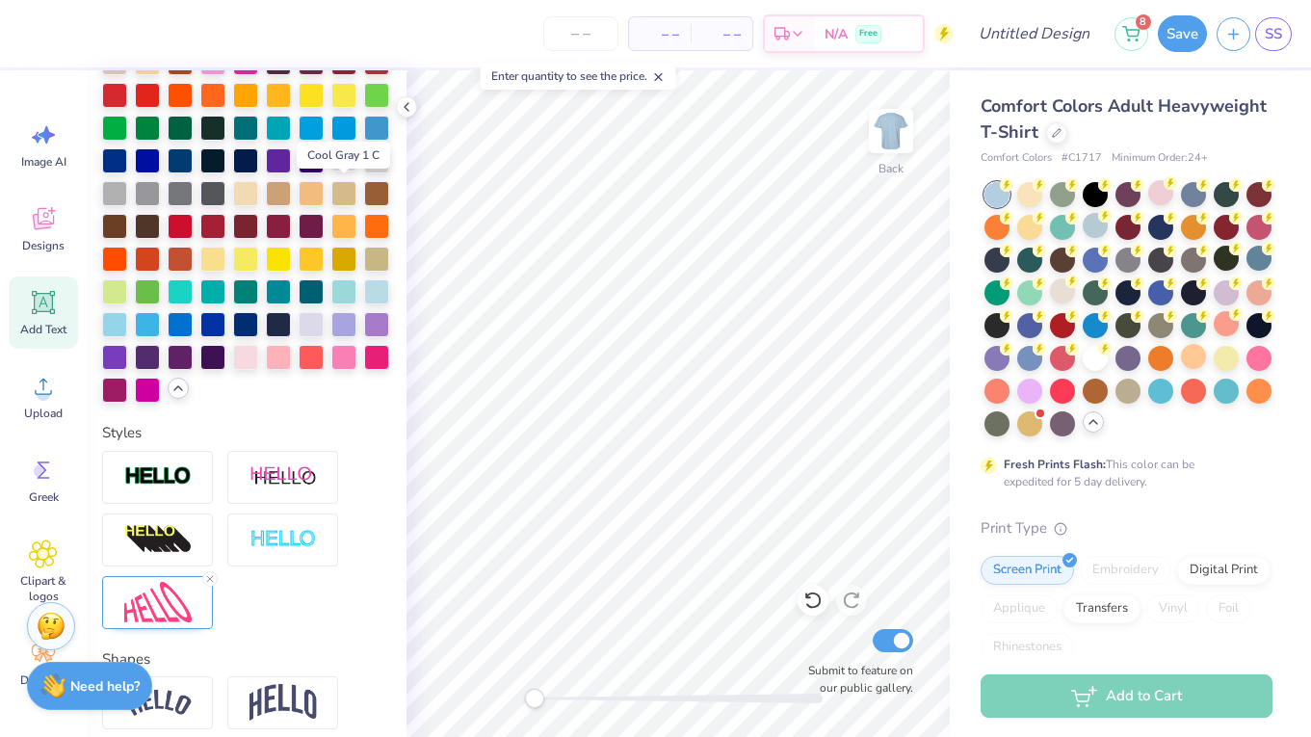
scroll to position [546, 0]
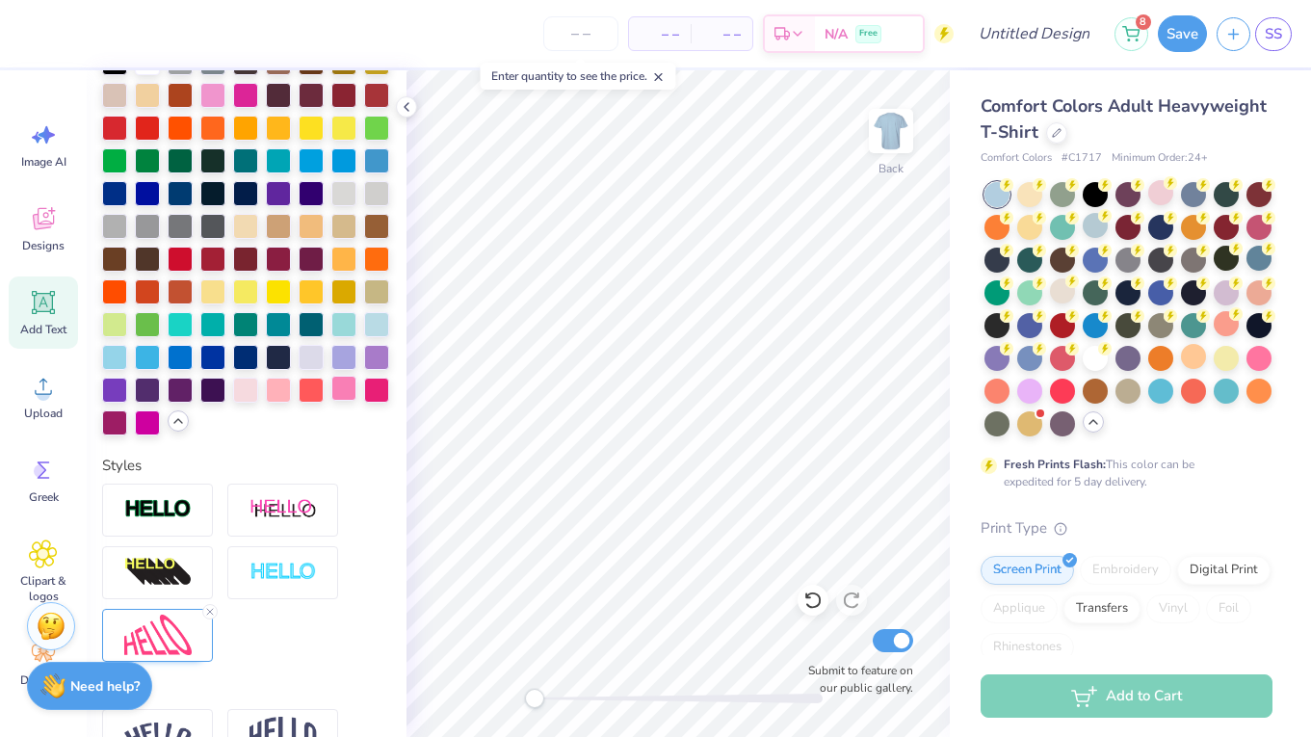
click at [349, 385] on div at bounding box center [343, 388] width 25 height 25
type input "1.86"
type input "2.32"
type input "4.42"
type input "-18.6"
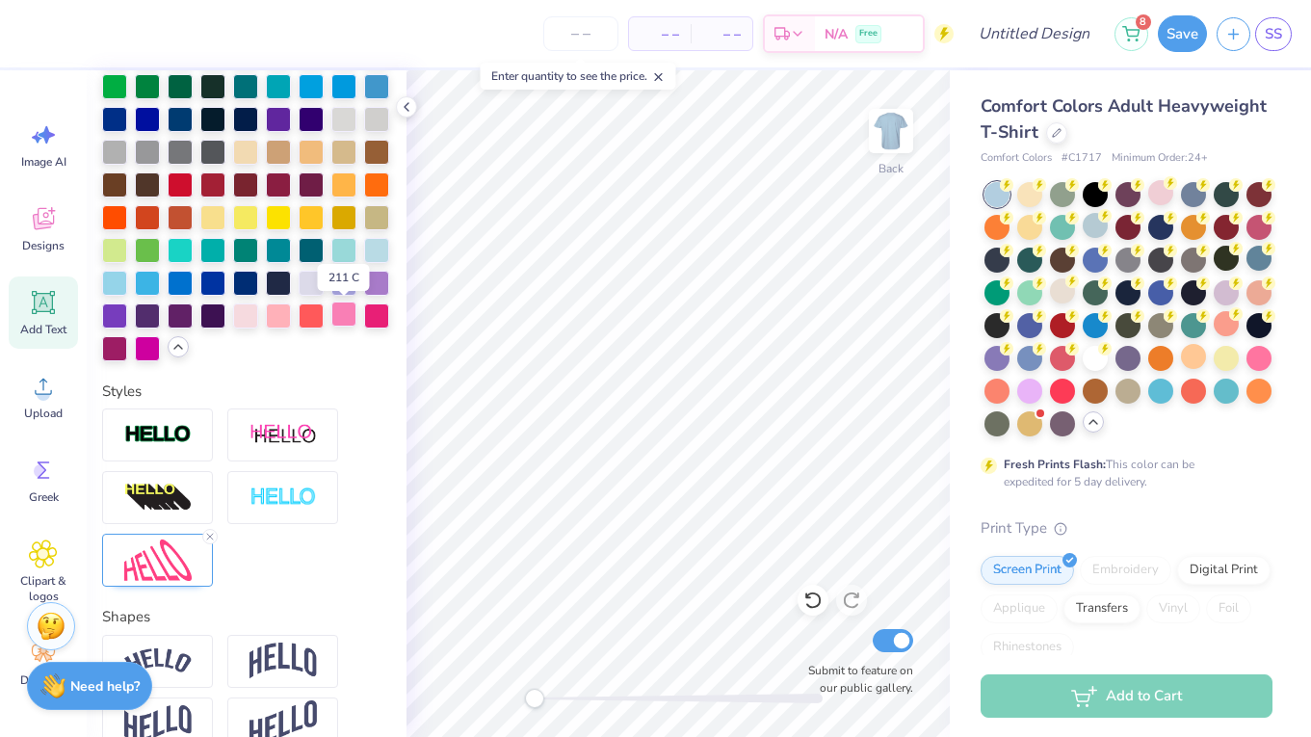
click at [347, 320] on div at bounding box center [343, 313] width 25 height 25
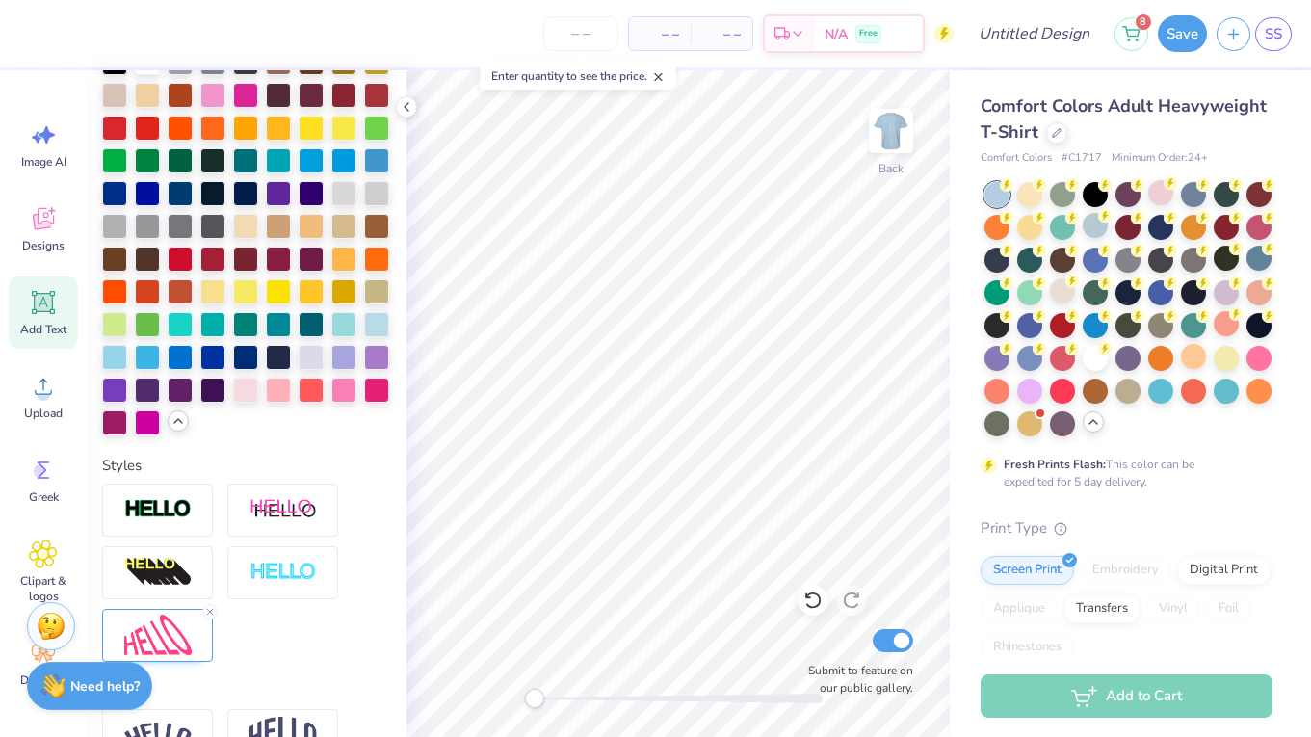
type input "1.71"
type input "2.44"
type input "4.06"
type input "3.2"
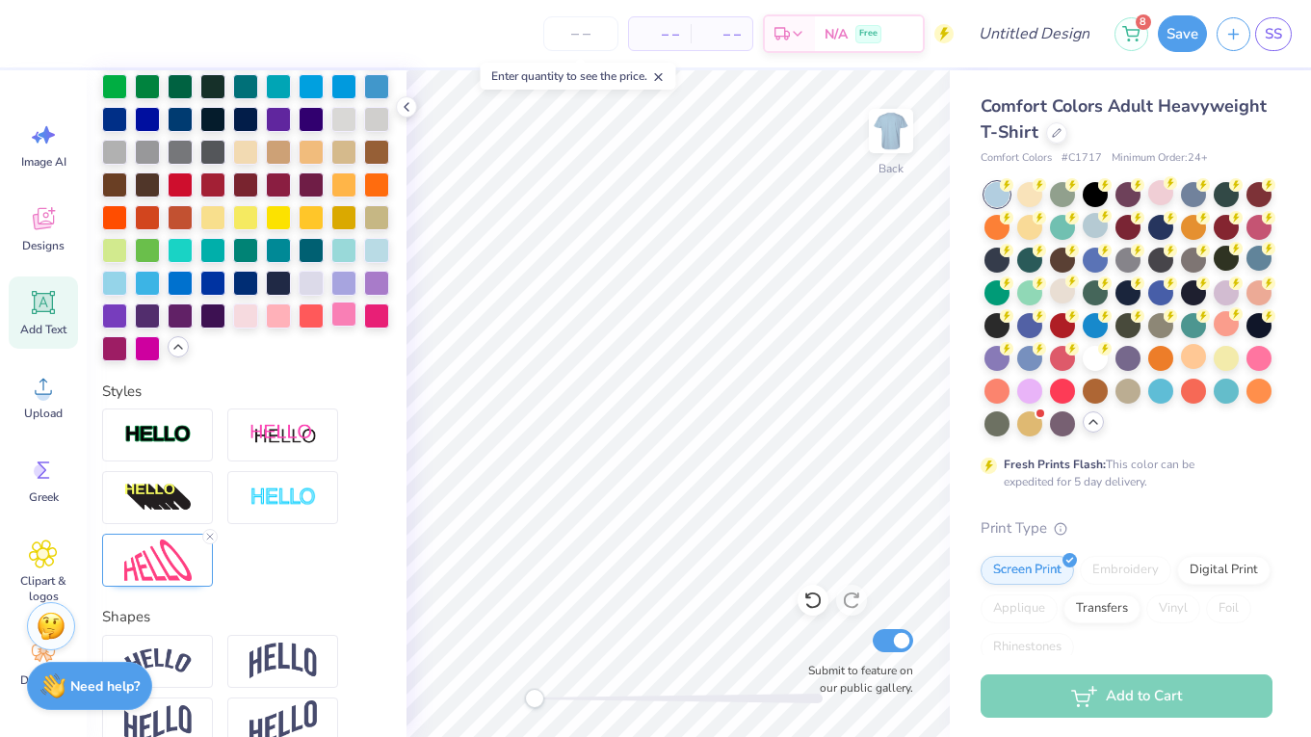
click at [341, 319] on div at bounding box center [343, 313] width 25 height 25
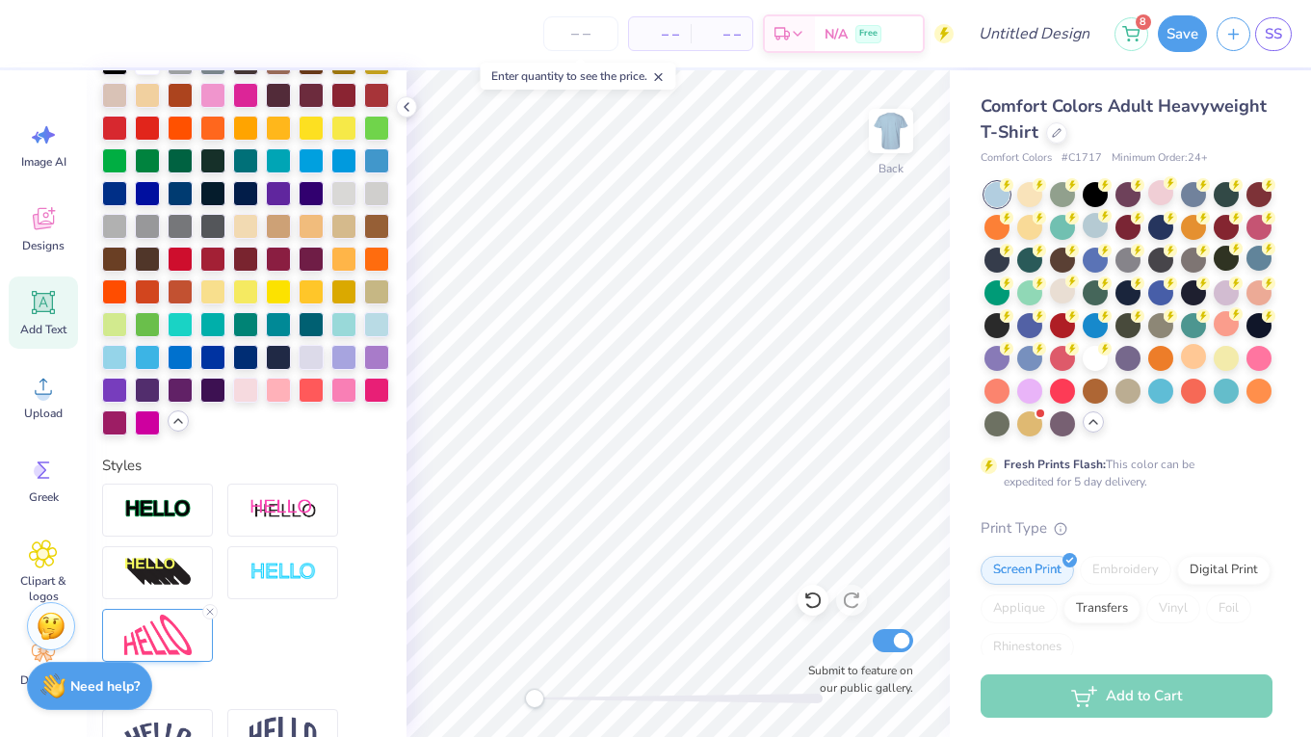
type input "1.79"
type input "2.45"
type input "3.82"
type input "-5.1"
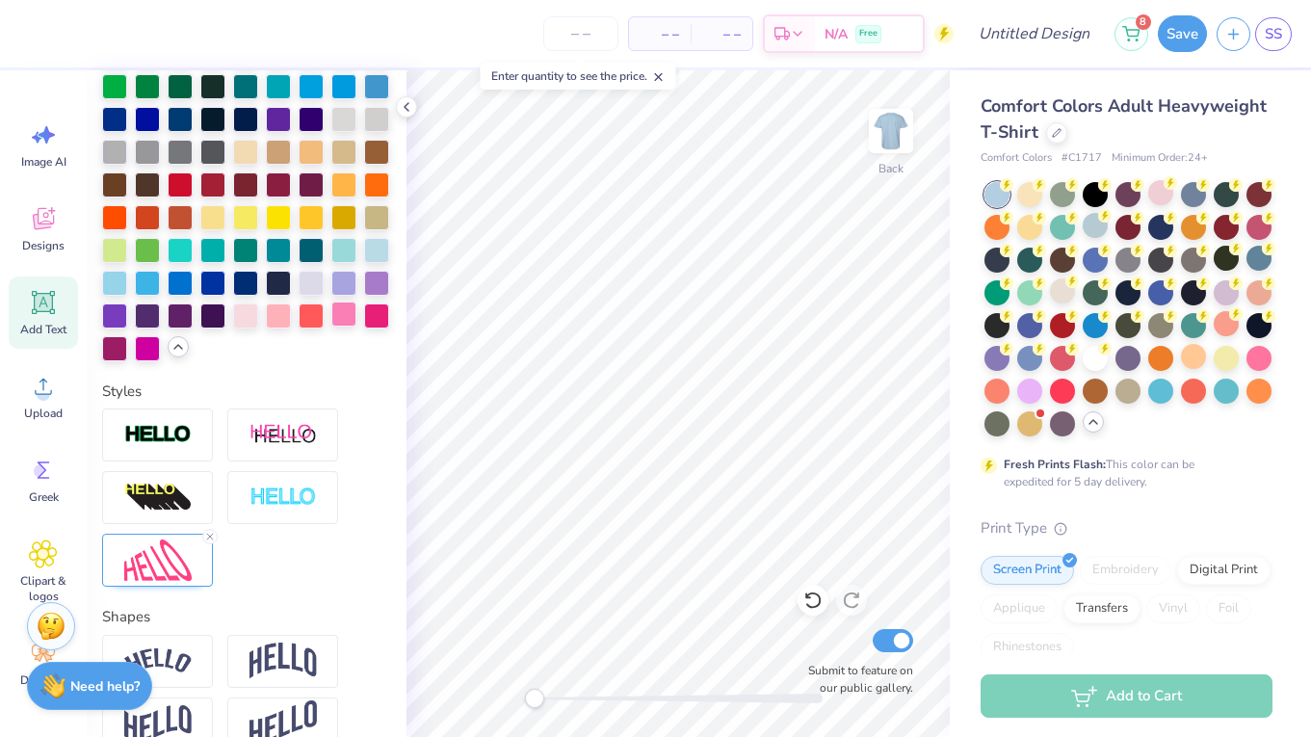
click at [347, 326] on div at bounding box center [343, 313] width 25 height 25
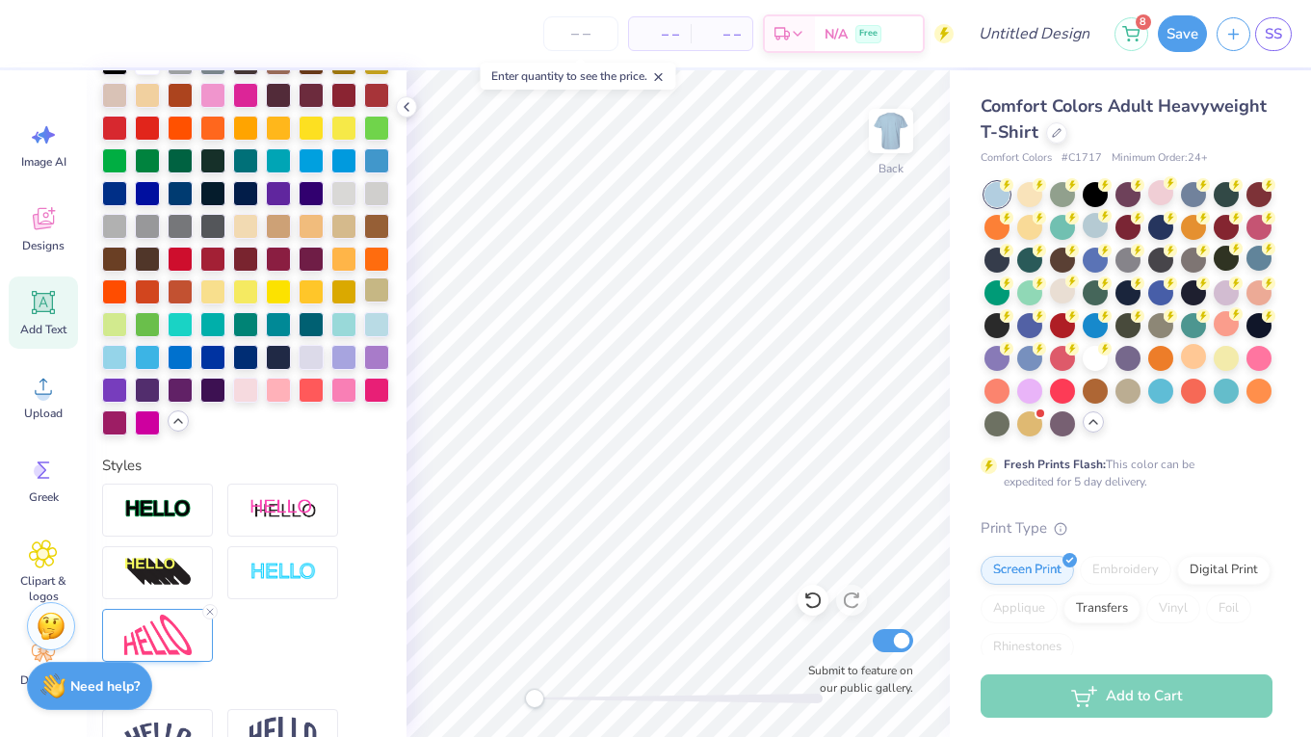
type input "2.23"
type input "2.14"
type input "4.32"
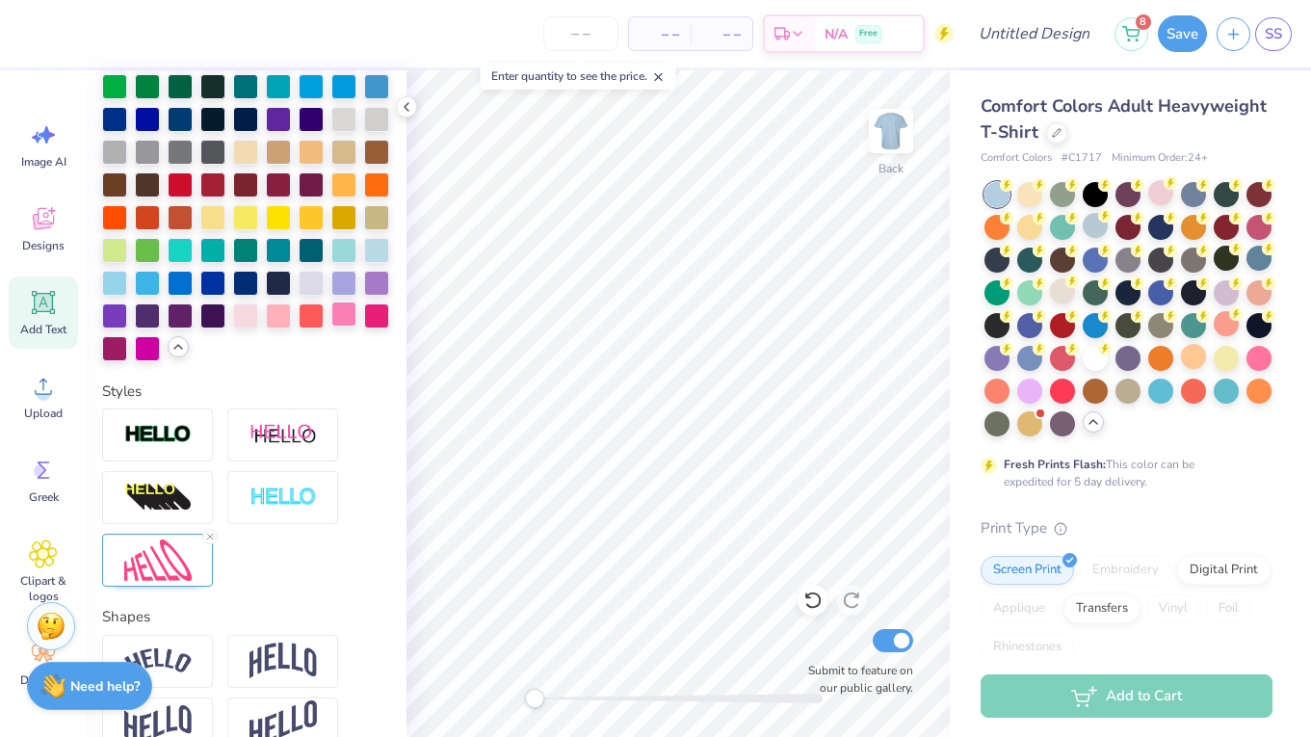
click at [346, 322] on div at bounding box center [343, 313] width 25 height 25
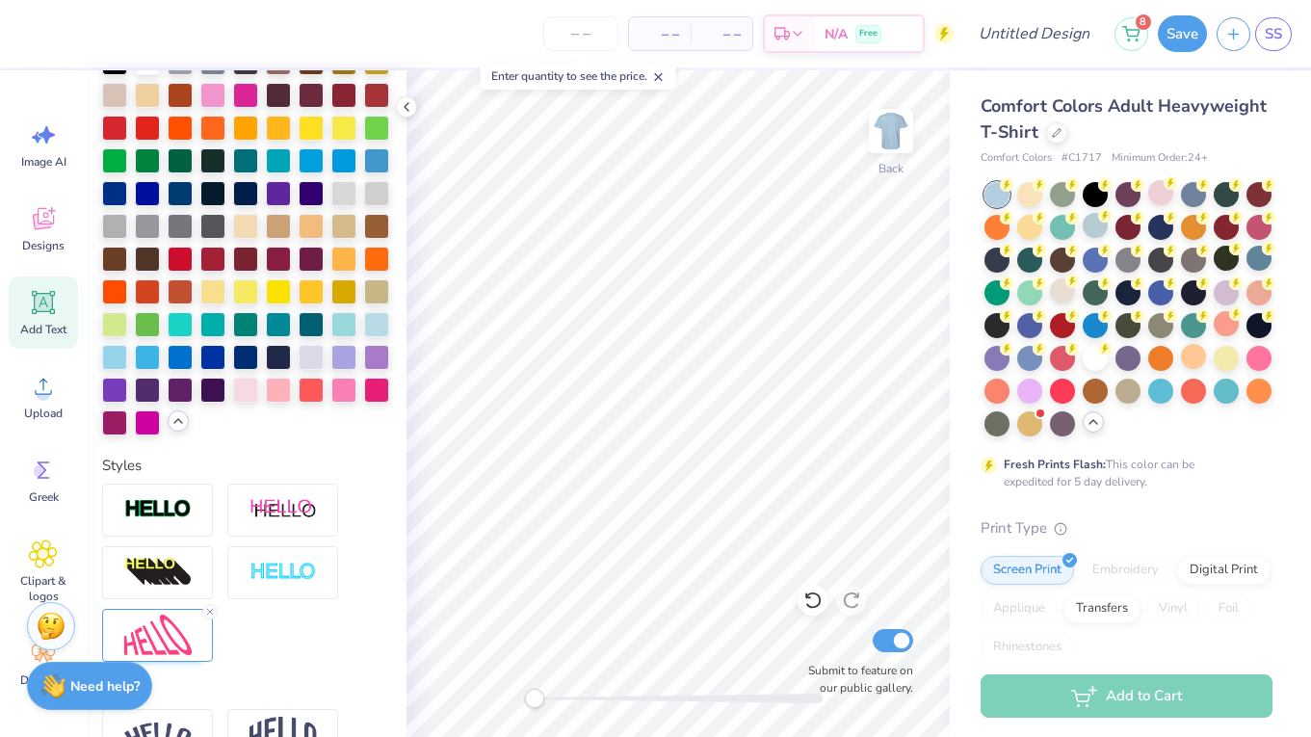
type input "0.0"
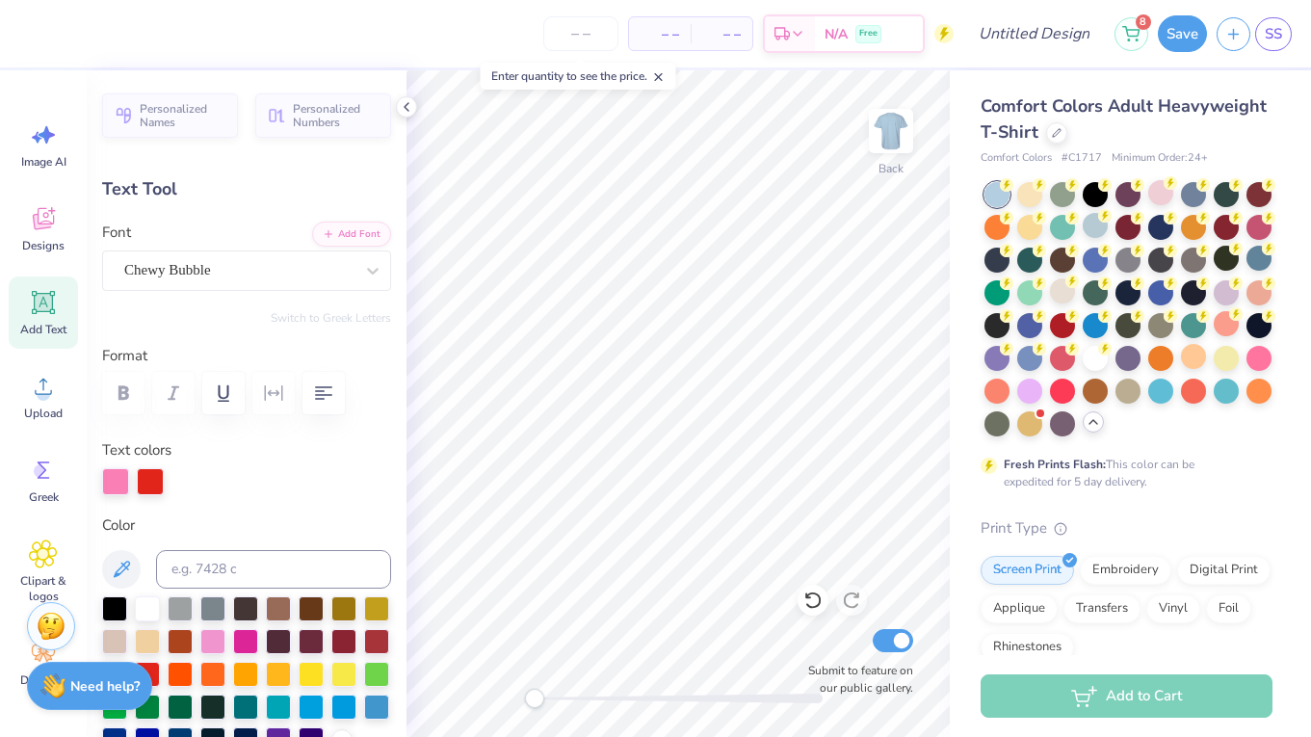
type input "0.0"
click at [45, 242] on span "Designs" at bounding box center [43, 245] width 42 height 15
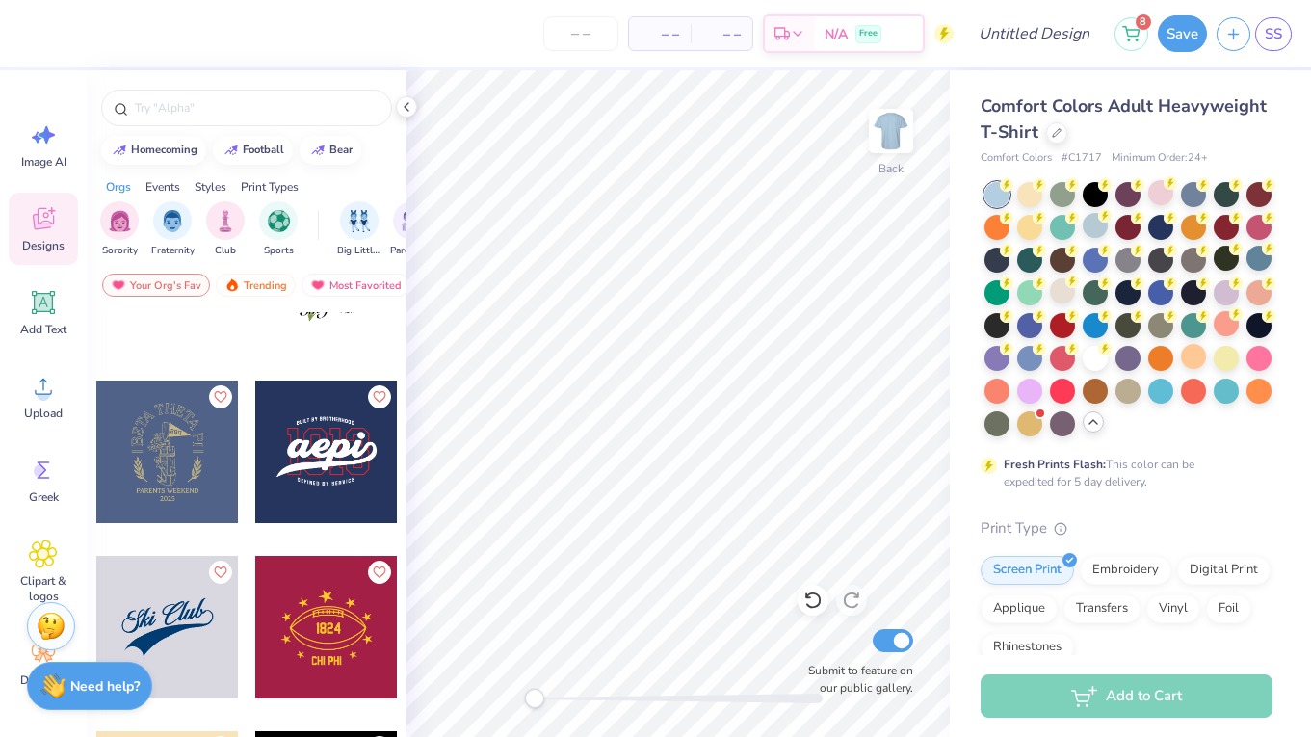
scroll to position [35490, 0]
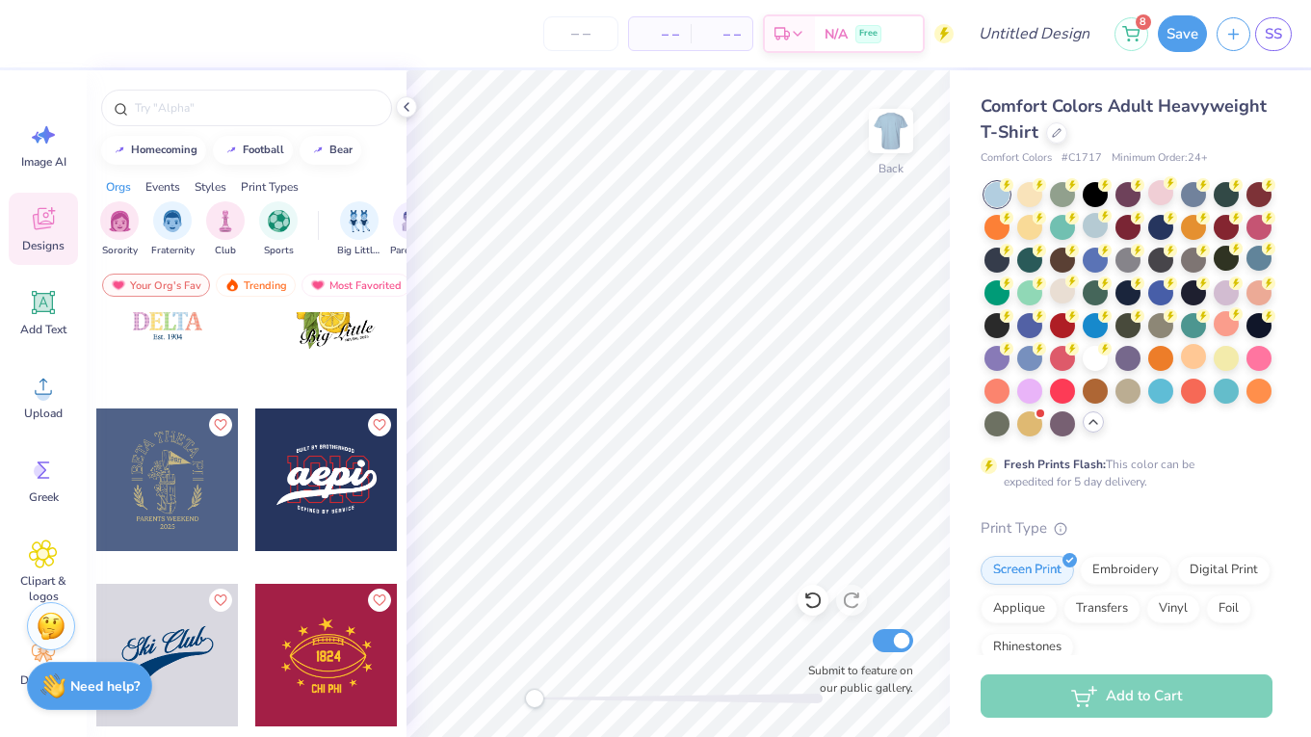
click at [355, 510] on div at bounding box center [326, 479] width 143 height 143
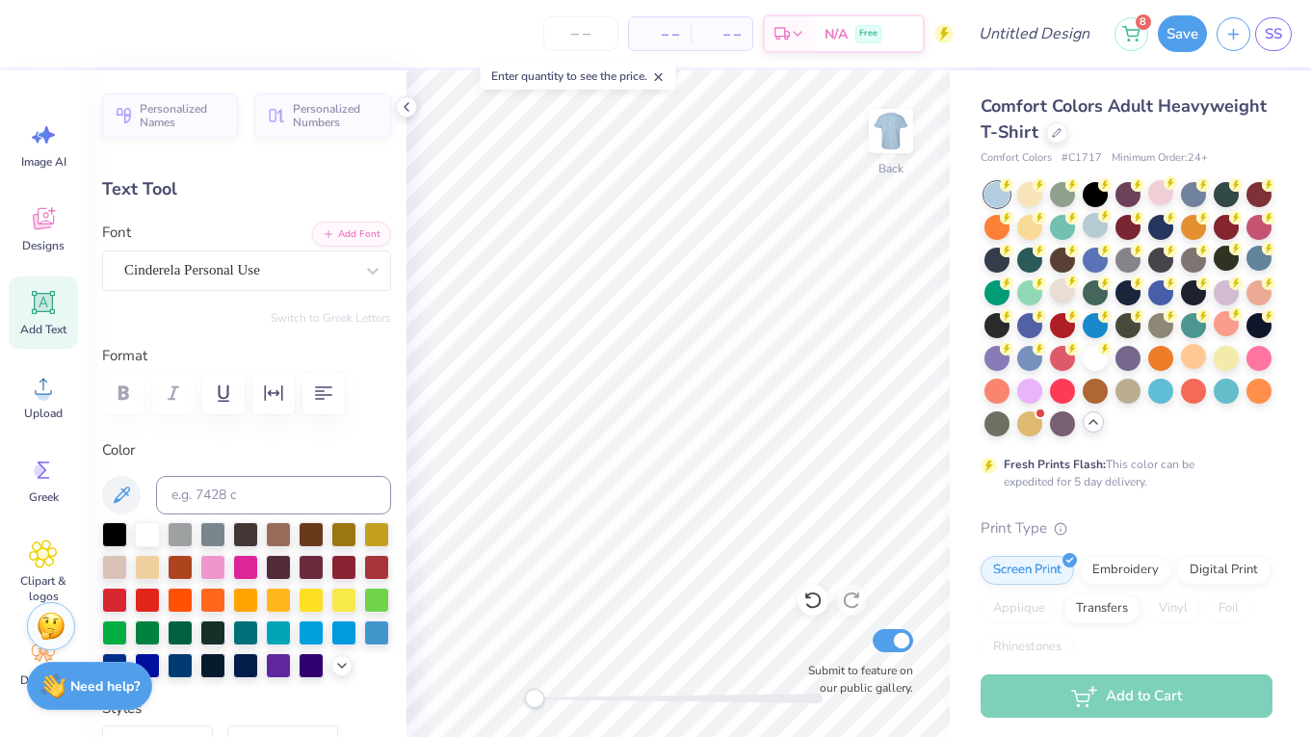
type textarea "execs"
type input "6.93"
type input "4.02"
type input "3.93"
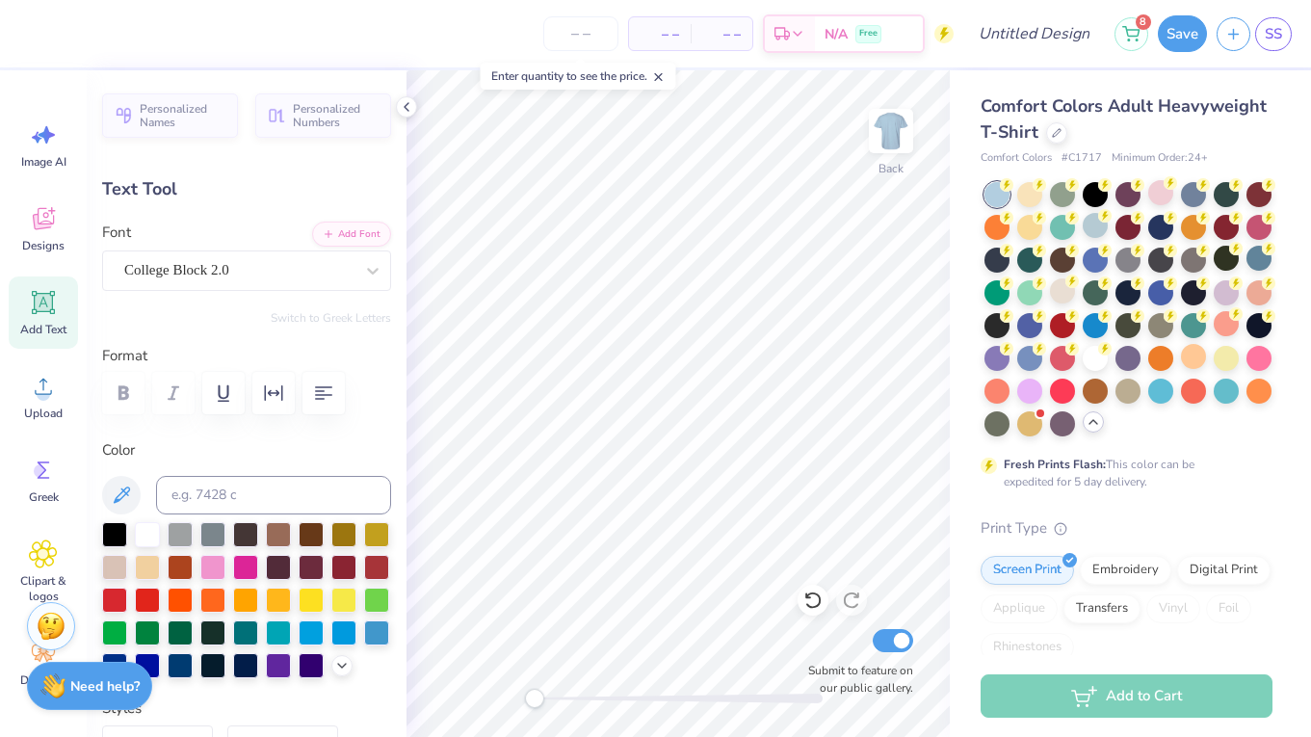
scroll to position [0, 0]
type textarea "[PERSON_NAME]"
type textarea "[DATE]-[DATE]"
type input "4.78"
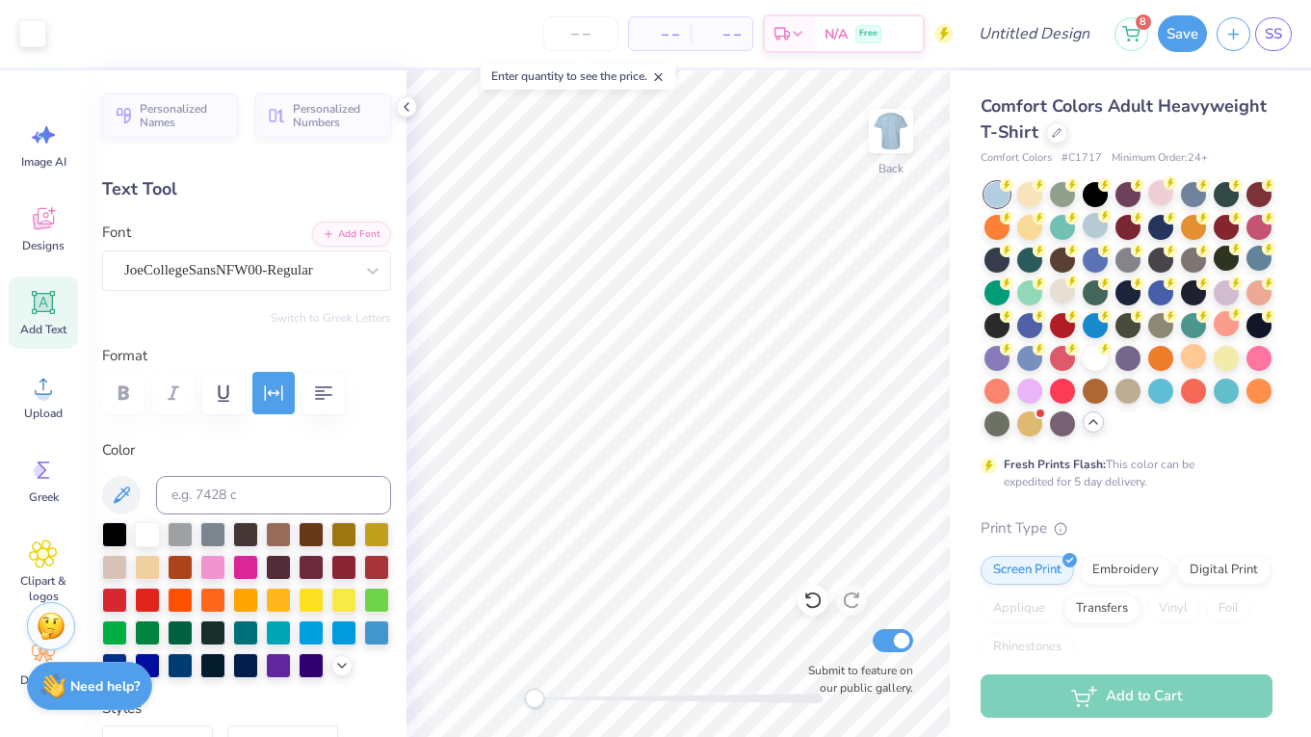
type input "0.70"
type input "8.12"
type textarea "D"
type textarea "FOR THE KIDS"
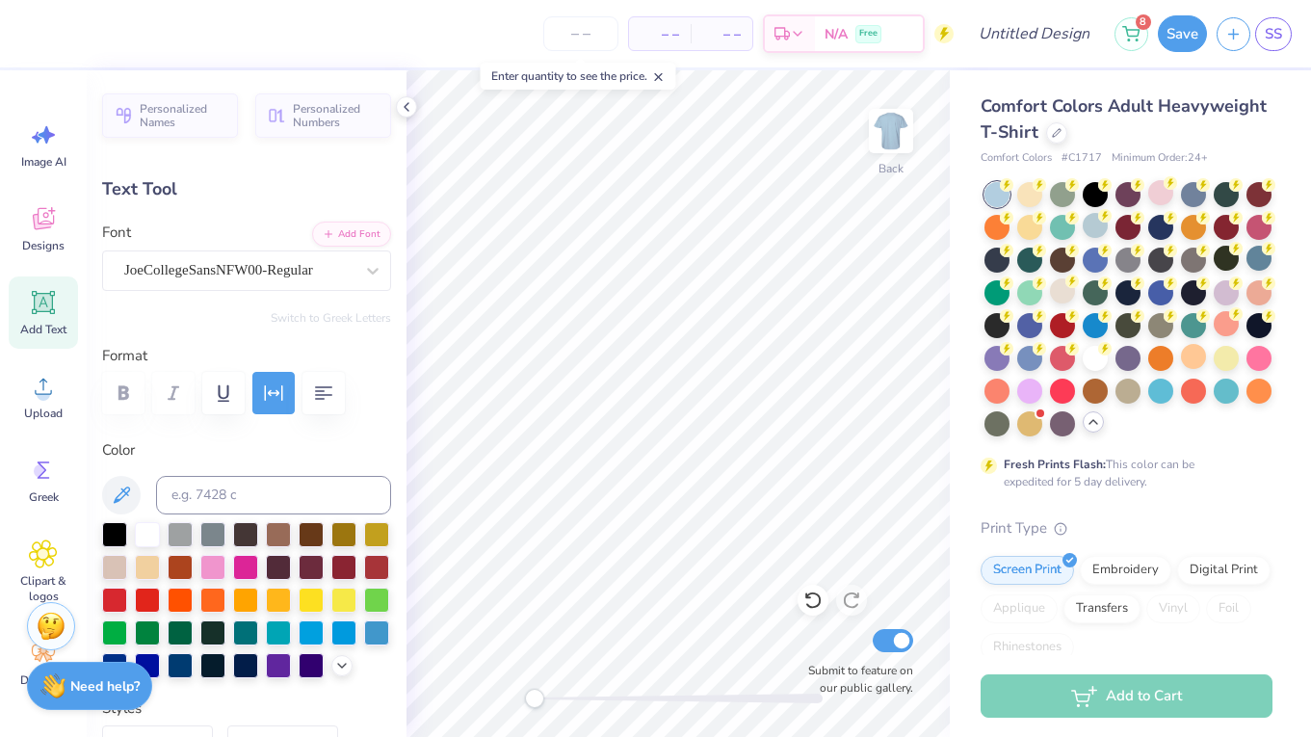
scroll to position [0, 5]
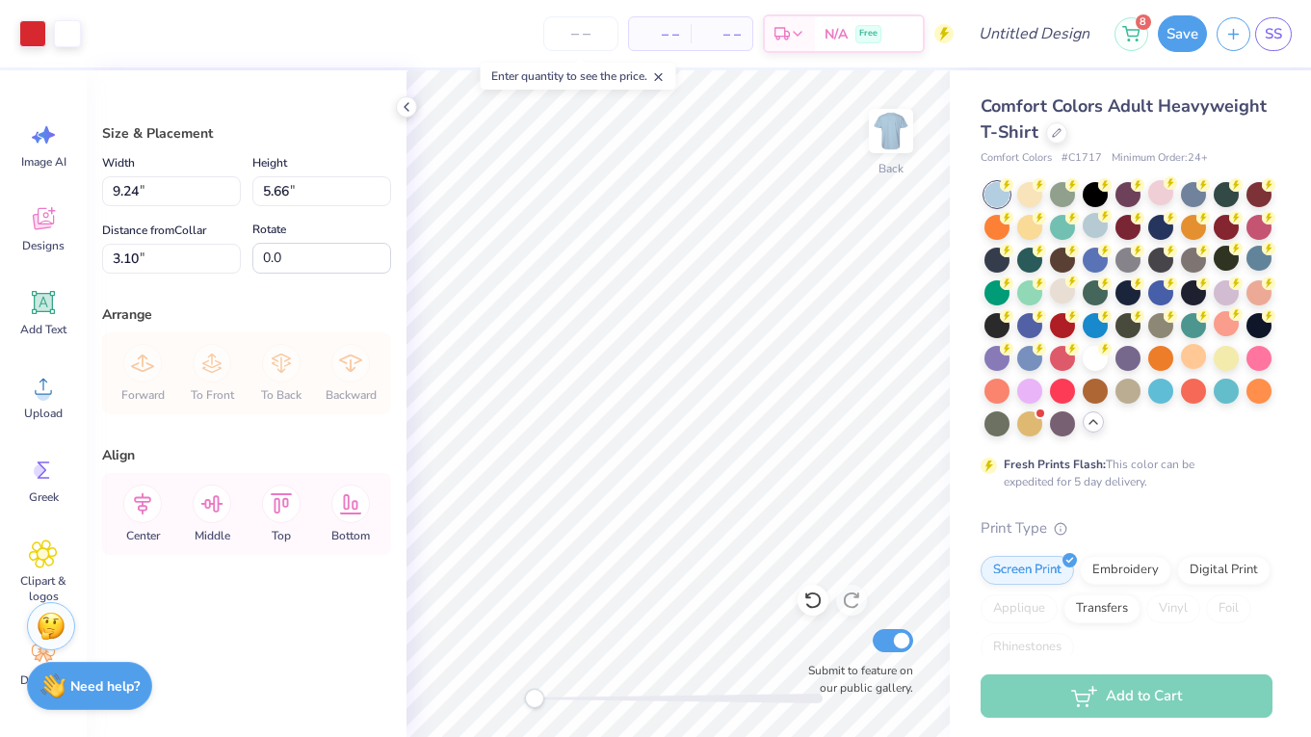
type input "10.93"
type input "6.70"
type input "12.49"
type input "7.65"
type input "3.00"
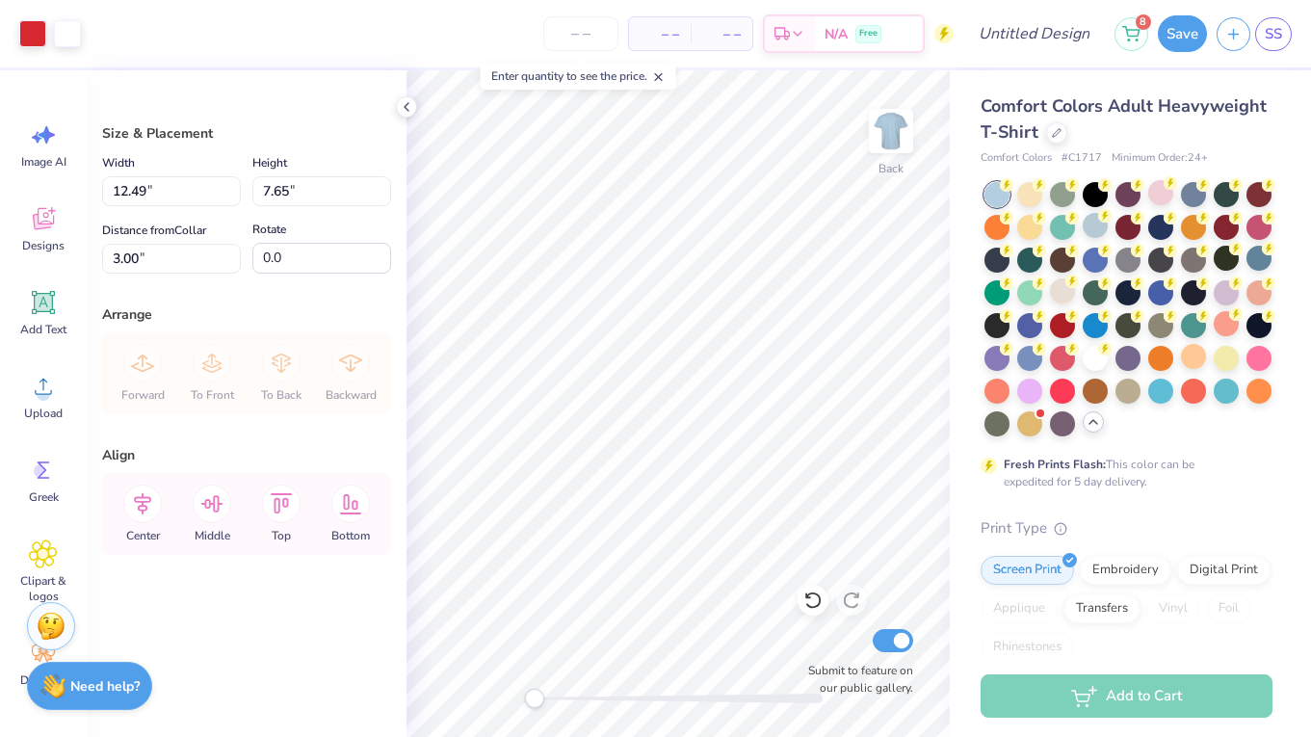
type input "11.34"
type input "6.95"
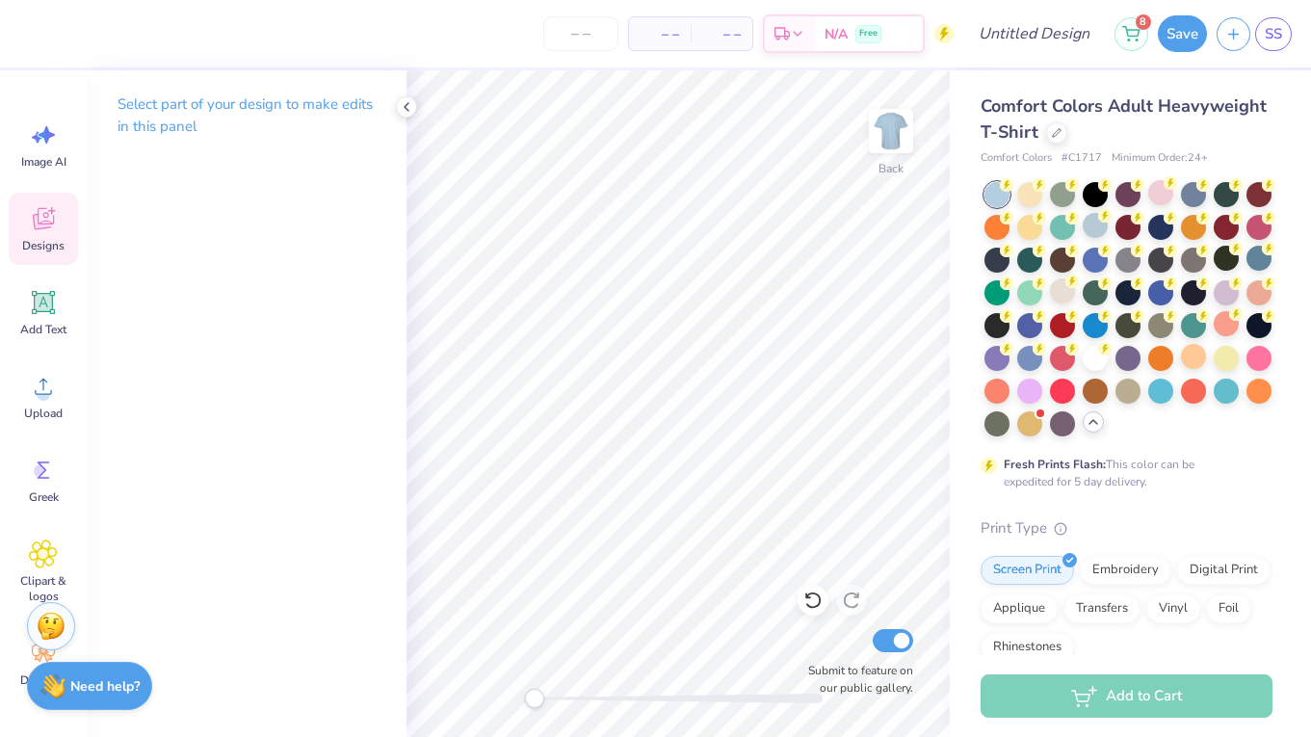
click at [50, 251] on span "Designs" at bounding box center [43, 245] width 42 height 15
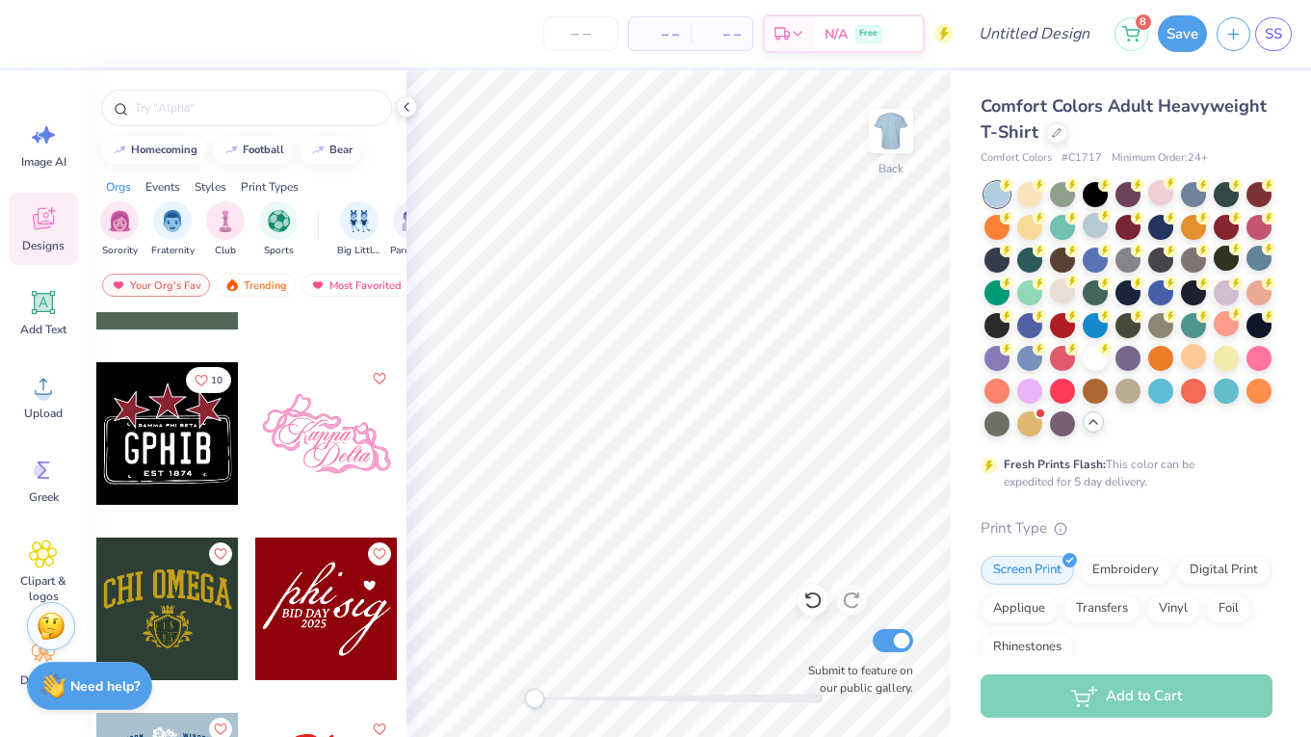
scroll to position [25037, 0]
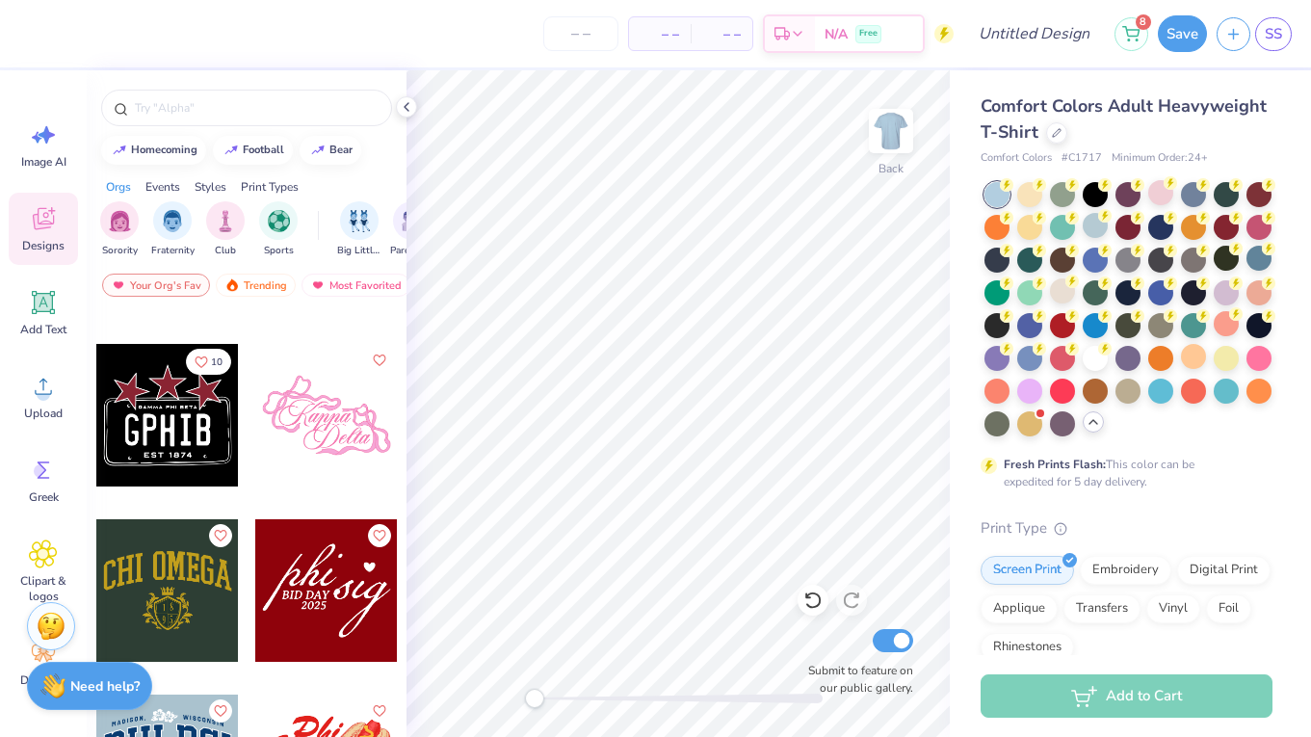
click at [164, 442] on div at bounding box center [167, 415] width 143 height 143
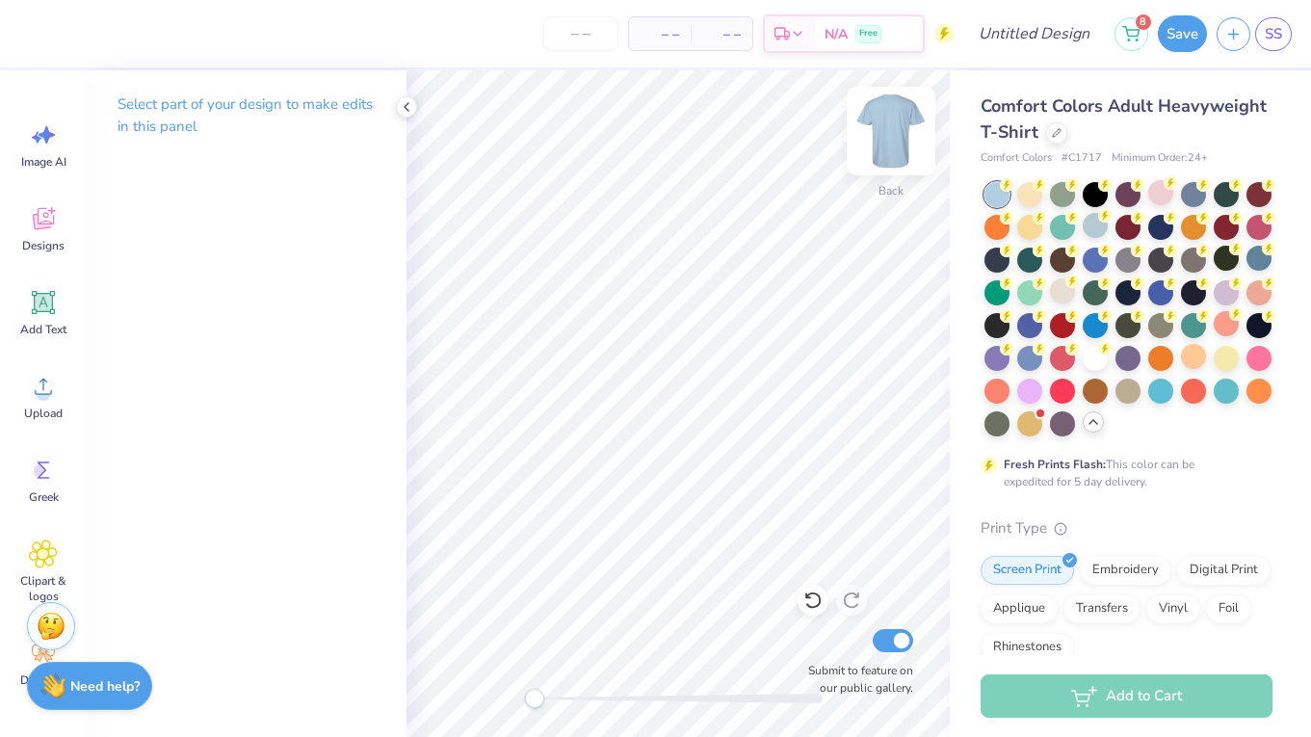
click at [907, 130] on img at bounding box center [890, 130] width 77 height 77
click at [44, 241] on span "Designs" at bounding box center [43, 245] width 42 height 15
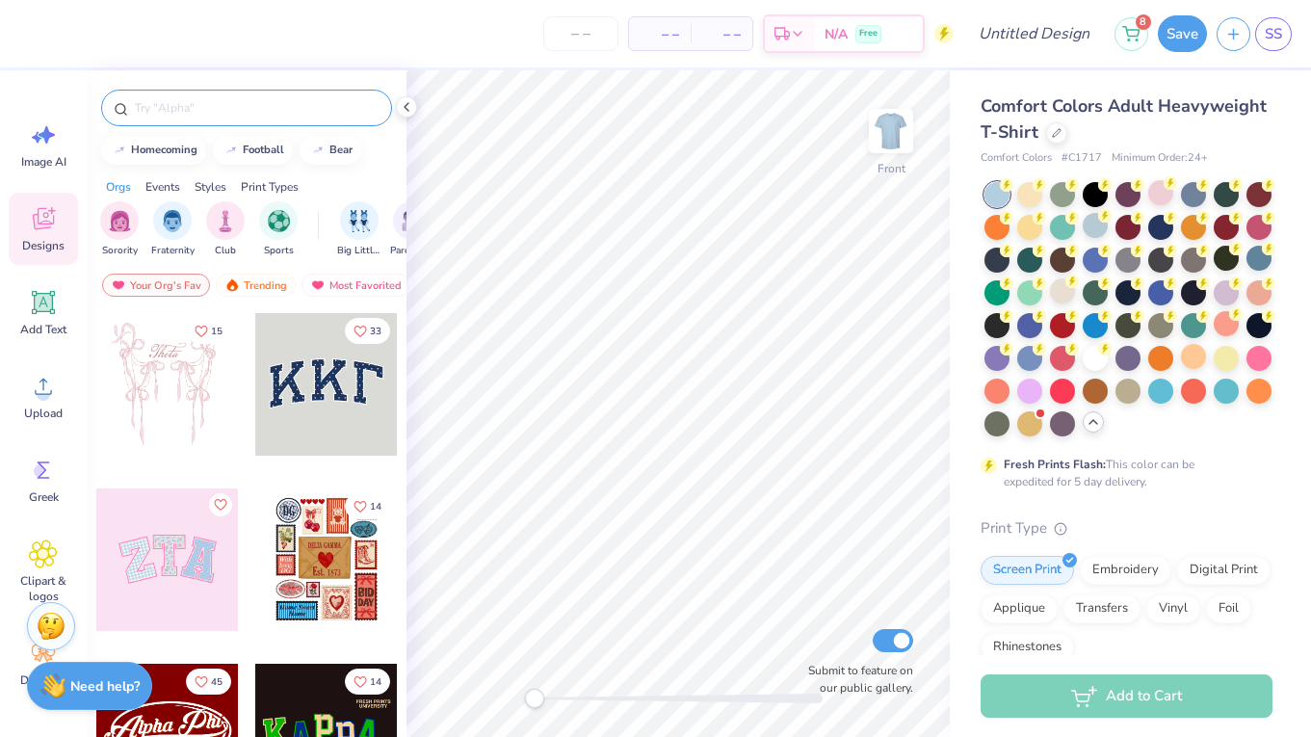
click at [251, 105] on input "text" at bounding box center [256, 107] width 247 height 19
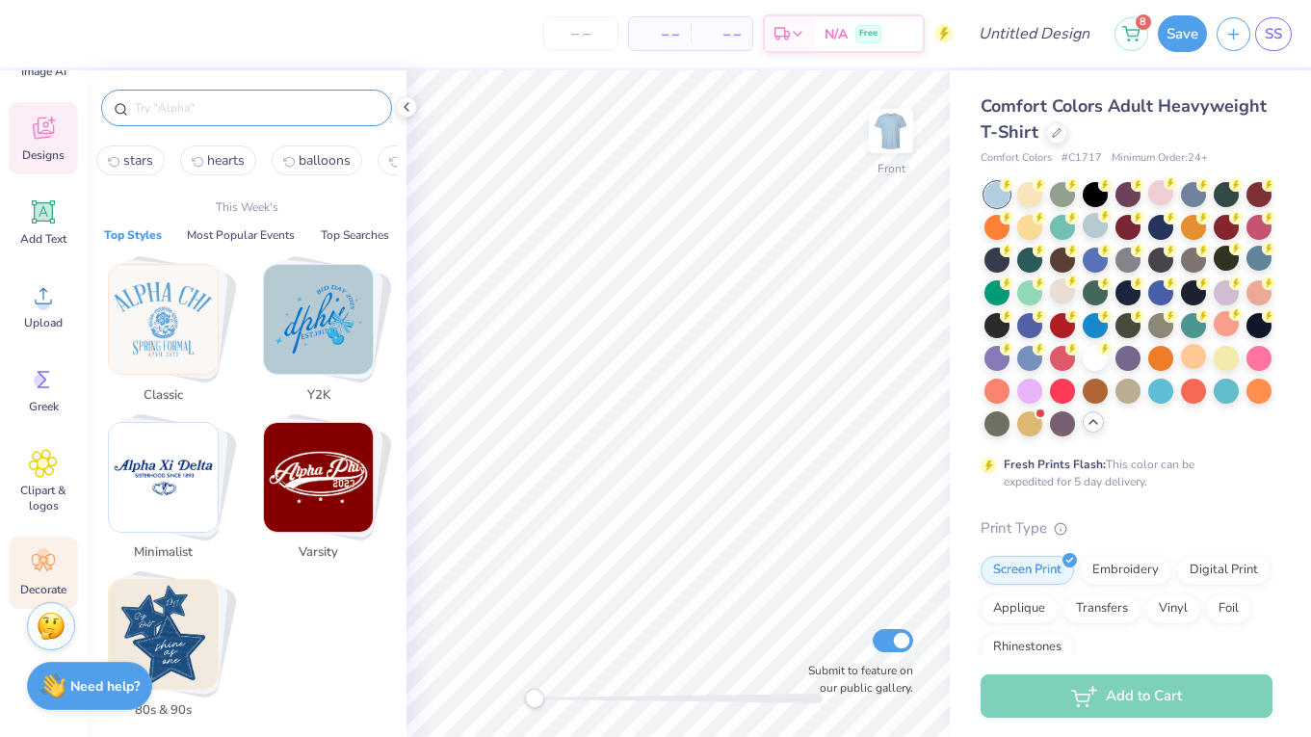
scroll to position [104, 0]
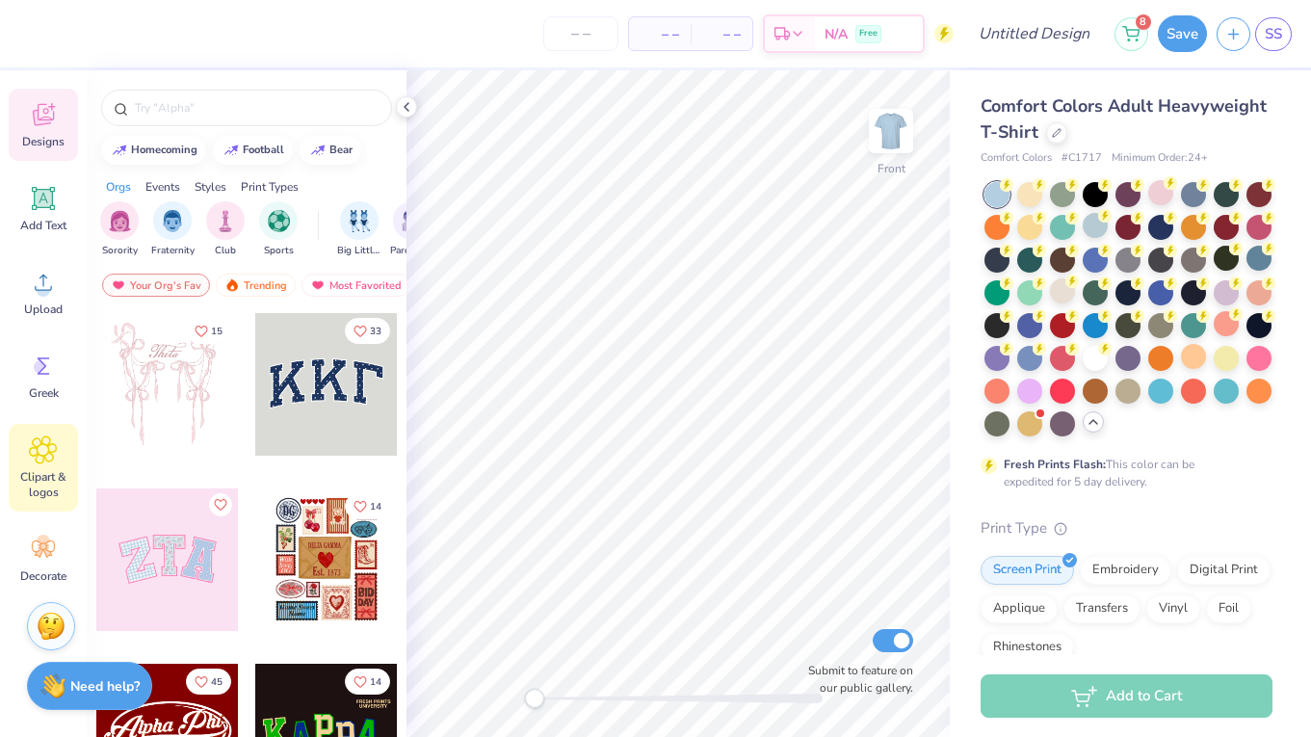
click at [44, 469] on span "Clipart & logos" at bounding box center [44, 484] width 64 height 31
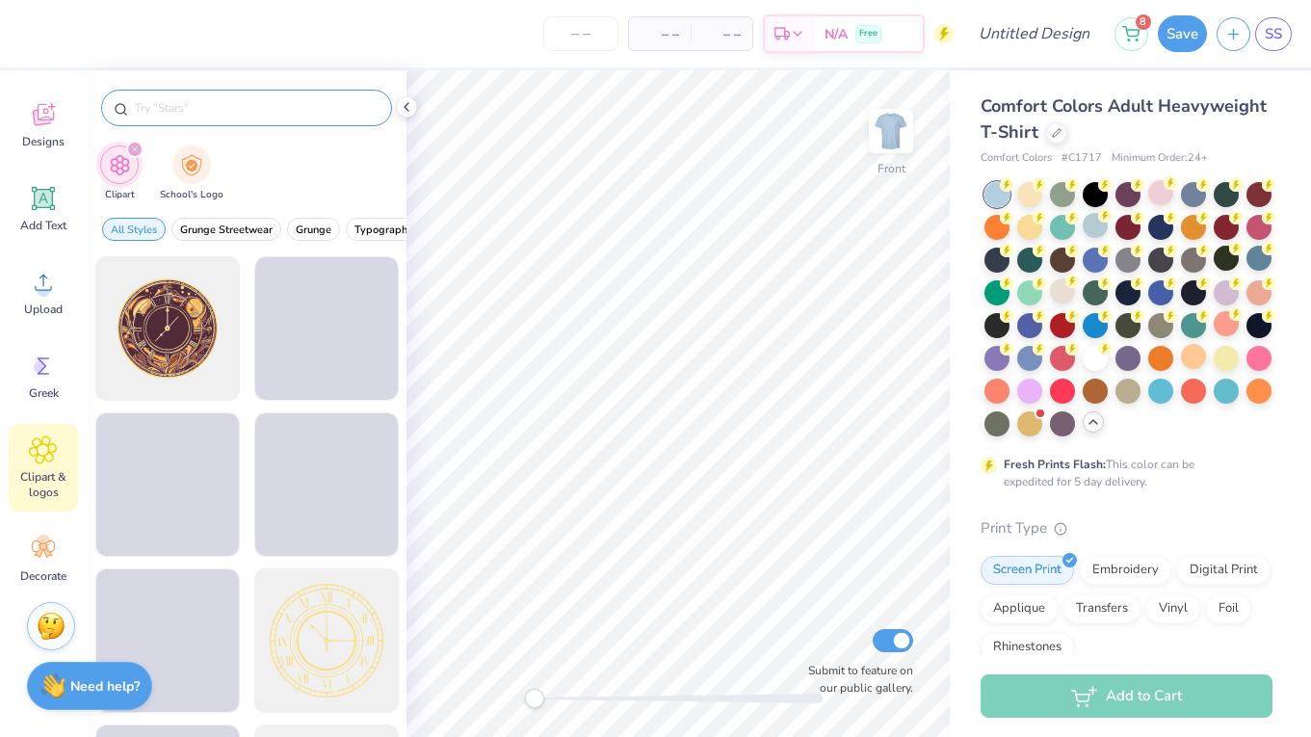
click at [260, 108] on input "text" at bounding box center [256, 107] width 247 height 19
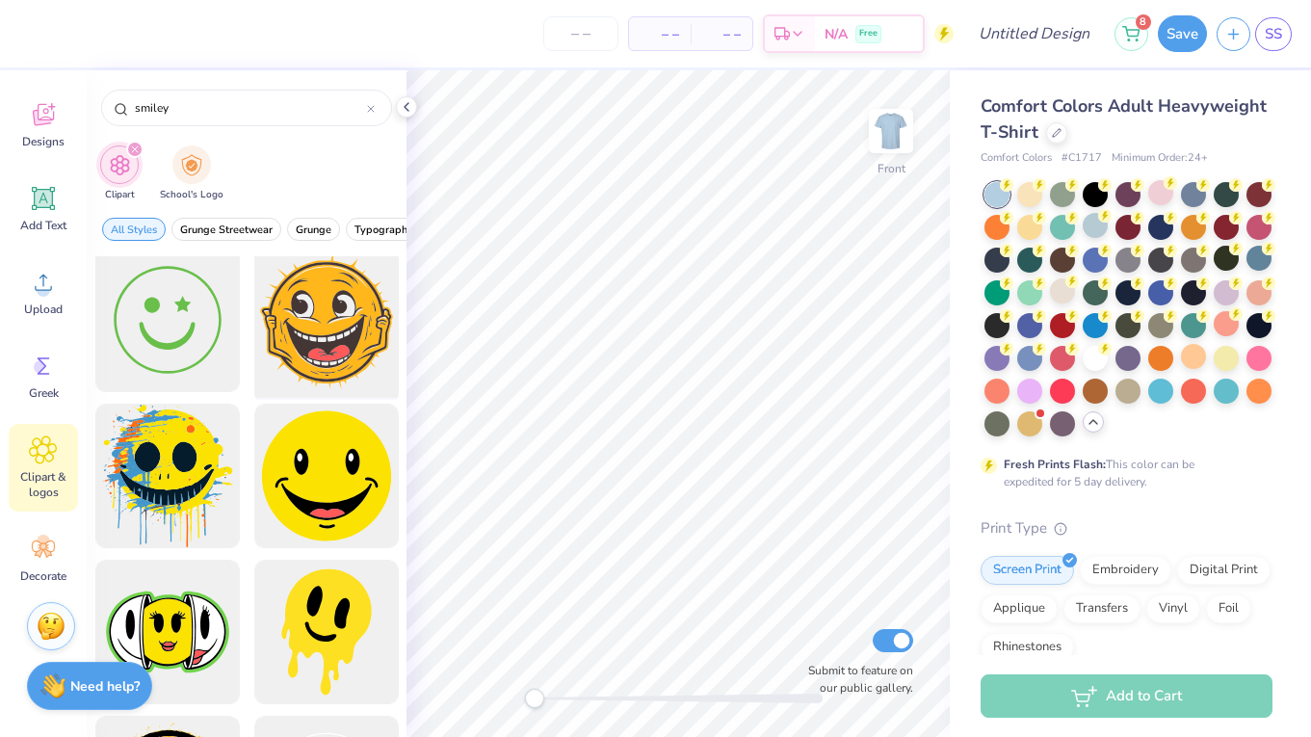
scroll to position [634, 0]
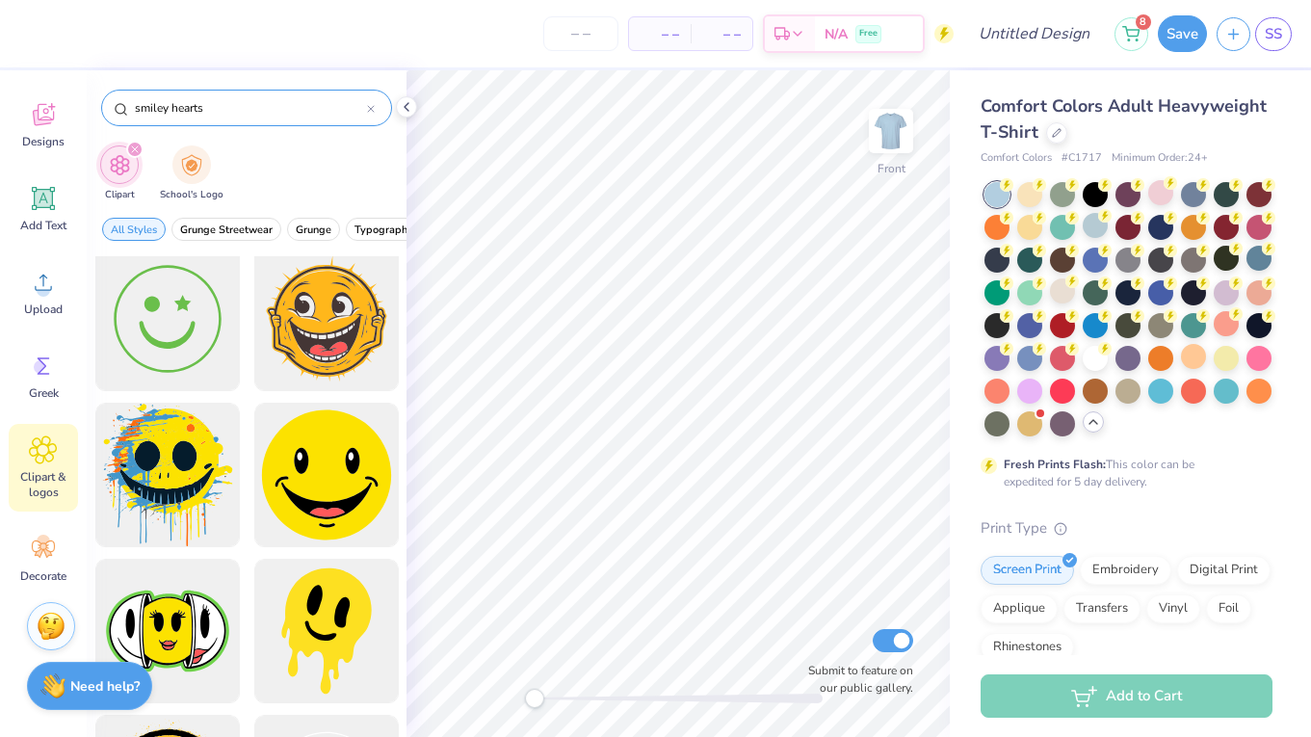
type input "smiley hearts"
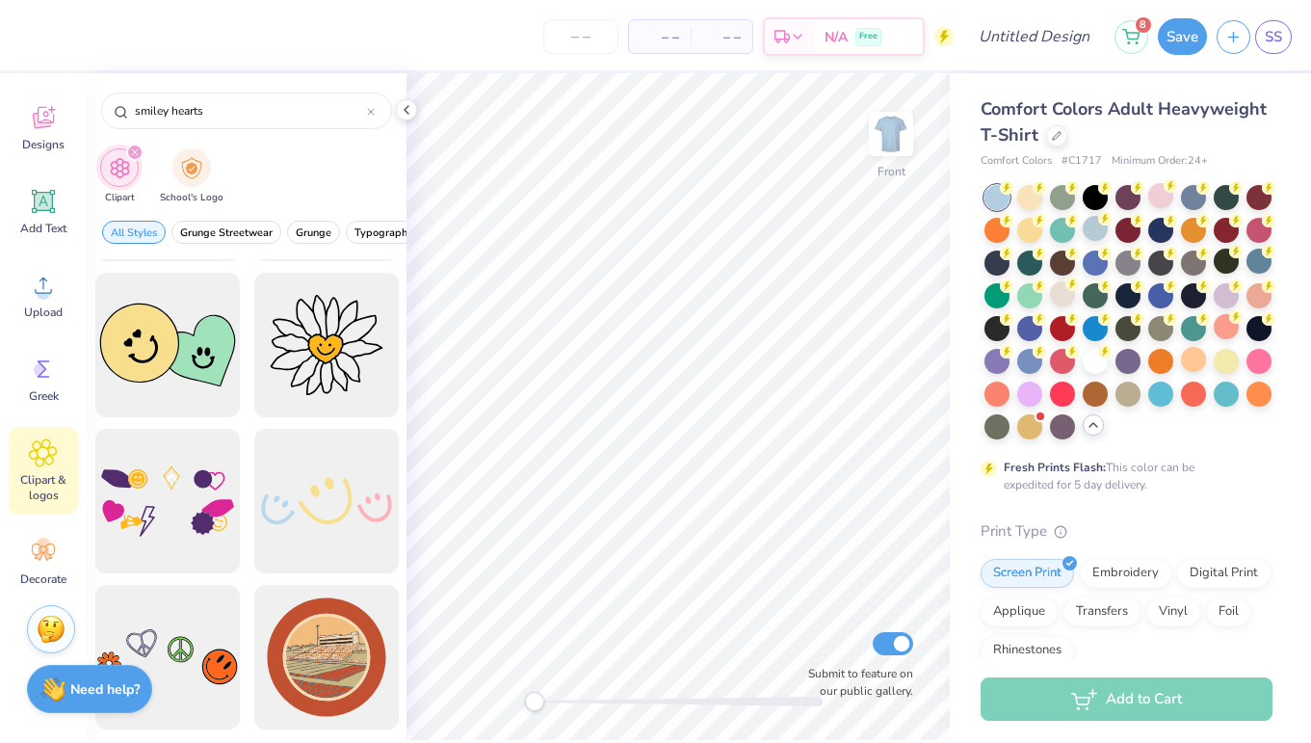
scroll to position [299, 0]
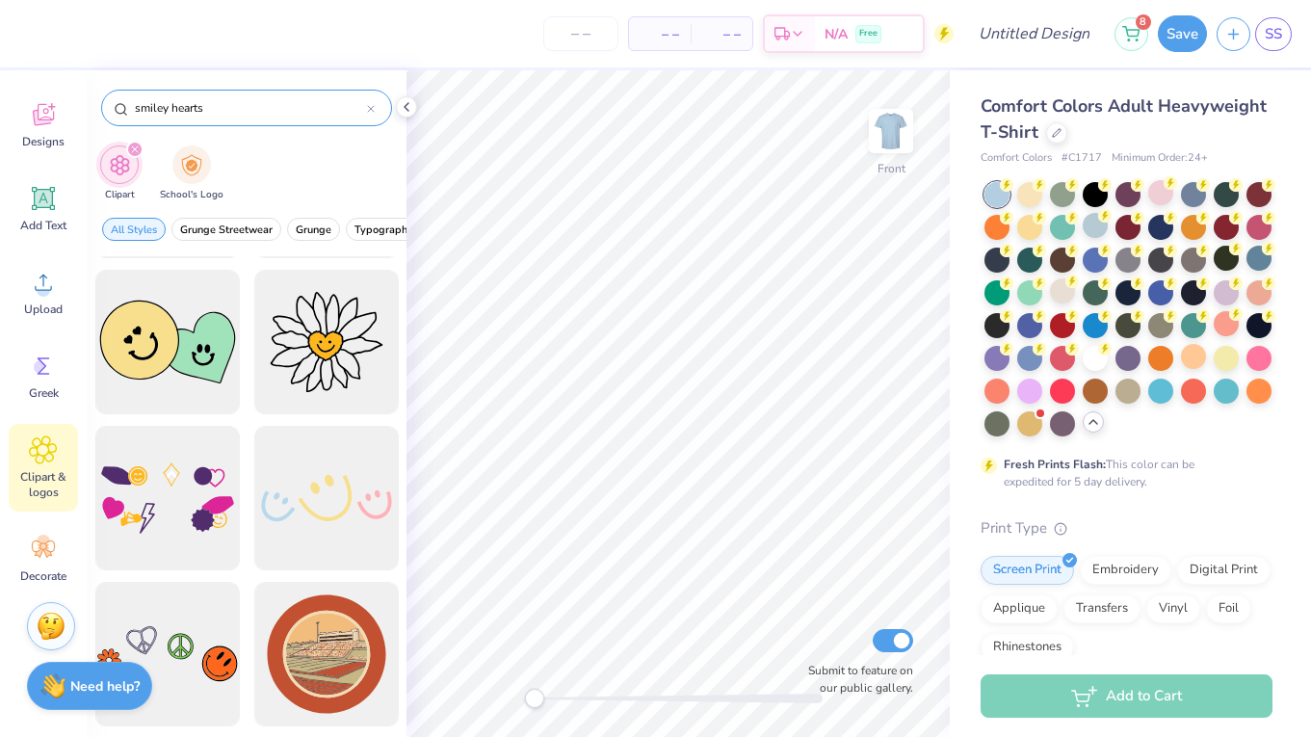
click at [374, 107] on icon at bounding box center [371, 109] width 8 height 8
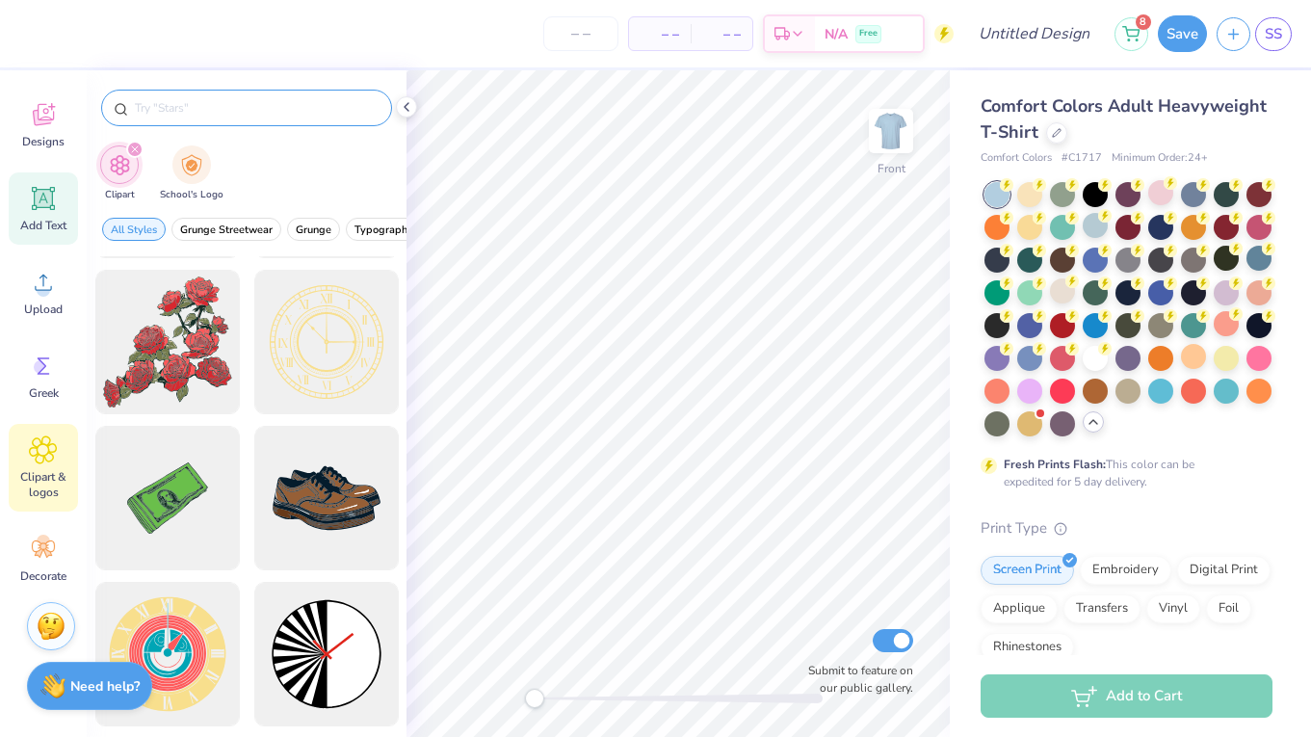
click at [47, 198] on icon at bounding box center [44, 199] width 18 height 18
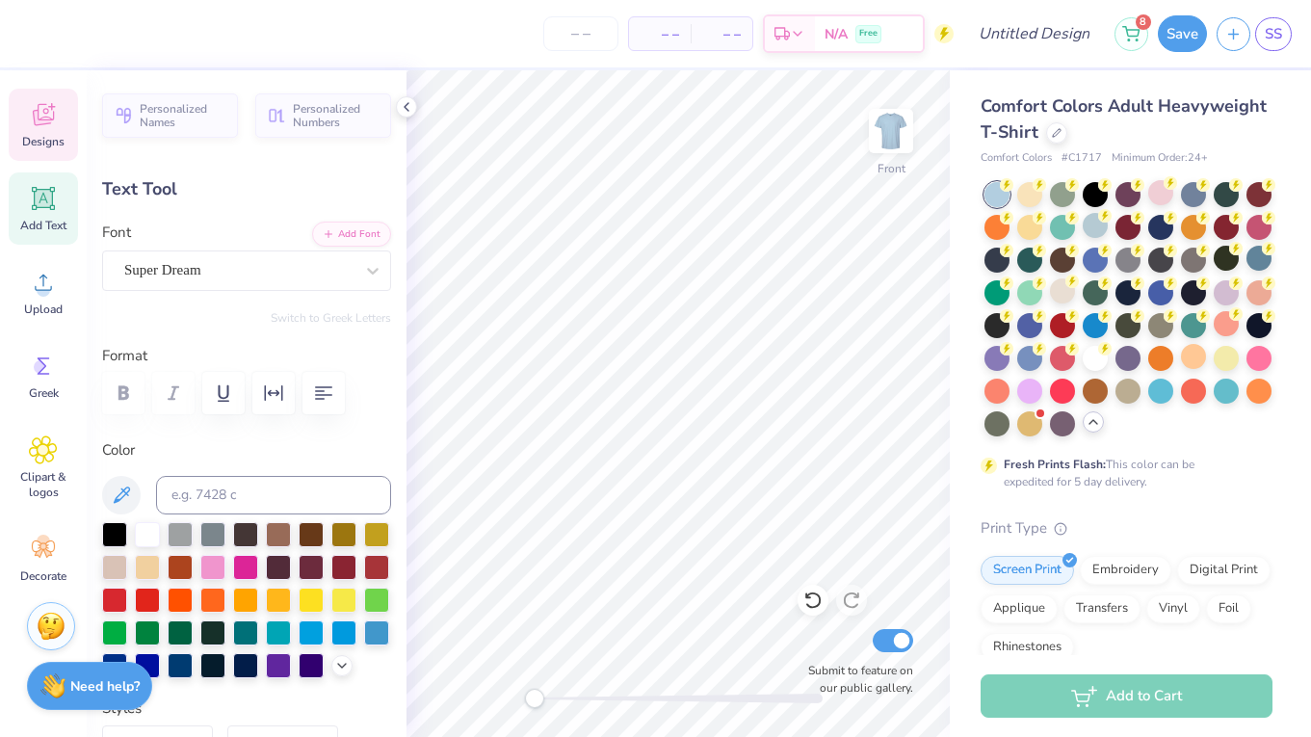
click at [47, 133] on div "Designs" at bounding box center [43, 125] width 69 height 72
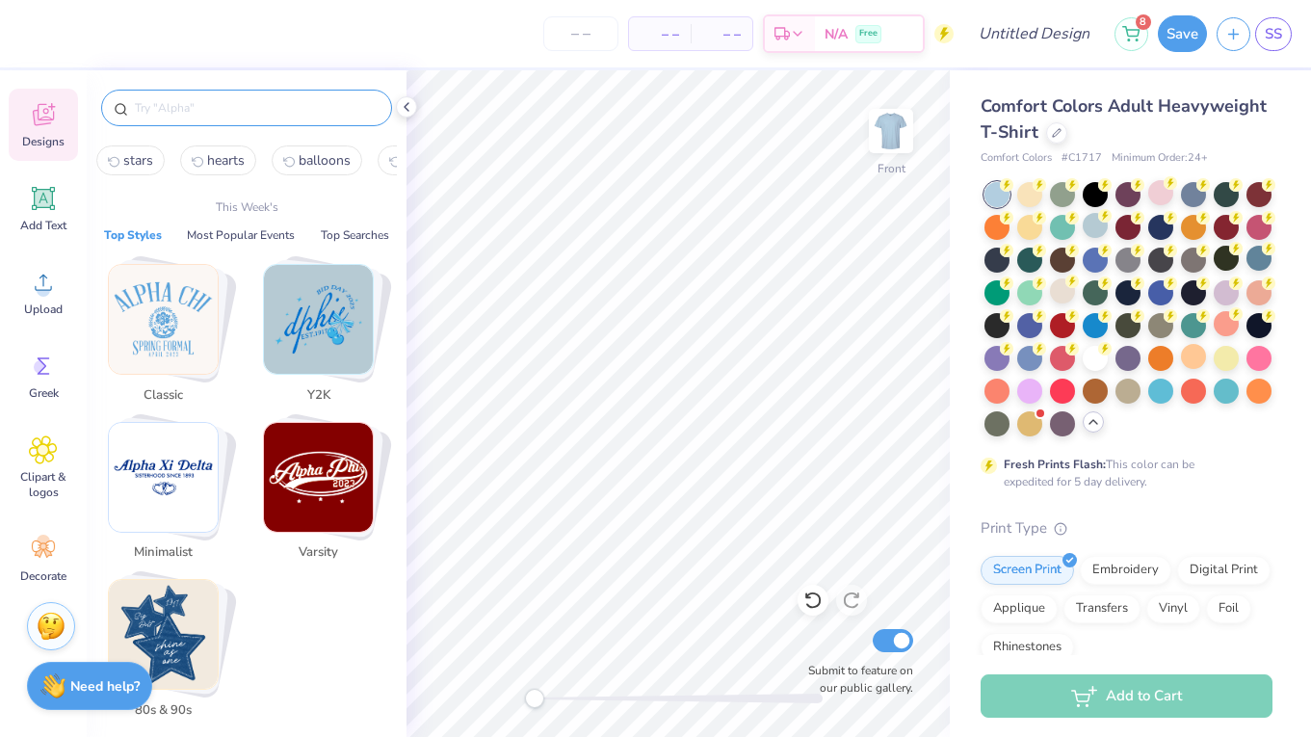
click at [200, 108] on input "text" at bounding box center [256, 107] width 247 height 19
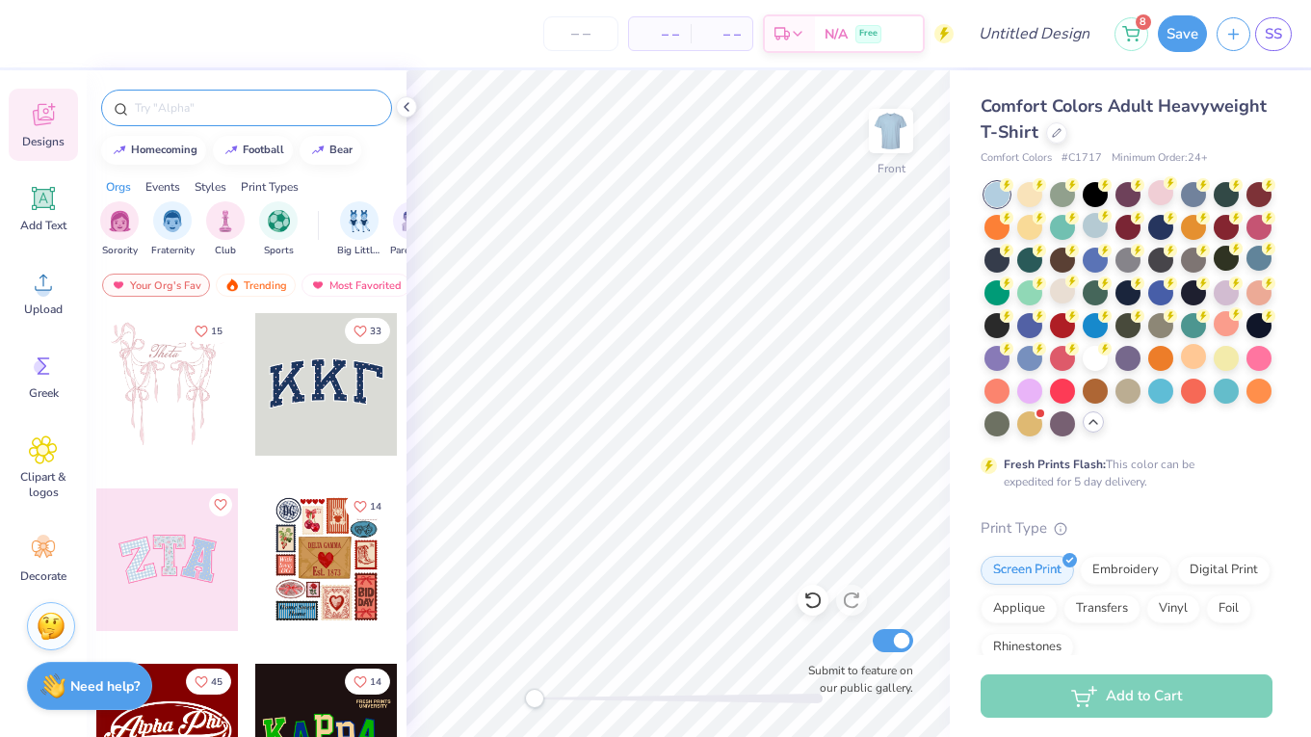
click at [259, 116] on input "text" at bounding box center [256, 107] width 247 height 19
type input "two hearts"
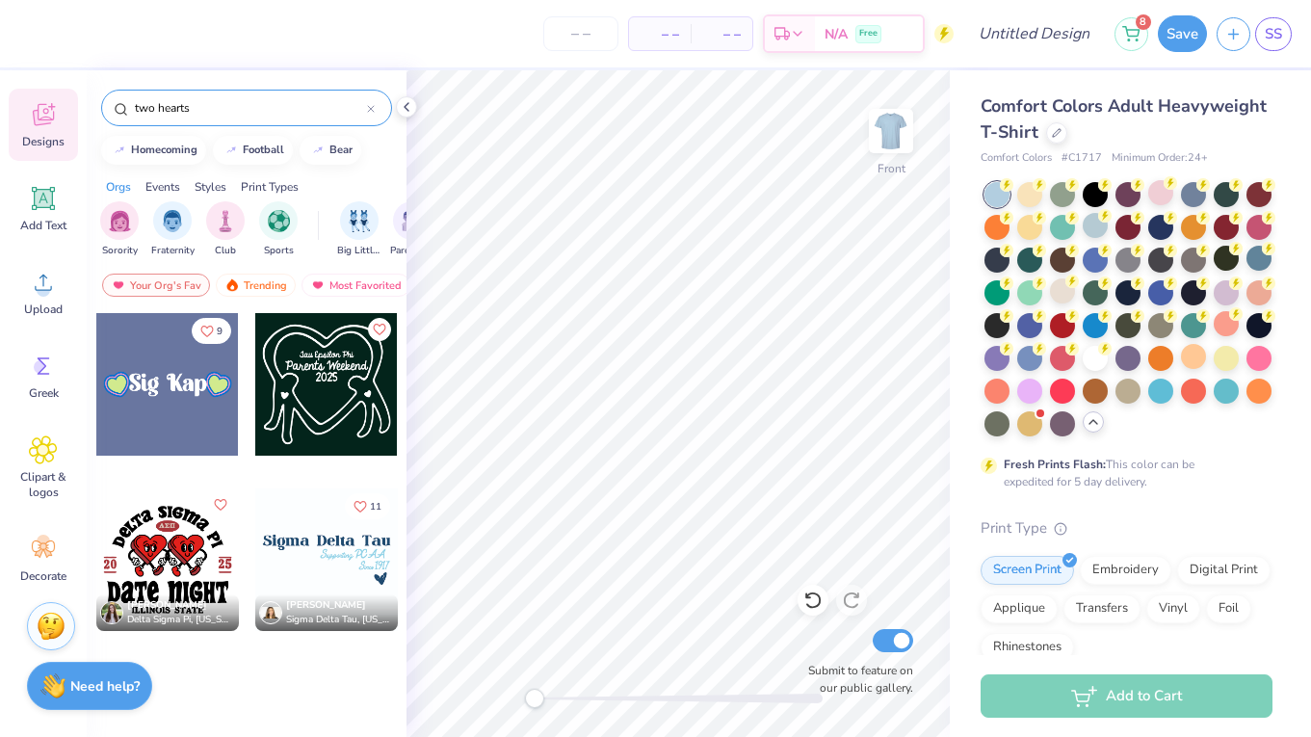
click at [48, 109] on icon at bounding box center [43, 114] width 29 height 29
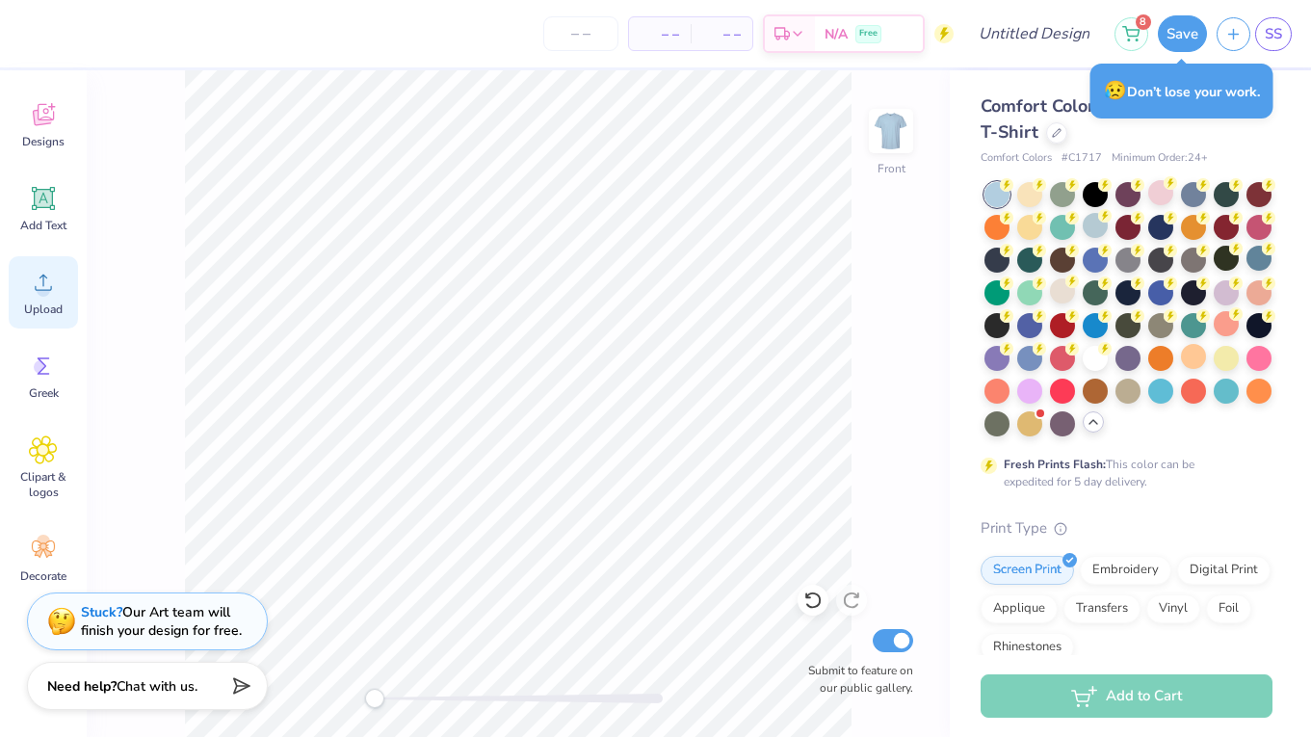
click at [37, 294] on icon at bounding box center [43, 282] width 29 height 29
click at [1161, 193] on div at bounding box center [1160, 192] width 25 height 25
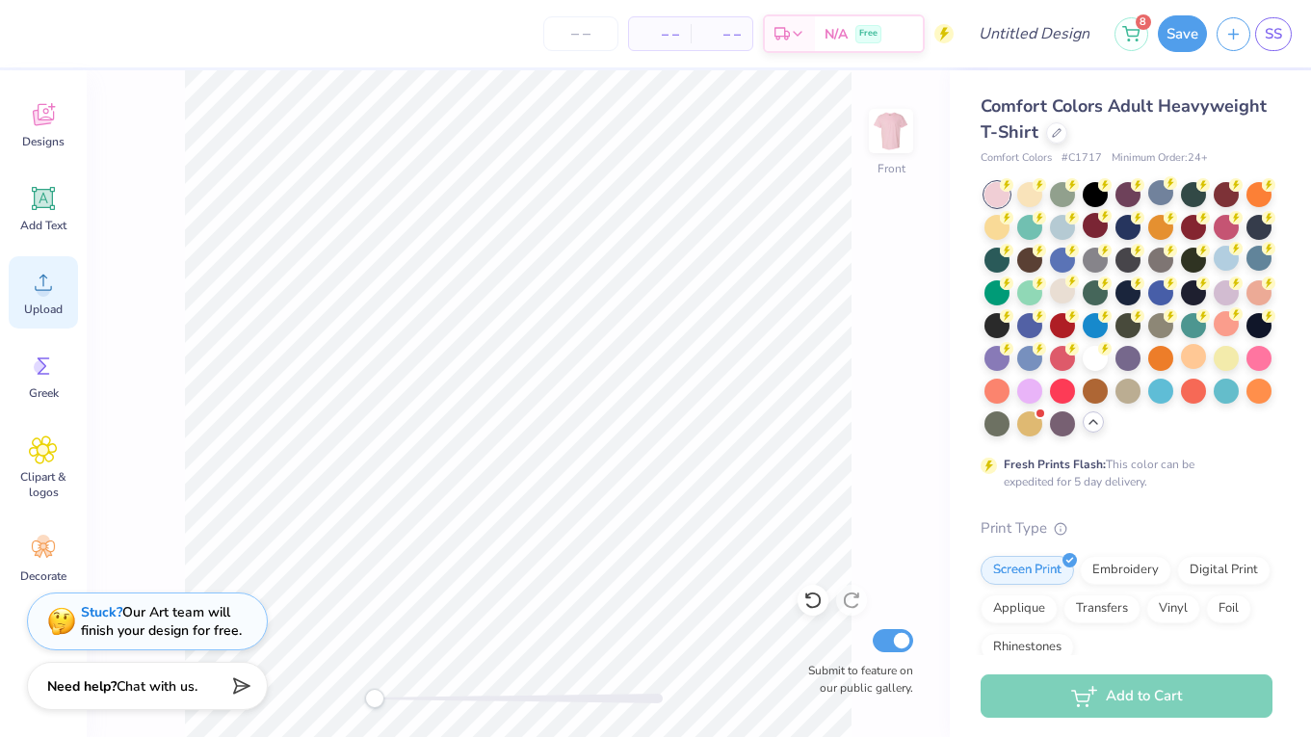
click at [41, 268] on icon at bounding box center [43, 282] width 29 height 29
click at [51, 320] on div "Upload" at bounding box center [43, 292] width 69 height 72
click at [56, 306] on span "Upload" at bounding box center [43, 308] width 39 height 15
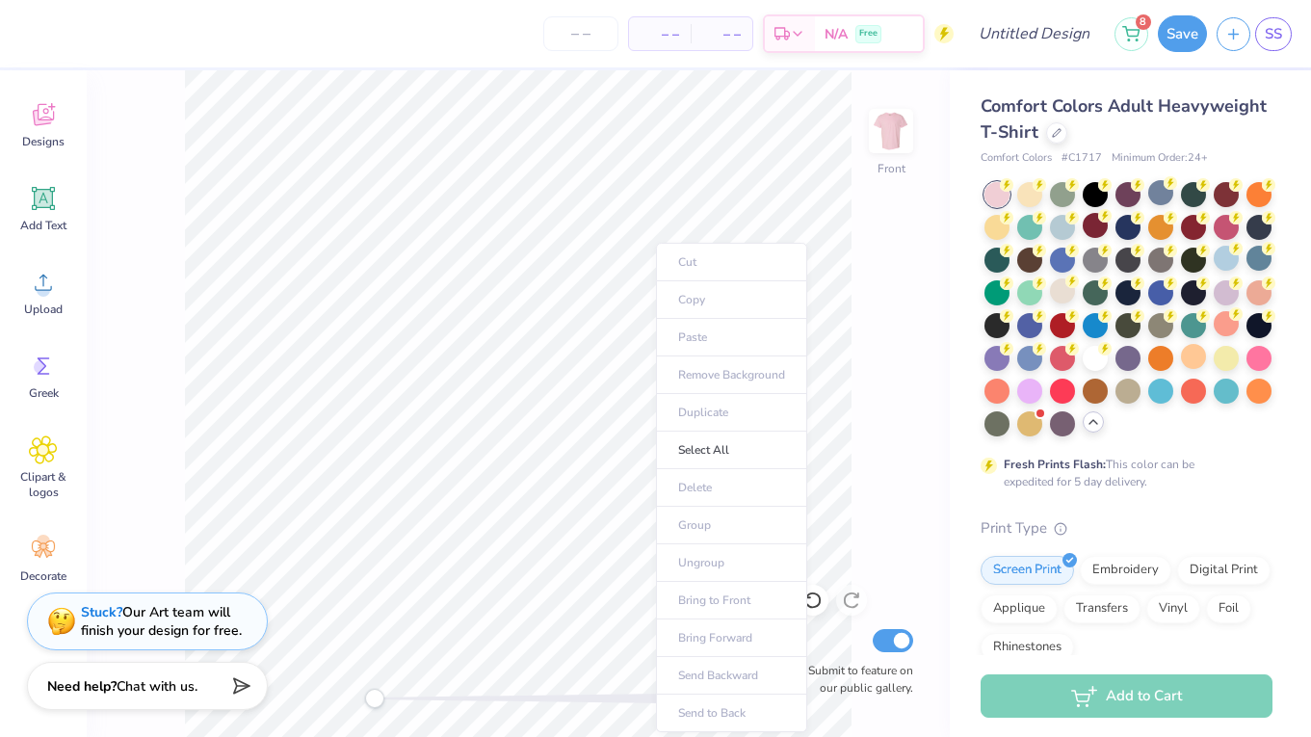
click at [703, 336] on ul "Cut Copy Paste Remove Background Duplicate Select All Delete Group Ungroup Brin…" at bounding box center [731, 487] width 151 height 489
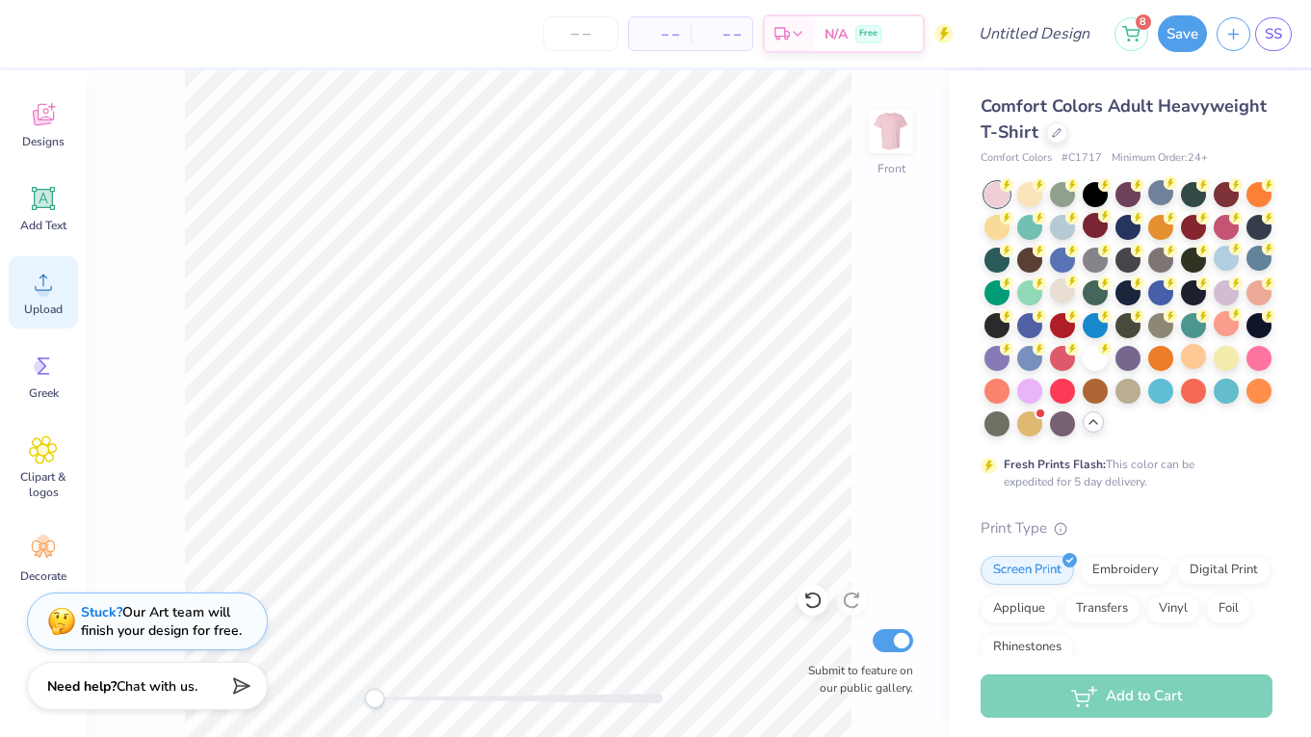
click at [68, 288] on div "Upload" at bounding box center [43, 292] width 69 height 72
click at [67, 303] on div "Upload" at bounding box center [43, 292] width 69 height 72
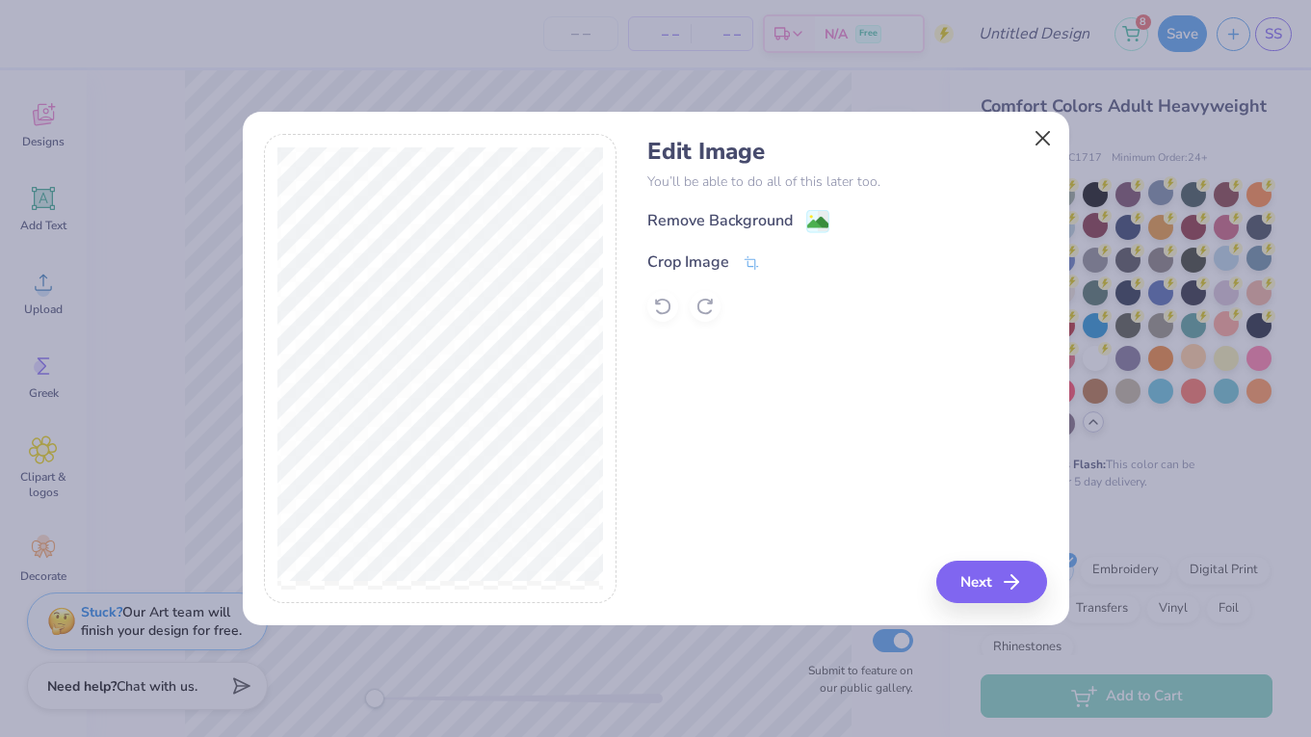
click at [1043, 136] on button "Close" at bounding box center [1042, 138] width 37 height 37
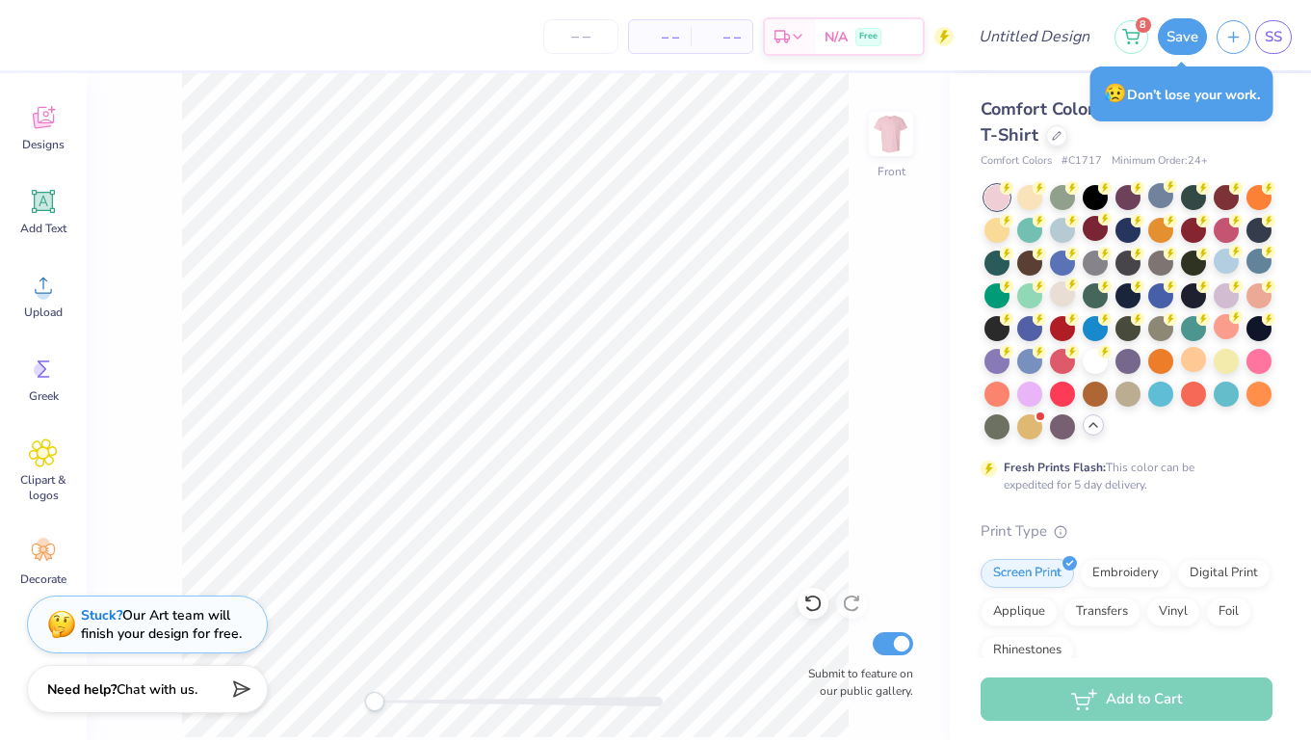
scroll to position [101, 0]
